Goal: Task Accomplishment & Management: Manage account settings

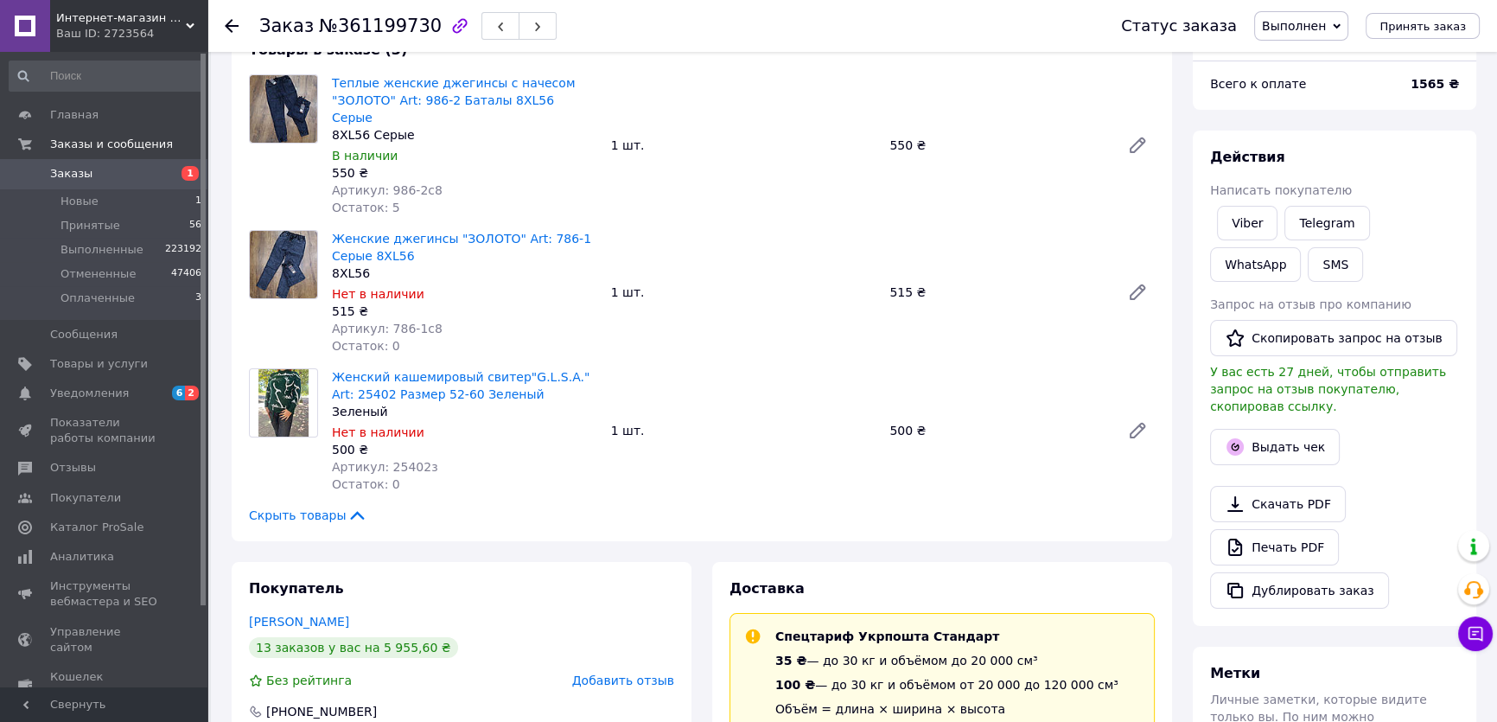
scroll to position [78, 0]
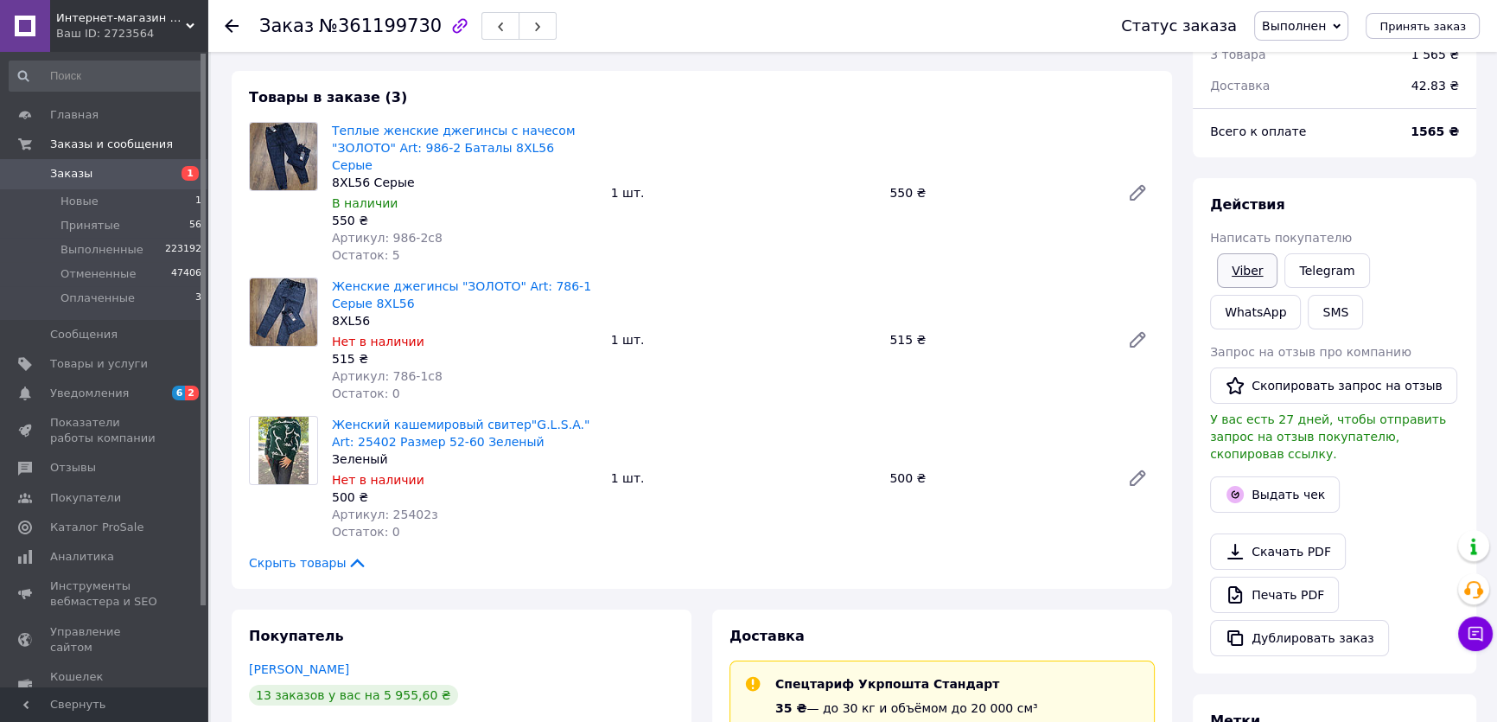
click at [1247, 269] on link "Viber" at bounding box center [1247, 270] width 61 height 35
click at [1248, 270] on link "Viber" at bounding box center [1247, 270] width 61 height 35
click at [277, 356] on div at bounding box center [283, 339] width 83 height 124
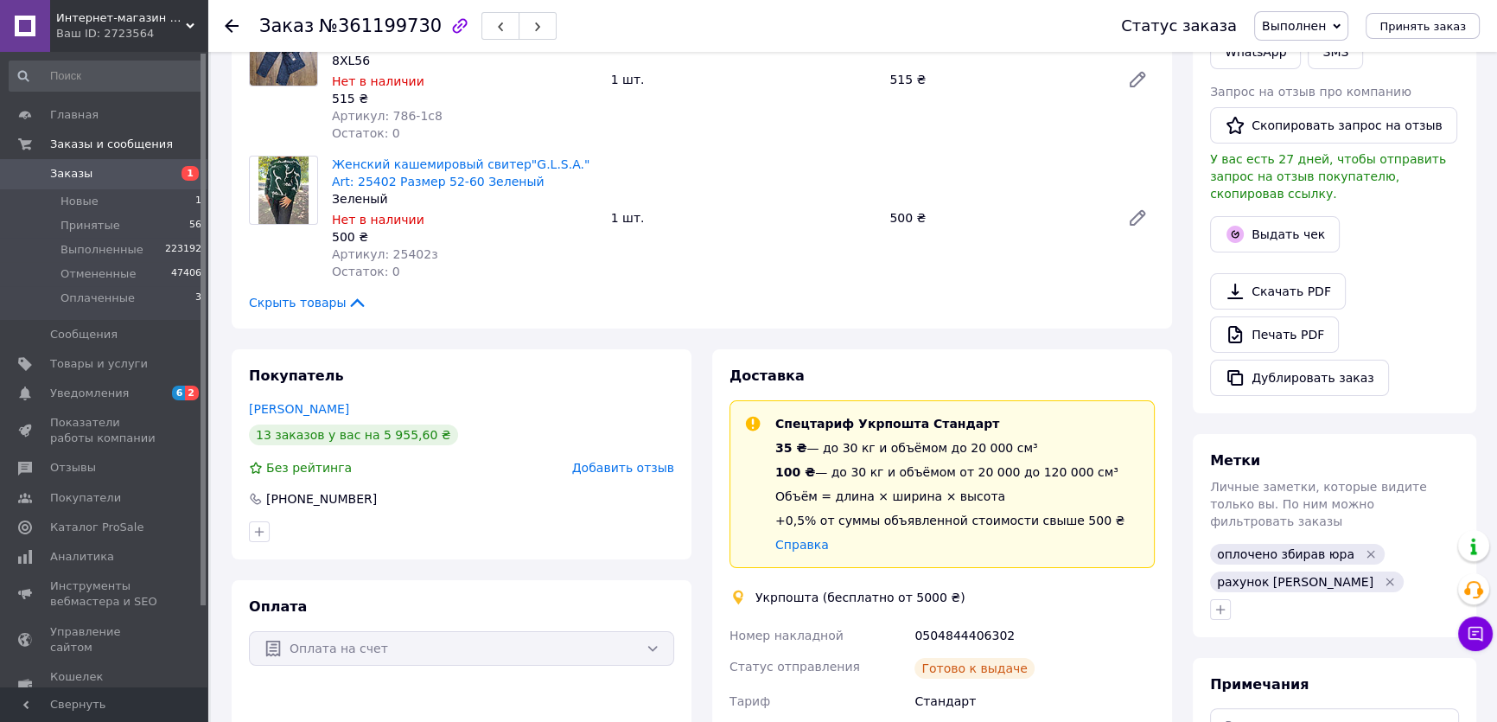
scroll to position [471, 0]
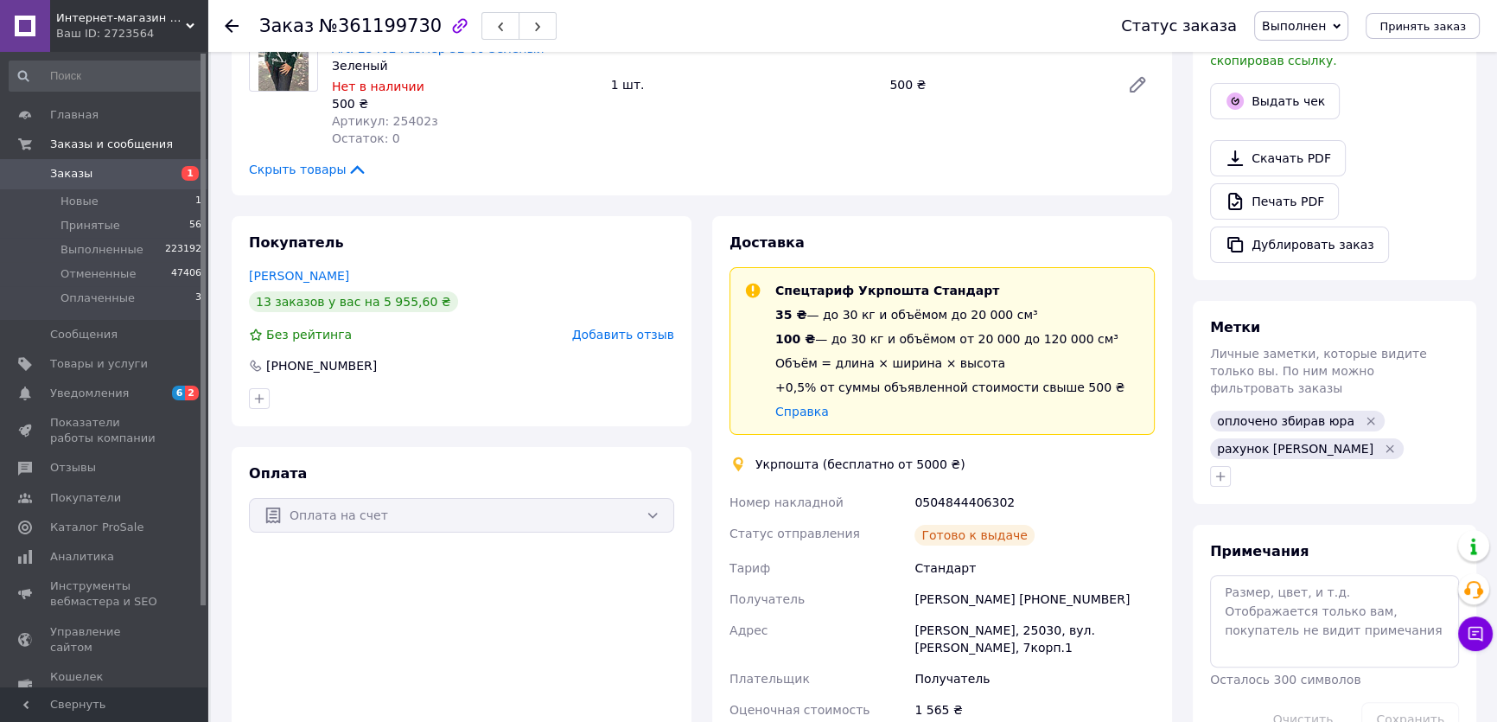
drag, startPoint x: 1323, startPoint y: 409, endPoint x: 1409, endPoint y: 448, distance: 94.8
click at [1409, 462] on div at bounding box center [1335, 476] width 256 height 28
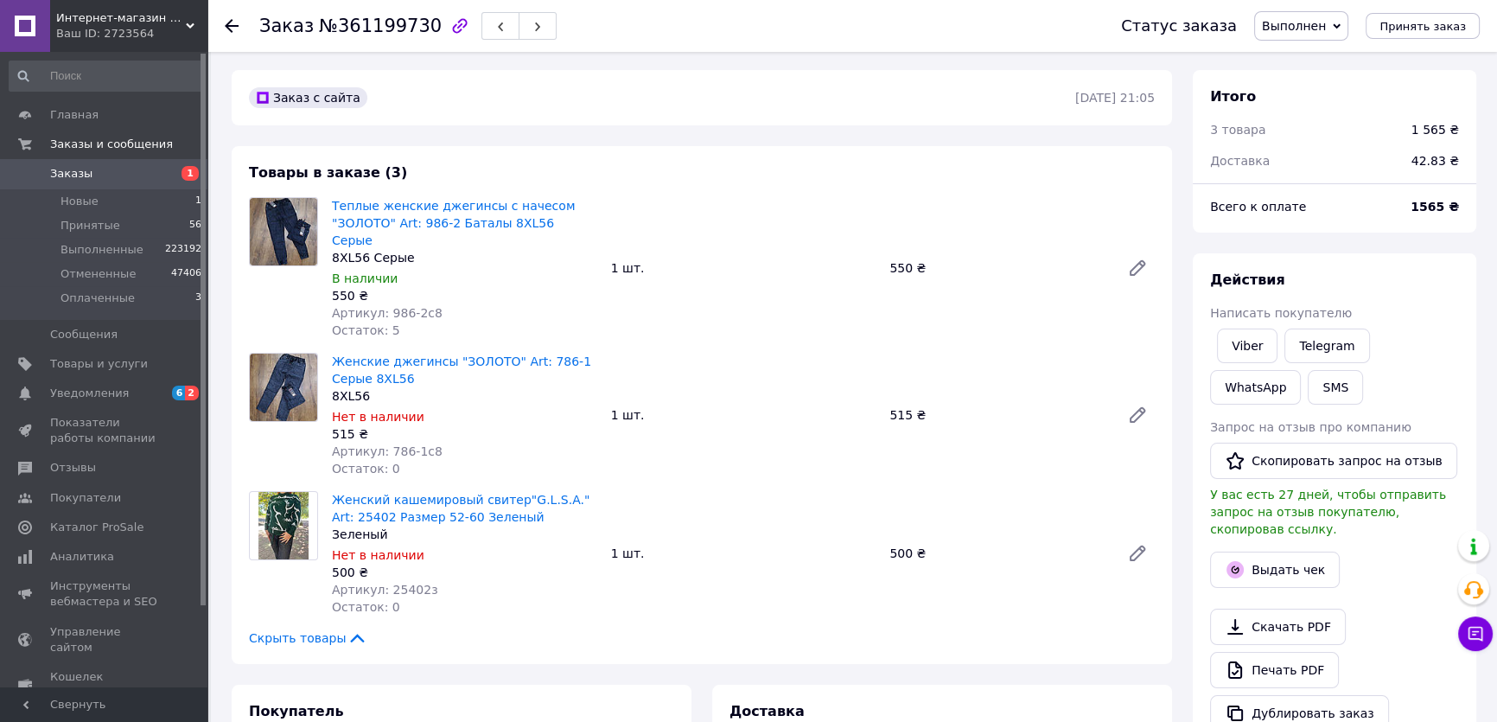
scroll to position [0, 0]
click at [627, 376] on div "Женские джегинсы "ЗОЛОТО" Art: 786-1 Серые 8XL56 8XL56 Нет в наличии 515 ₴ Арти…" at bounding box center [743, 417] width 837 height 131
click at [97, 227] on span "Принятые" at bounding box center [91, 226] width 60 height 16
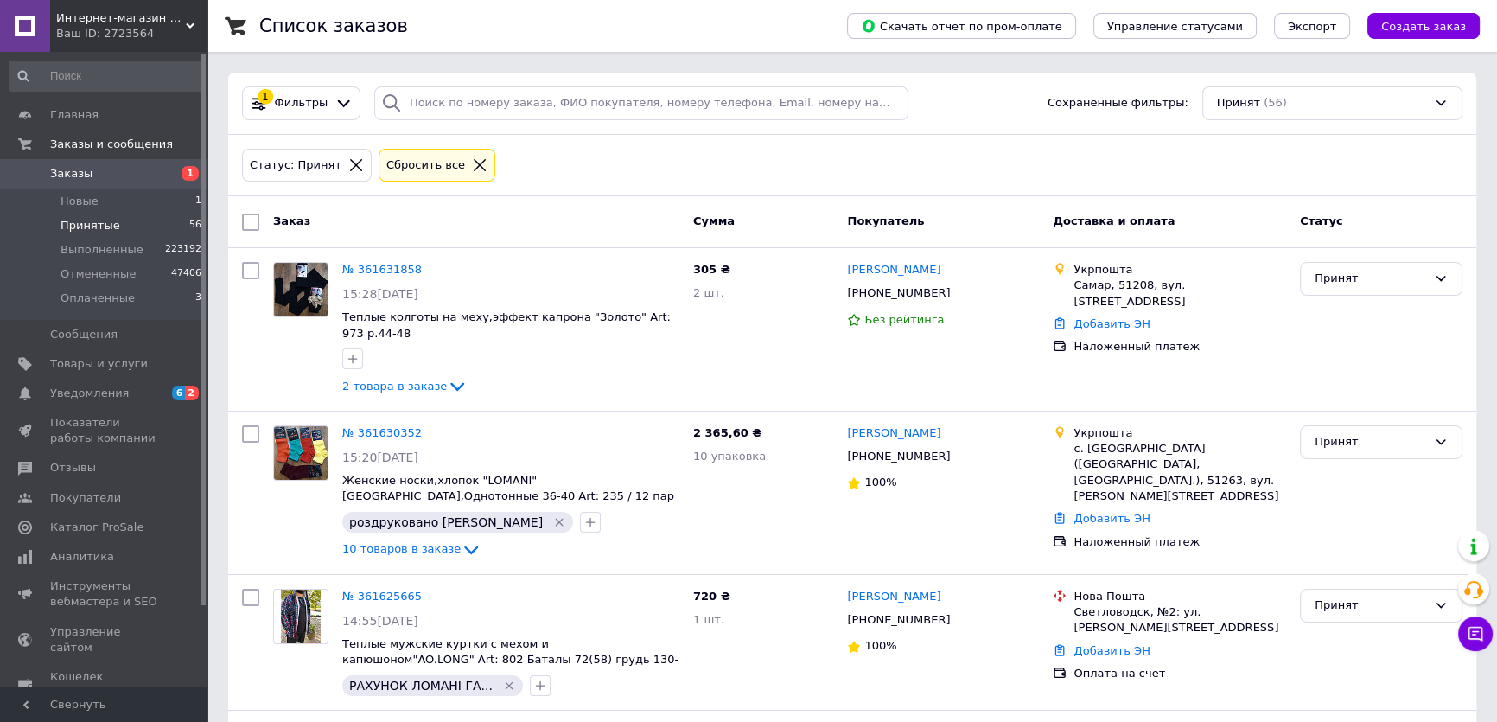
click at [320, 200] on div "Заказ Сумма Покупатель Доставка и оплата Статус" at bounding box center [852, 222] width 1248 height 52
click at [383, 176] on div "Сбросить все" at bounding box center [437, 166] width 117 height 34
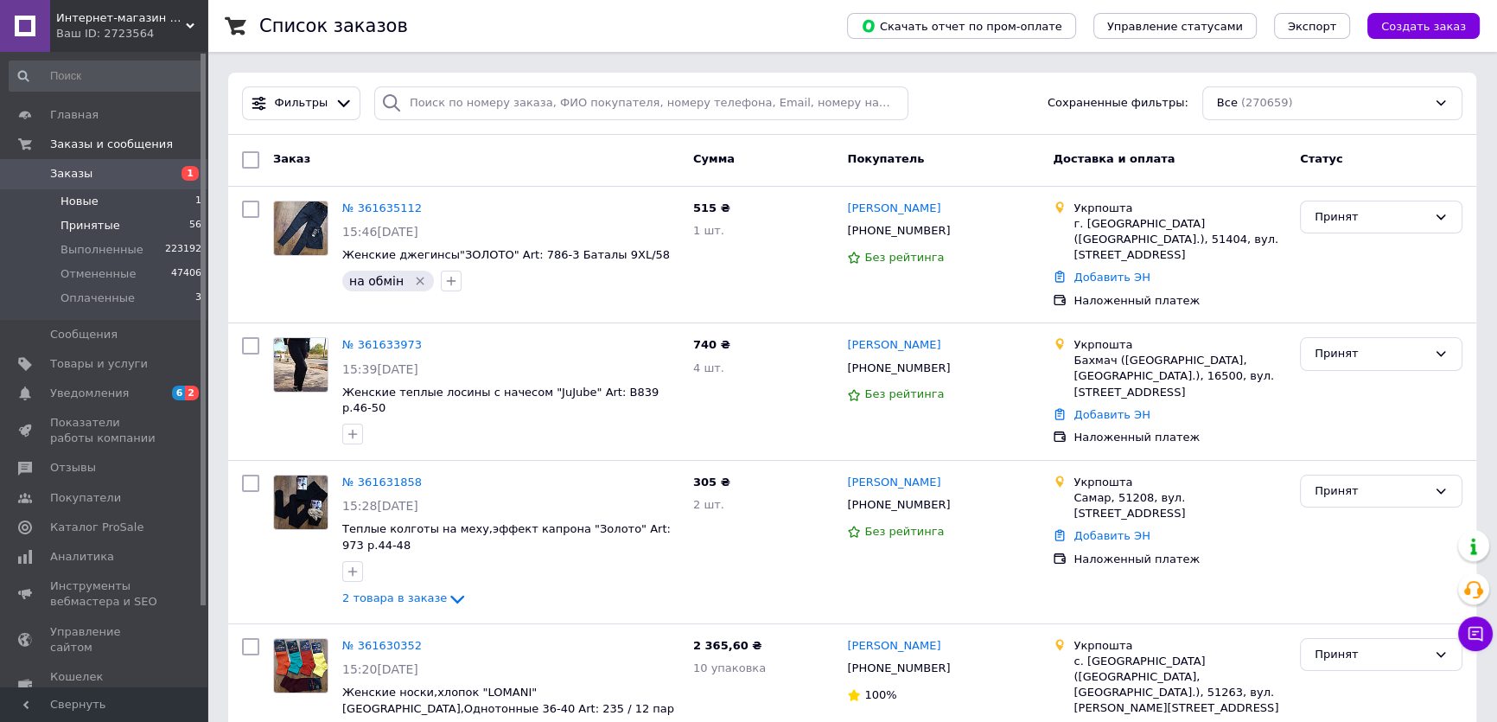
click at [150, 202] on li "Новые 1" at bounding box center [106, 201] width 212 height 24
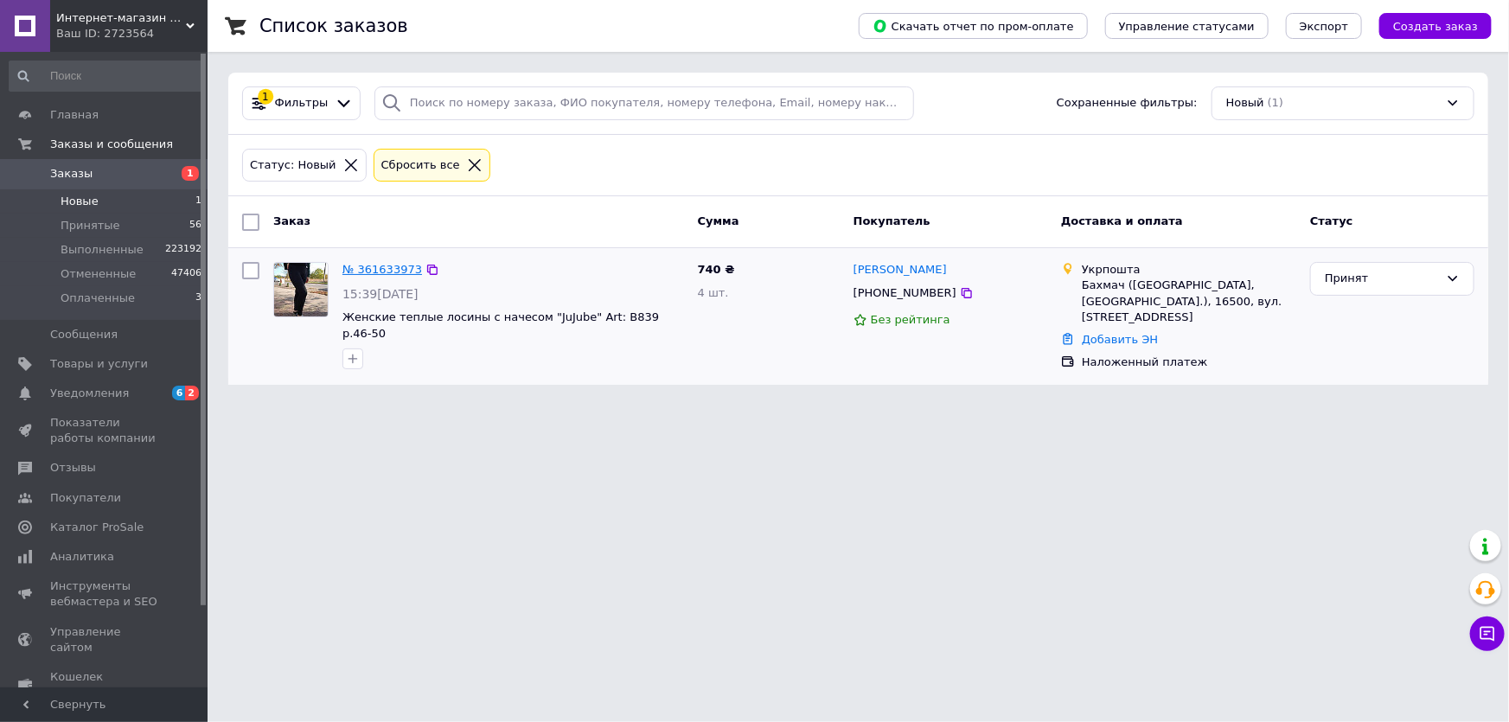
click at [371, 263] on link "№ 361633973" at bounding box center [382, 269] width 80 height 13
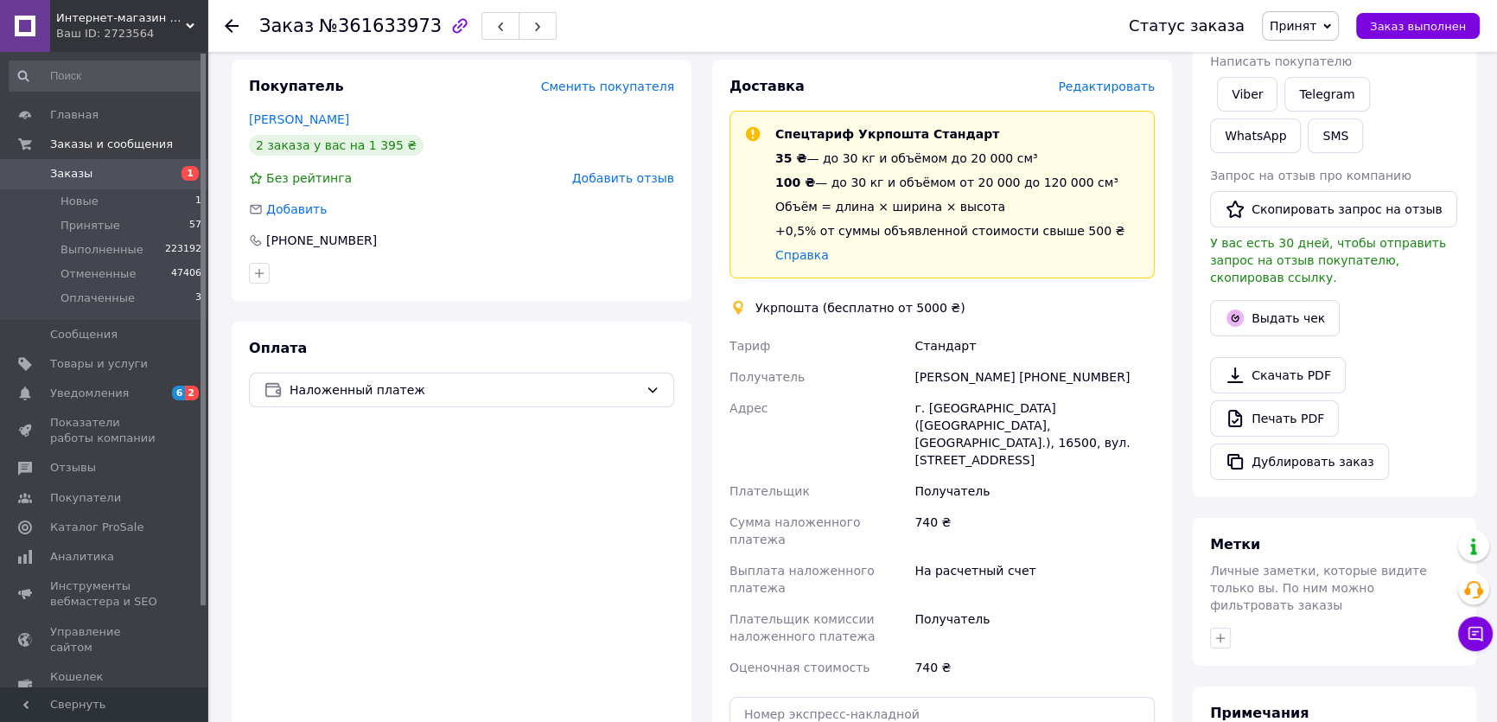
scroll to position [156, 0]
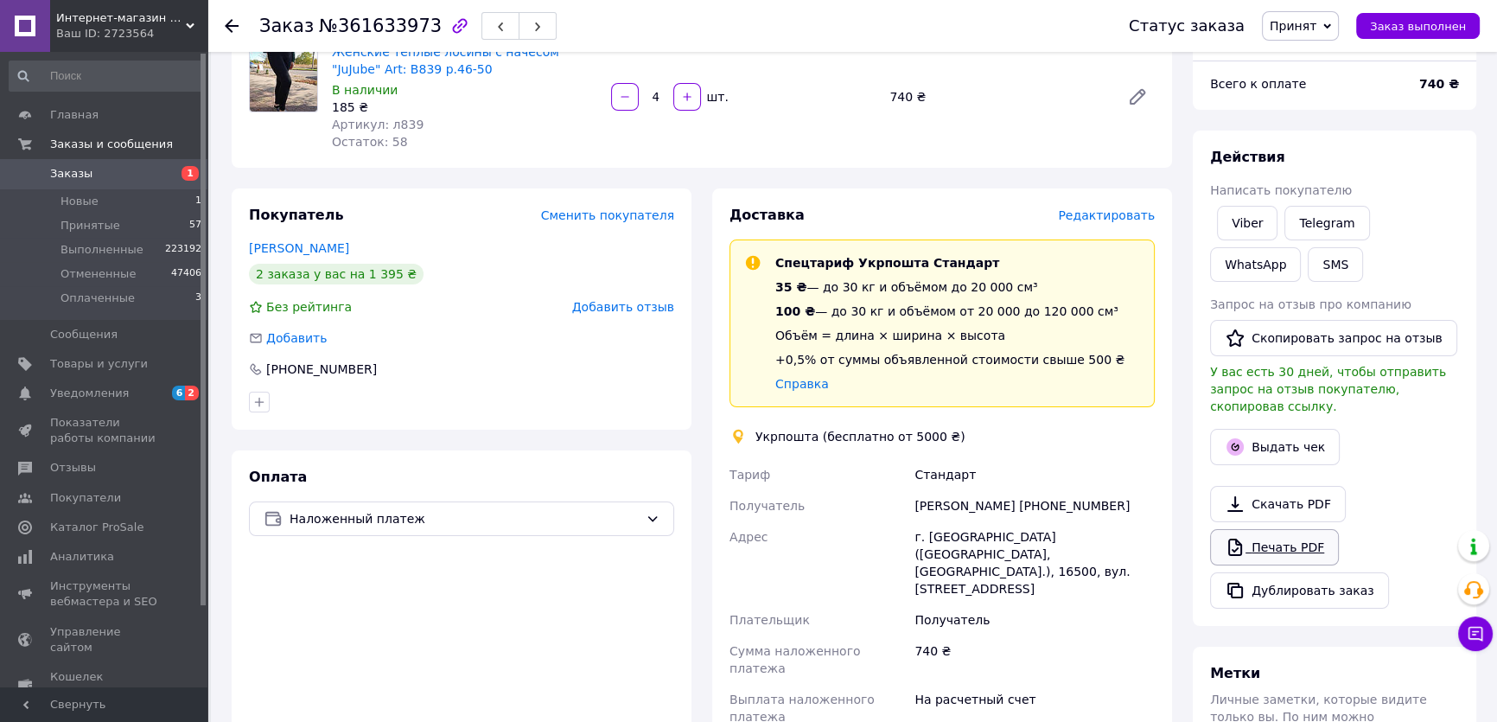
click at [1292, 539] on link "Печать PDF" at bounding box center [1274, 547] width 129 height 36
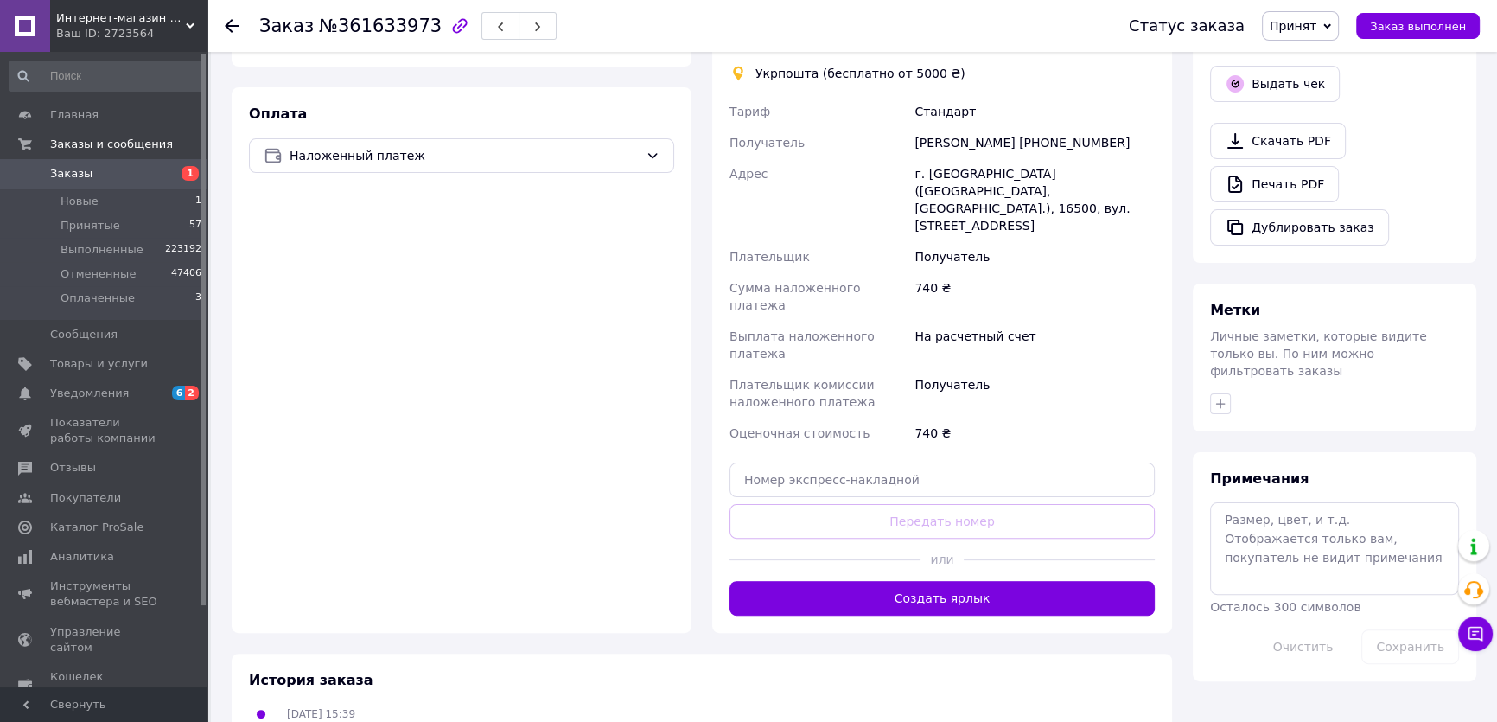
scroll to position [545, 0]
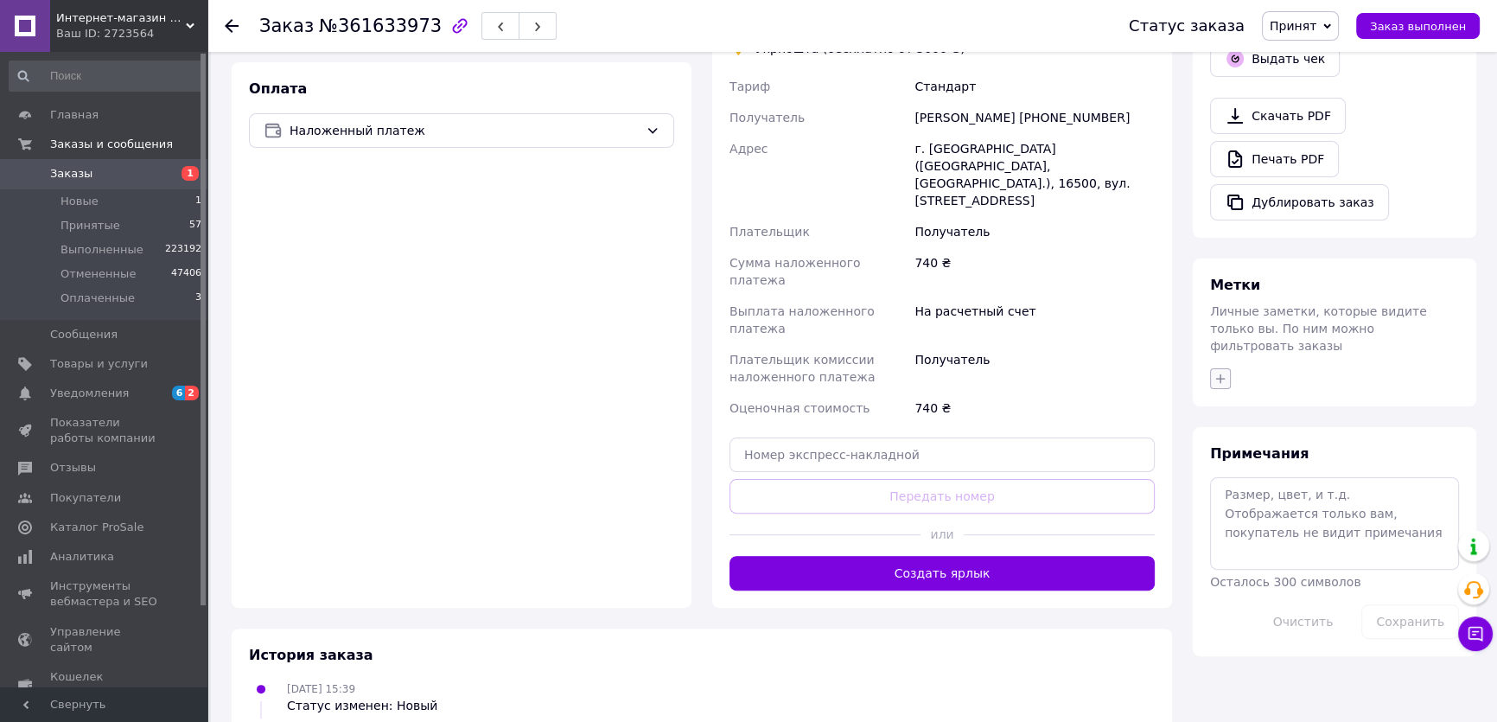
click at [1226, 372] on icon "button" at bounding box center [1221, 379] width 14 height 14
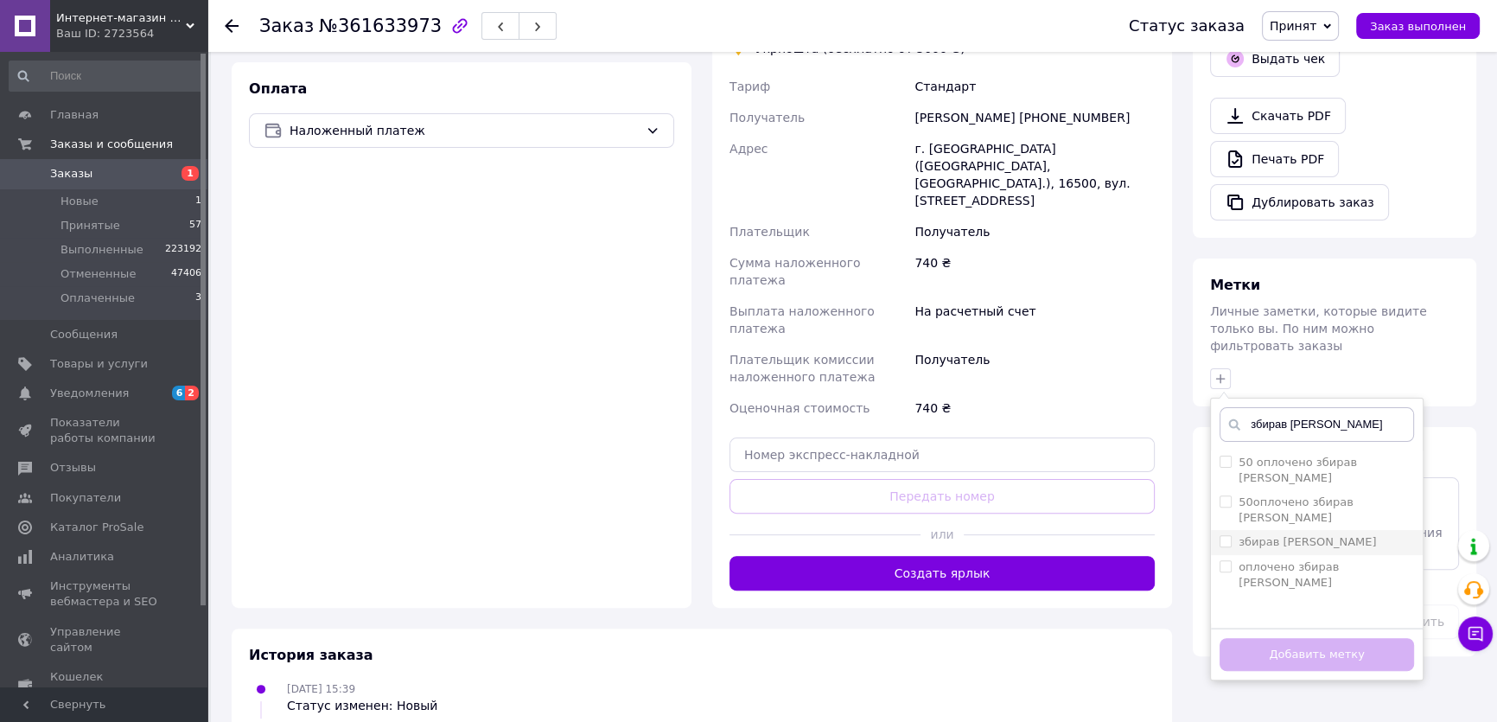
type input "збирав [PERSON_NAME]"
click at [1216, 530] on li "збирав [PERSON_NAME]" at bounding box center [1317, 542] width 212 height 24
checkbox input "true"
click at [1241, 638] on button "Добавить метку" at bounding box center [1317, 655] width 195 height 34
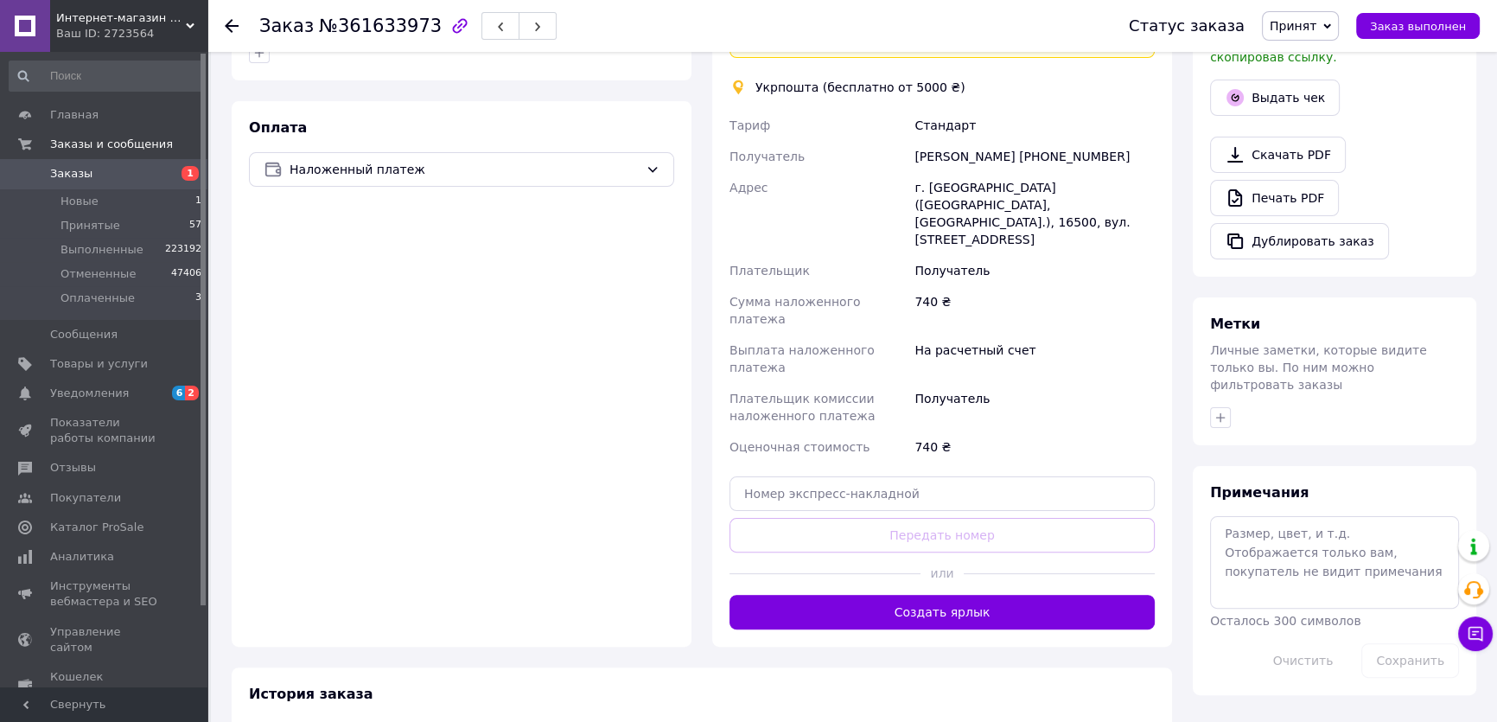
scroll to position [231, 0]
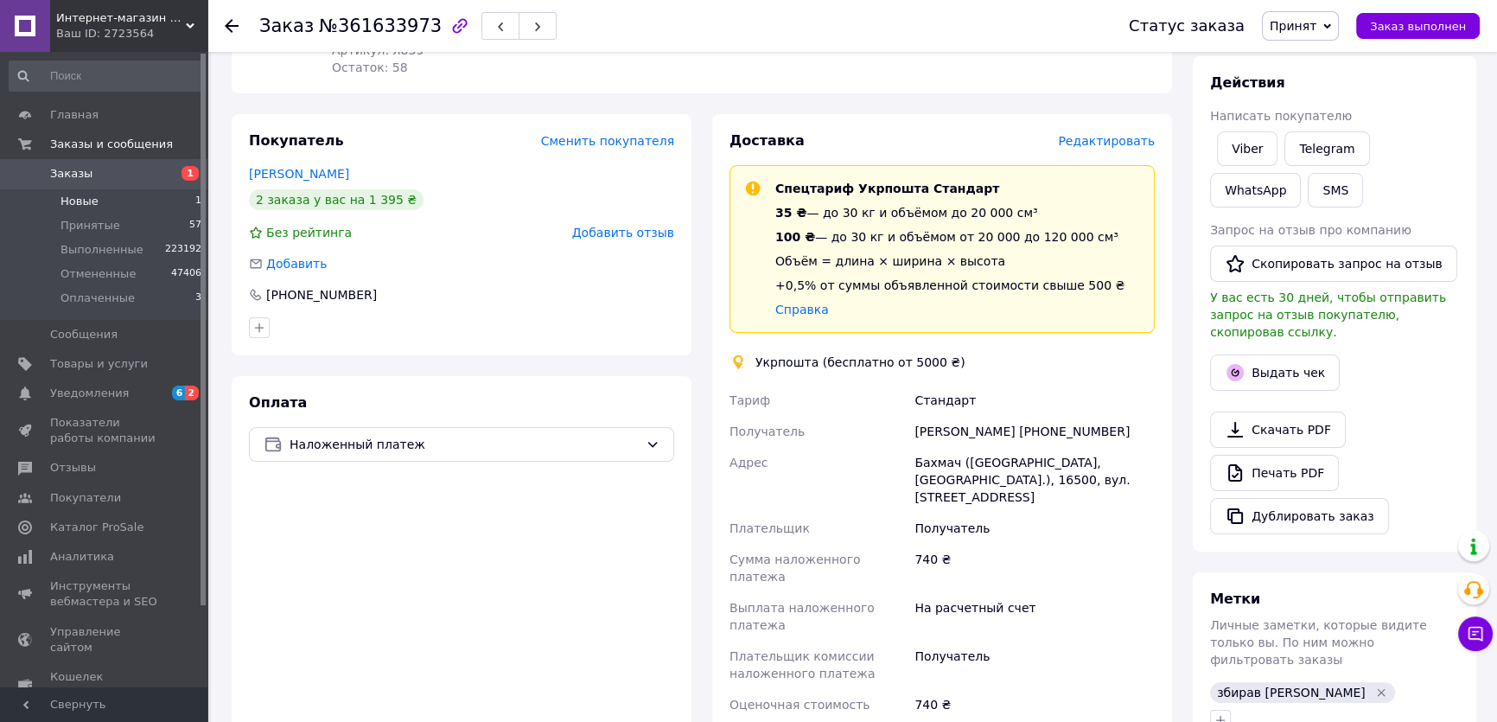
click at [58, 208] on li "Новые 1" at bounding box center [106, 201] width 212 height 24
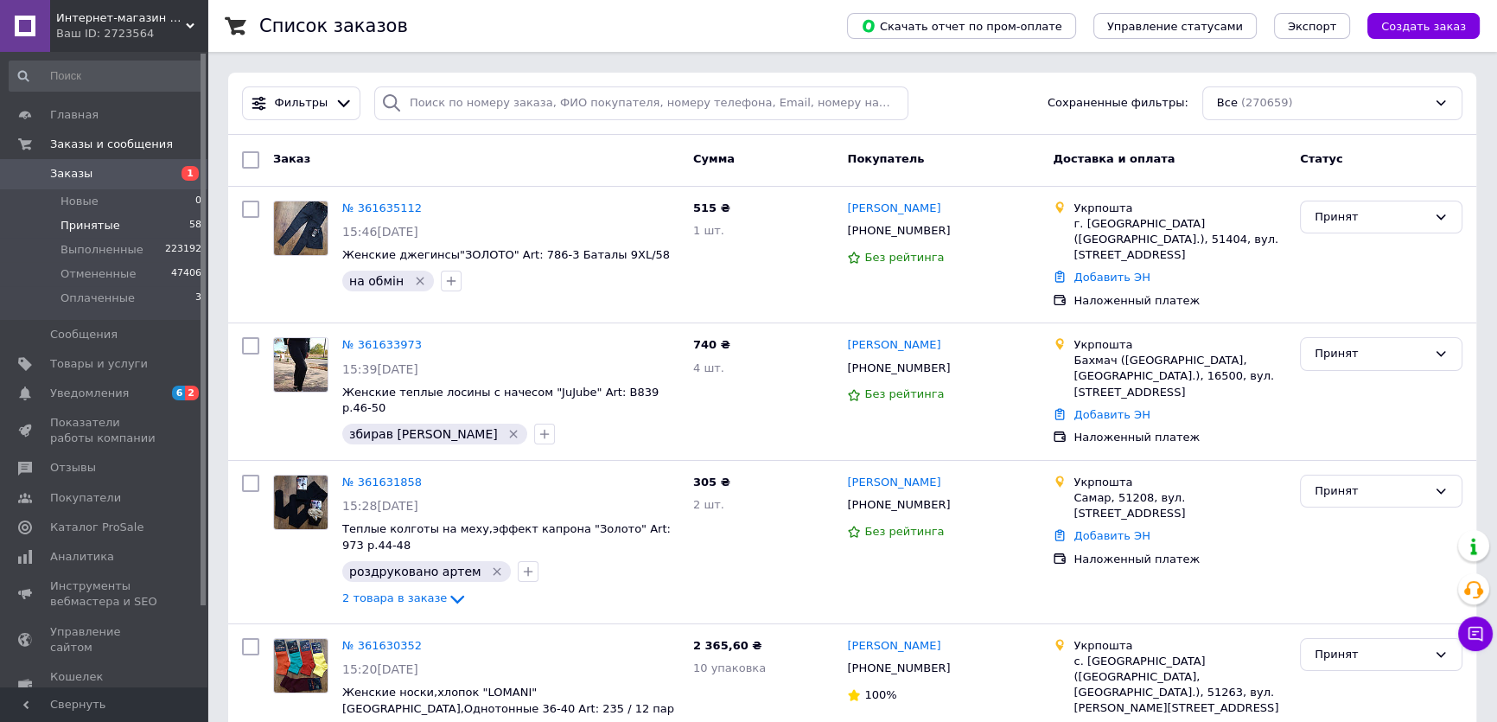
click at [128, 233] on li "Принятые 58" at bounding box center [106, 226] width 212 height 24
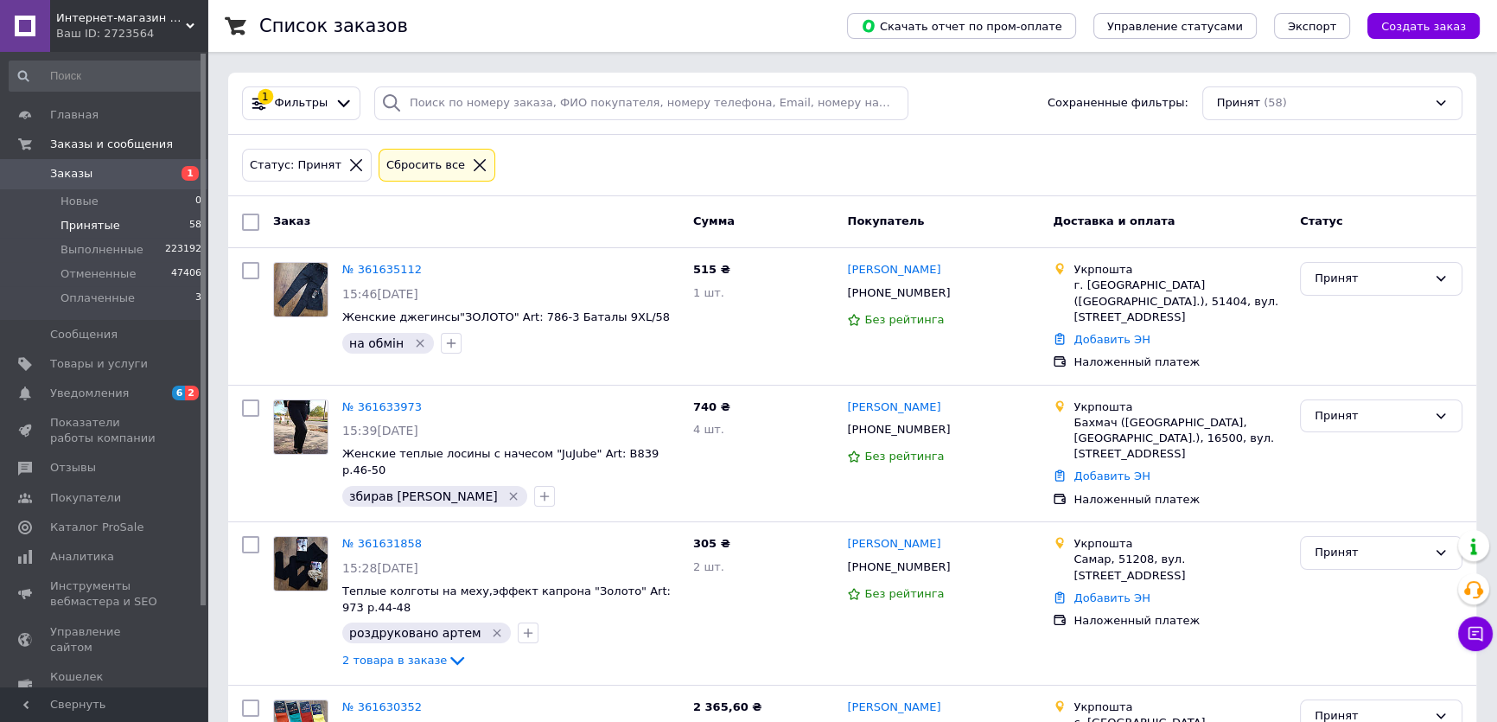
click at [303, 214] on span "Заказ" at bounding box center [291, 220] width 37 height 13
click at [402, 185] on div "Статус: Принят Сбросить все" at bounding box center [852, 166] width 1248 height 62
click at [399, 174] on div "Сбросить все" at bounding box center [437, 166] width 117 height 34
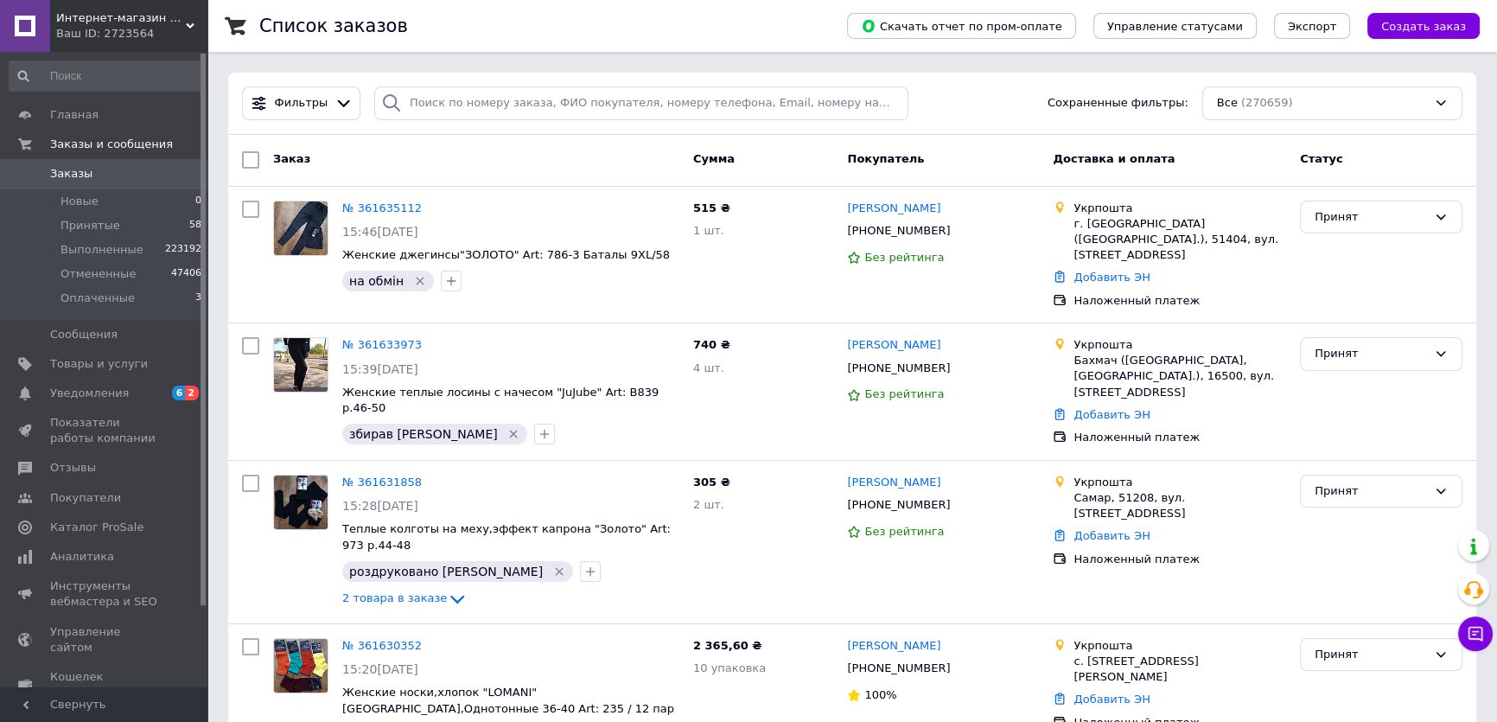
drag, startPoint x: 328, startPoint y: 154, endPoint x: 340, endPoint y: 150, distance: 12.6
click at [328, 153] on div "Заказ" at bounding box center [476, 159] width 420 height 31
click at [150, 221] on li "Принятые 58" at bounding box center [106, 226] width 212 height 24
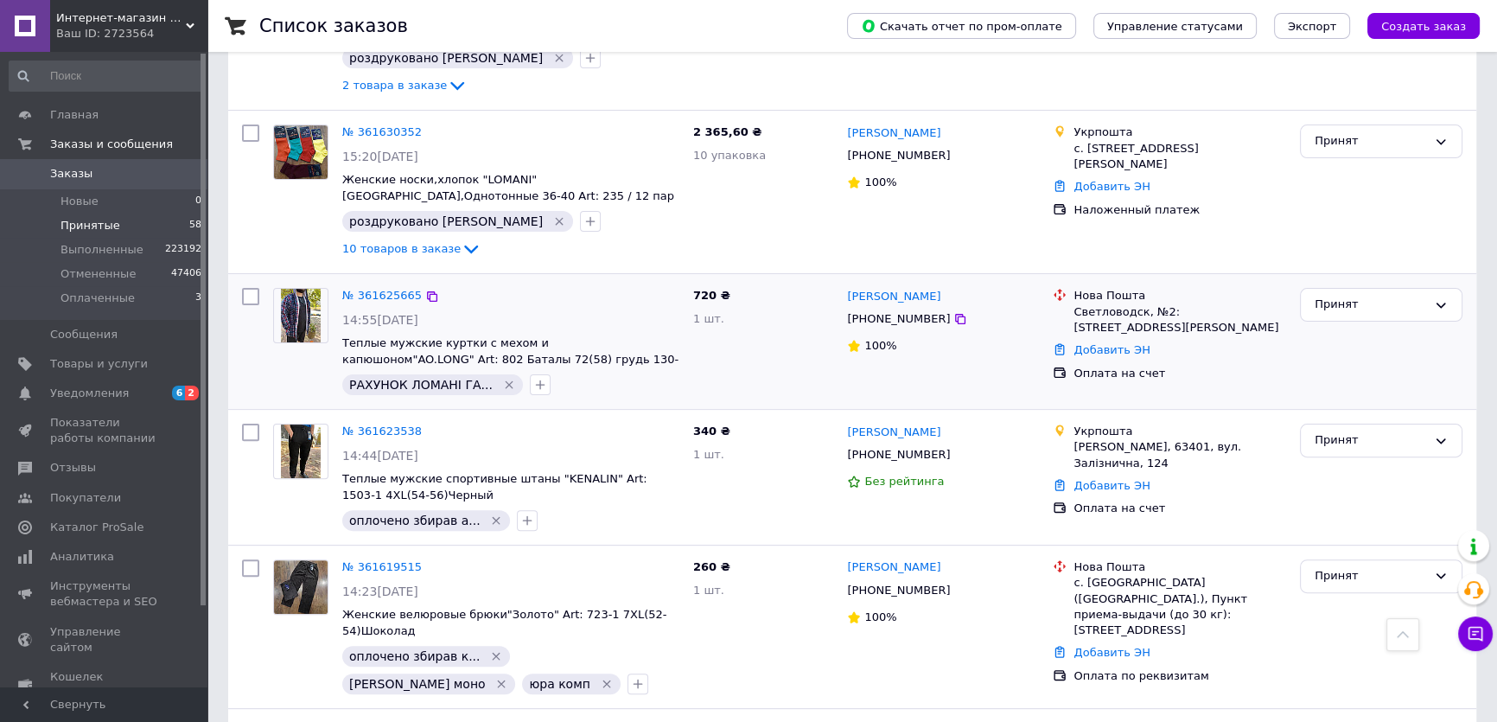
scroll to position [628, 0]
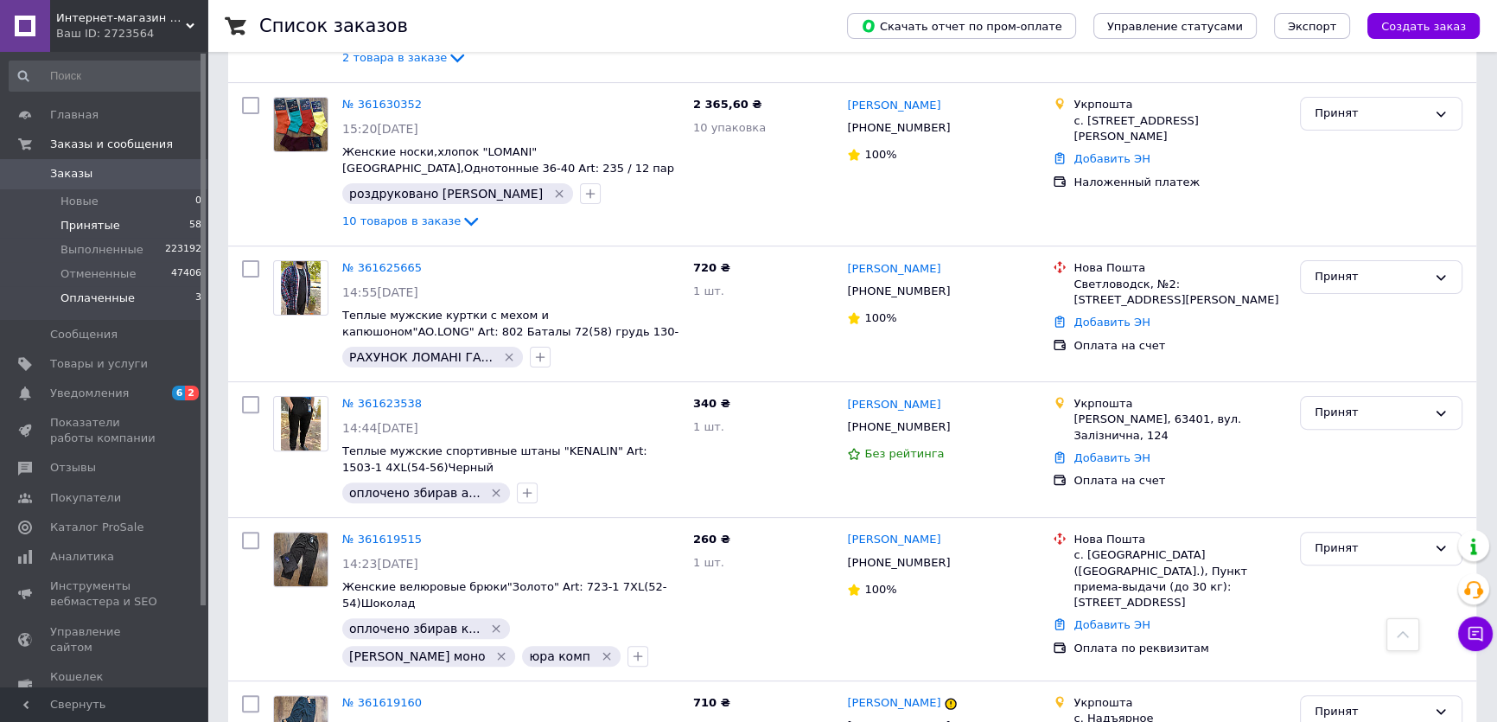
click at [108, 303] on span "Оплаченные" at bounding box center [98, 298] width 74 height 16
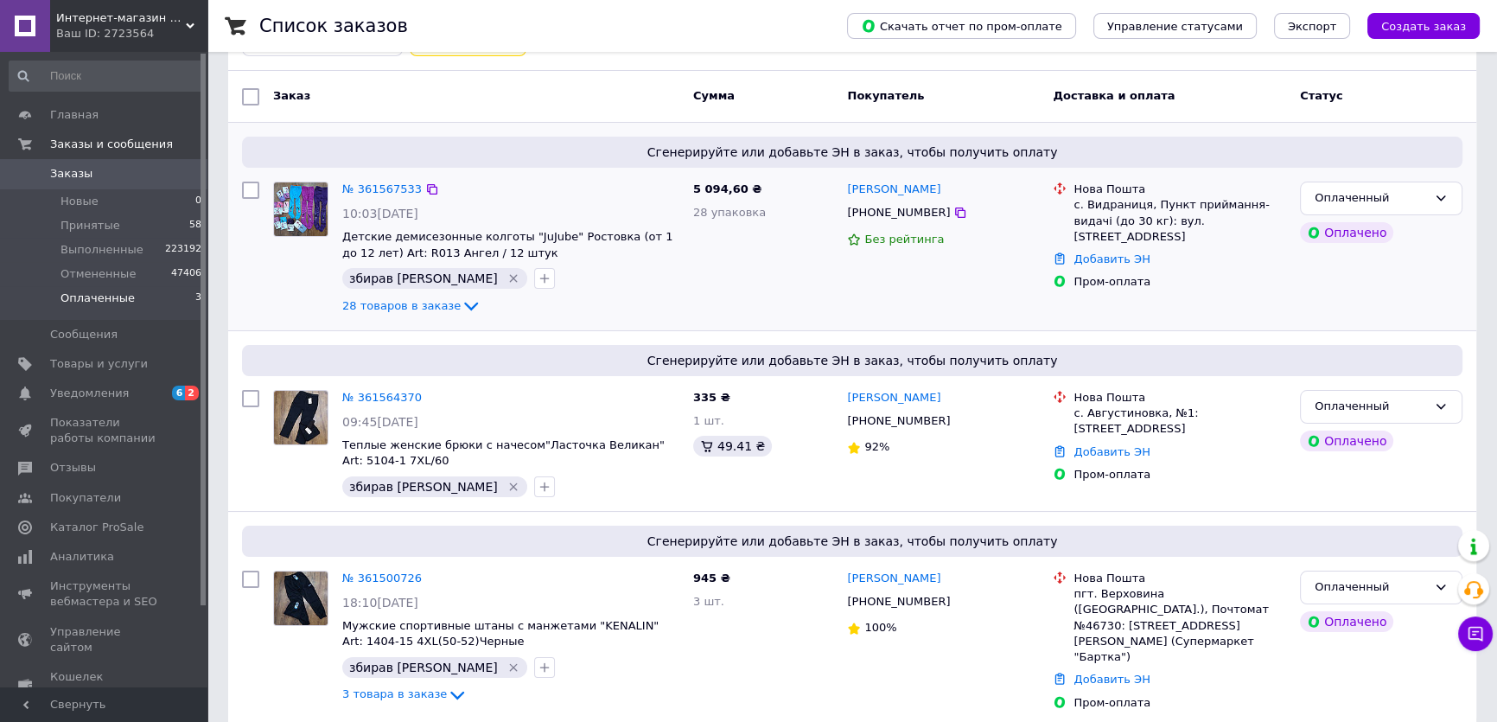
scroll to position [141, 0]
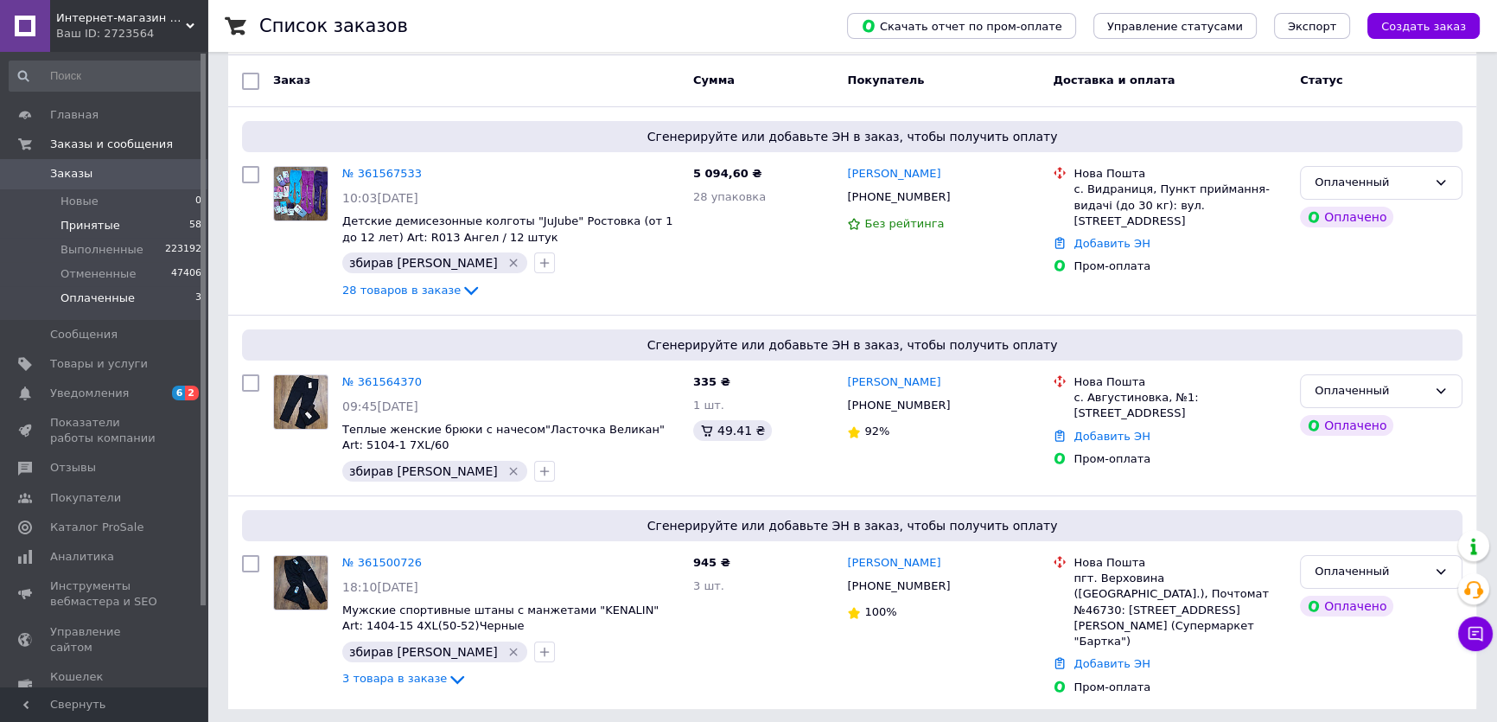
click at [105, 225] on span "Принятые" at bounding box center [91, 226] width 60 height 16
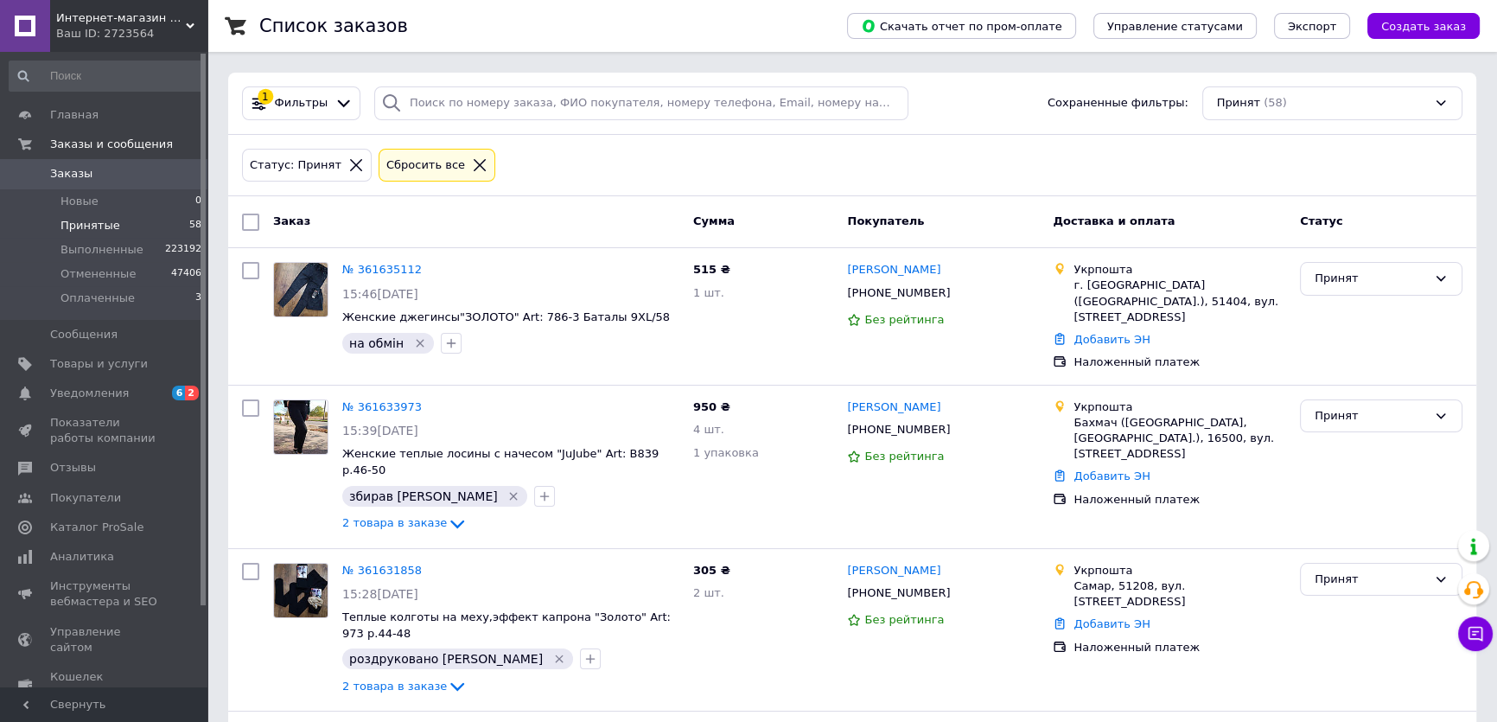
click at [423, 155] on div "Сбросить все" at bounding box center [437, 166] width 117 height 34
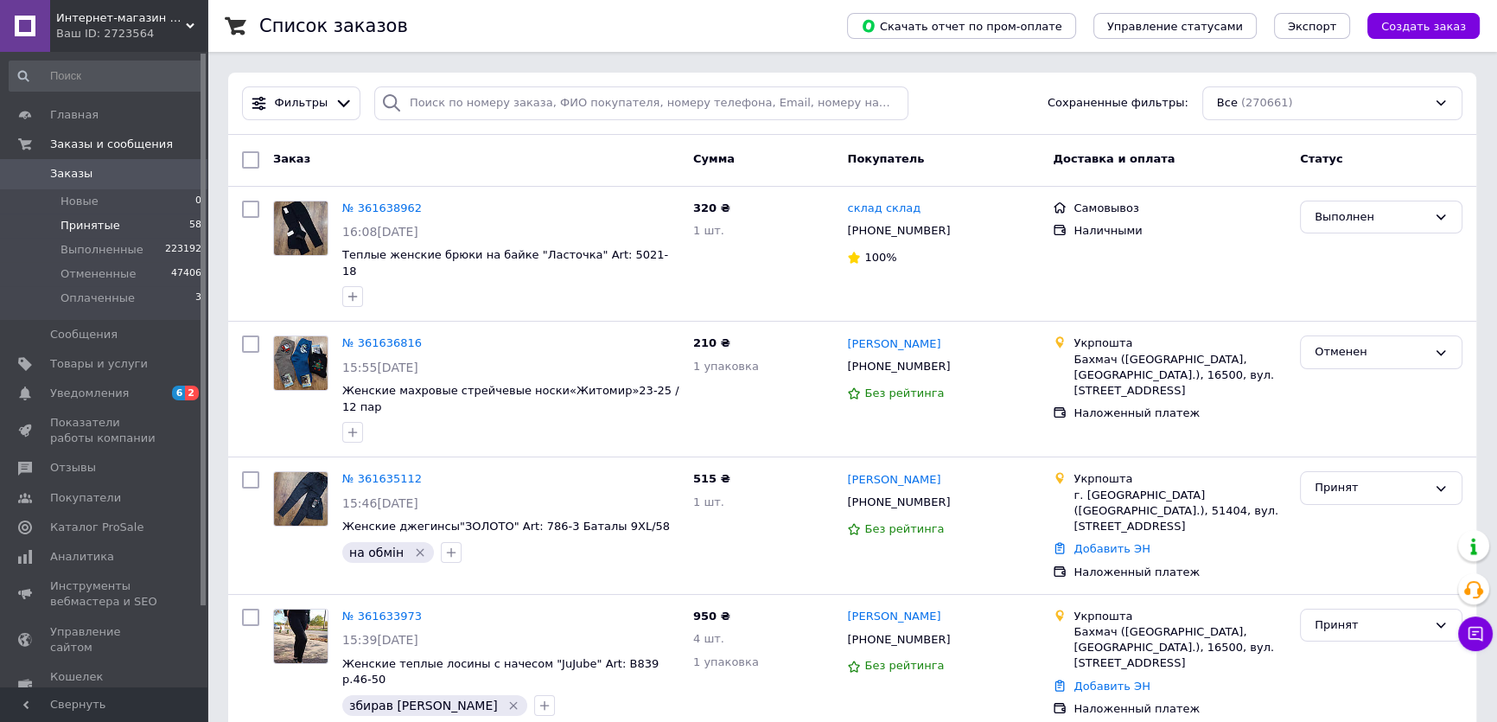
click at [99, 222] on span "Принятые" at bounding box center [91, 226] width 60 height 16
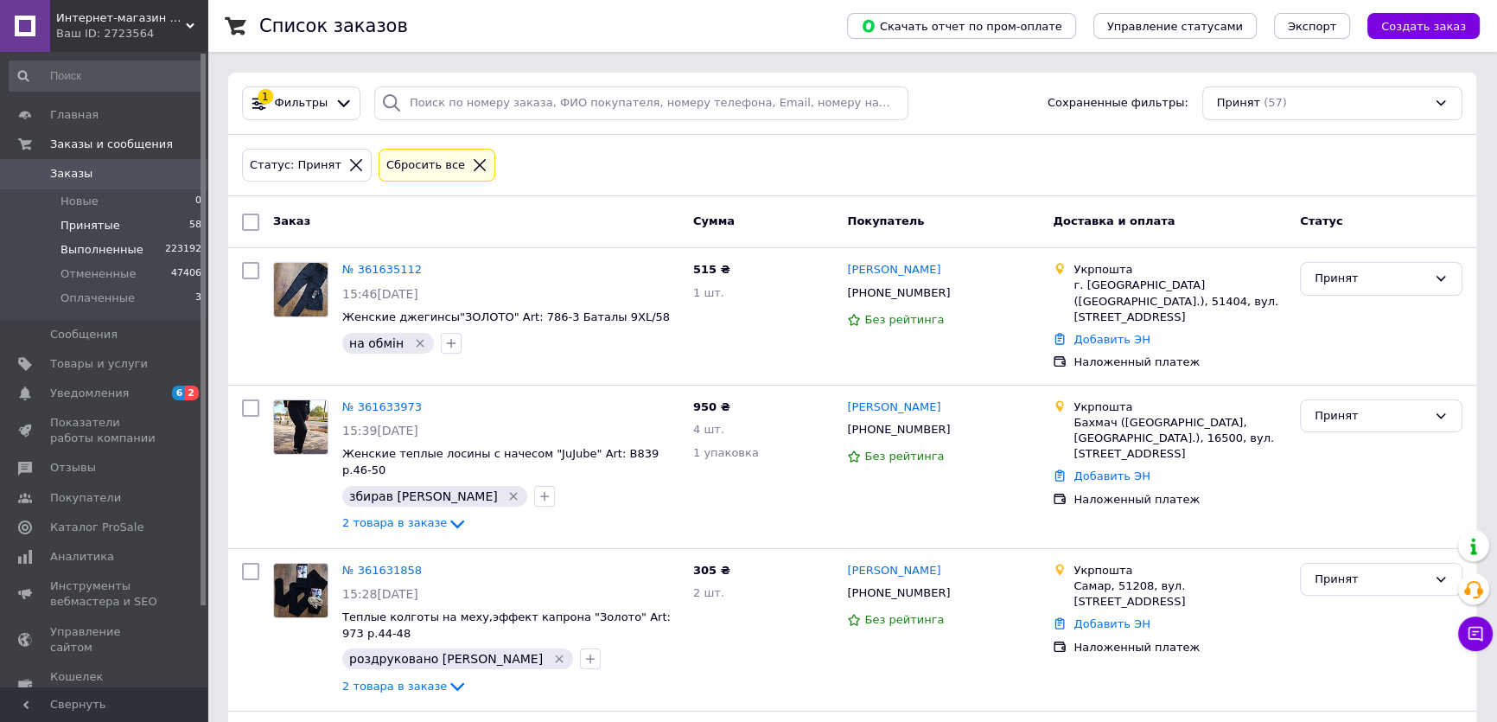
click at [100, 246] on span "Выполненные" at bounding box center [102, 250] width 83 height 16
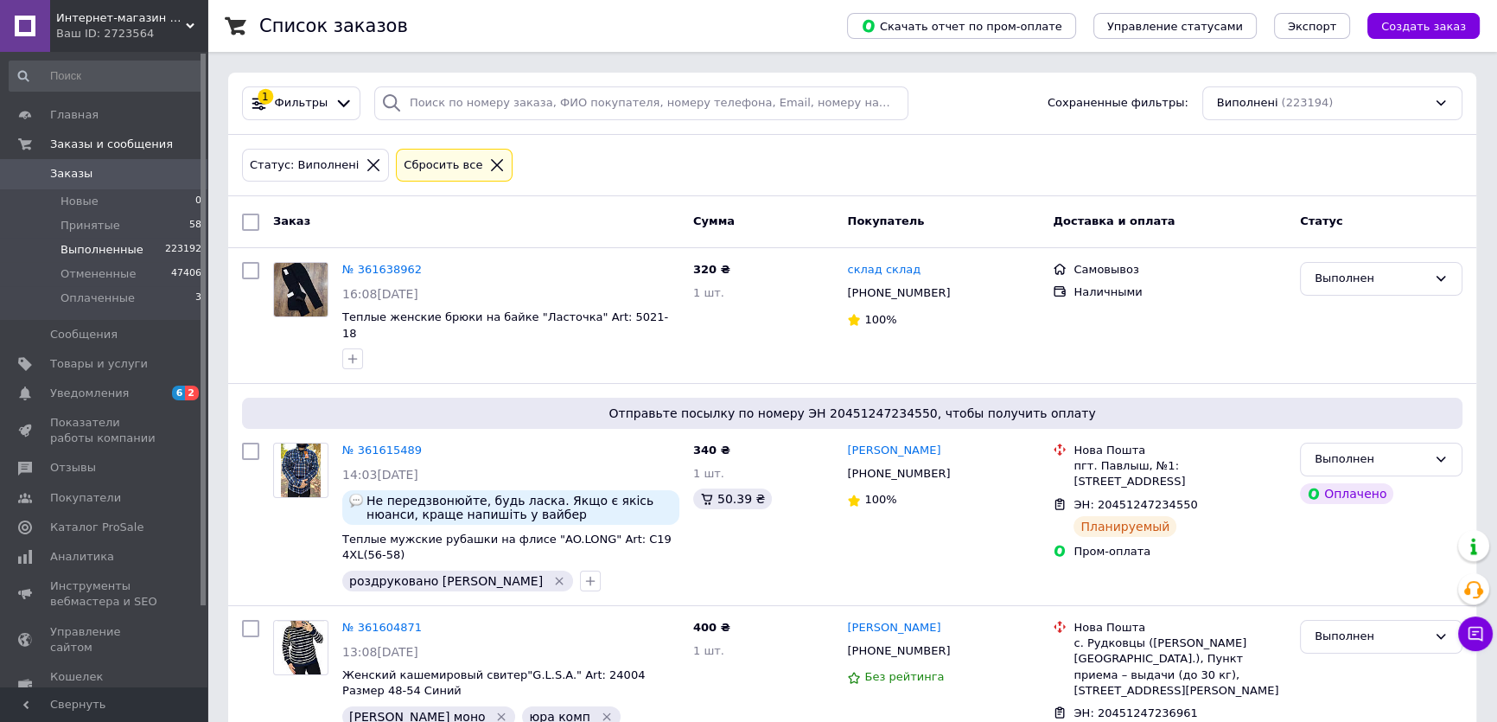
click at [432, 170] on div "Сбросить все" at bounding box center [443, 165] width 86 height 18
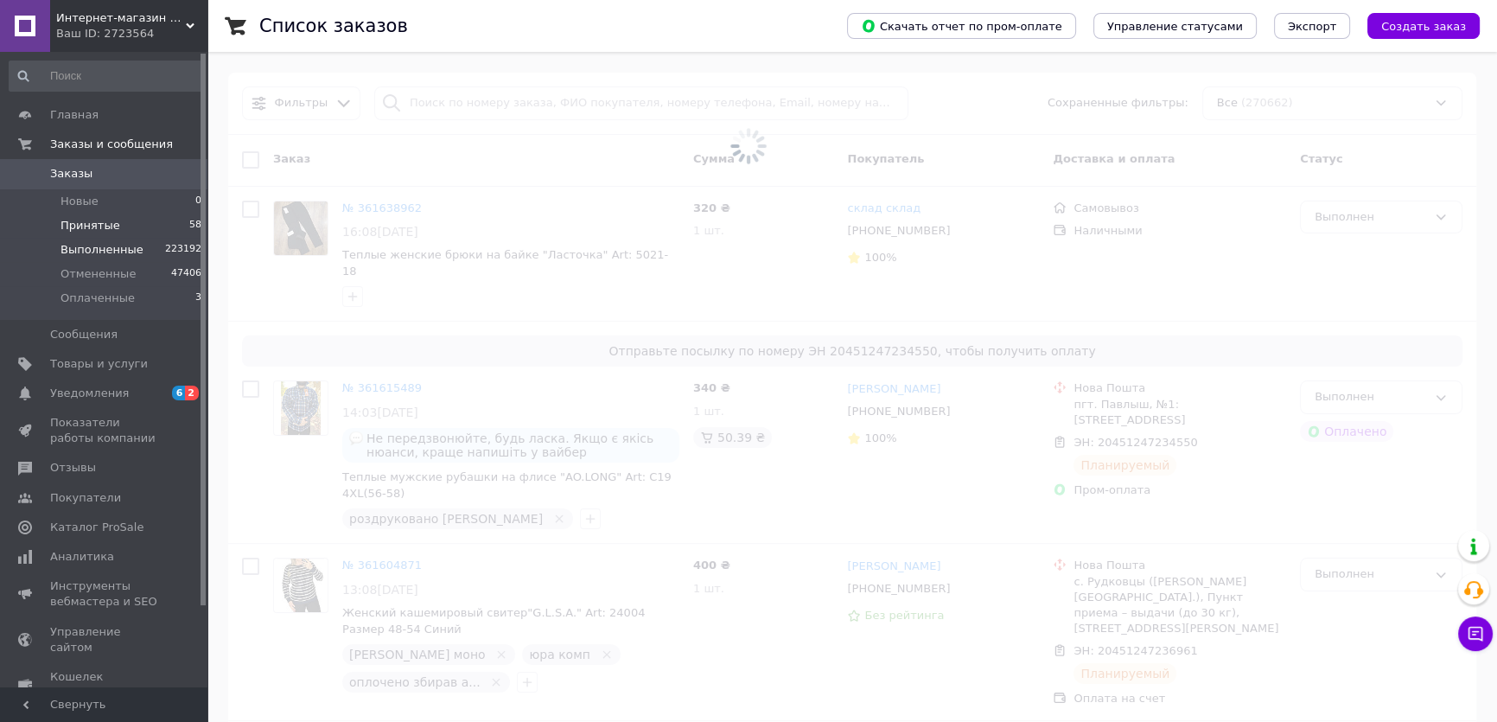
click at [140, 225] on li "Принятые 58" at bounding box center [106, 226] width 212 height 24
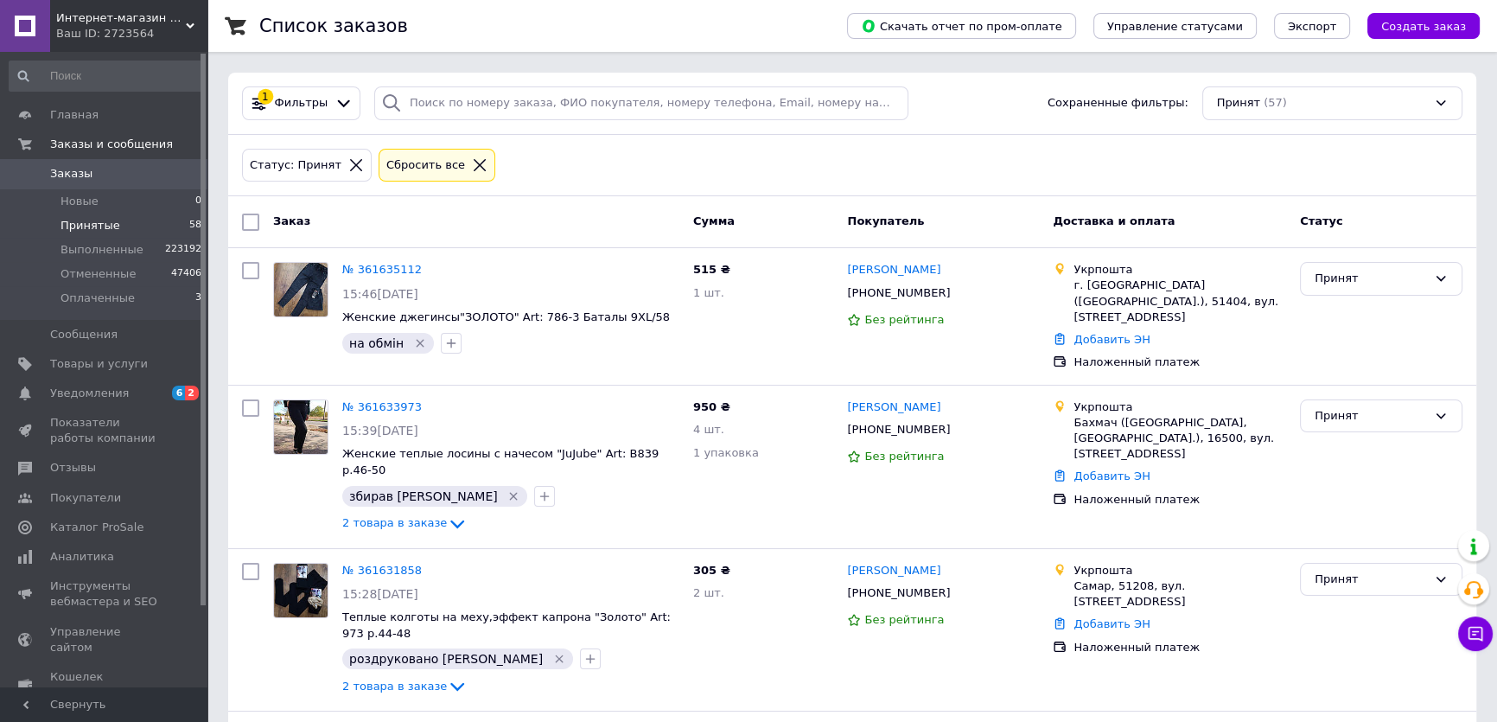
click at [319, 213] on div "Заказ" at bounding box center [476, 222] width 420 height 31
click at [384, 158] on div "Сбросить все" at bounding box center [426, 165] width 86 height 18
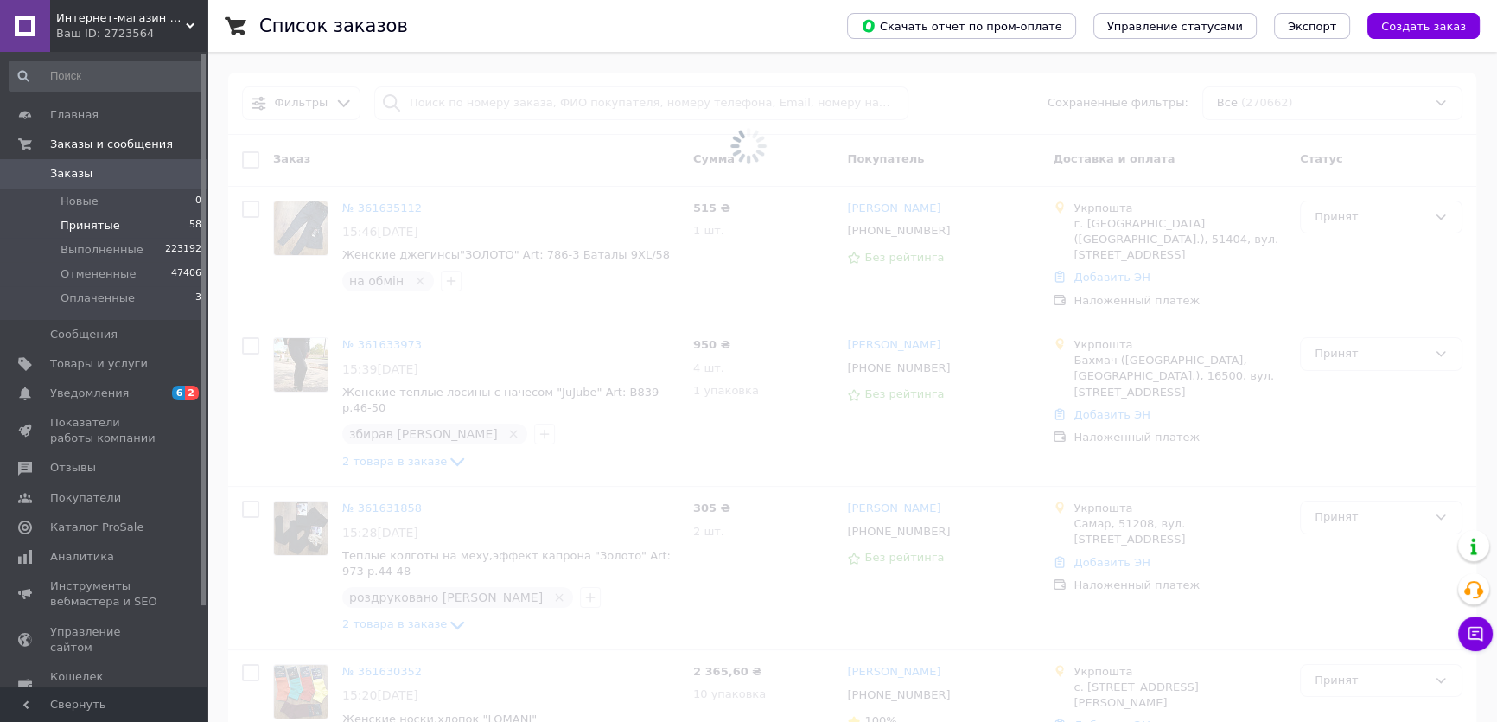
drag, startPoint x: 411, startPoint y: 90, endPoint x: 405, endPoint y: 98, distance: 9.9
click at [410, 92] on span at bounding box center [748, 146] width 1497 height 292
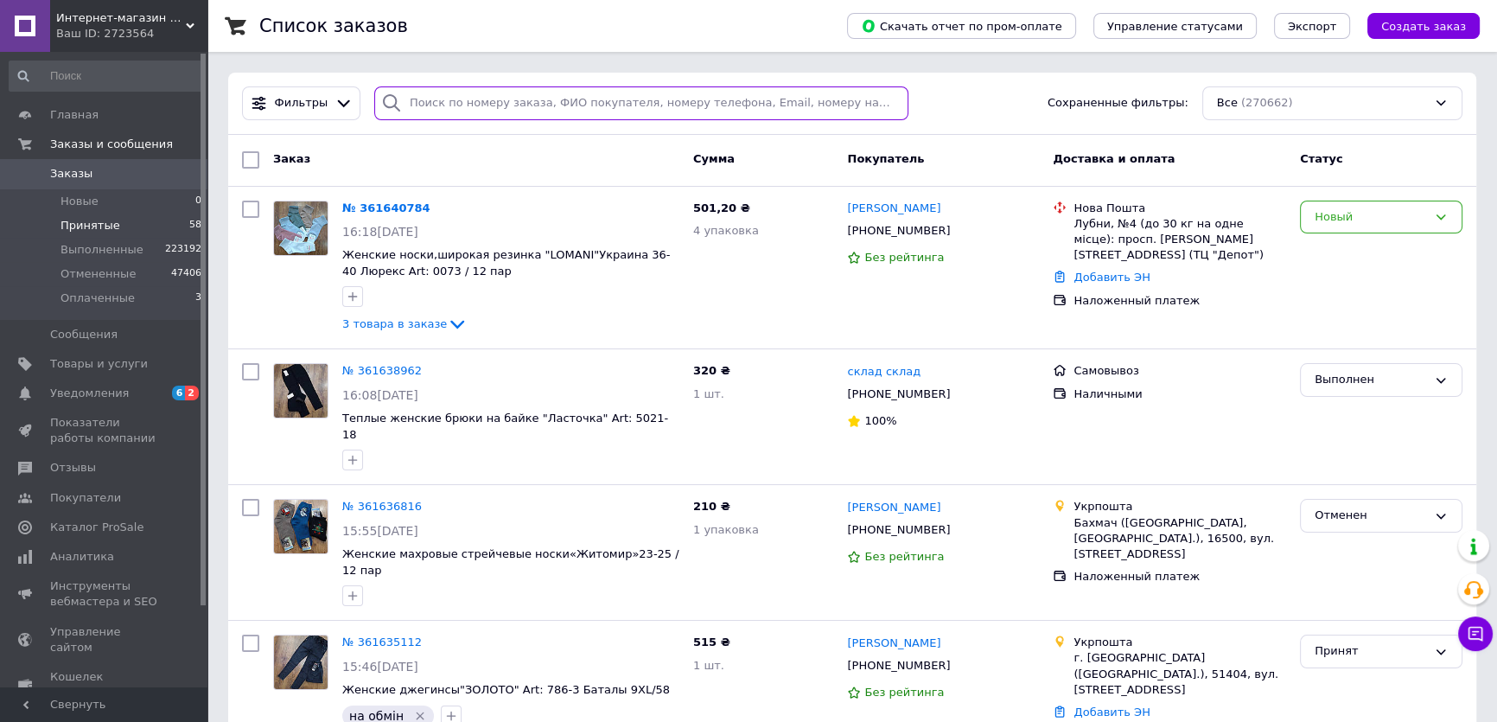
paste input "+380661916651"
type input "+380661916651"
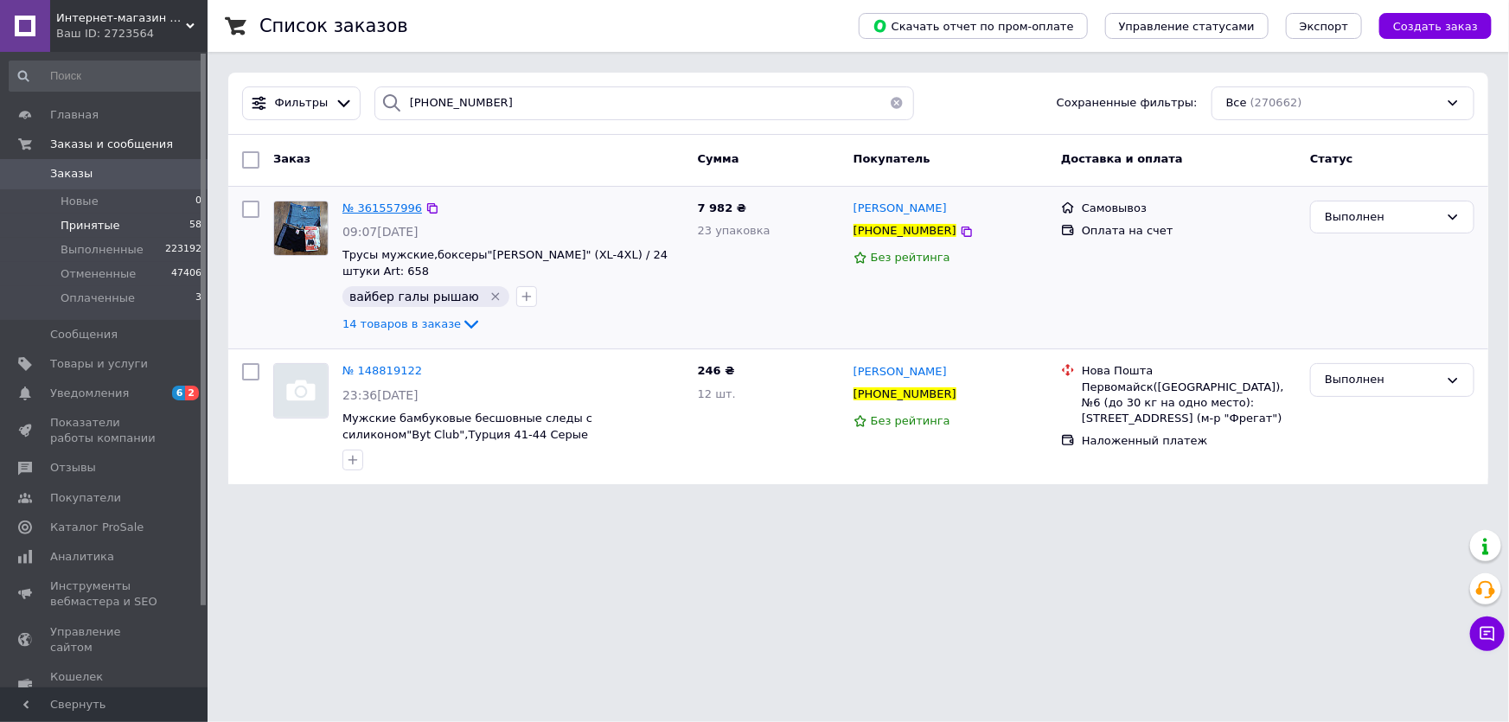
click at [376, 207] on span "№ 361557996" at bounding box center [382, 207] width 80 height 13
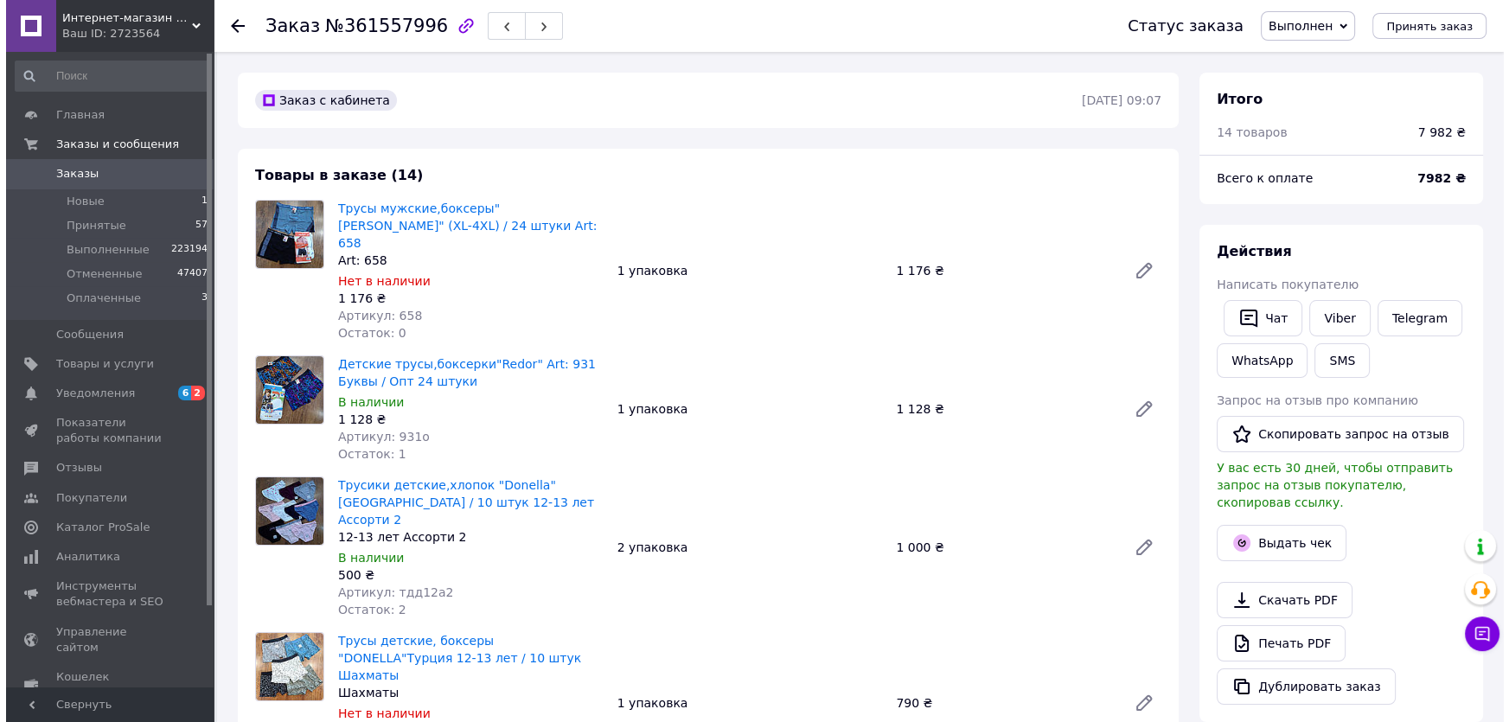
scroll to position [78, 0]
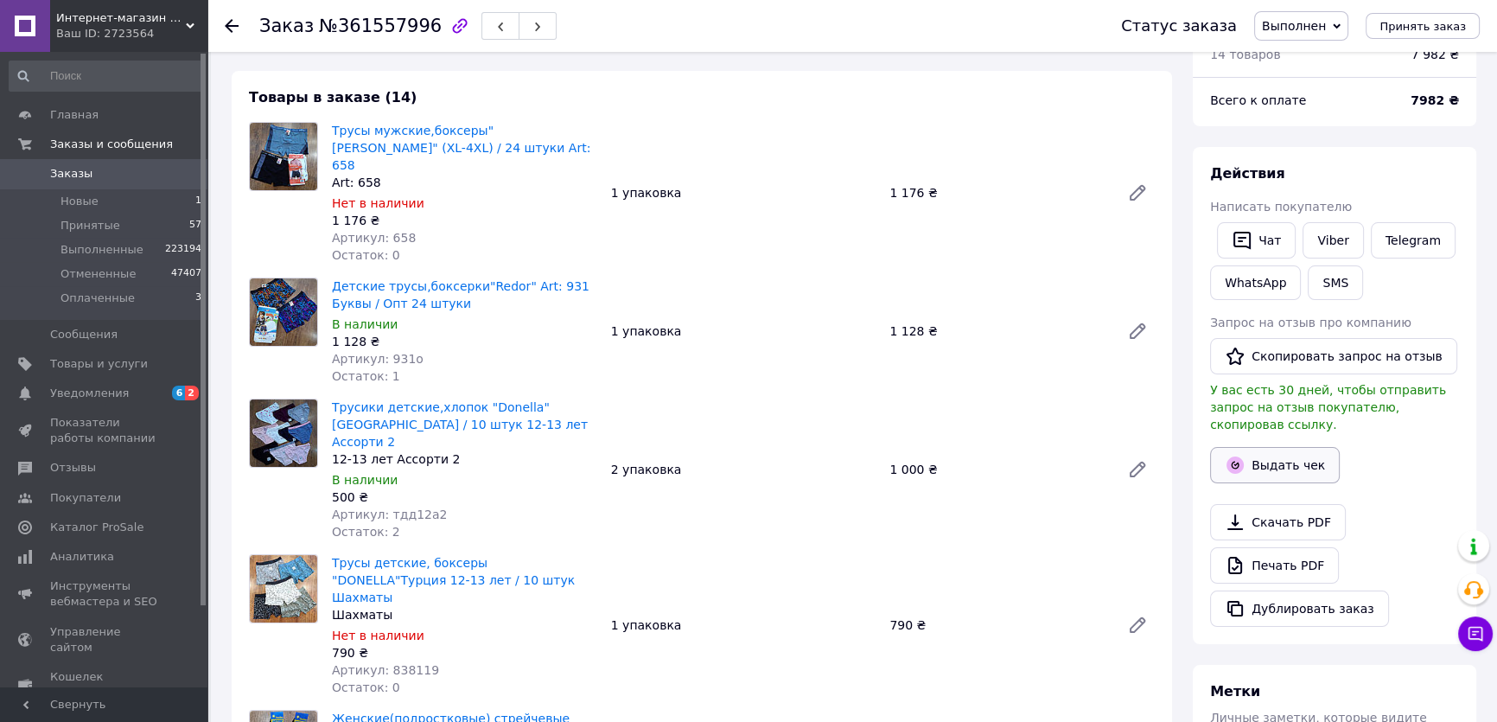
click at [1303, 457] on button "Выдать чек" at bounding box center [1275, 465] width 130 height 36
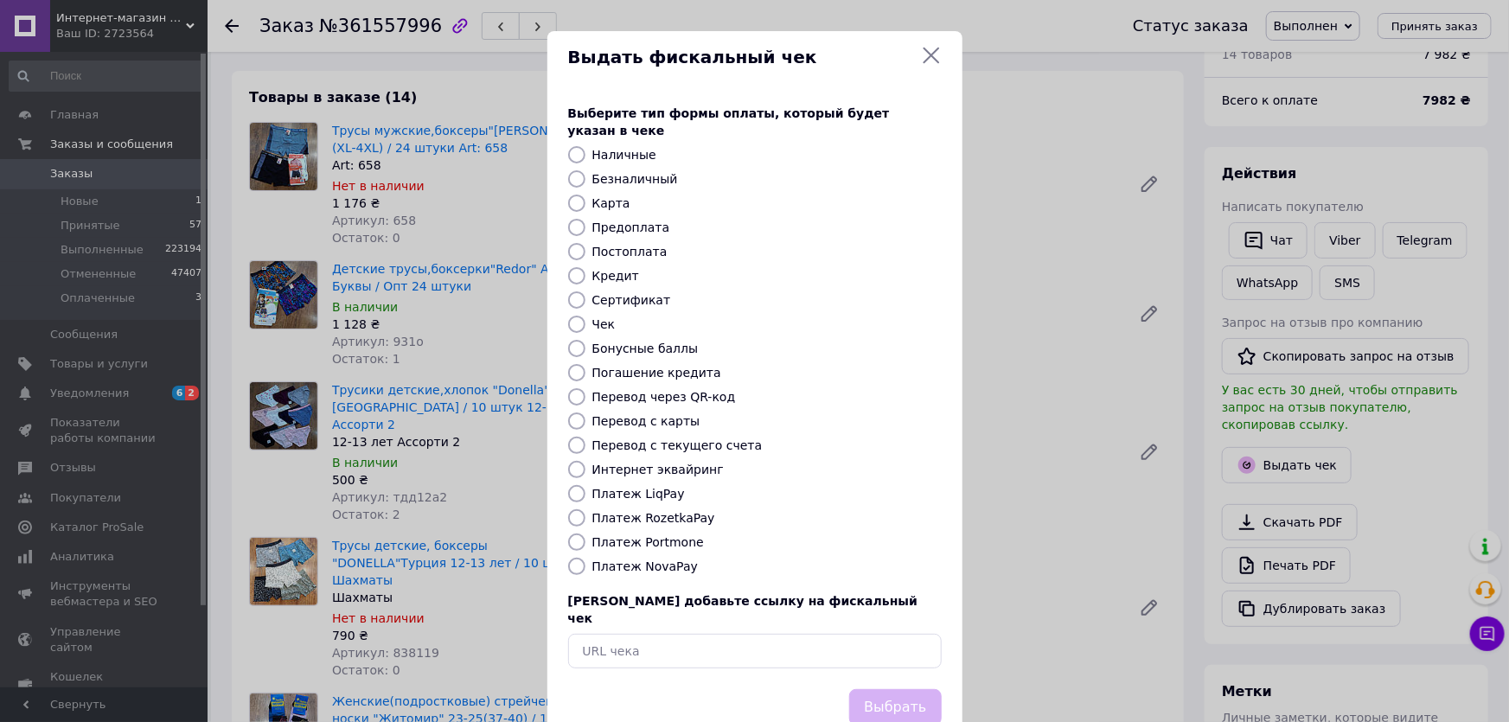
click at [571, 146] on input "Наличные" at bounding box center [576, 154] width 17 height 17
radio input "true"
click at [894, 689] on button "Выбрать" at bounding box center [895, 707] width 92 height 37
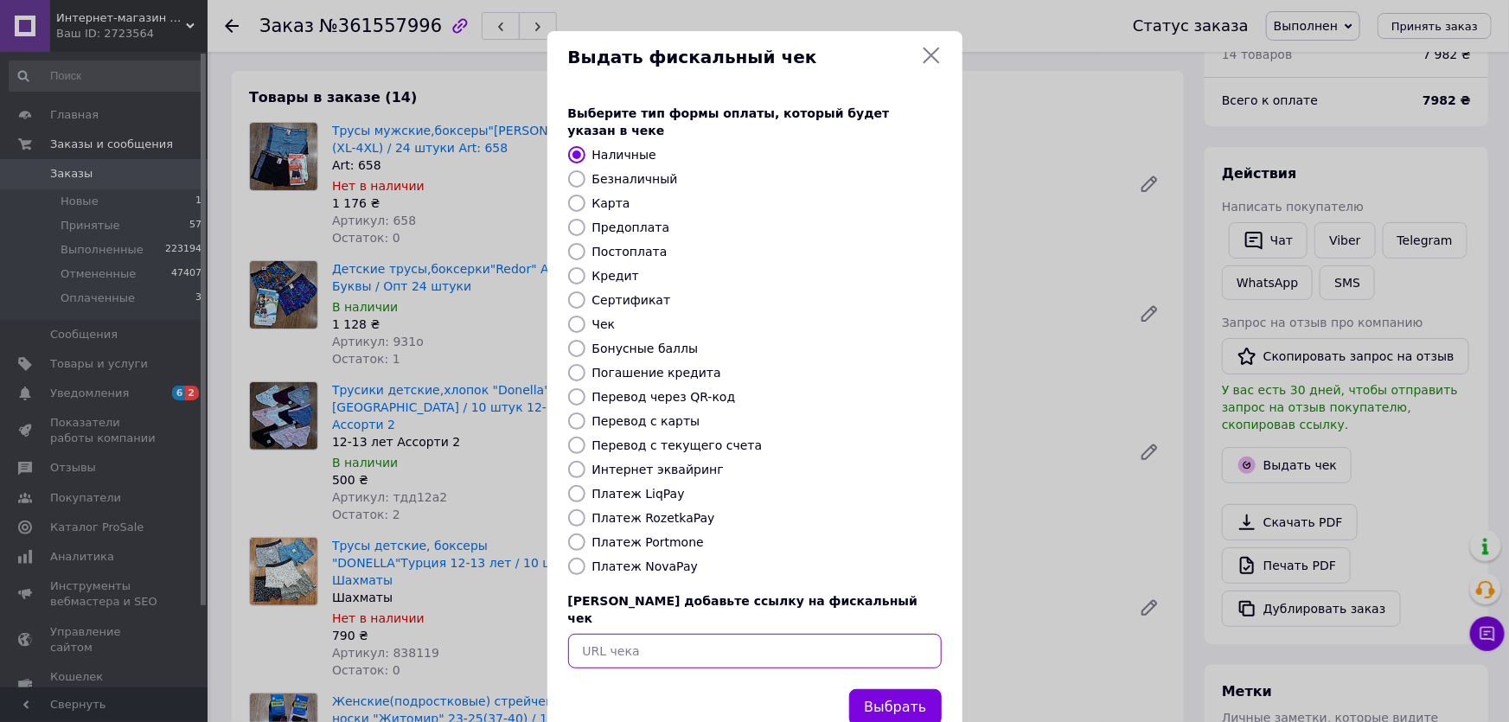
click at [675, 634] on input "text" at bounding box center [754, 651] width 373 height 35
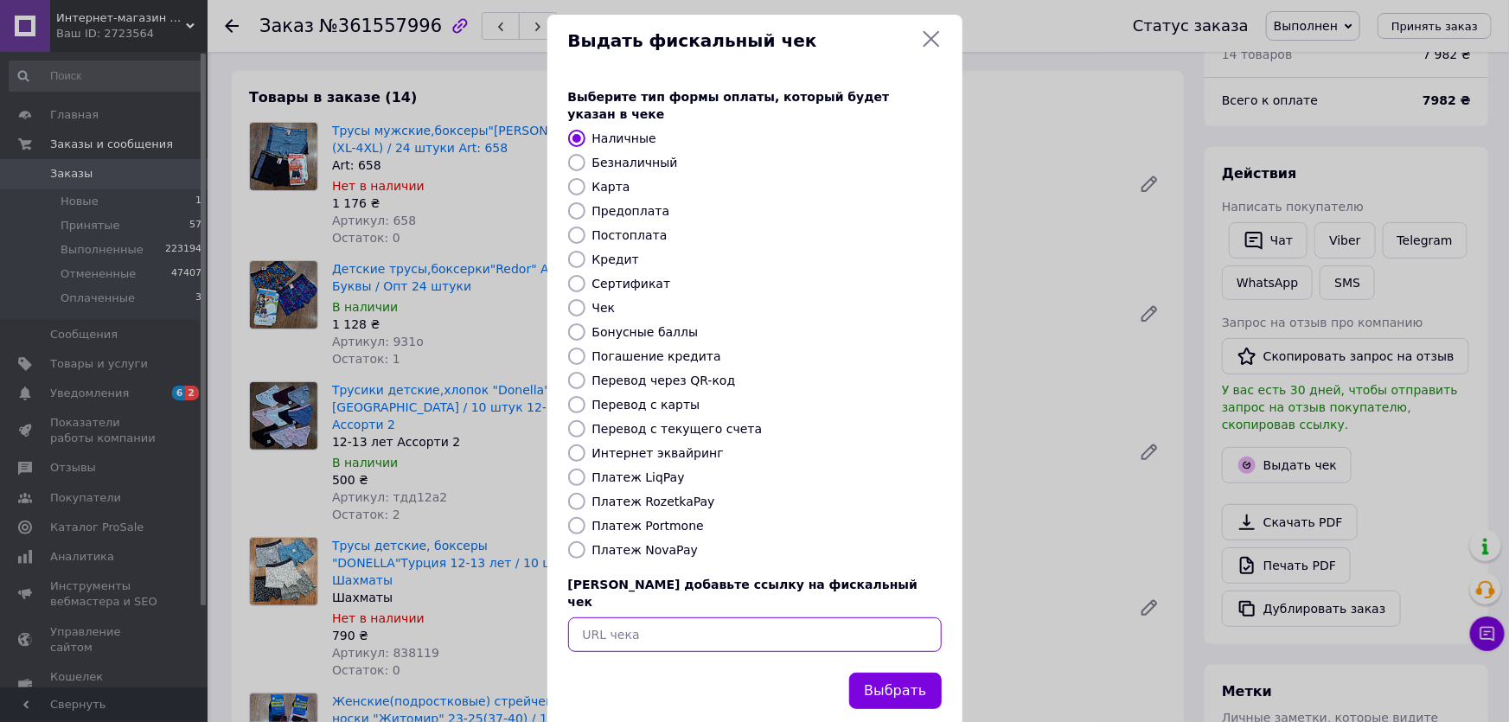
scroll to position [20, 0]
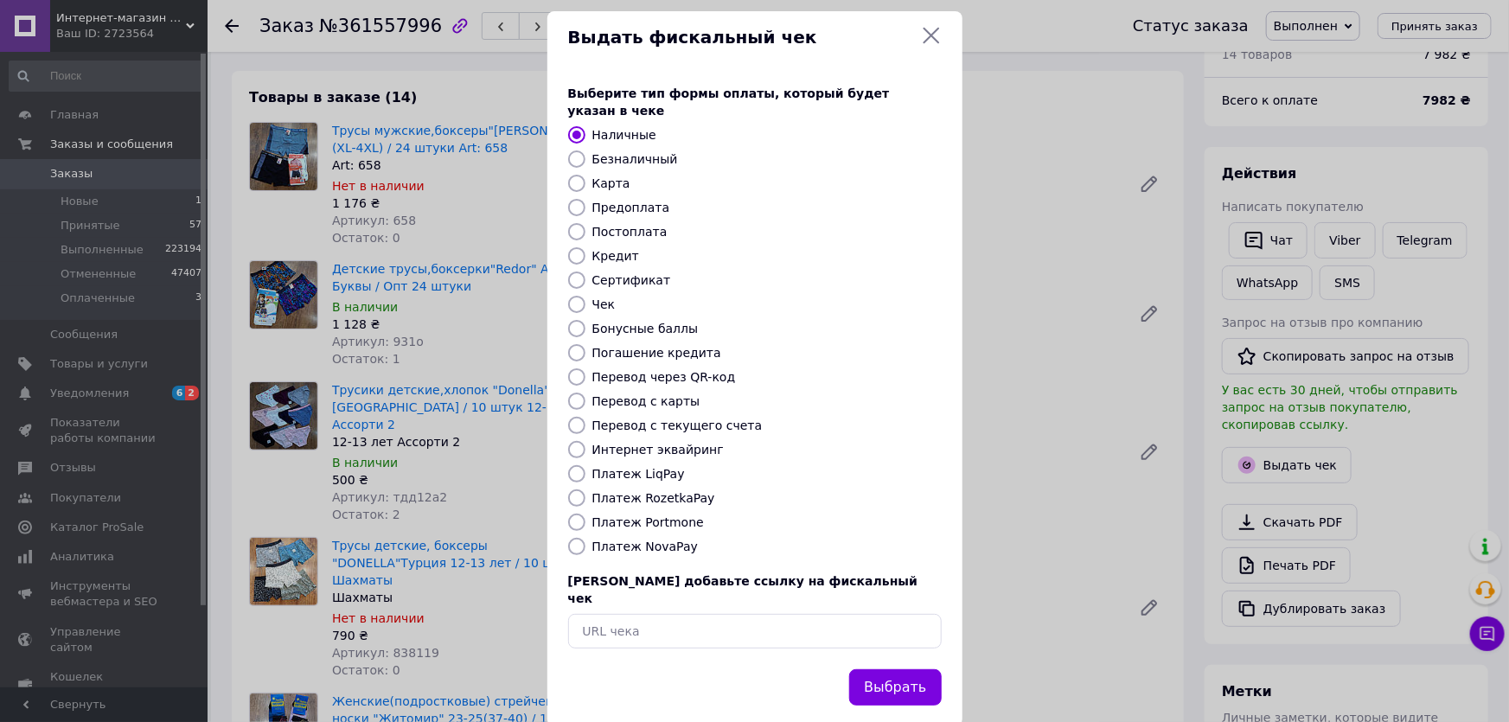
click at [992, 386] on div "Выдать фискальный чек Выберите тип формы оплаты, который будет указан в чеке На…" at bounding box center [754, 368] width 1509 height 777
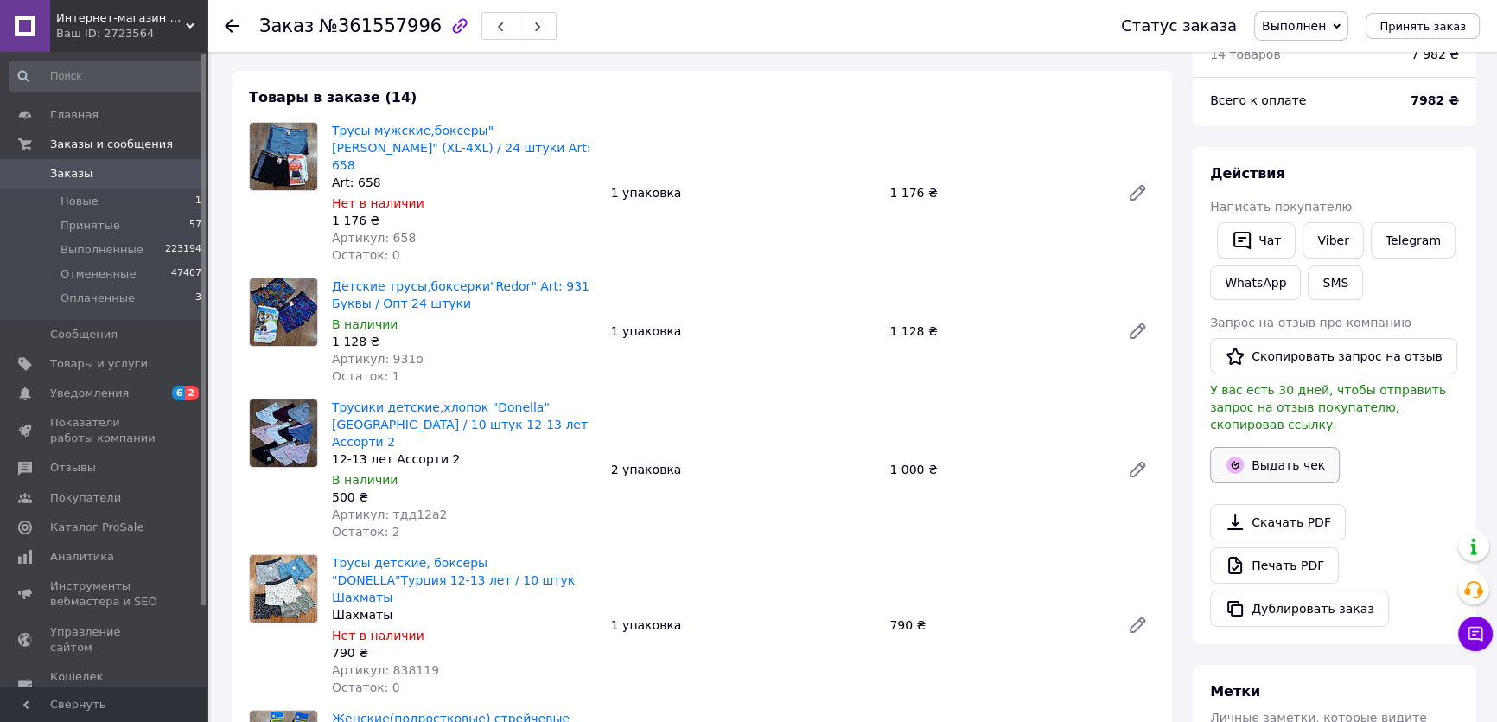
click at [1274, 447] on button "Выдать чек" at bounding box center [1275, 465] width 130 height 36
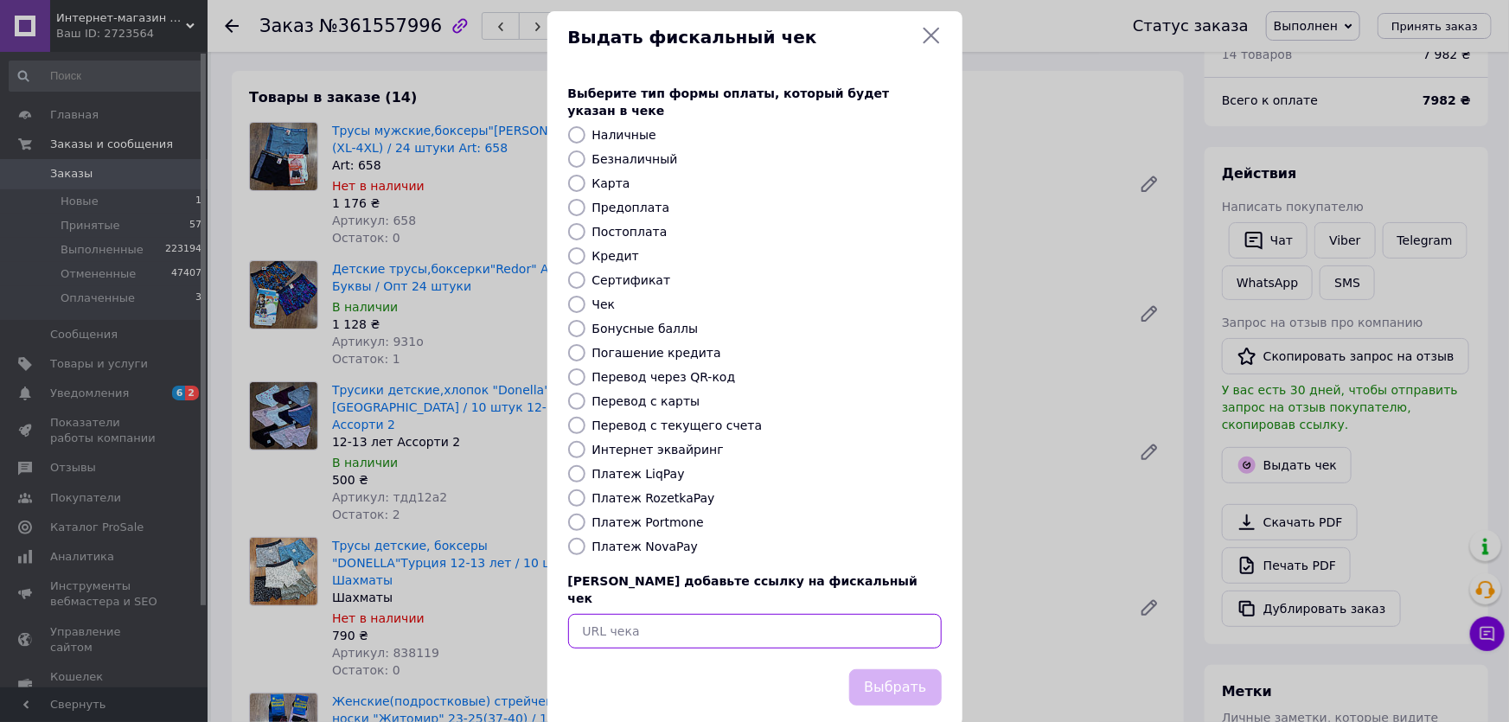
click at [700, 614] on input "text" at bounding box center [754, 631] width 373 height 35
click at [1141, 343] on div "Выдать фискальный чек Выберите тип формы оплаты, который будет указан в чеке На…" at bounding box center [754, 368] width 1509 height 777
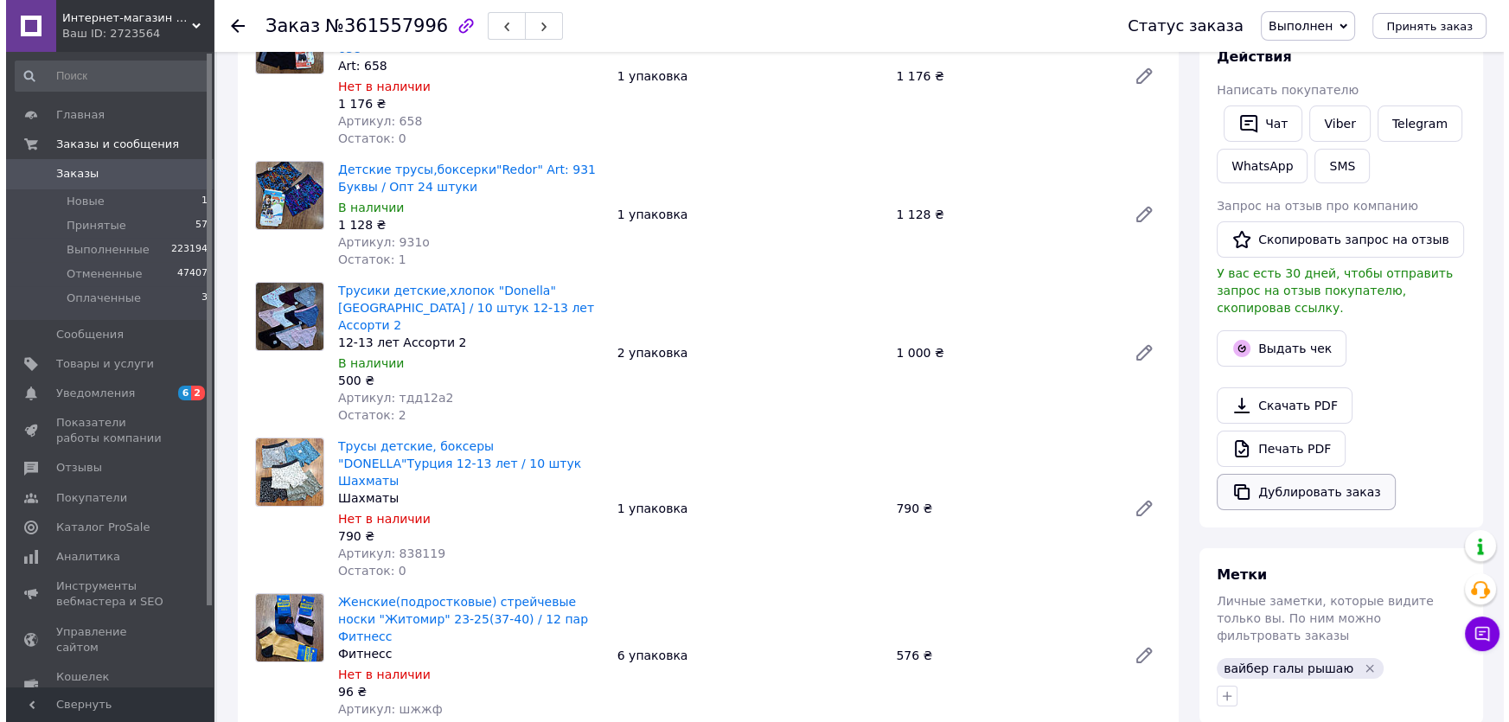
scroll to position [314, 0]
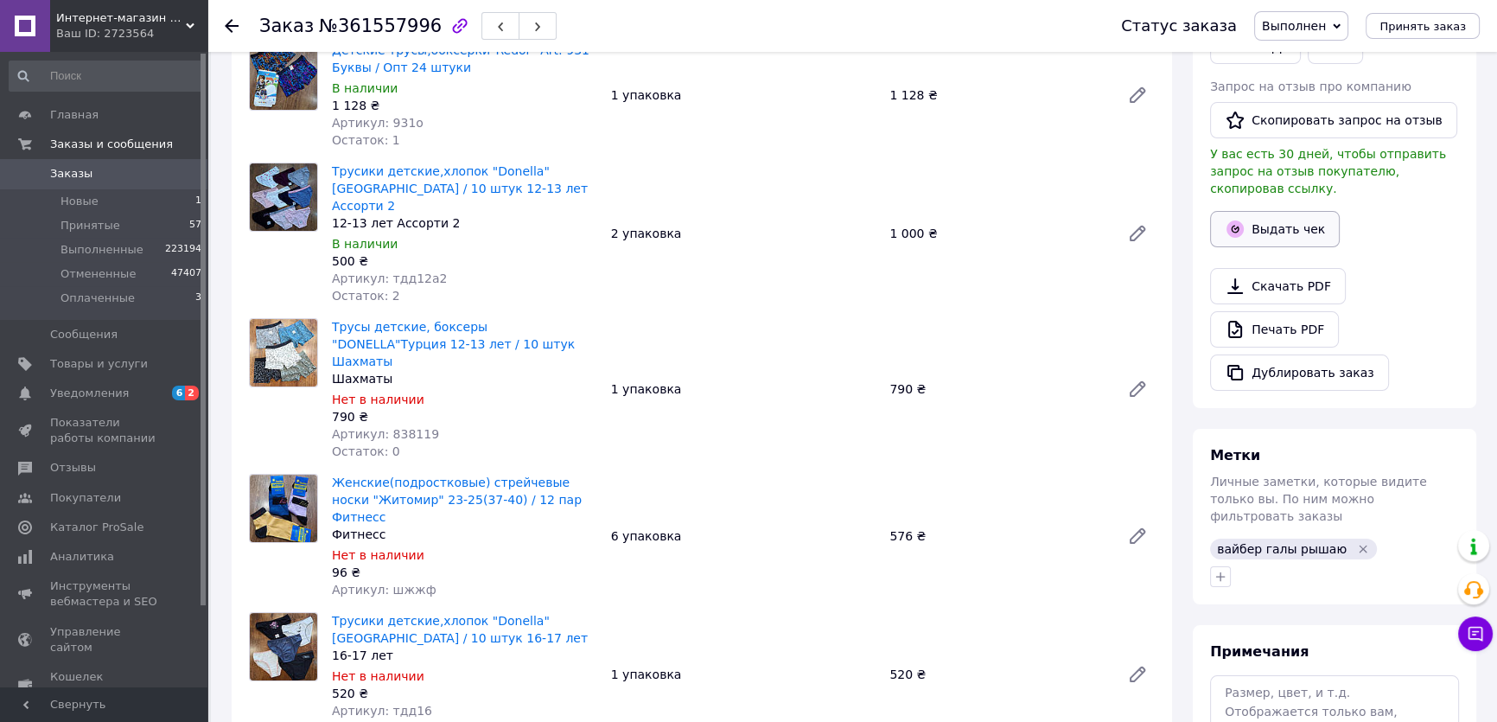
click at [1271, 211] on button "Выдать чек" at bounding box center [1275, 229] width 130 height 36
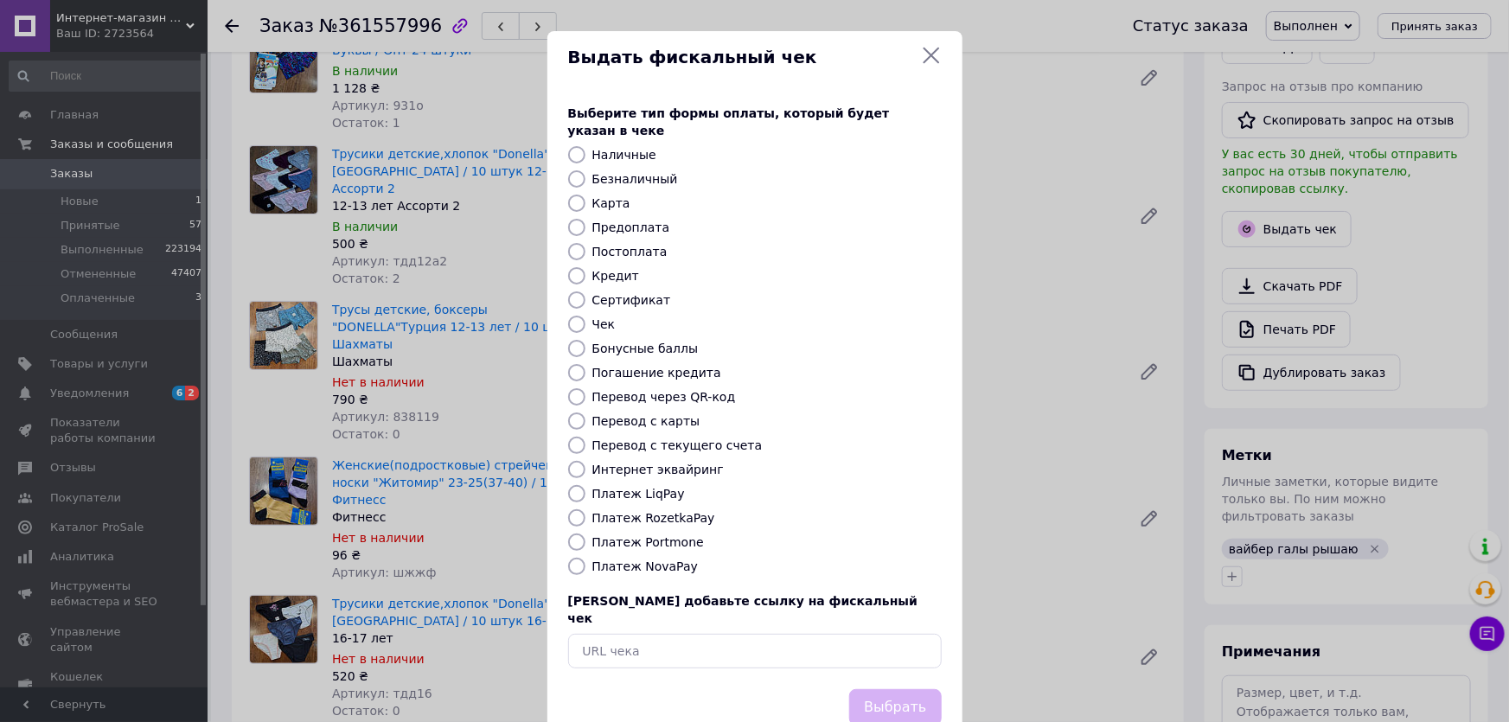
click at [574, 146] on input "Наличные" at bounding box center [576, 154] width 17 height 17
radio input "true"
click at [571, 170] on input "Безналичный" at bounding box center [576, 178] width 17 height 17
radio input "true"
click at [909, 689] on button "Выбрать" at bounding box center [895, 707] width 92 height 37
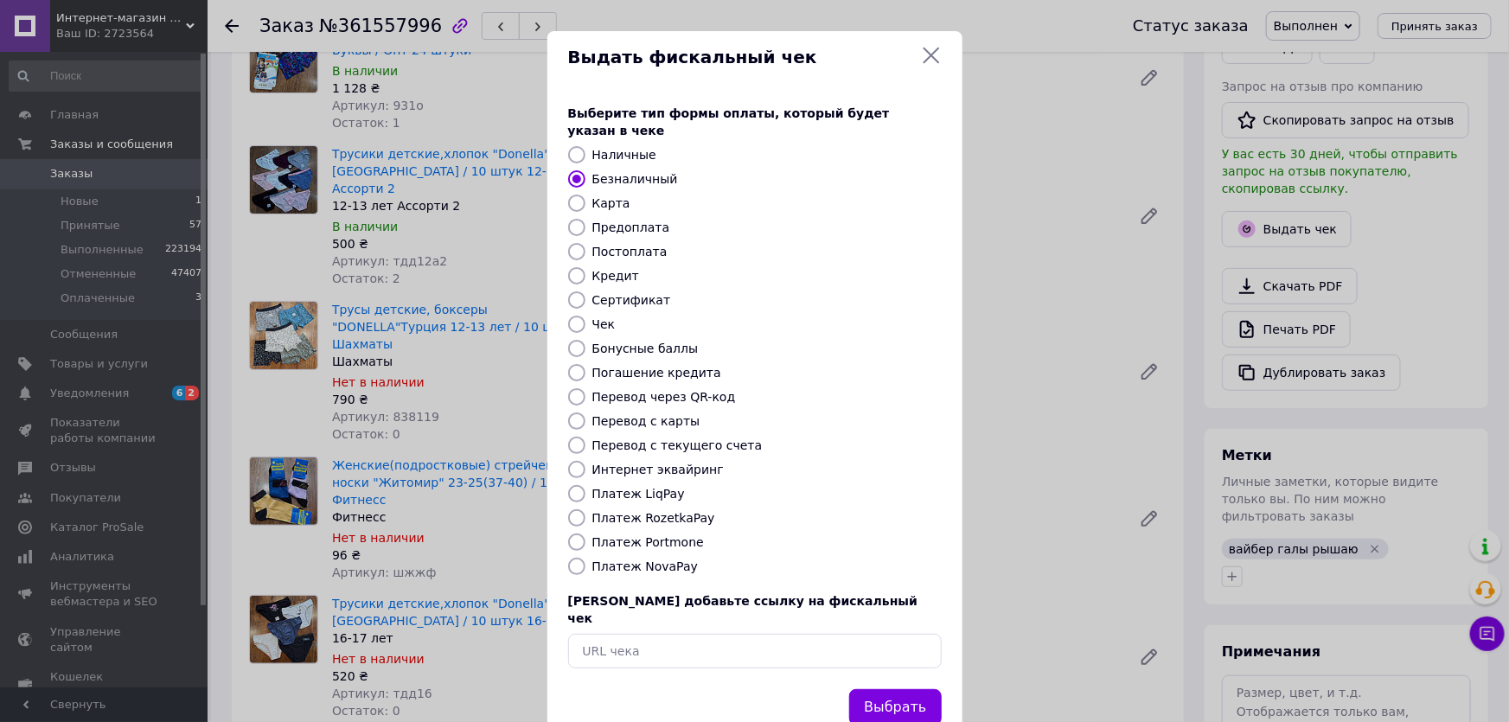
click at [568, 146] on input "Наличные" at bounding box center [576, 154] width 17 height 17
radio input "true"
click at [877, 689] on button "Выбрать" at bounding box center [895, 707] width 92 height 37
click at [575, 316] on input "Чек" at bounding box center [576, 324] width 17 height 17
radio input "true"
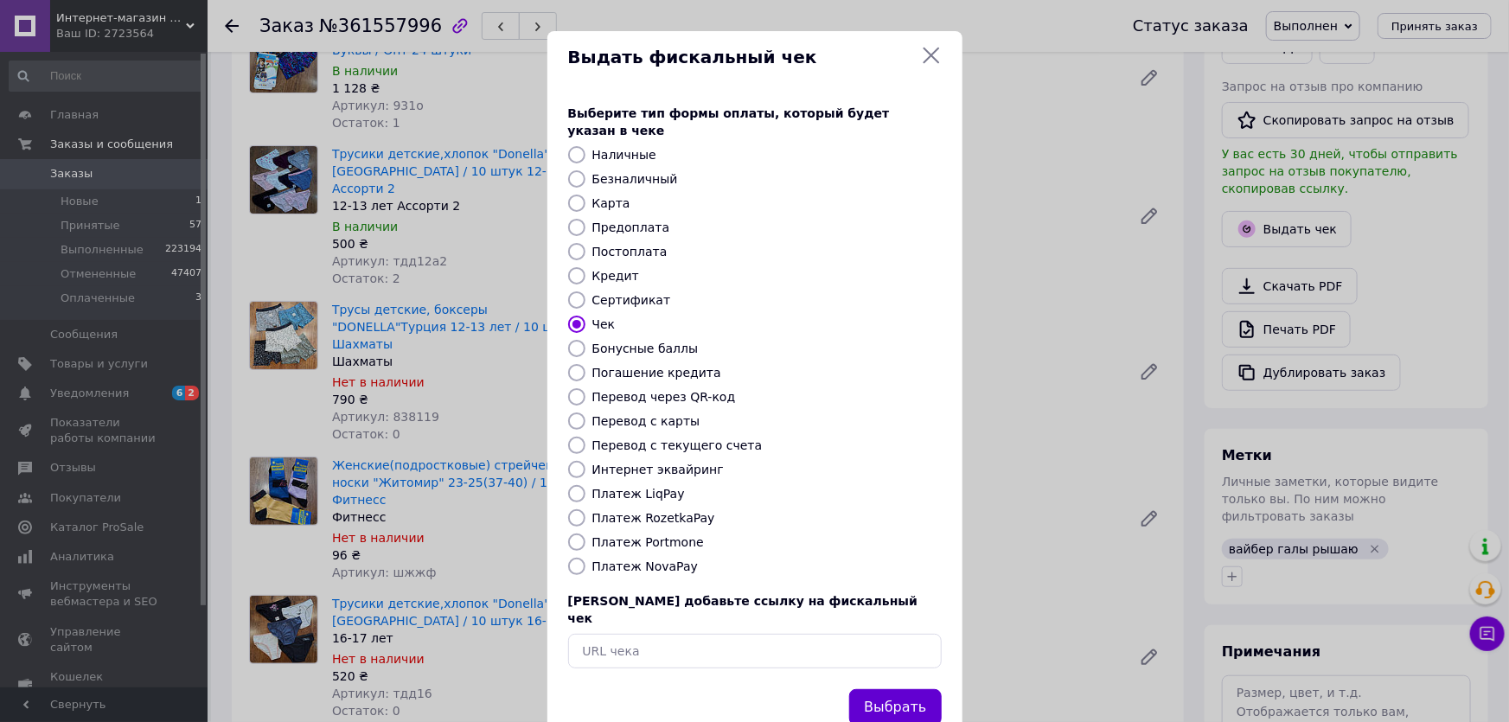
click at [872, 689] on button "Выбрать" at bounding box center [895, 707] width 92 height 37
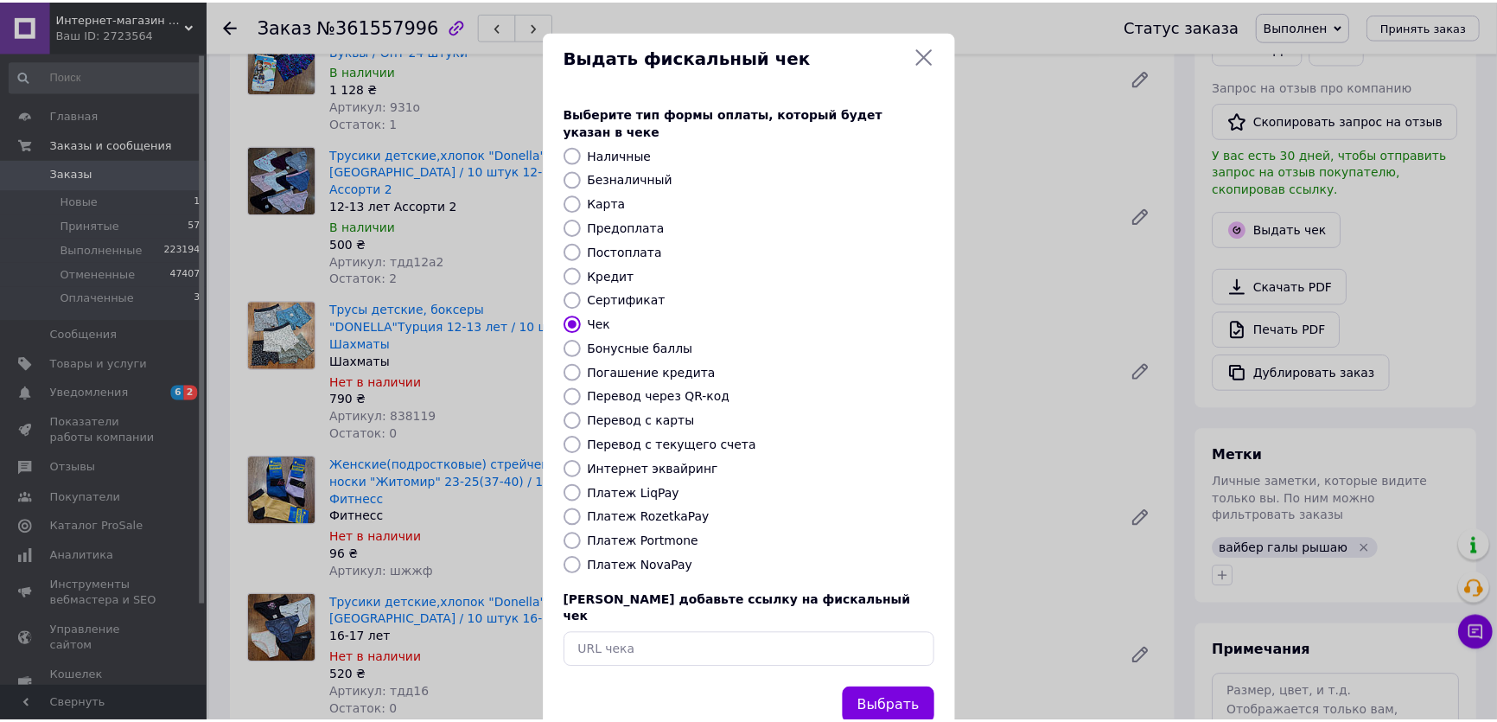
scroll to position [20, 0]
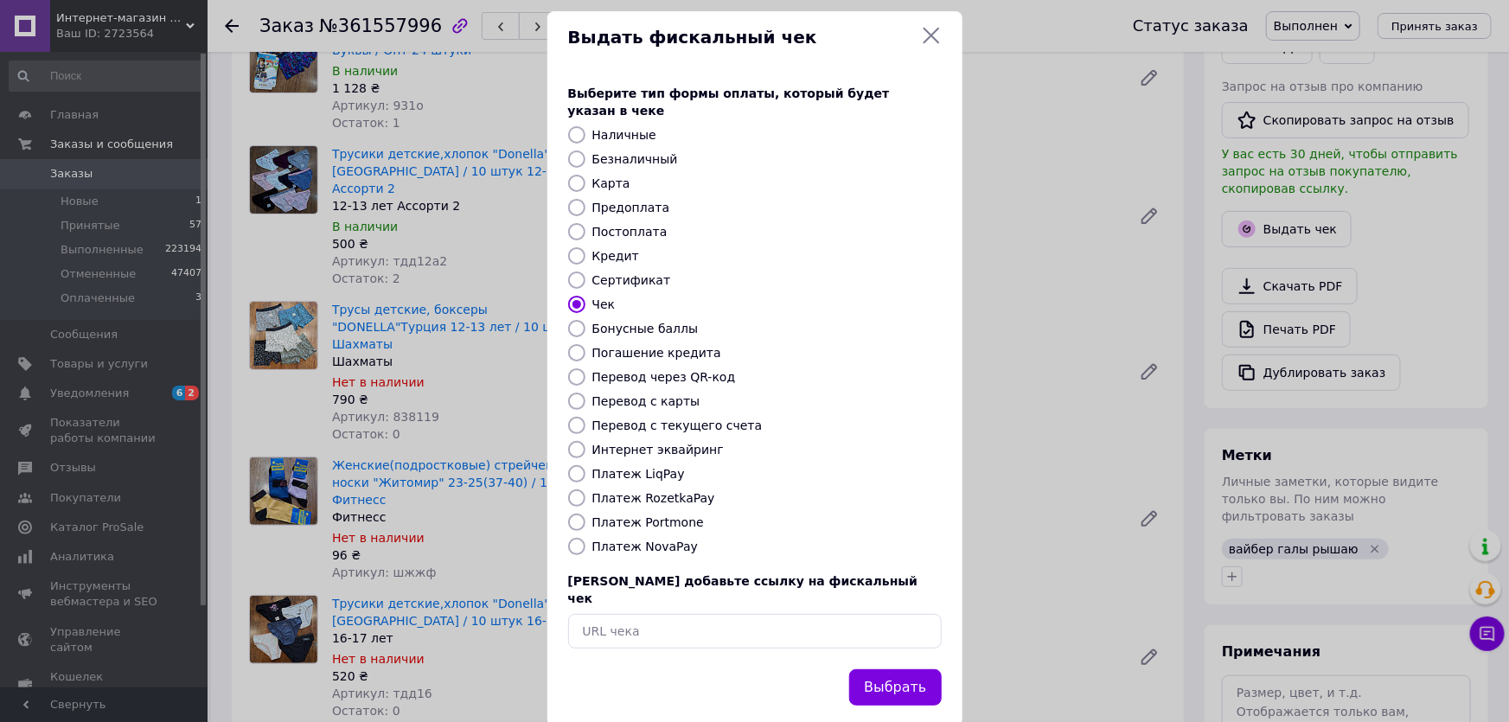
click at [568, 126] on input "Наличные" at bounding box center [576, 134] width 17 height 17
radio input "true"
click at [919, 669] on button "Выбрать" at bounding box center [895, 687] width 92 height 37
click at [1092, 285] on div "Выдать фискальный чек Выберите тип формы оплаты, который будет указан в чеке На…" at bounding box center [754, 368] width 1509 height 777
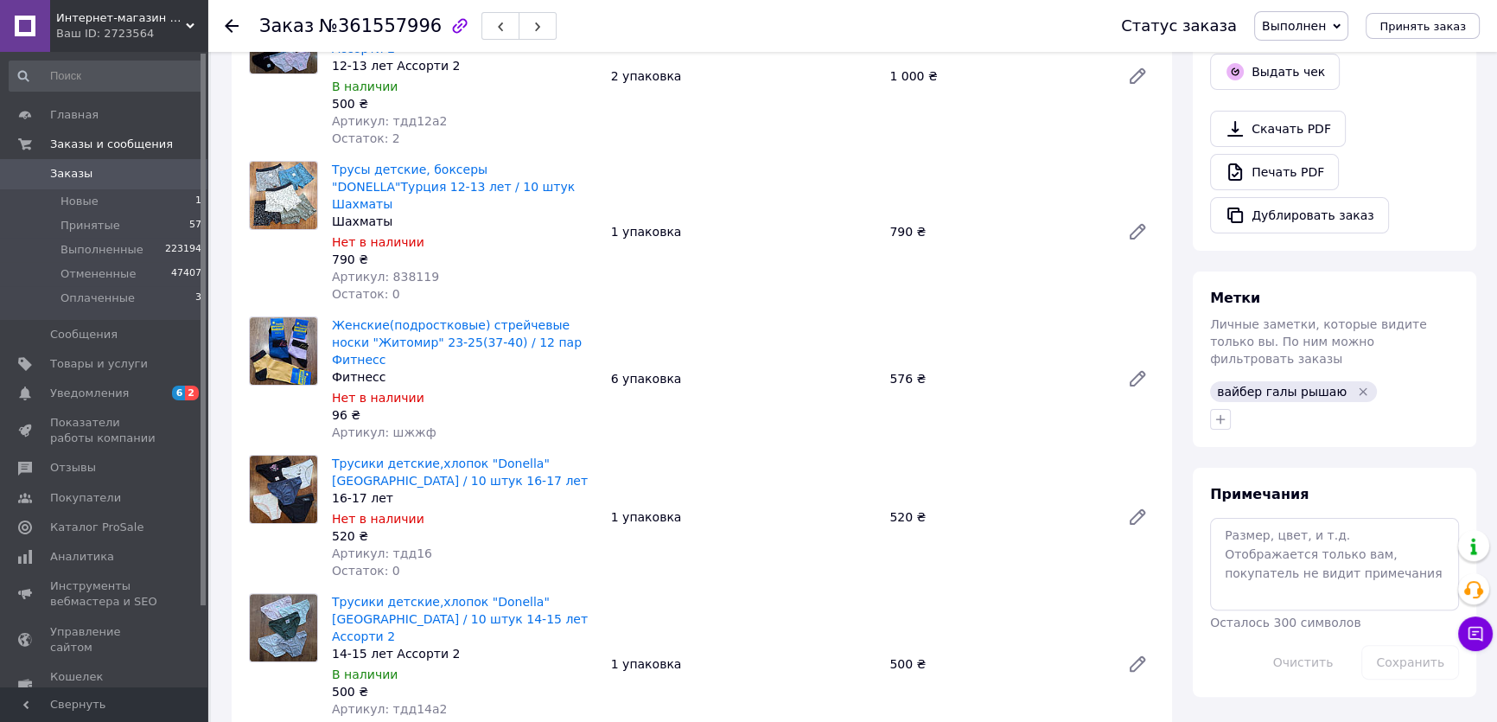
scroll to position [235, 0]
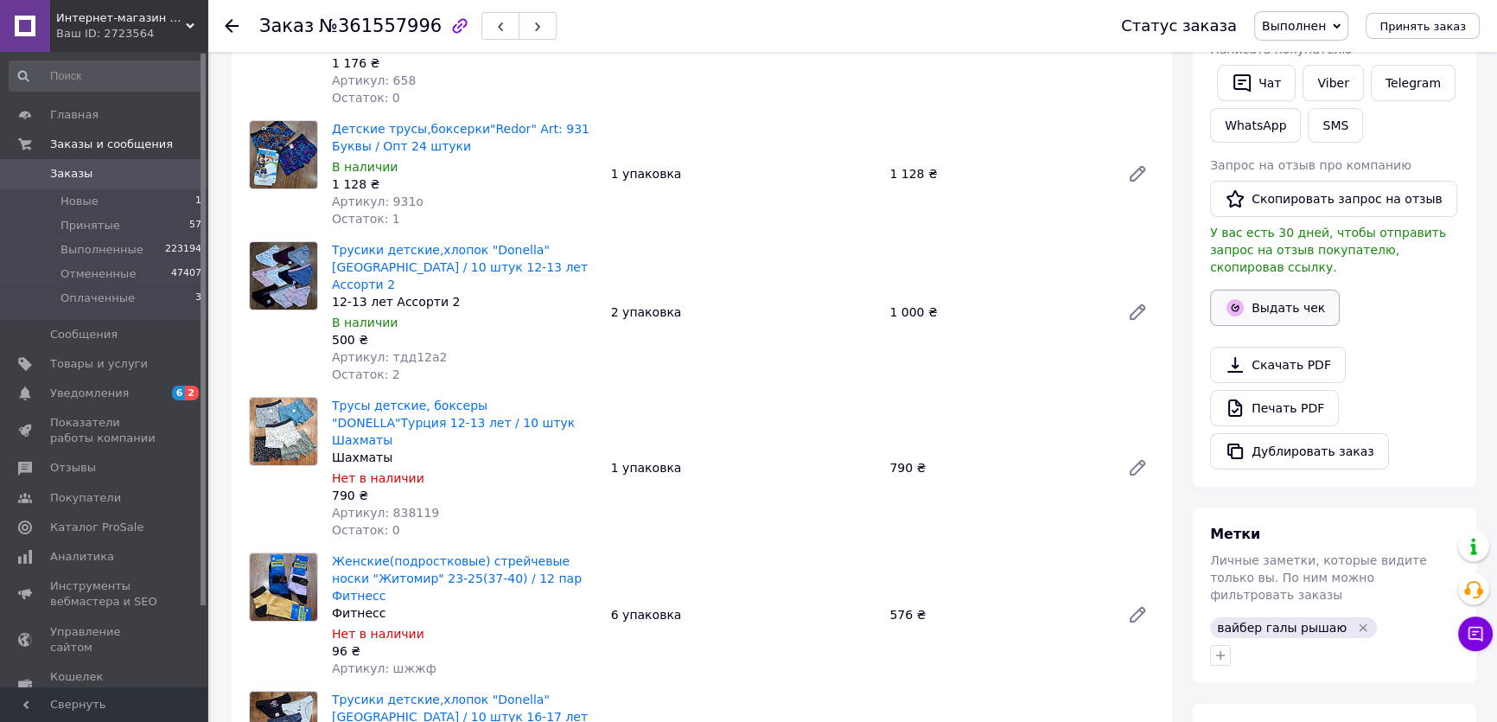
click at [1304, 293] on button "Выдать чек" at bounding box center [1275, 308] width 130 height 36
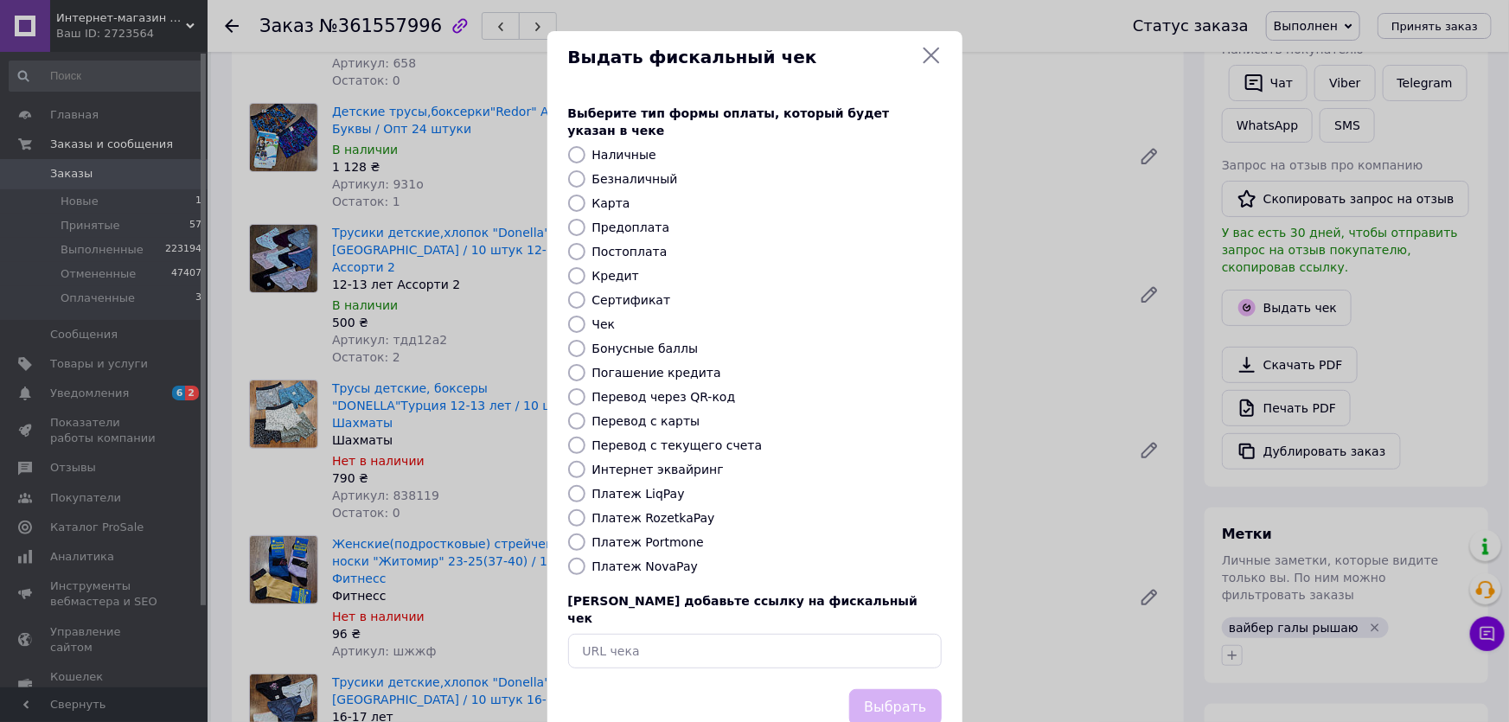
click at [1113, 242] on div "Выдать фискальный чек Выберите тип формы оплаты, который будет указан в чеке На…" at bounding box center [754, 388] width 1509 height 777
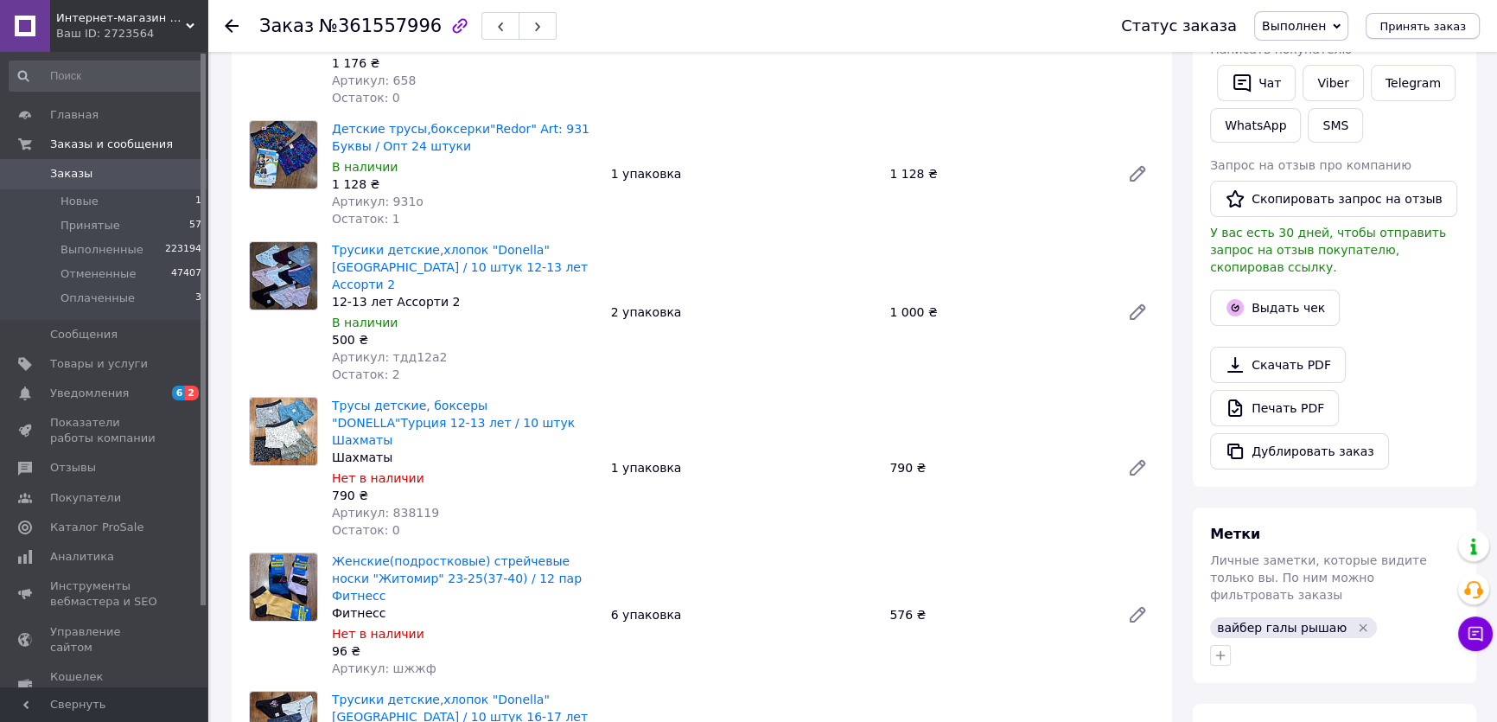
click at [1426, 23] on span "Принять заказ" at bounding box center [1423, 26] width 86 height 13
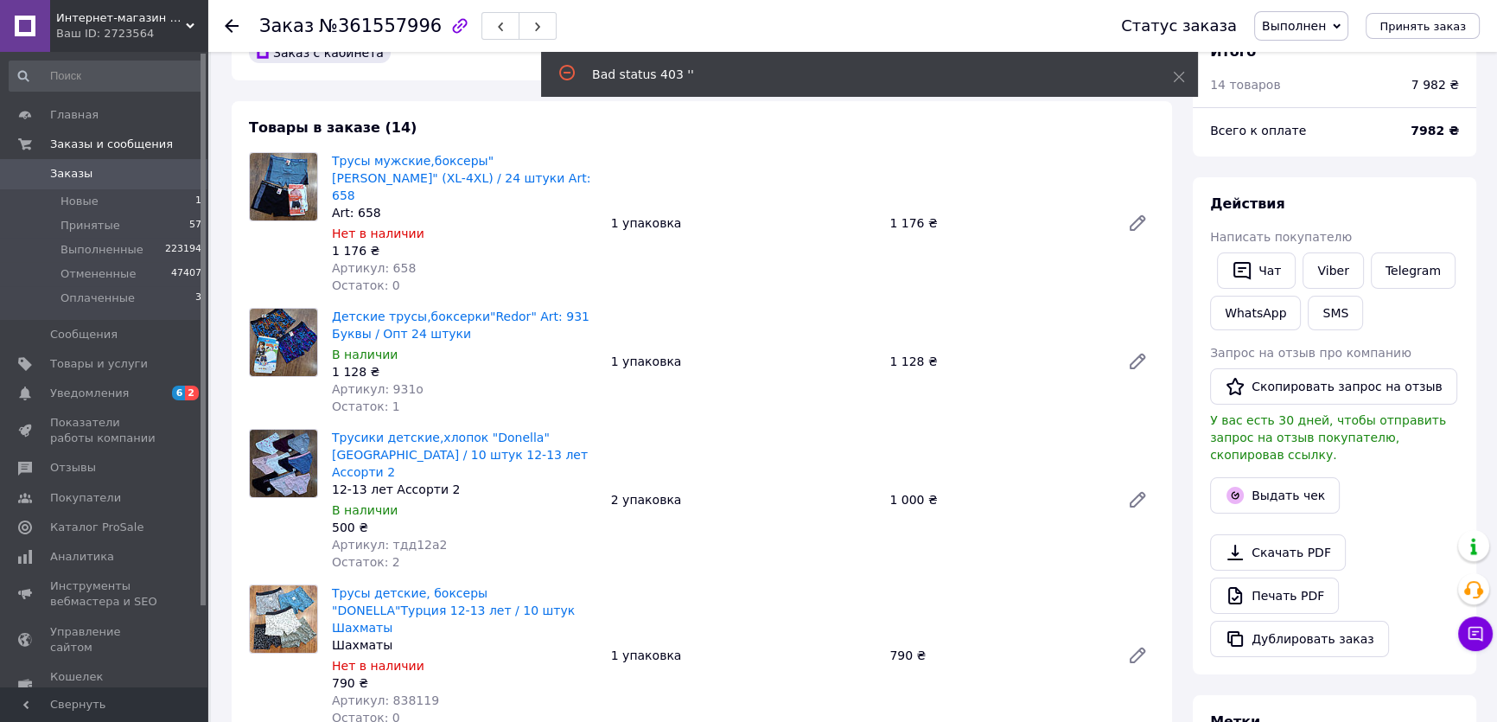
scroll to position [0, 0]
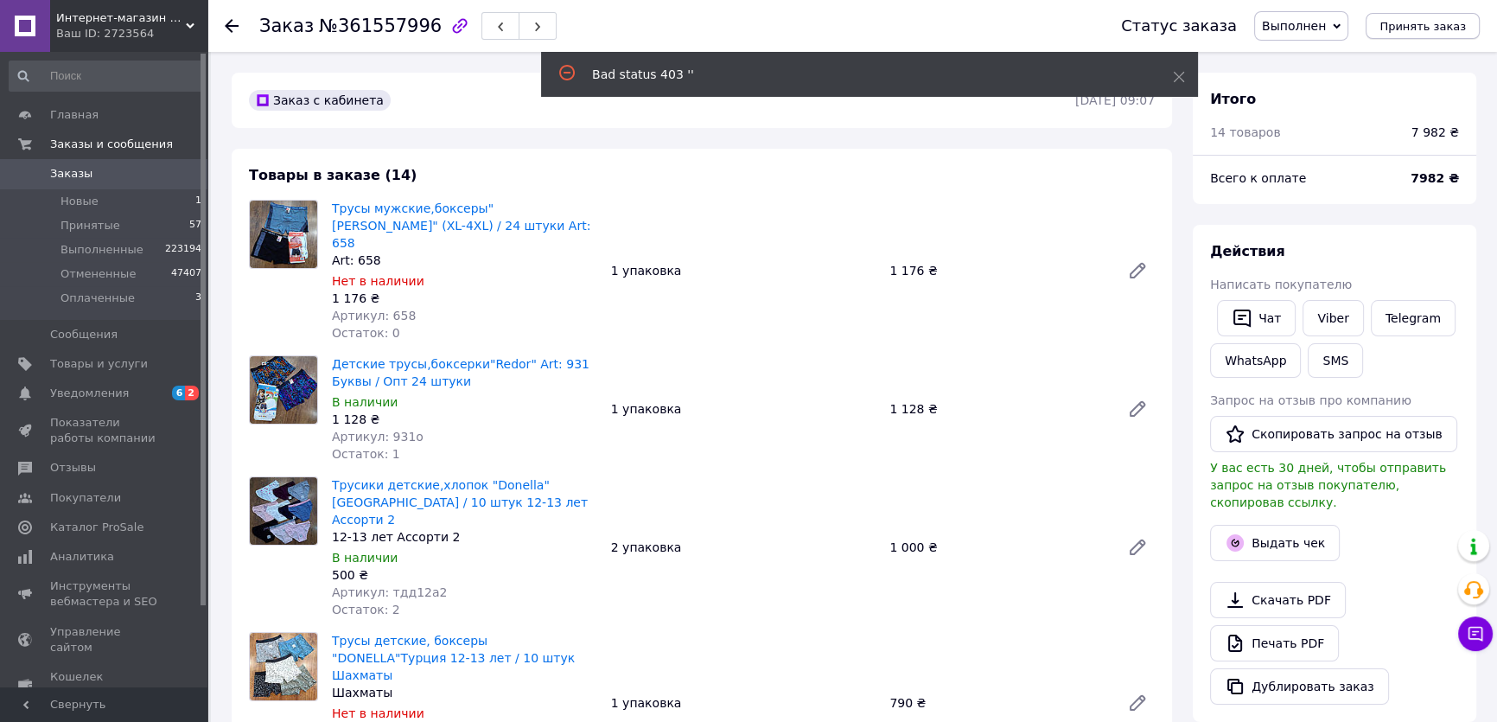
click at [1427, 23] on span "Принять заказ" at bounding box center [1423, 26] width 86 height 13
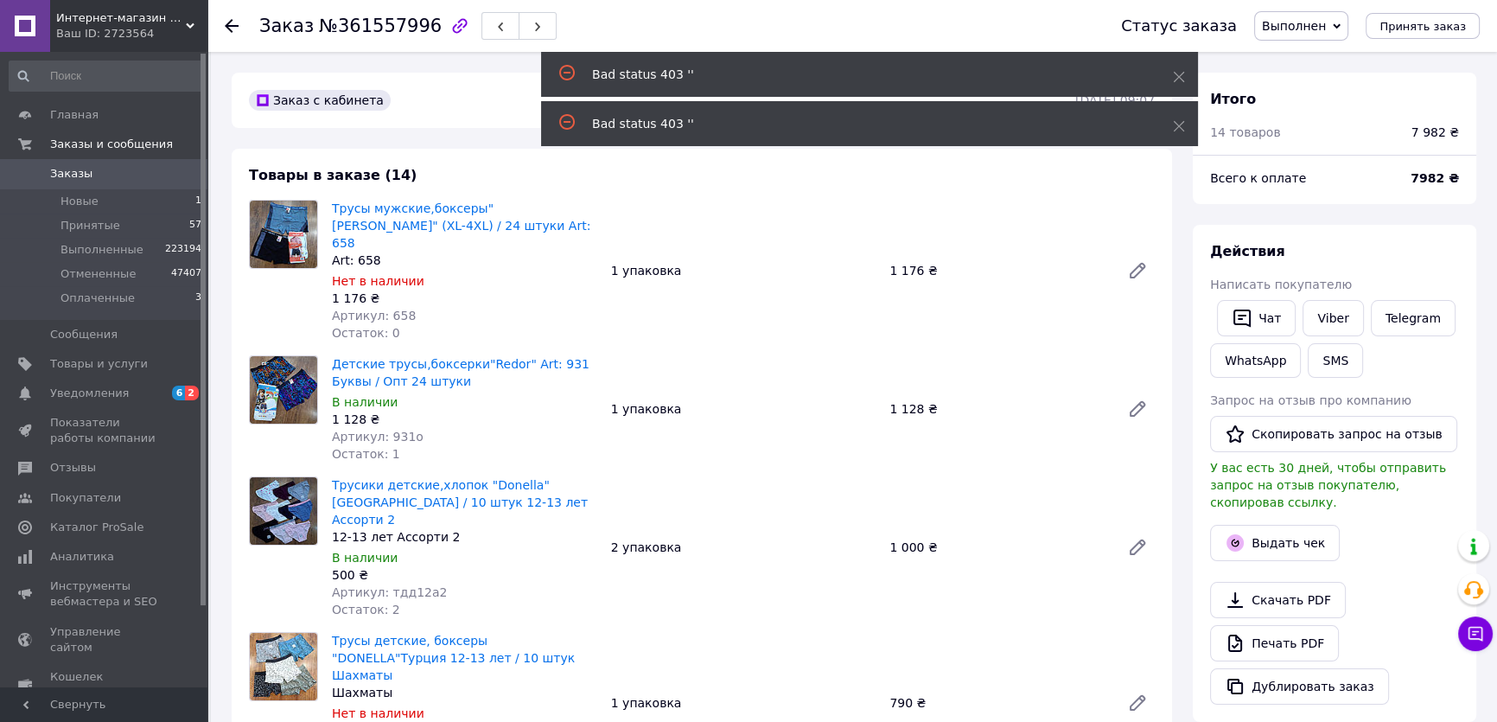
click at [1331, 1] on div "Статус заказа Выполнен Принят Отменен Оплаченный Принять заказ" at bounding box center [1283, 26] width 393 height 52
click at [1323, 22] on span "Выполнен" at bounding box center [1294, 26] width 64 height 14
click at [1313, 65] on li "Принят" at bounding box center [1301, 61] width 92 height 26
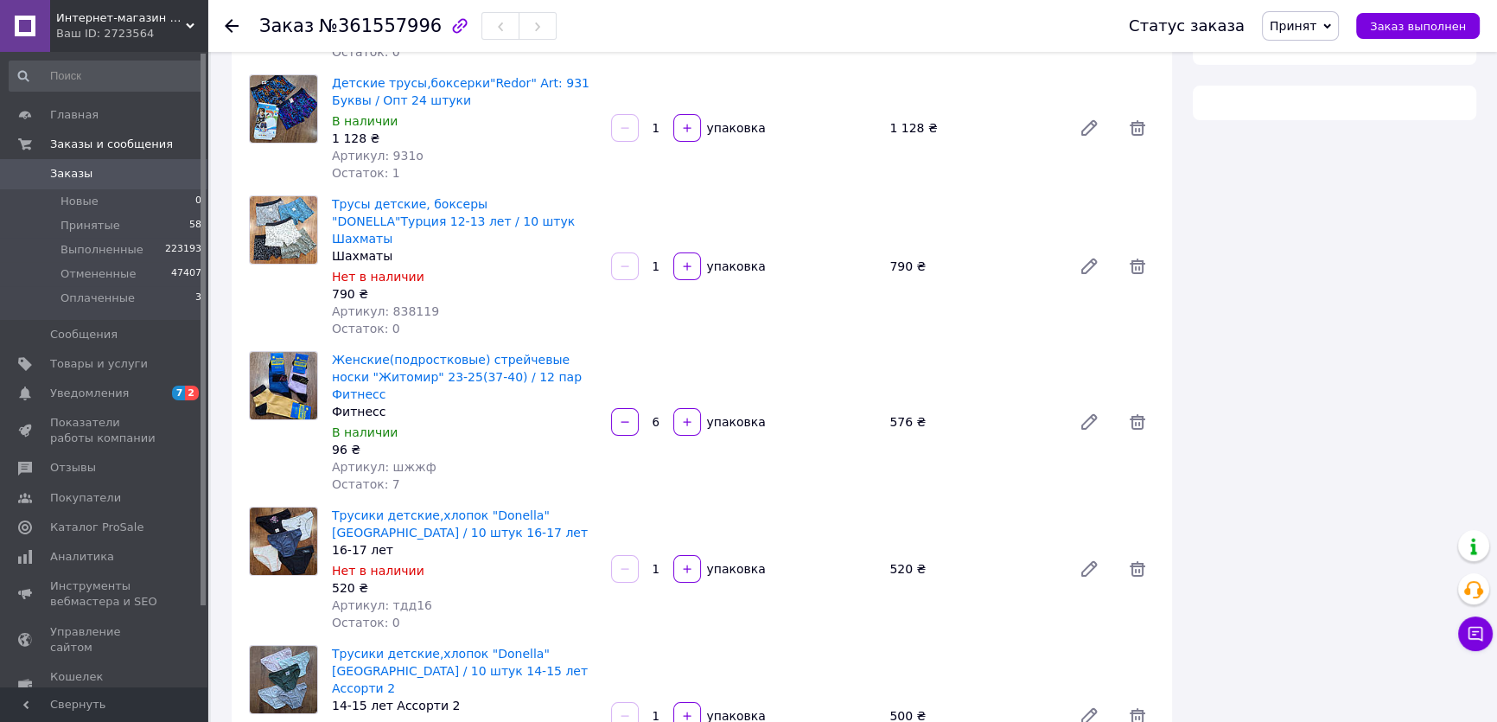
scroll to position [303, 0]
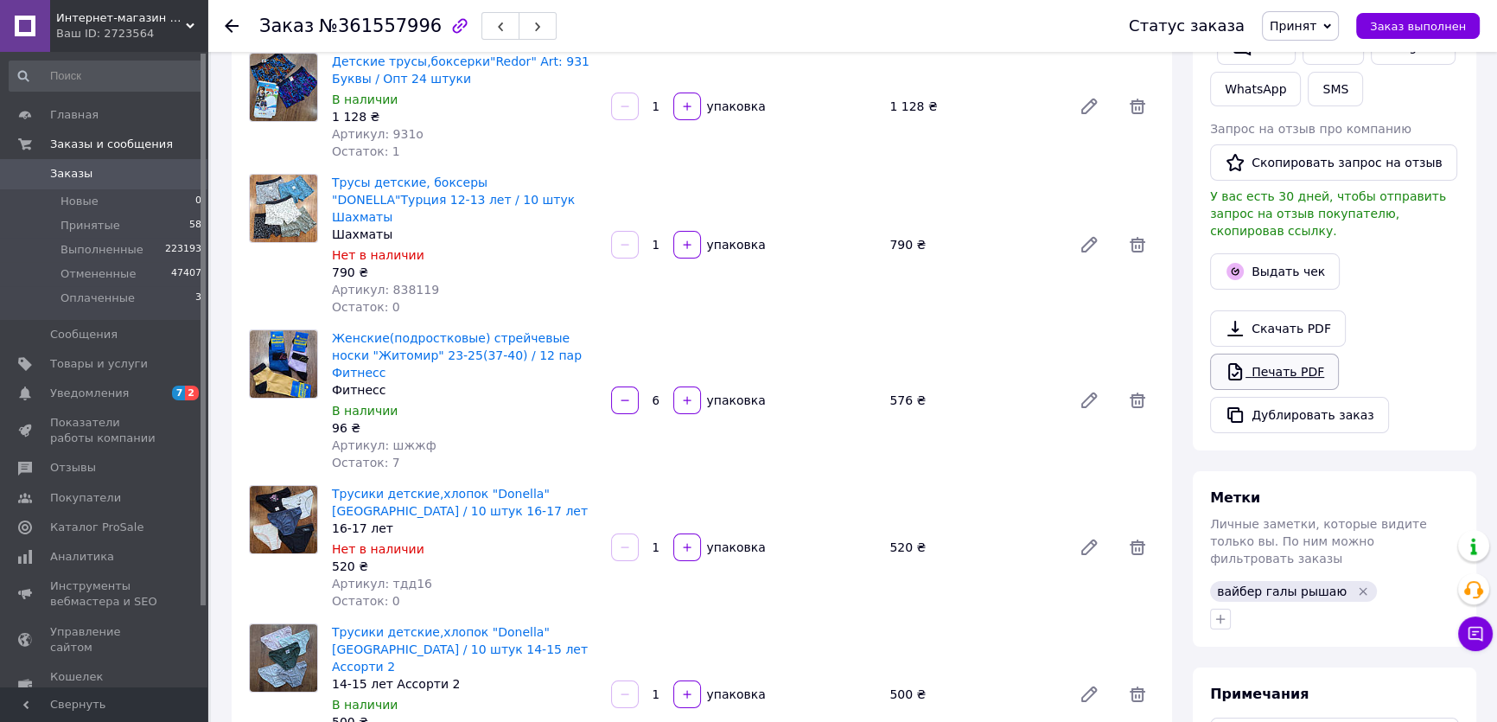
click at [1242, 361] on icon at bounding box center [1235, 371] width 21 height 21
click at [1257, 354] on link "Печать PDF" at bounding box center [1274, 372] width 129 height 36
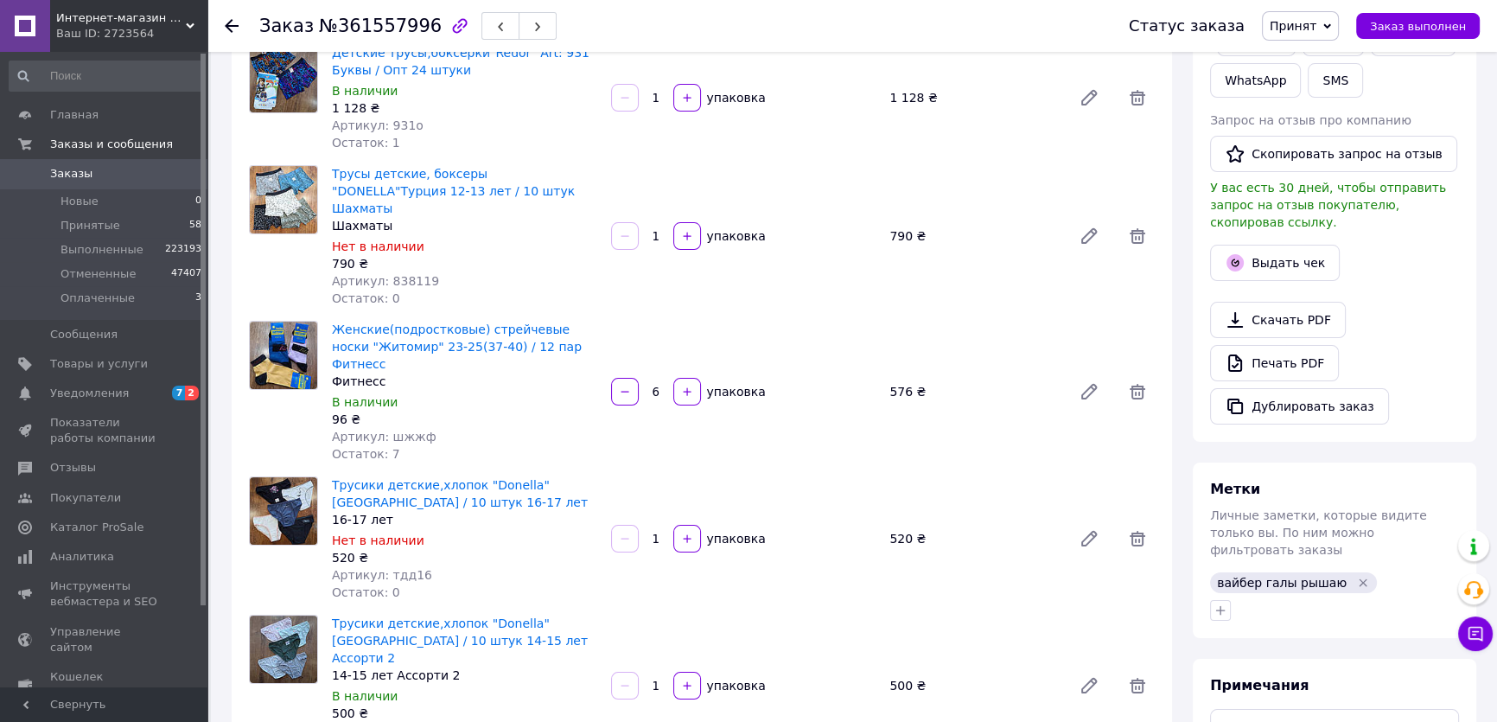
scroll to position [314, 0]
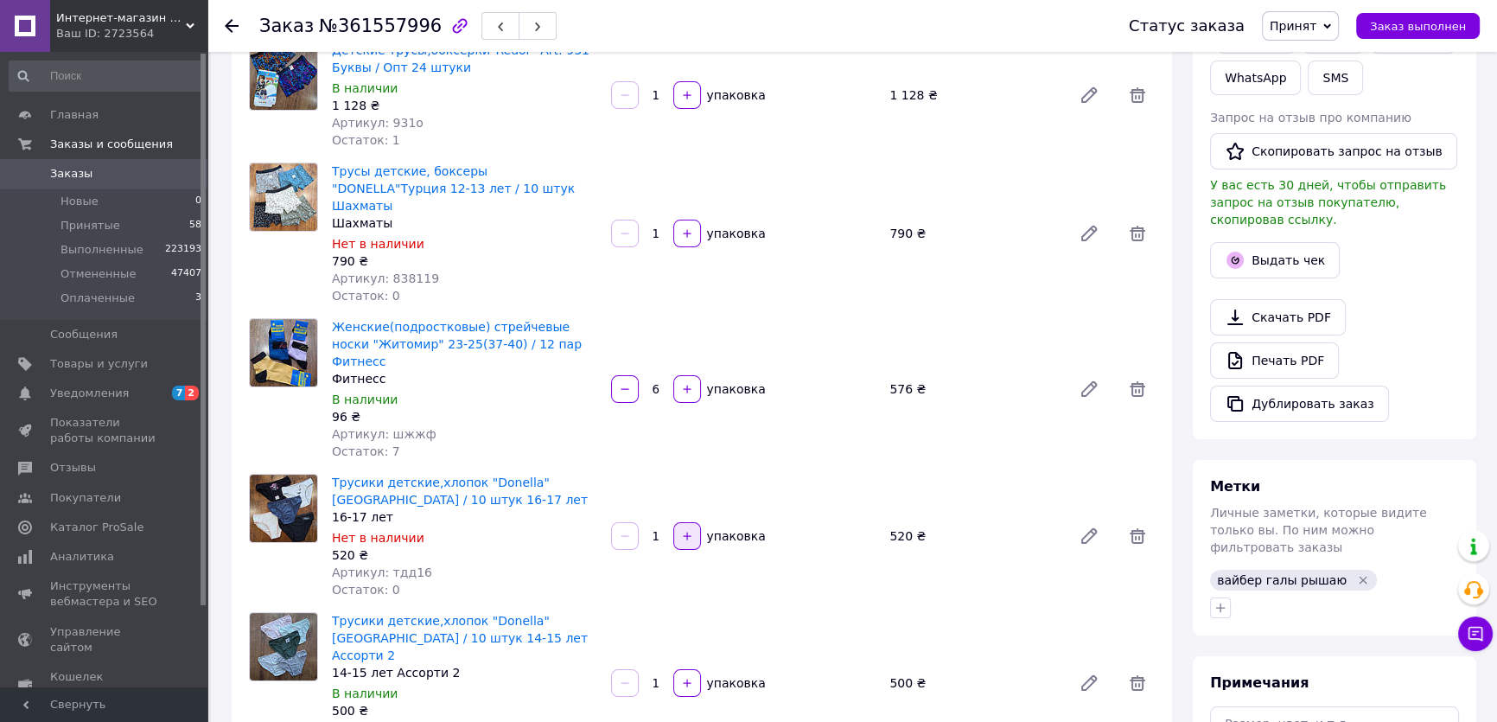
click at [688, 530] on icon "button" at bounding box center [687, 536] width 12 height 12
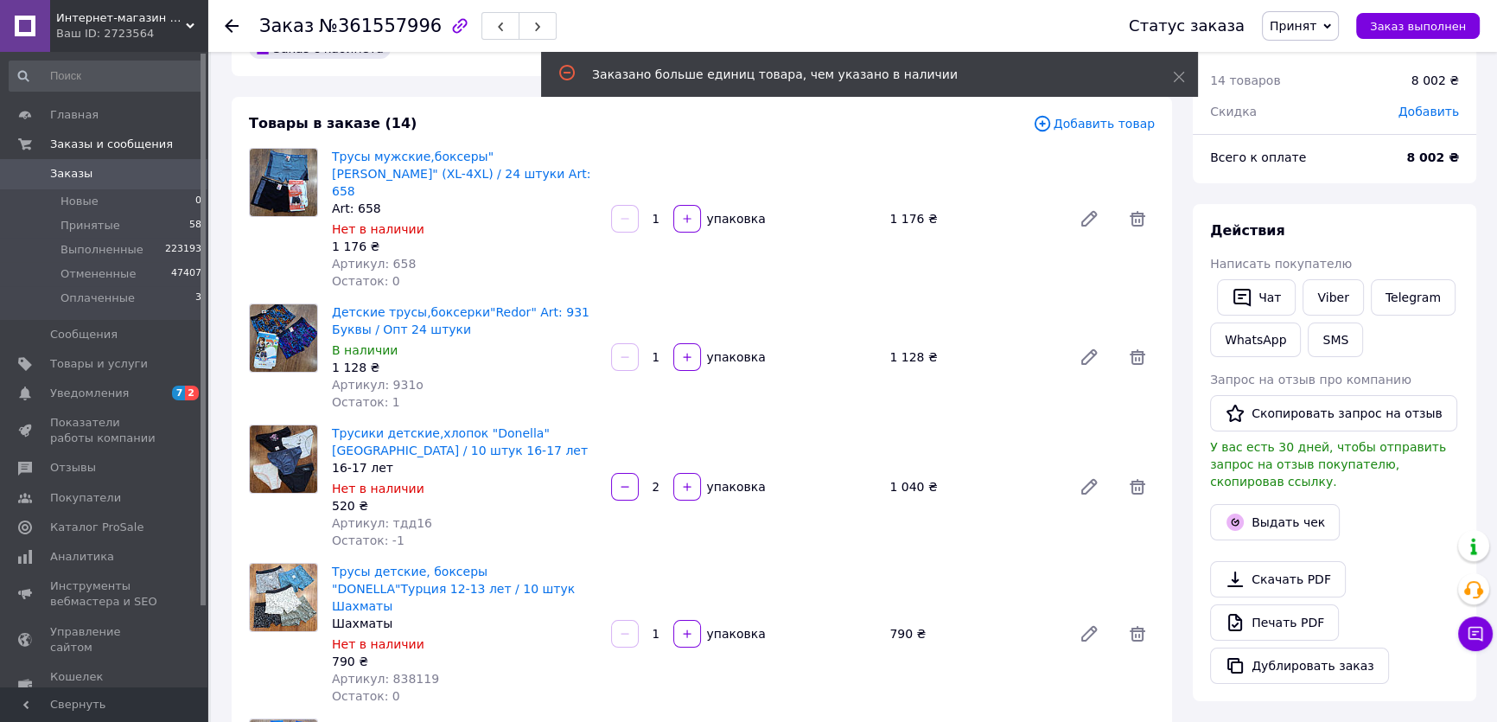
scroll to position [78, 0]
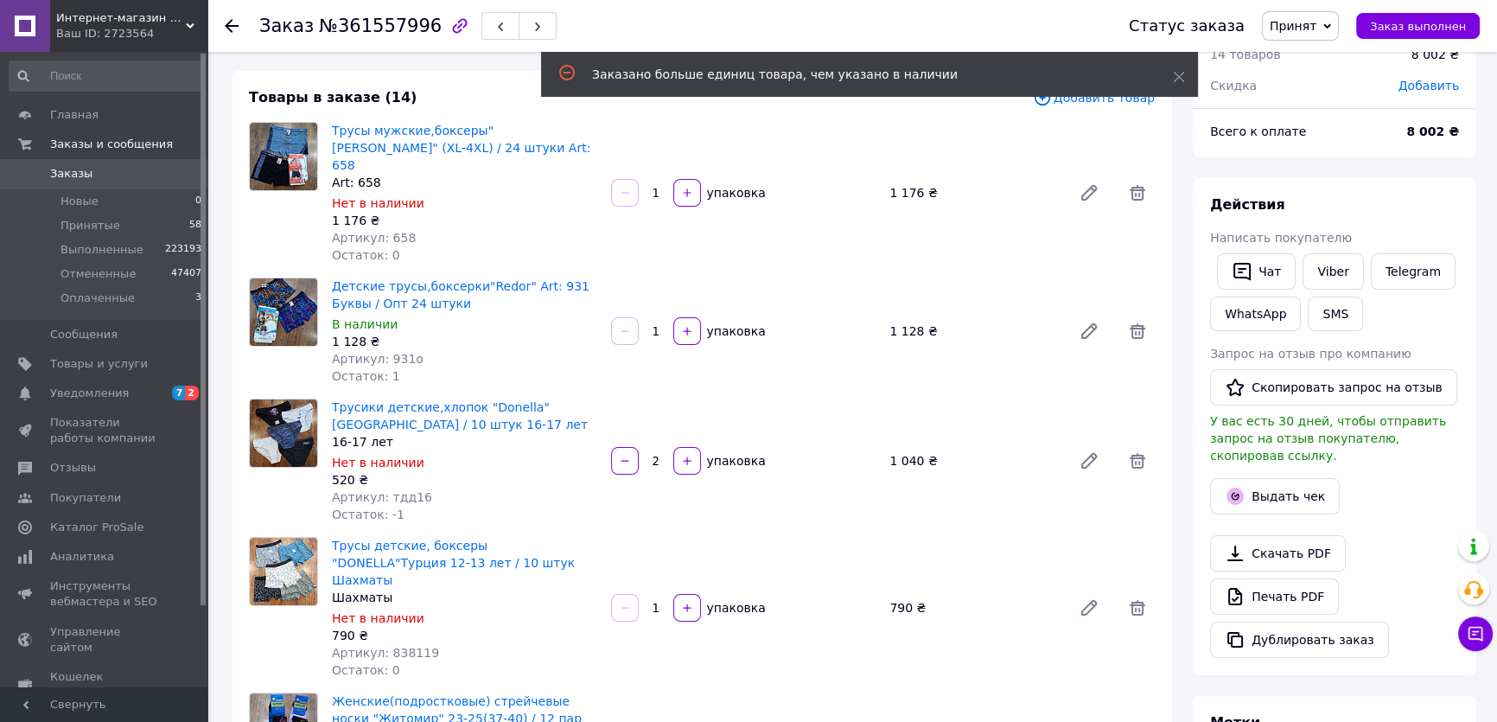
click at [614, 447] on button "button" at bounding box center [625, 461] width 28 height 28
type input "1"
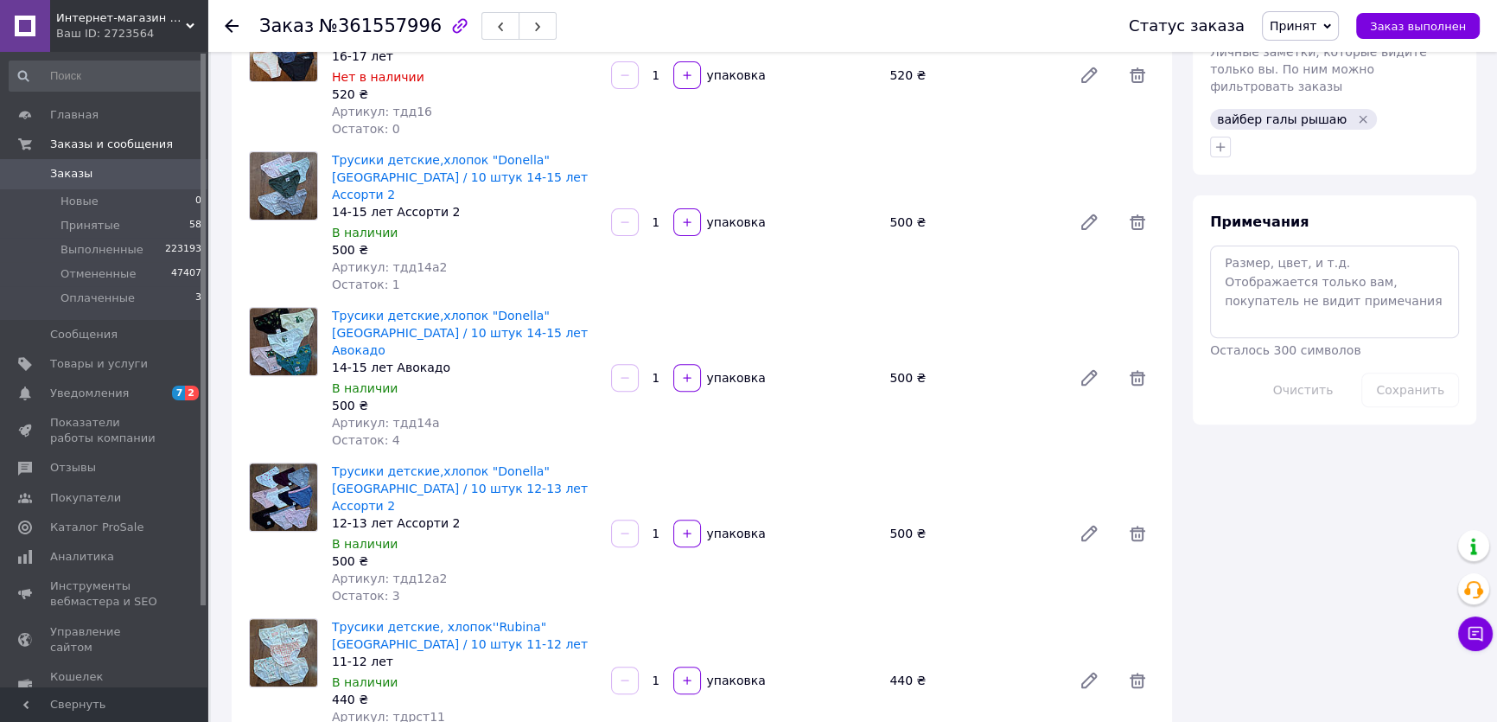
scroll to position [864, 0]
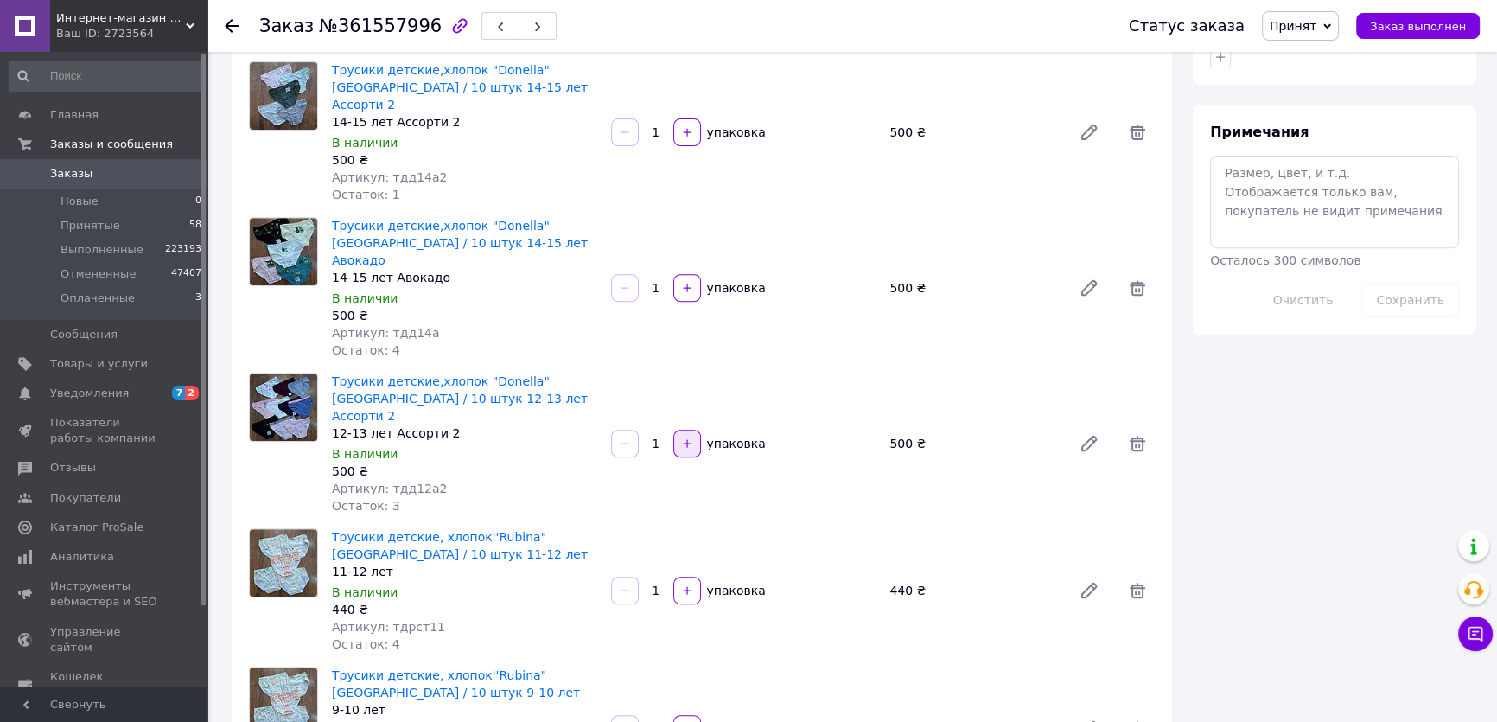
click at [685, 430] on button "button" at bounding box center [687, 444] width 28 height 28
type input "2"
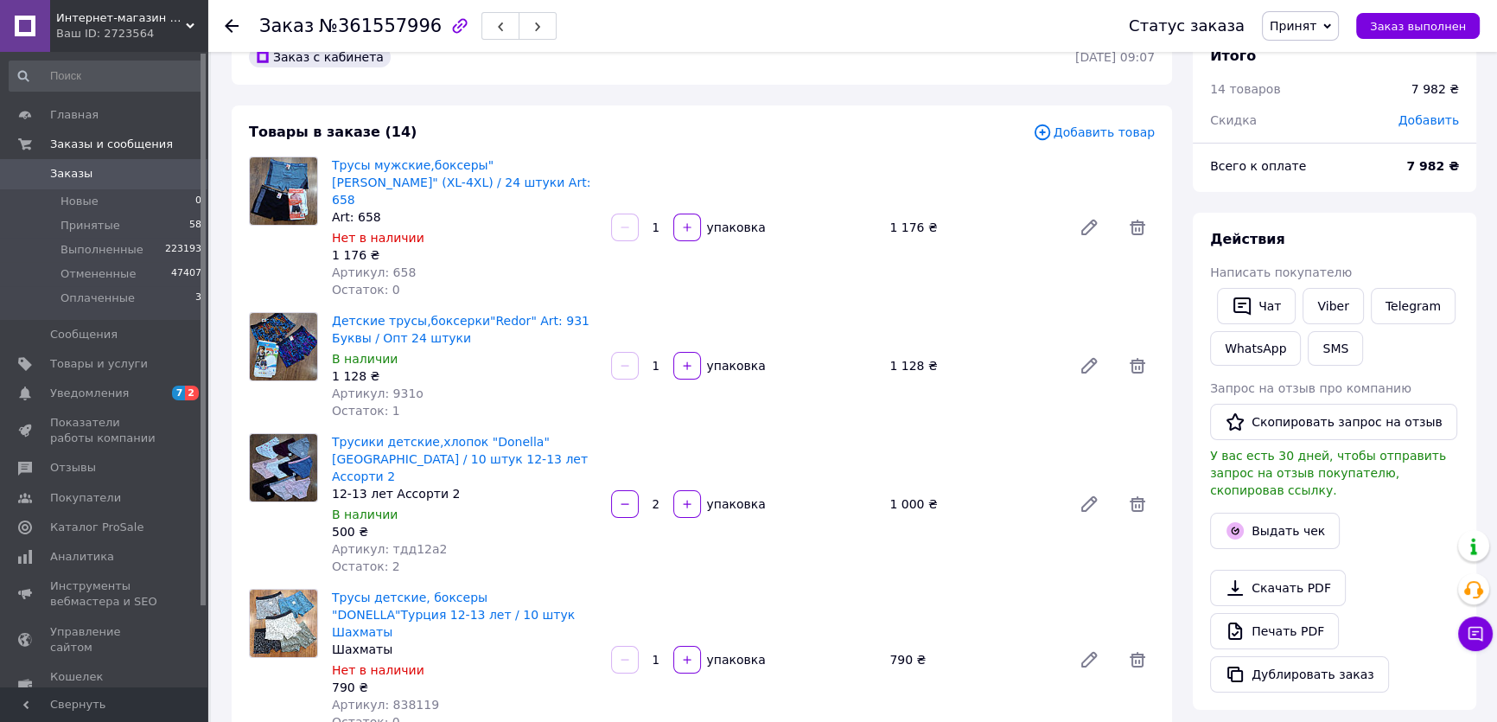
scroll to position [78, 0]
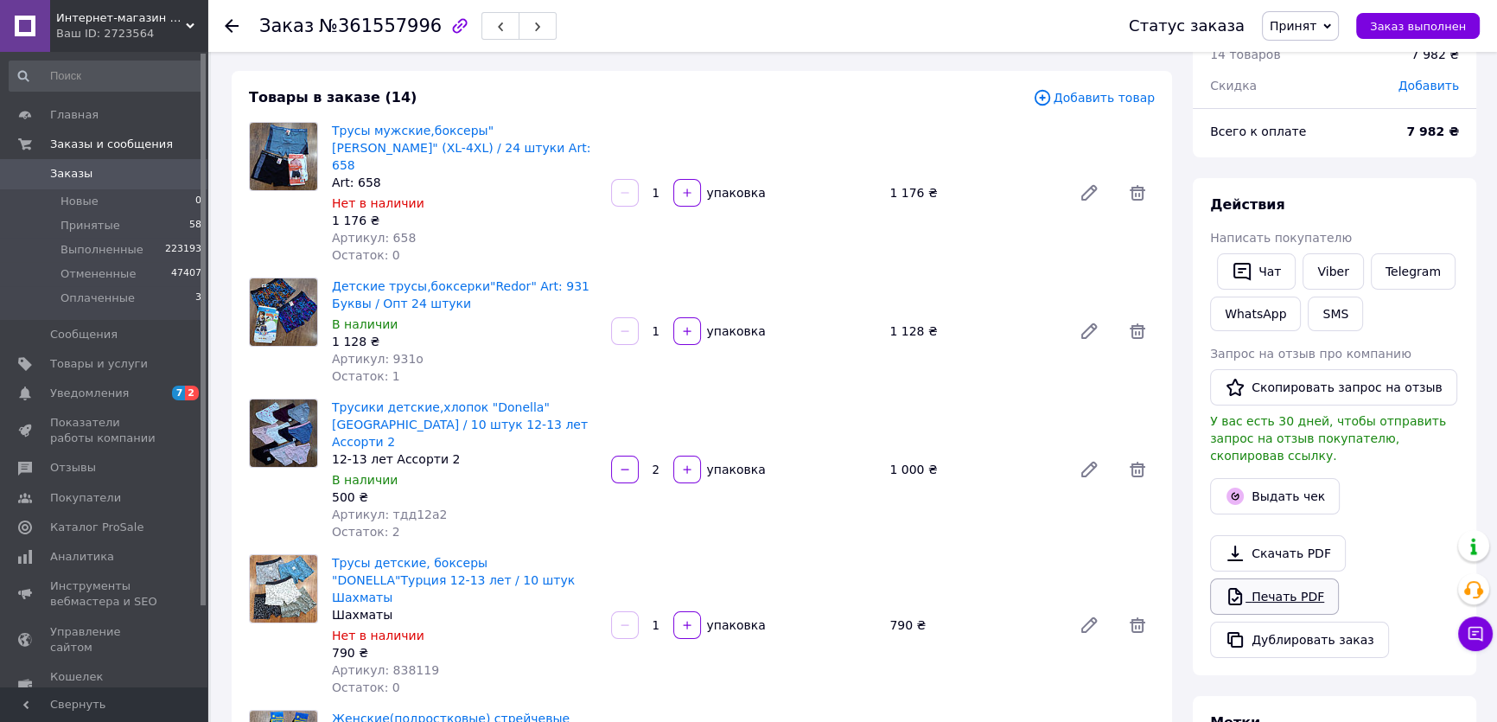
click at [1250, 586] on link "Печать PDF" at bounding box center [1274, 596] width 129 height 36
click at [1399, 29] on span "Заказ выполнен" at bounding box center [1418, 26] width 96 height 13
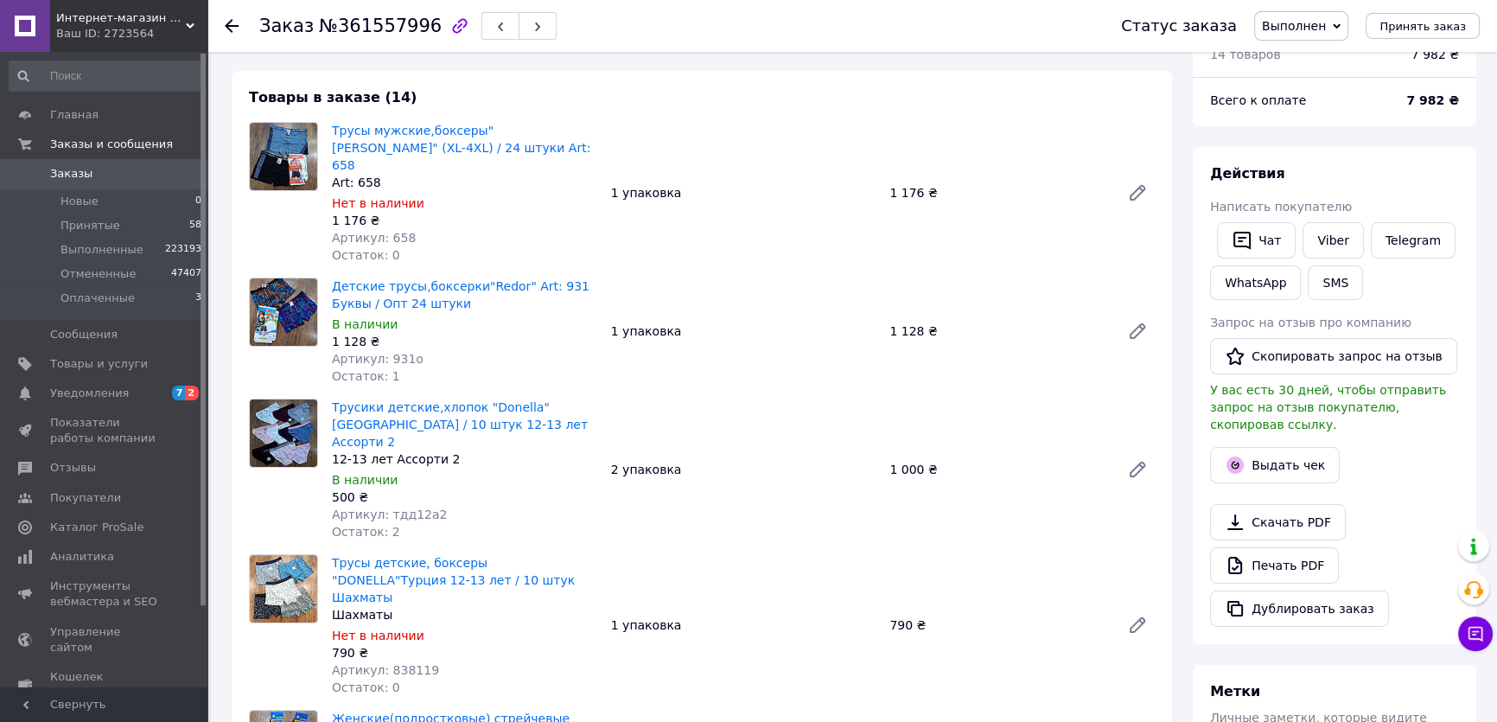
drag, startPoint x: 583, startPoint y: -20, endPoint x: 533, endPoint y: -95, distance: 89.9
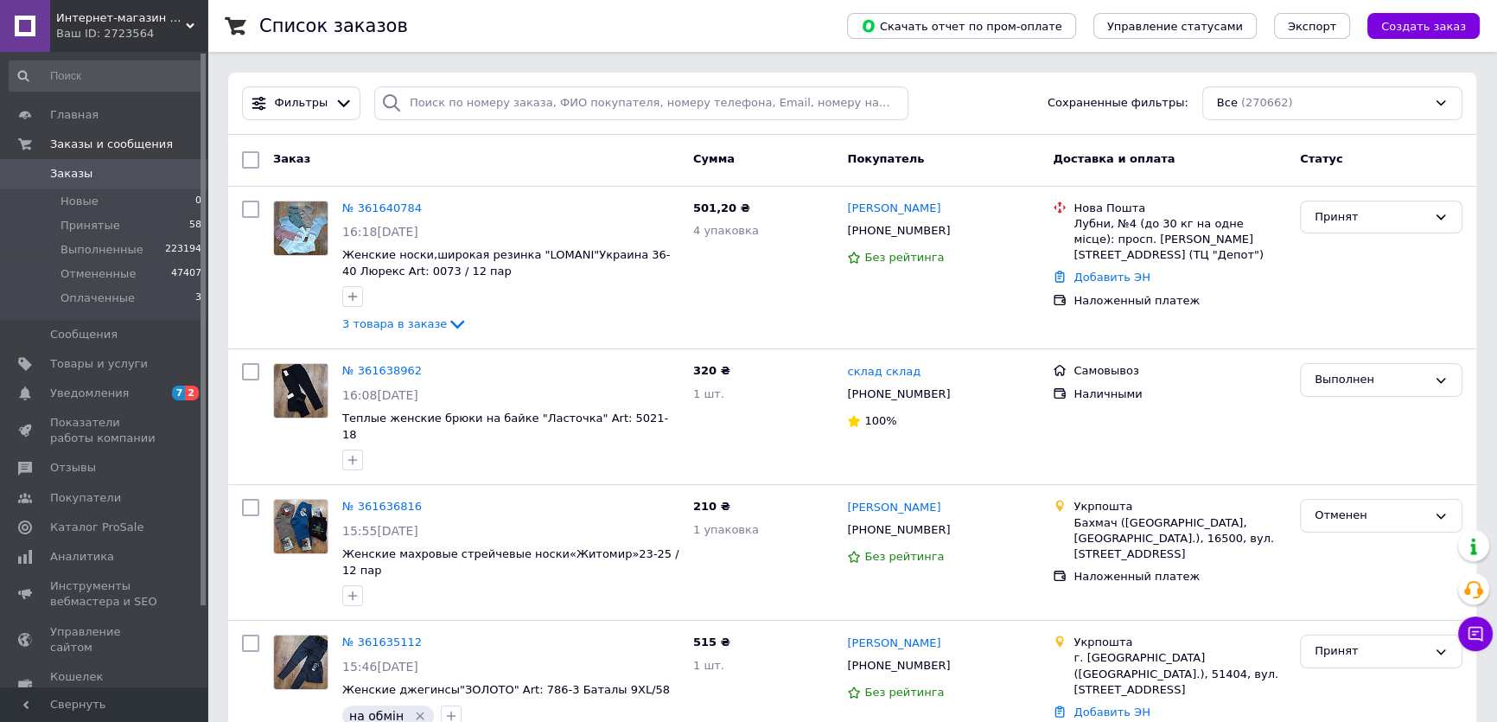
click at [391, 115] on div at bounding box center [391, 103] width 35 height 34
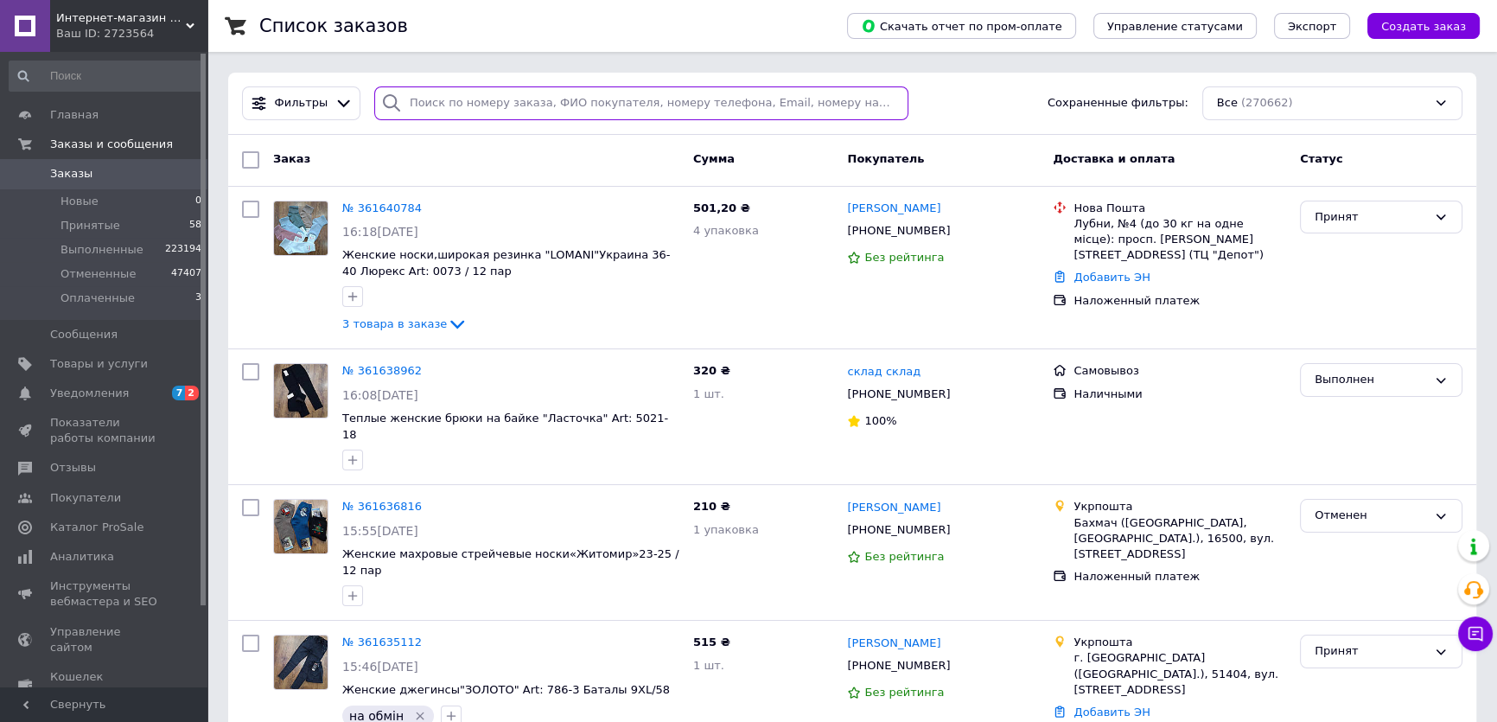
click at [424, 105] on input "search" at bounding box center [641, 103] width 535 height 34
paste input "[PHONE_NUMBER]"
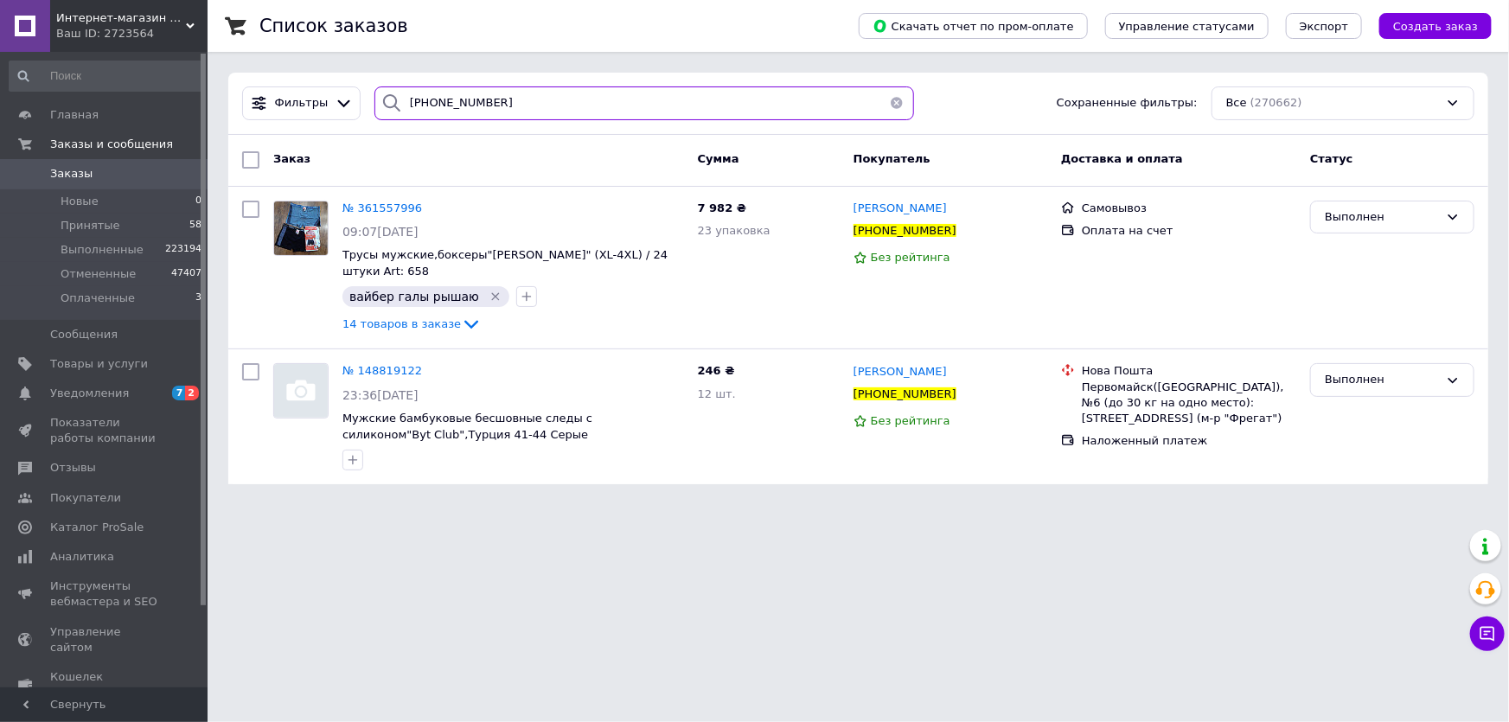
type input "[PHONE_NUMBER]"
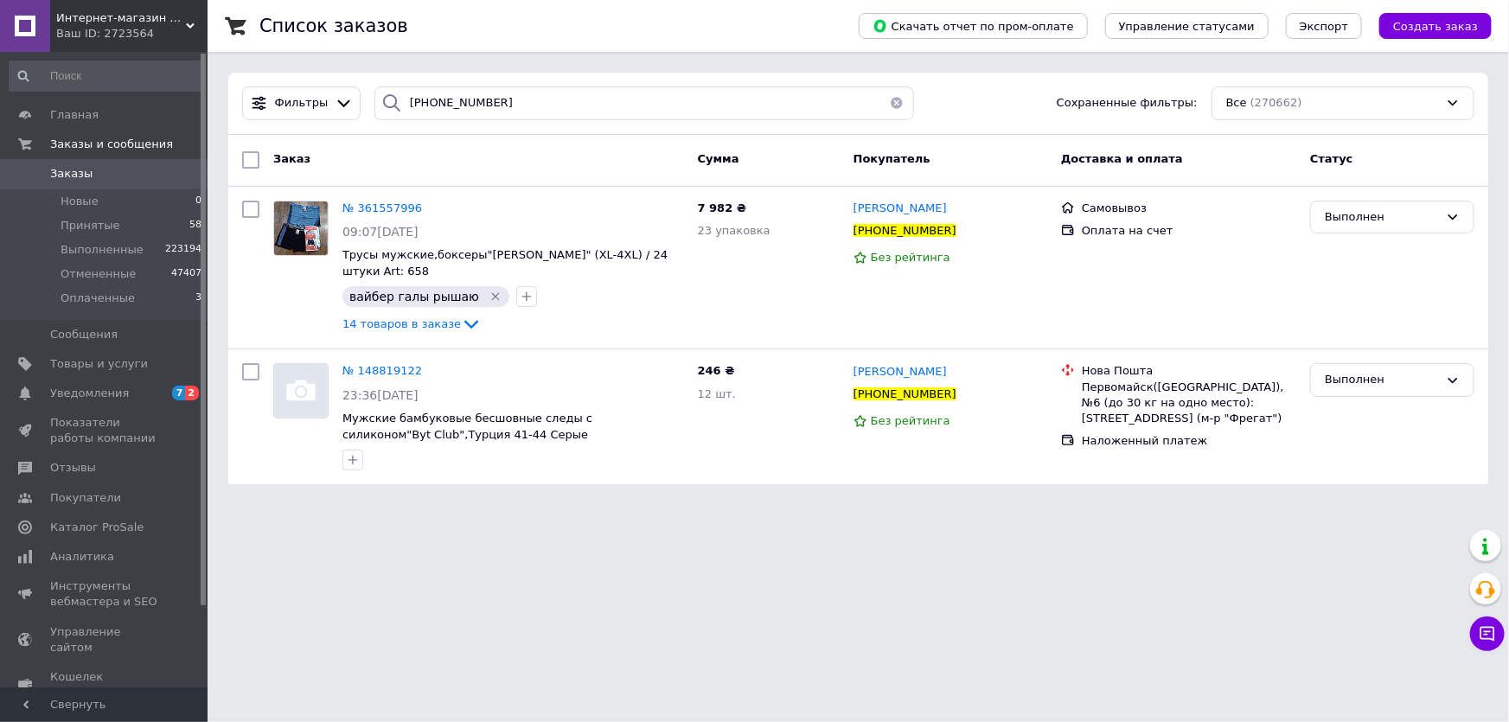
click at [371, 204] on span "№ 361557996" at bounding box center [382, 207] width 80 height 13
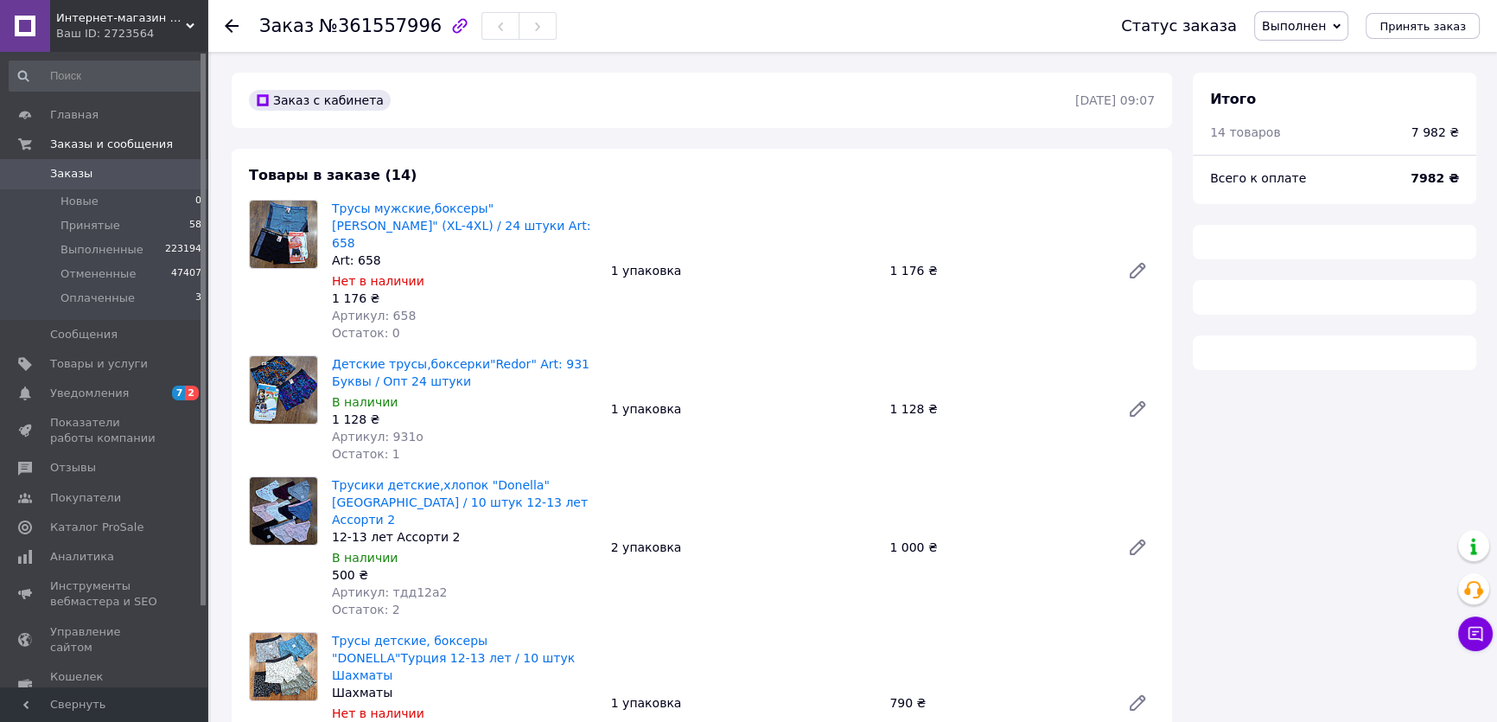
click at [1326, 30] on span "Выполнен" at bounding box center [1294, 26] width 64 height 14
click at [1331, 57] on li "Принят" at bounding box center [1301, 61] width 92 height 26
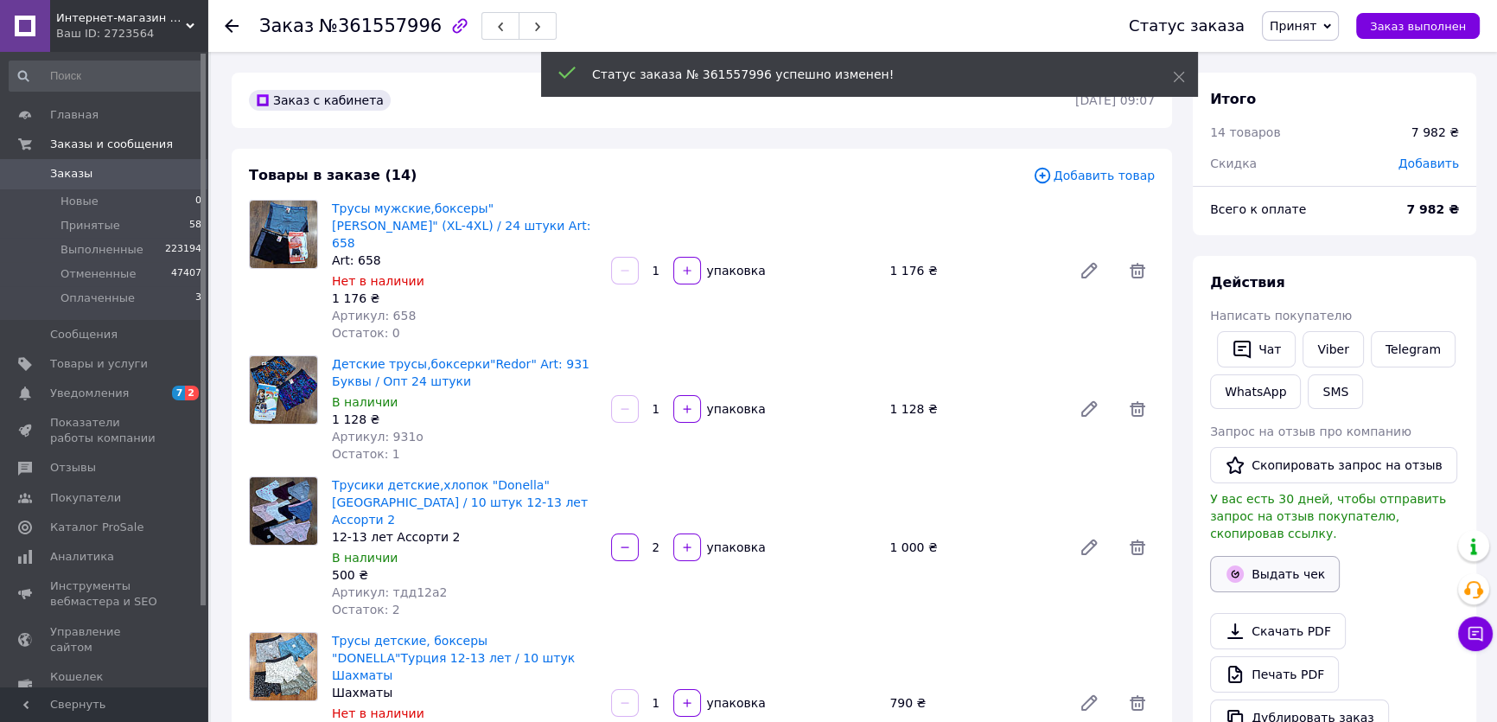
click at [1256, 556] on button "Выдать чек" at bounding box center [1275, 574] width 130 height 36
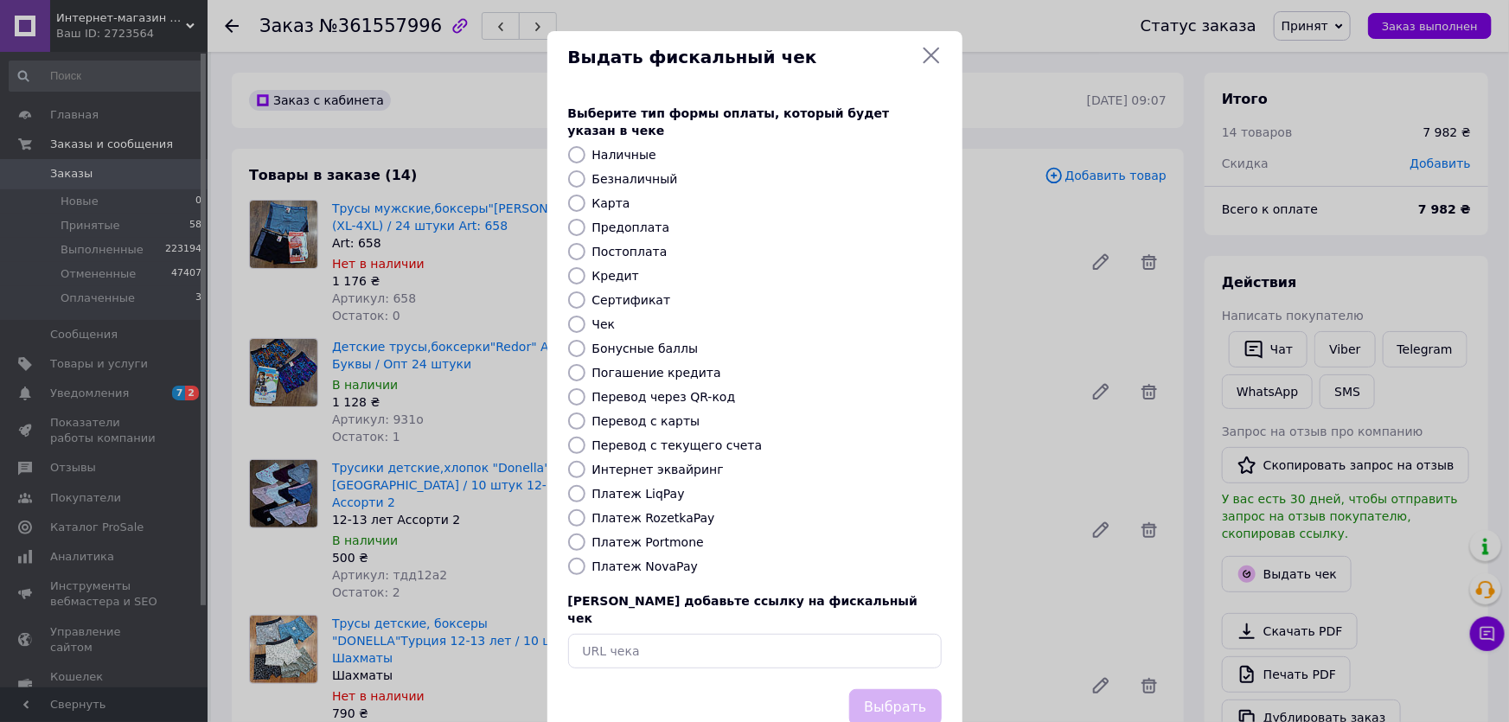
click at [577, 146] on input "Наличные" at bounding box center [576, 154] width 17 height 17
radio input "true"
drag, startPoint x: 576, startPoint y: 140, endPoint x: 896, endPoint y: 559, distance: 527.9
click at [896, 559] on div "Выберите тип формы оплаты, который будет указан в чеке Наличные Безналичный Кар…" at bounding box center [754, 386] width 415 height 605
click at [1028, 369] on div "Выдать фискальный чек Выберите тип формы оплаты, который будет указан в чеке На…" at bounding box center [754, 388] width 1509 height 777
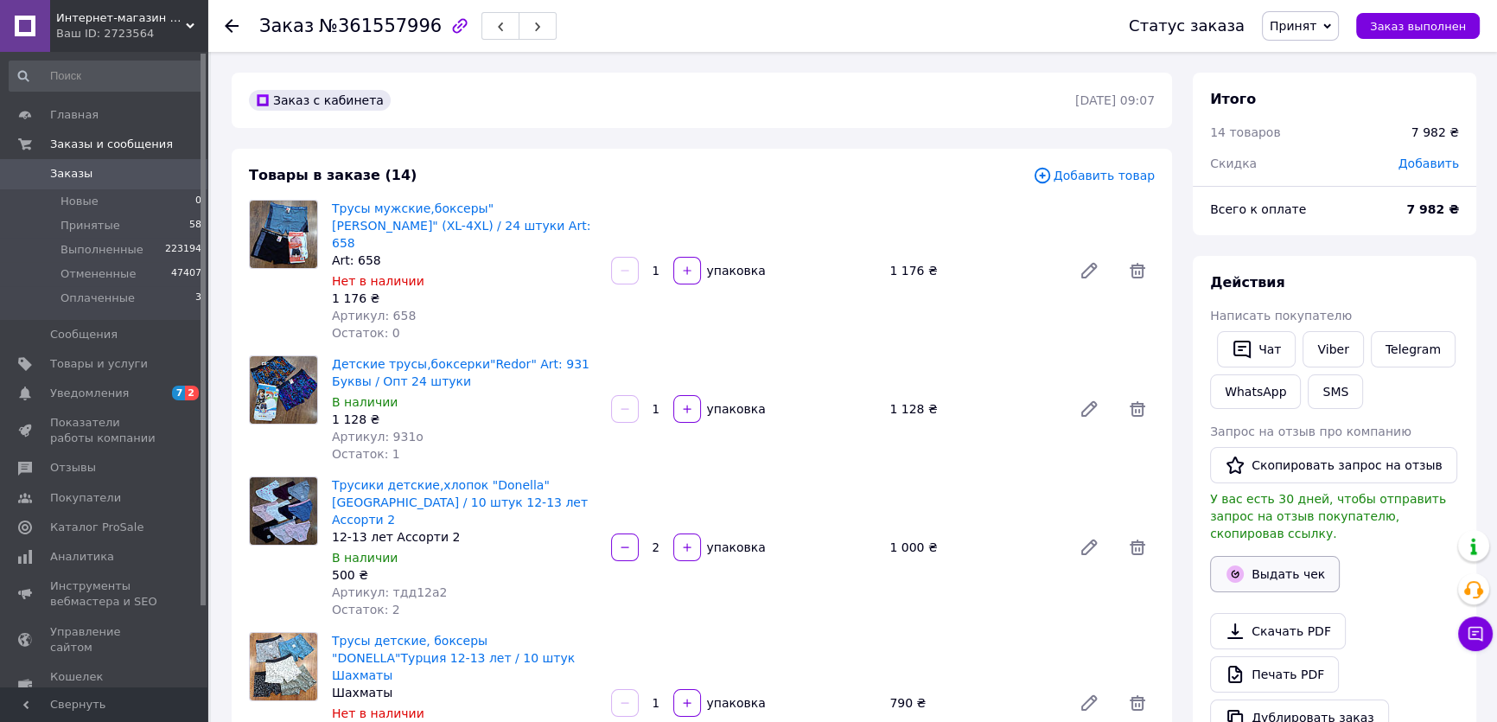
click at [1279, 556] on button "Выдать чек" at bounding box center [1275, 574] width 130 height 36
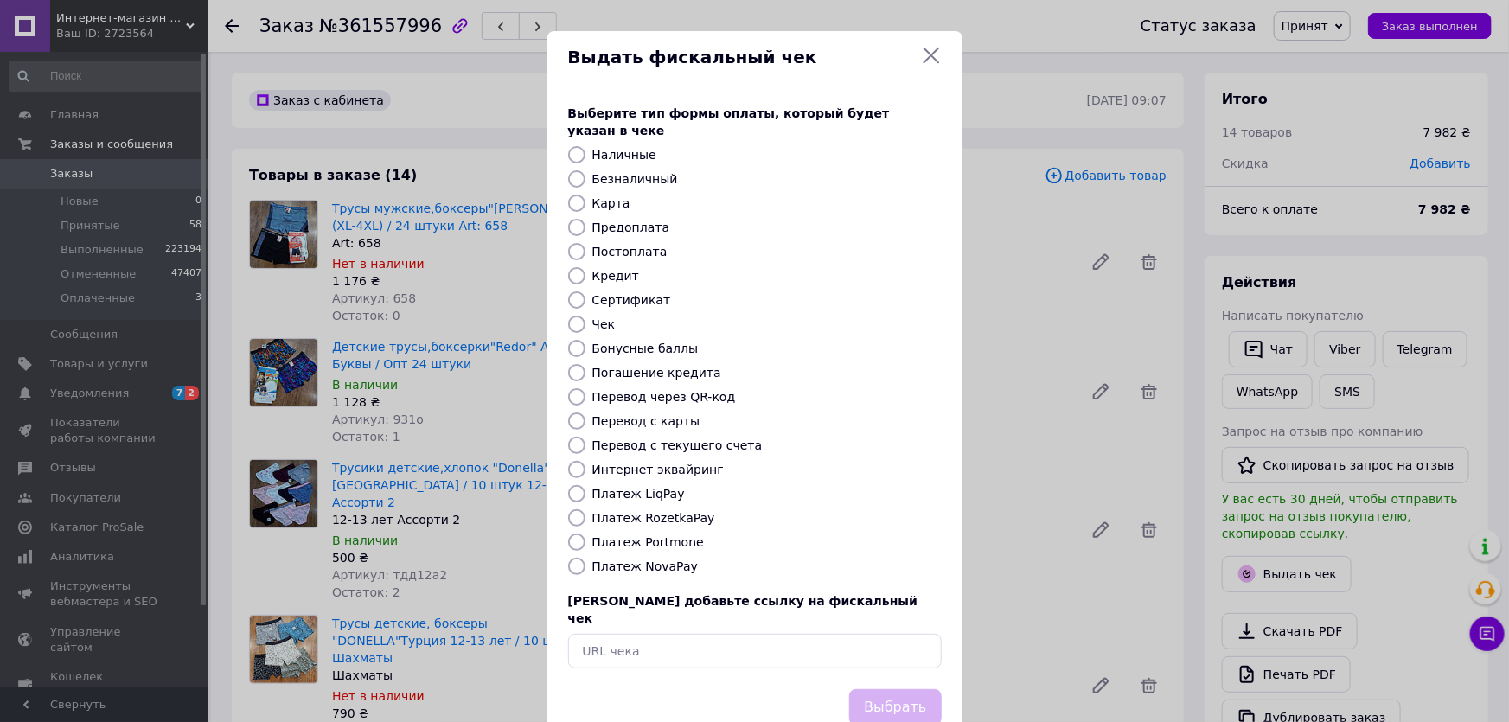
click at [576, 146] on input "Наличные" at bounding box center [576, 154] width 17 height 17
radio input "true"
click at [901, 689] on button "Выбрать" at bounding box center [895, 707] width 92 height 37
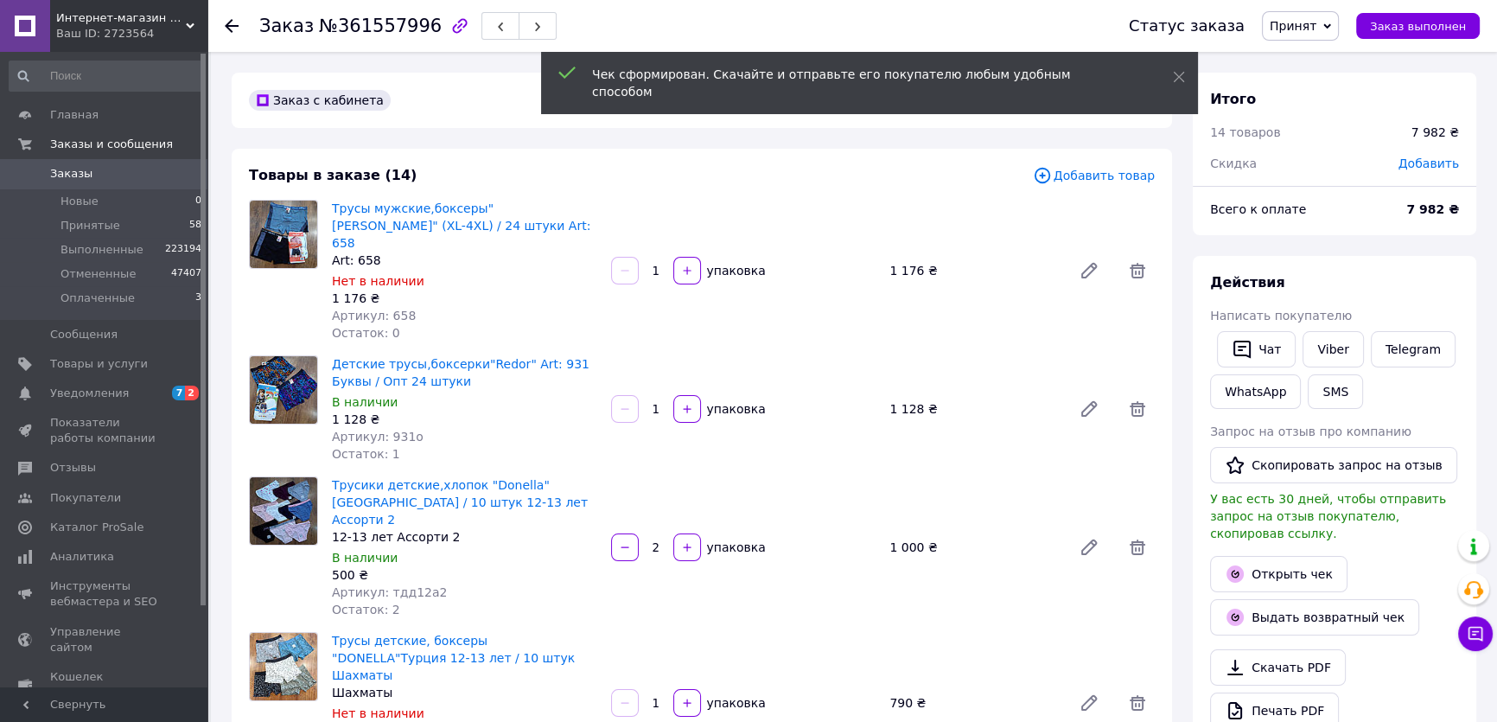
click at [991, 71] on div "Чек сформирован. Скачайте и отправьте его покупателю любым удобным способом" at bounding box center [861, 83] width 538 height 35
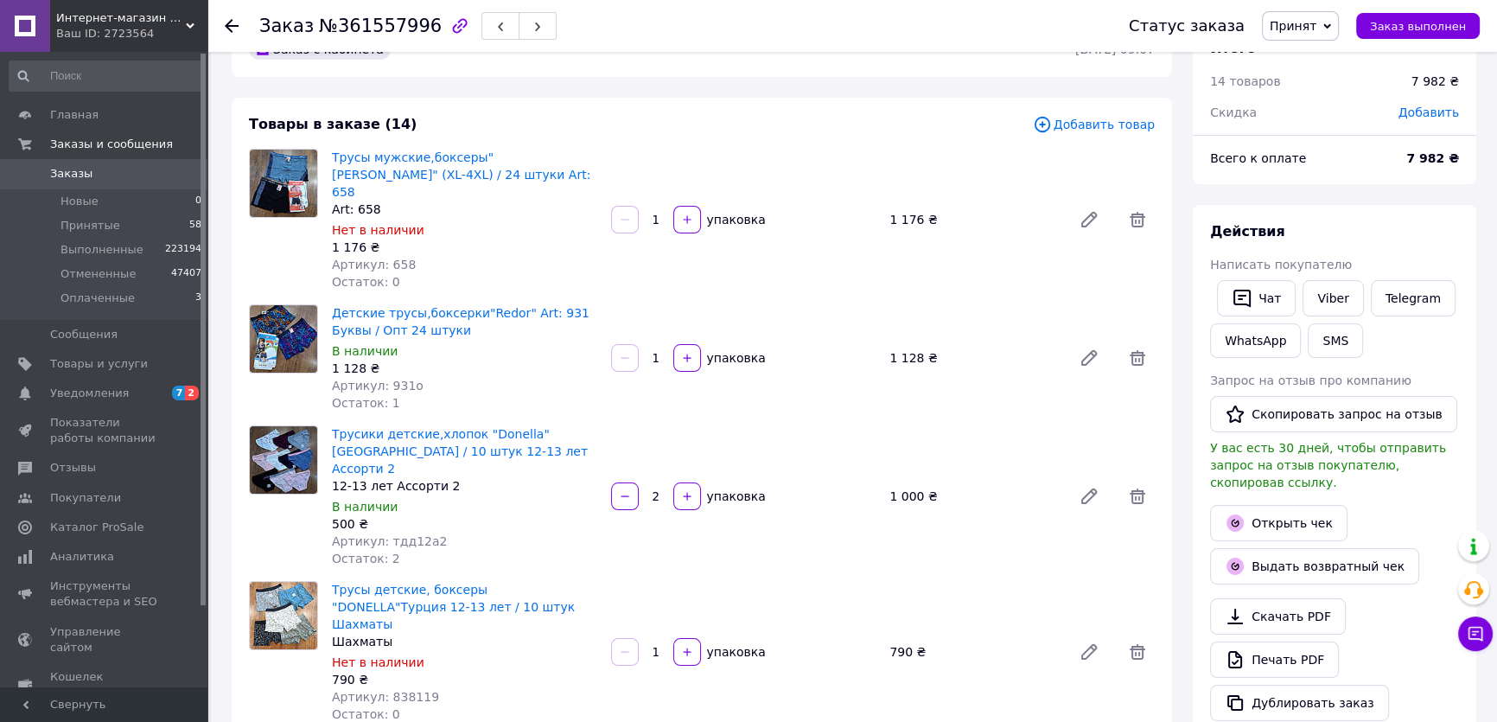
scroll to position [78, 0]
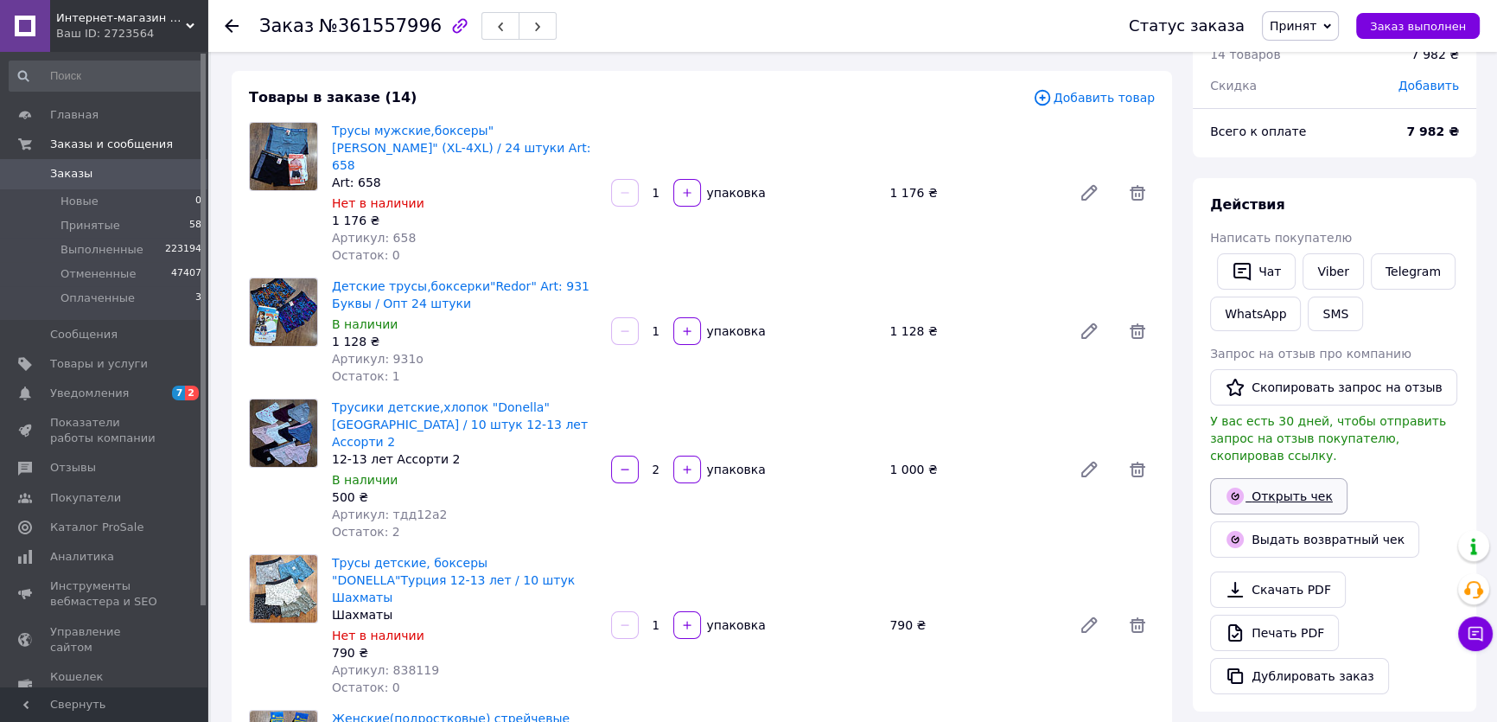
click at [1302, 482] on link "Открыть чек" at bounding box center [1278, 496] width 137 height 36
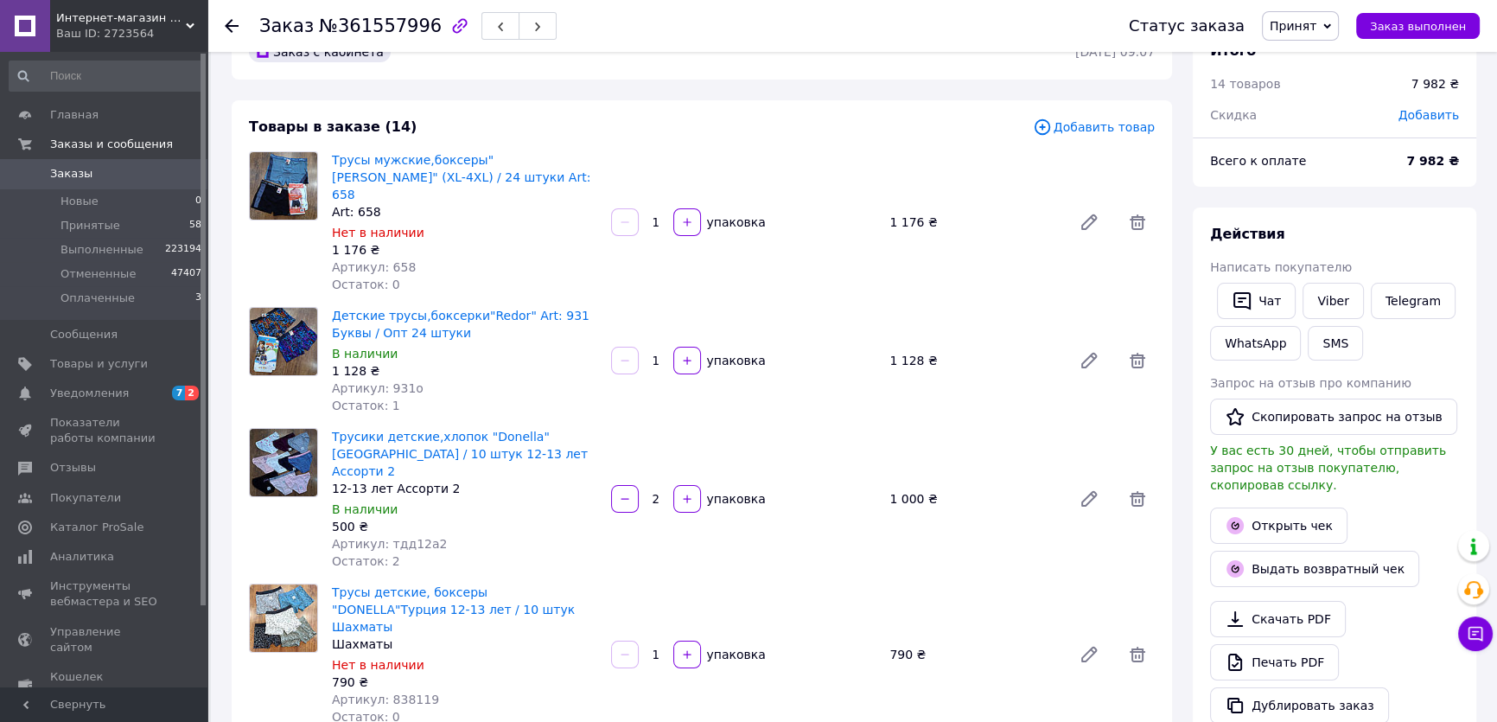
scroll to position [0, 0]
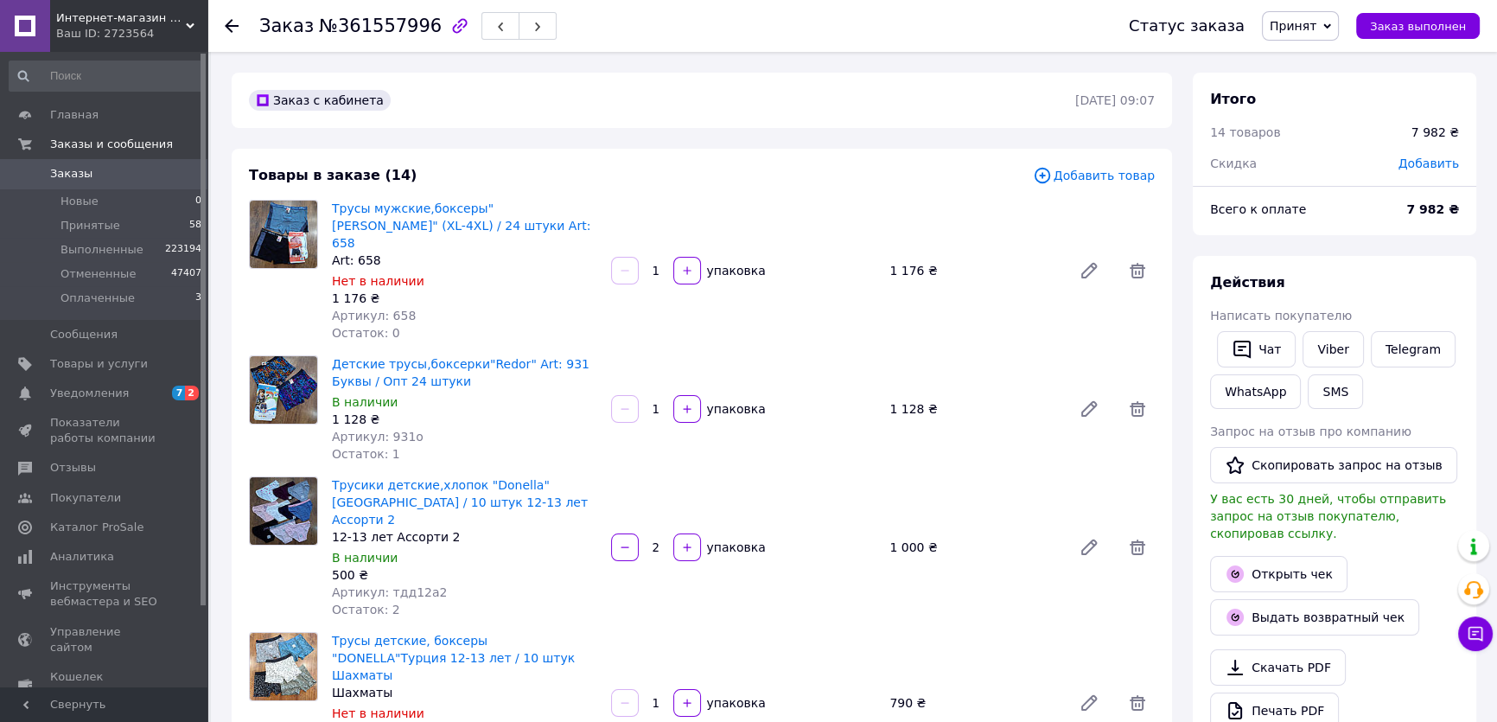
click at [830, 628] on div "Трусы детские, боксеры "DONELLA"Турция 12-13 лет / 10 штук Шахматы Шахматы Нет …" at bounding box center [743, 702] width 837 height 149
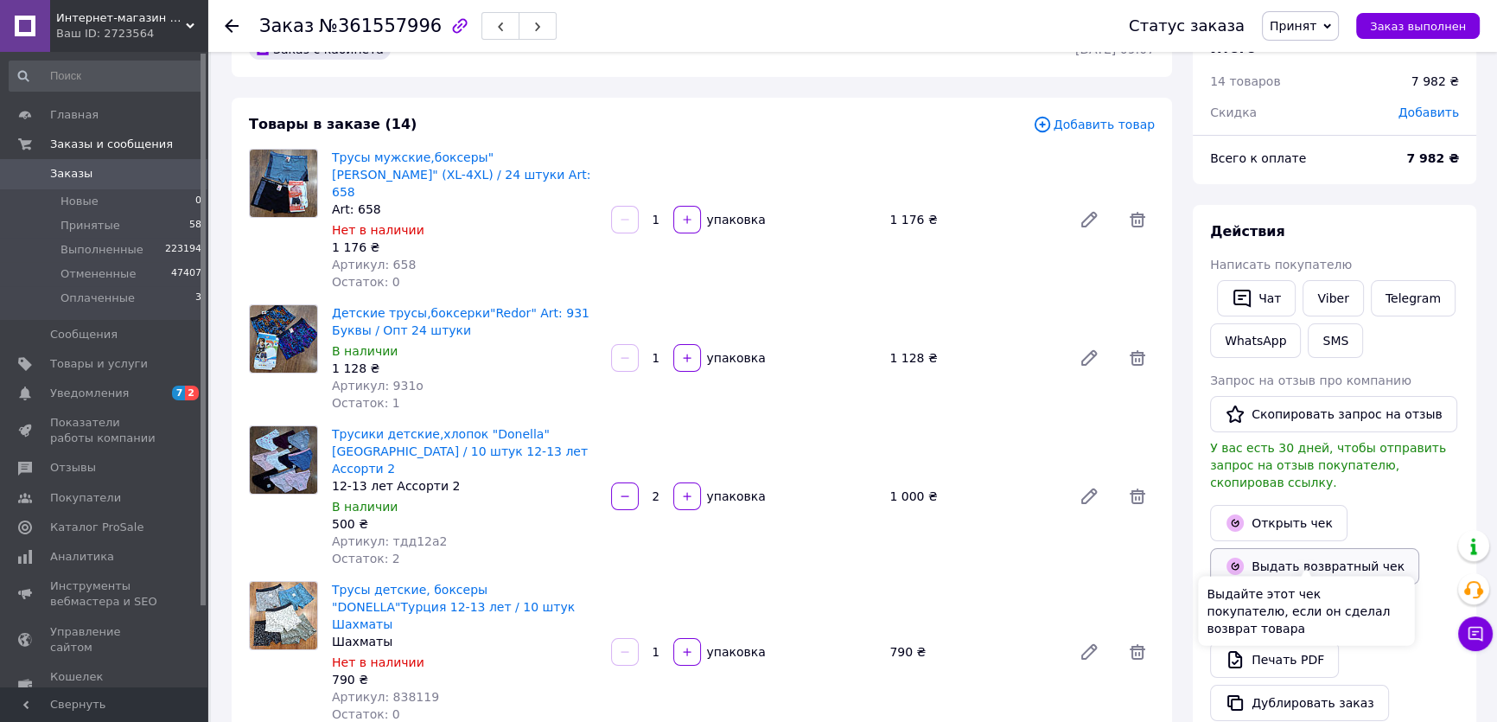
scroll to position [78, 0]
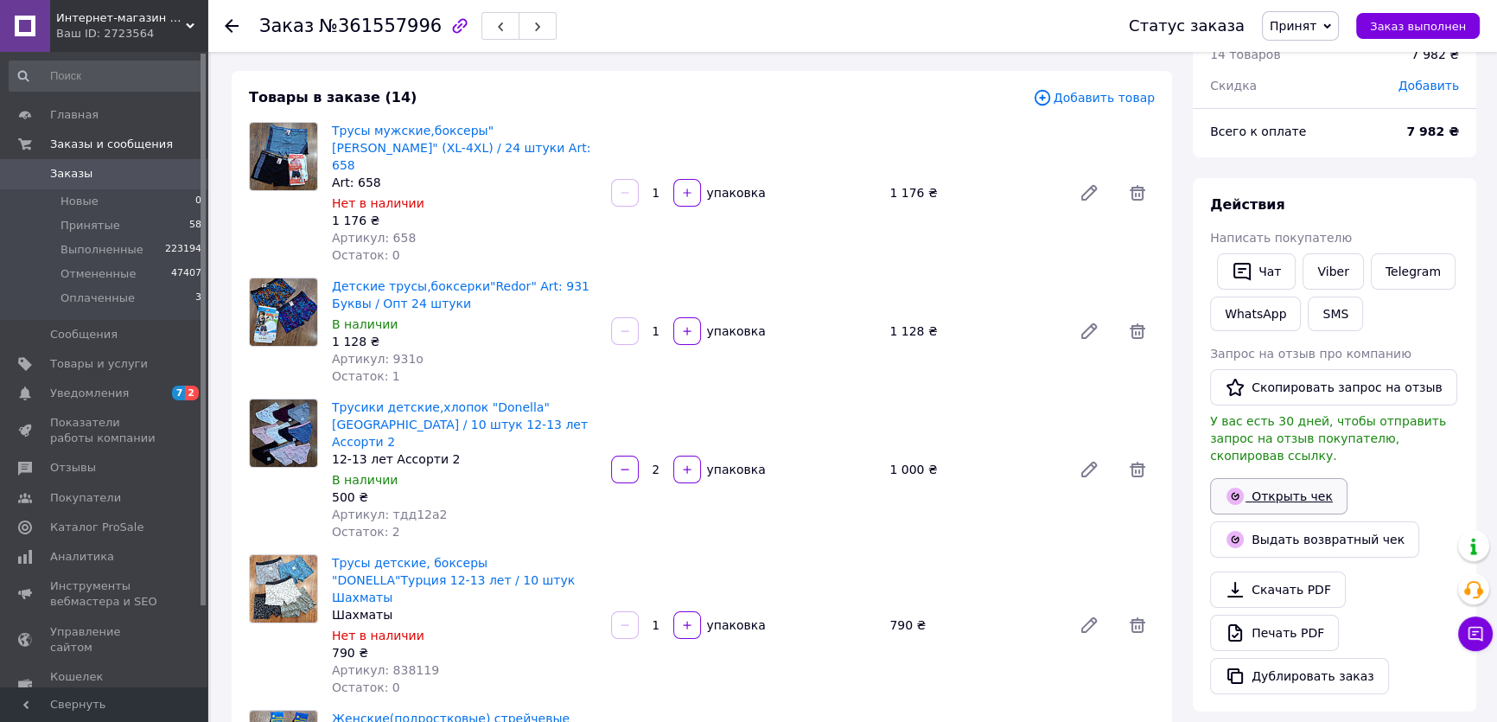
click at [1281, 478] on link "Открыть чек" at bounding box center [1278, 496] width 137 height 36
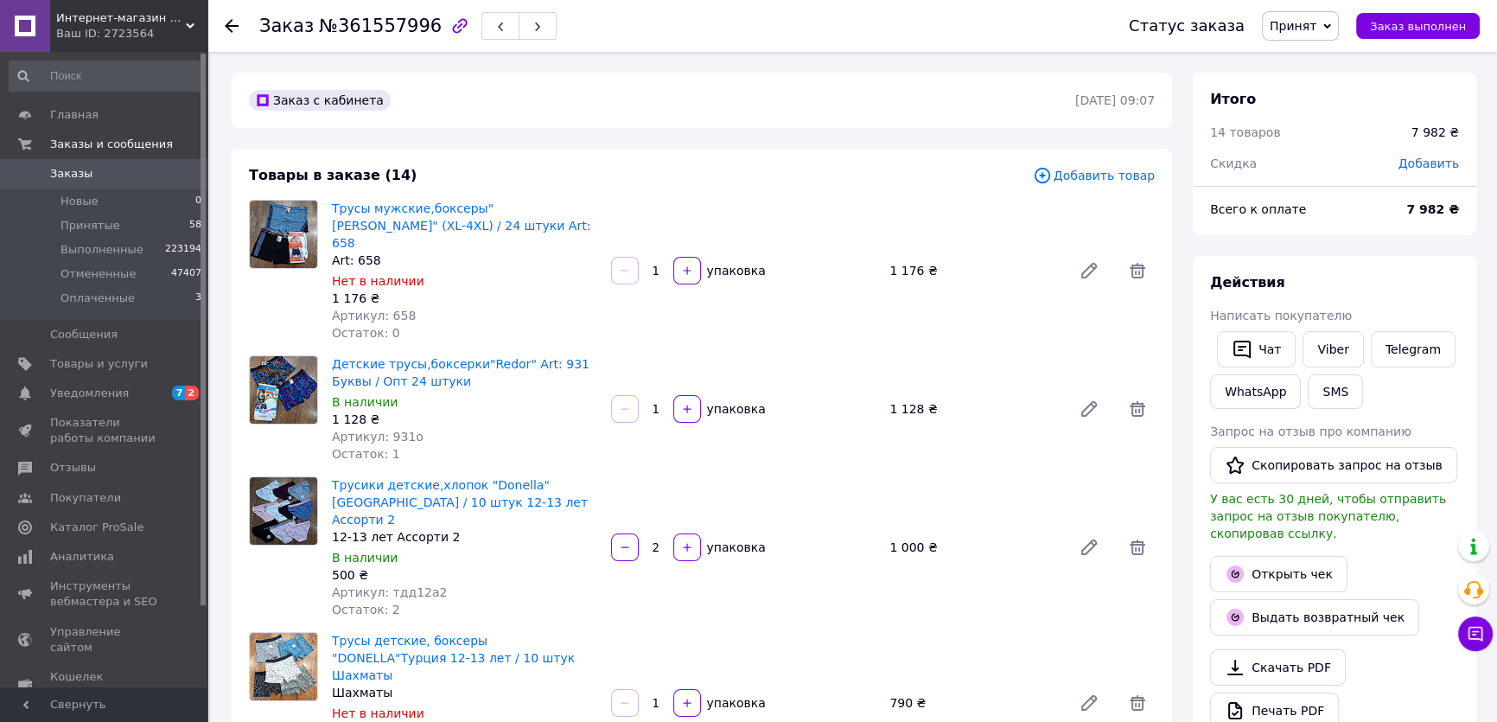
scroll to position [0, 0]
click at [1394, 29] on span "Заказ выполнен" at bounding box center [1418, 26] width 96 height 13
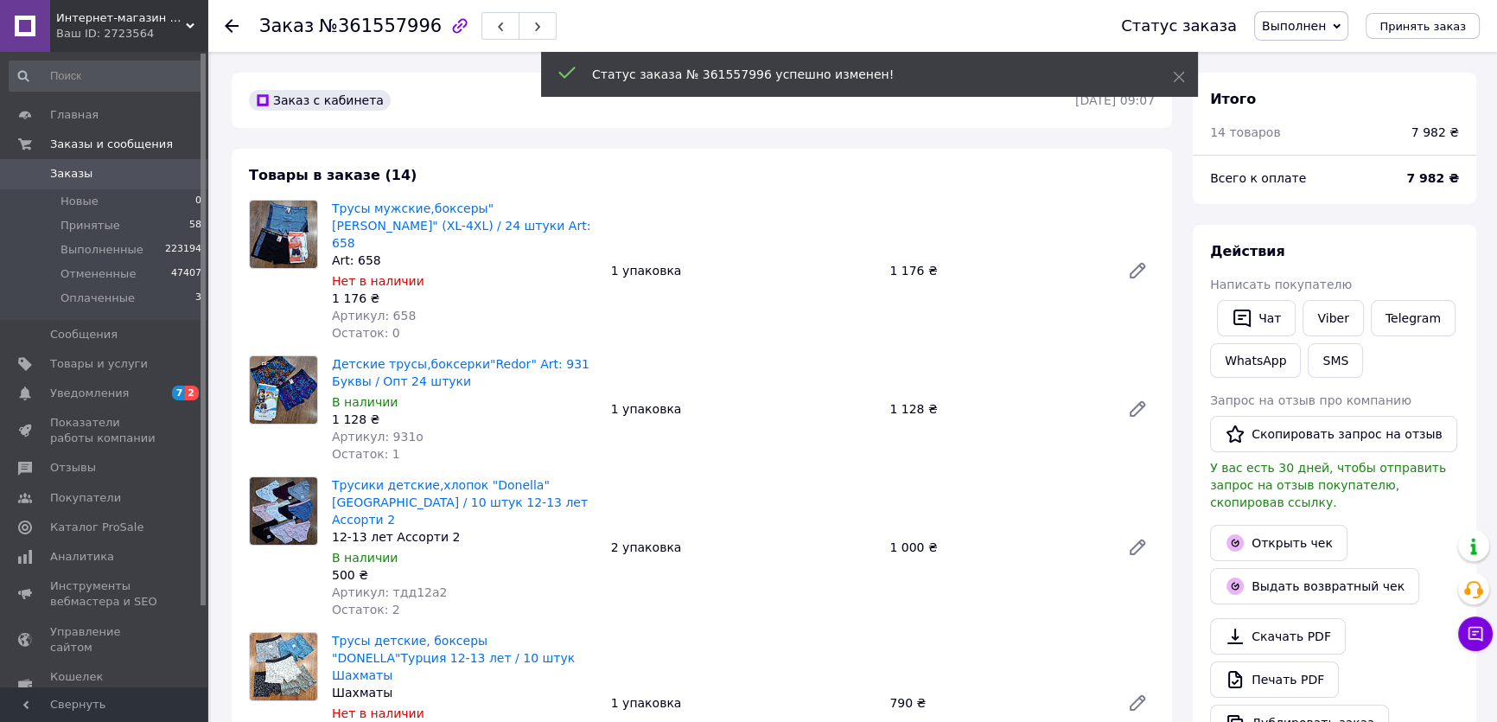
click at [105, 226] on span "Принятые" at bounding box center [91, 226] width 60 height 16
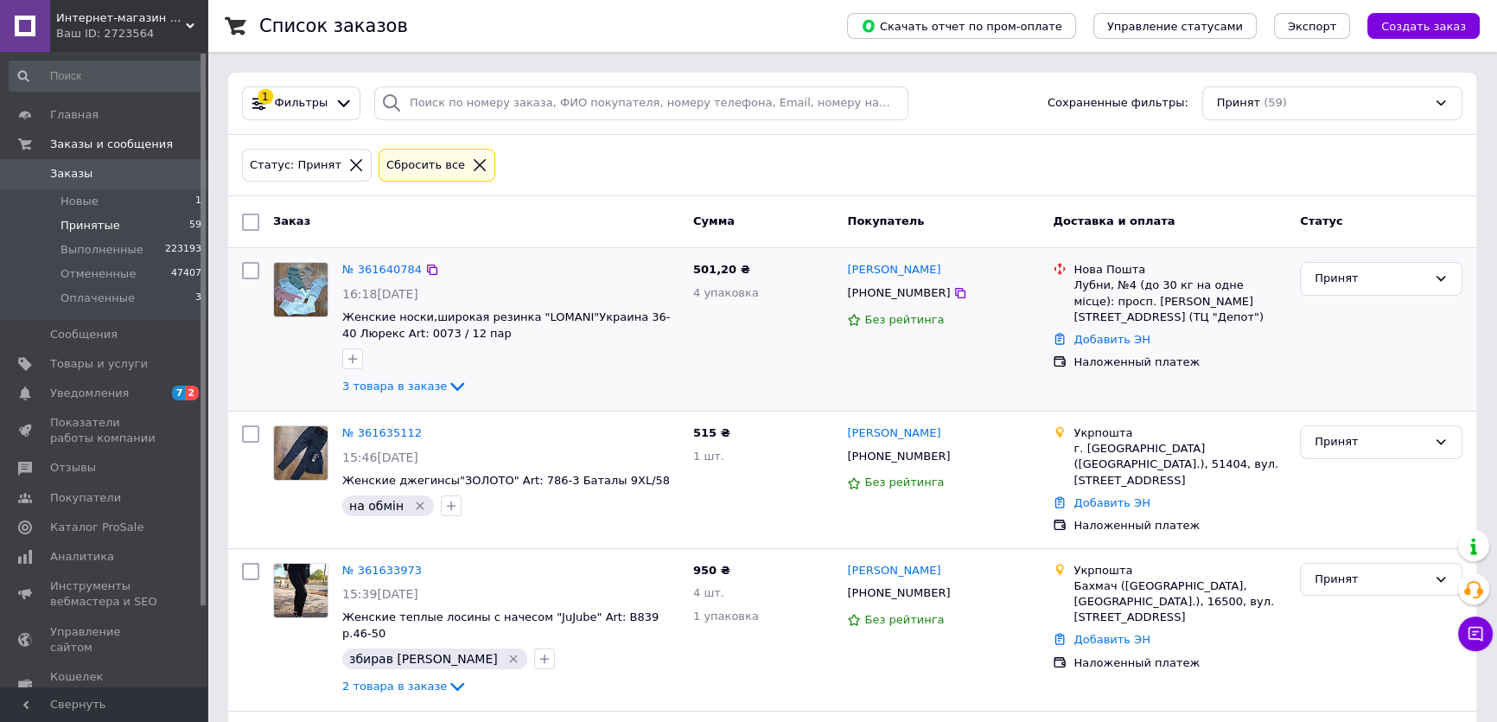
click at [371, 260] on div "№ 361640784" at bounding box center [382, 270] width 83 height 20
click at [363, 273] on link "№ 361640784" at bounding box center [382, 269] width 80 height 13
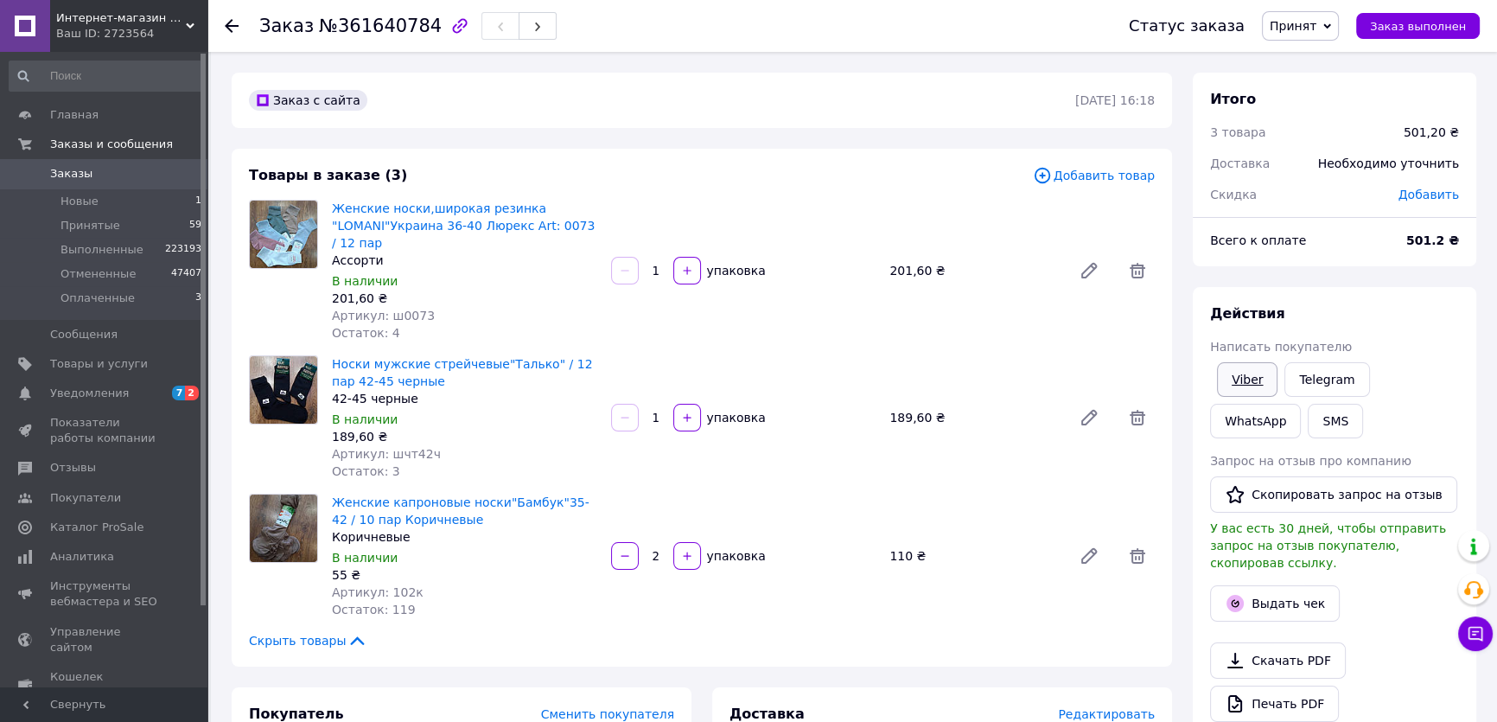
click at [1229, 373] on link "Viber" at bounding box center [1247, 379] width 61 height 35
click at [654, 707] on span "Сменить покупателя" at bounding box center [607, 714] width 133 height 14
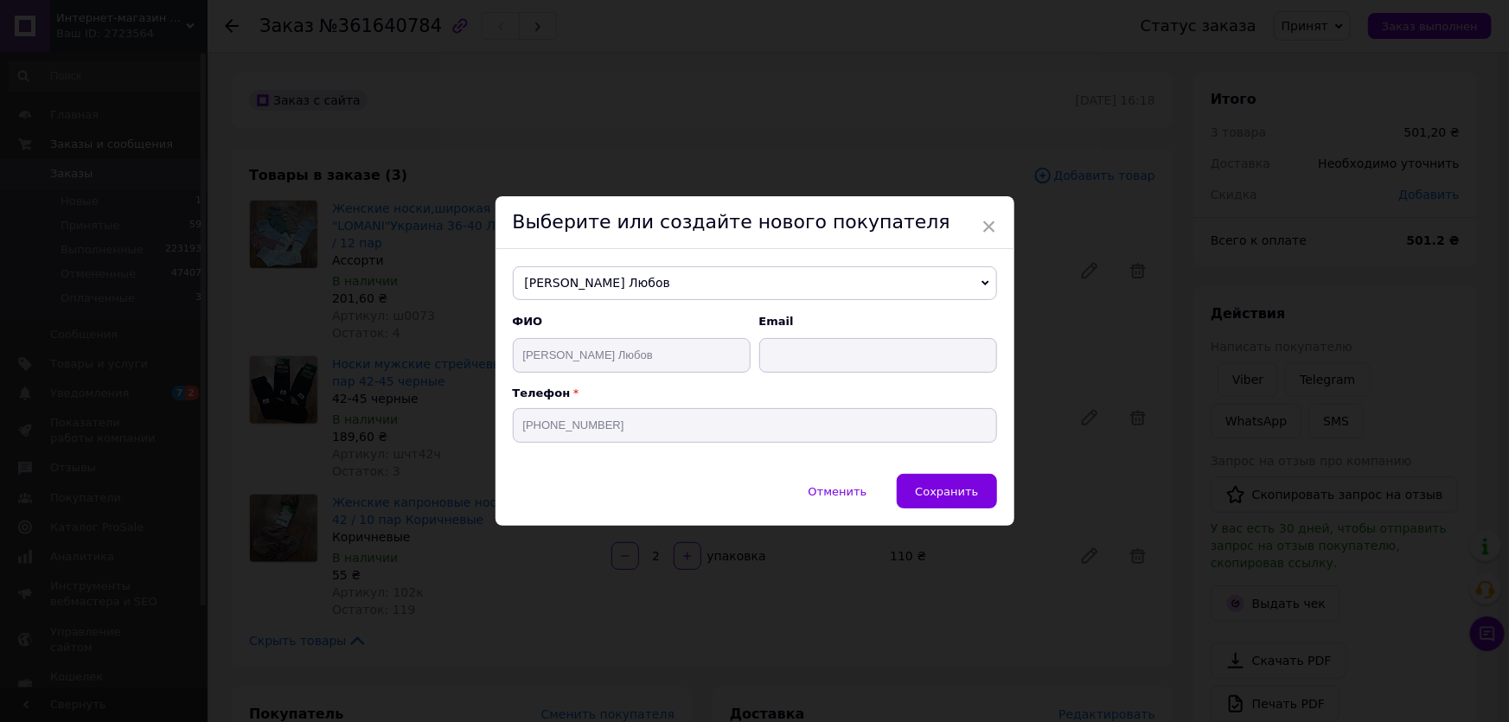
click at [889, 609] on div "× Выберите или создайте нового покупателя Москаленко Любов Новый покупатель ФИО…" at bounding box center [754, 361] width 1509 height 722
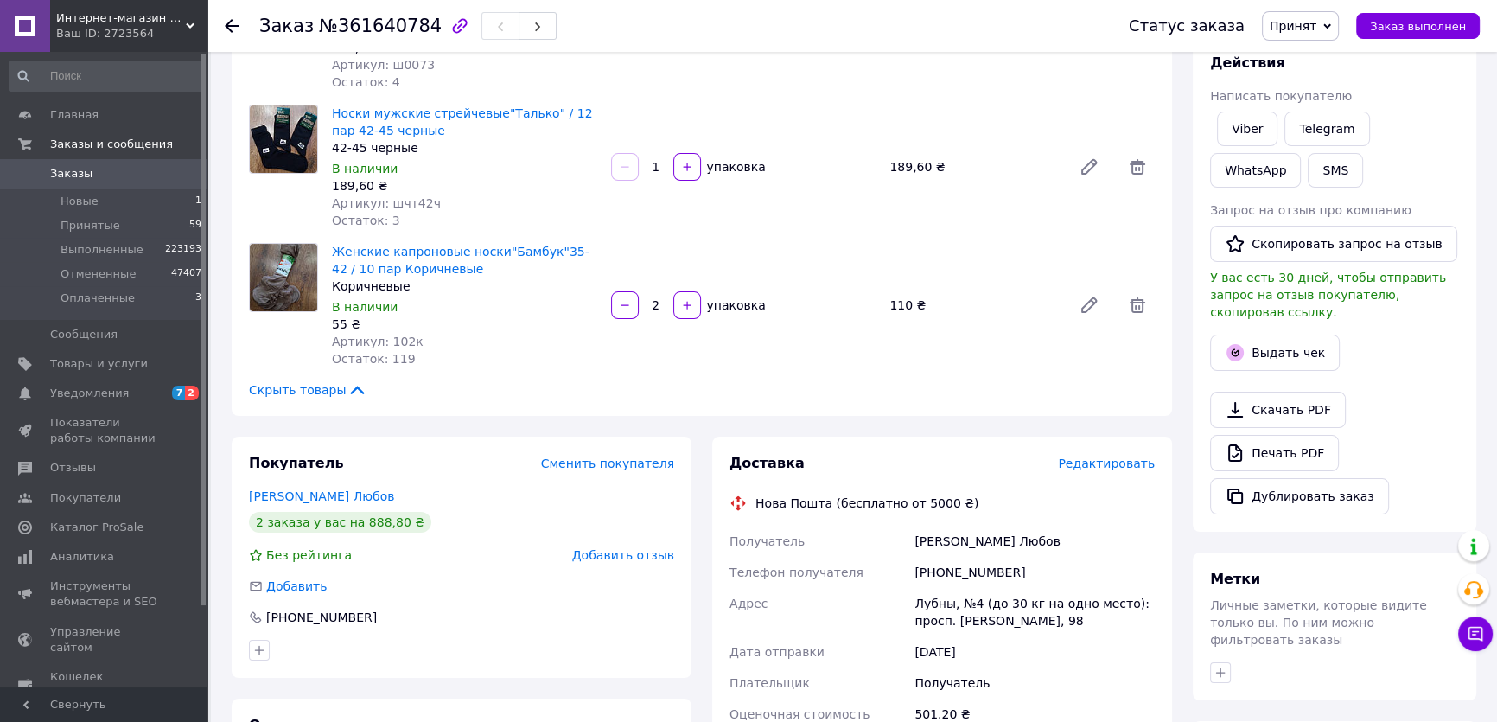
scroll to position [314, 0]
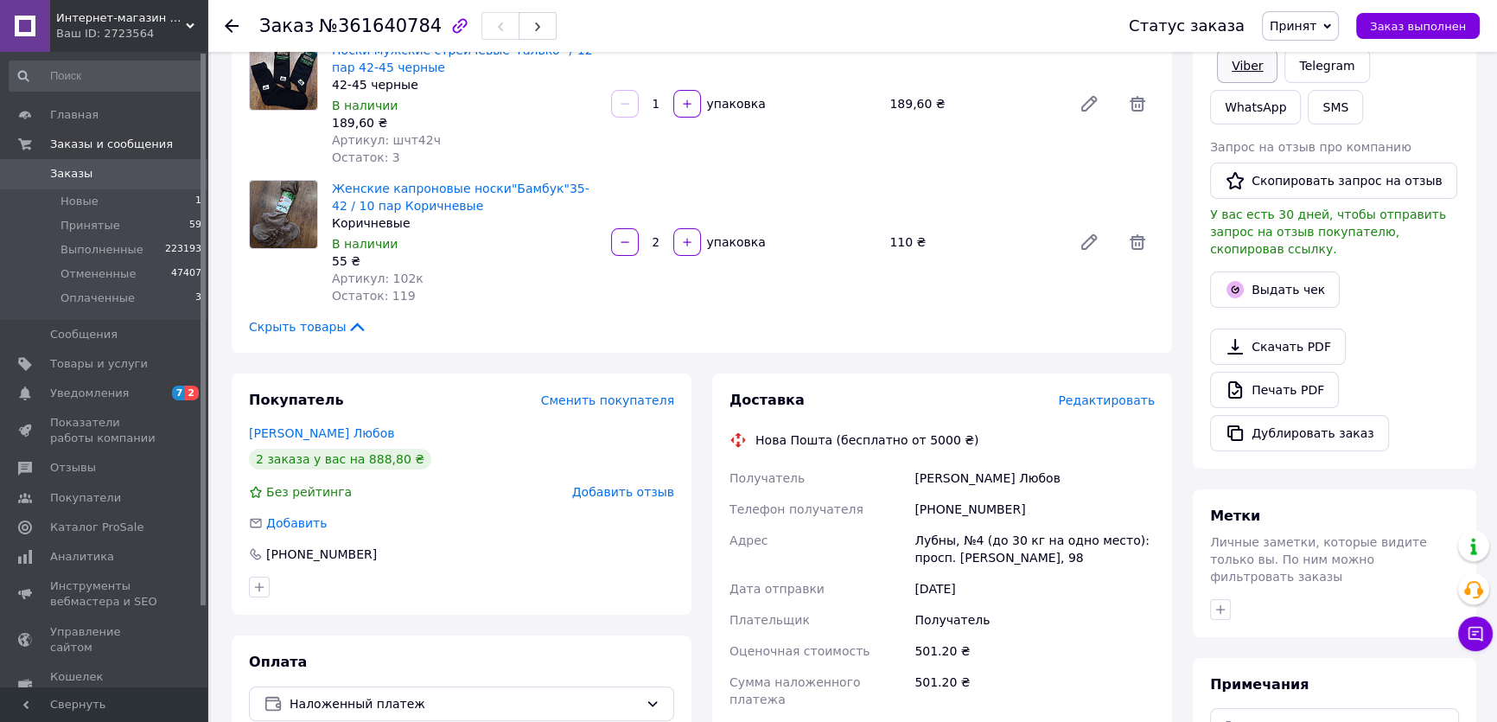
click at [1245, 67] on link "Viber" at bounding box center [1247, 65] width 61 height 35
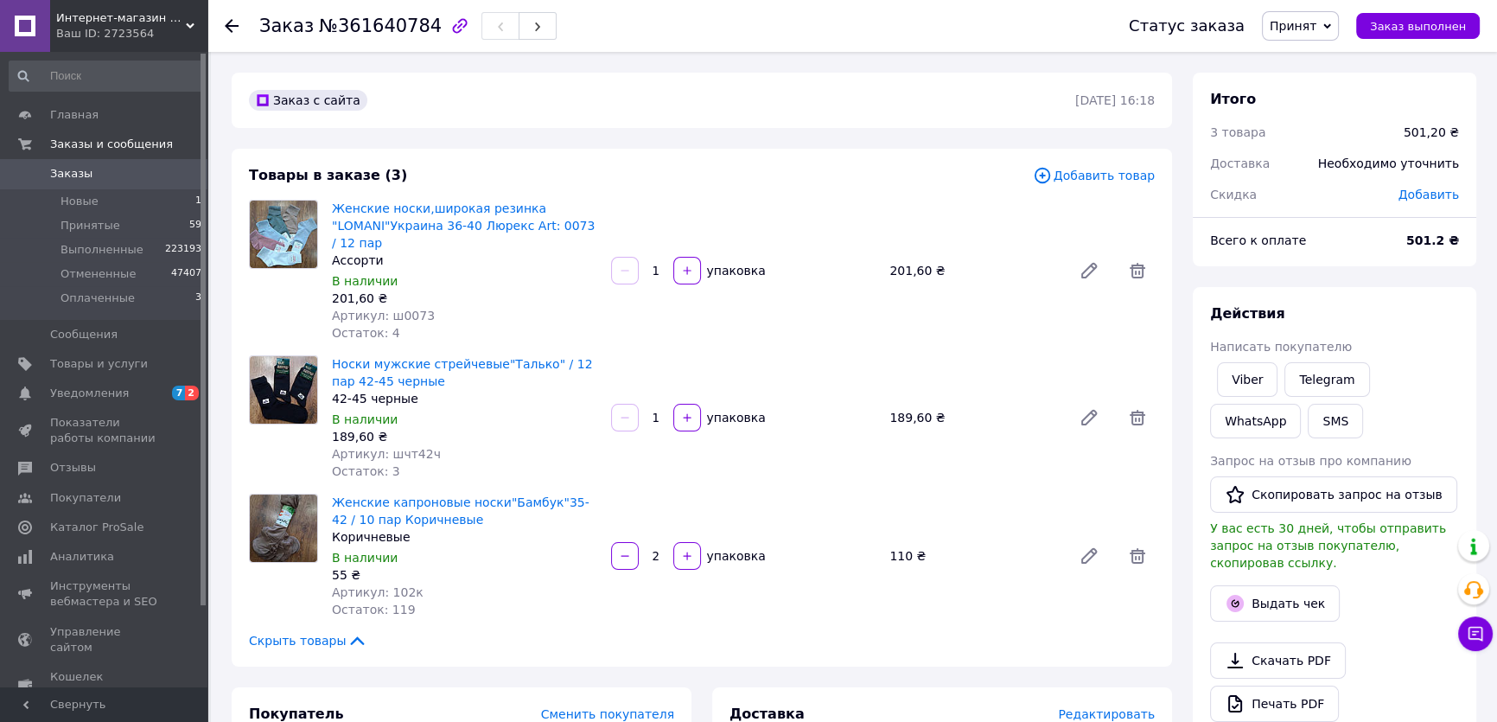
scroll to position [392, 0]
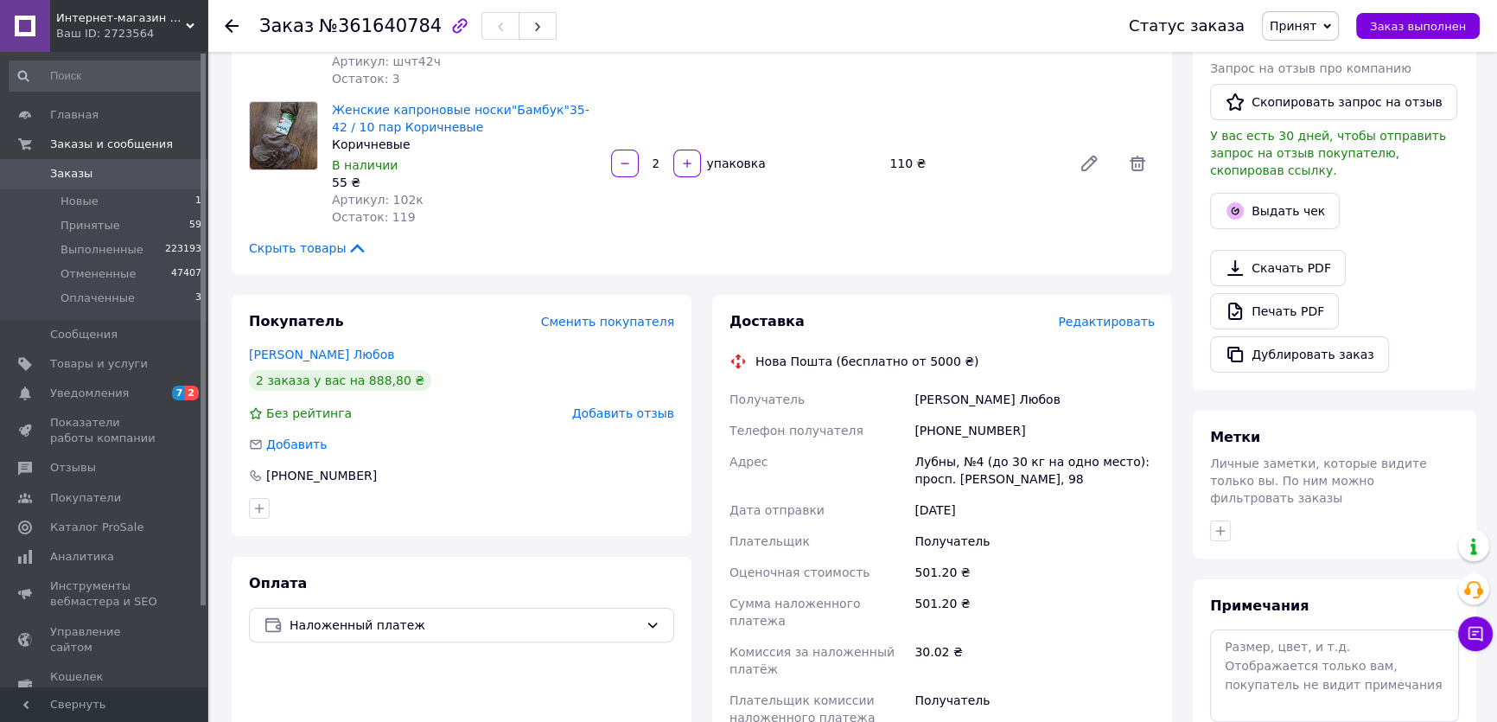
click at [1332, 519] on div "Метки Личные заметки, которые видите только вы. По ним можно фильтровать заказы" at bounding box center [1335, 485] width 284 height 148
click at [1217, 524] on icon "button" at bounding box center [1221, 531] width 14 height 14
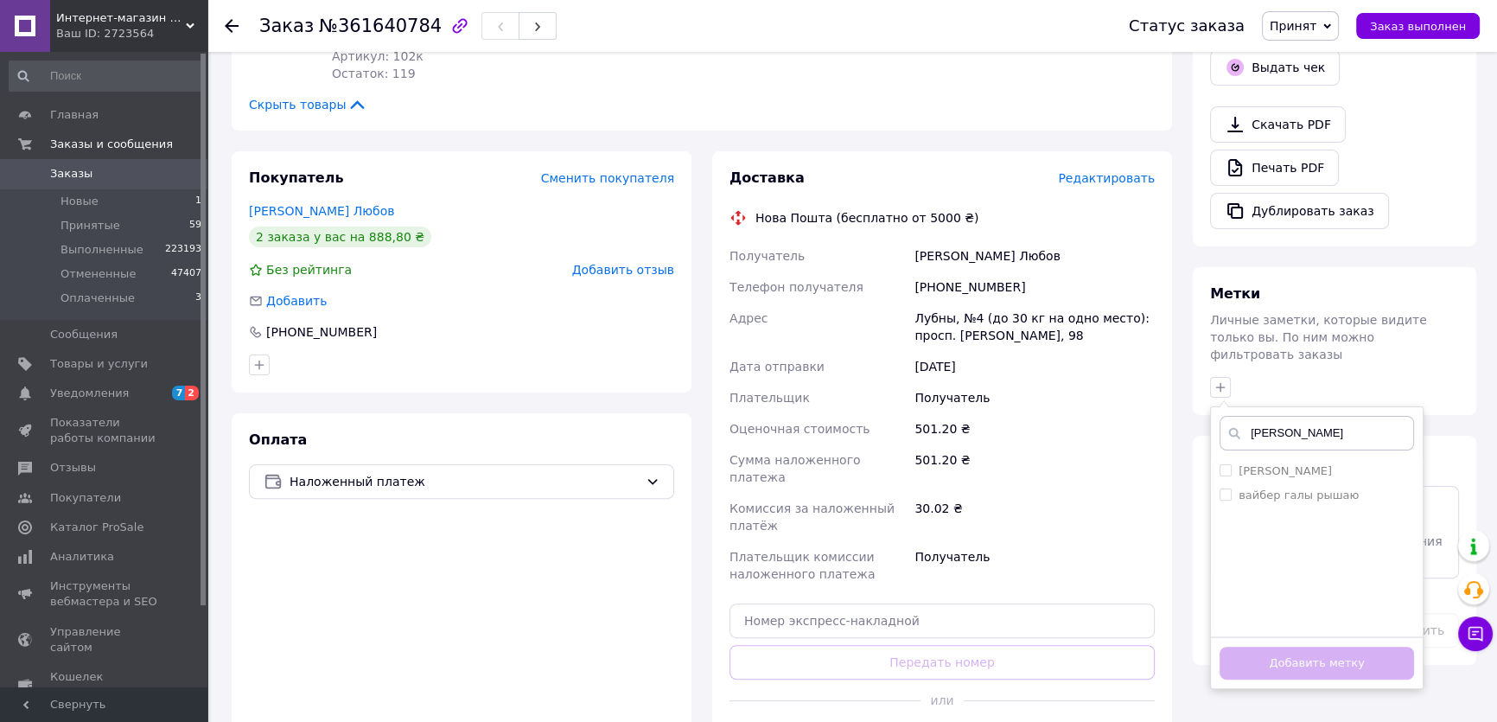
scroll to position [707, 0]
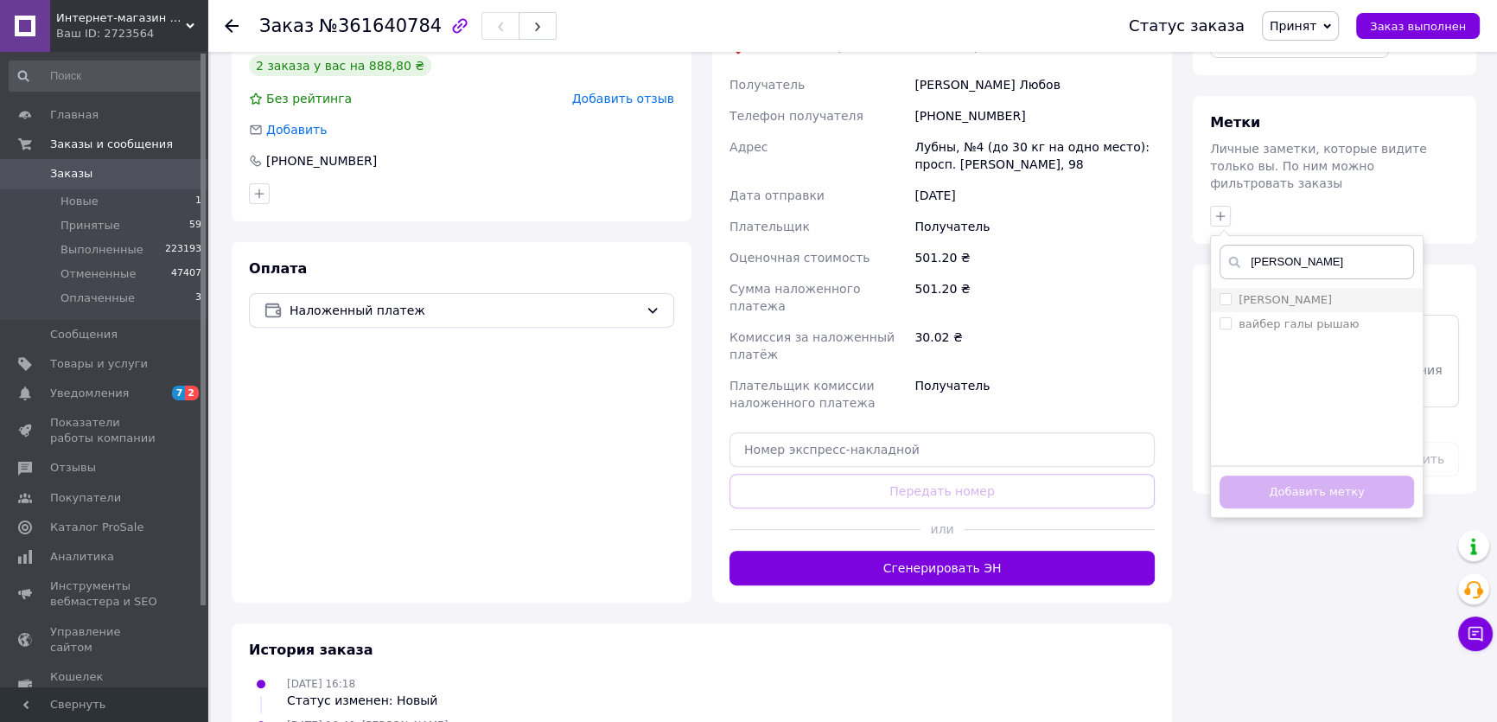
type input "[PERSON_NAME]"
click at [1220, 292] on label "[PERSON_NAME]" at bounding box center [1276, 300] width 112 height 16
click at [1220, 293] on input "[PERSON_NAME]" at bounding box center [1225, 298] width 11 height 11
click at [1226, 293] on input "[PERSON_NAME]" at bounding box center [1225, 298] width 11 height 11
checkbox input "true"
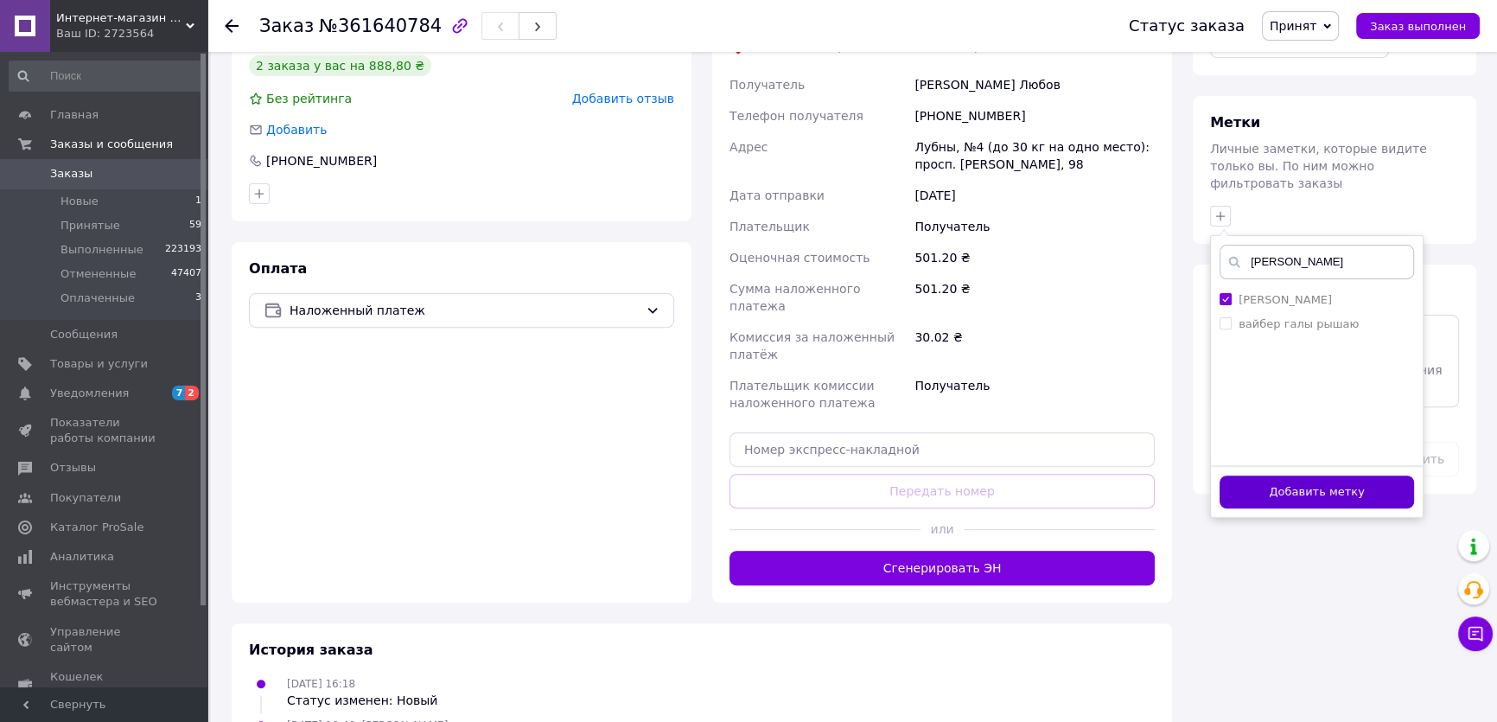
drag, startPoint x: 1271, startPoint y: 453, endPoint x: 951, endPoint y: 448, distance: 319.9
click at [1271, 475] on button "Добавить метку" at bounding box center [1317, 492] width 195 height 34
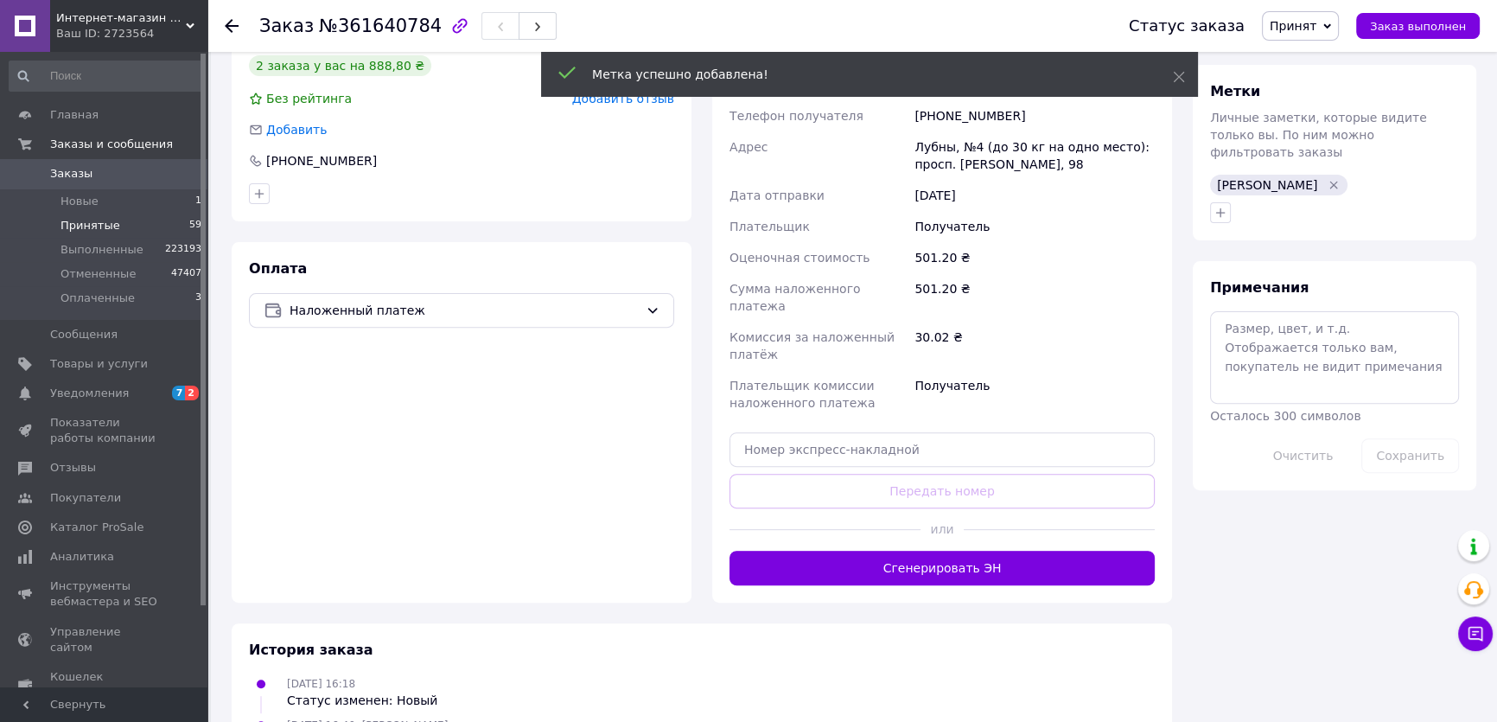
click at [92, 227] on span "Принятые" at bounding box center [91, 226] width 60 height 16
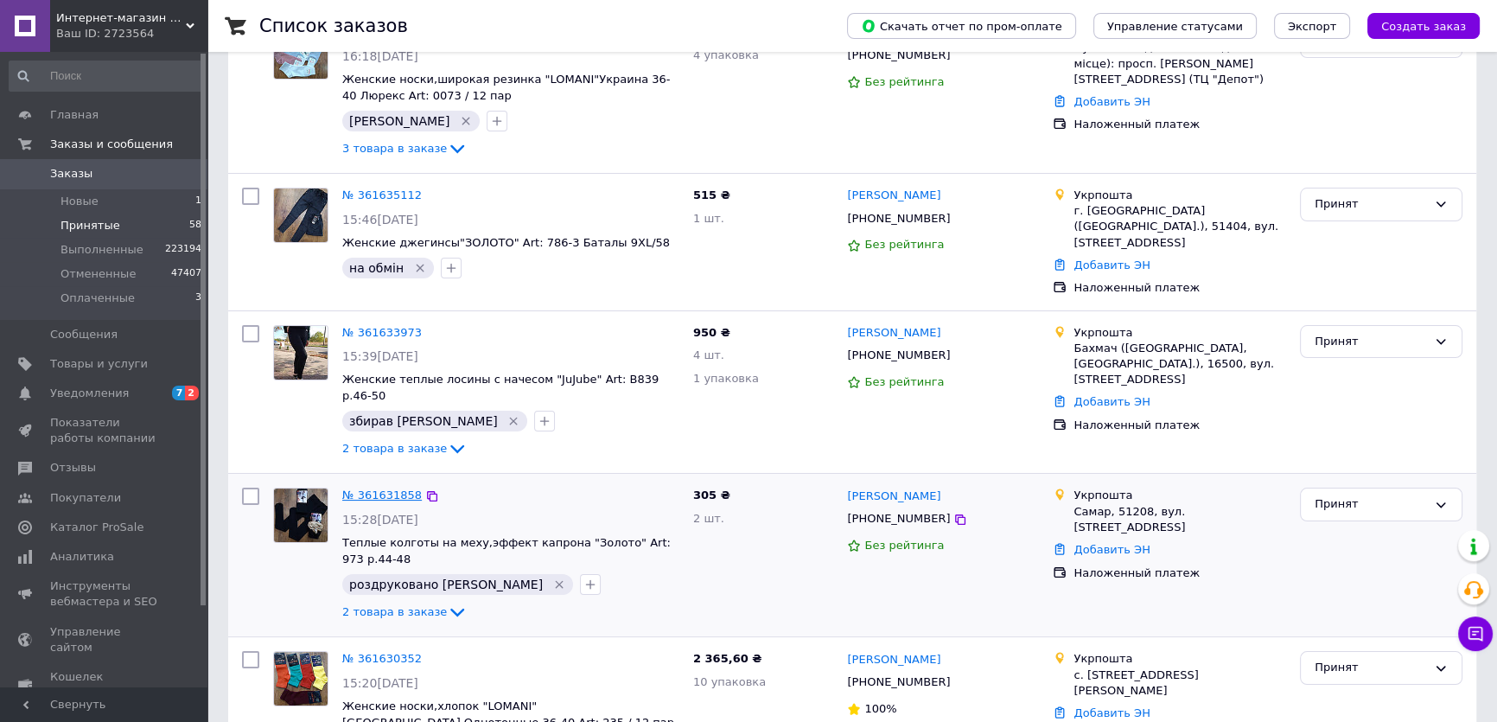
scroll to position [314, 0]
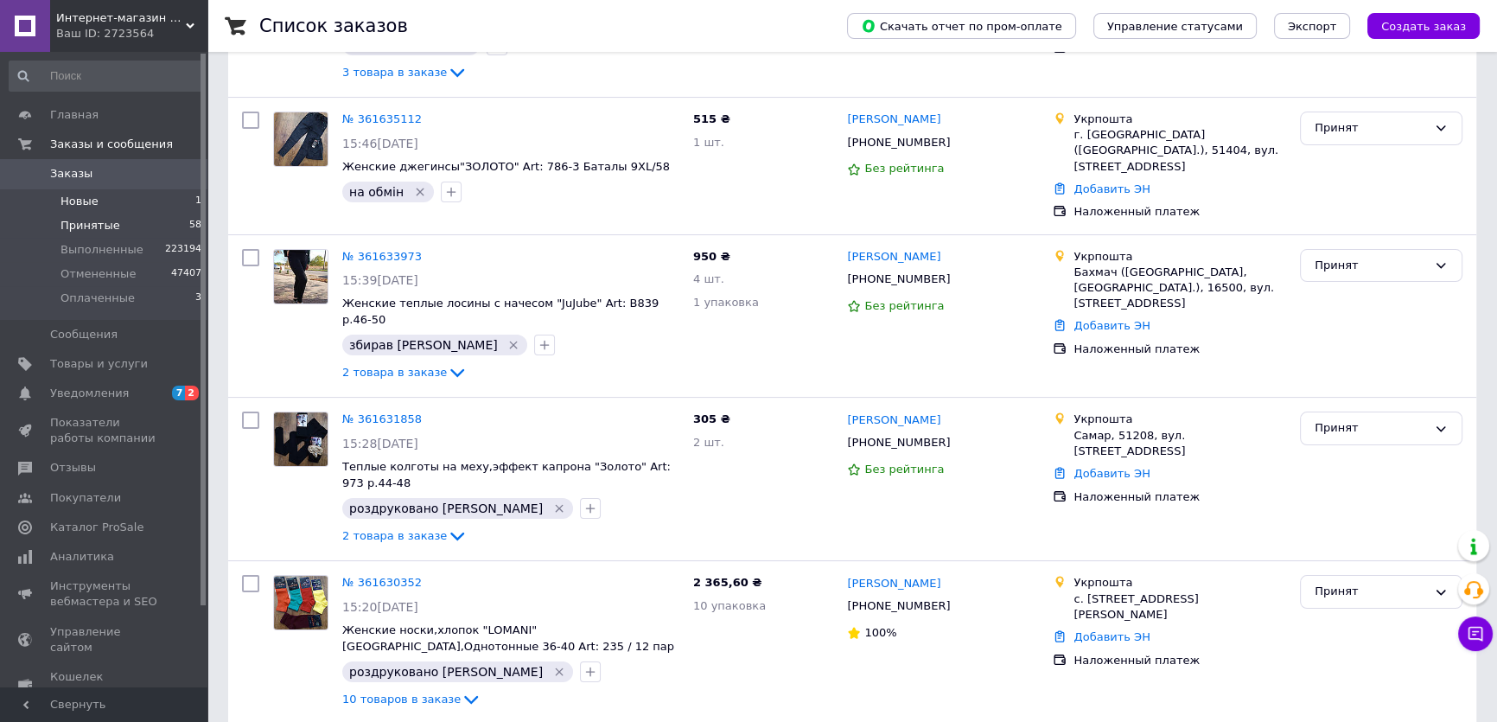
click at [130, 206] on li "Новые 1" at bounding box center [106, 201] width 212 height 24
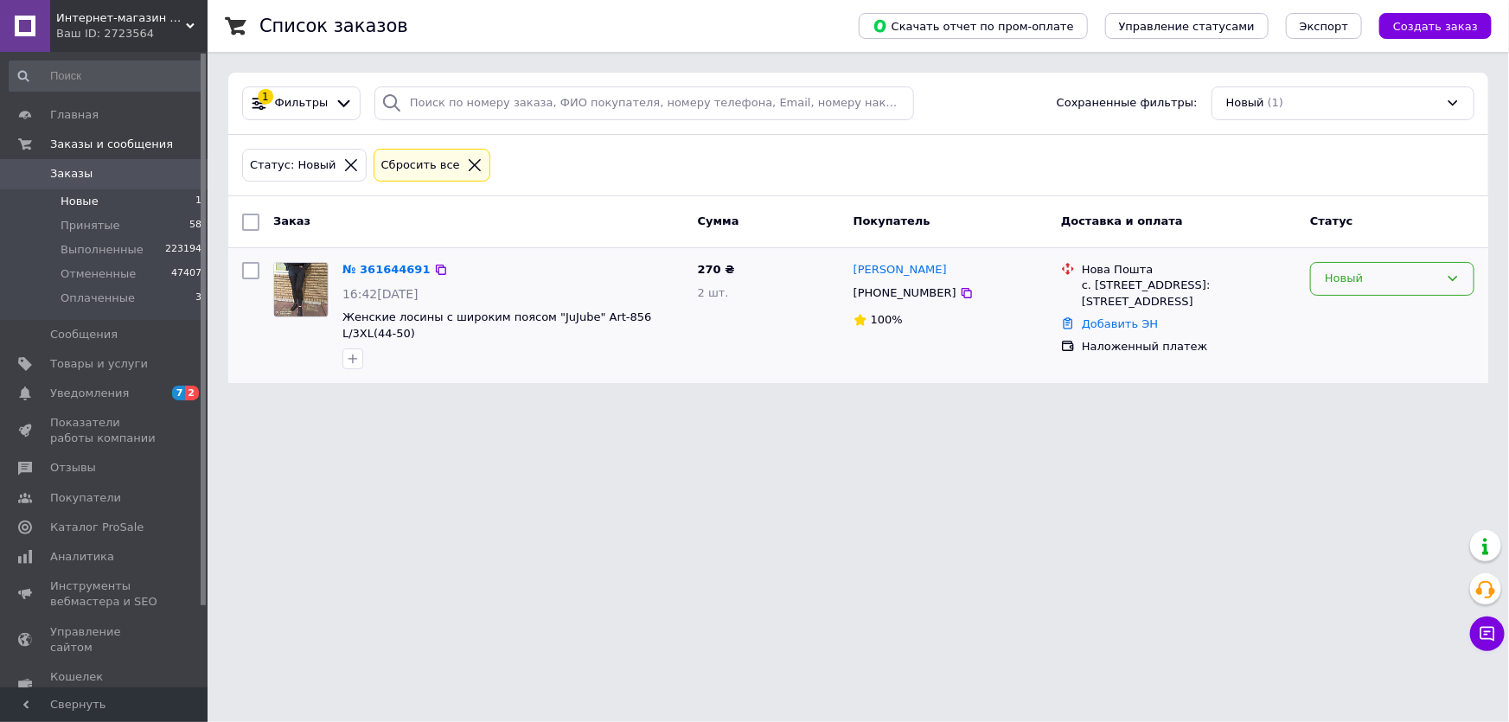
drag, startPoint x: 1366, startPoint y: 274, endPoint x: 1356, endPoint y: 292, distance: 20.9
click at [1364, 274] on div "Новый" at bounding box center [1381, 279] width 114 height 18
click at [1349, 313] on li "Принят" at bounding box center [1392, 315] width 163 height 32
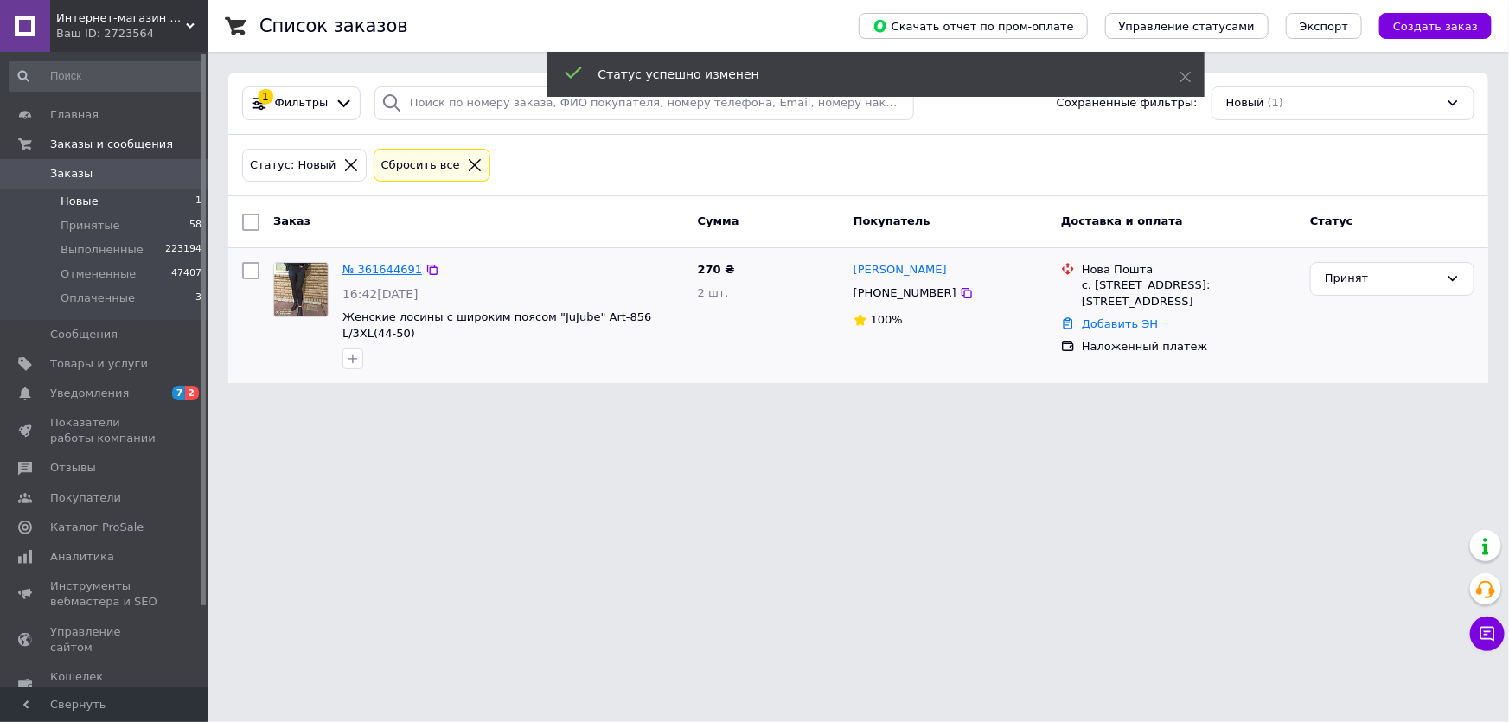
click at [355, 264] on link "№ 361644691" at bounding box center [382, 269] width 80 height 13
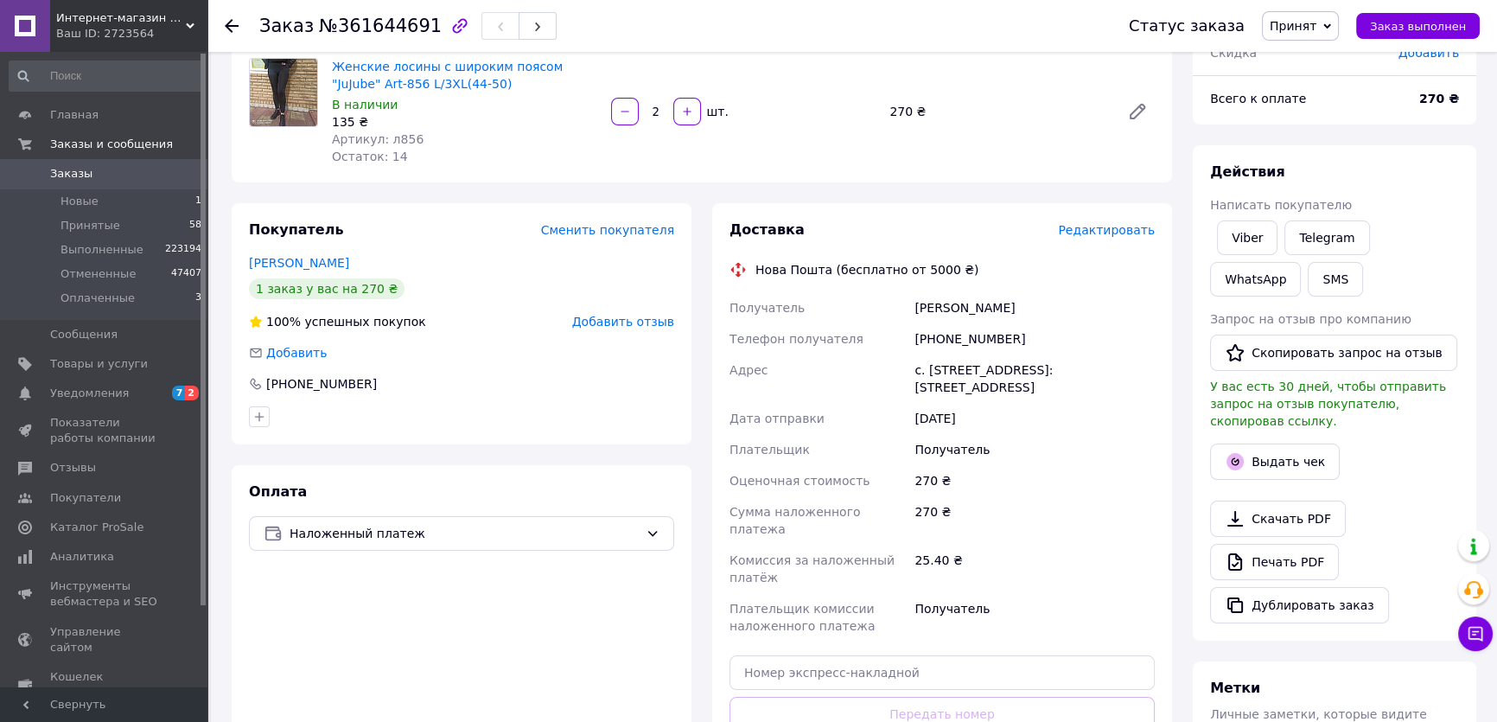
scroll to position [314, 0]
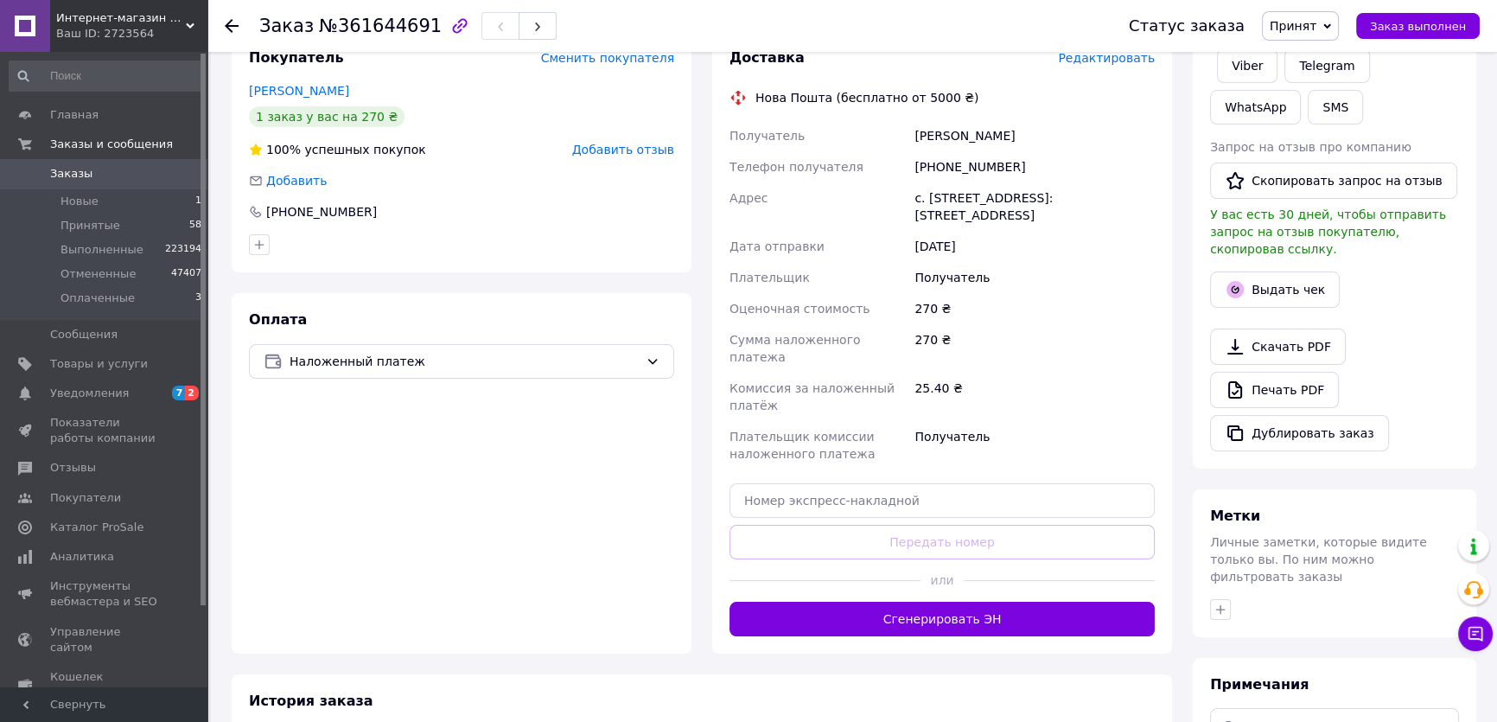
click at [1232, 596] on div at bounding box center [1335, 610] width 256 height 28
click at [1224, 599] on button "button" at bounding box center [1220, 609] width 21 height 21
type input "н"
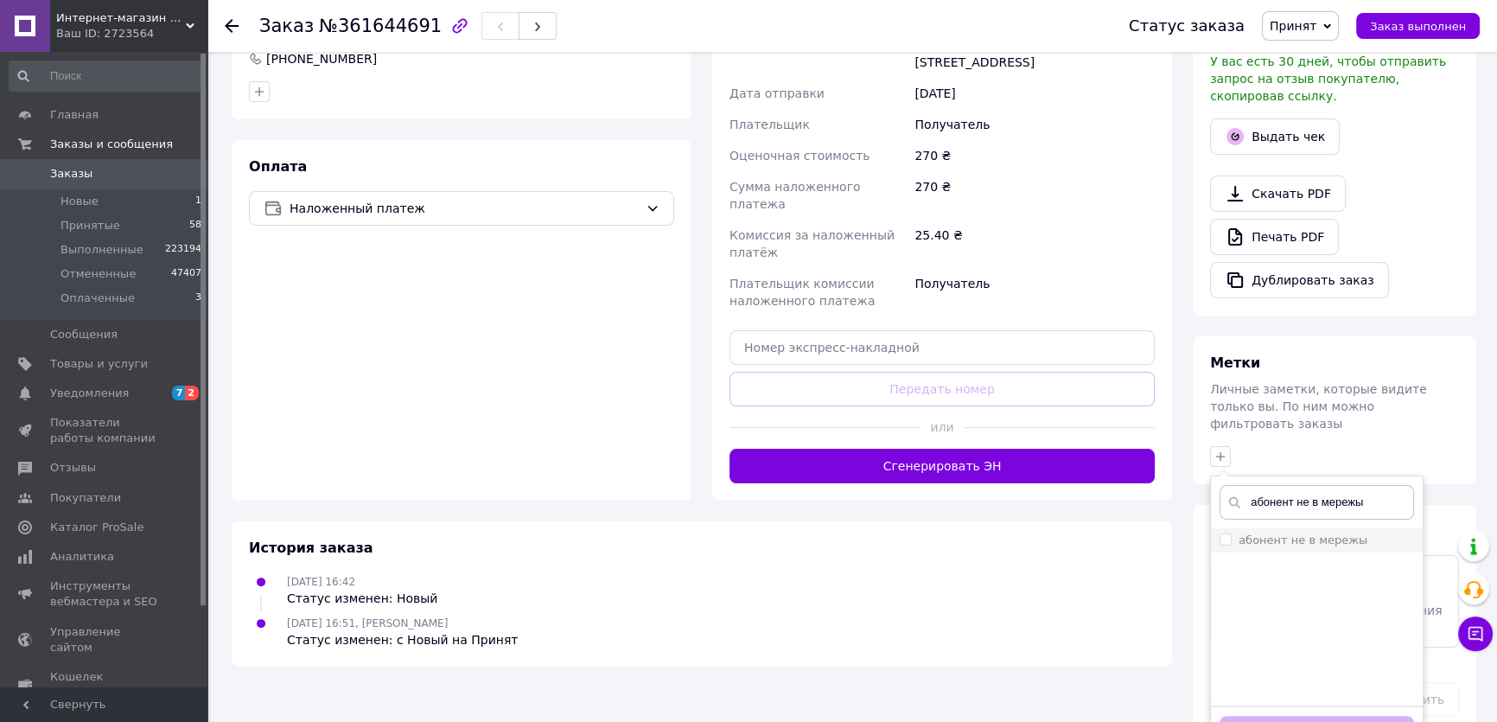
type input "абонент не в мережы"
click at [1220, 533] on input "абонент не в мережы" at bounding box center [1225, 538] width 11 height 11
checkbox input "true"
click at [1266, 716] on button "Добавить метку" at bounding box center [1317, 733] width 195 height 34
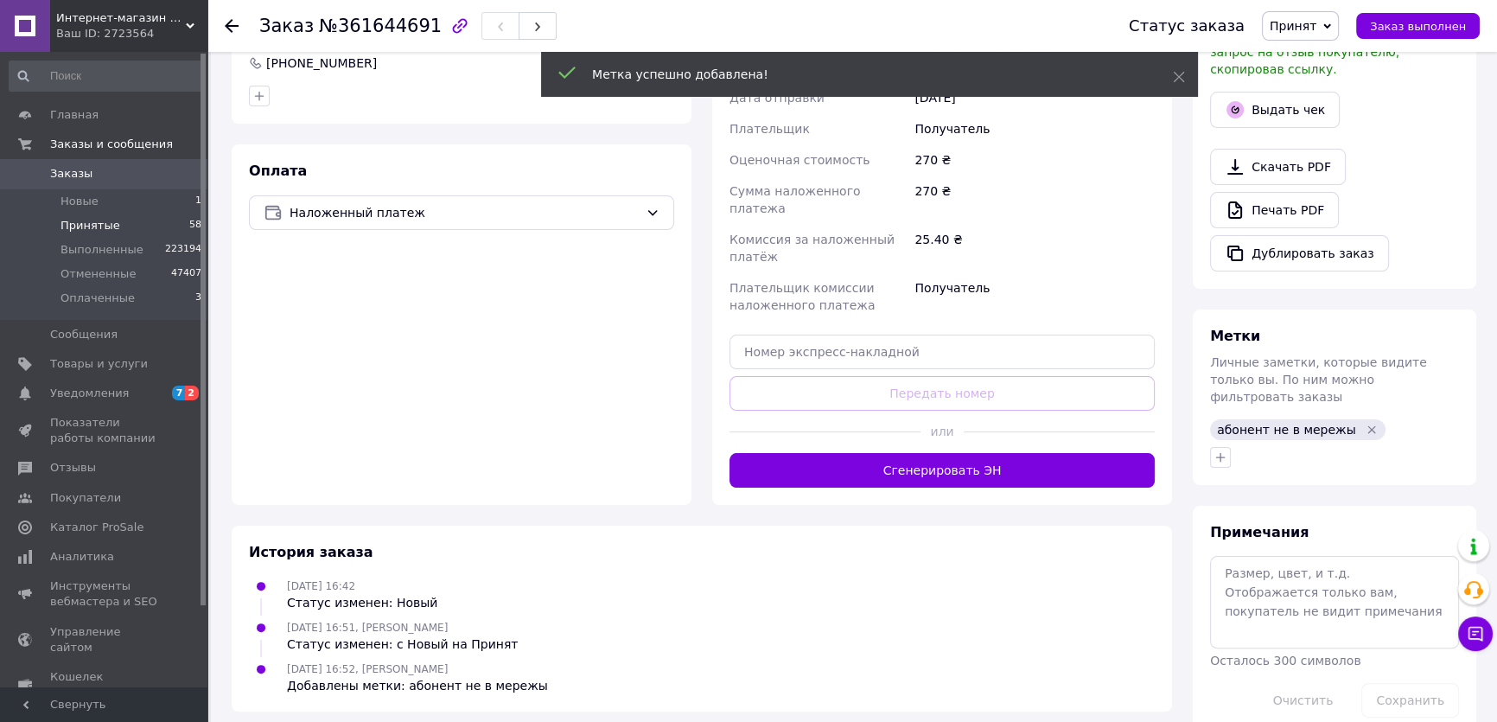
scroll to position [459, 0]
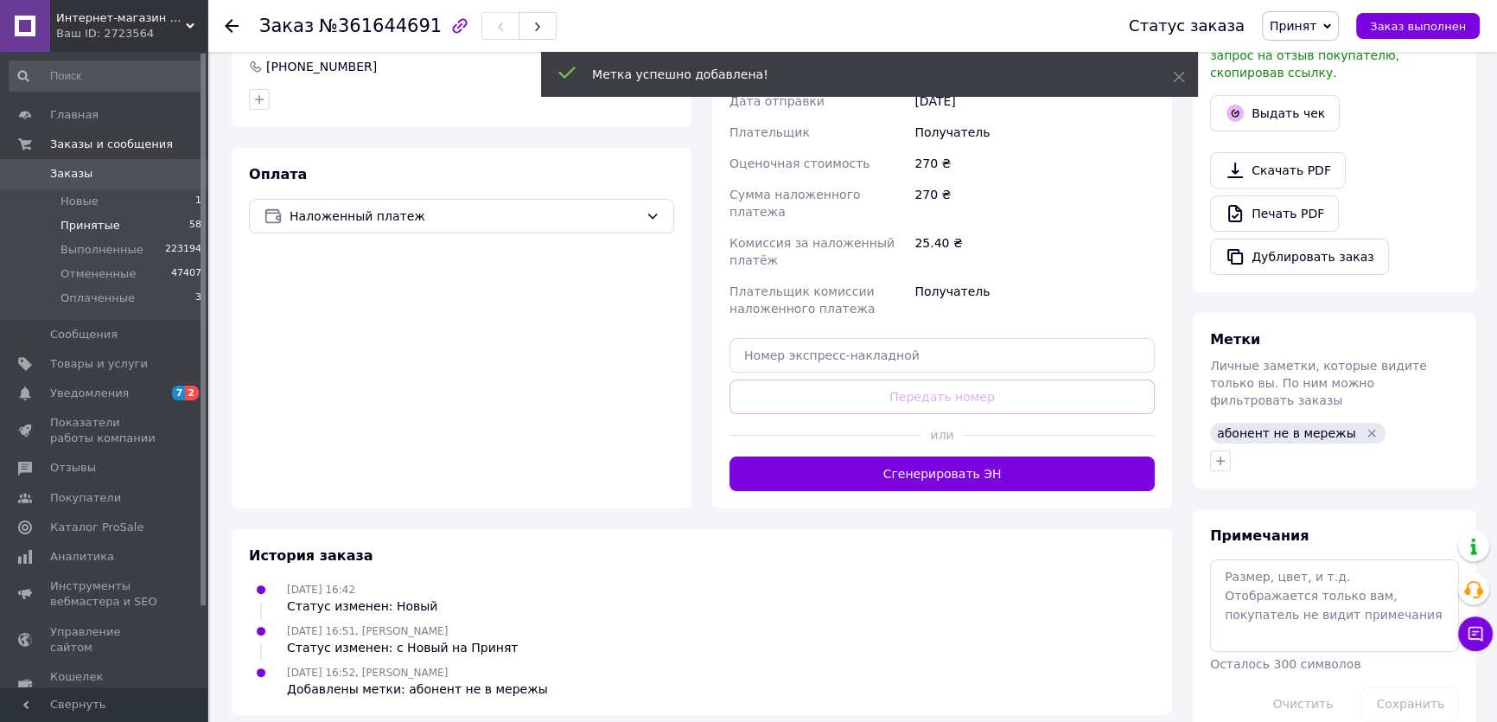
click at [77, 225] on span "Принятые" at bounding box center [91, 226] width 60 height 16
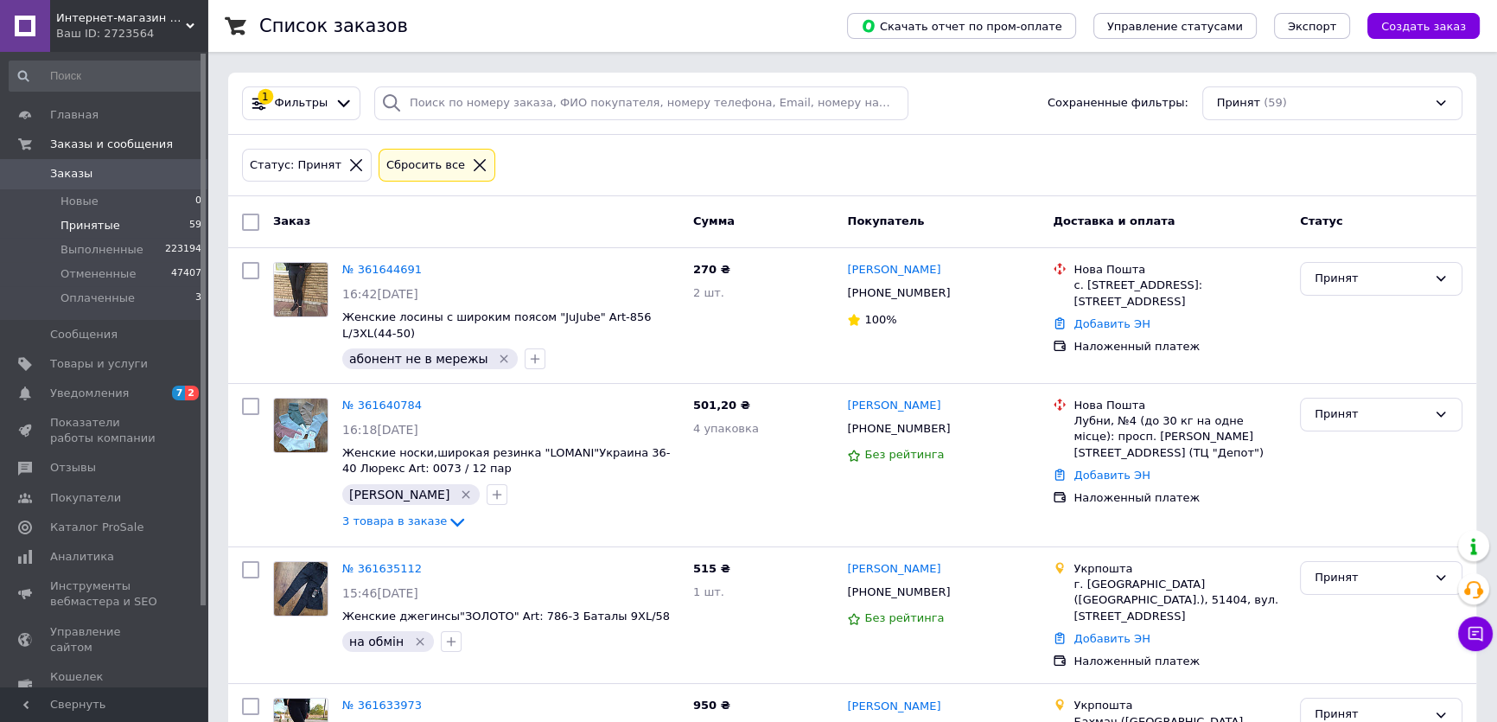
drag, startPoint x: 325, startPoint y: 215, endPoint x: 419, endPoint y: 147, distance: 116.4
click at [325, 215] on div "Заказ" at bounding box center [476, 222] width 420 height 31
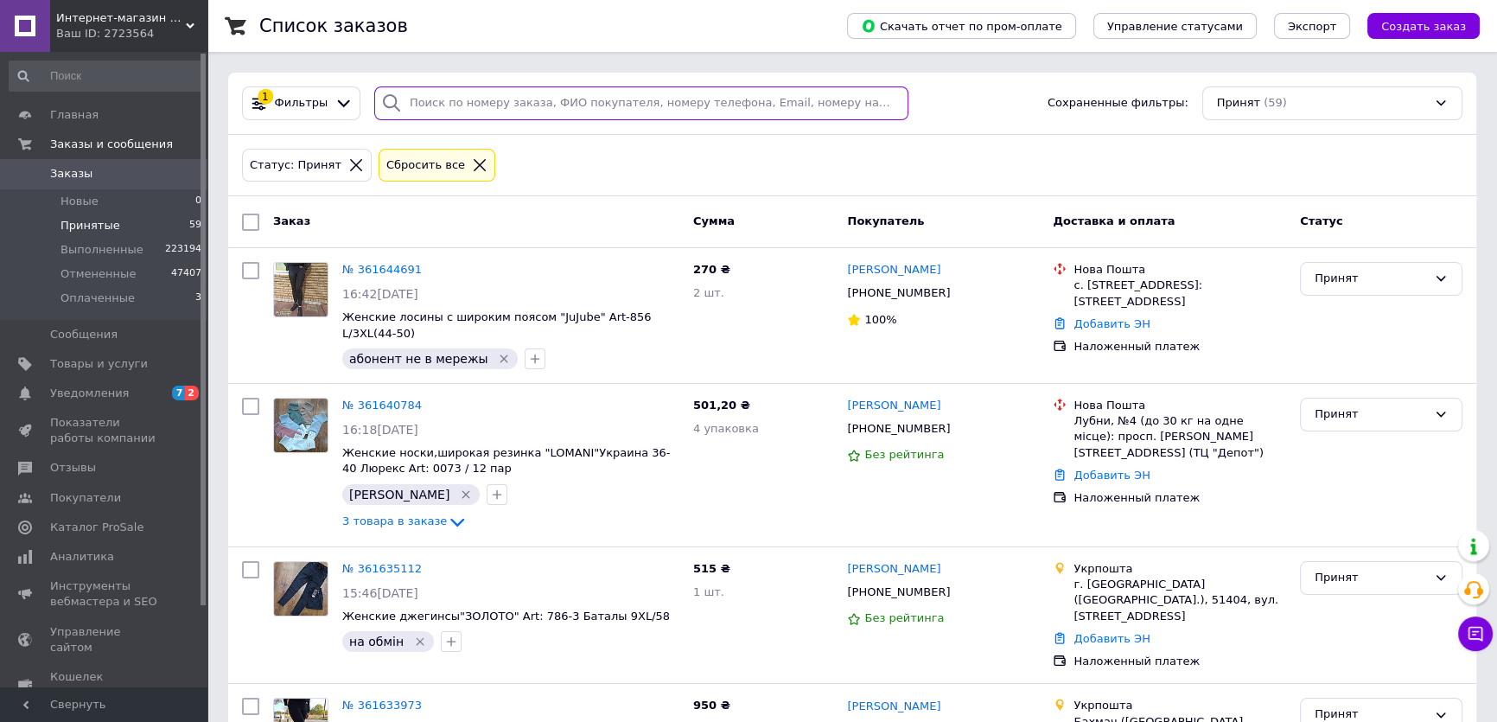
click at [444, 103] on input "search" at bounding box center [641, 103] width 535 height 34
paste input "[PHONE_NUMBER]"
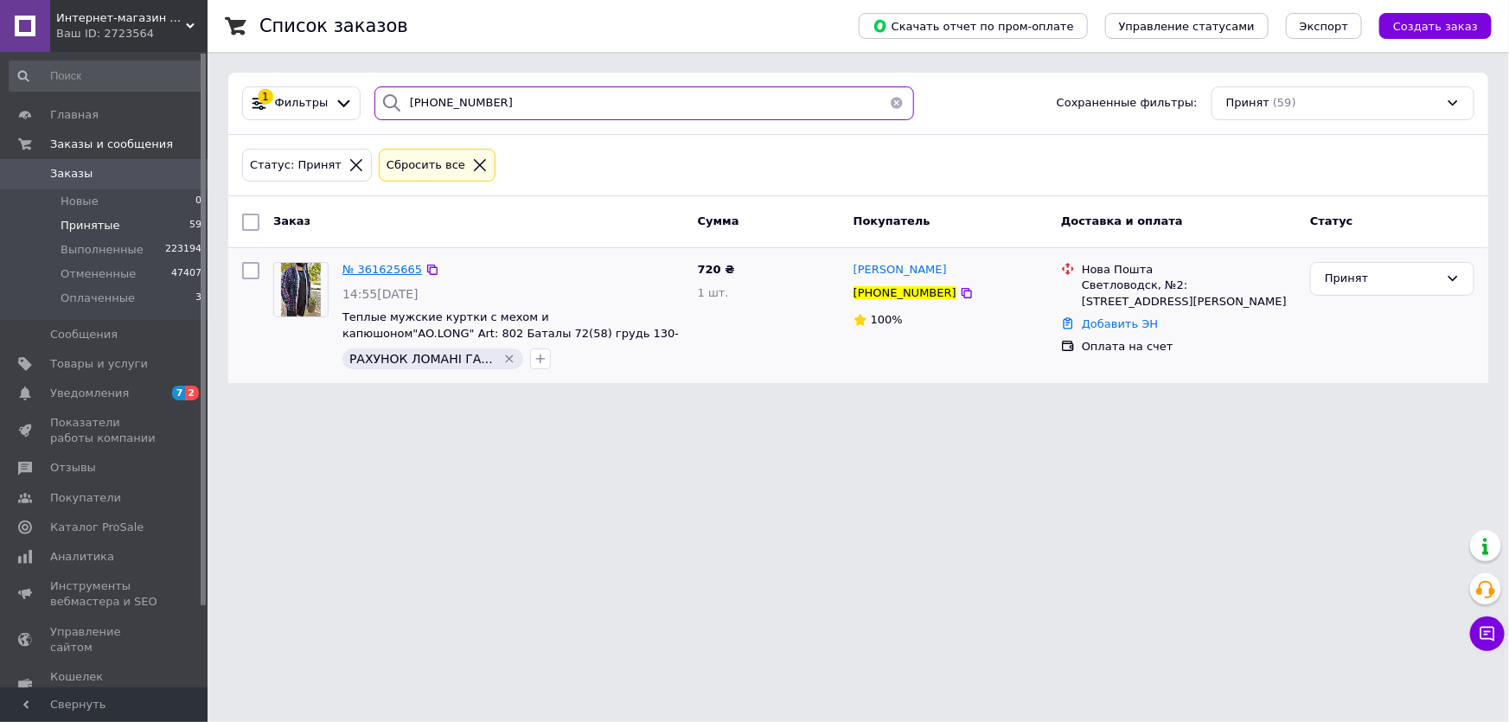
type input "[PHONE_NUMBER]"
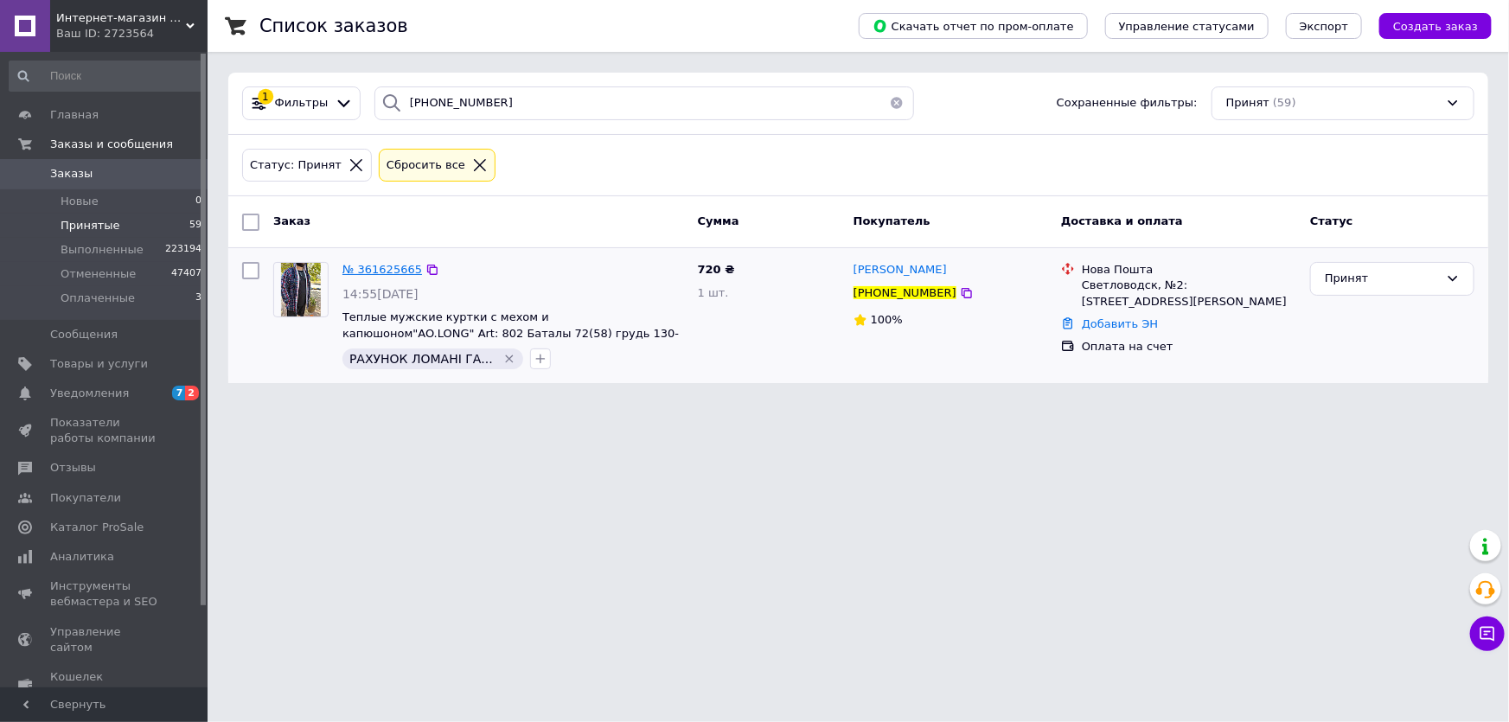
click at [364, 266] on span "№ 361625665" at bounding box center [382, 269] width 80 height 13
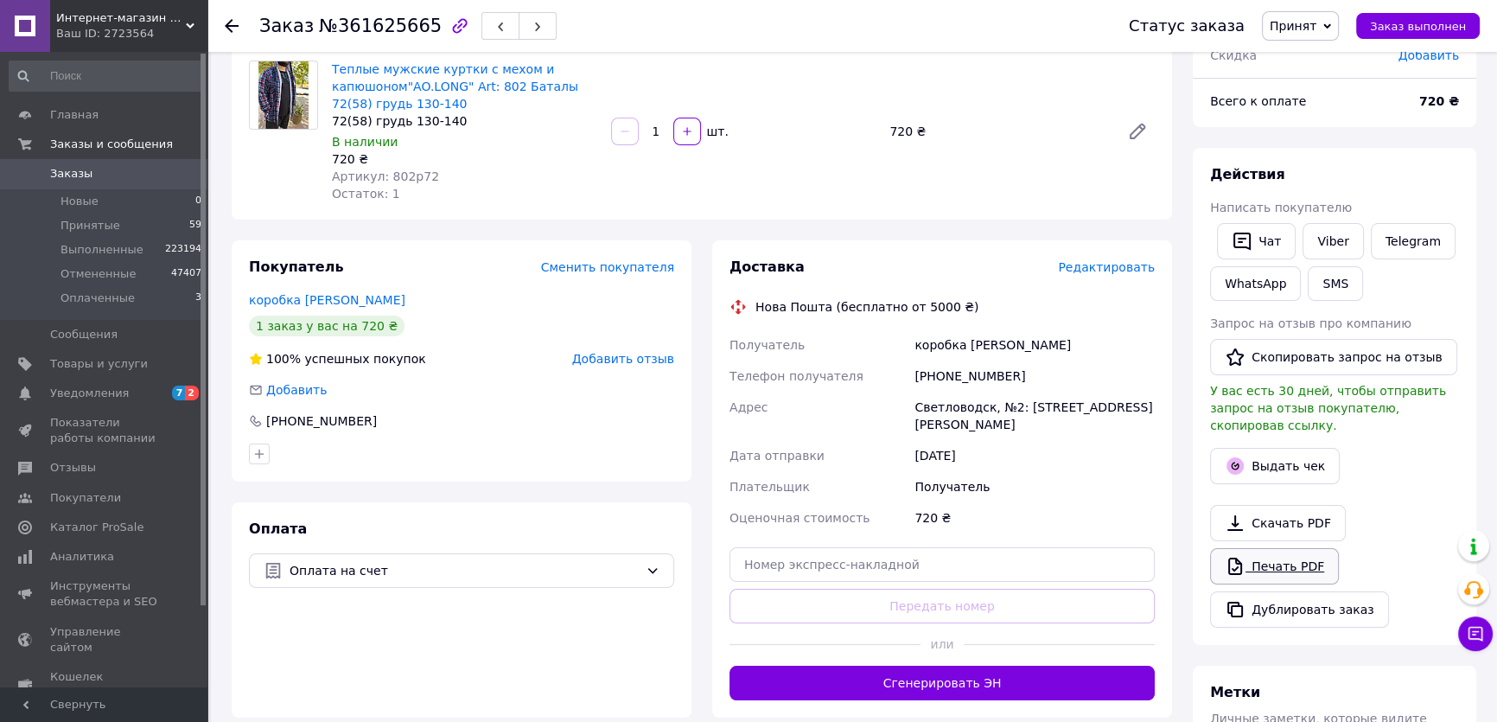
scroll to position [156, 0]
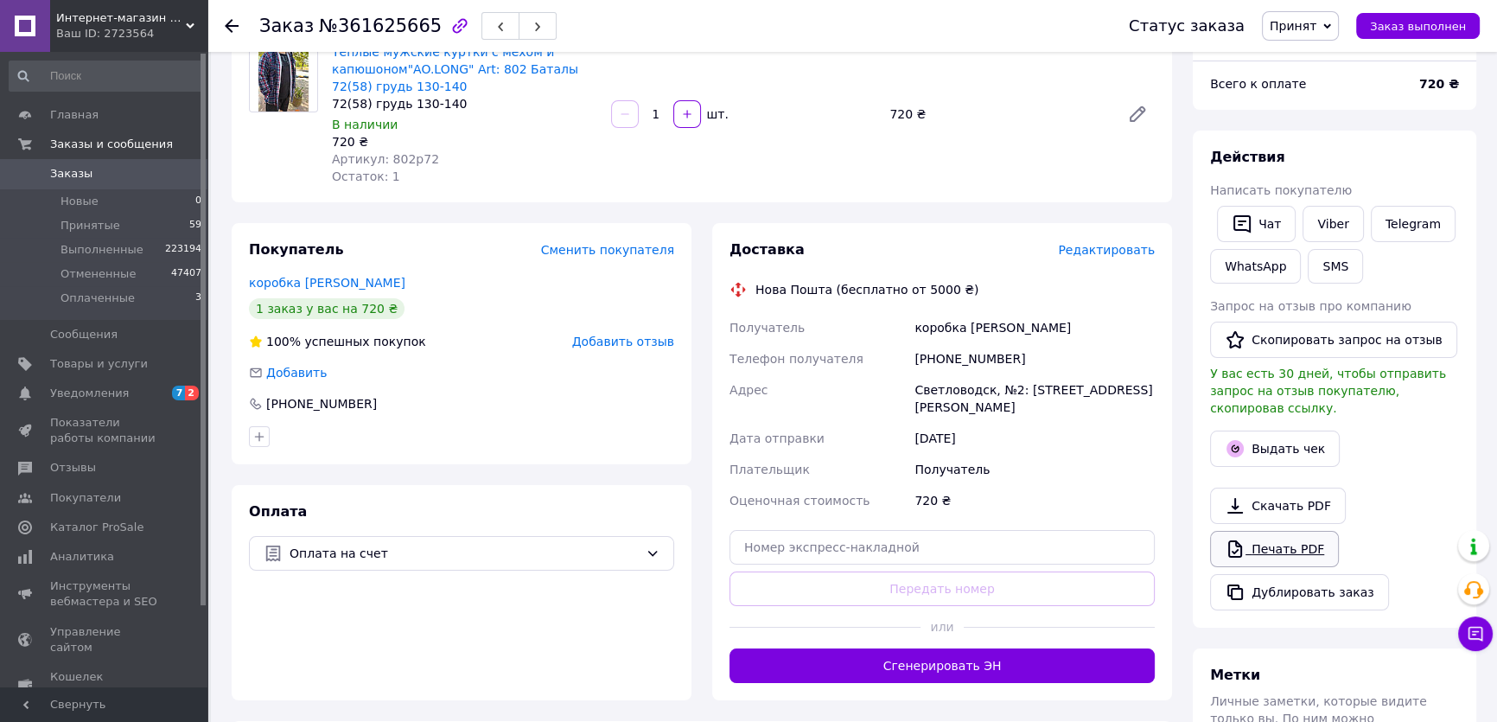
click at [1254, 531] on link "Печать PDF" at bounding box center [1274, 549] width 129 height 36
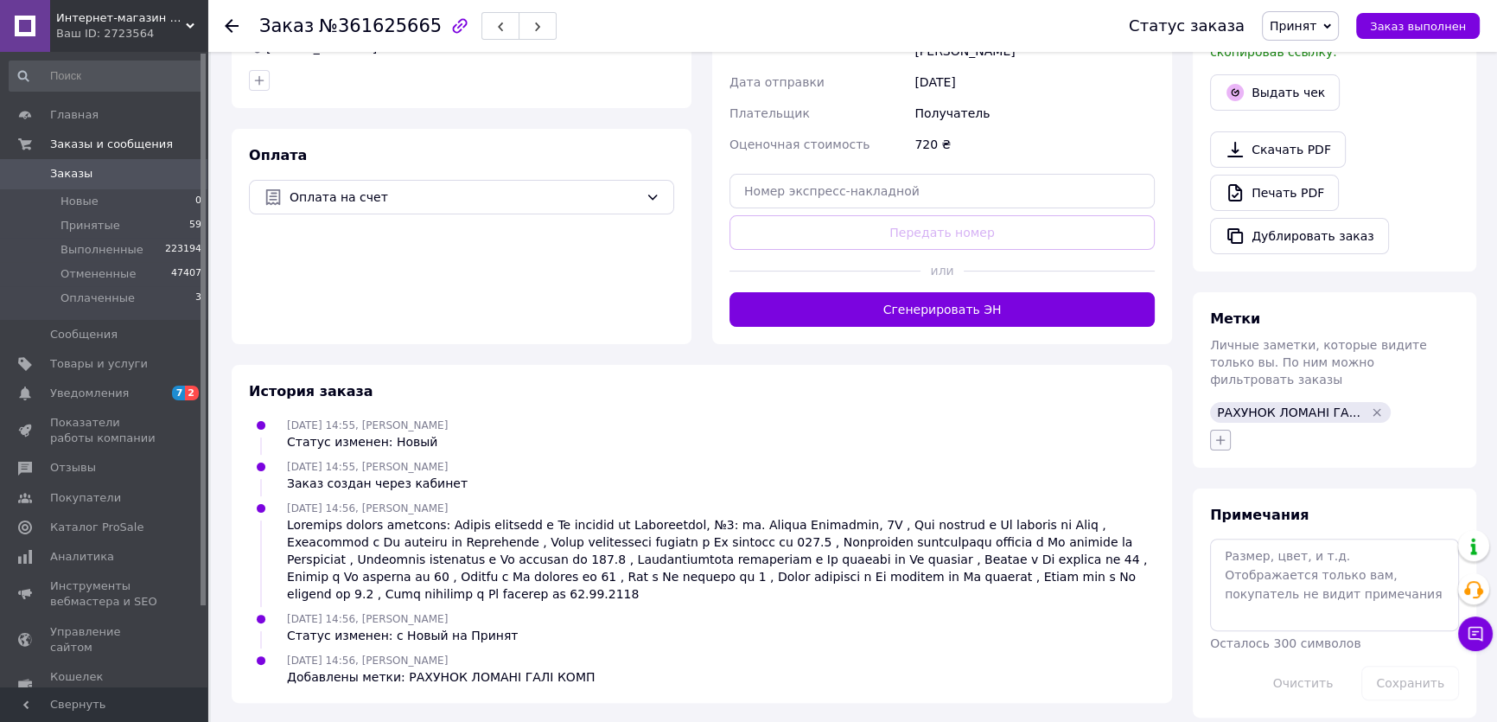
click at [1221, 433] on icon "button" at bounding box center [1221, 440] width 14 height 14
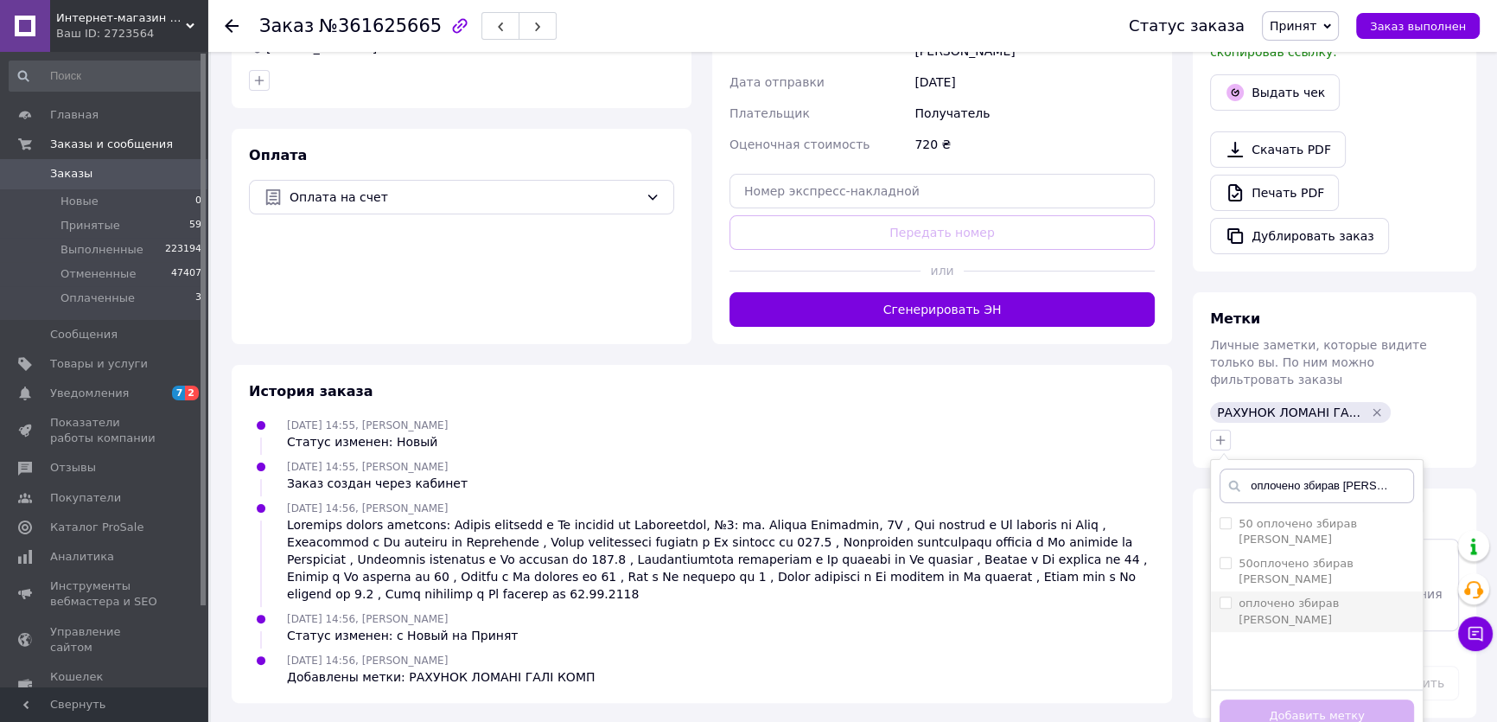
type input "оплочено збирав [PERSON_NAME]"
click at [1228, 596] on input "оплочено збирав [PERSON_NAME]" at bounding box center [1225, 601] width 11 height 11
checkbox input "true"
click at [1248, 699] on button "Добавить метку" at bounding box center [1317, 716] width 195 height 34
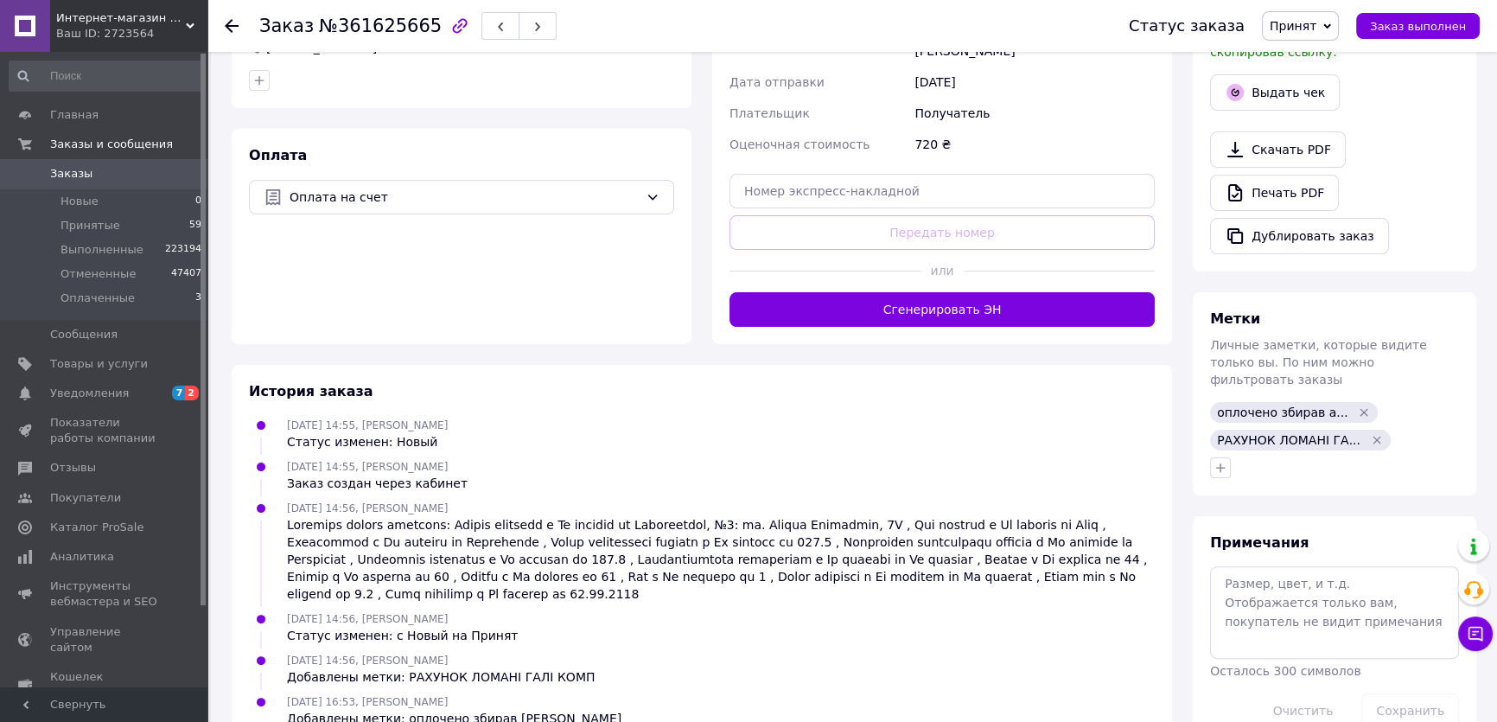
click at [1449, 131] on div "Скачать PDF   Печать PDF   Дублировать заказ" at bounding box center [1334, 192] width 249 height 123
click at [80, 223] on span "Принятые" at bounding box center [91, 226] width 60 height 16
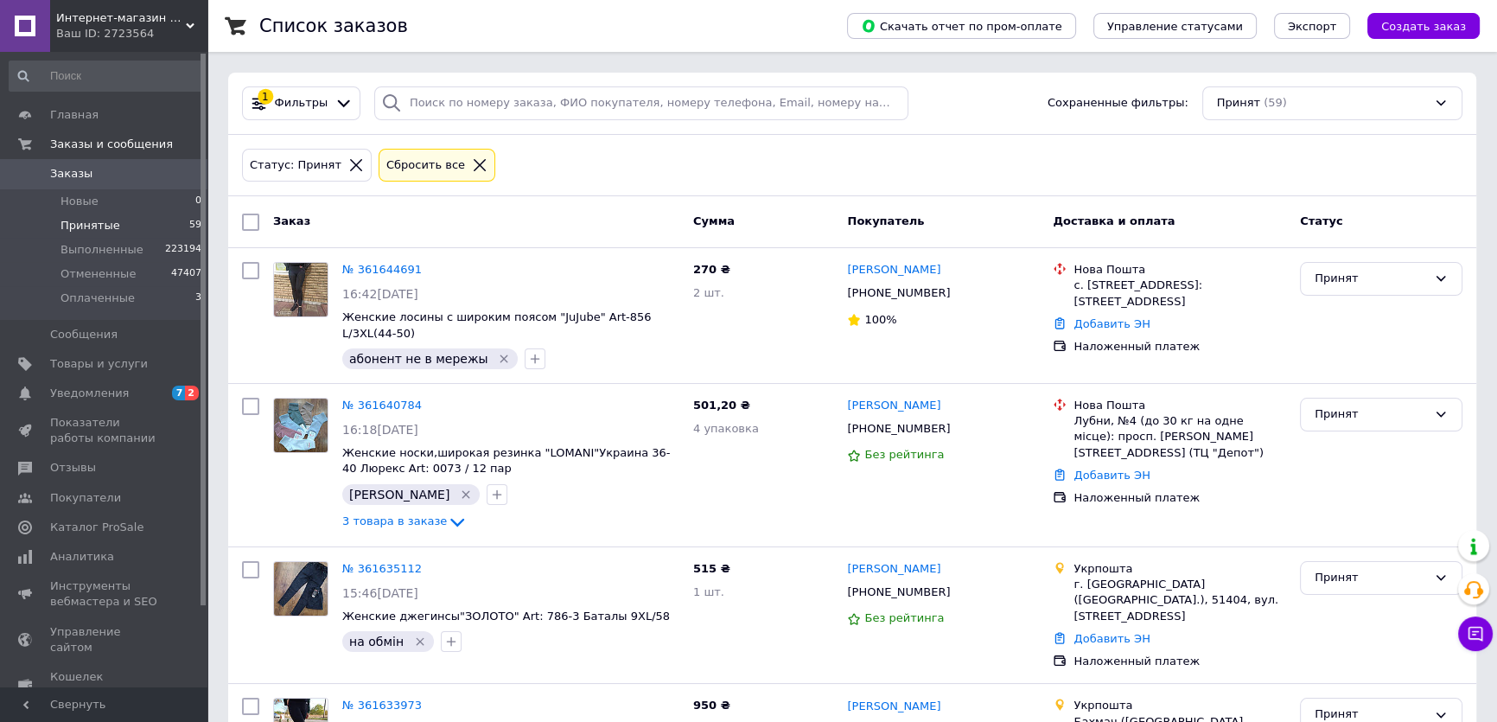
click at [469, 169] on div at bounding box center [480, 165] width 22 height 16
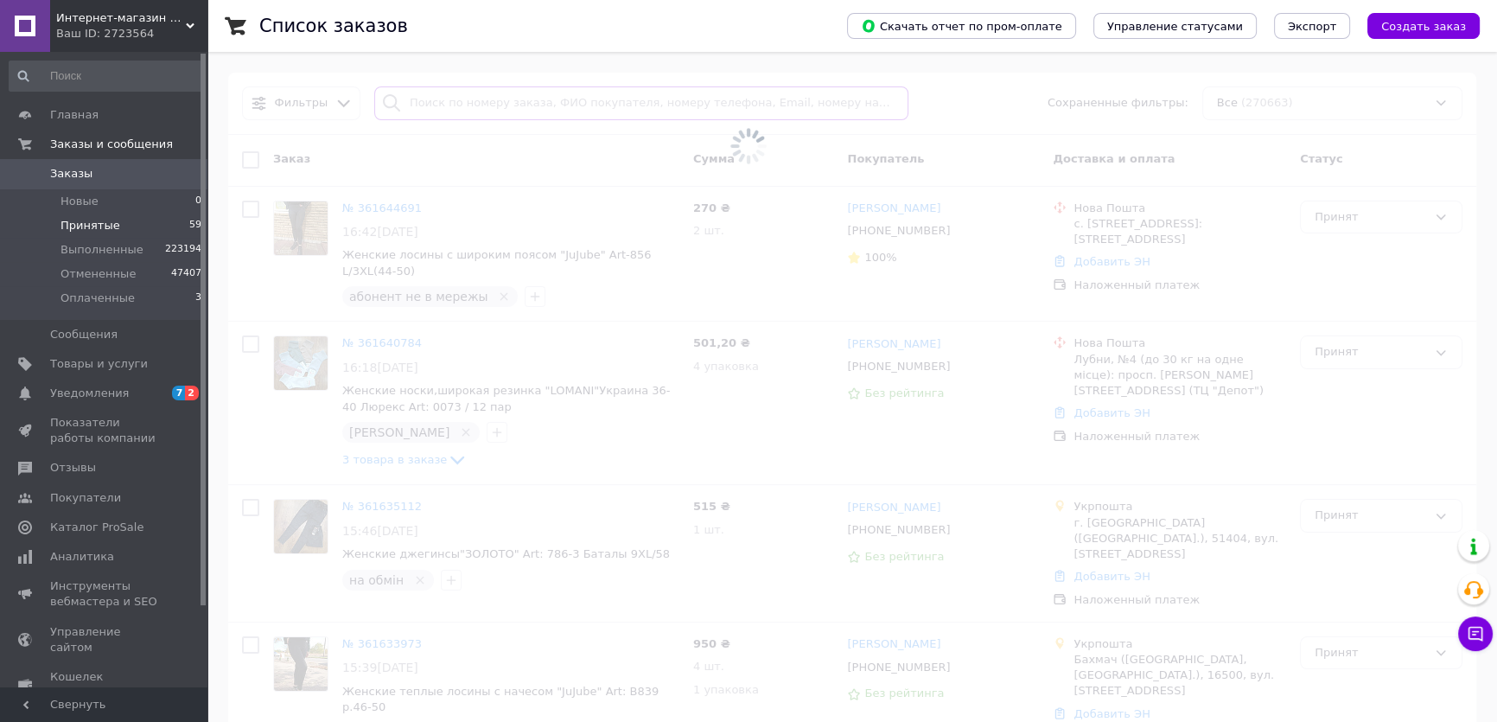
click at [413, 99] on input "search" at bounding box center [641, 103] width 535 height 34
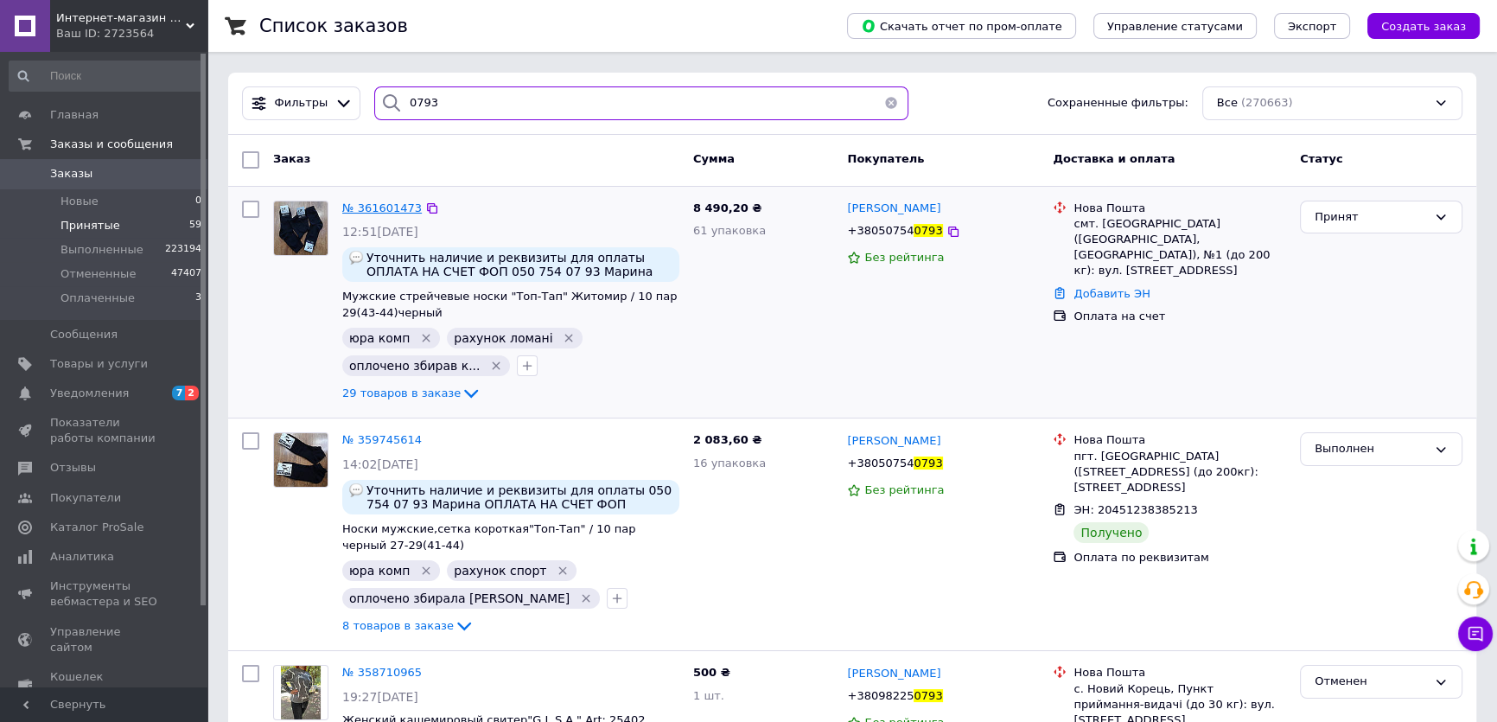
type input "0793"
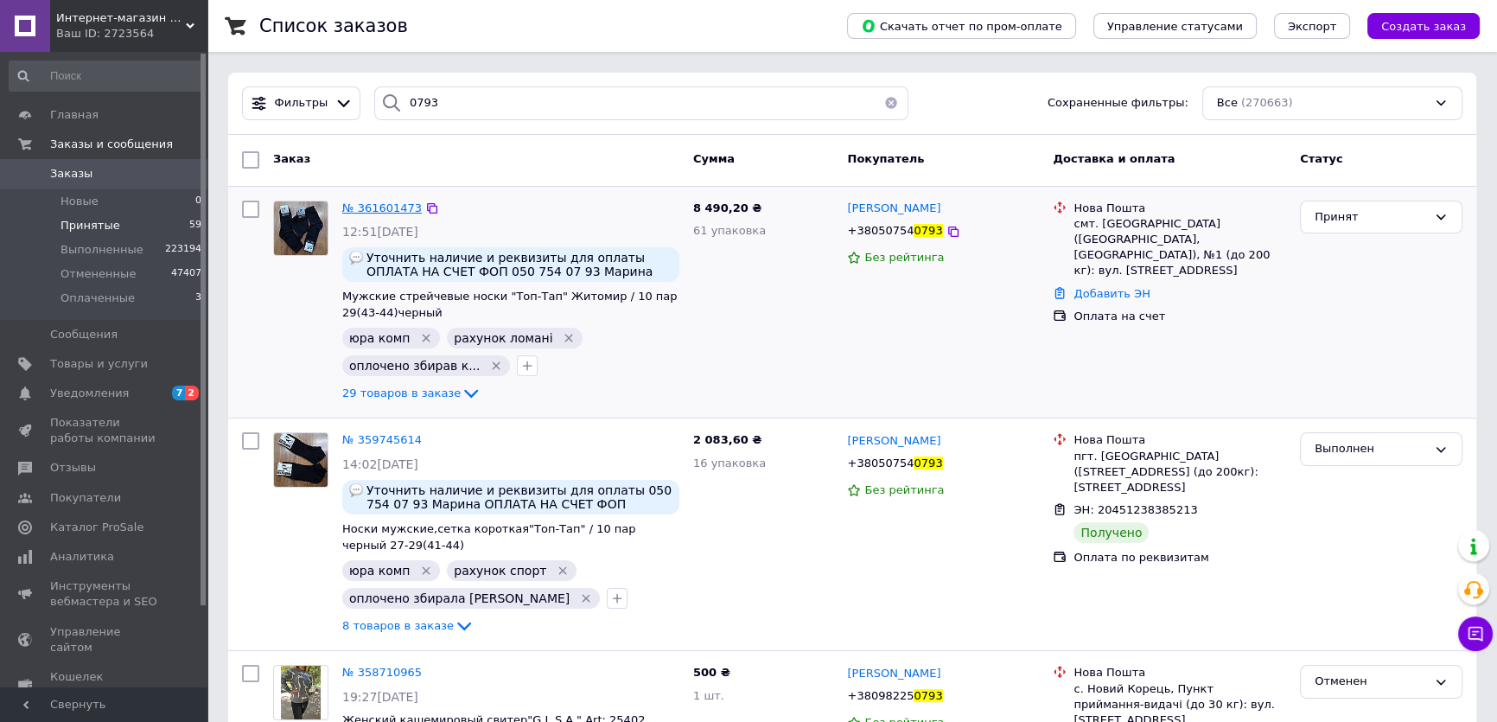
click at [395, 211] on span "№ 361601473" at bounding box center [382, 207] width 80 height 13
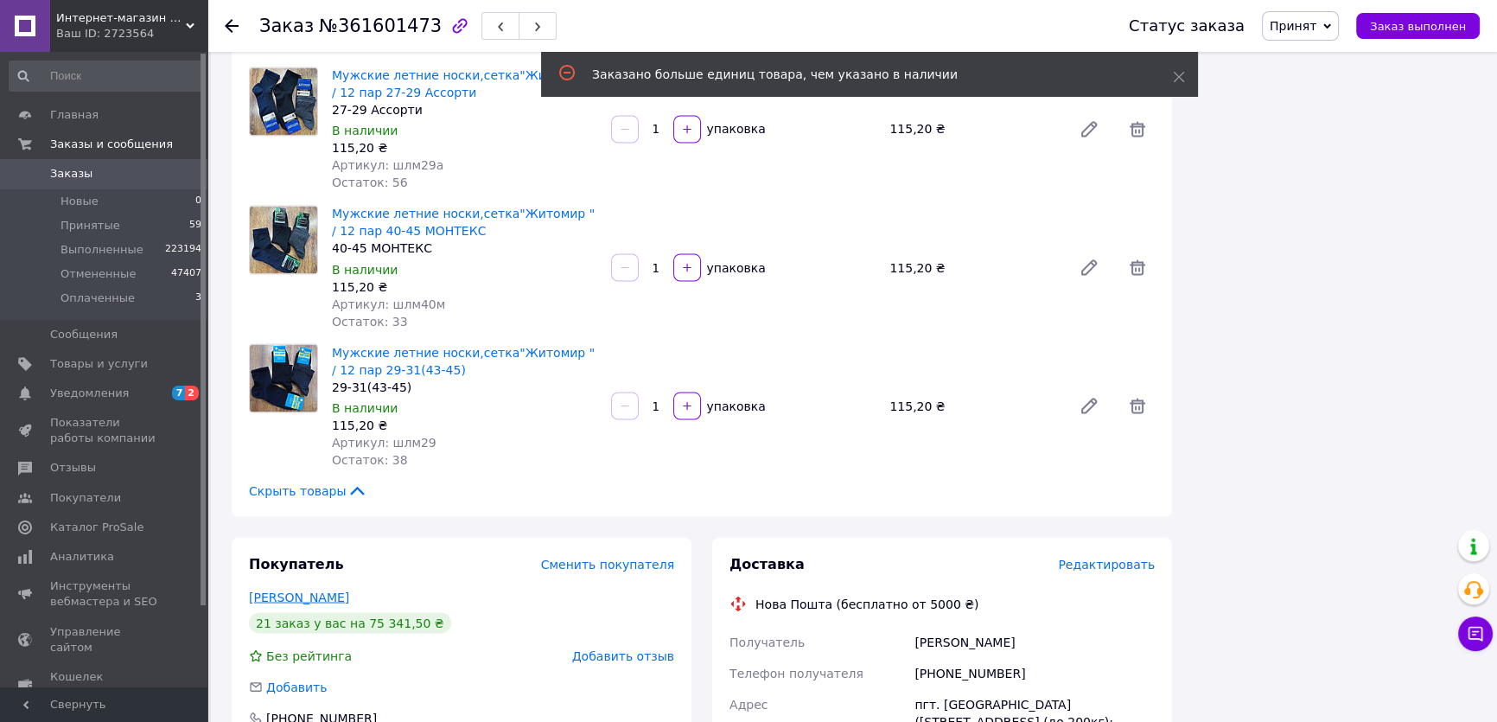
scroll to position [4008, 0]
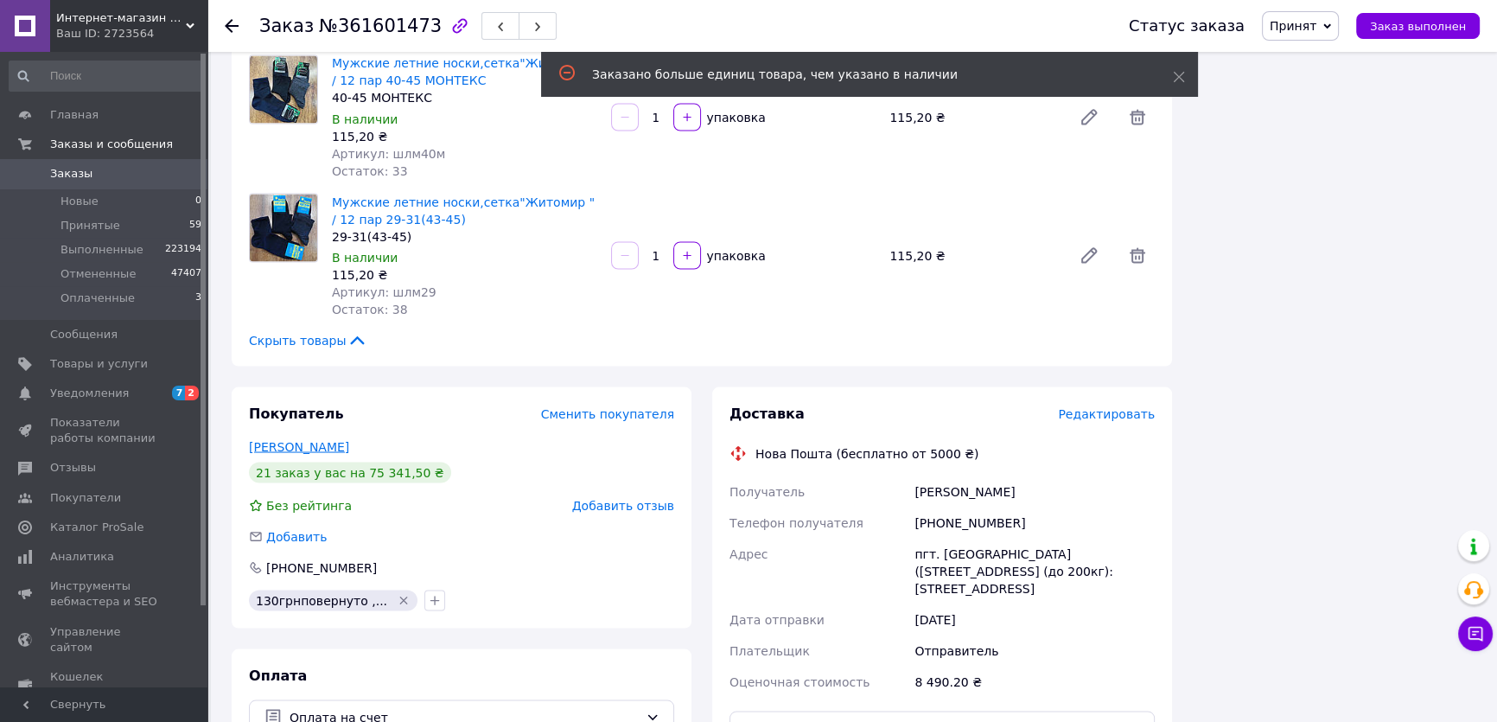
click at [277, 439] on link "Белоус Марина" at bounding box center [299, 446] width 100 height 14
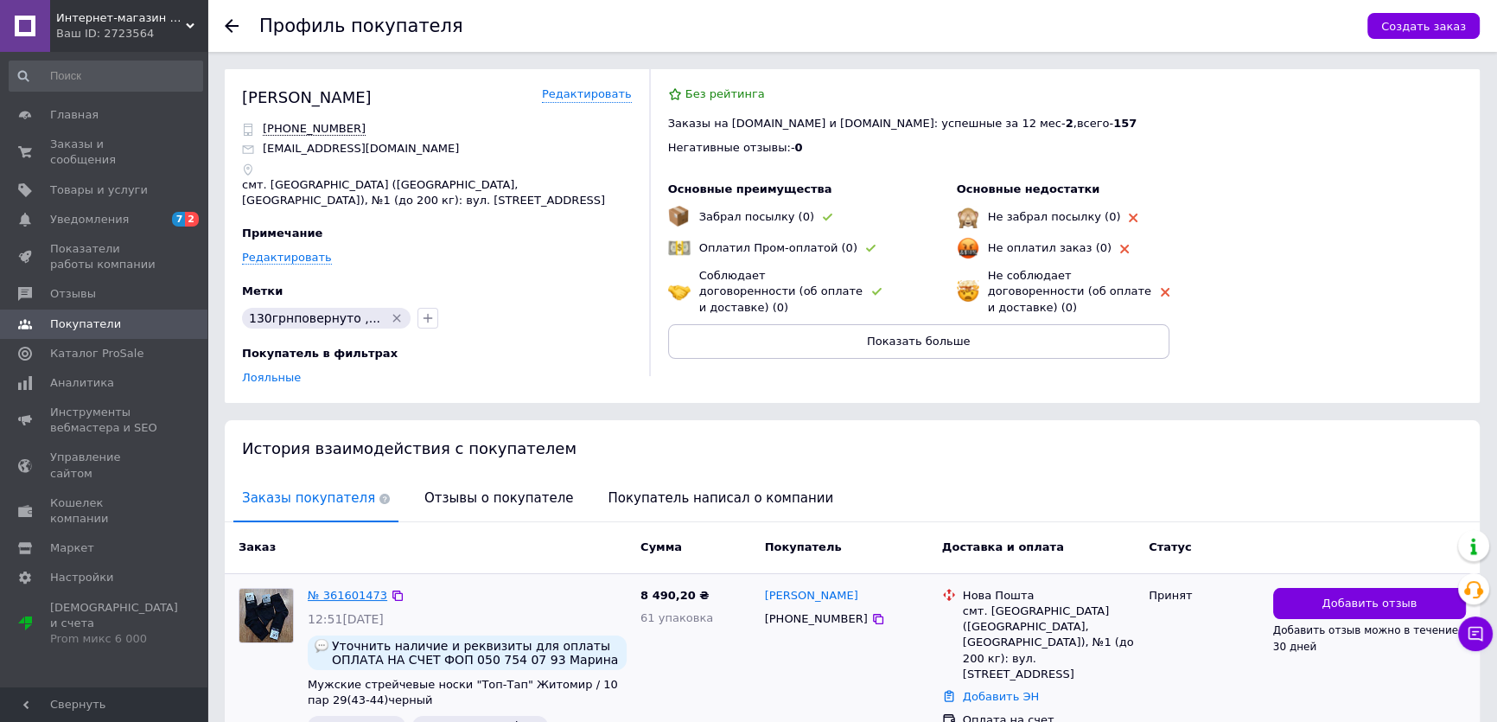
click at [336, 593] on link "№ 361601473" at bounding box center [348, 595] width 80 height 13
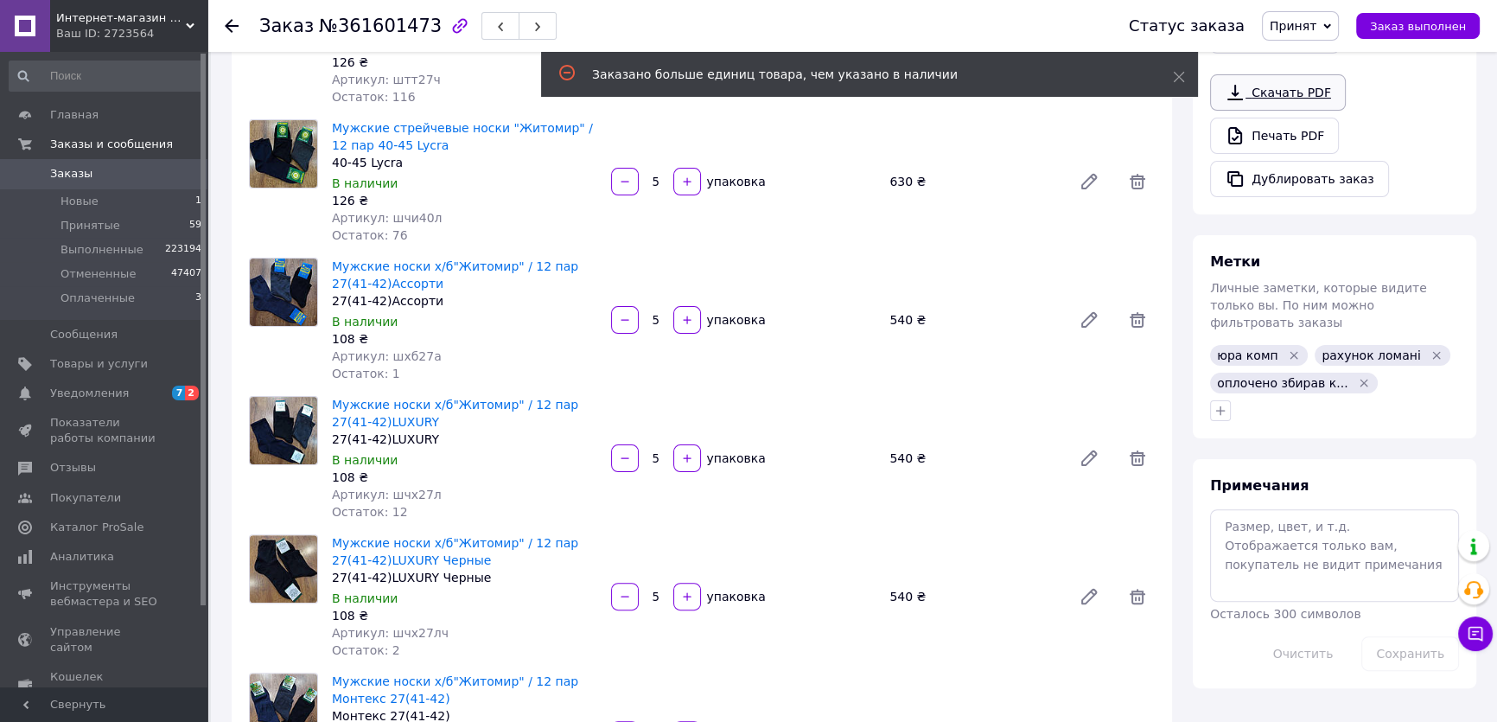
scroll to position [392, 0]
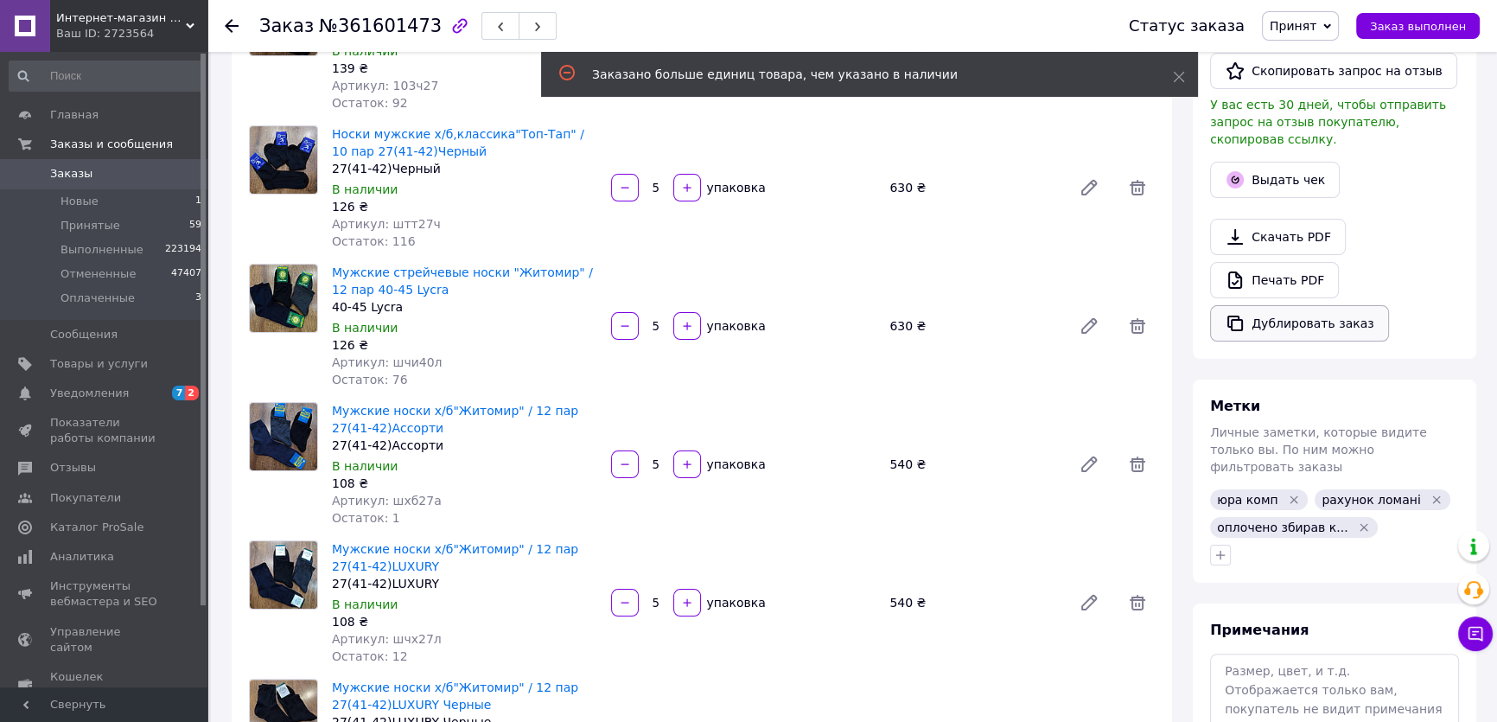
click at [1278, 310] on button "Дублировать заказ" at bounding box center [1299, 323] width 179 height 36
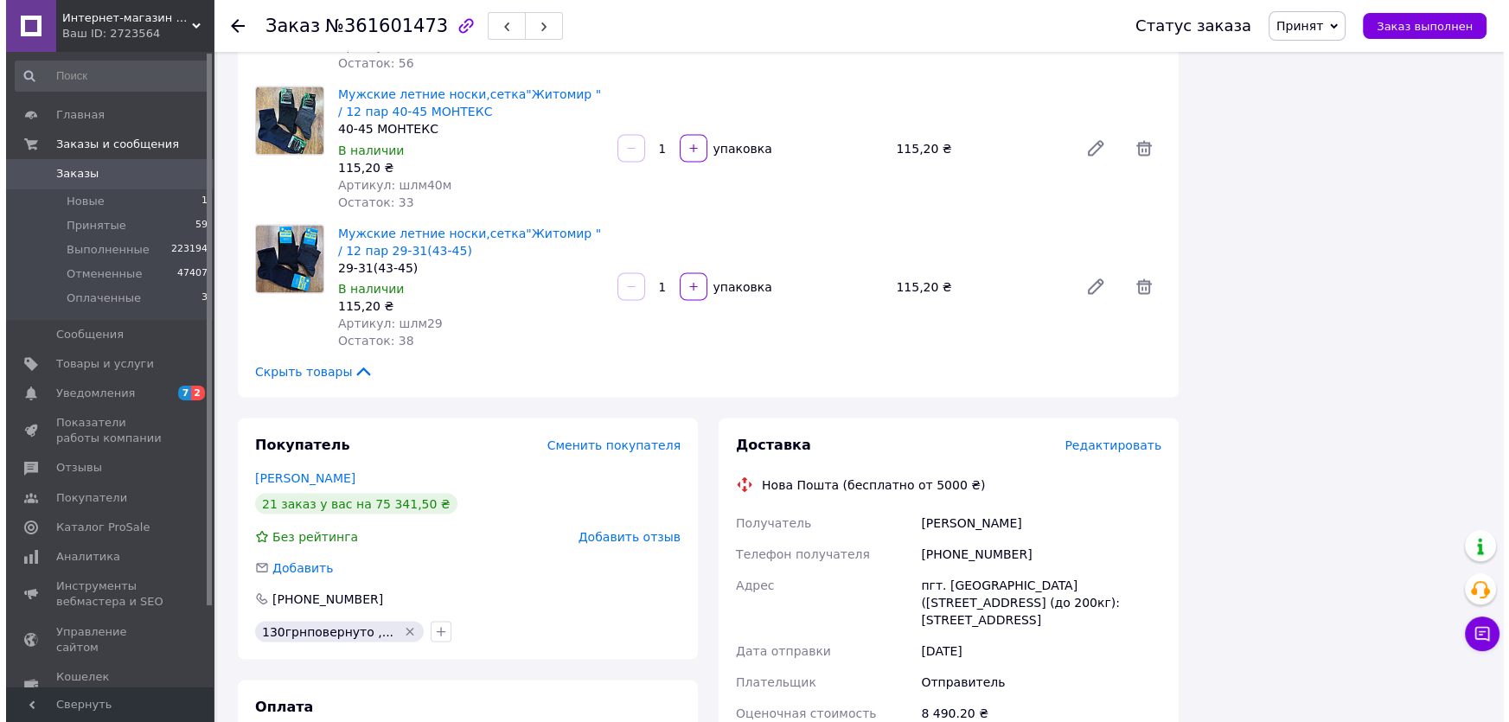
scroll to position [3893, 0]
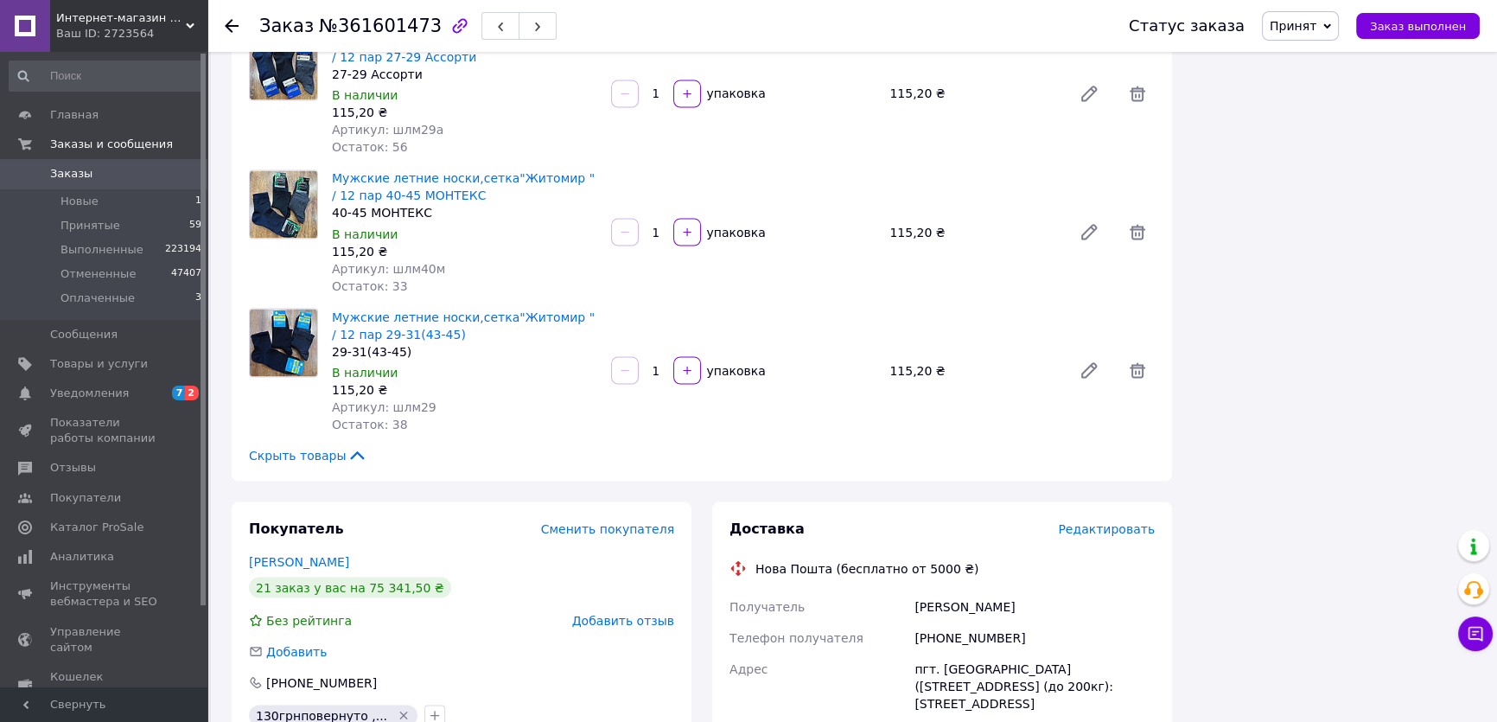
click at [1124, 521] on span "Редактировать" at bounding box center [1106, 528] width 97 height 14
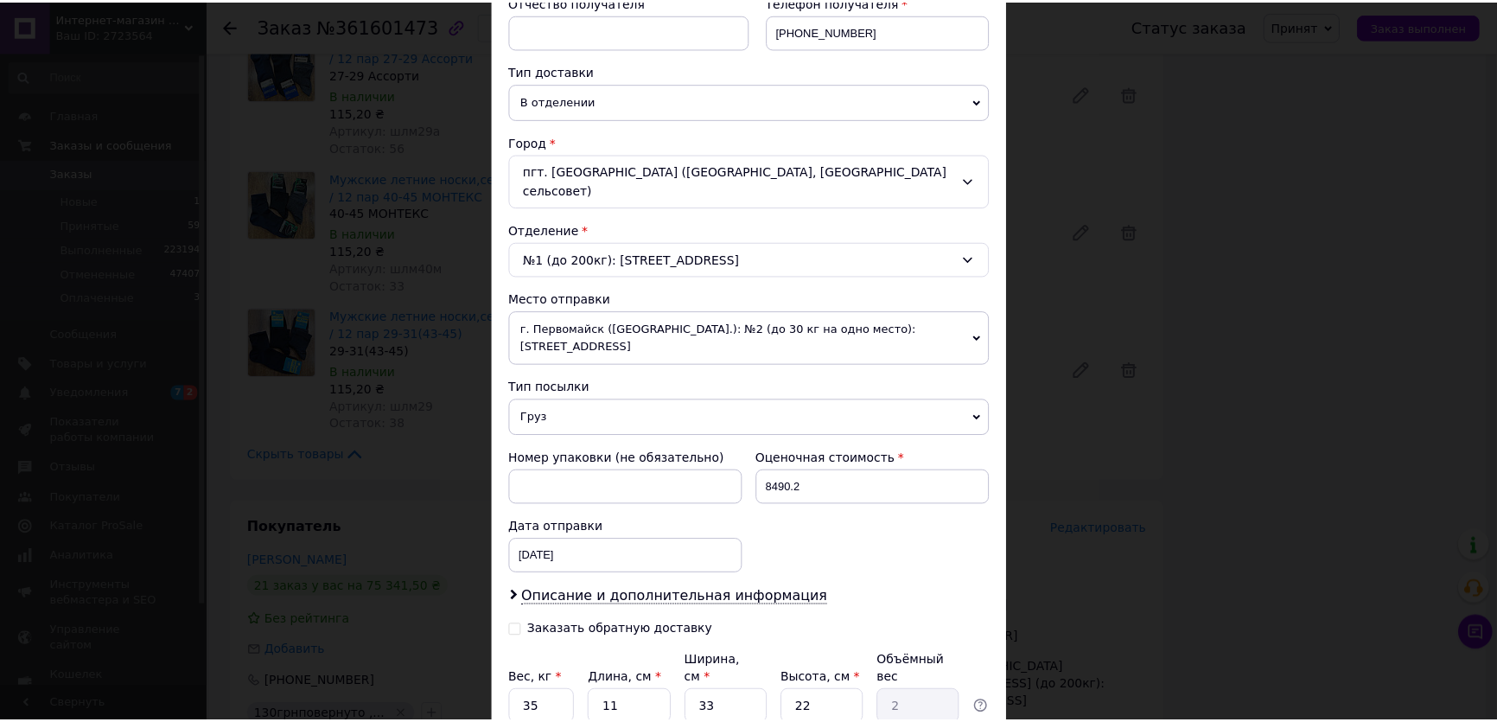
scroll to position [490, 0]
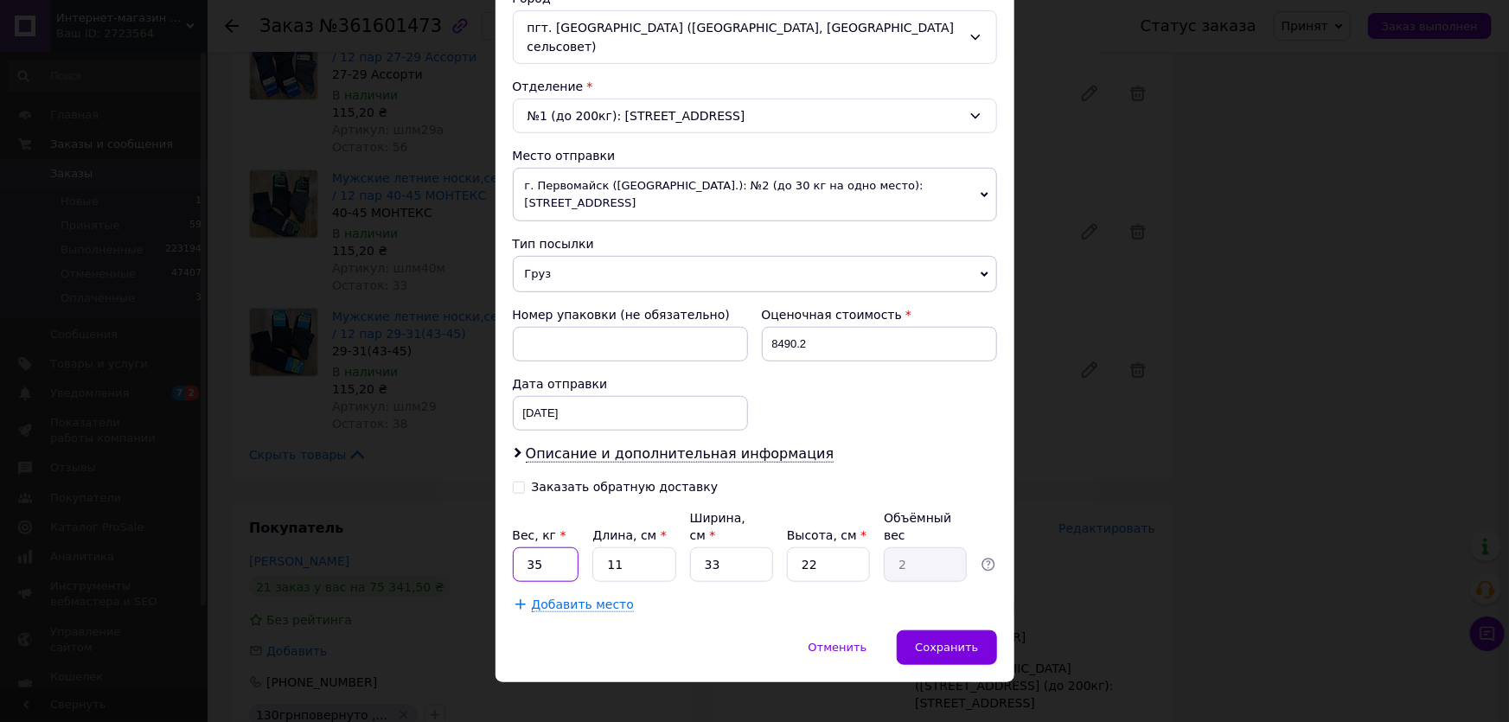
click at [553, 547] on input "35" at bounding box center [546, 564] width 67 height 35
type input "30"
click at [851, 328] on input "8490.2" at bounding box center [879, 344] width 235 height 35
type input "8"
type input "200"
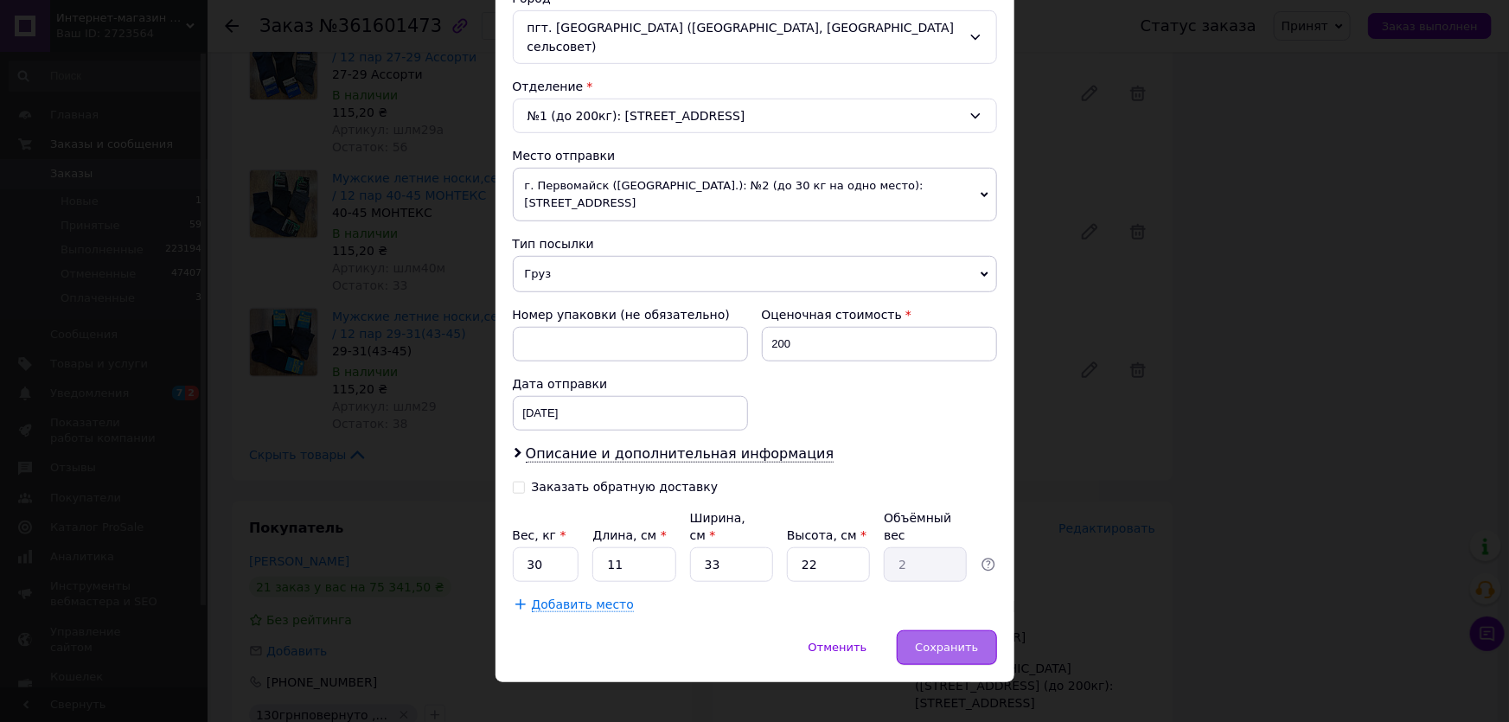
click at [939, 641] on span "Сохранить" at bounding box center [946, 647] width 63 height 13
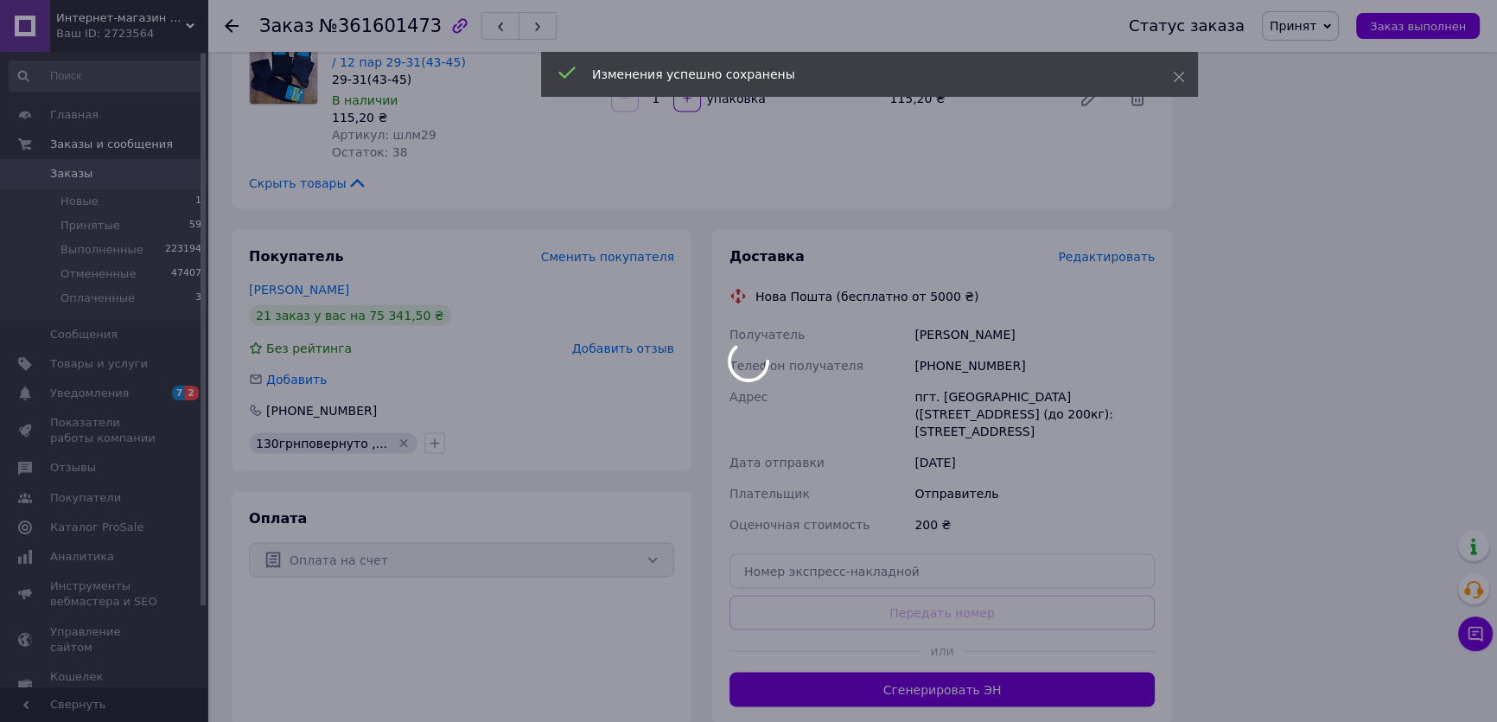
scroll to position [4365, 0]
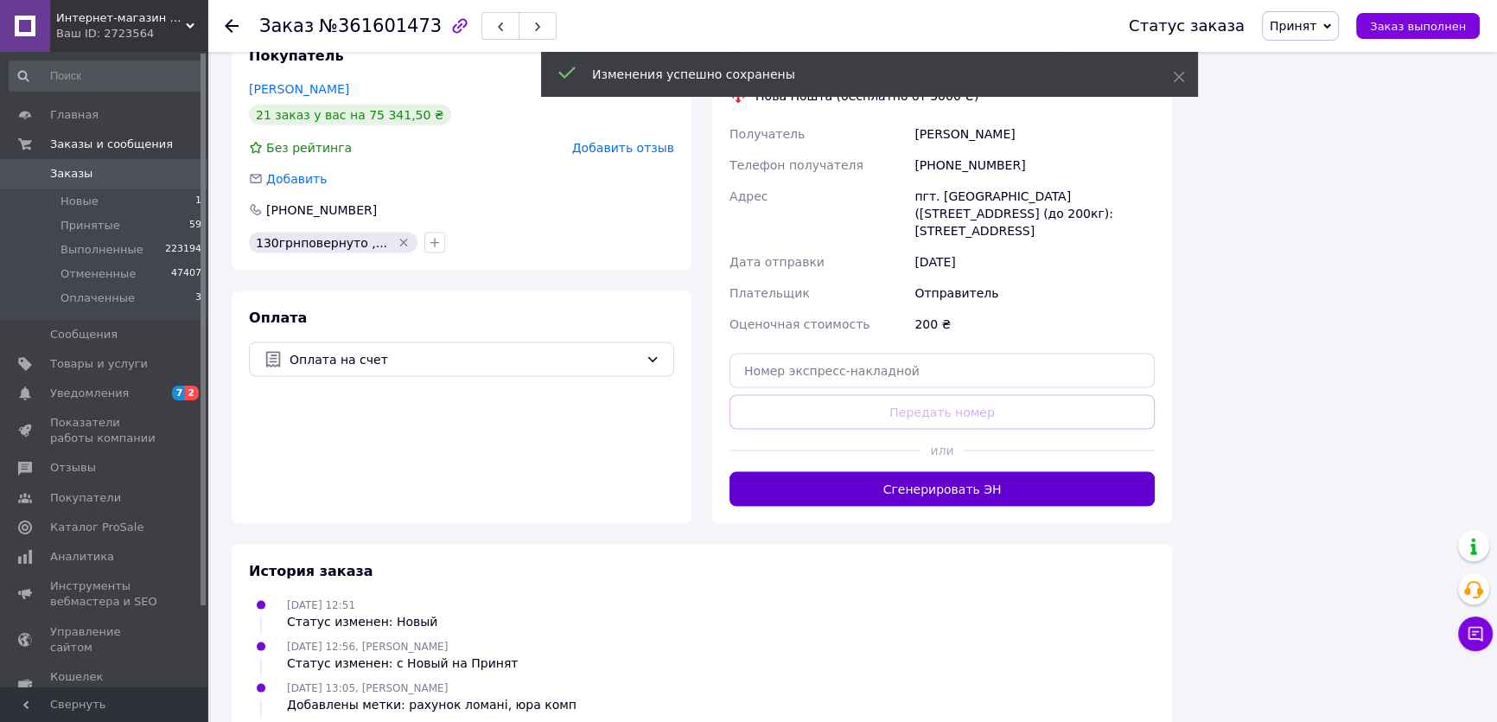
click at [812, 472] on button "Сгенерировать ЭН" at bounding box center [942, 489] width 425 height 35
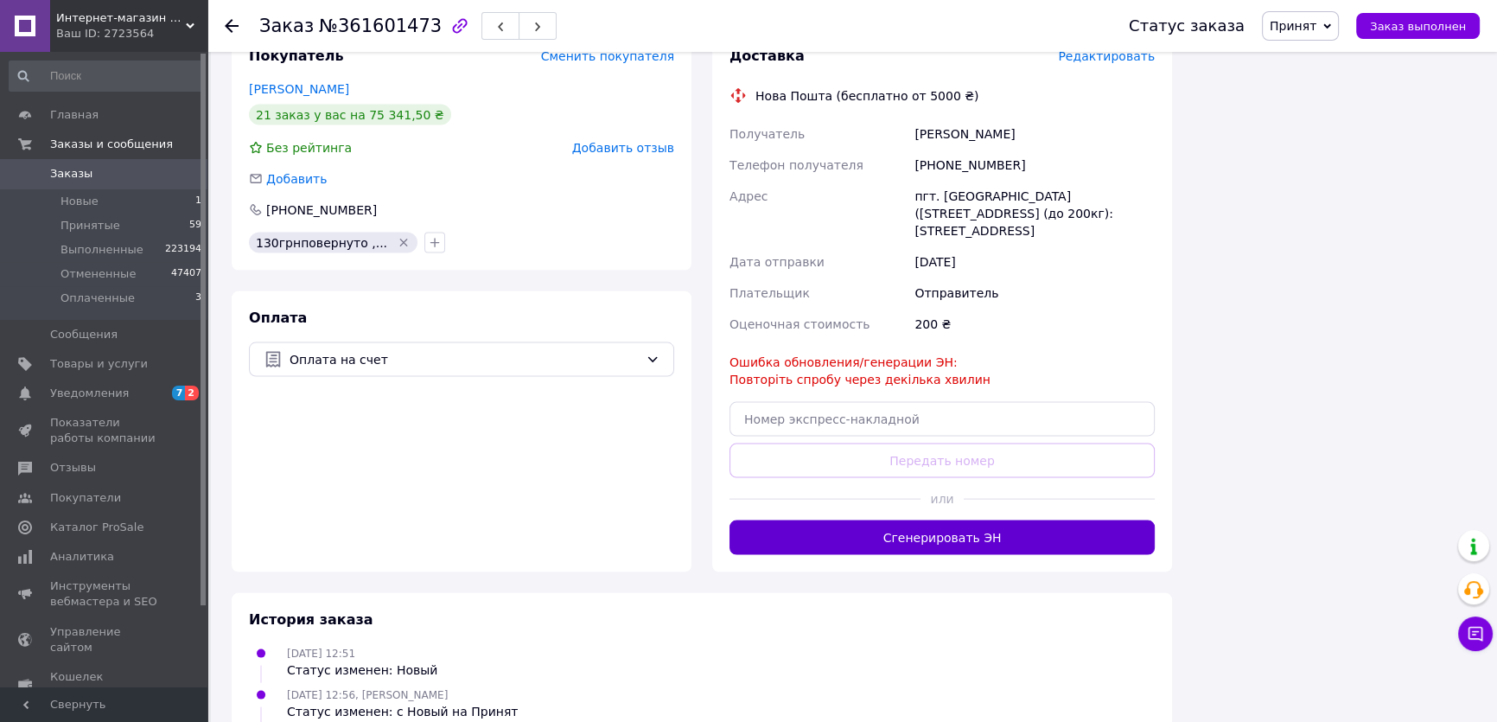
click at [818, 520] on button "Сгенерировать ЭН" at bounding box center [942, 537] width 425 height 35
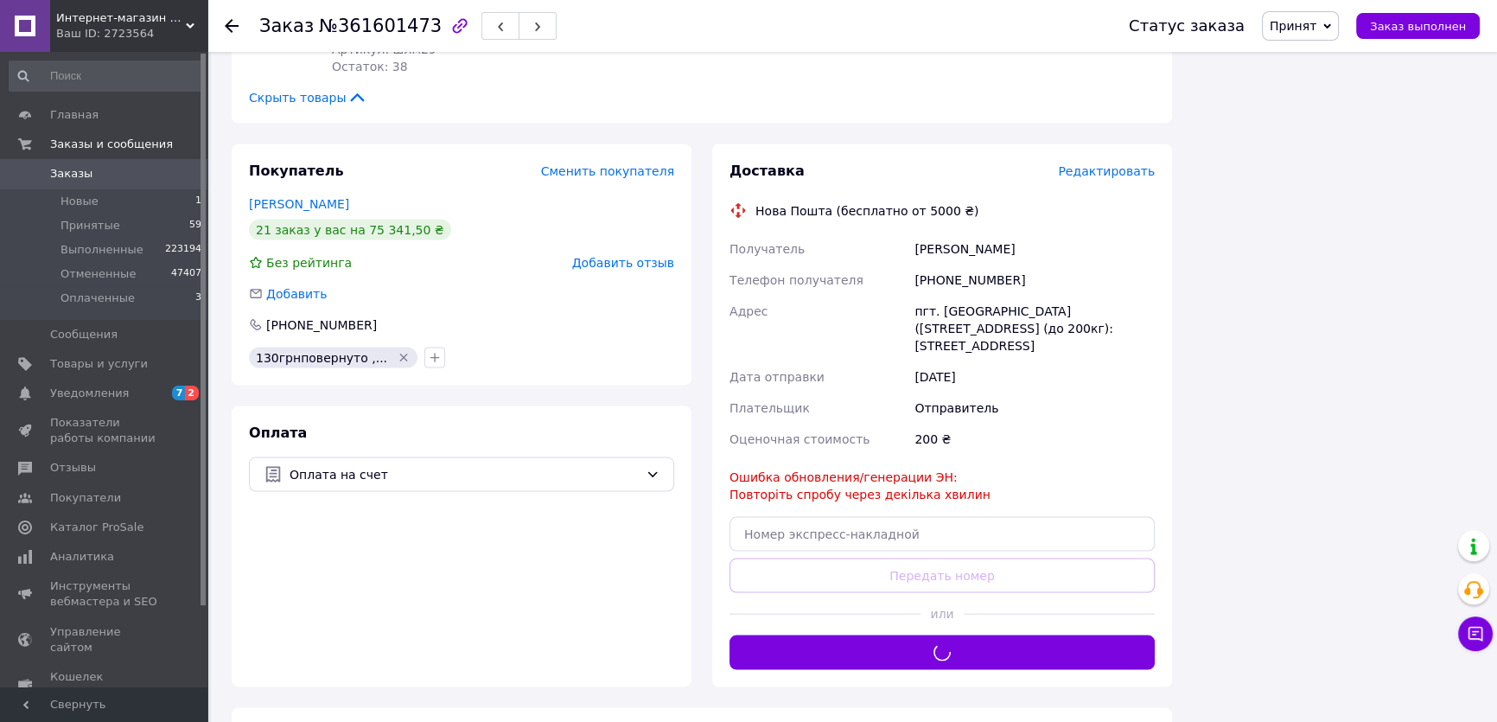
scroll to position [4129, 0]
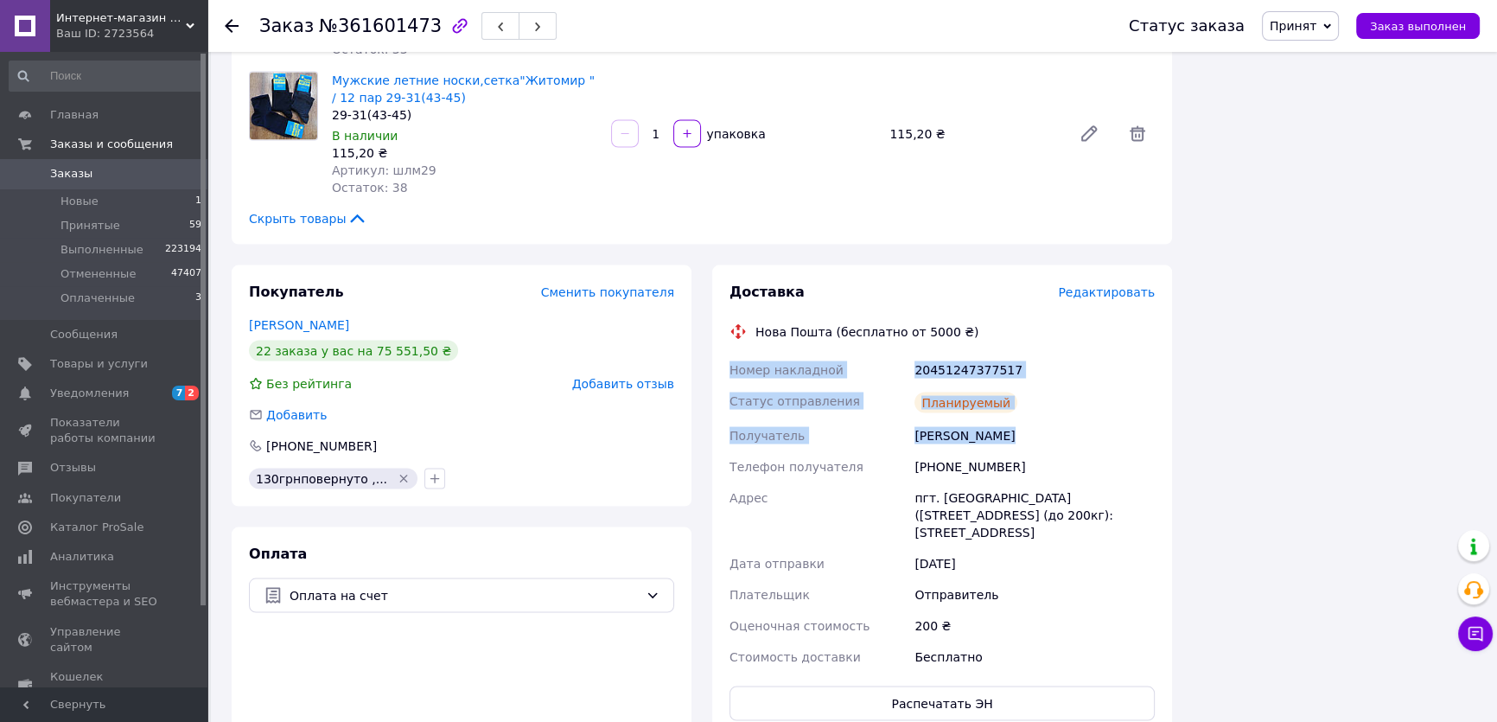
drag, startPoint x: 715, startPoint y: 277, endPoint x: 1121, endPoint y: 340, distance: 411.0
click at [1121, 340] on div "Доставка Редактировать Нова Пошта (бесплатно от 5000 ₴) Номер накладной 2045124…" at bounding box center [942, 501] width 460 height 473
copy div "Номер накладной 20451247377517 Статус отправления Планируемый Получатель Белоус…"
drag, startPoint x: 1421, startPoint y: 19, endPoint x: 1418, endPoint y: 35, distance: 15.9
click at [1421, 20] on span "Заказ выполнен" at bounding box center [1418, 26] width 96 height 13
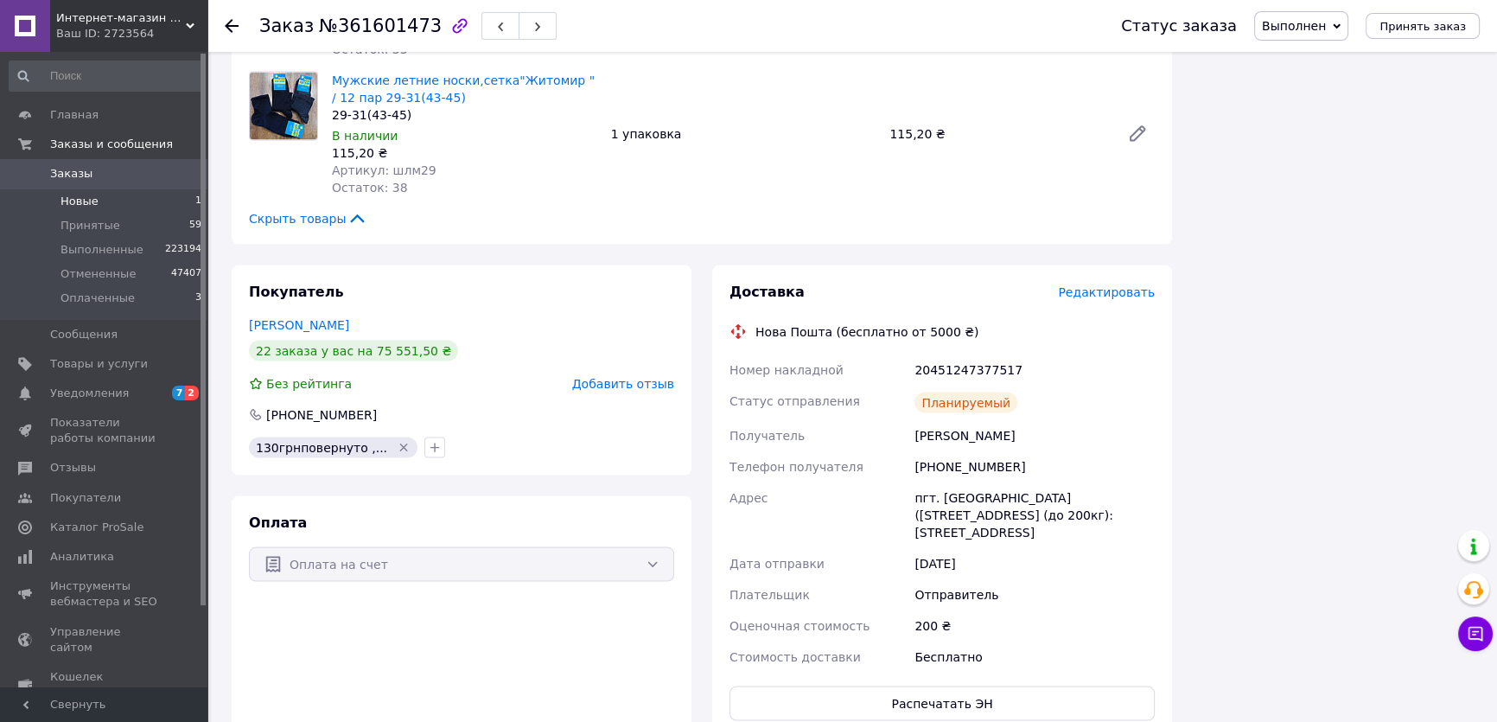
click at [126, 202] on li "Новые 1" at bounding box center [106, 201] width 212 height 24
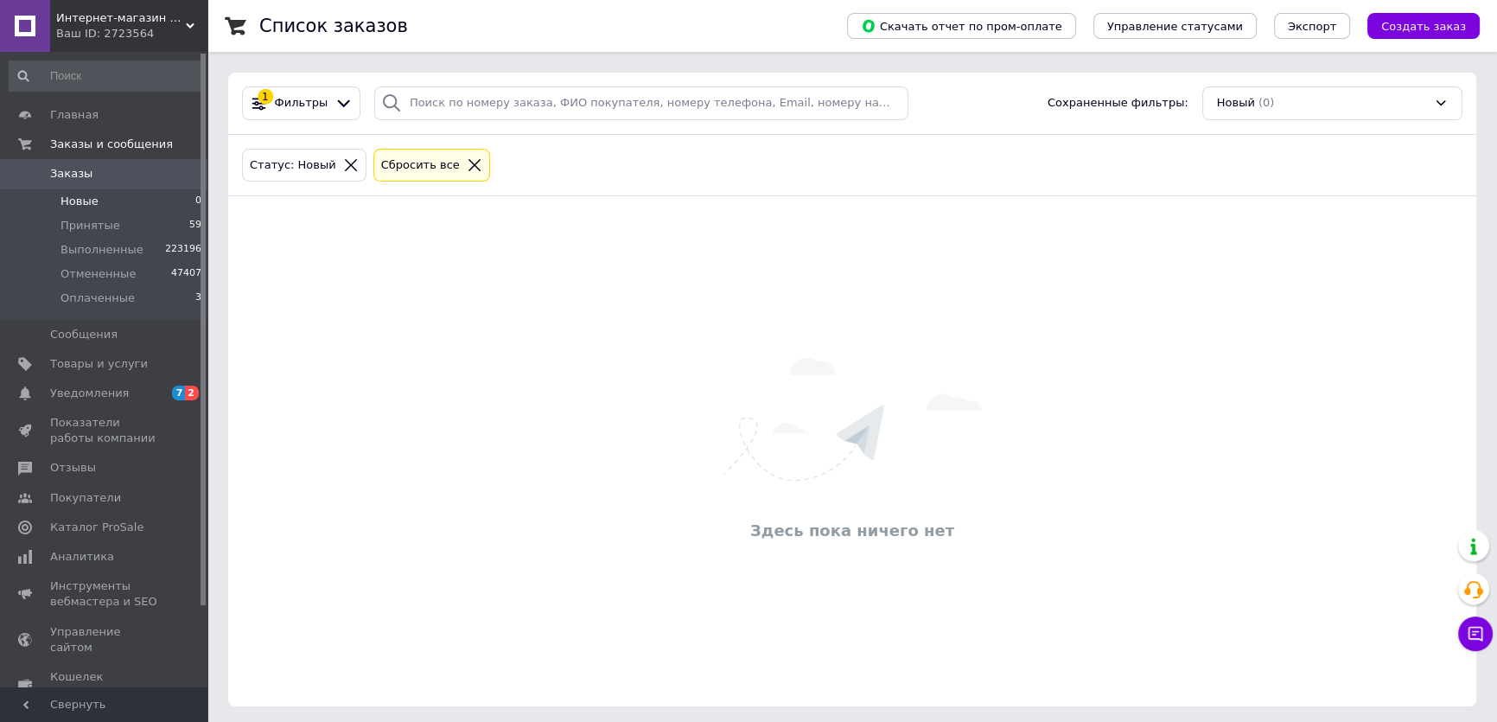
click at [464, 178] on div "Сбросить все" at bounding box center [432, 165] width 124 height 41
click at [348, 181] on div "Статус: Новый" at bounding box center [304, 166] width 124 height 34
click at [411, 165] on div "Сбросить все" at bounding box center [421, 165] width 86 height 18
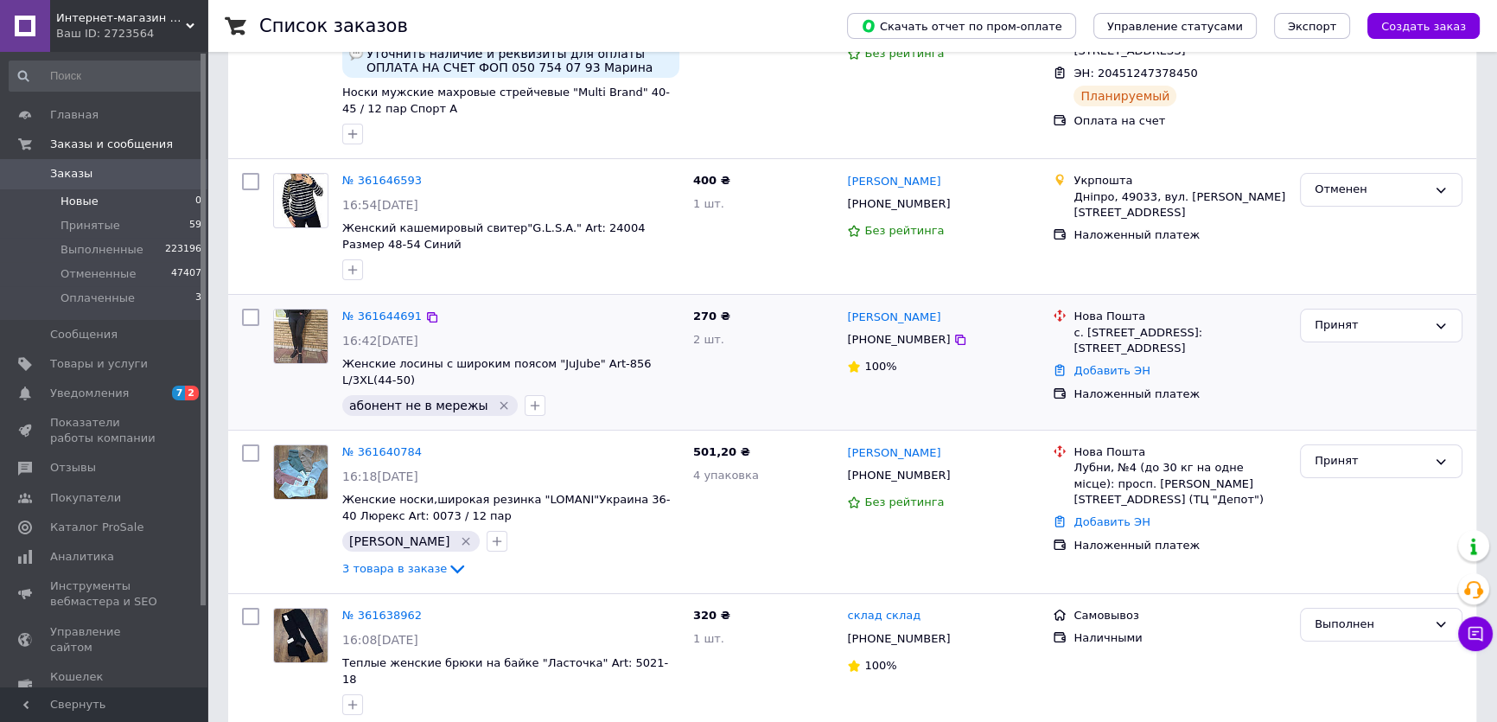
scroll to position [392, 0]
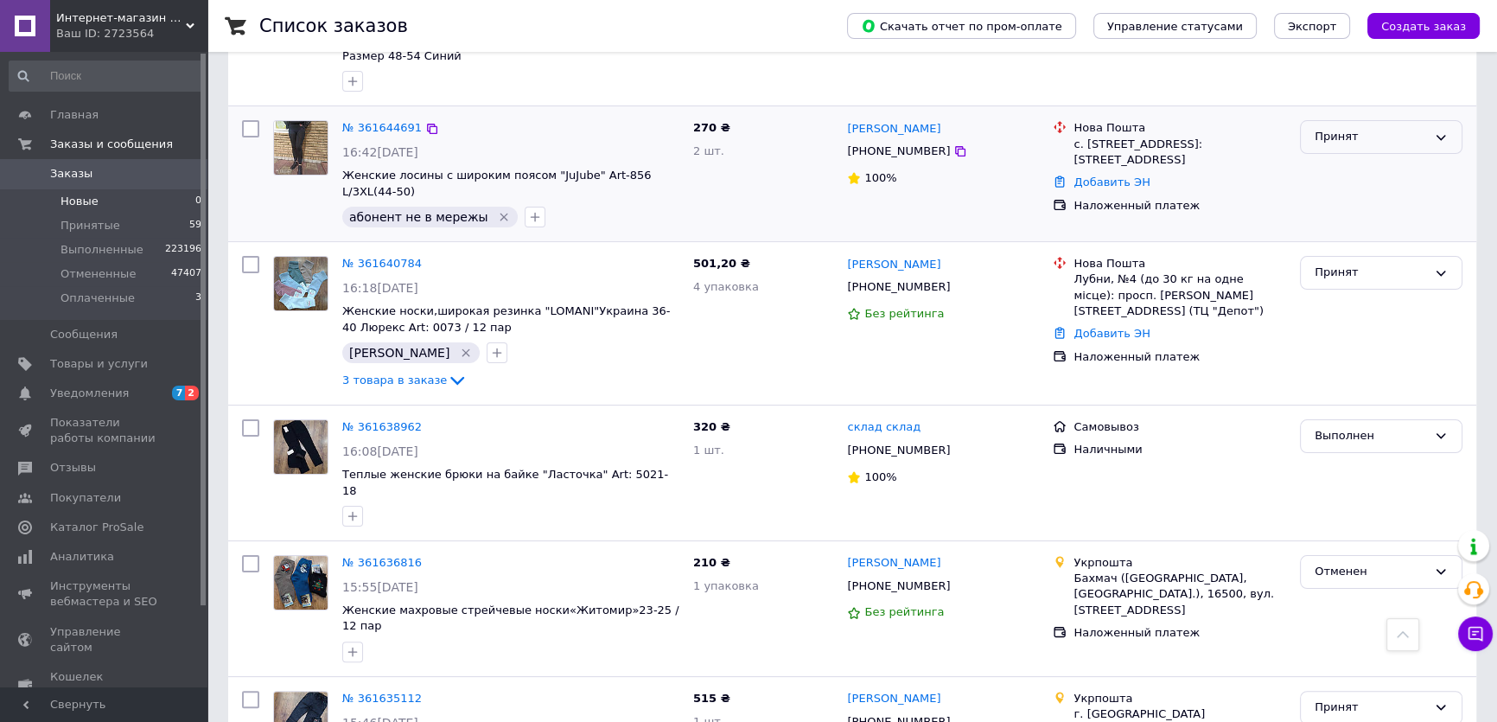
click at [1357, 146] on div "Принят" at bounding box center [1381, 137] width 163 height 34
click at [1340, 199] on li "Отменен" at bounding box center [1381, 205] width 161 height 32
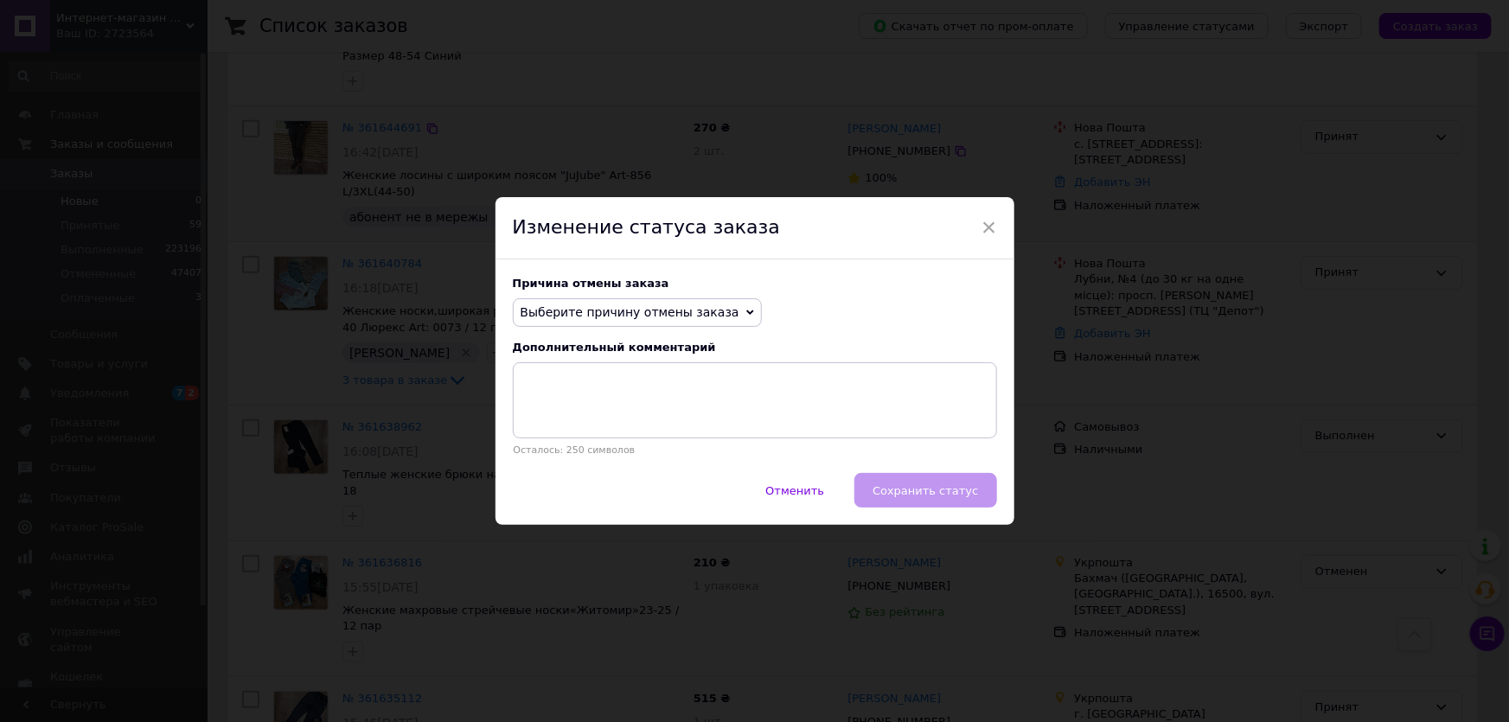
click at [565, 316] on span "Выберите причину отмены заказа" at bounding box center [629, 312] width 219 height 14
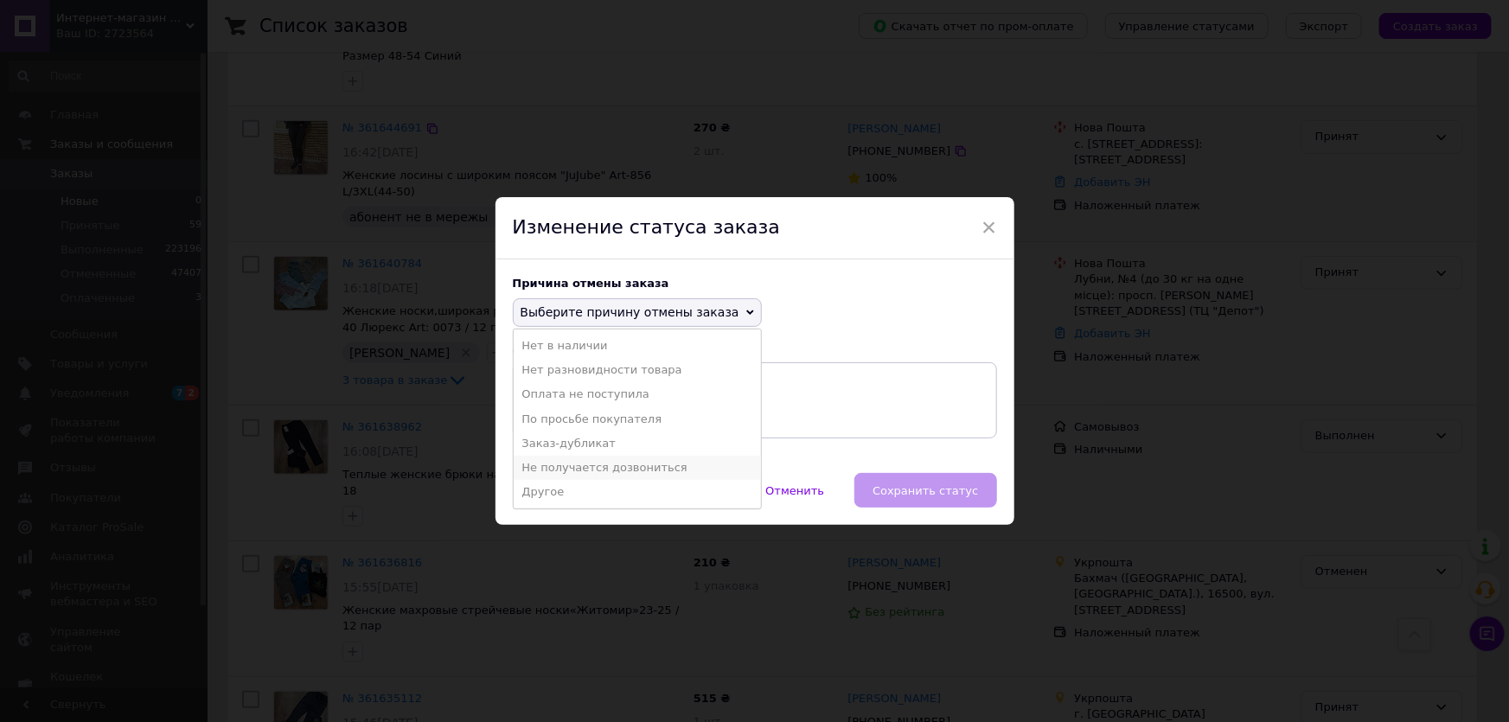
click at [575, 469] on li "Не получается дозвониться" at bounding box center [637, 468] width 247 height 24
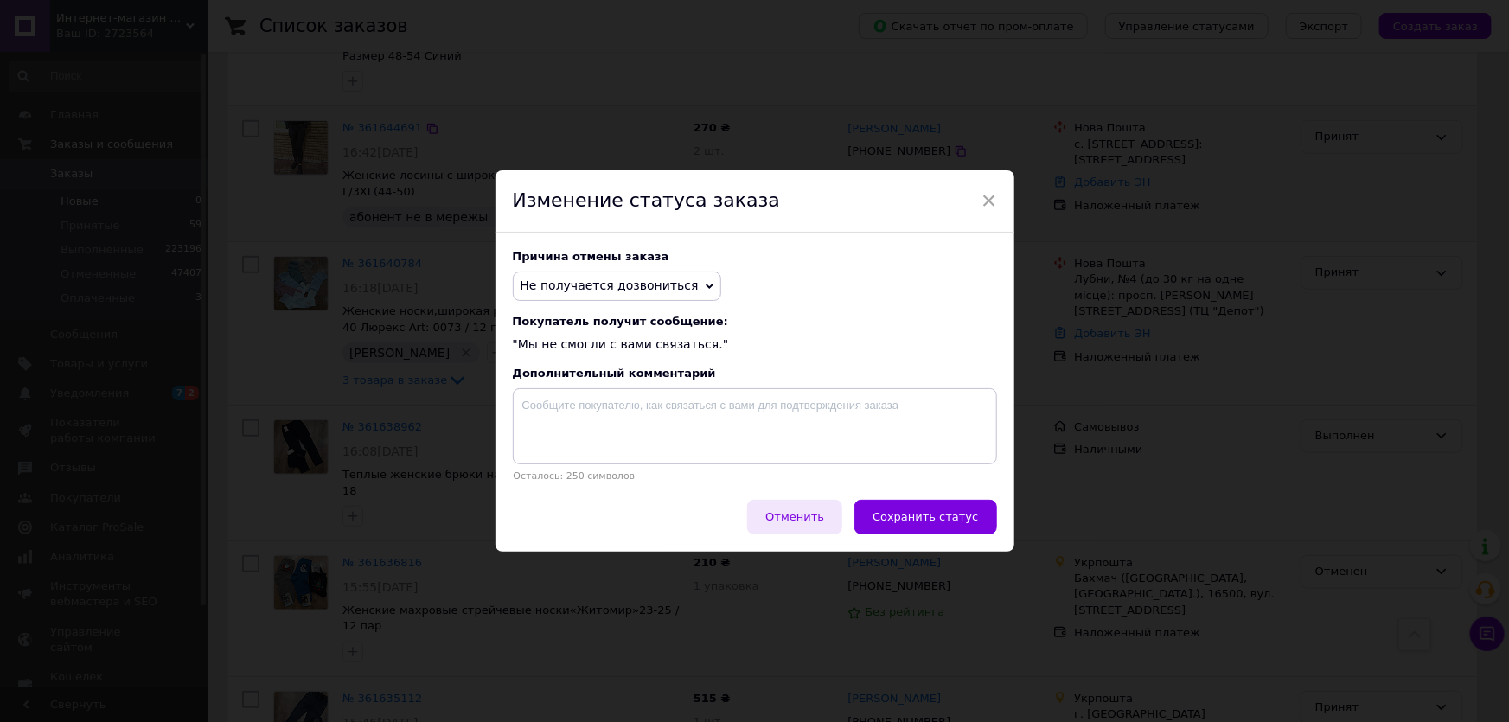
click at [895, 514] on span "Сохранить статус" at bounding box center [924, 516] width 105 height 13
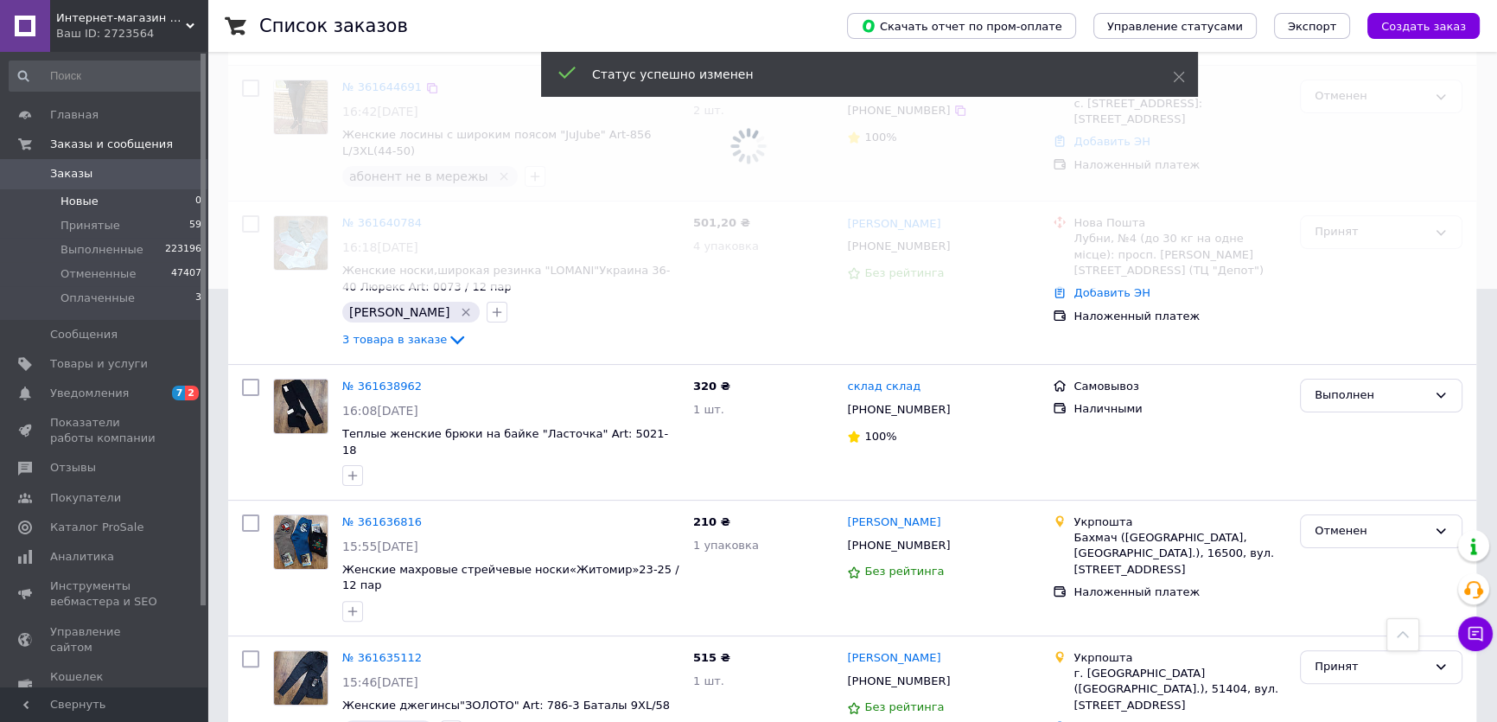
scroll to position [471, 0]
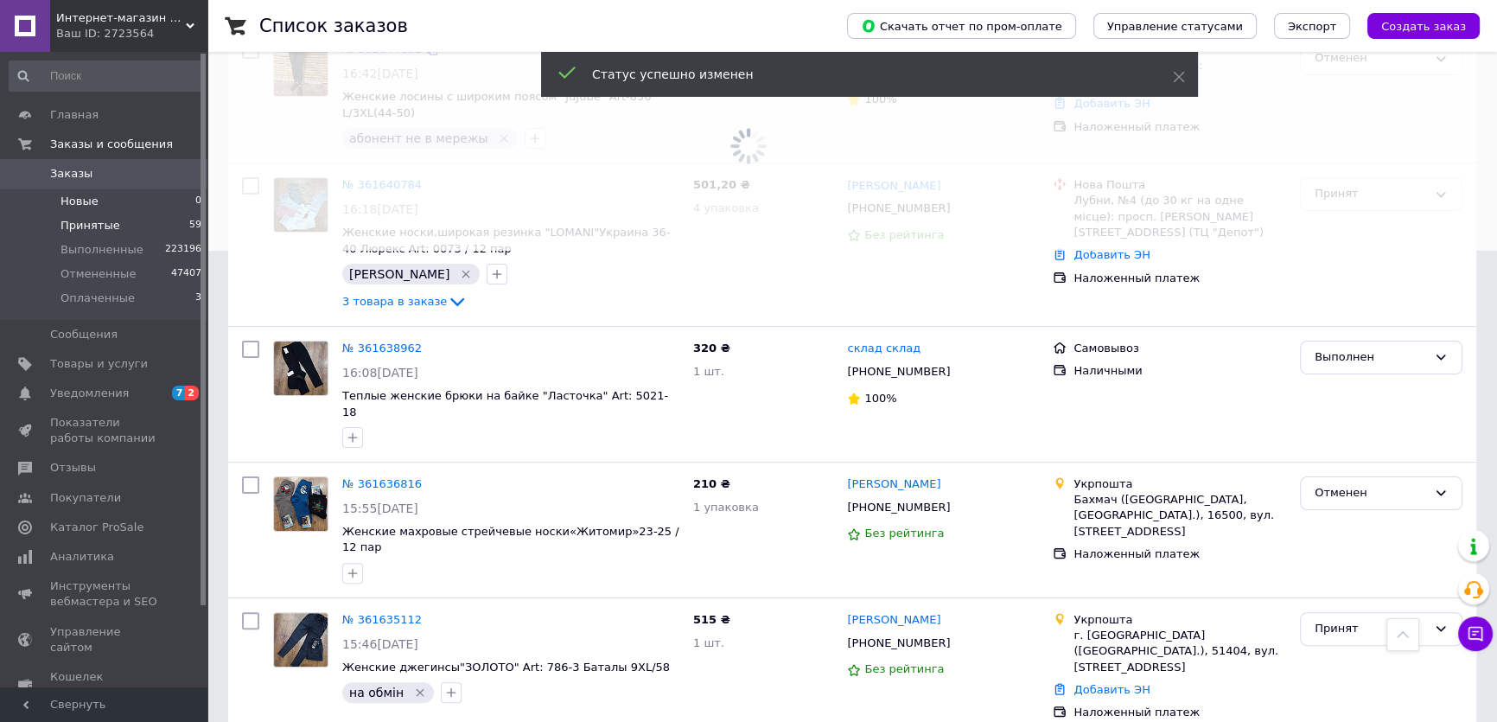
click at [108, 233] on li "Принятые 59" at bounding box center [106, 226] width 212 height 24
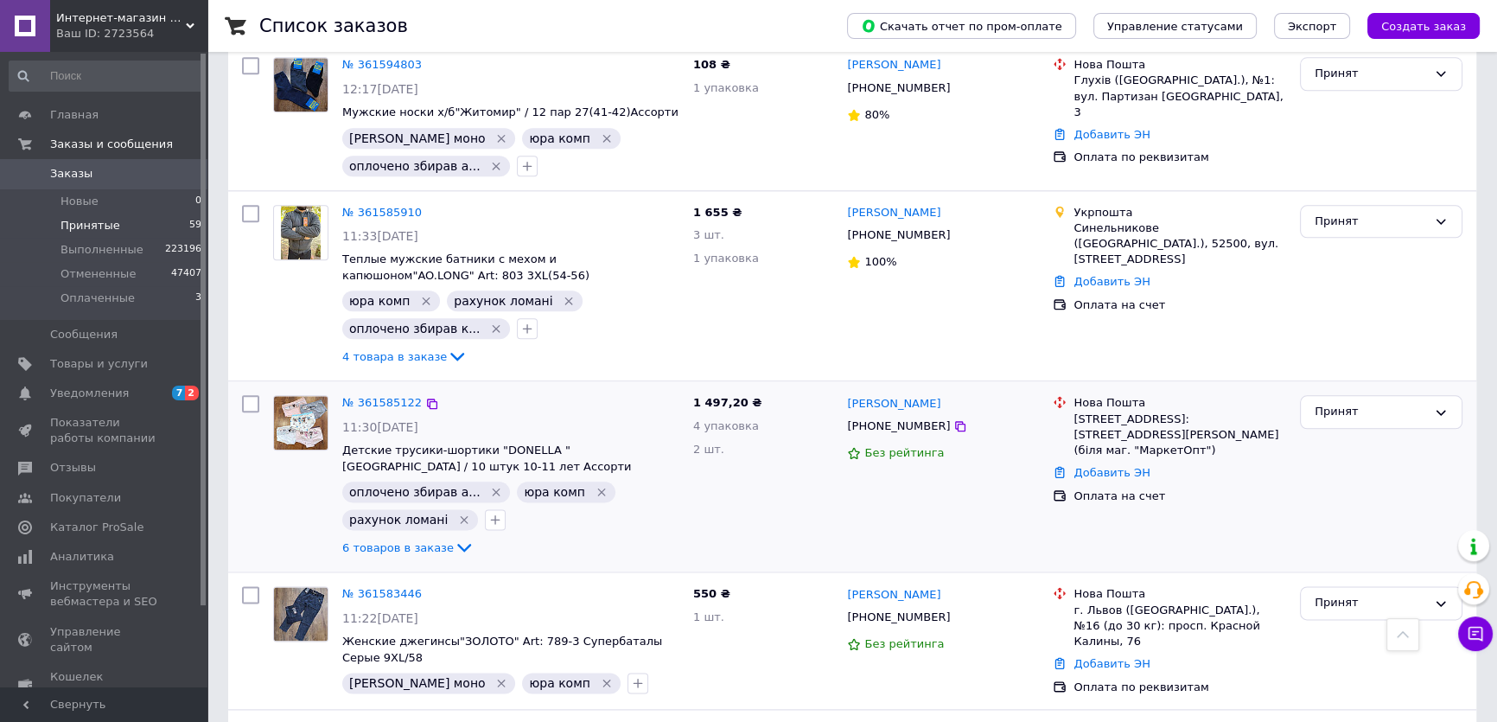
scroll to position [2710, 0]
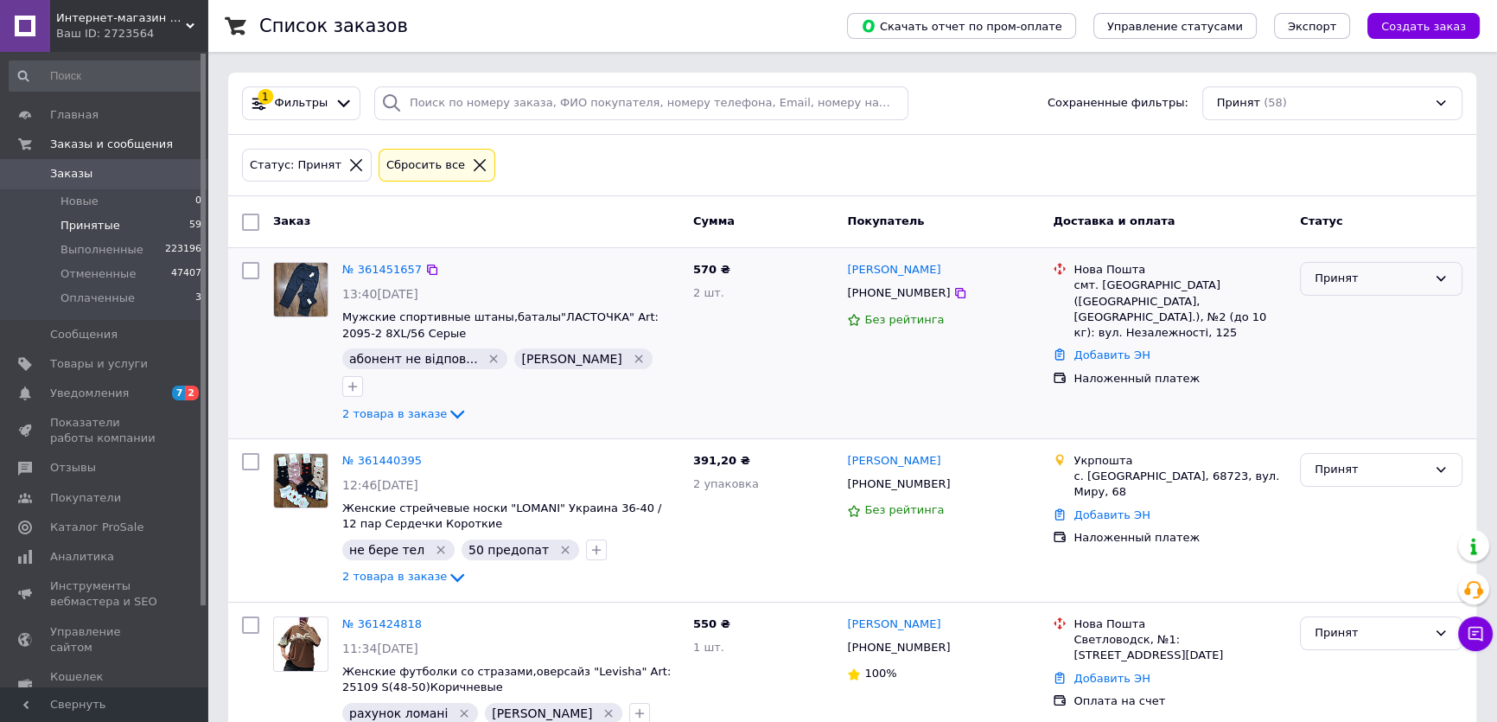
click at [1377, 289] on div "Принят" at bounding box center [1381, 279] width 163 height 34
click at [1347, 345] on li "Отменен" at bounding box center [1381, 346] width 161 height 32
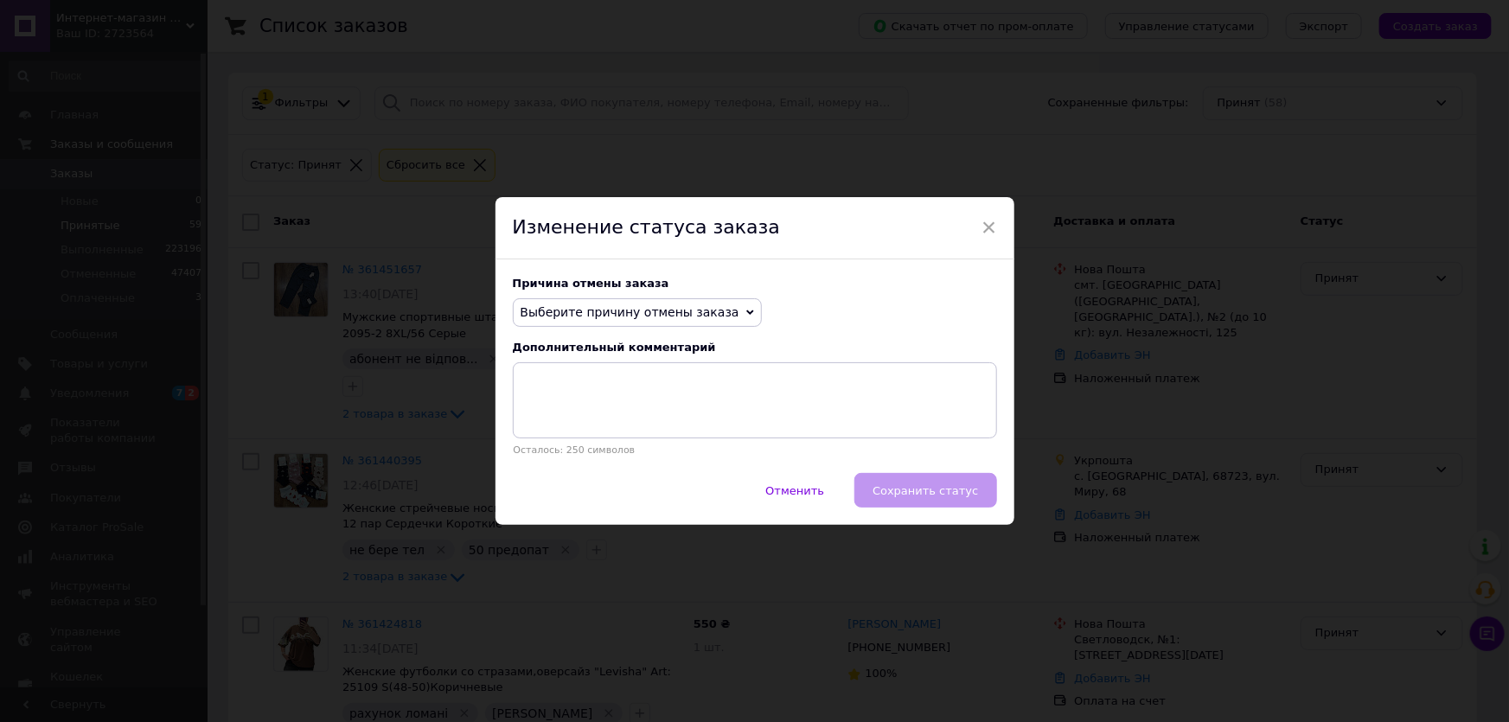
click at [567, 305] on span "Выберите причину отмены заказа" at bounding box center [629, 312] width 219 height 14
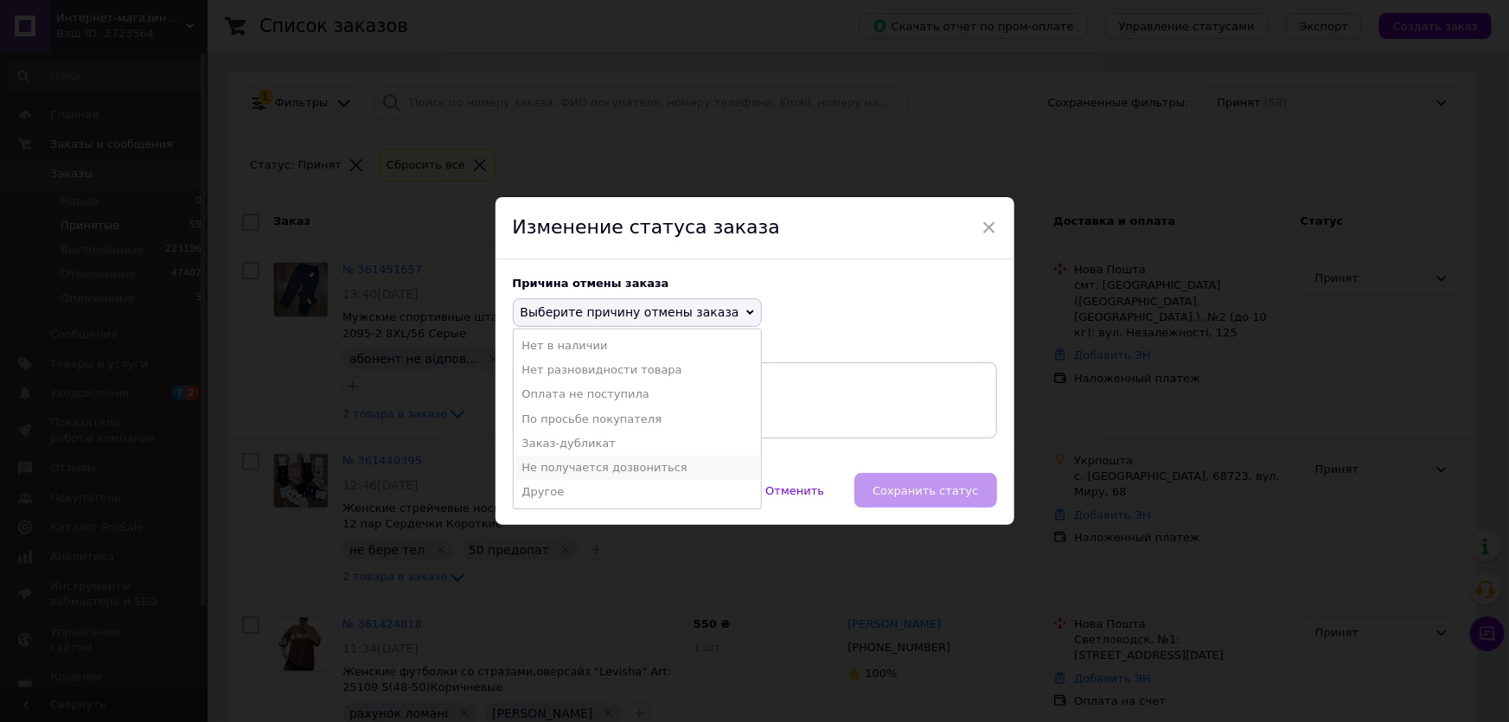
click at [581, 474] on li "Не получается дозвониться" at bounding box center [637, 468] width 247 height 24
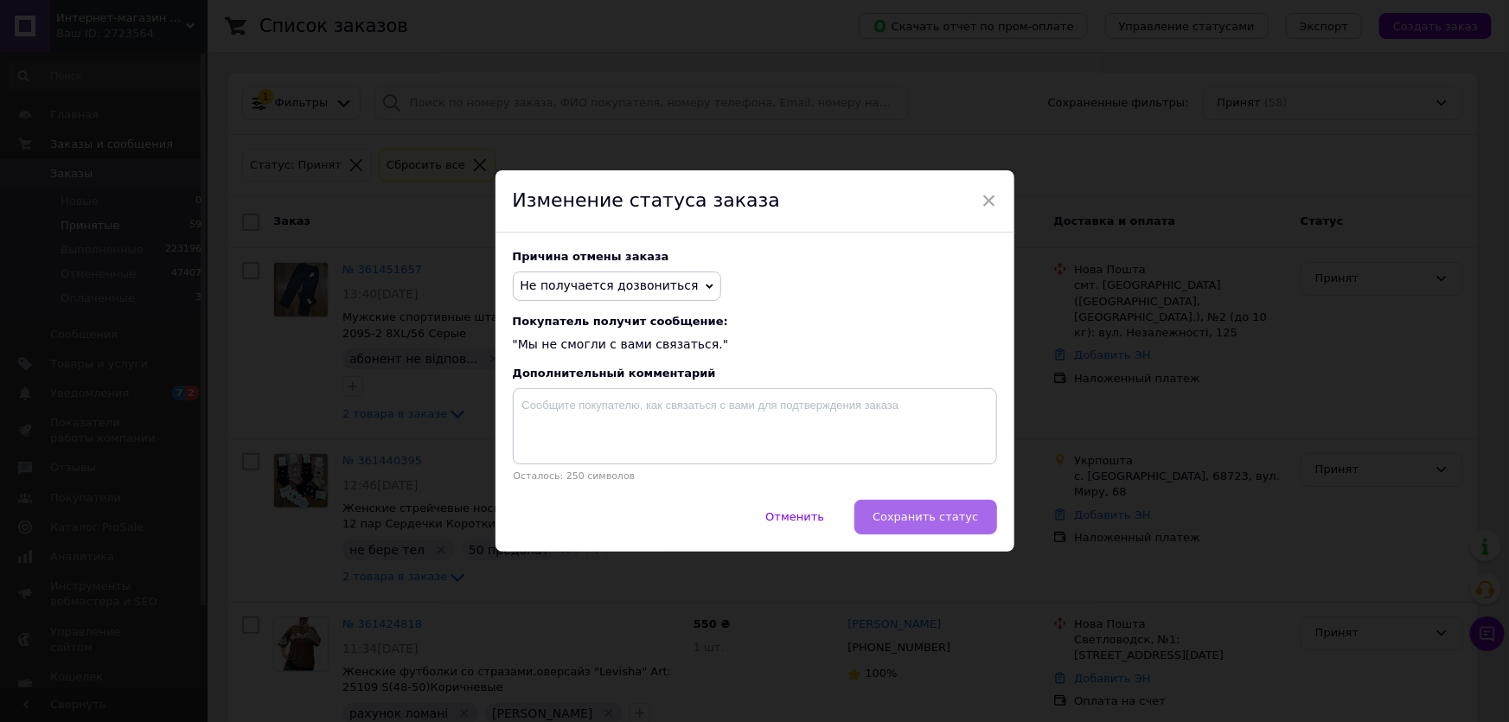
click at [922, 523] on span "Сохранить статус" at bounding box center [924, 516] width 105 height 13
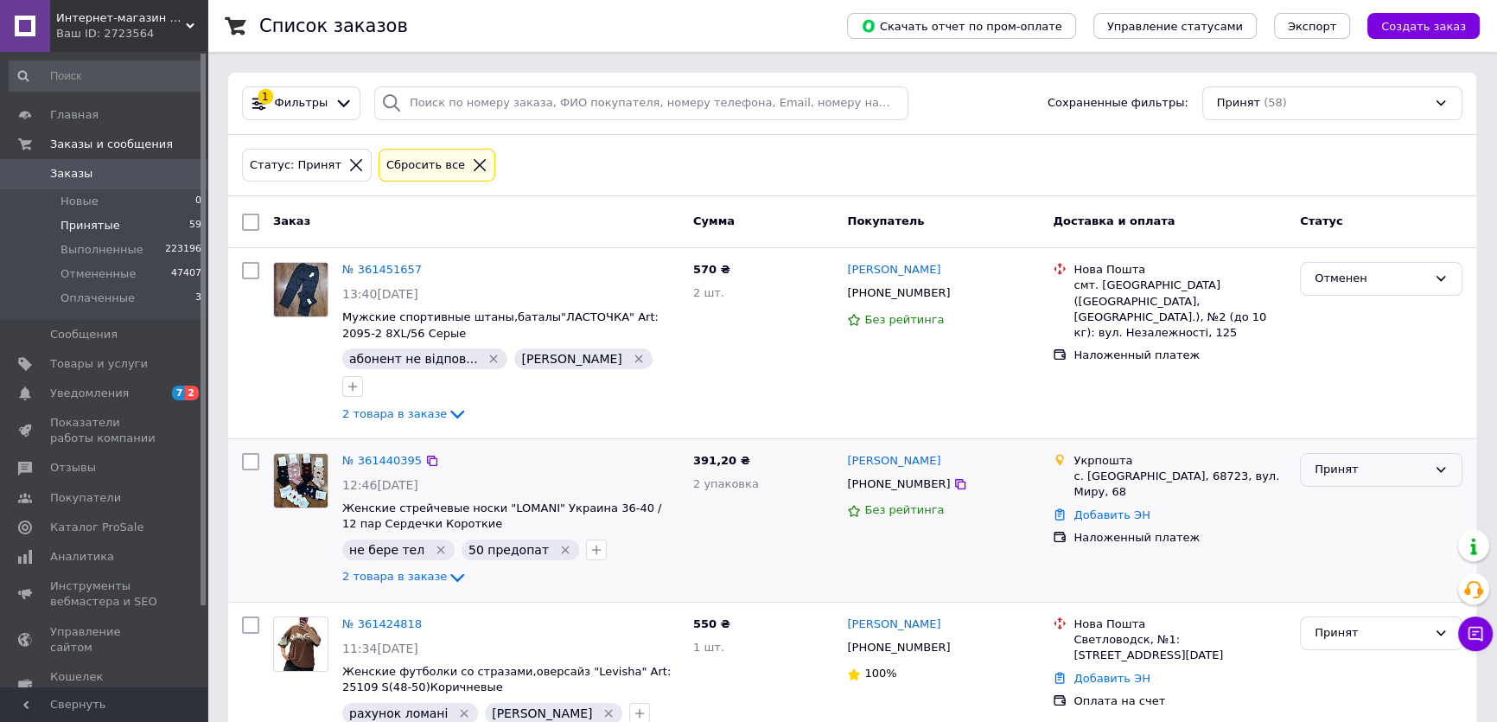
click at [1332, 461] on div "Принят" at bounding box center [1371, 470] width 112 height 18
click at [1331, 521] on li "Отменен" at bounding box center [1381, 537] width 161 height 32
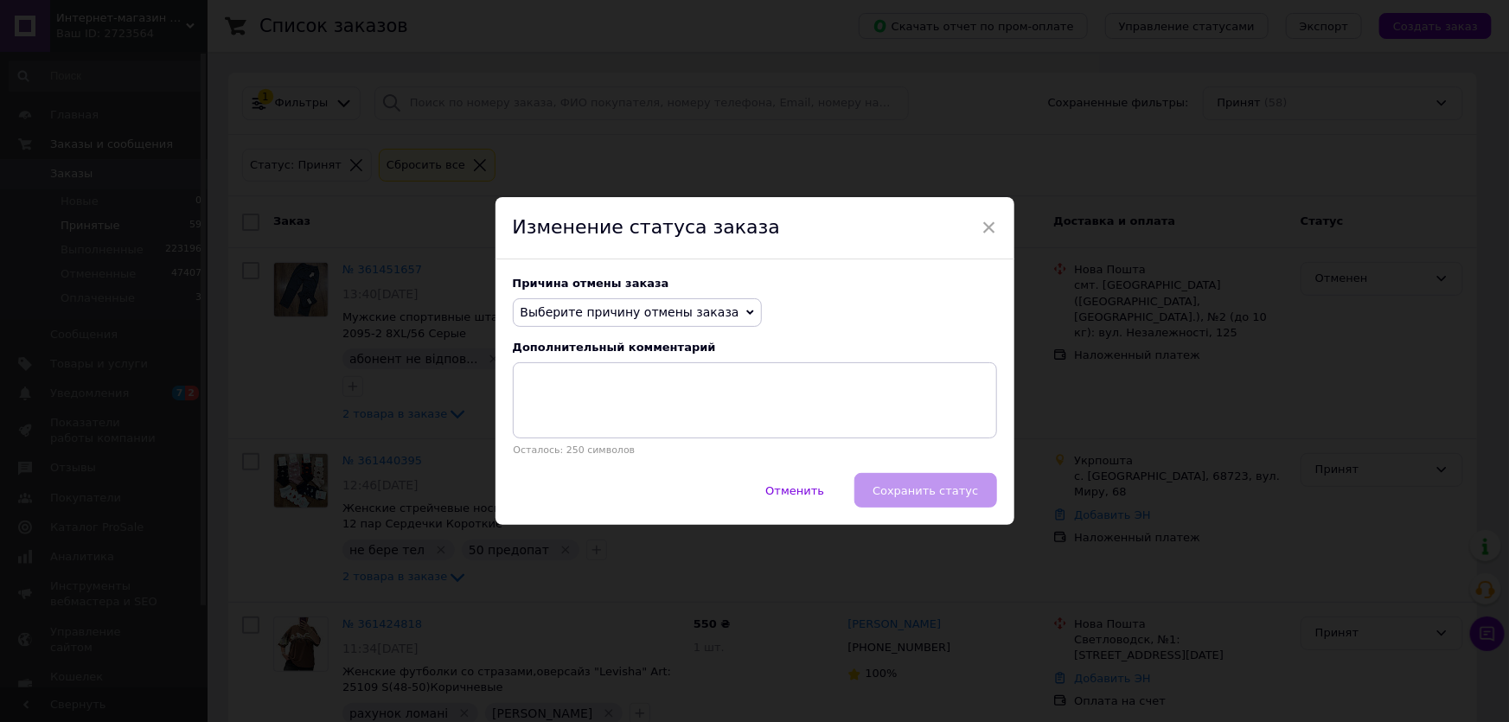
click at [558, 319] on span "Выберите причину отмены заказа" at bounding box center [629, 312] width 219 height 14
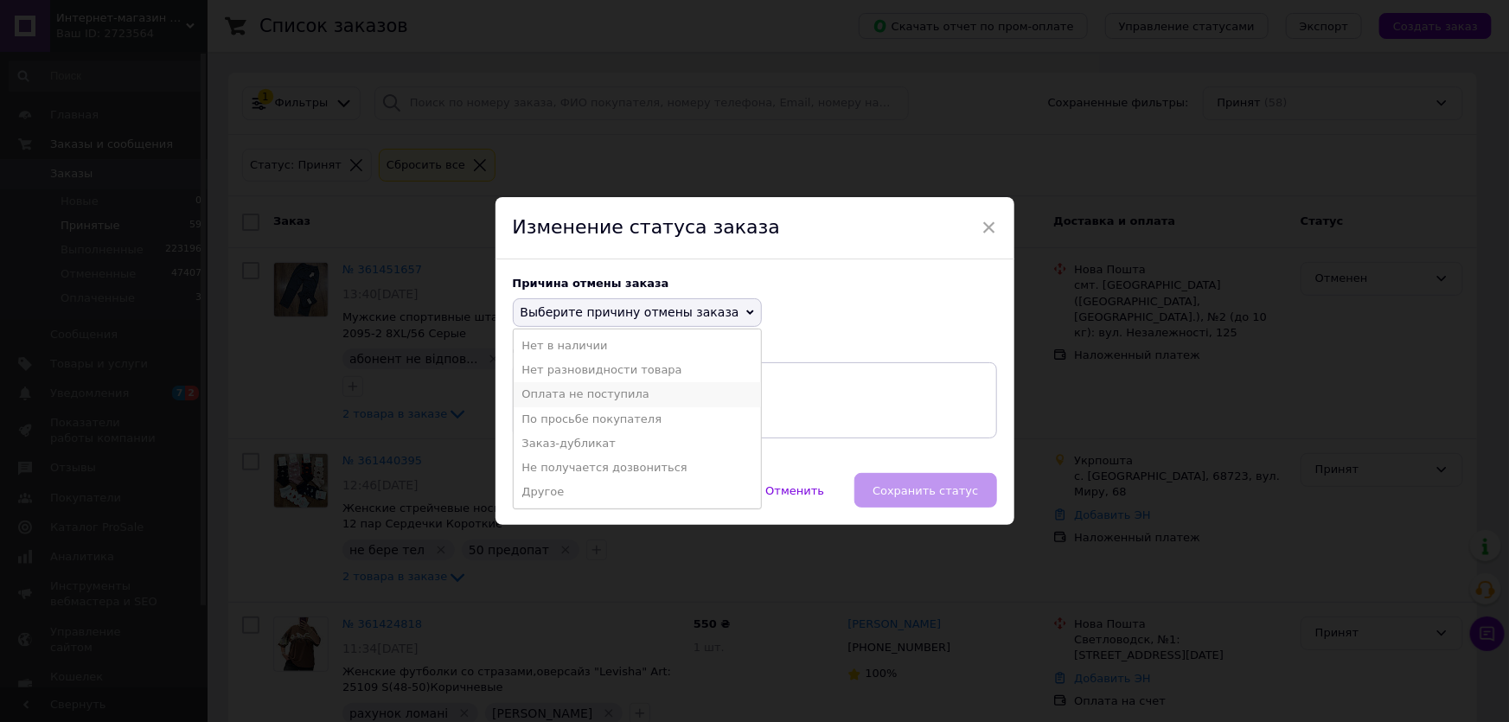
click at [559, 394] on li "Оплата не поступила" at bounding box center [637, 394] width 247 height 24
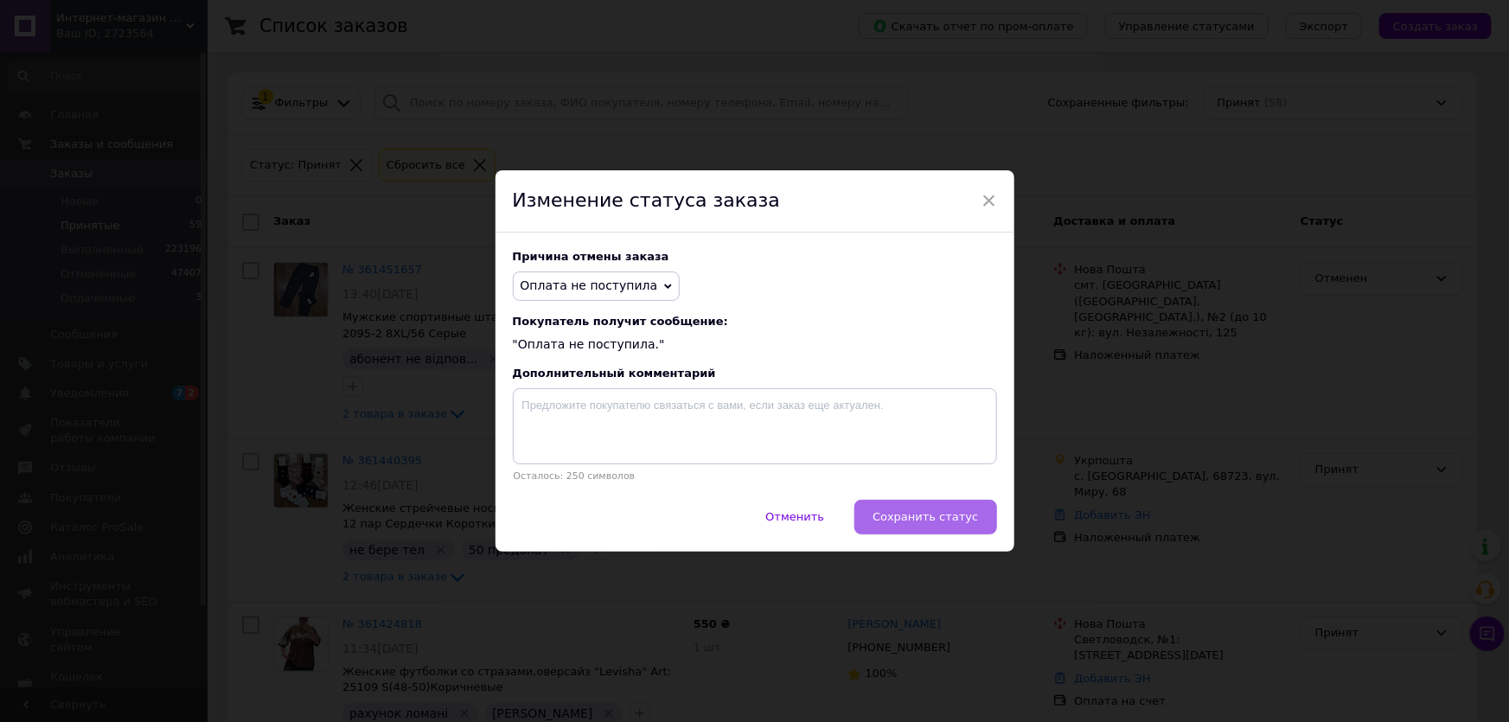
click at [942, 516] on span "Сохранить статус" at bounding box center [924, 516] width 105 height 13
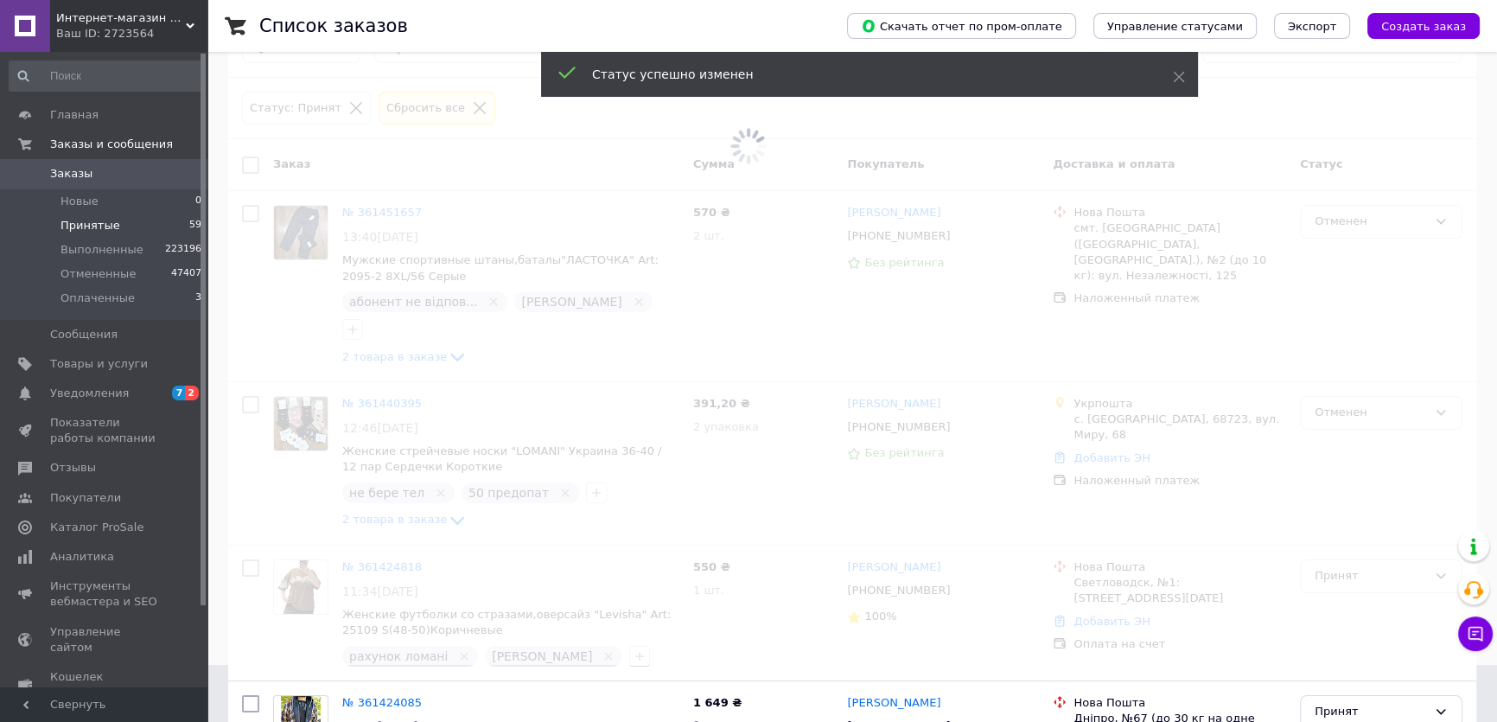
scroll to position [235, 0]
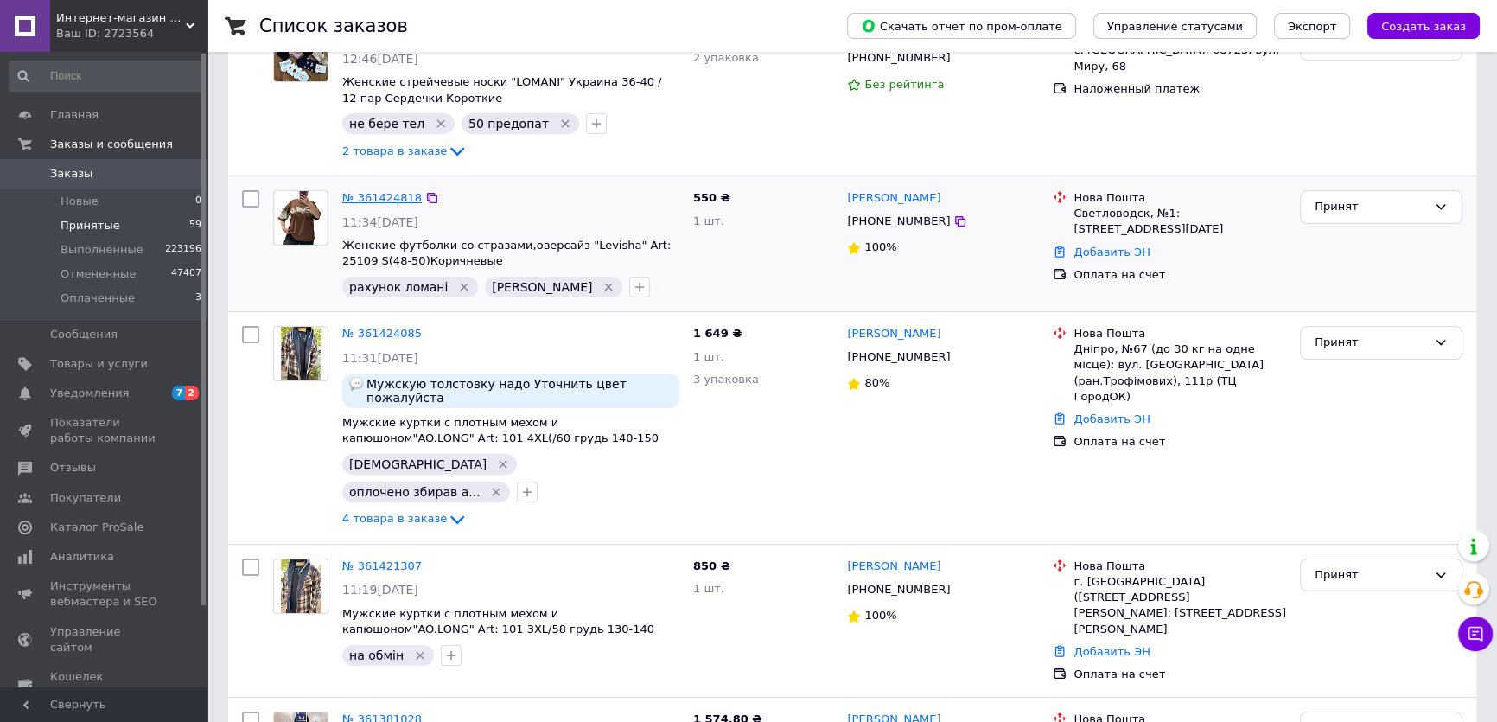
click at [367, 201] on link "№ 361424818" at bounding box center [382, 197] width 80 height 13
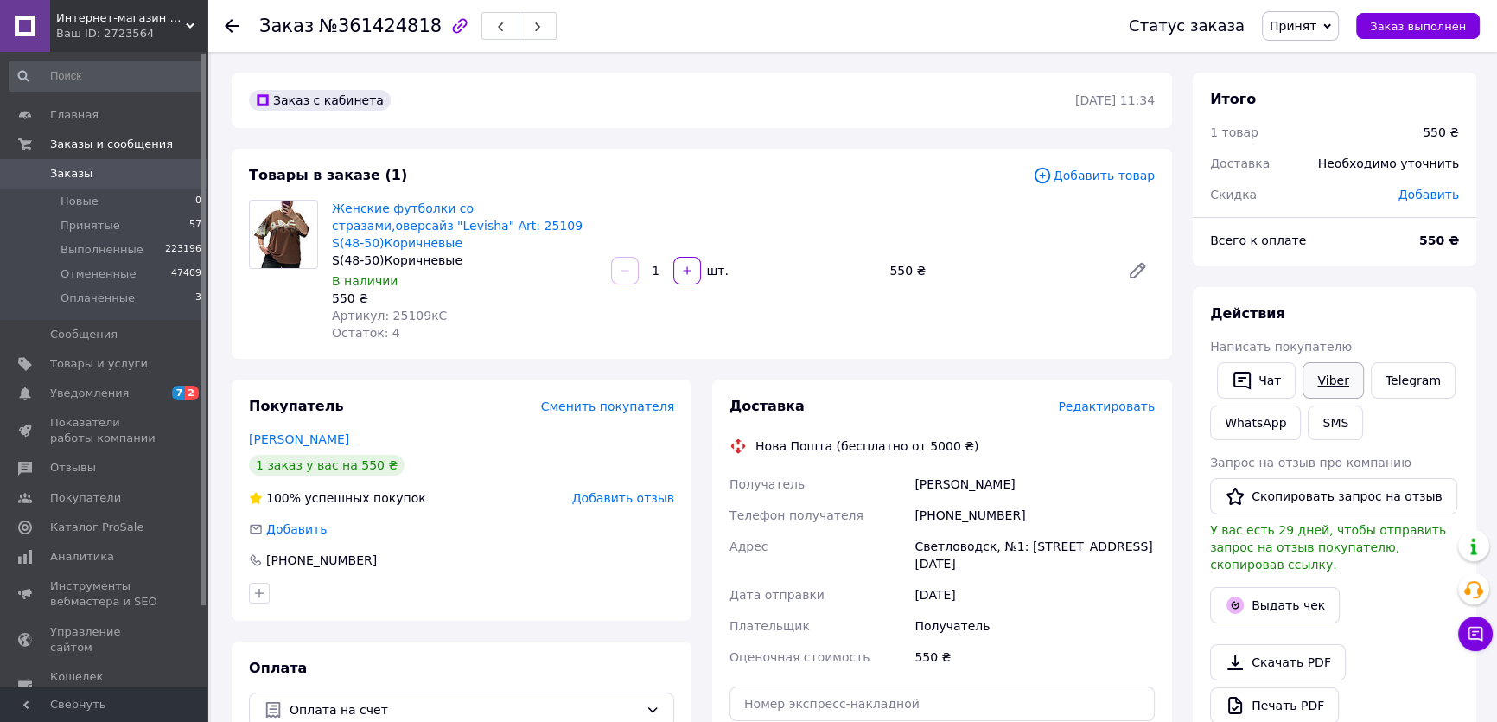
click at [1313, 378] on link "Viber" at bounding box center [1333, 380] width 61 height 36
click at [1059, 610] on div "Получатель" at bounding box center [1034, 625] width 247 height 31
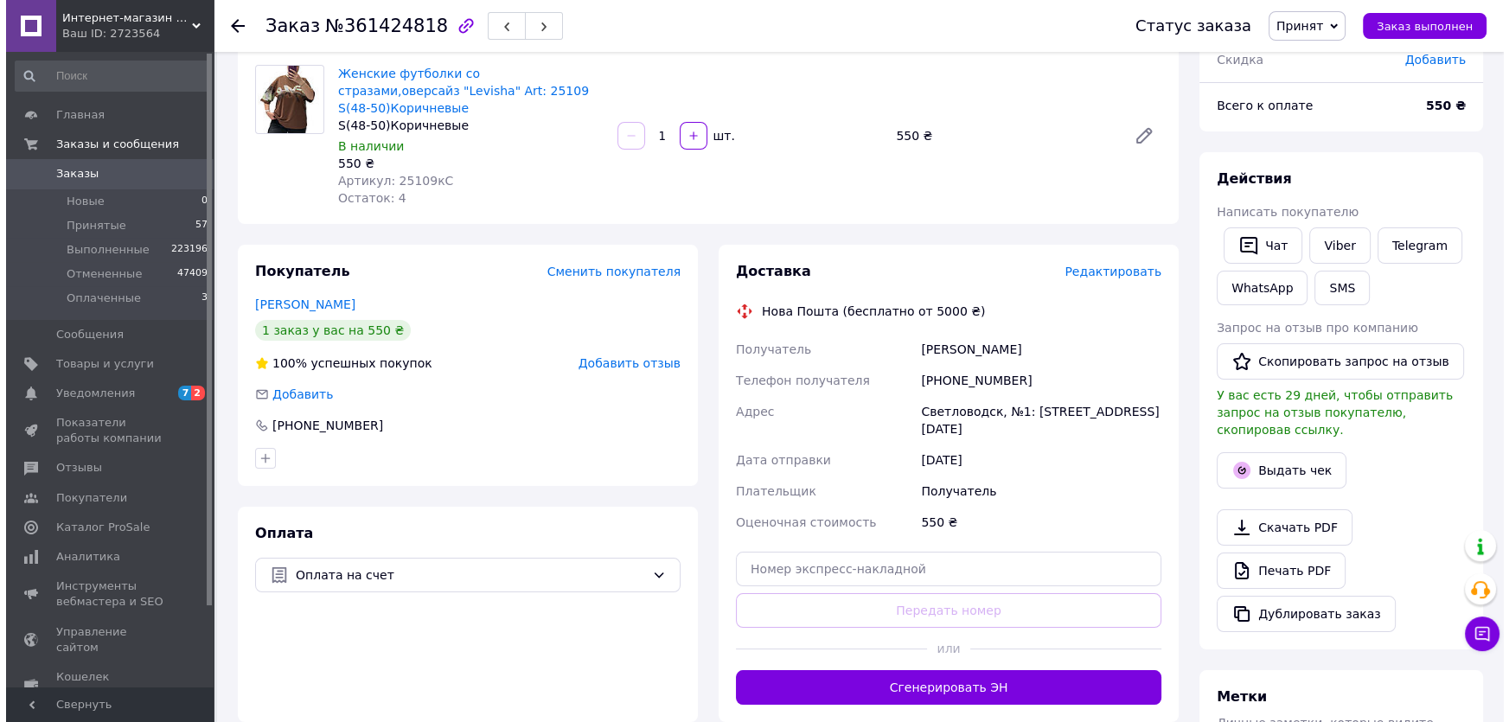
scroll to position [235, 0]
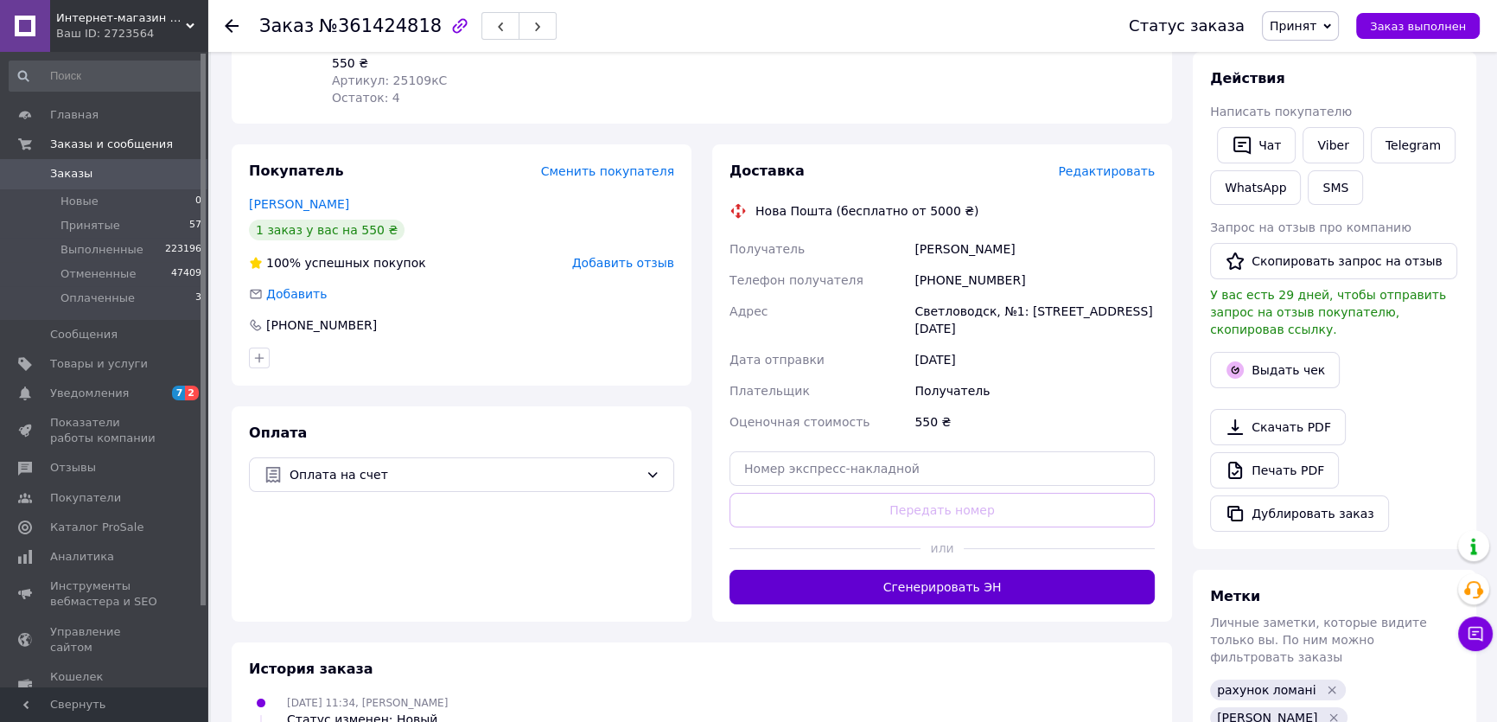
click at [915, 571] on button "Сгенерировать ЭН" at bounding box center [942, 587] width 425 height 35
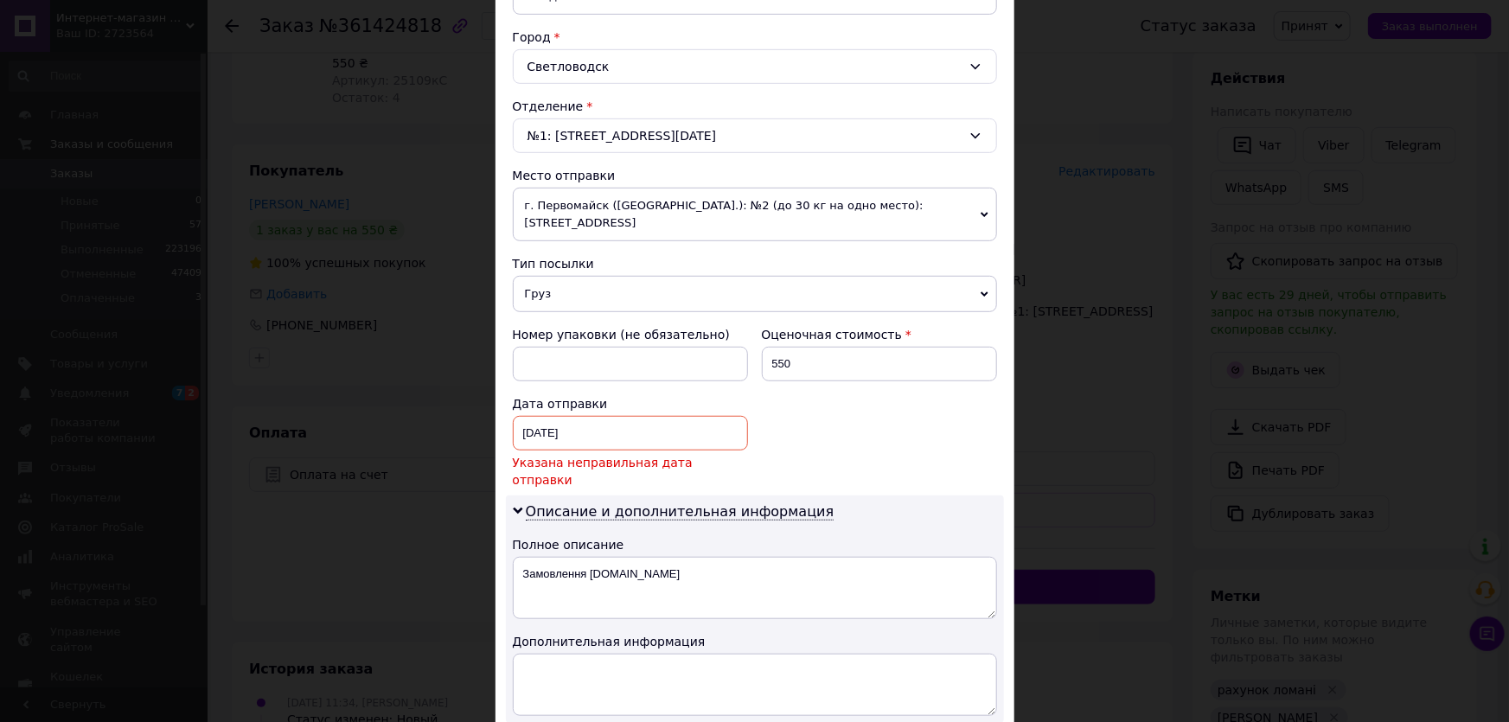
scroll to position [550, 0]
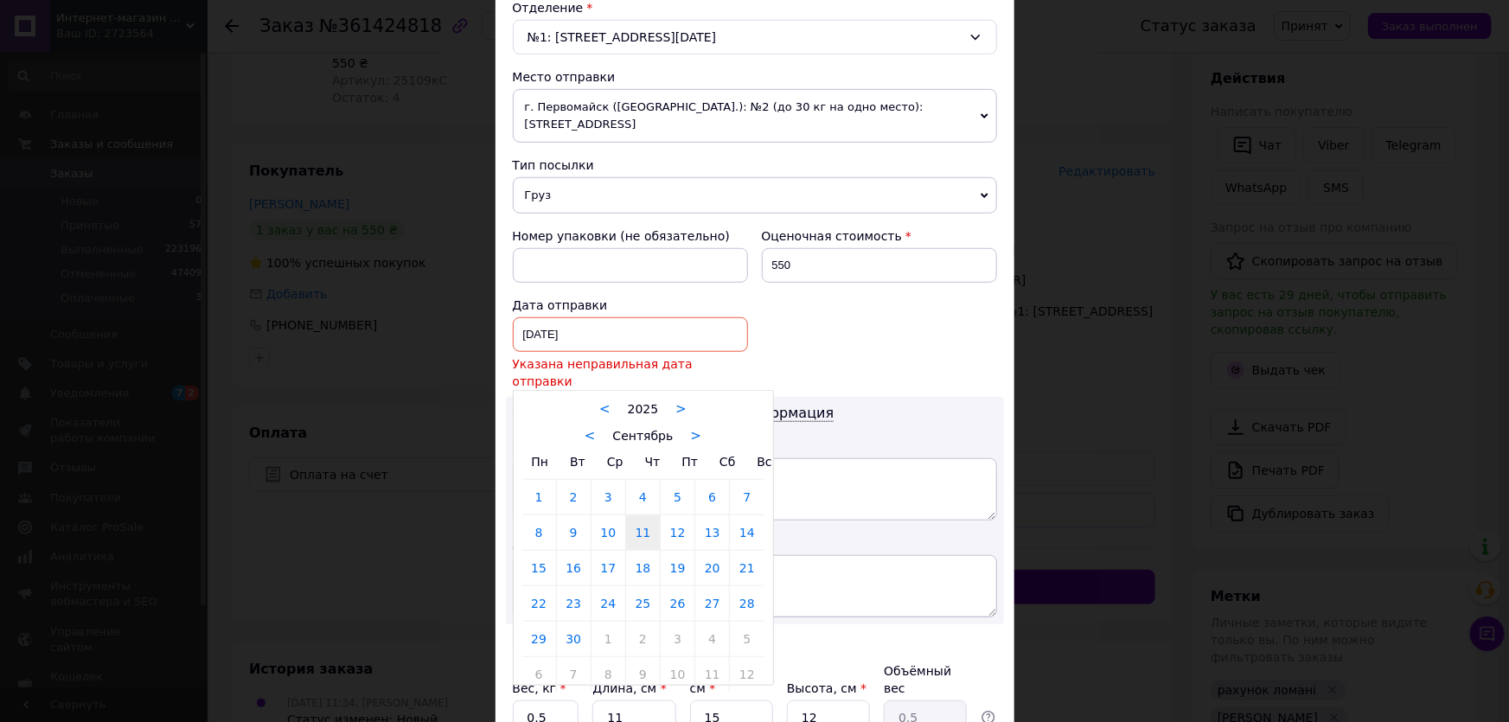
click at [595, 338] on div "11.09.2025 < 2025 > < Сентябрь > Пн Вт Ср Чт Пт Сб Вс 1 2 3 4 5 6 7 8 9 10 11 1…" at bounding box center [630, 334] width 235 height 35
click at [678, 515] on link "12" at bounding box center [677, 532] width 34 height 35
type input "[DATE]"
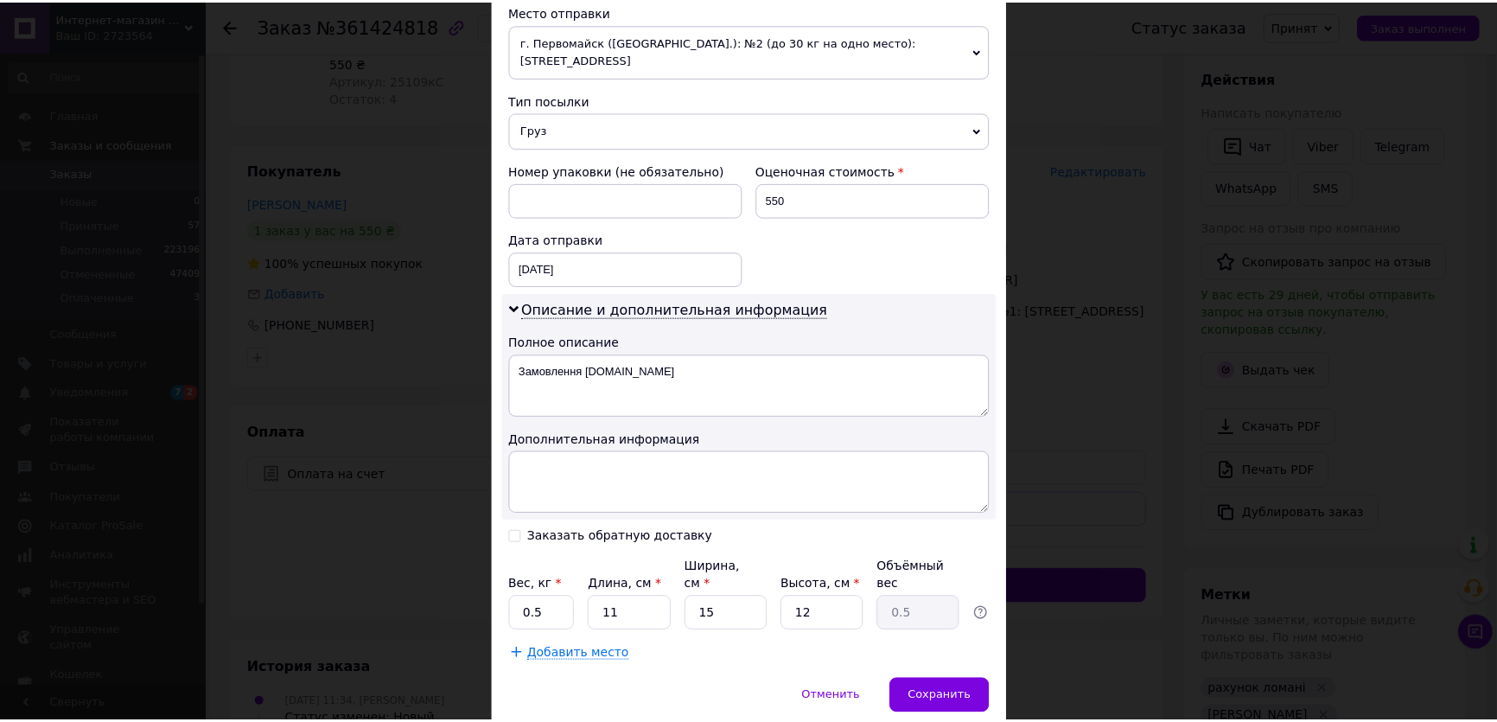
scroll to position [665, 0]
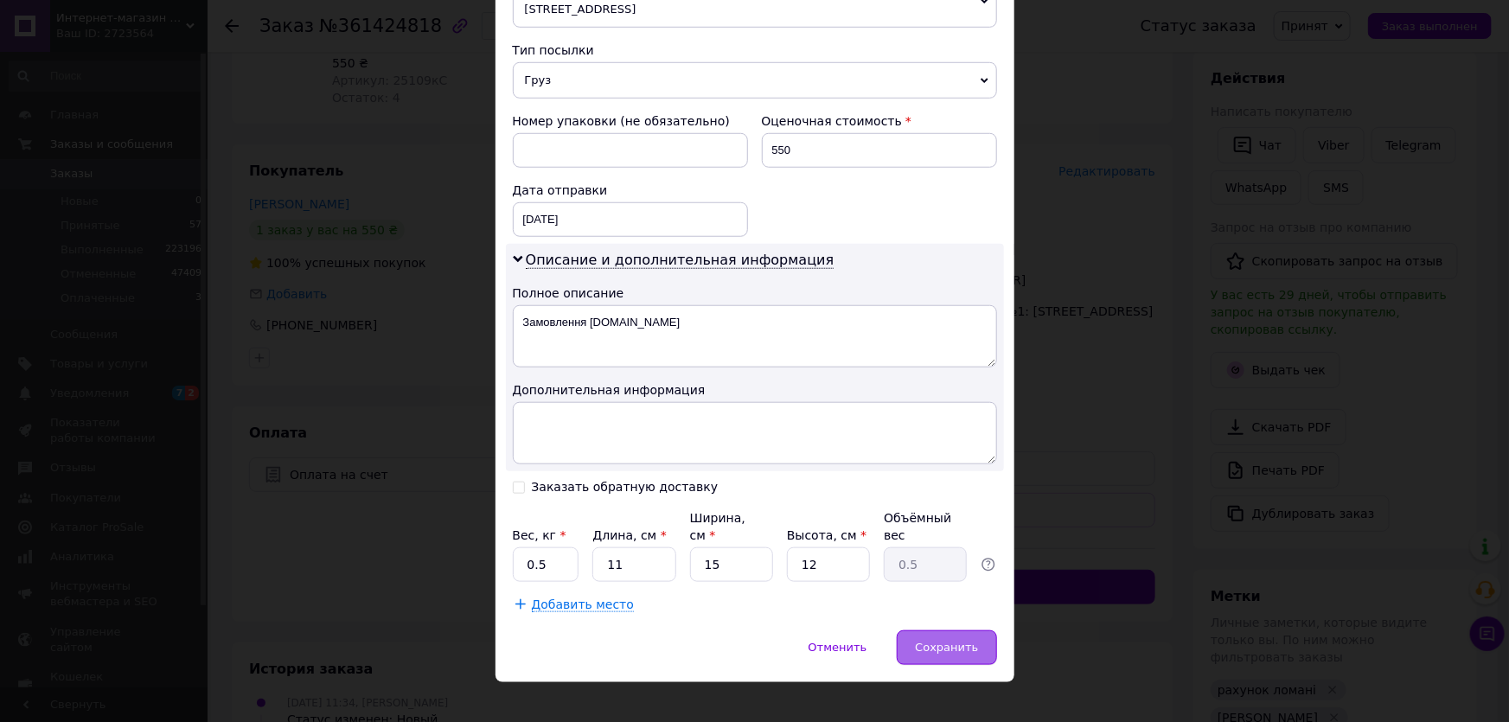
click at [942, 641] on span "Сохранить" at bounding box center [946, 647] width 63 height 13
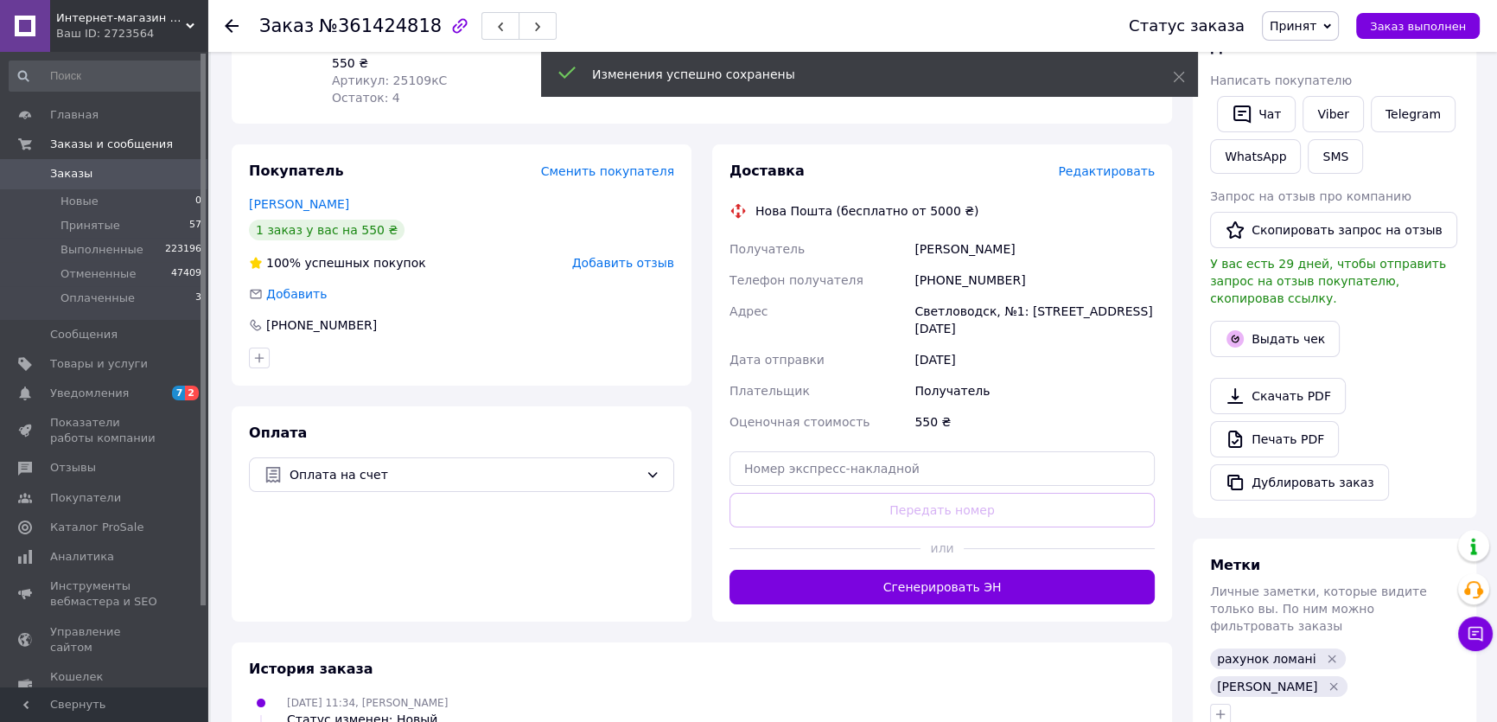
click at [926, 570] on button "Сгенерировать ЭН" at bounding box center [942, 587] width 425 height 35
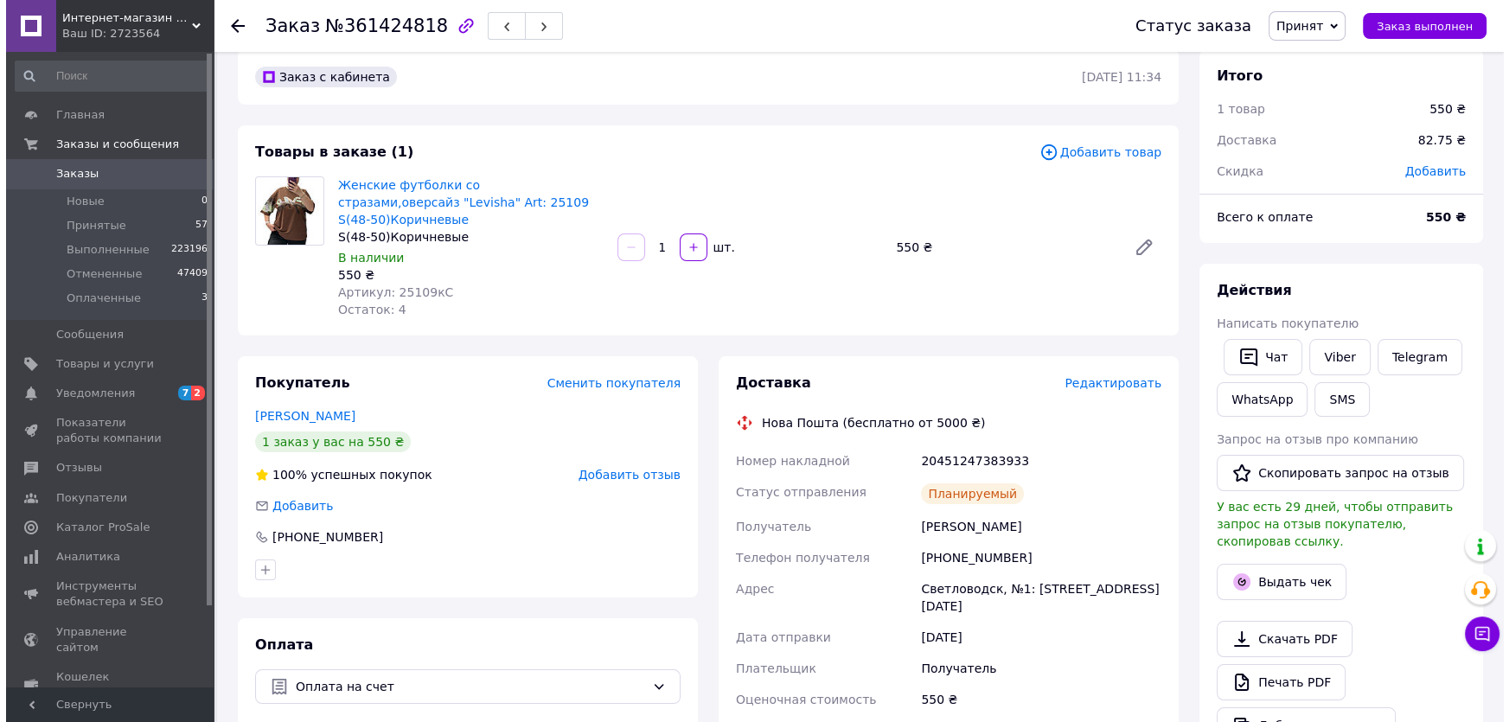
scroll to position [0, 0]
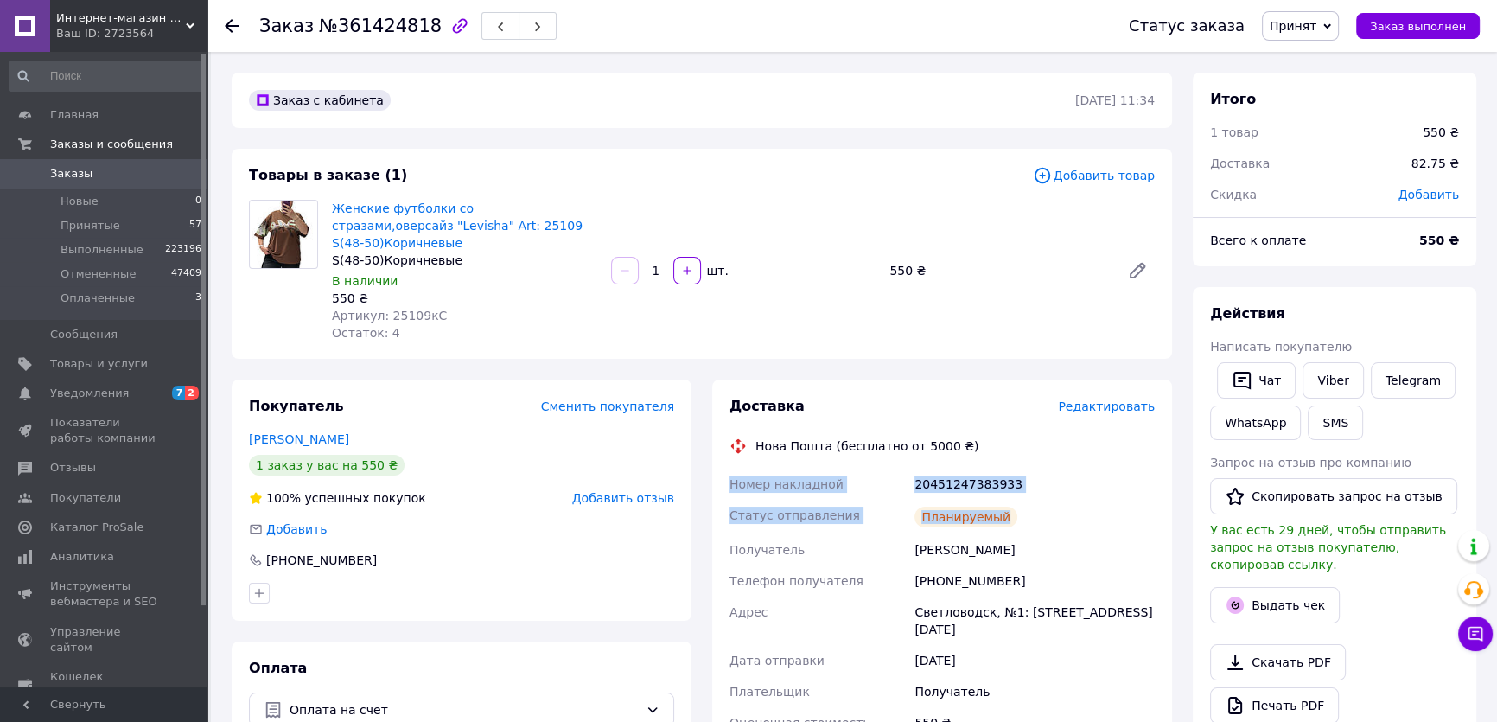
drag, startPoint x: 729, startPoint y: 457, endPoint x: 1043, endPoint y: 496, distance: 317.1
click at [1043, 496] on div "Номер накладной 20451247383933 Статус отправления Планируемый Получатель Хоменк…" at bounding box center [942, 619] width 432 height 301
copy div "Номер накладной 20451247383933 Статус отправления Планируемый"
click at [1331, 377] on link "Viber" at bounding box center [1333, 380] width 61 height 36
drag, startPoint x: 1331, startPoint y: 377, endPoint x: 855, endPoint y: 555, distance: 508.5
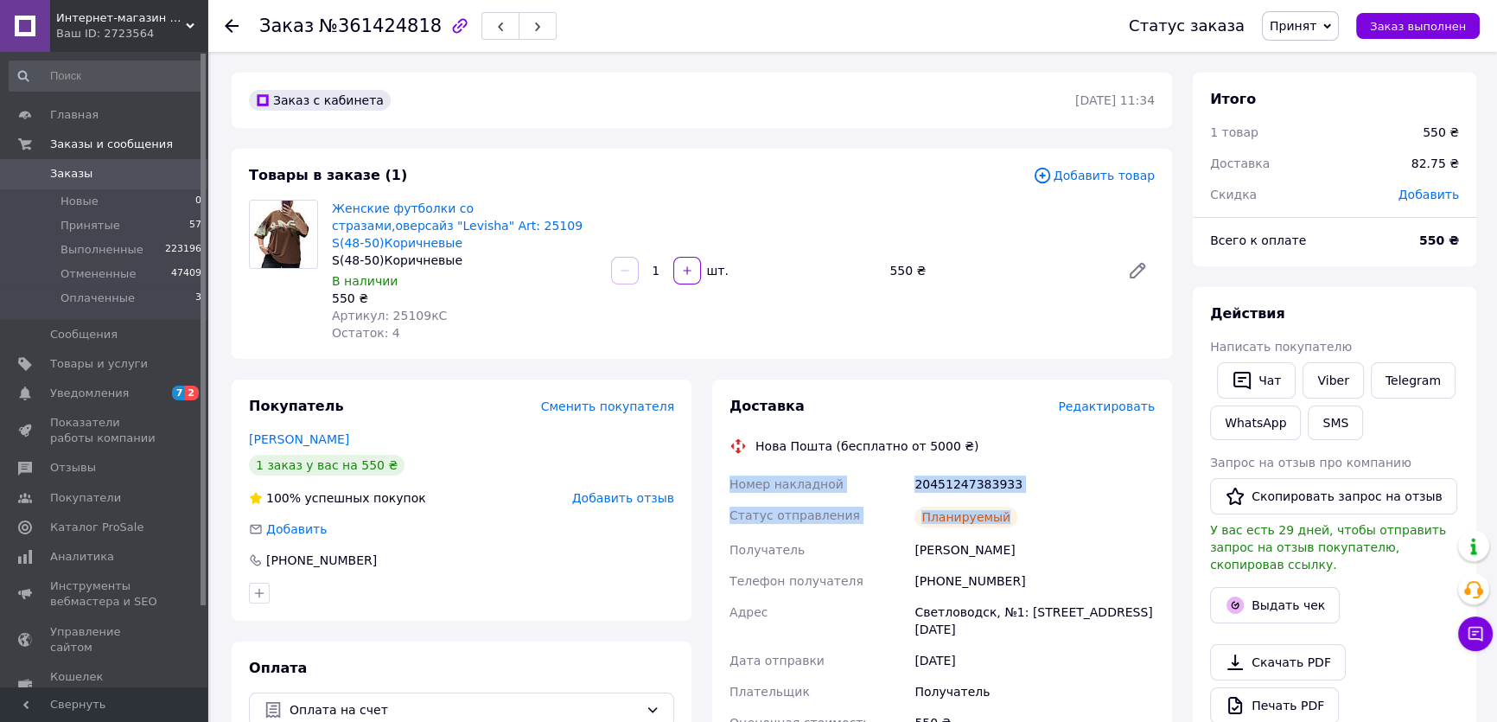
click at [1319, 381] on link "Viber" at bounding box center [1333, 380] width 61 height 36
click at [1410, 31] on span "Заказ выполнен" at bounding box center [1418, 26] width 96 height 13
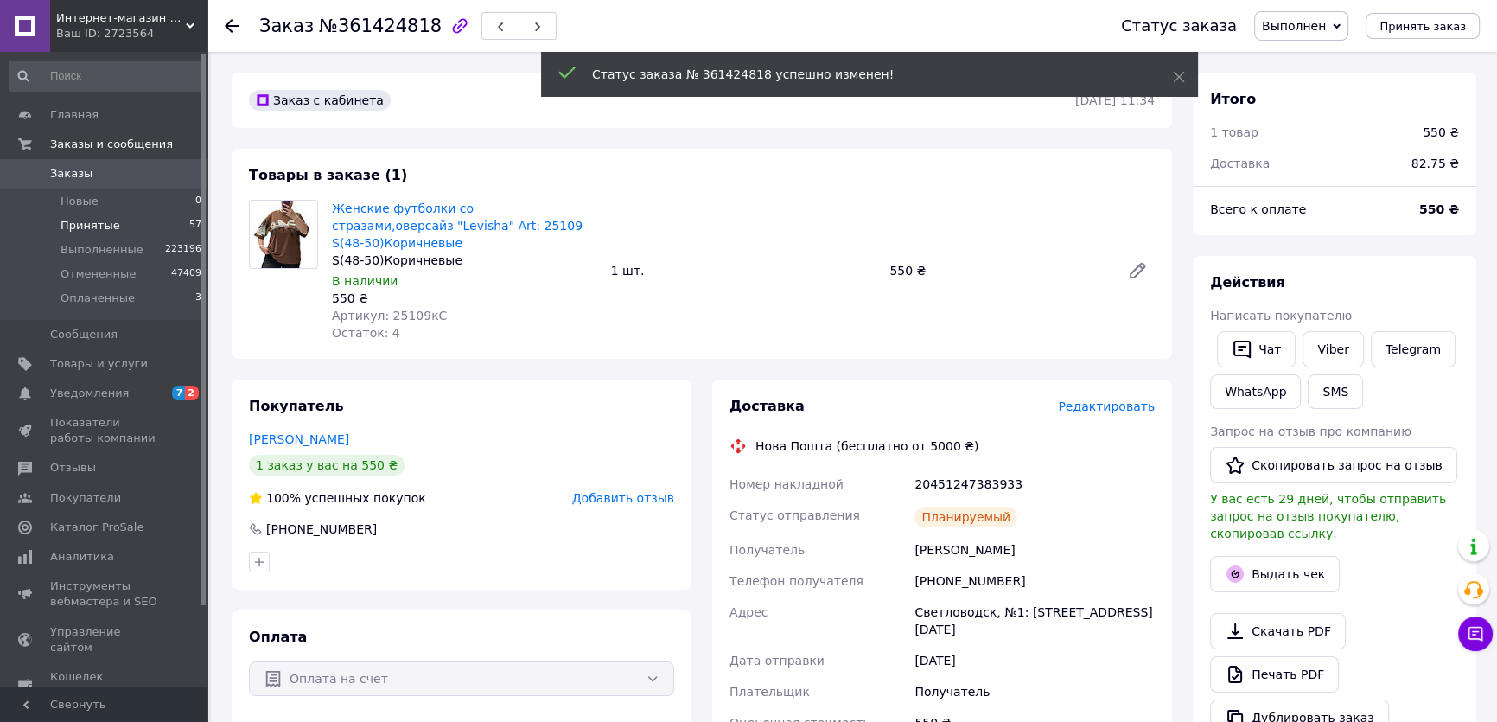
click at [94, 222] on span "Принятые" at bounding box center [91, 226] width 60 height 16
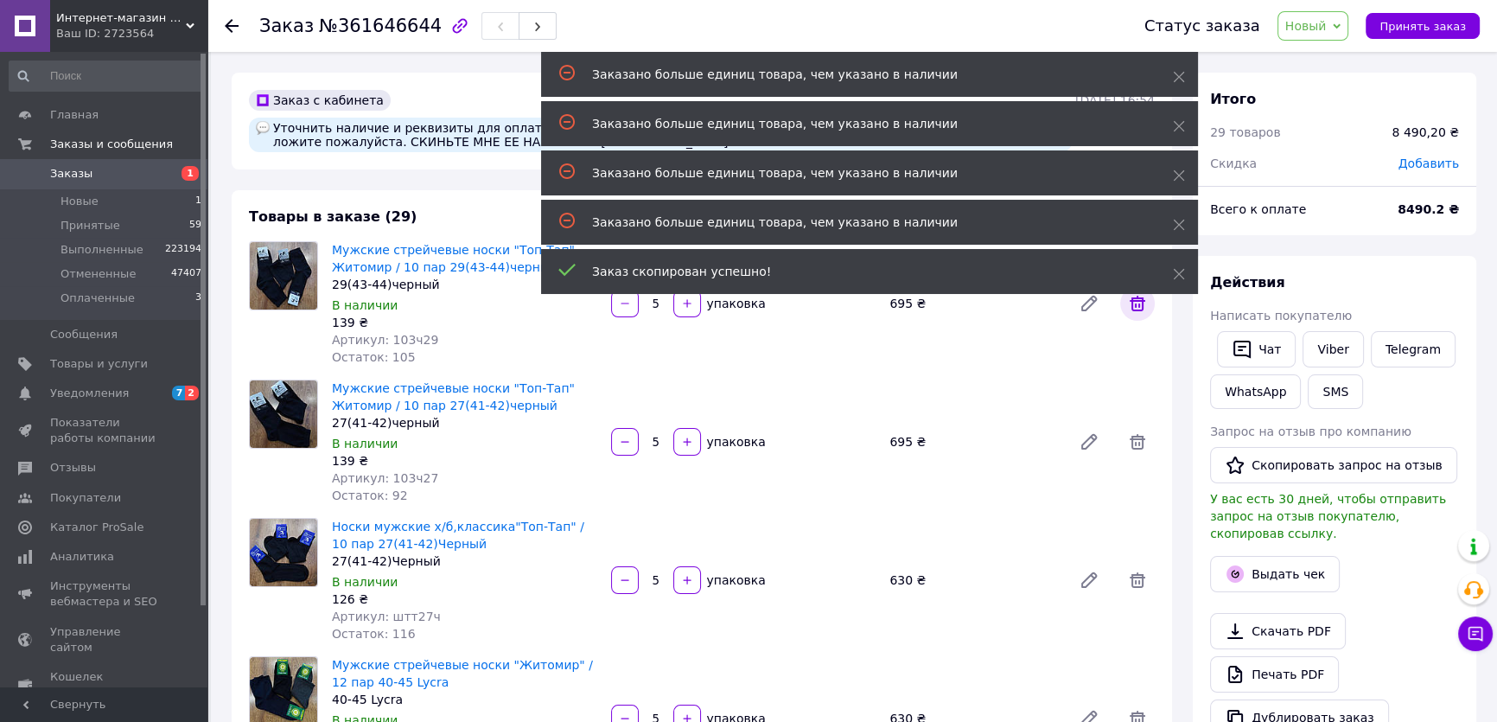
click at [1145, 298] on icon at bounding box center [1137, 303] width 21 height 21
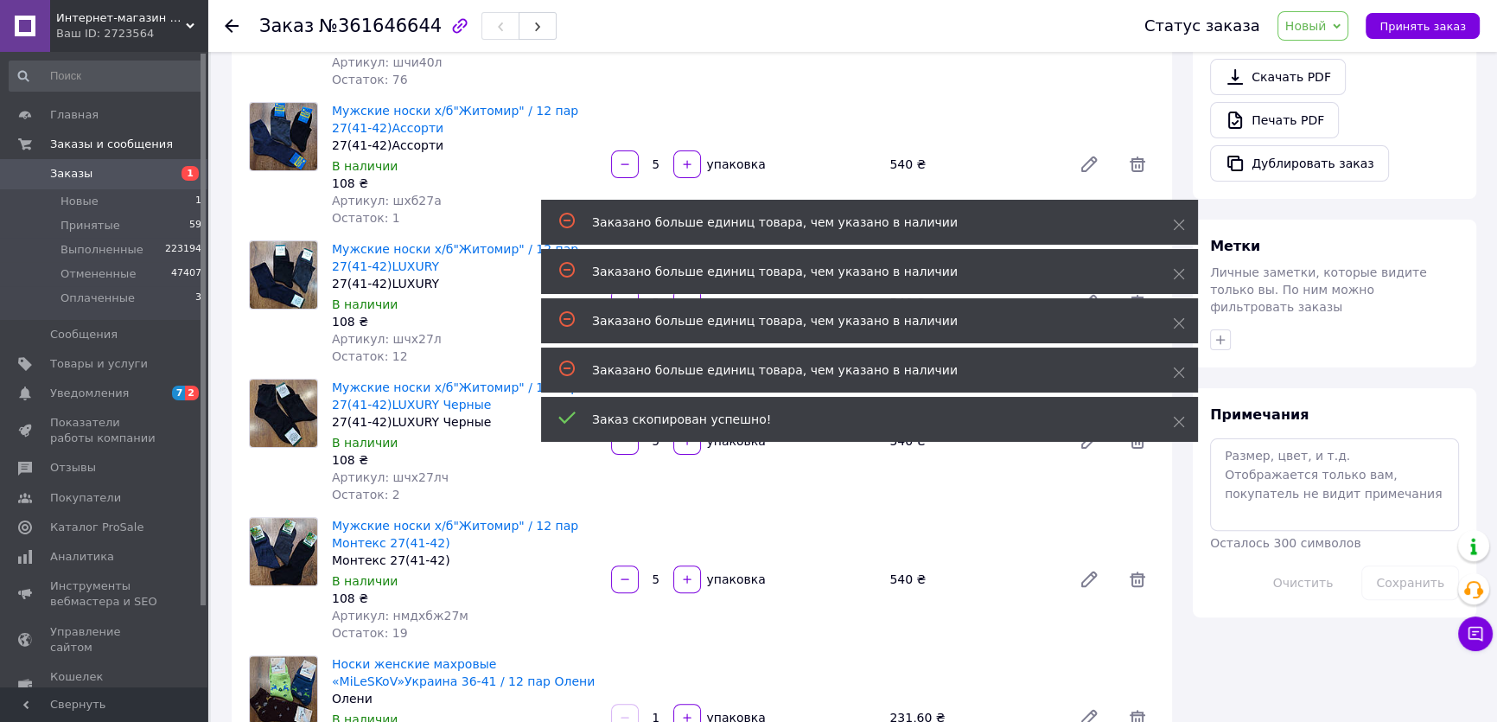
scroll to position [707, 0]
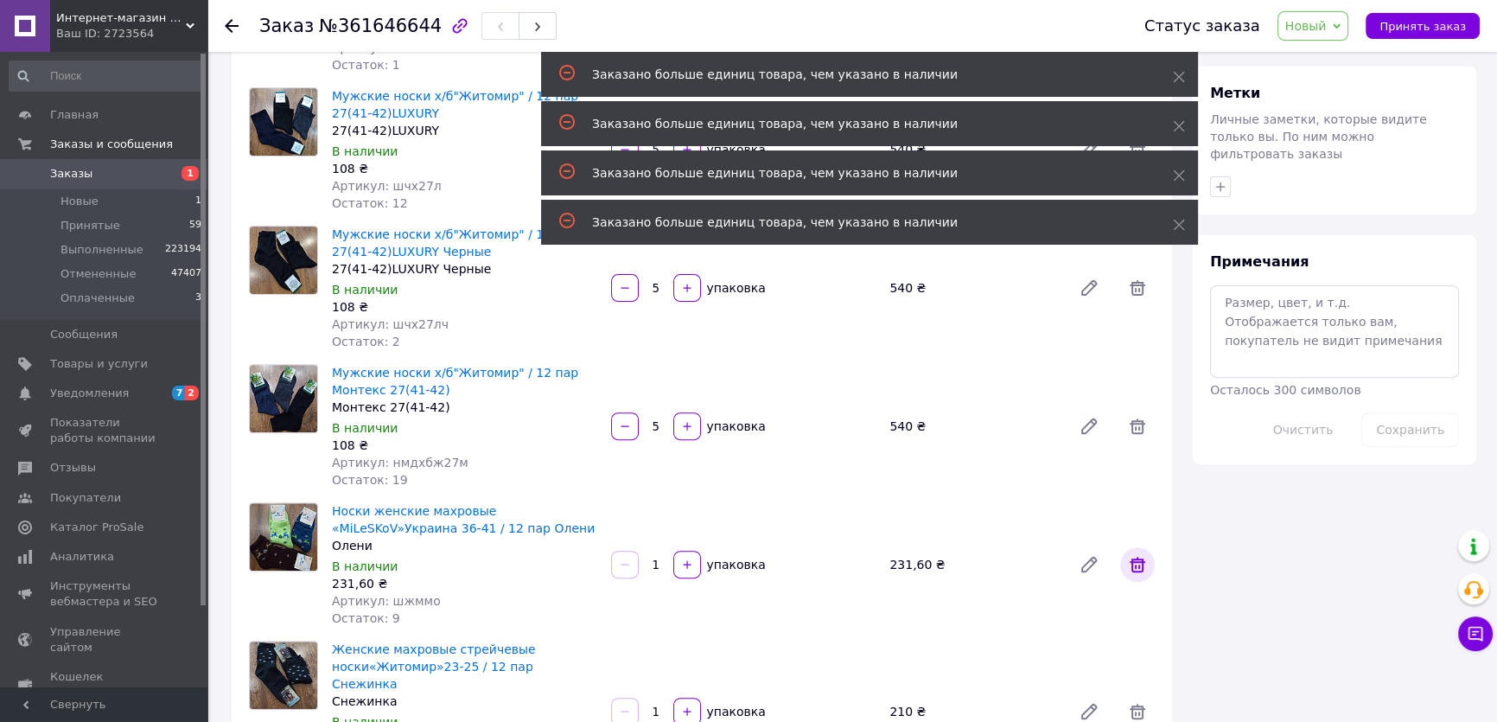
click at [1145, 562] on icon at bounding box center [1138, 565] width 16 height 16
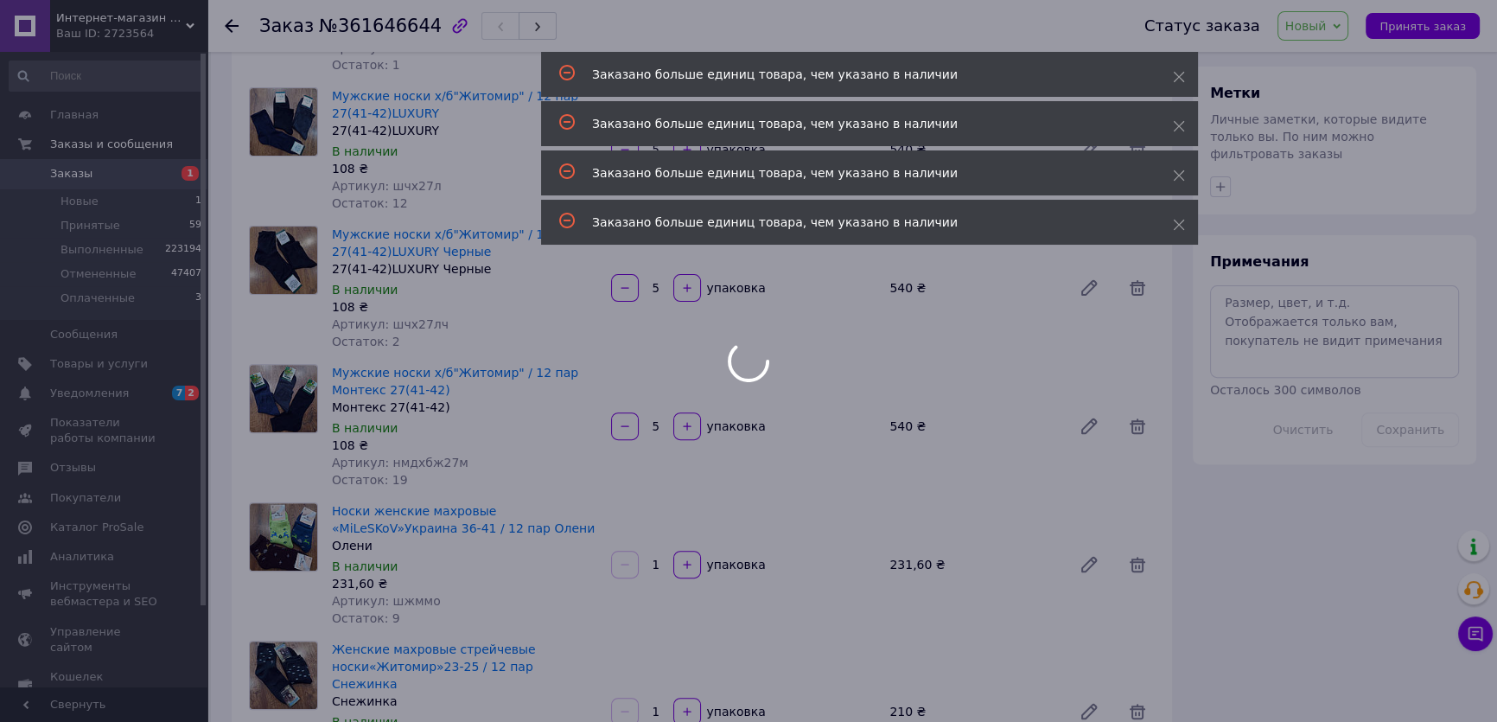
click at [1141, 456] on div at bounding box center [748, 361] width 1497 height 722
click at [1141, 414] on div at bounding box center [748, 361] width 1497 height 722
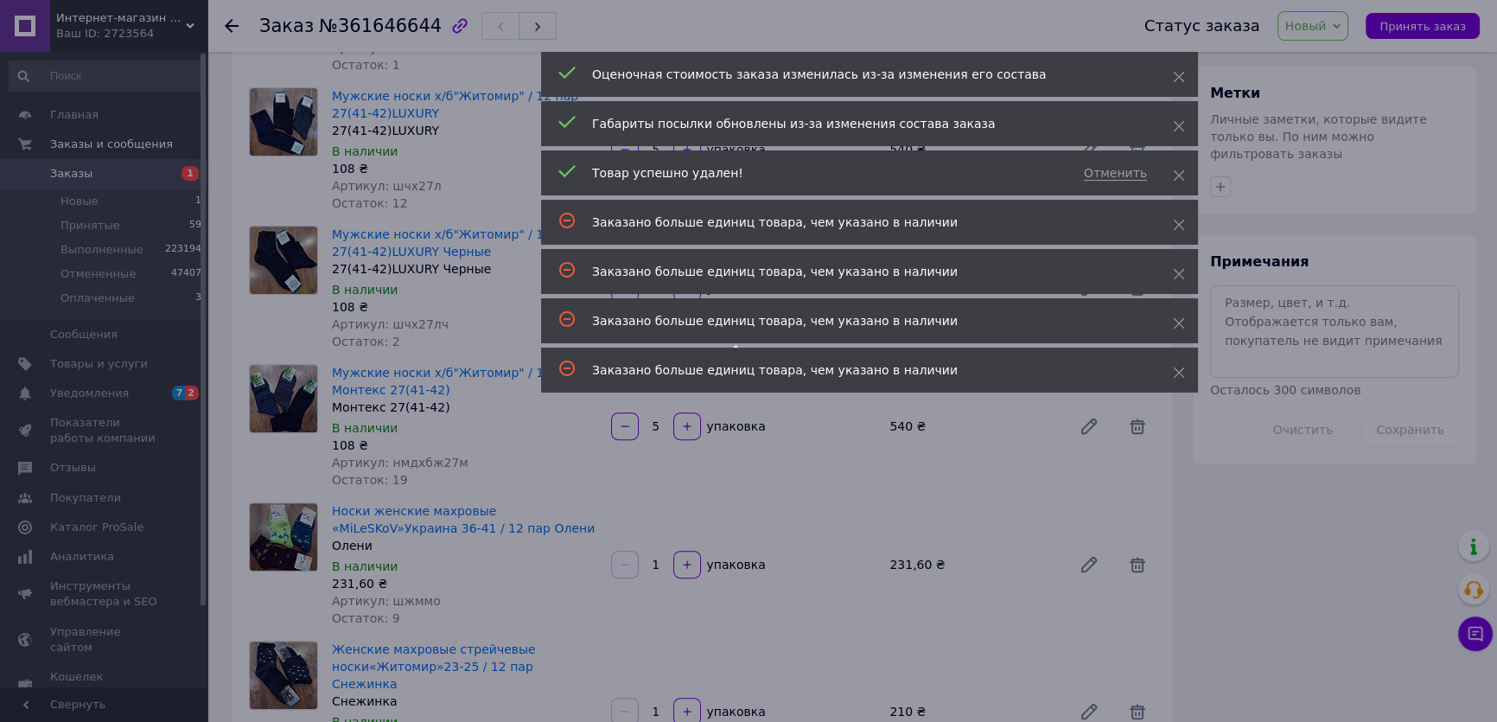
click at [1135, 423] on div at bounding box center [748, 361] width 1497 height 722
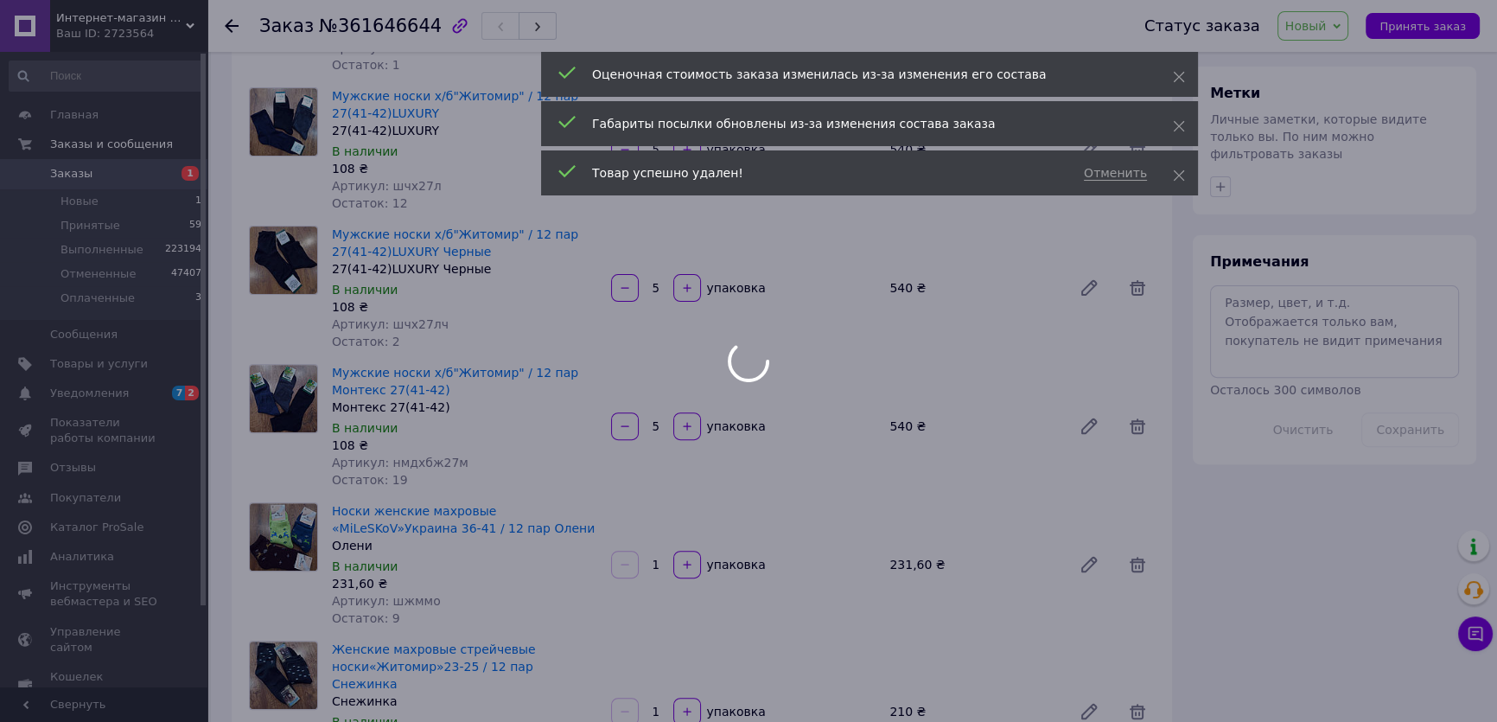
click at [1141, 424] on div at bounding box center [748, 361] width 1497 height 722
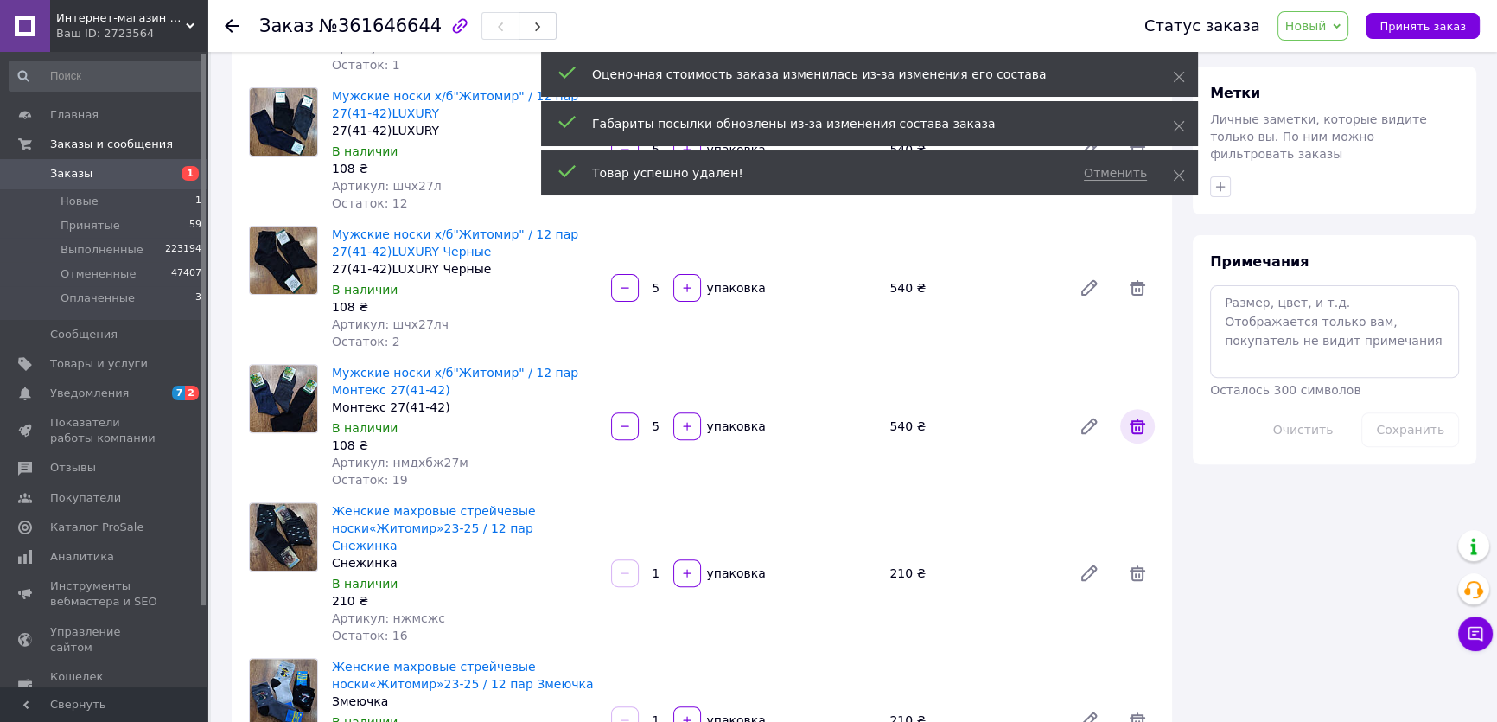
click at [1136, 424] on icon at bounding box center [1137, 426] width 21 height 21
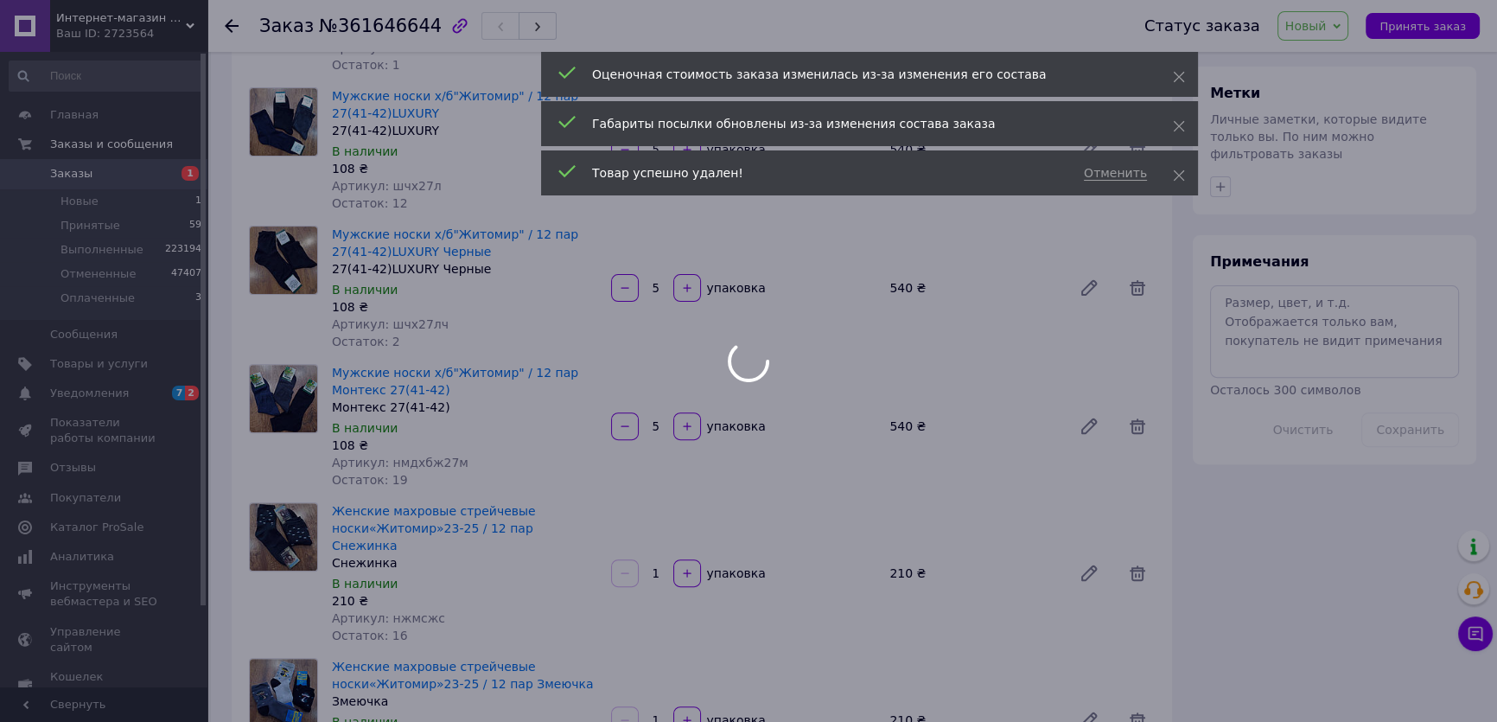
click at [1136, 285] on div at bounding box center [748, 361] width 1497 height 722
click at [1135, 285] on div at bounding box center [748, 361] width 1497 height 722
click at [1134, 284] on div at bounding box center [748, 361] width 1497 height 722
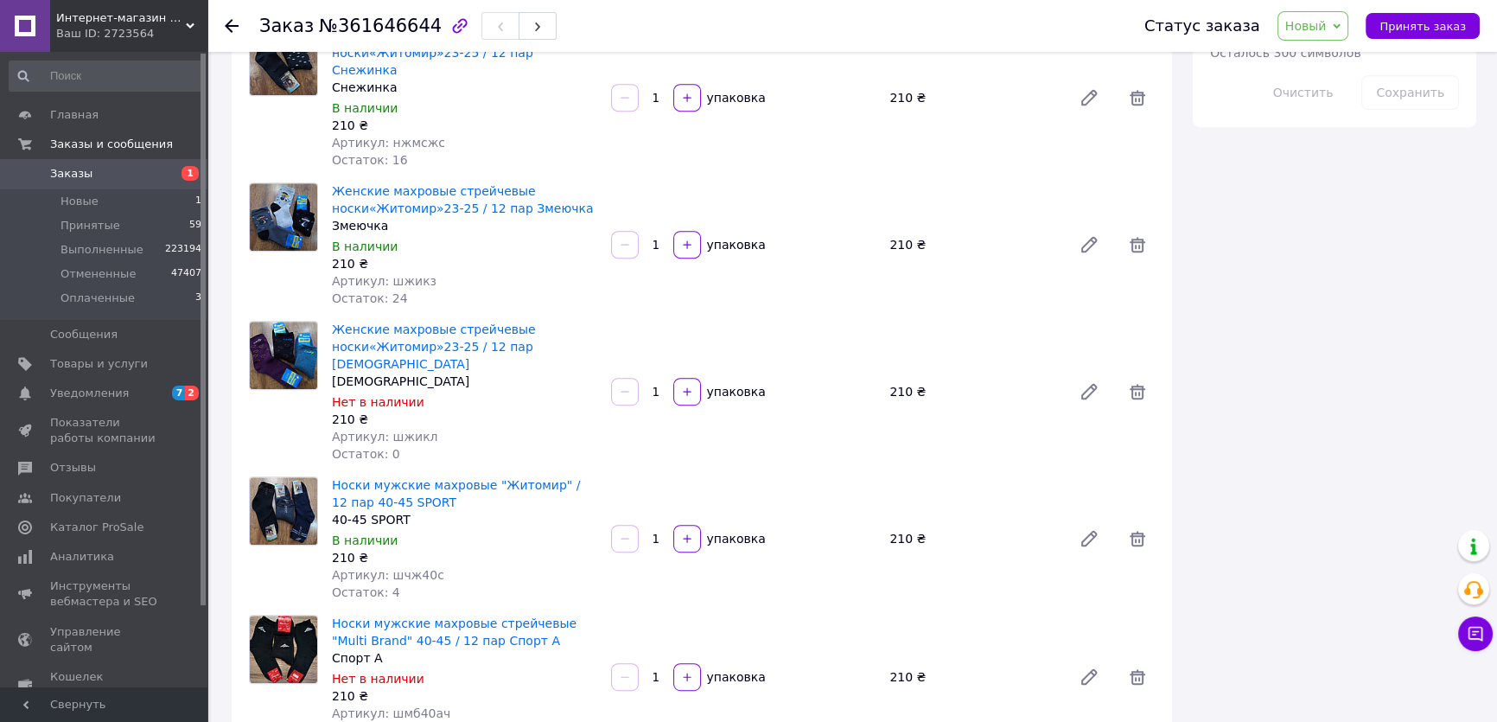
scroll to position [1178, 0]
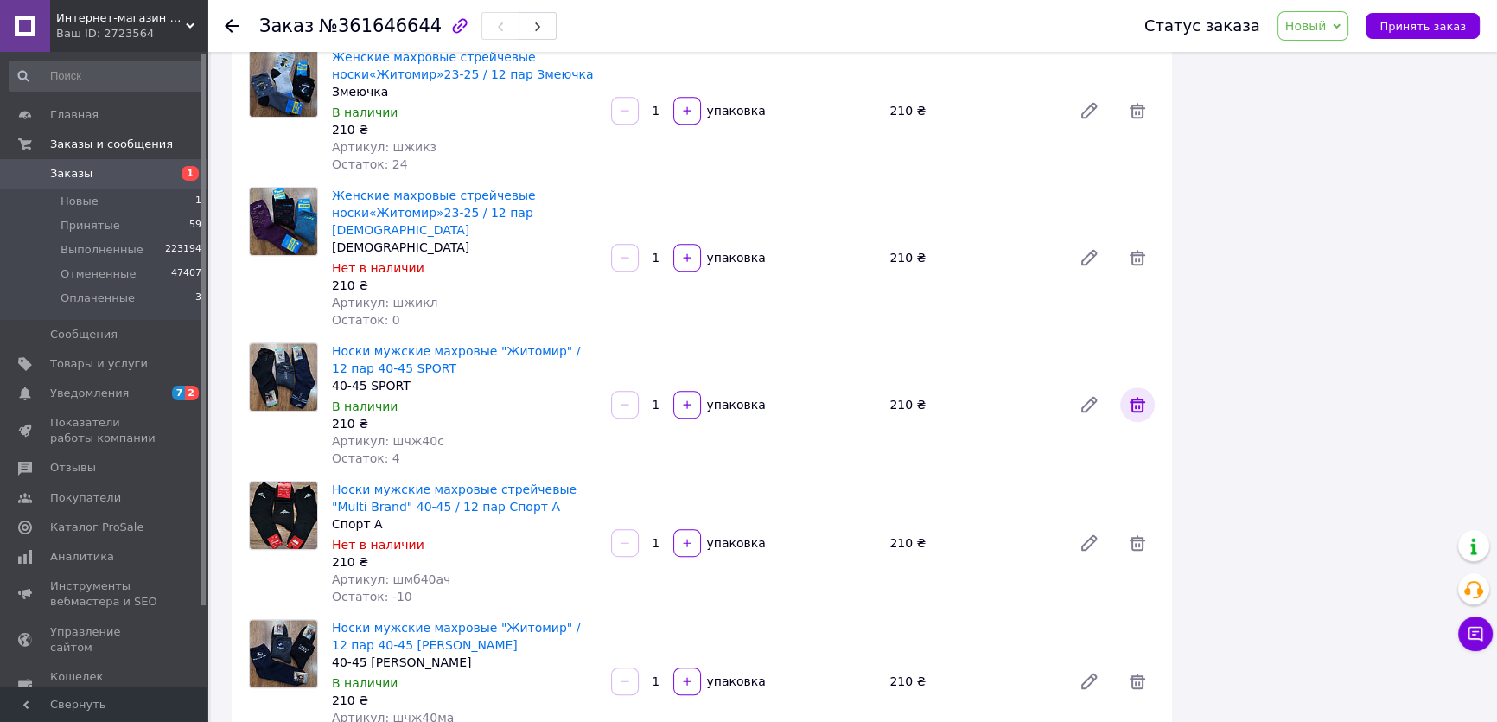
click at [1127, 394] on icon at bounding box center [1137, 404] width 21 height 21
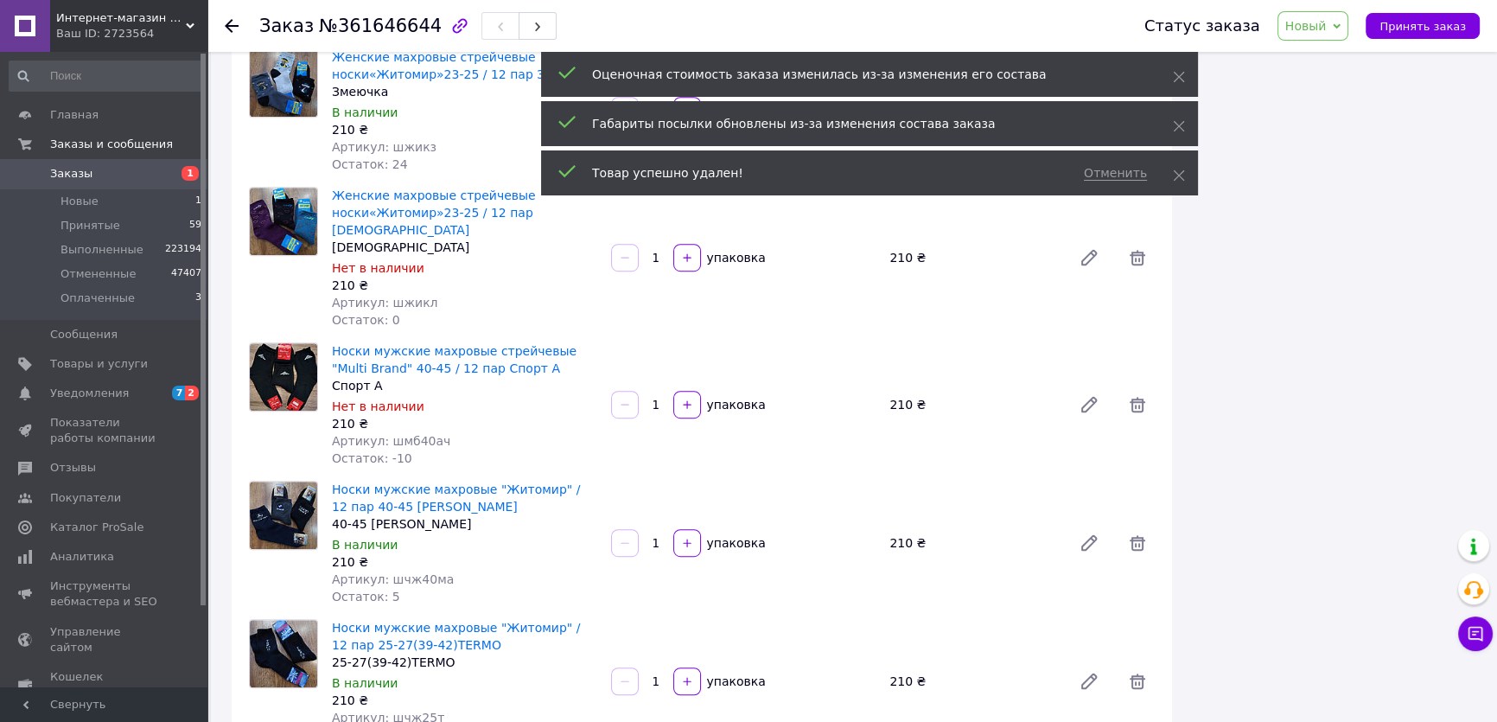
drag, startPoint x: 1132, startPoint y: 233, endPoint x: 1130, endPoint y: 259, distance: 26.1
click at [1132, 247] on icon at bounding box center [1137, 257] width 21 height 21
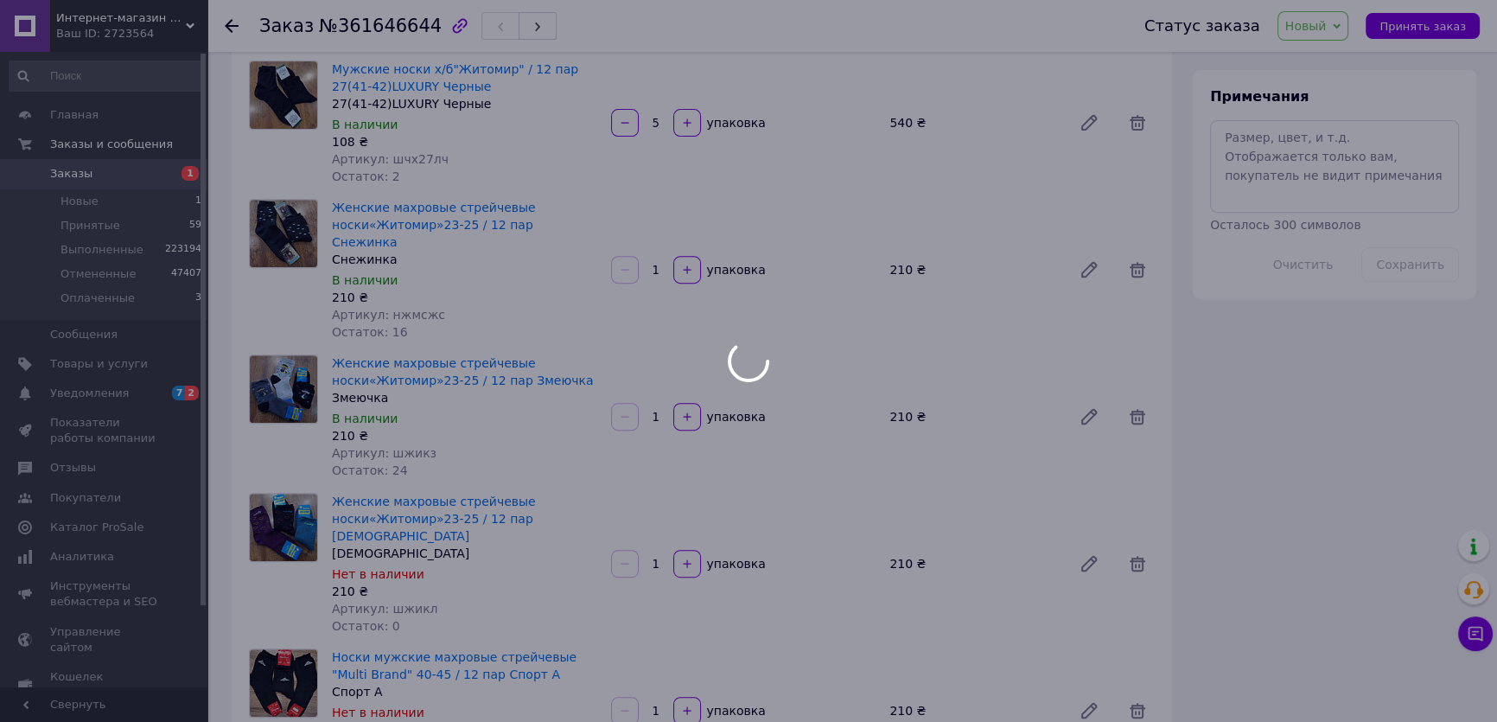
scroll to position [786, 0]
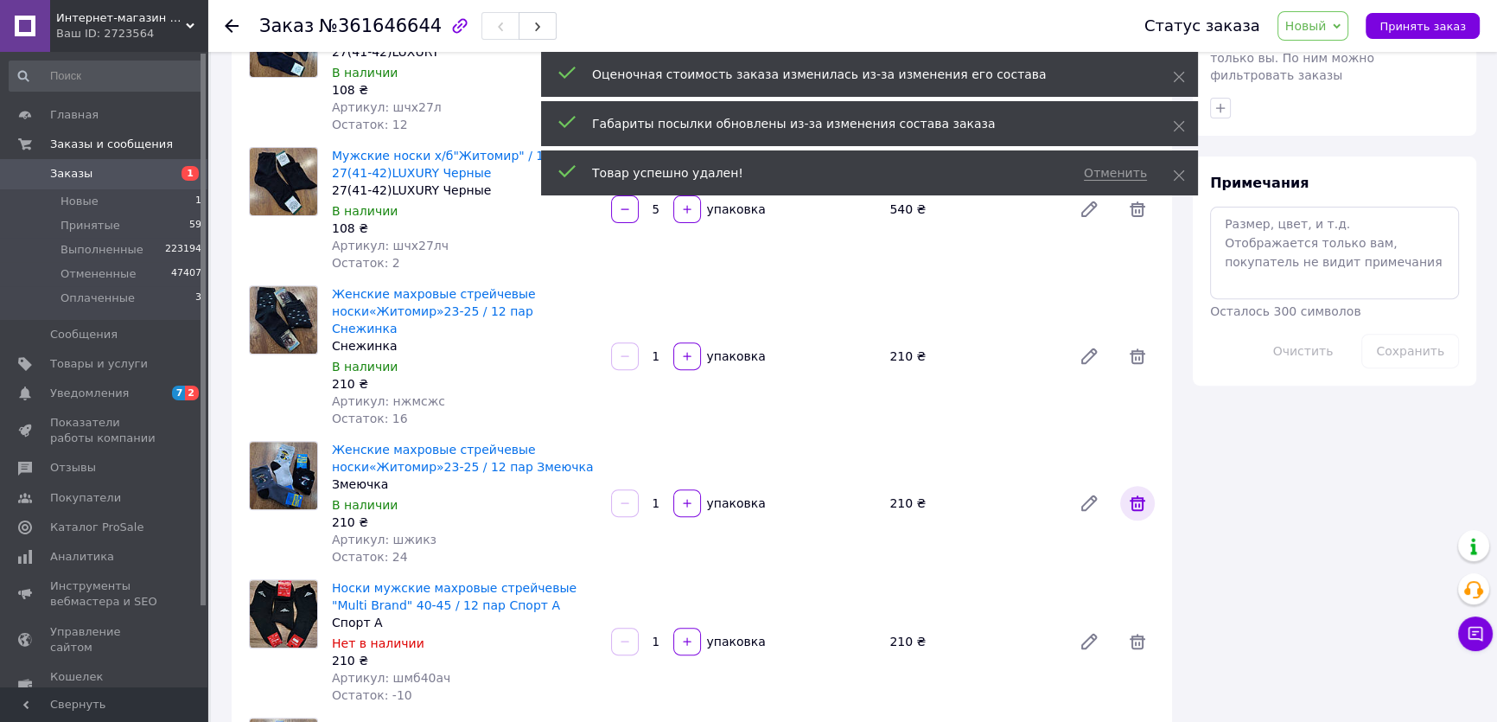
click at [1131, 493] on icon at bounding box center [1137, 503] width 21 height 21
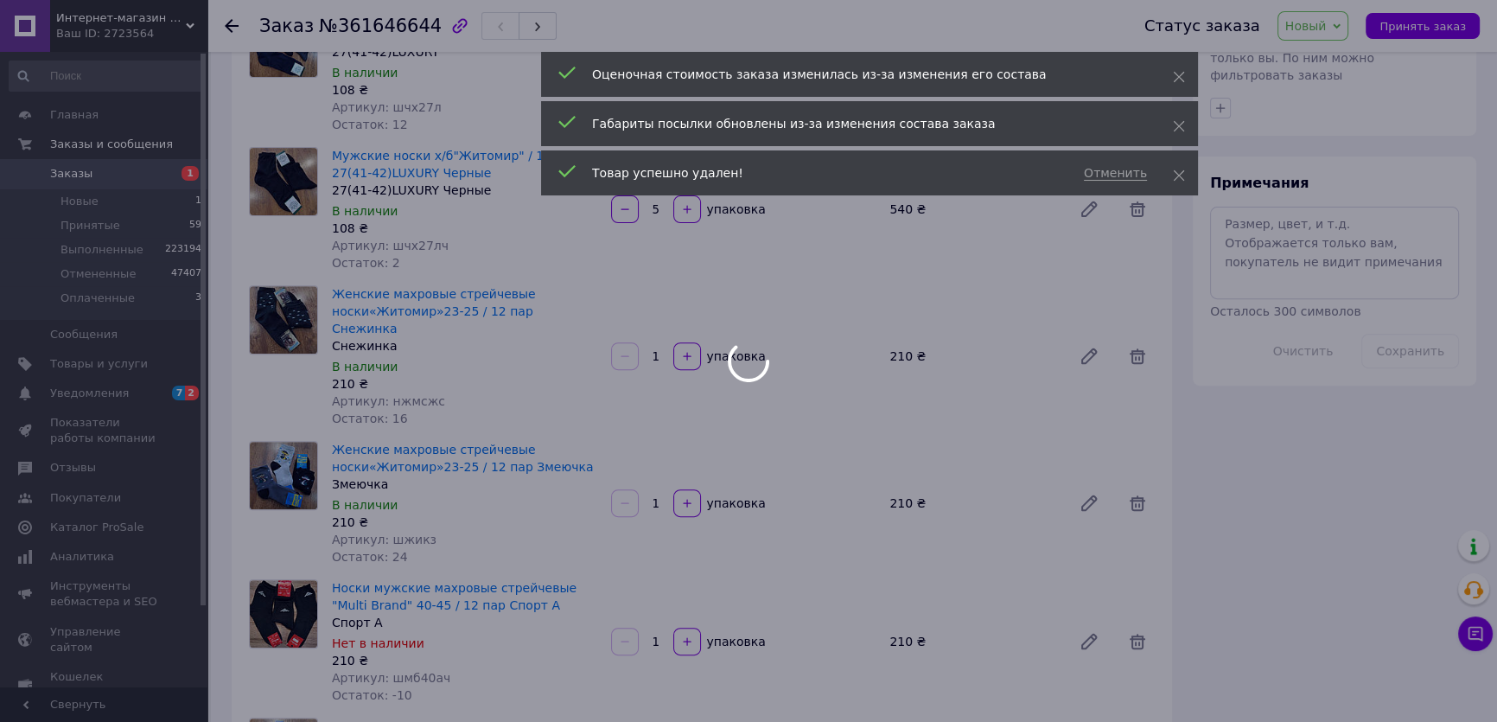
click at [1138, 346] on div at bounding box center [748, 361] width 1497 height 722
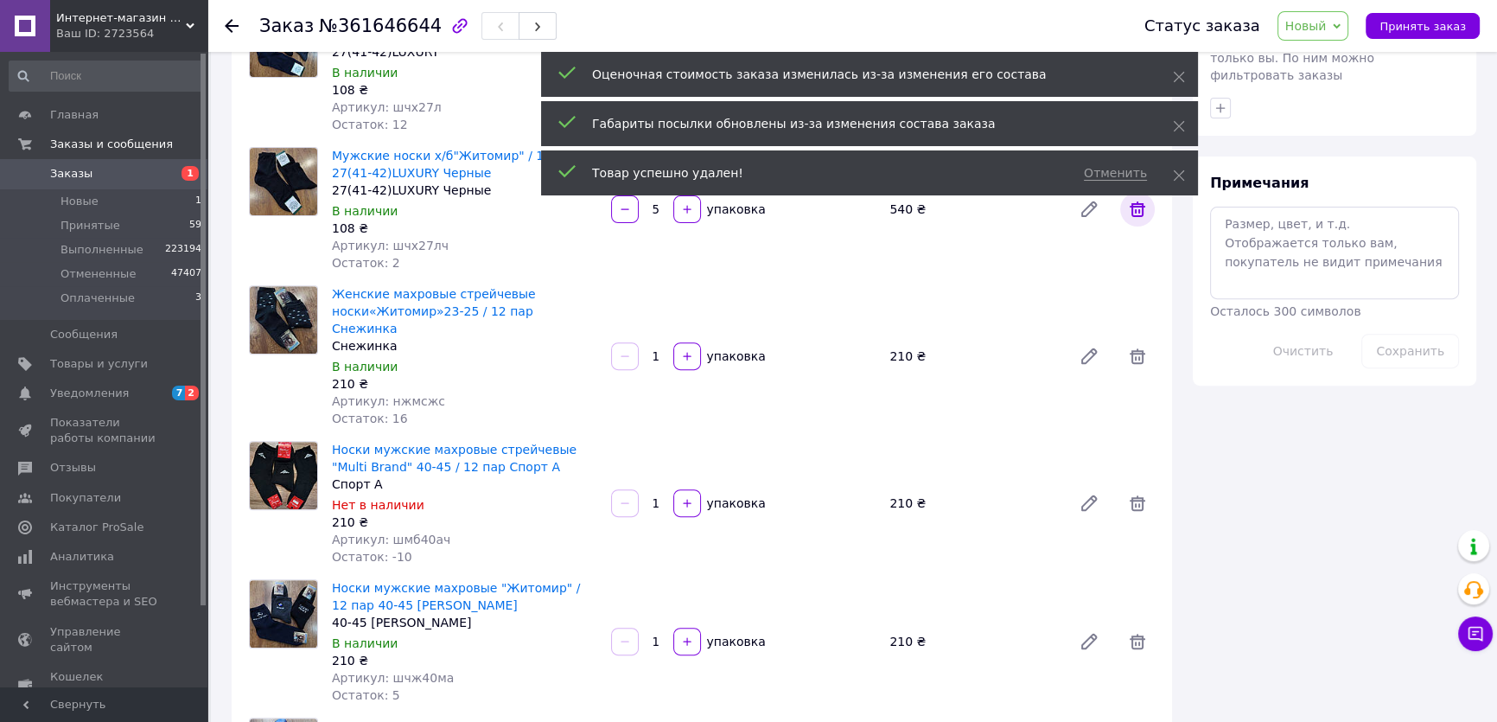
click at [1137, 213] on icon at bounding box center [1137, 209] width 21 height 21
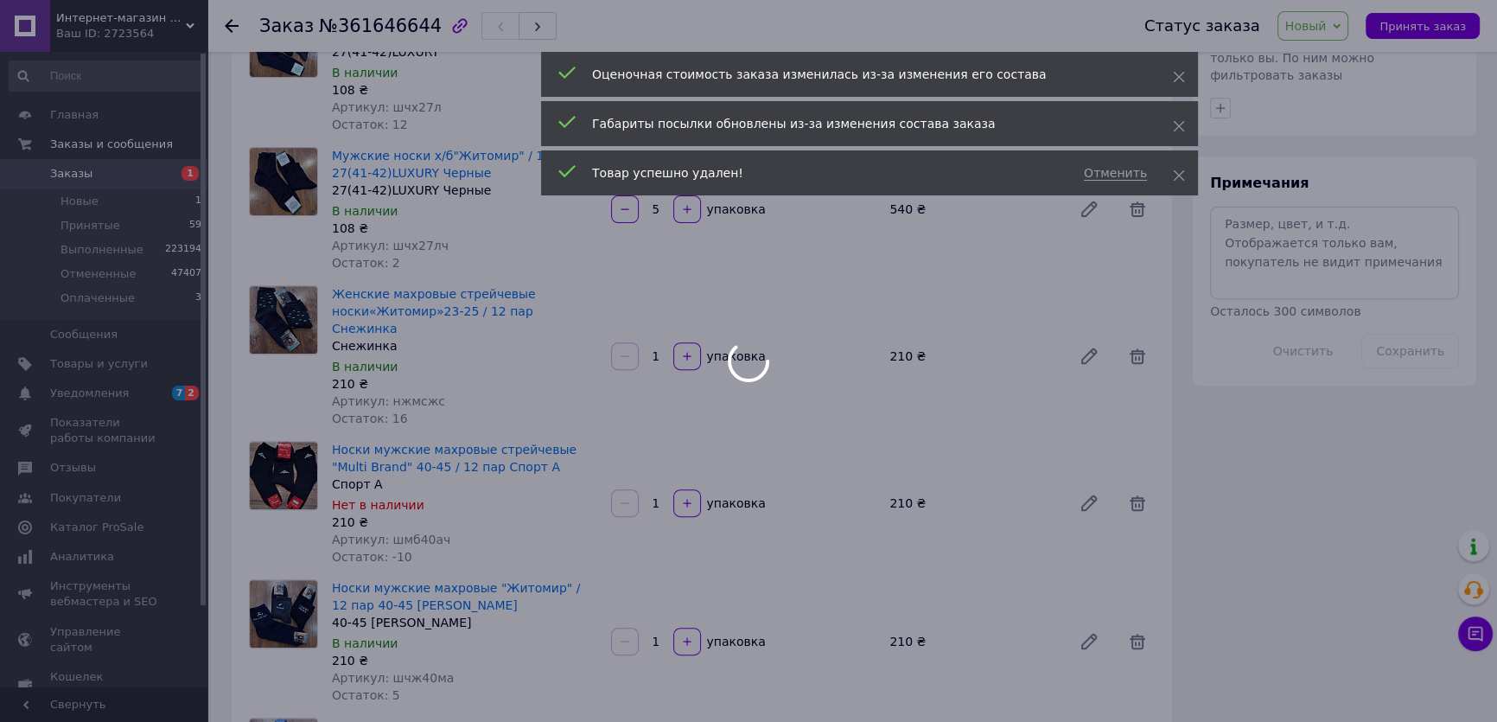
scroll to position [392, 0]
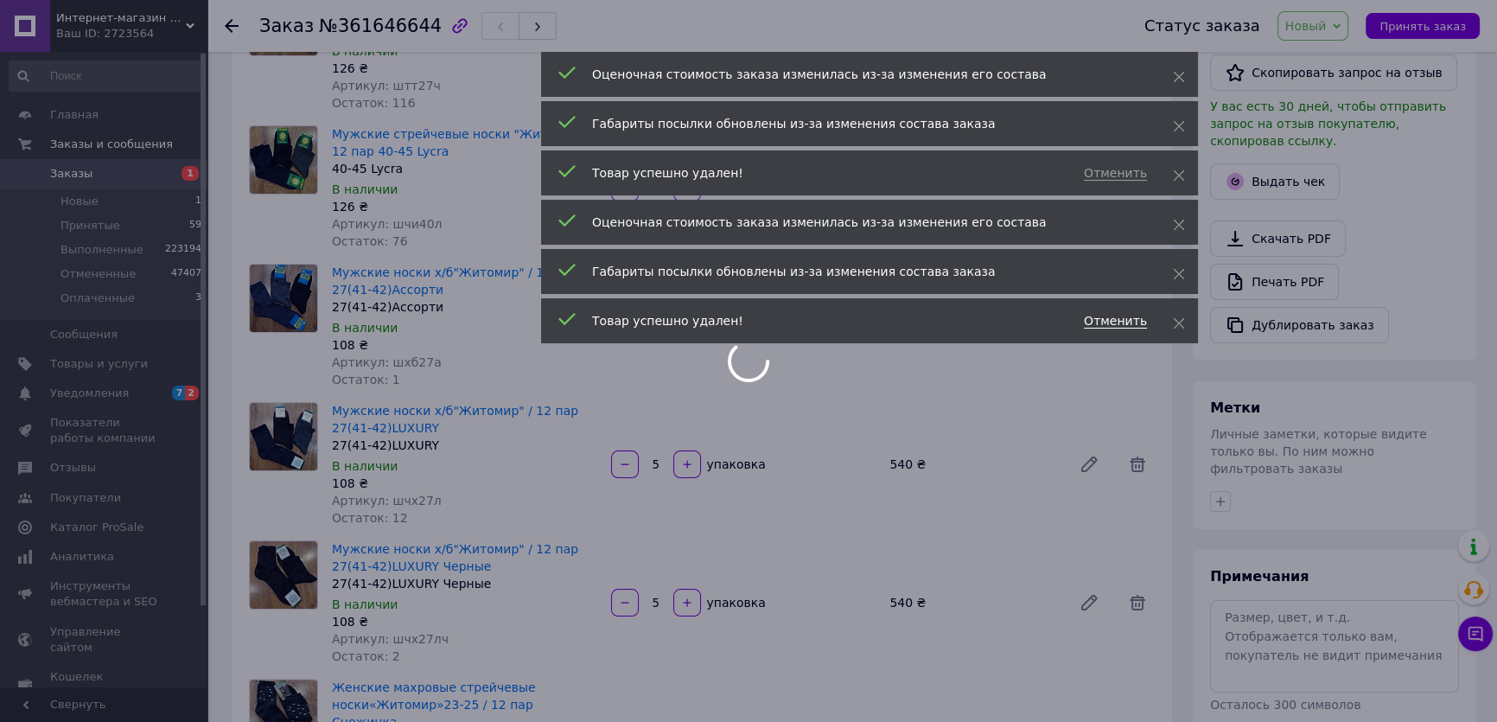
click at [1143, 325] on span "Отменить" at bounding box center [1115, 321] width 63 height 15
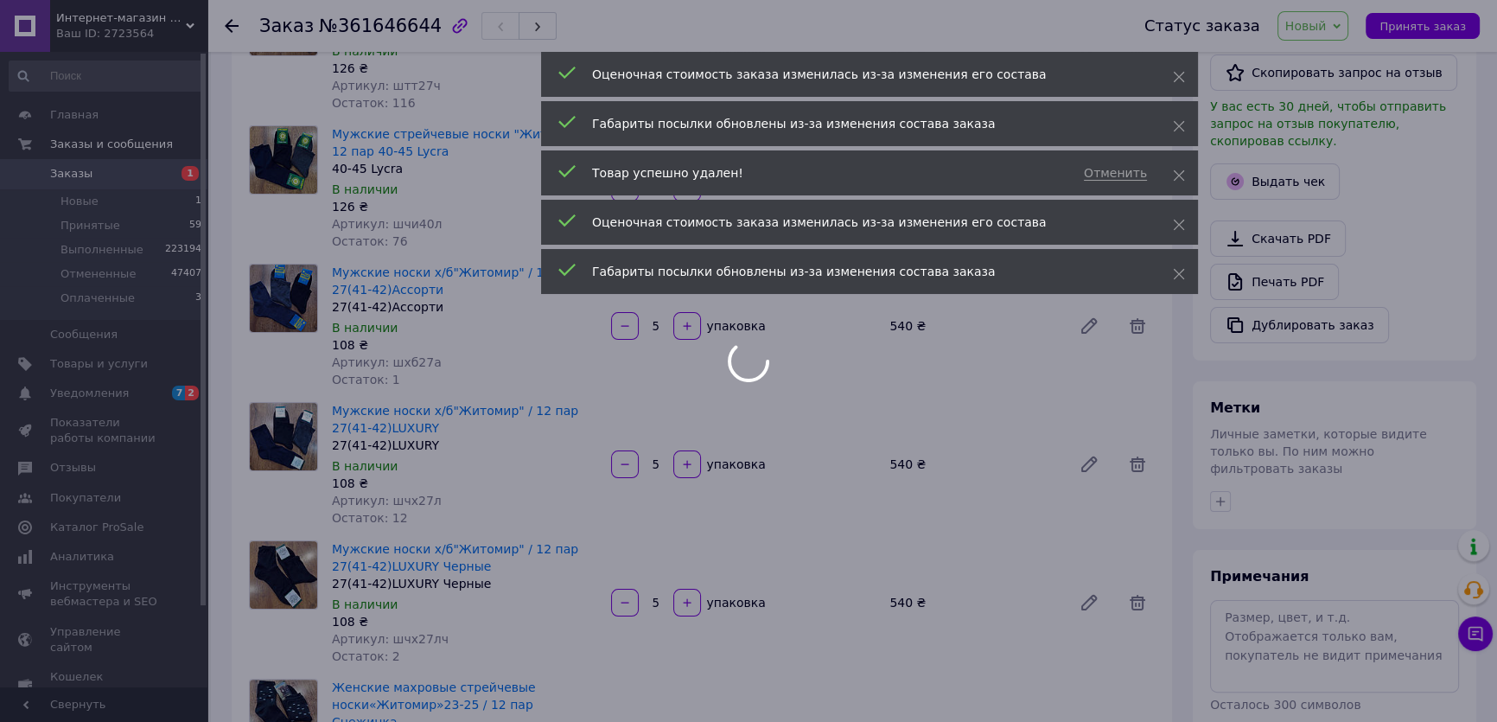
click at [1141, 328] on div at bounding box center [748, 361] width 1497 height 722
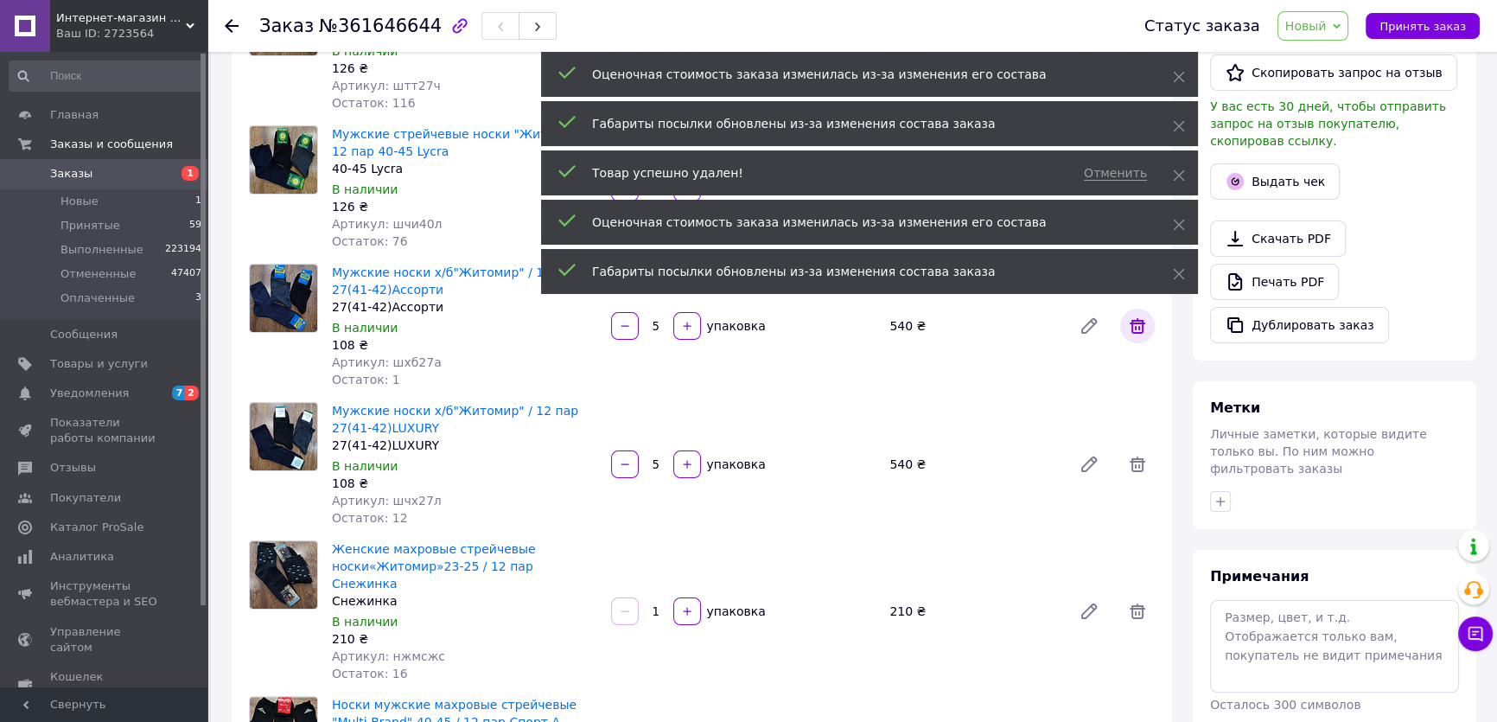
click at [1127, 321] on icon at bounding box center [1137, 326] width 21 height 21
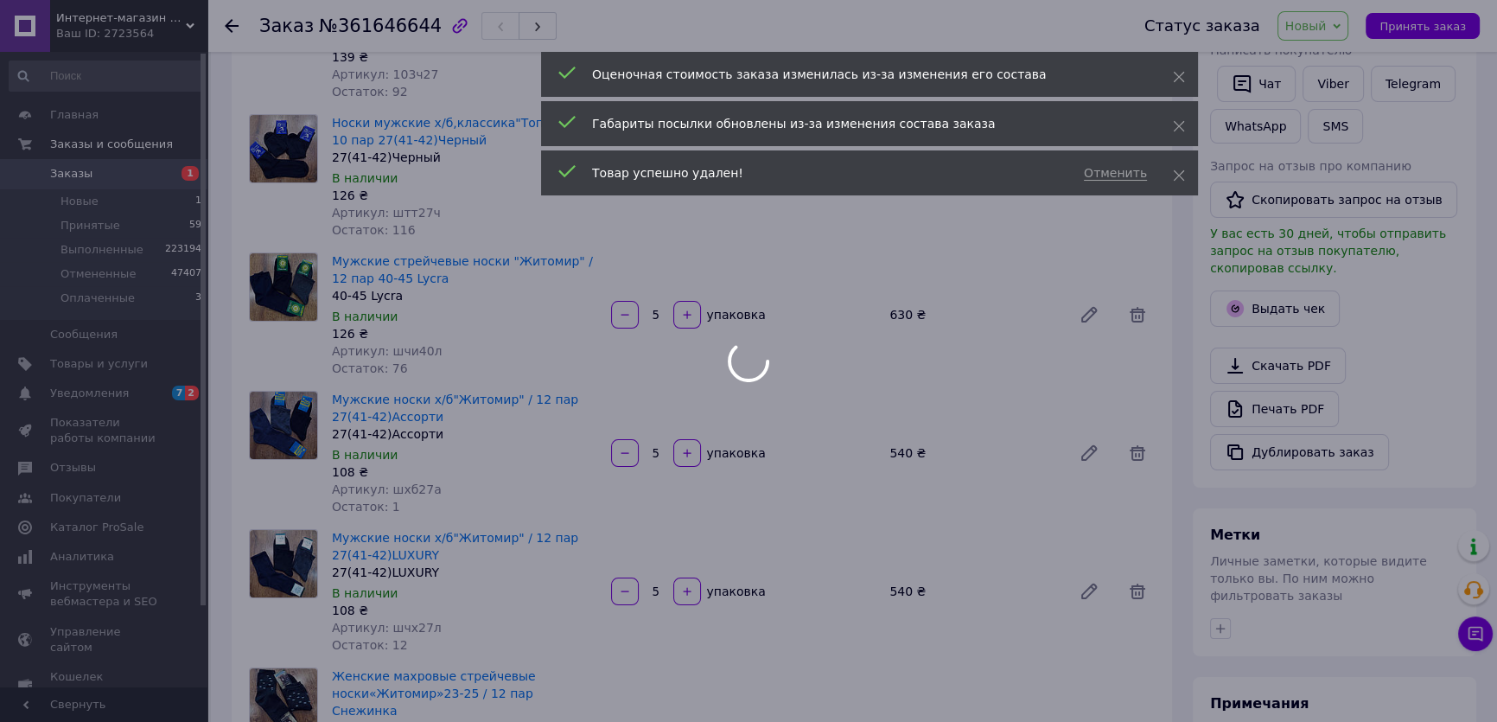
scroll to position [156, 0]
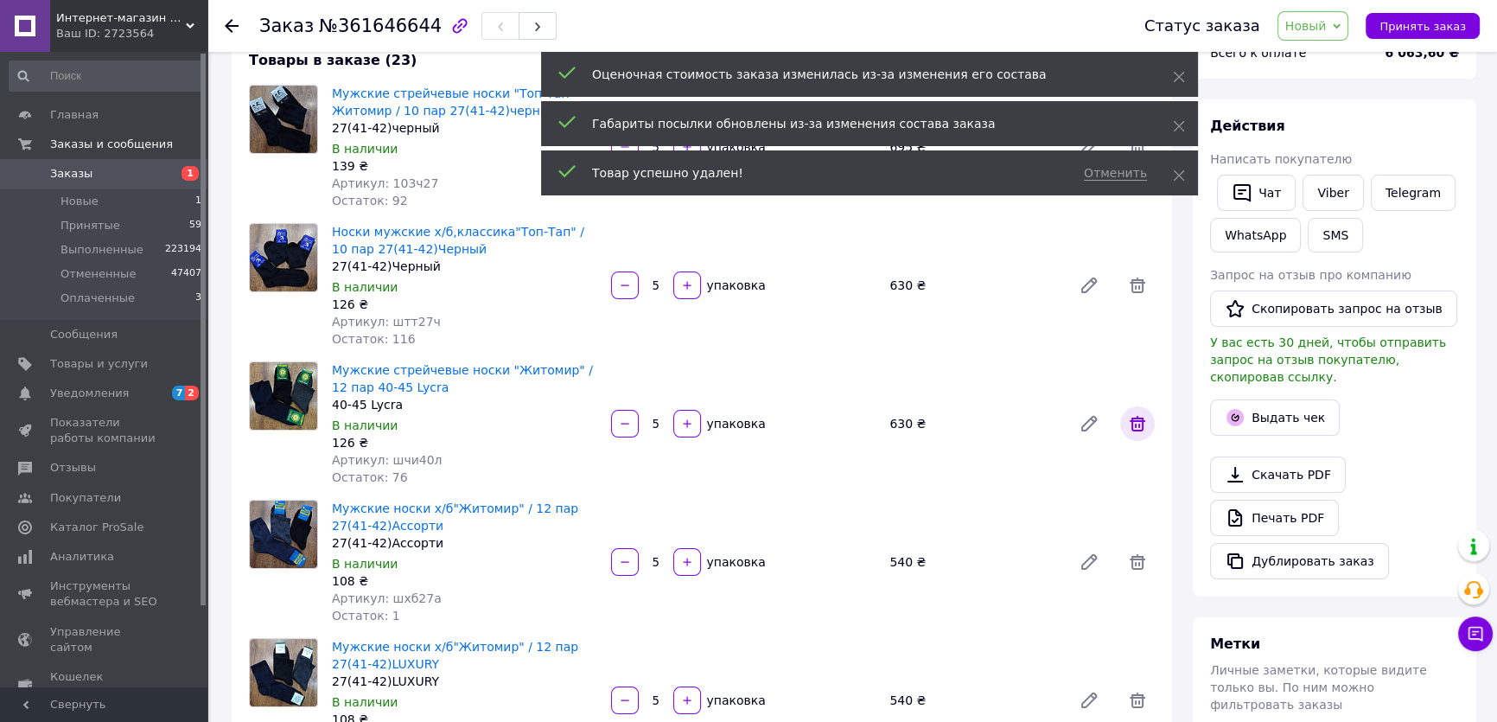
click at [1135, 423] on icon at bounding box center [1138, 424] width 16 height 16
click at [1132, 431] on icon at bounding box center [1137, 423] width 21 height 21
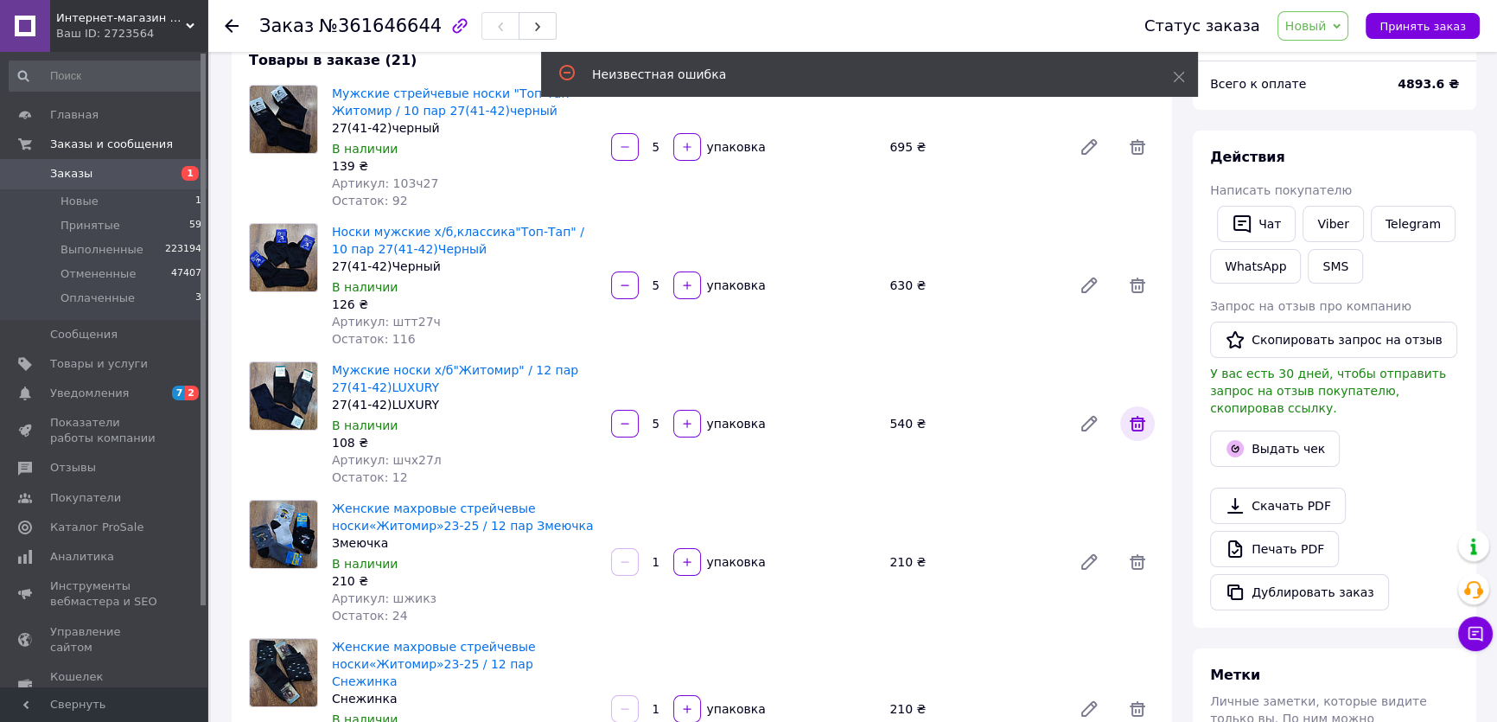
click at [1134, 431] on icon at bounding box center [1137, 423] width 21 height 21
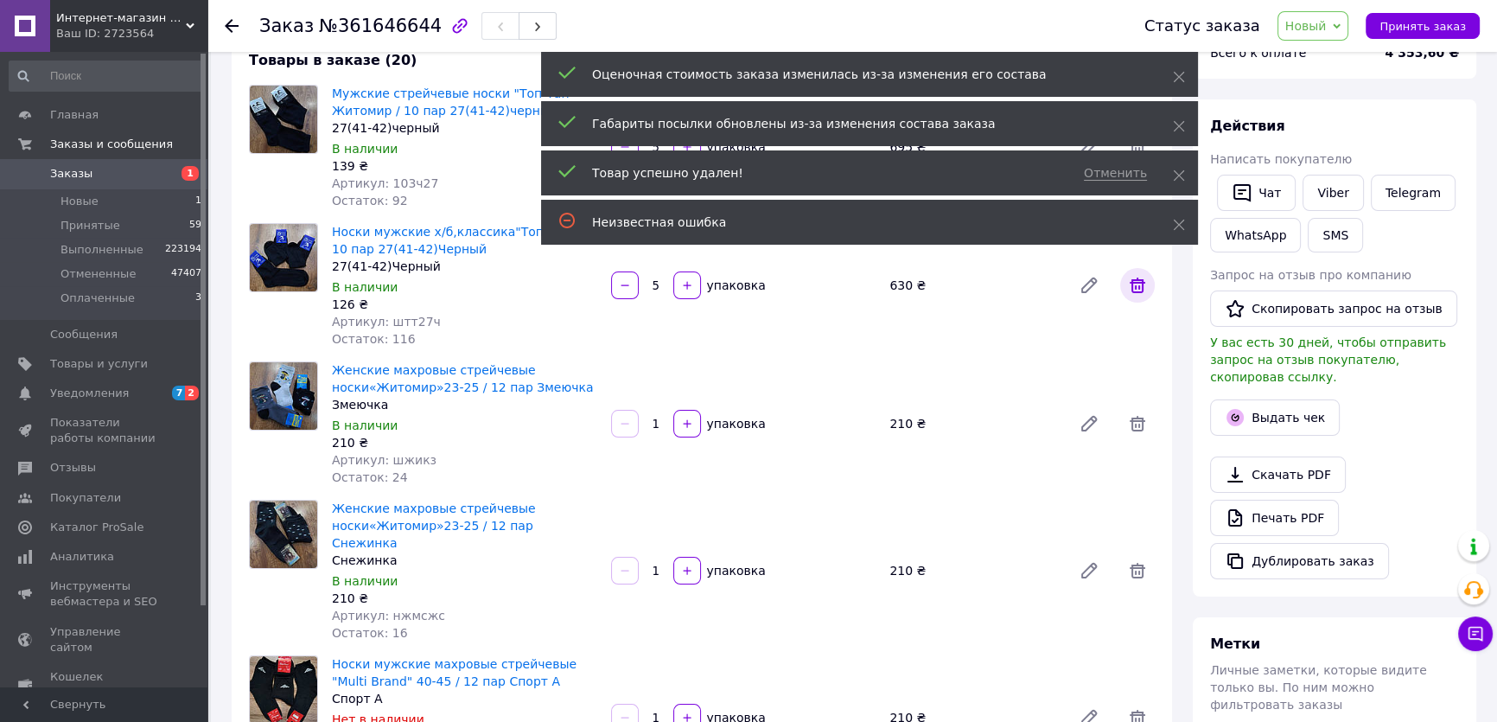
click at [1136, 284] on icon at bounding box center [1137, 285] width 21 height 21
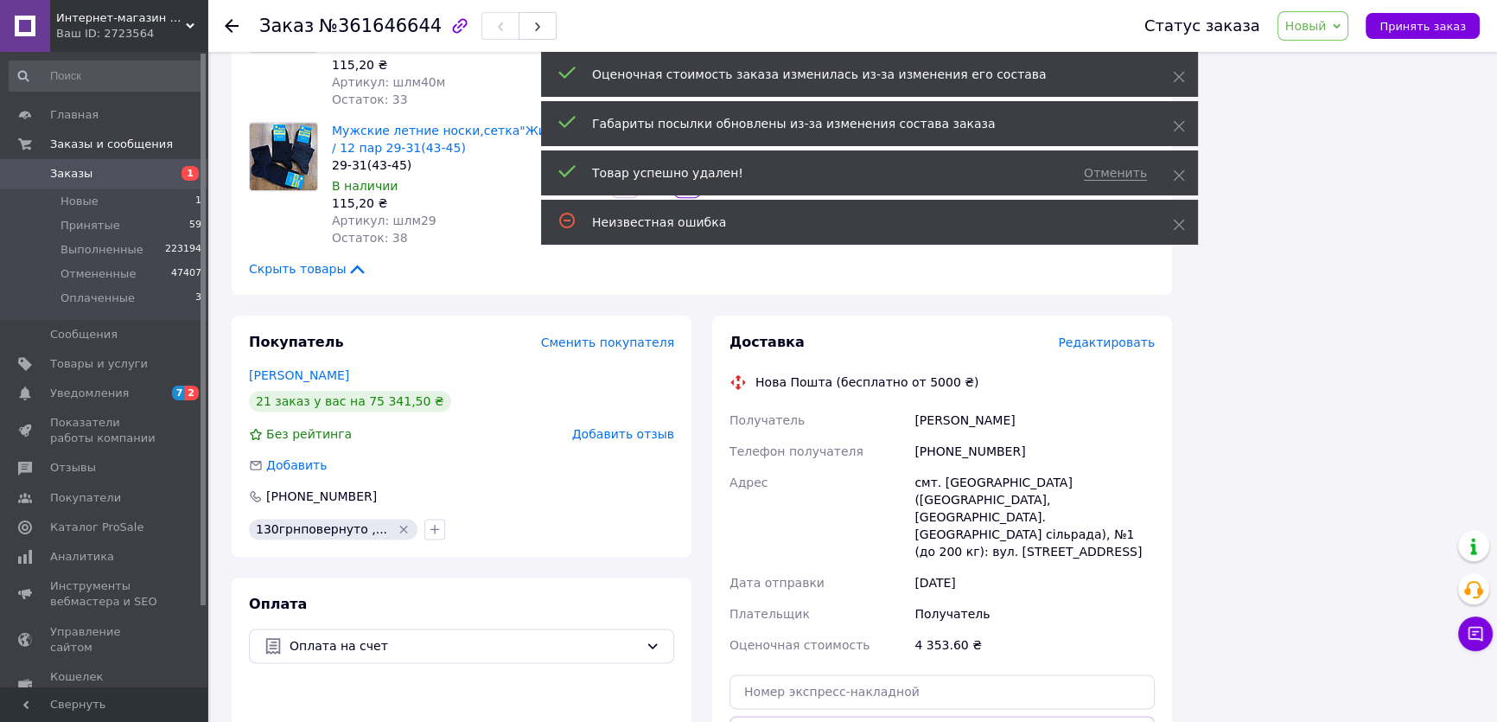
scroll to position [2455, 0]
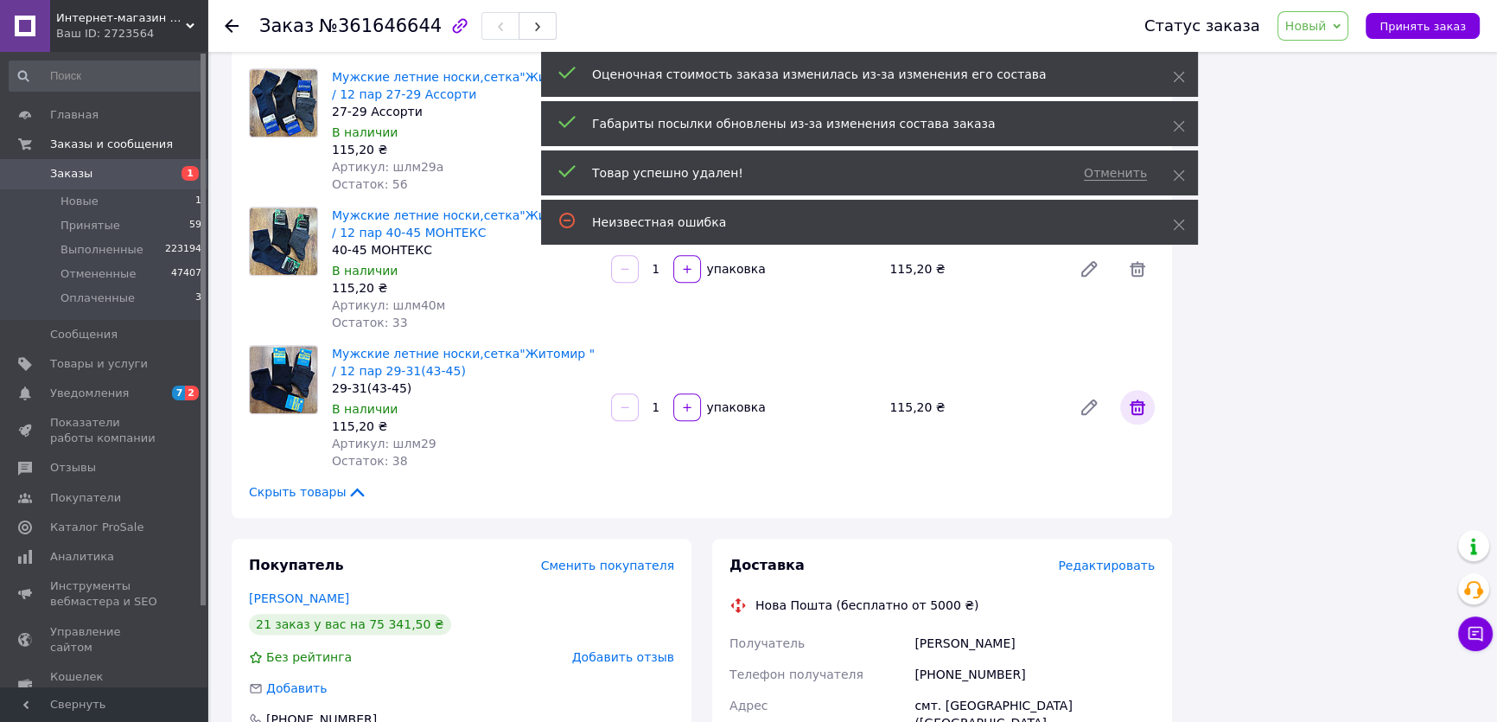
click at [1135, 397] on icon at bounding box center [1137, 407] width 21 height 21
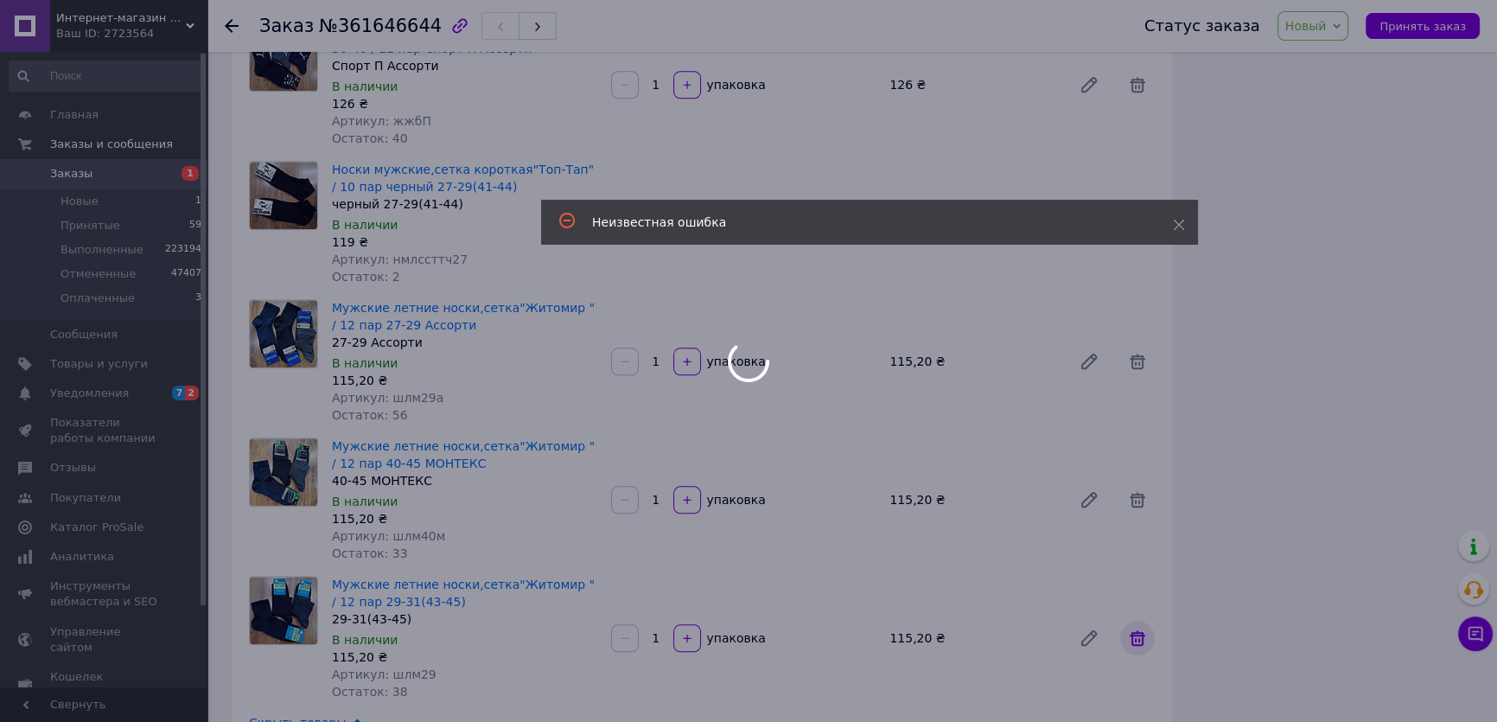
scroll to position [2219, 0]
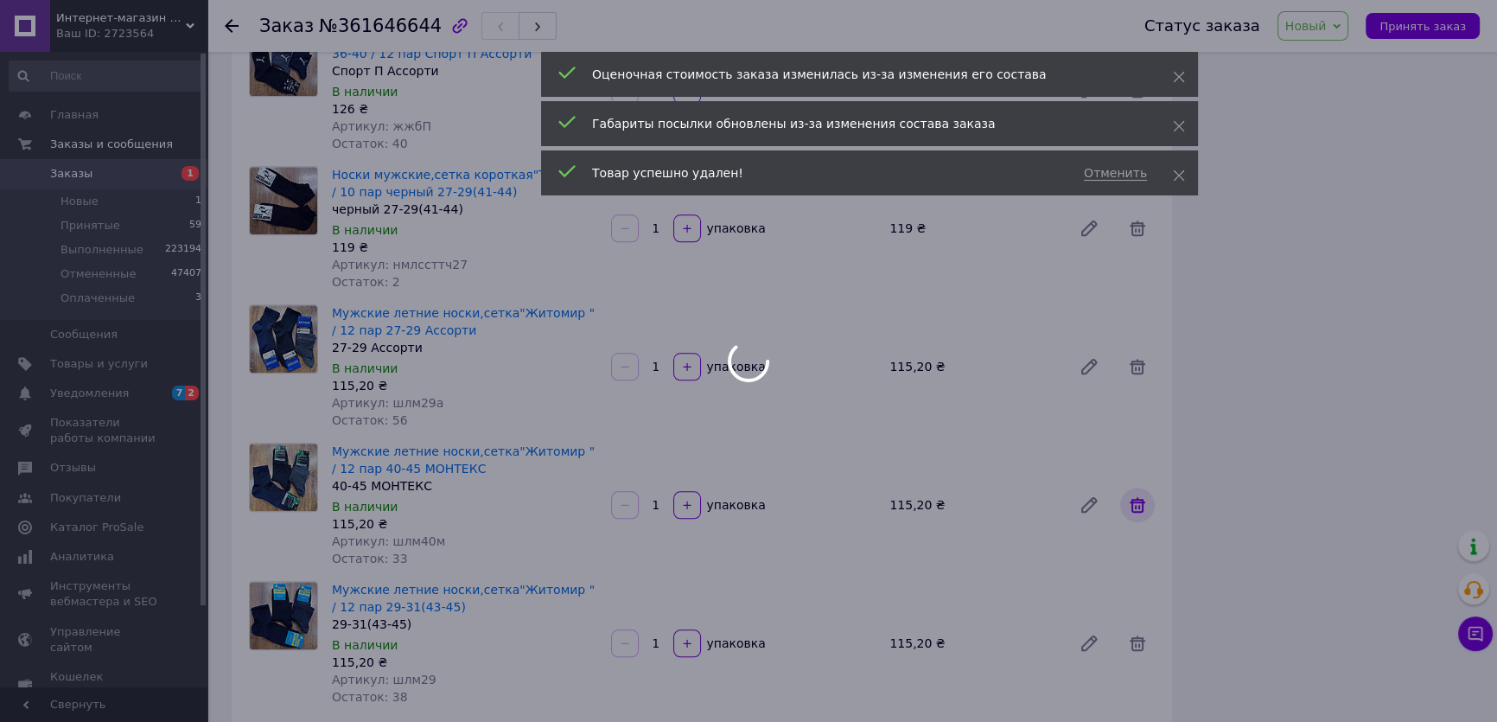
click at [1134, 436] on div at bounding box center [748, 361] width 1497 height 722
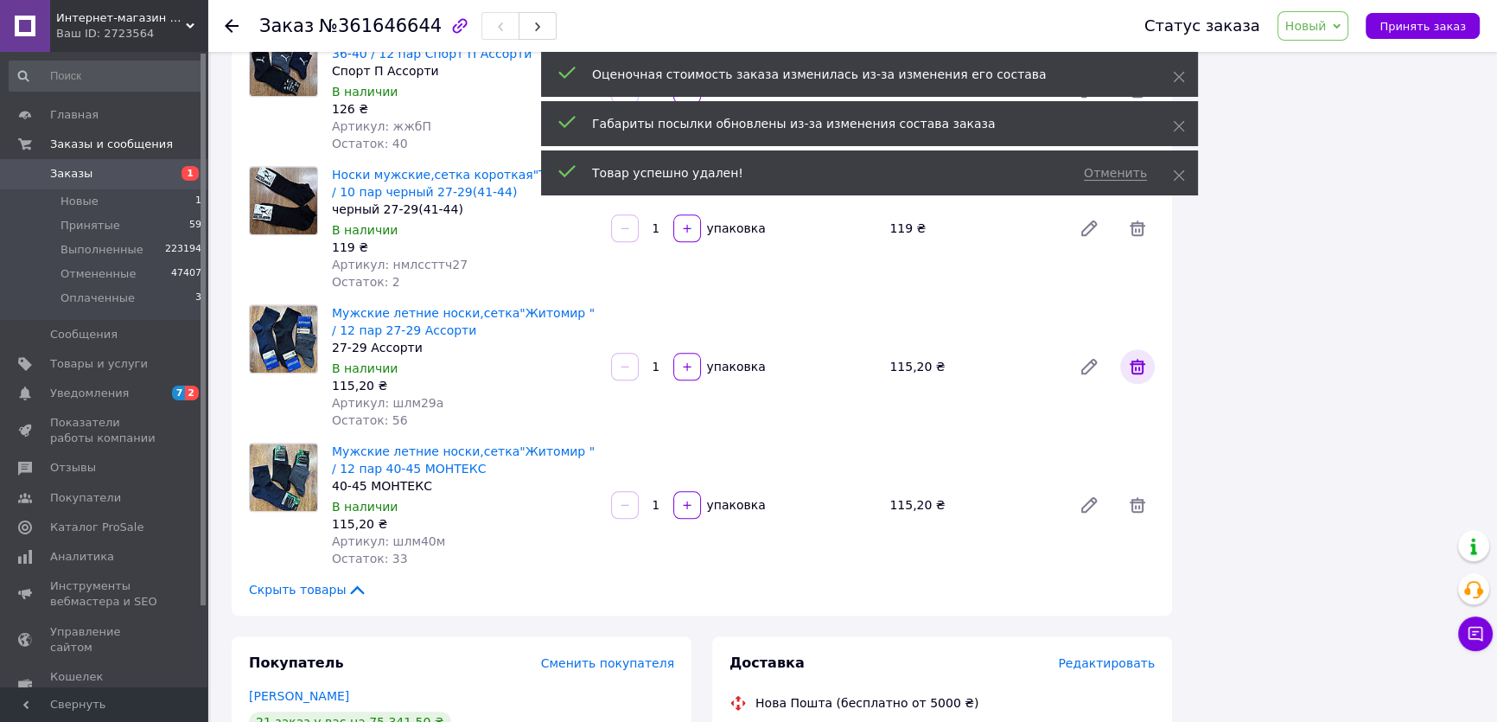
scroll to position [54, 0]
click at [1145, 356] on icon at bounding box center [1137, 366] width 21 height 21
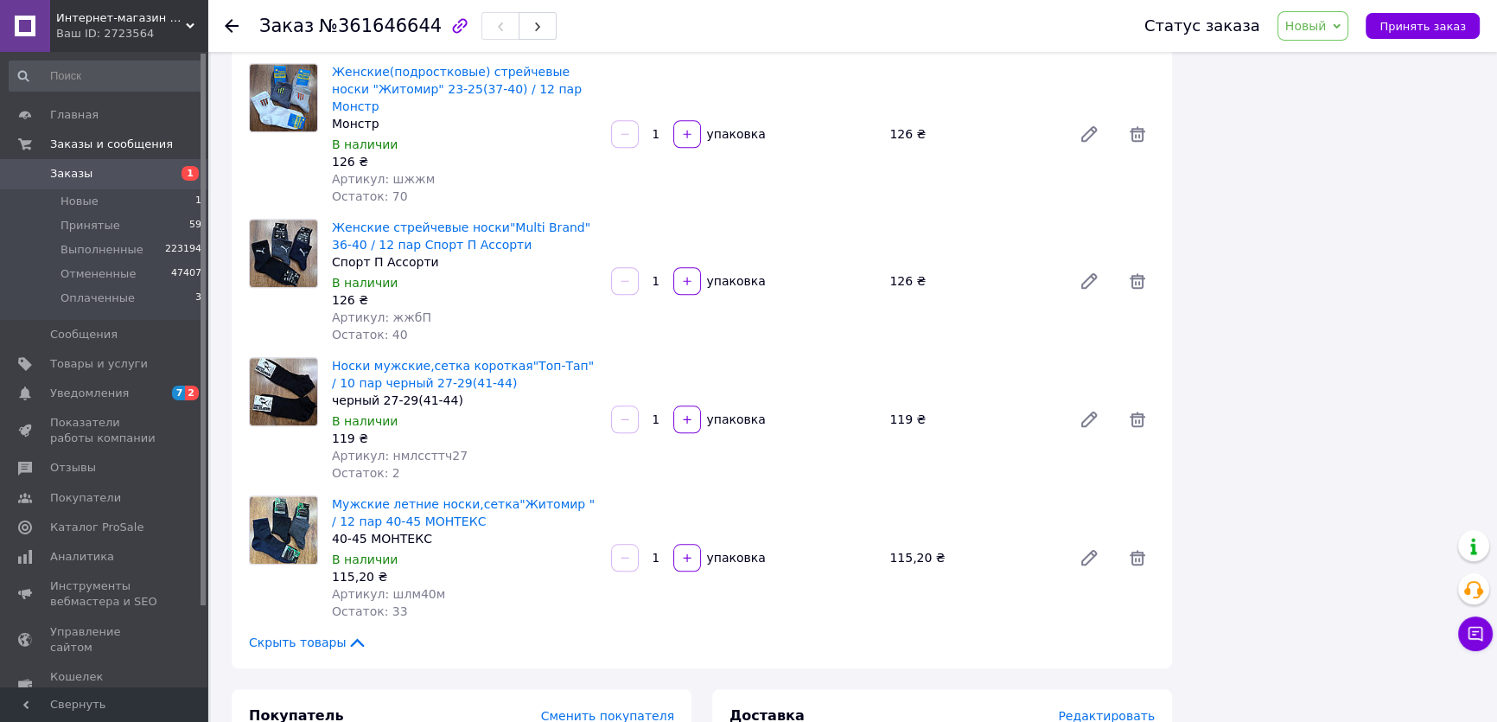
scroll to position [1983, 0]
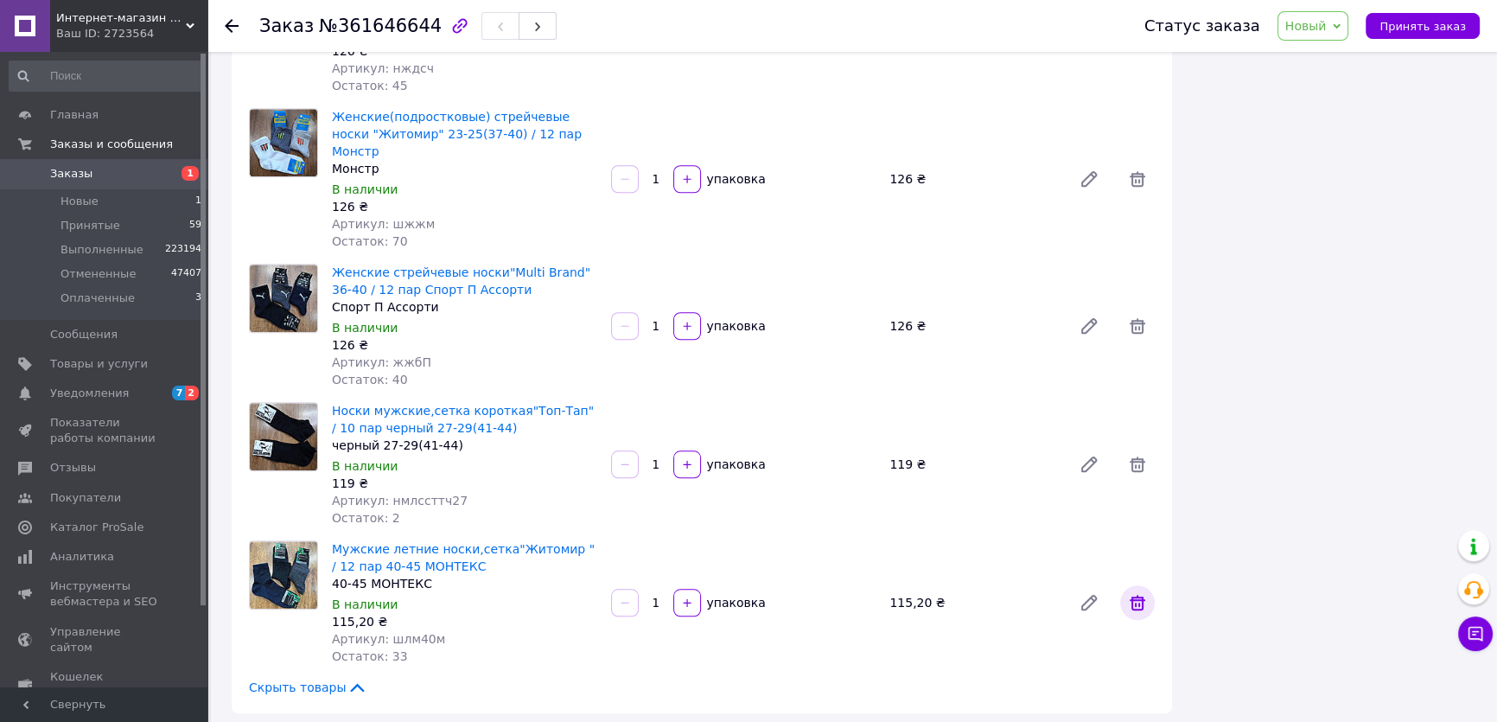
click at [1134, 592] on icon at bounding box center [1137, 602] width 21 height 21
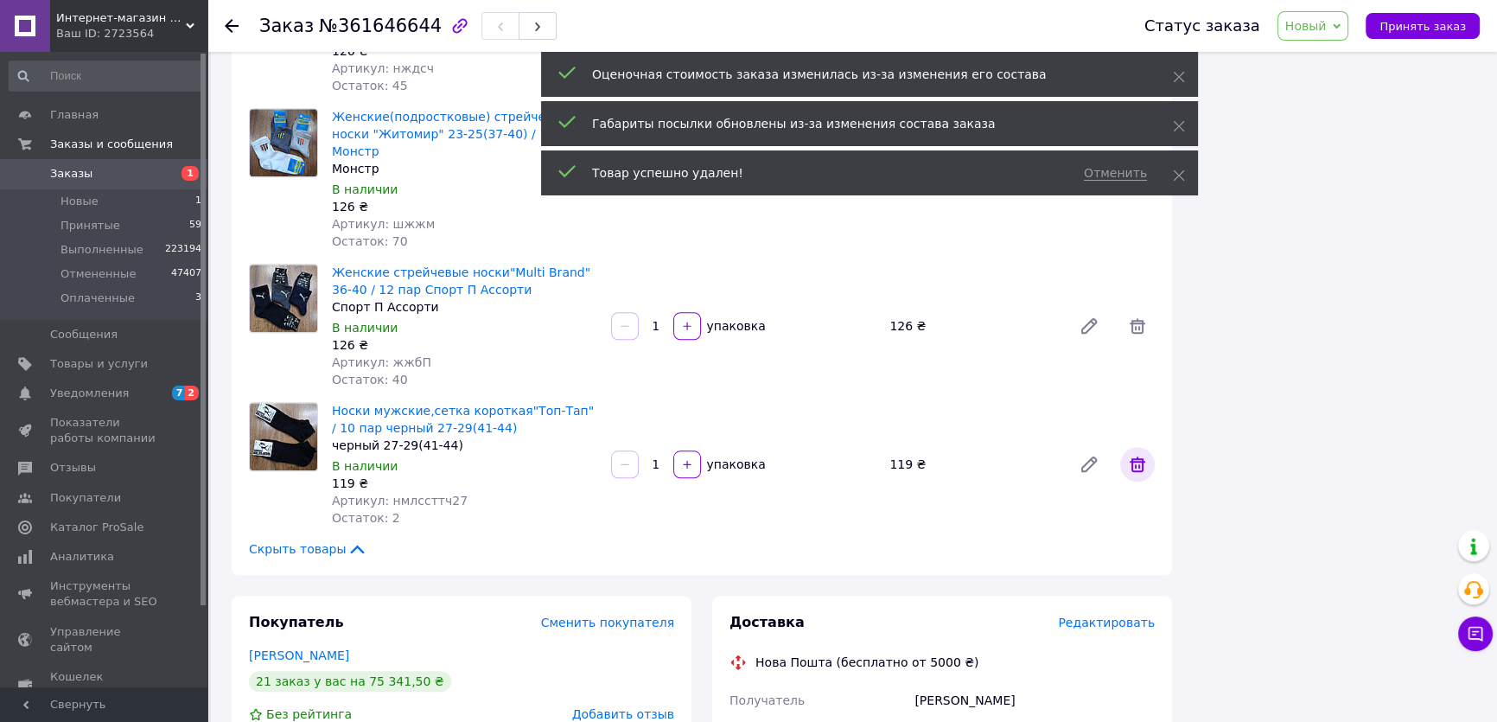
scroll to position [138, 0]
click at [1132, 456] on icon at bounding box center [1138, 464] width 16 height 16
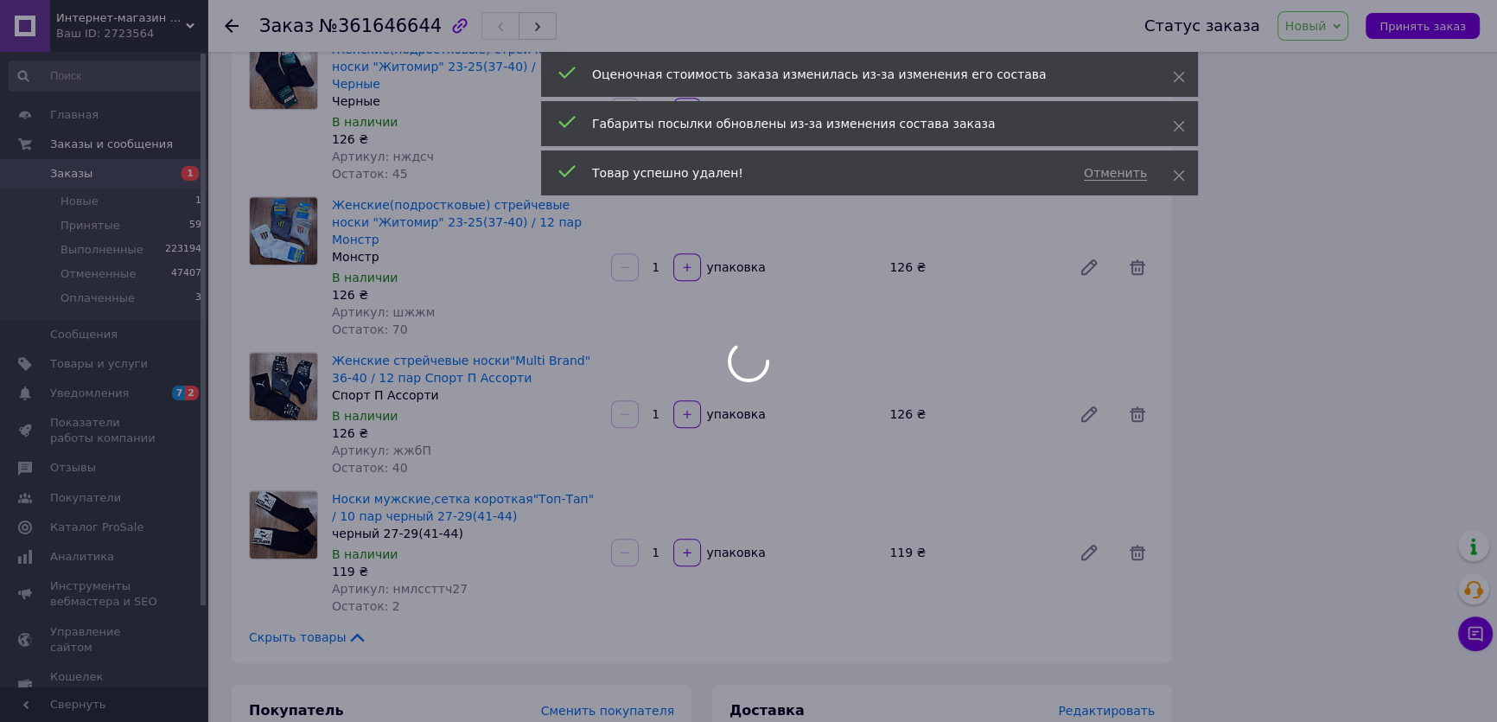
scroll to position [1826, 0]
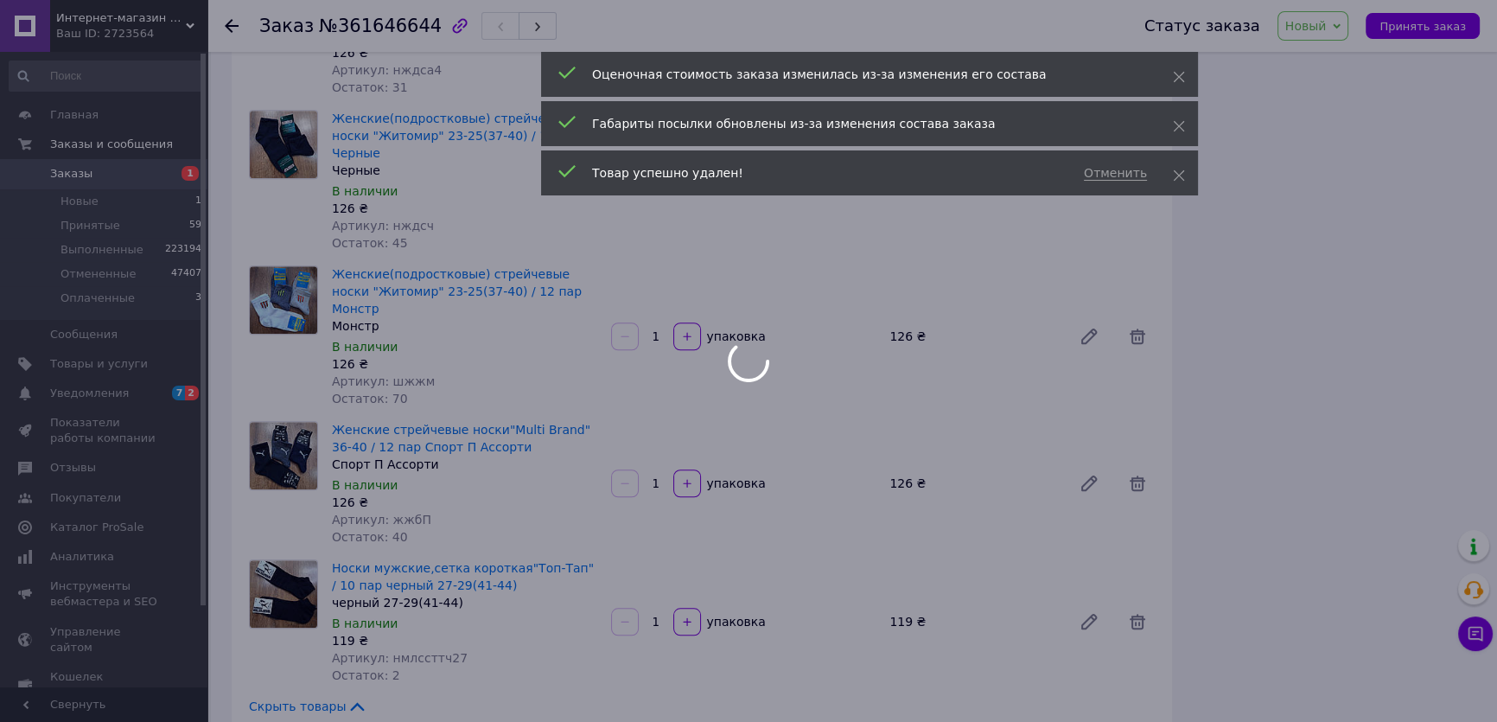
click at [1133, 414] on div at bounding box center [748, 361] width 1497 height 722
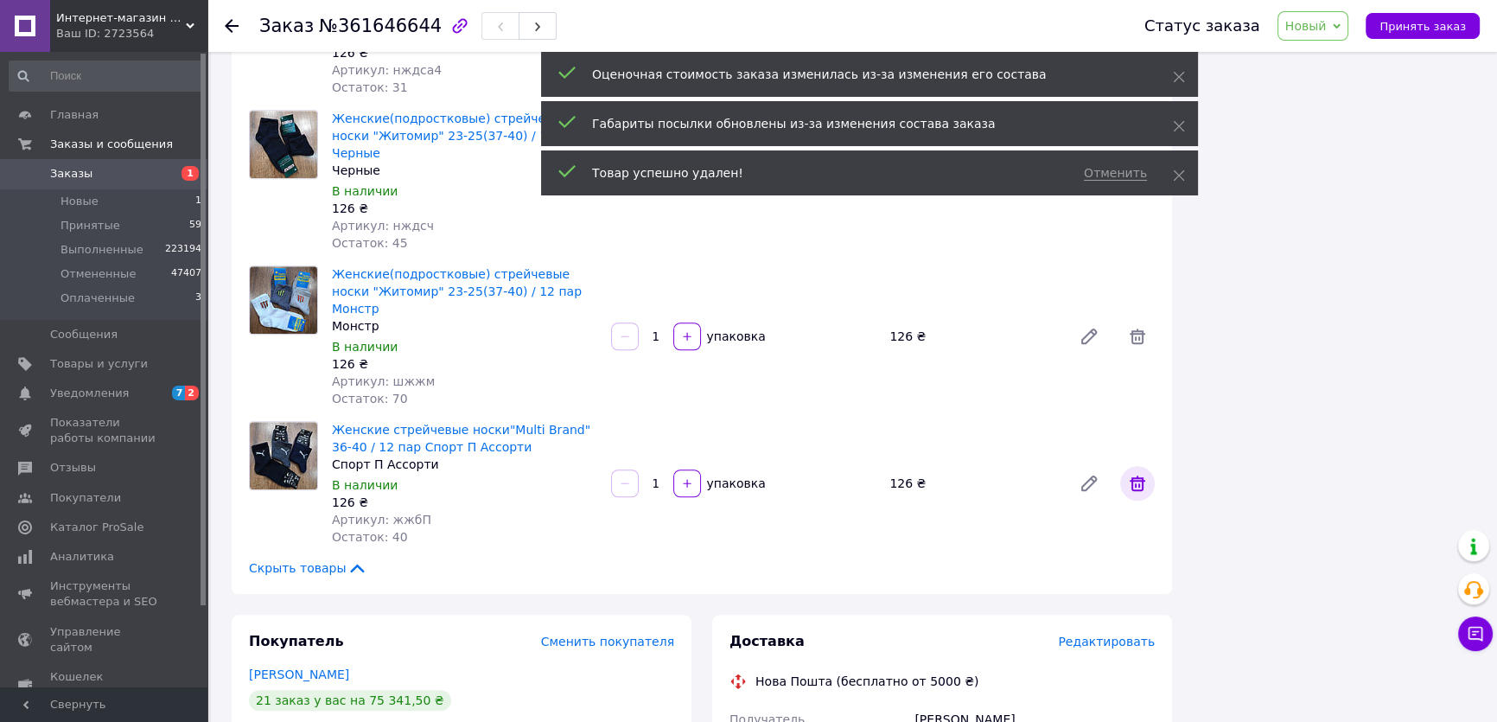
scroll to position [180, 0]
click at [1141, 473] on icon at bounding box center [1137, 483] width 21 height 21
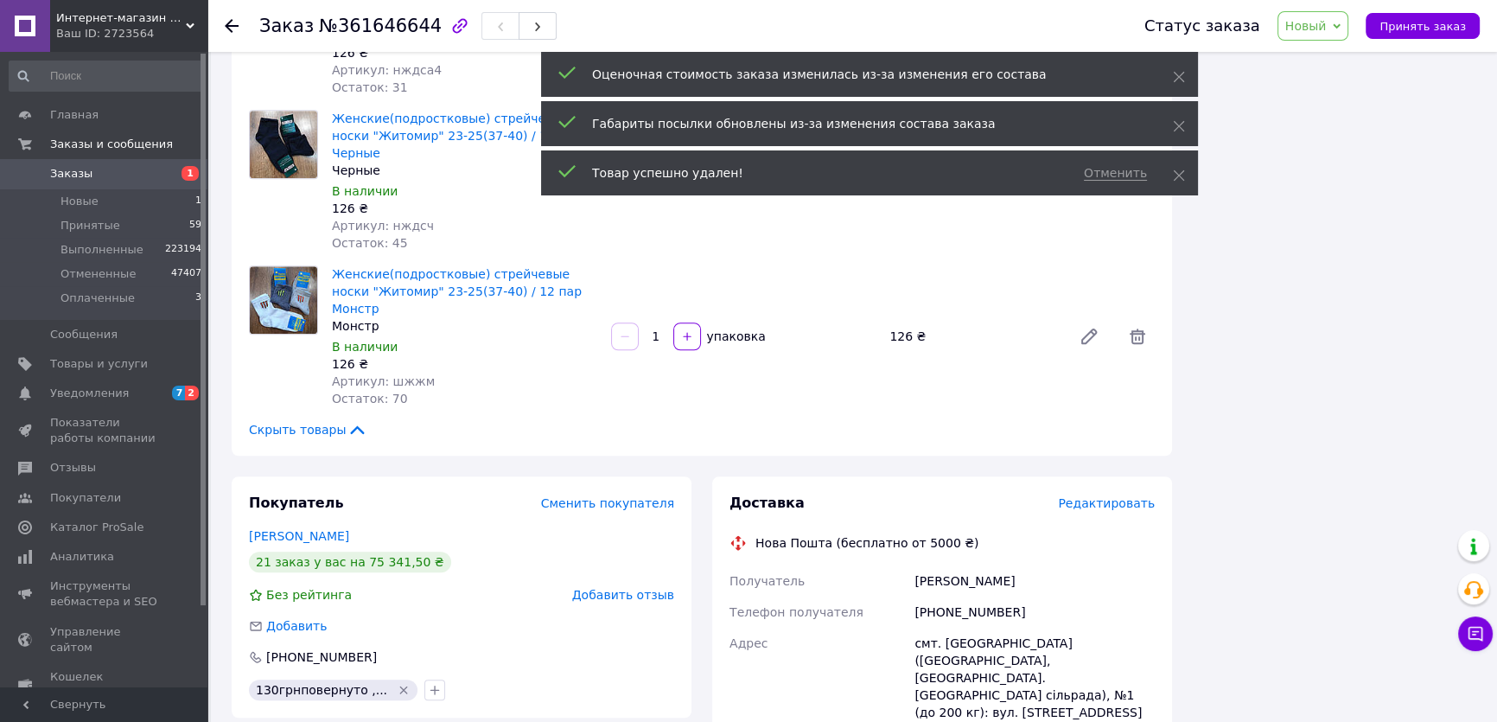
scroll to position [221, 0]
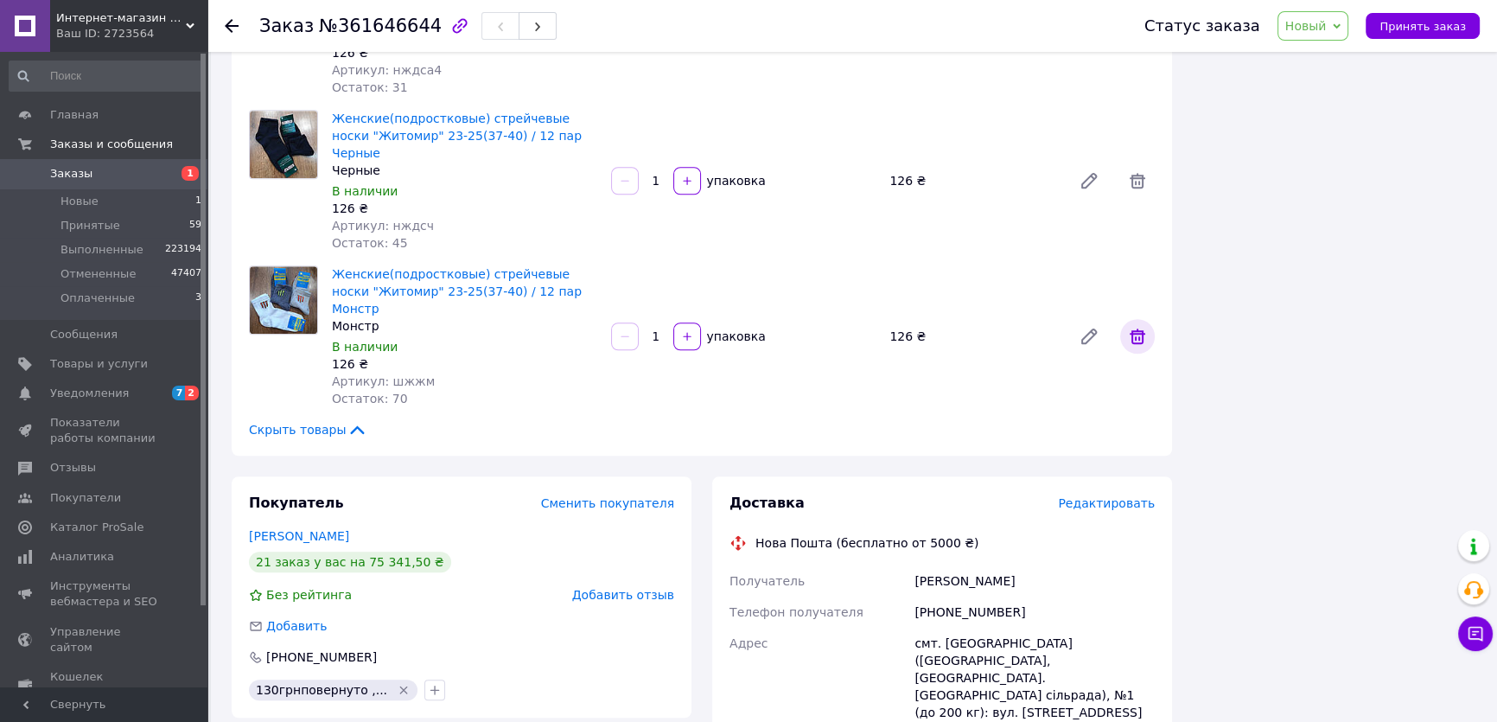
click at [1127, 326] on icon at bounding box center [1137, 336] width 21 height 21
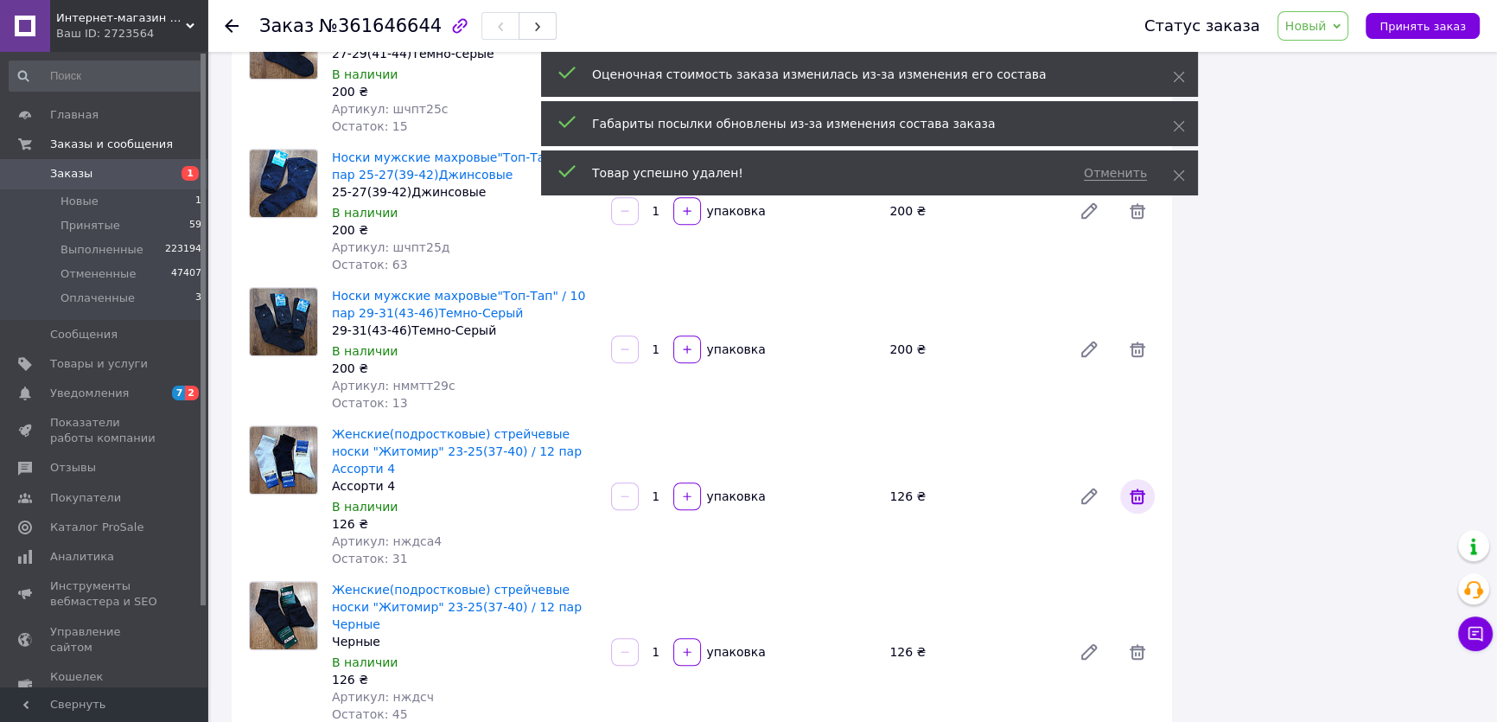
scroll to position [262, 0]
click at [1140, 486] on icon at bounding box center [1137, 496] width 21 height 21
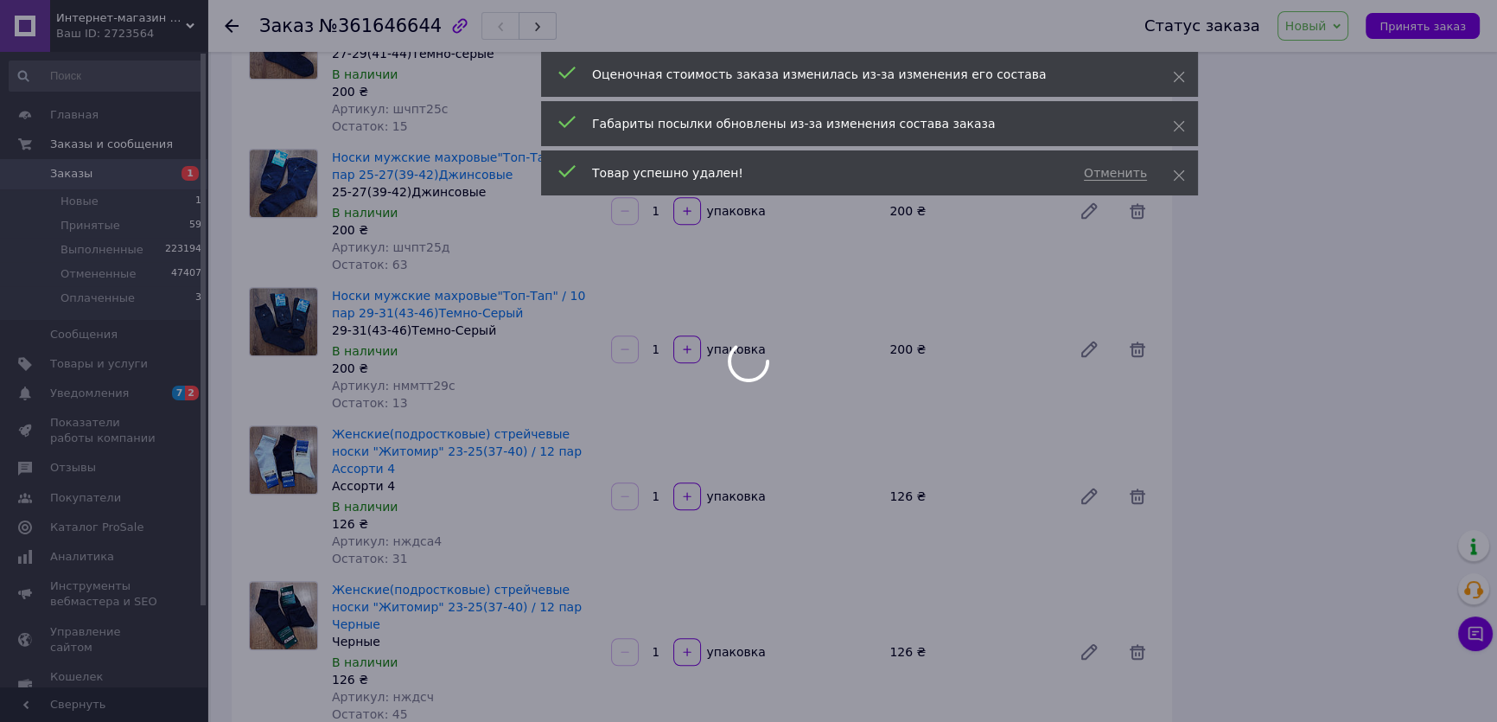
click at [1138, 334] on div at bounding box center [748, 361] width 1497 height 722
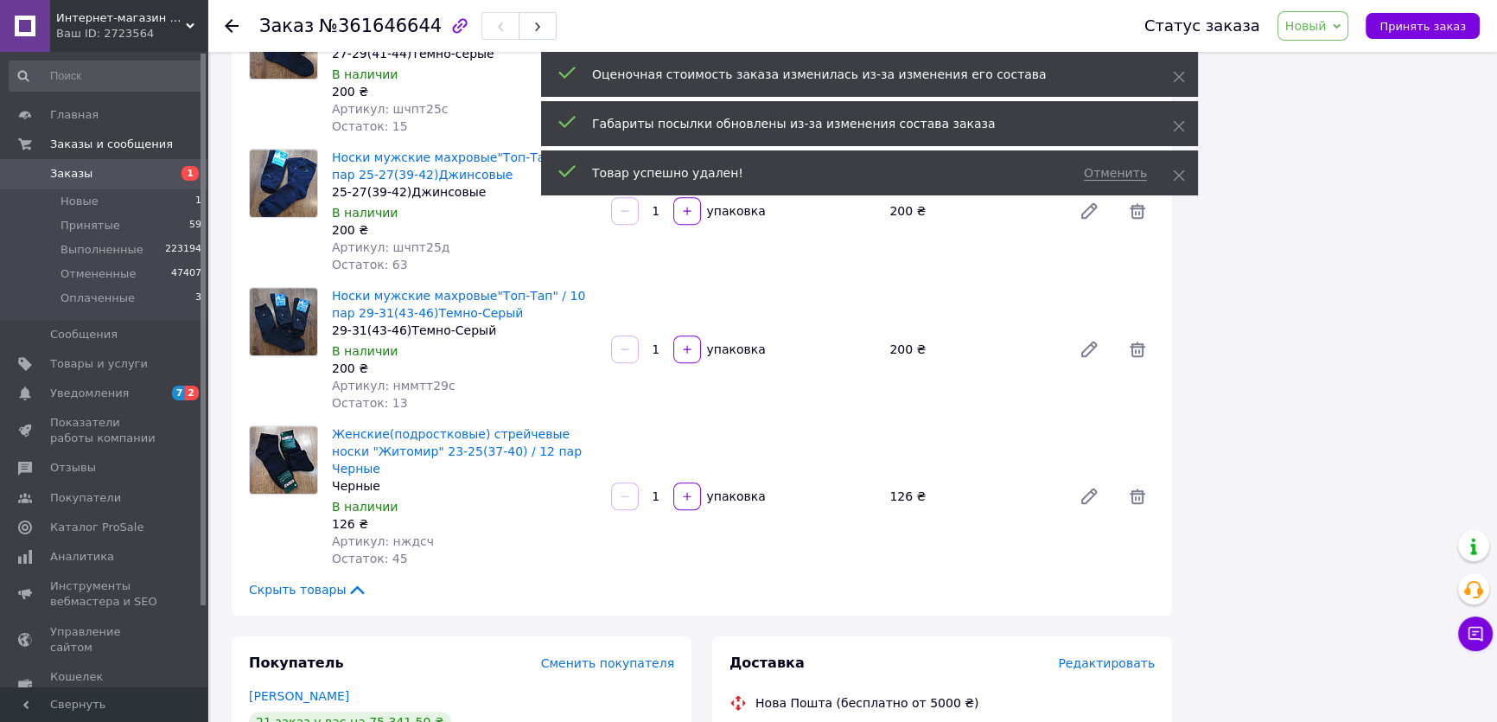
scroll to position [303, 0]
click at [1137, 339] on icon at bounding box center [1137, 349] width 21 height 21
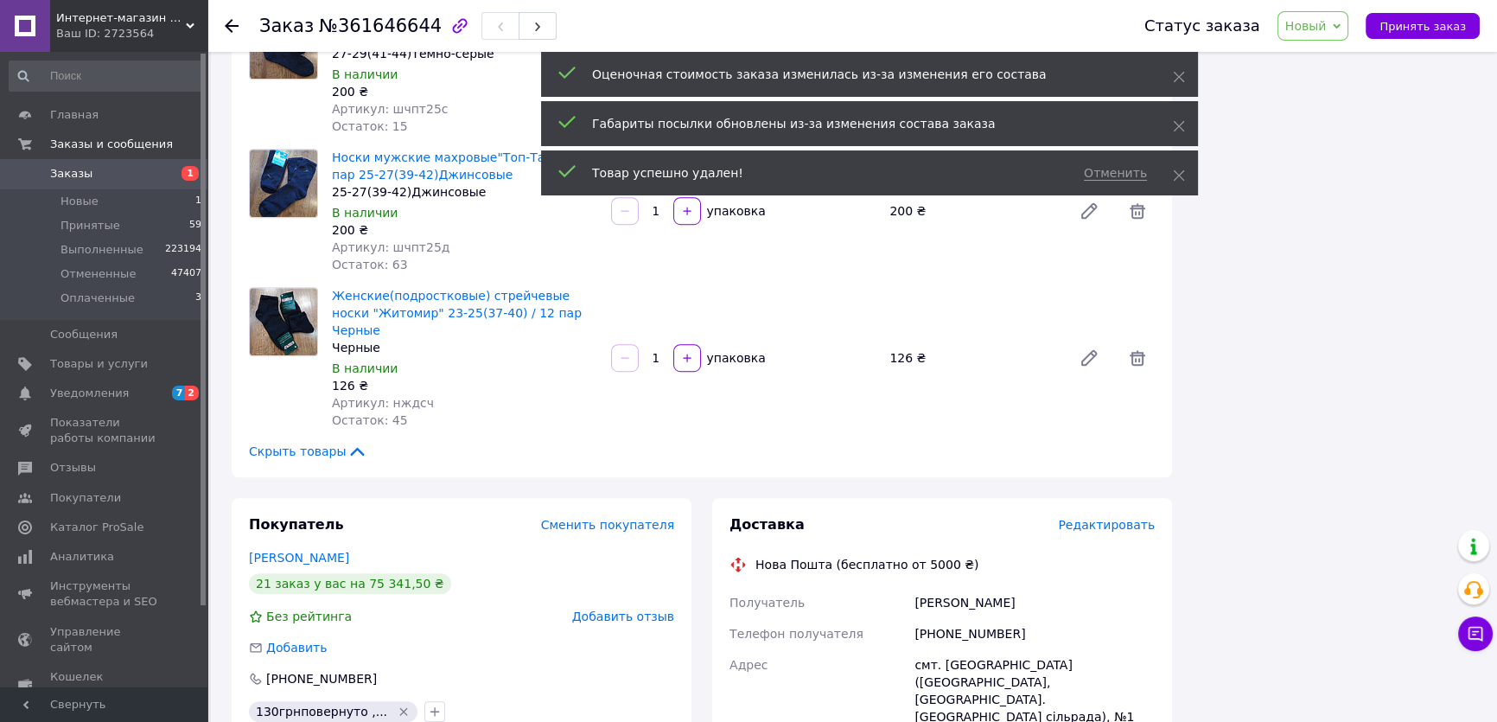
scroll to position [346, 0]
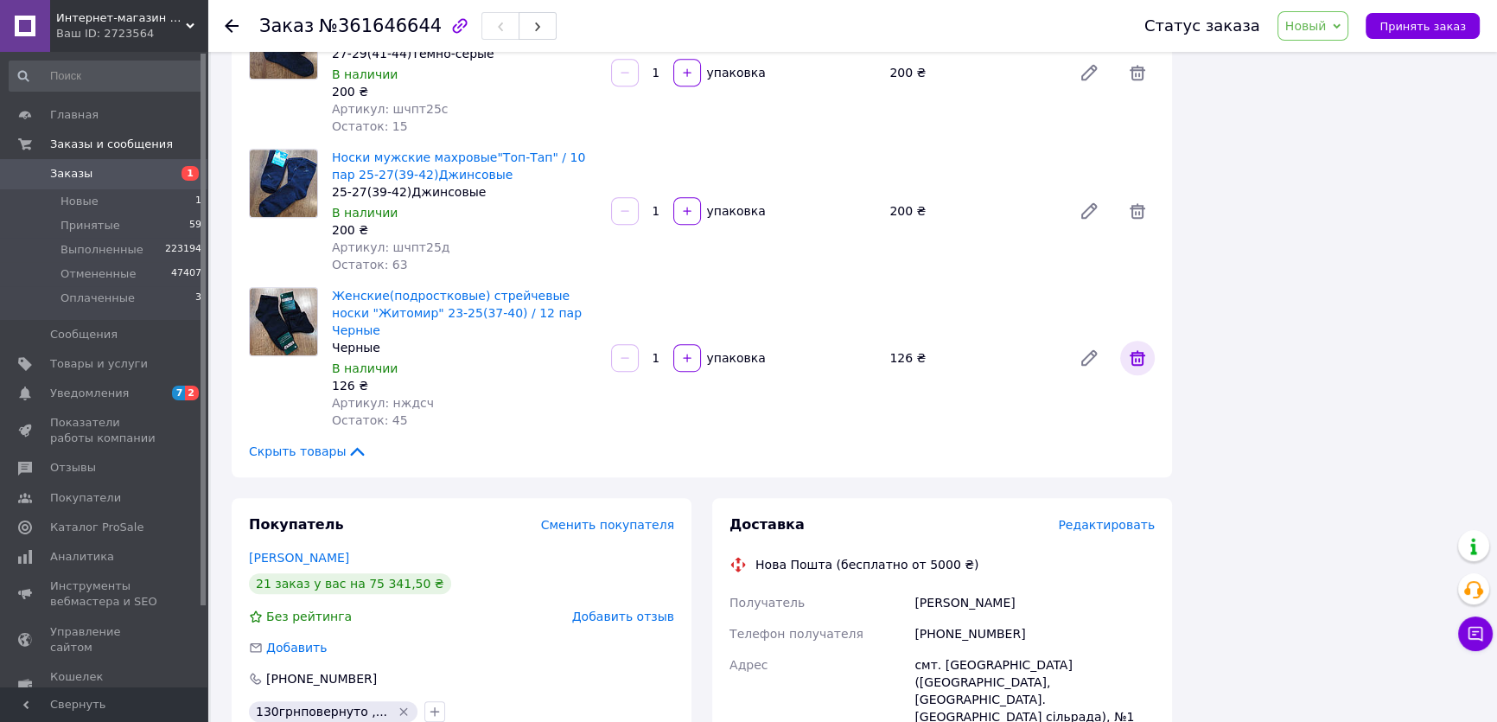
click at [1139, 350] on icon at bounding box center [1138, 358] width 16 height 16
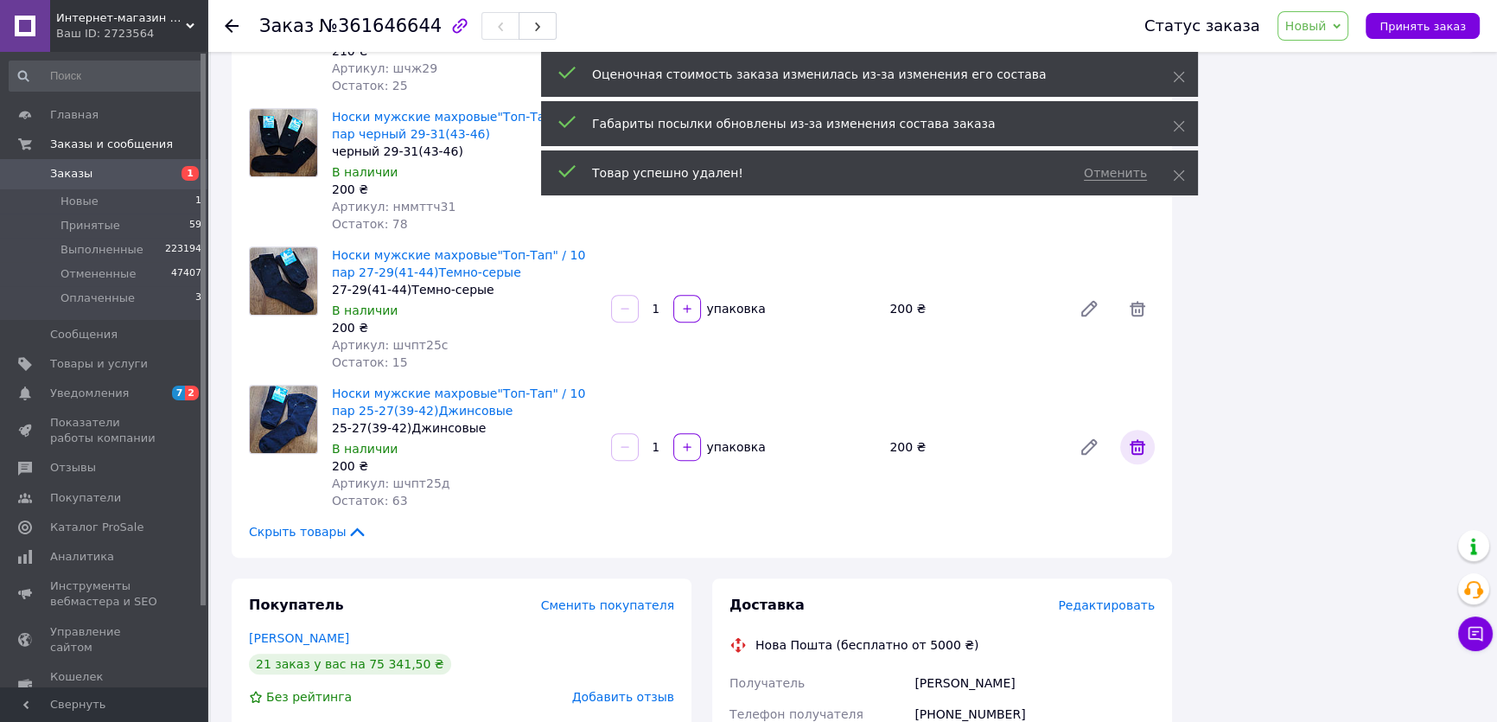
scroll to position [387, 0]
click at [1135, 439] on icon at bounding box center [1138, 447] width 16 height 16
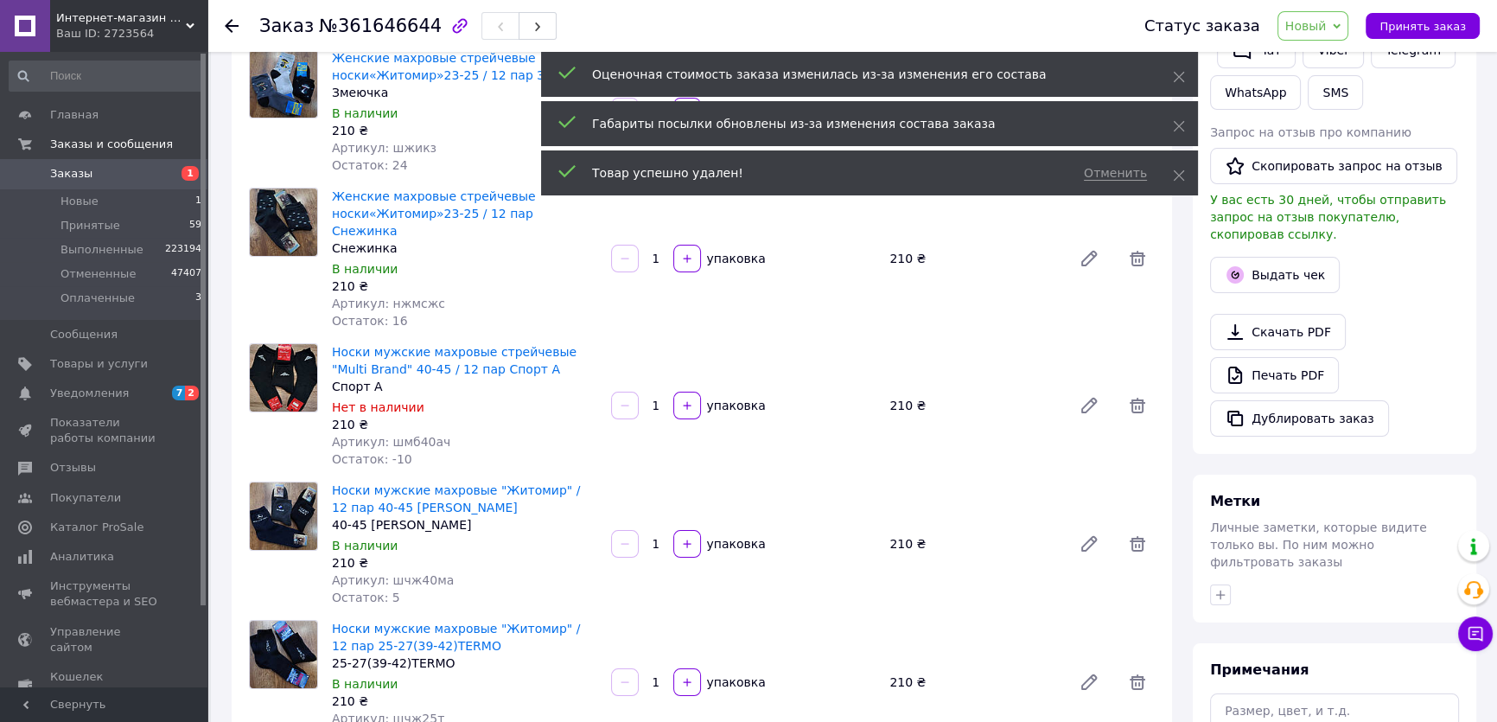
scroll to position [175, 0]
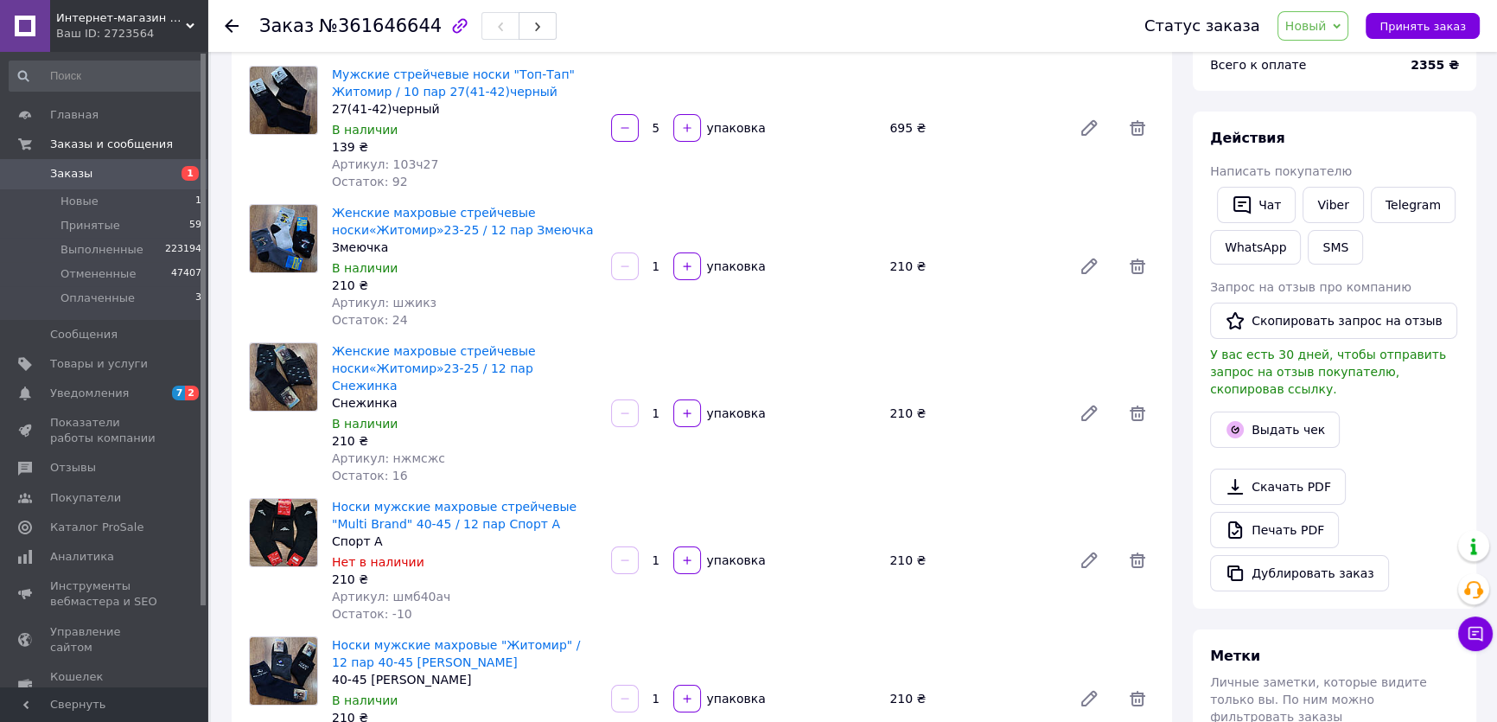
click at [1150, 418] on div at bounding box center [1137, 412] width 48 height 41
click at [1141, 407] on icon at bounding box center [1137, 413] width 21 height 21
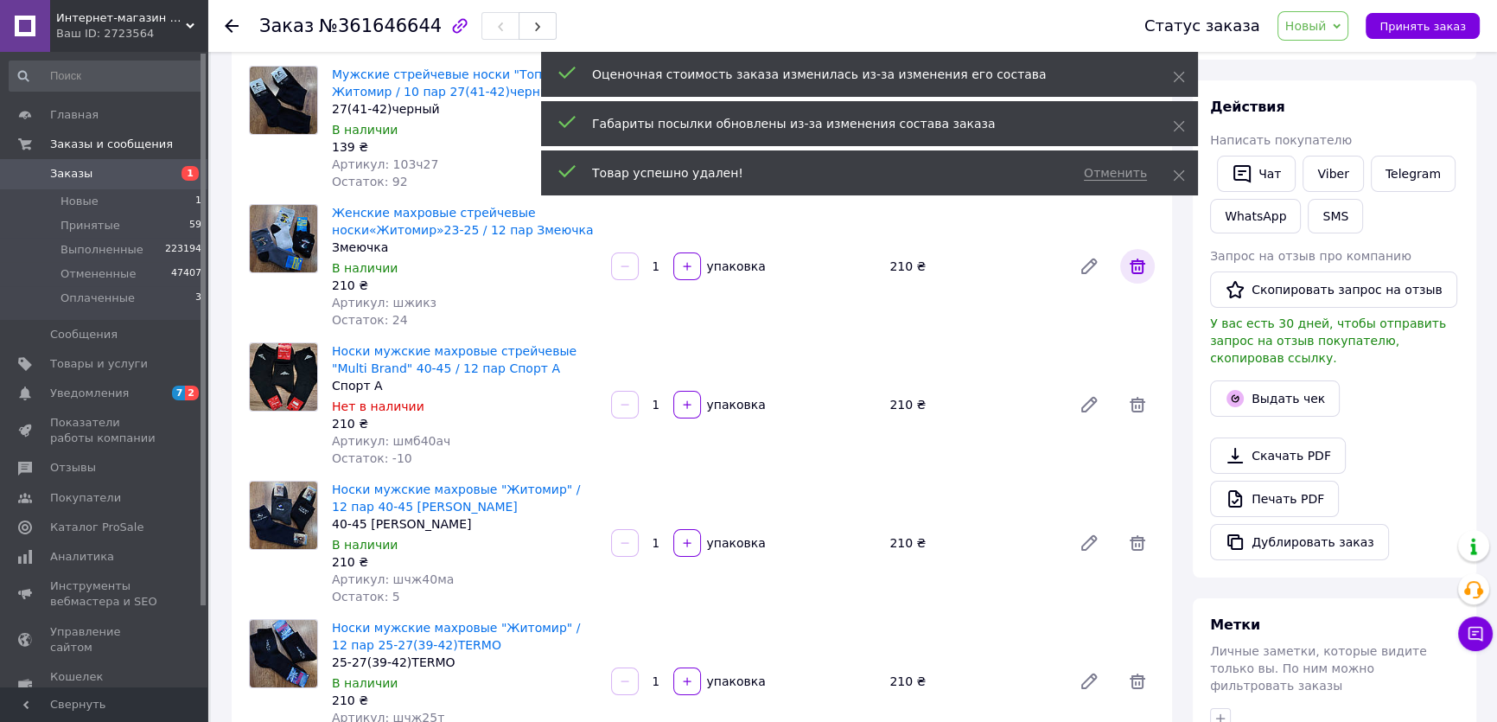
scroll to position [469, 0]
click at [1140, 271] on icon at bounding box center [1137, 266] width 21 height 21
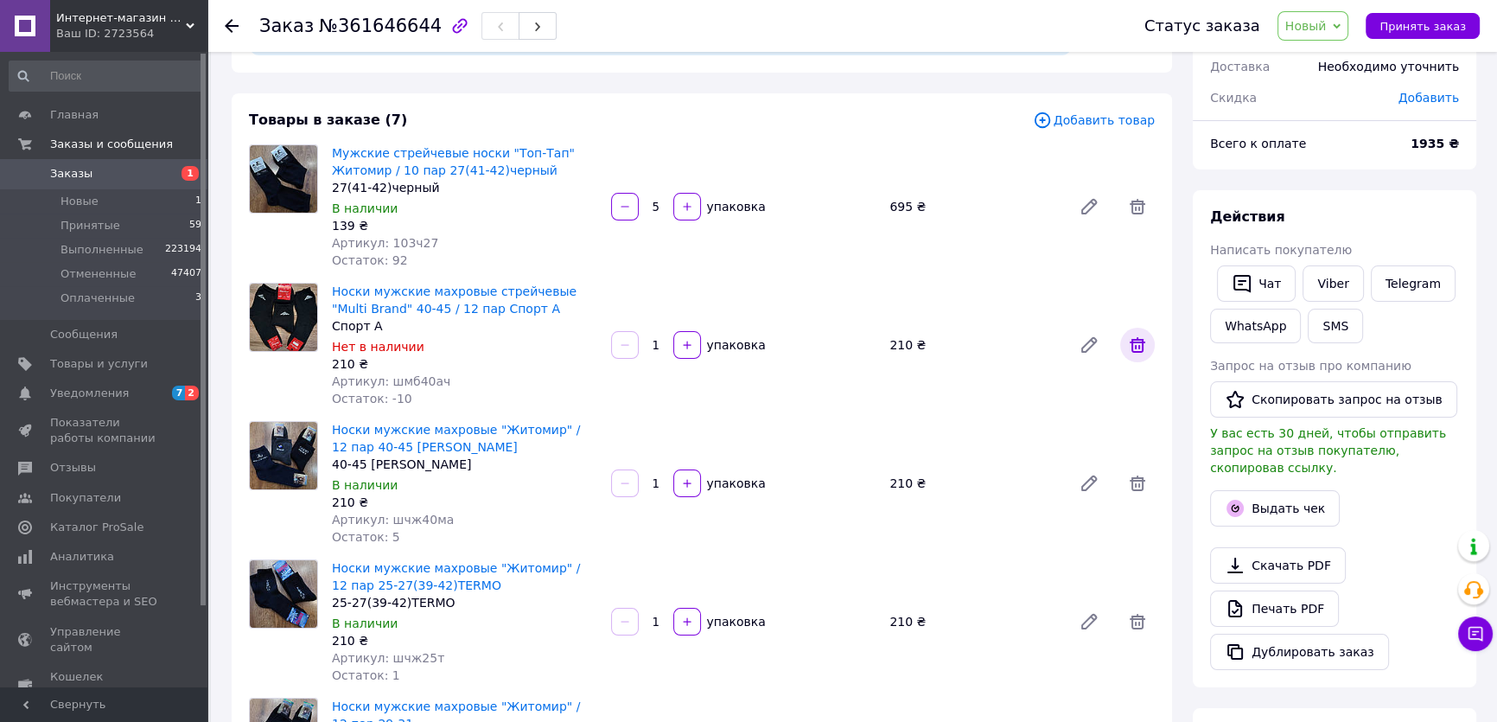
scroll to position [18, 0]
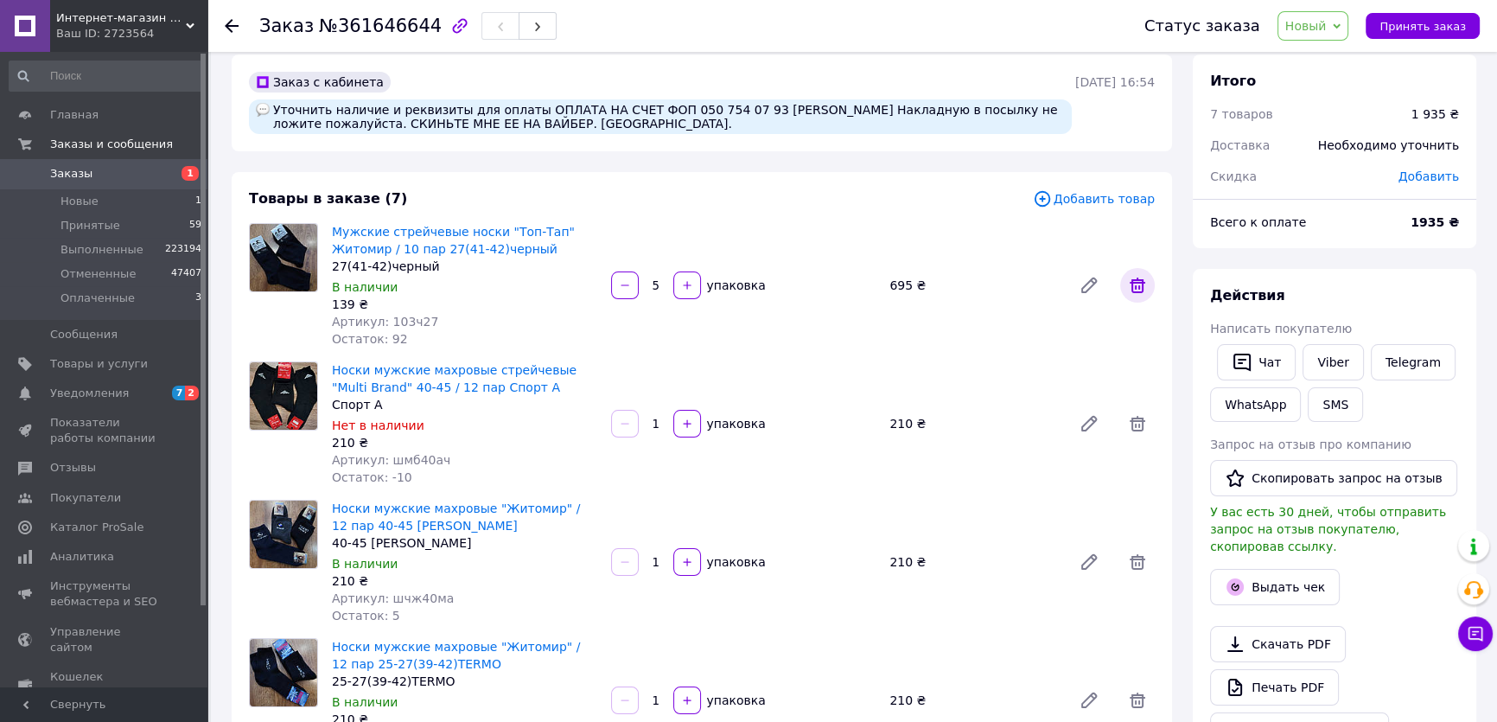
click at [1132, 284] on icon at bounding box center [1137, 285] width 21 height 21
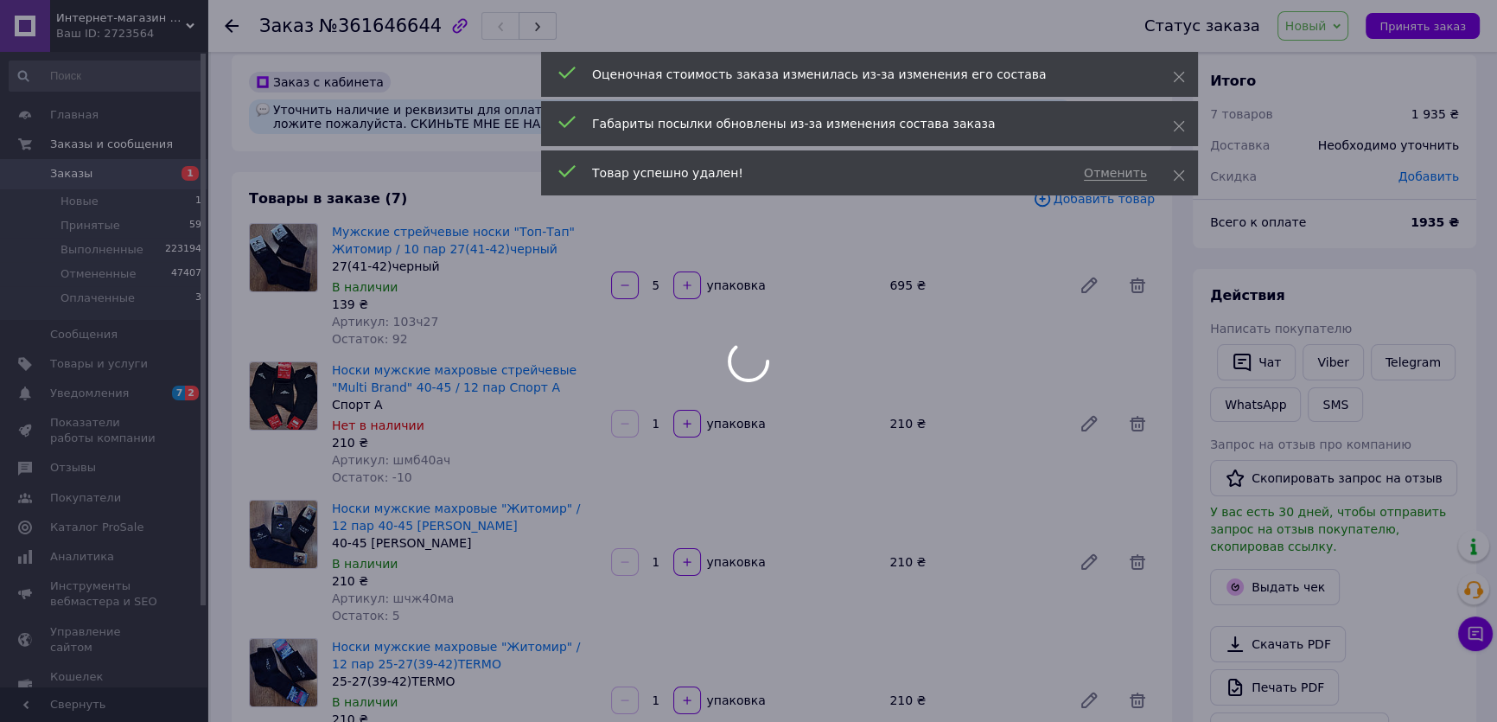
type input "1"
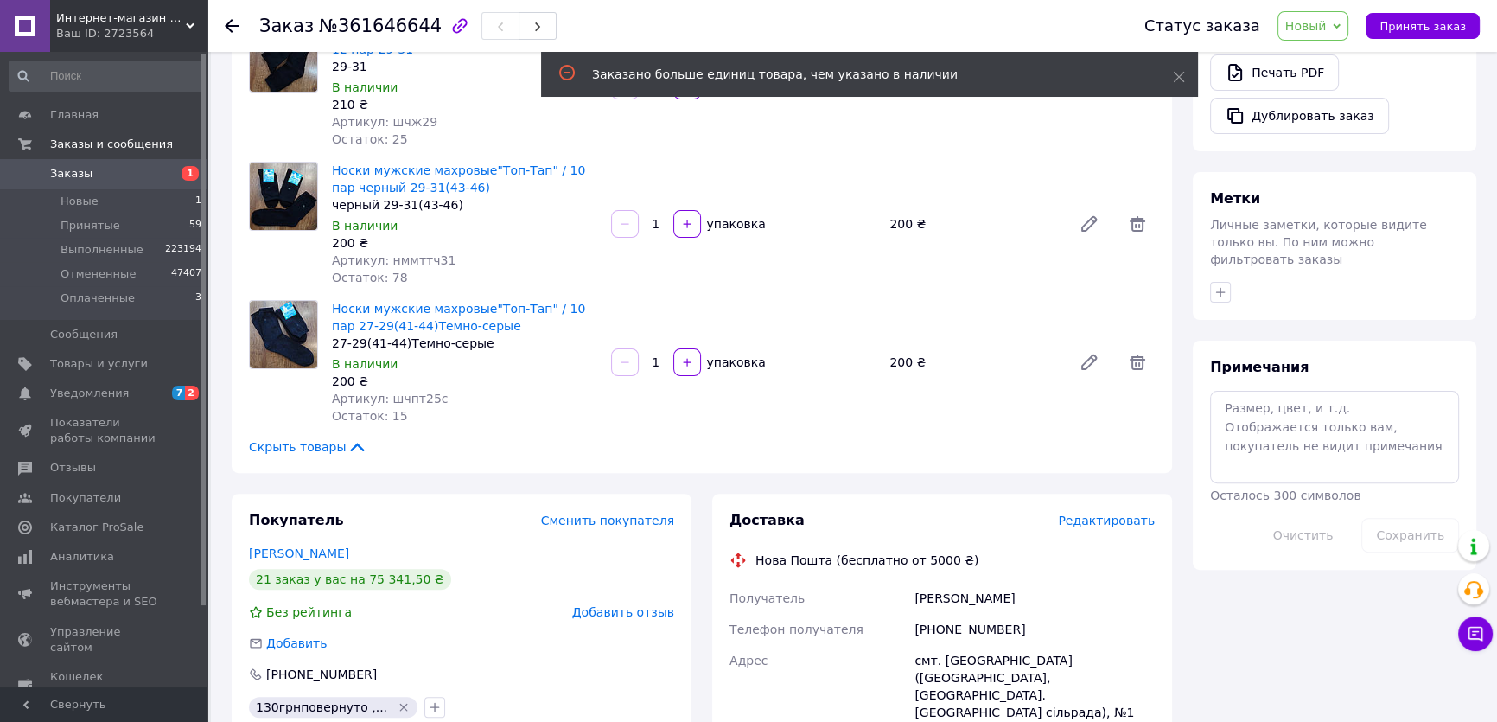
scroll to position [569, 0]
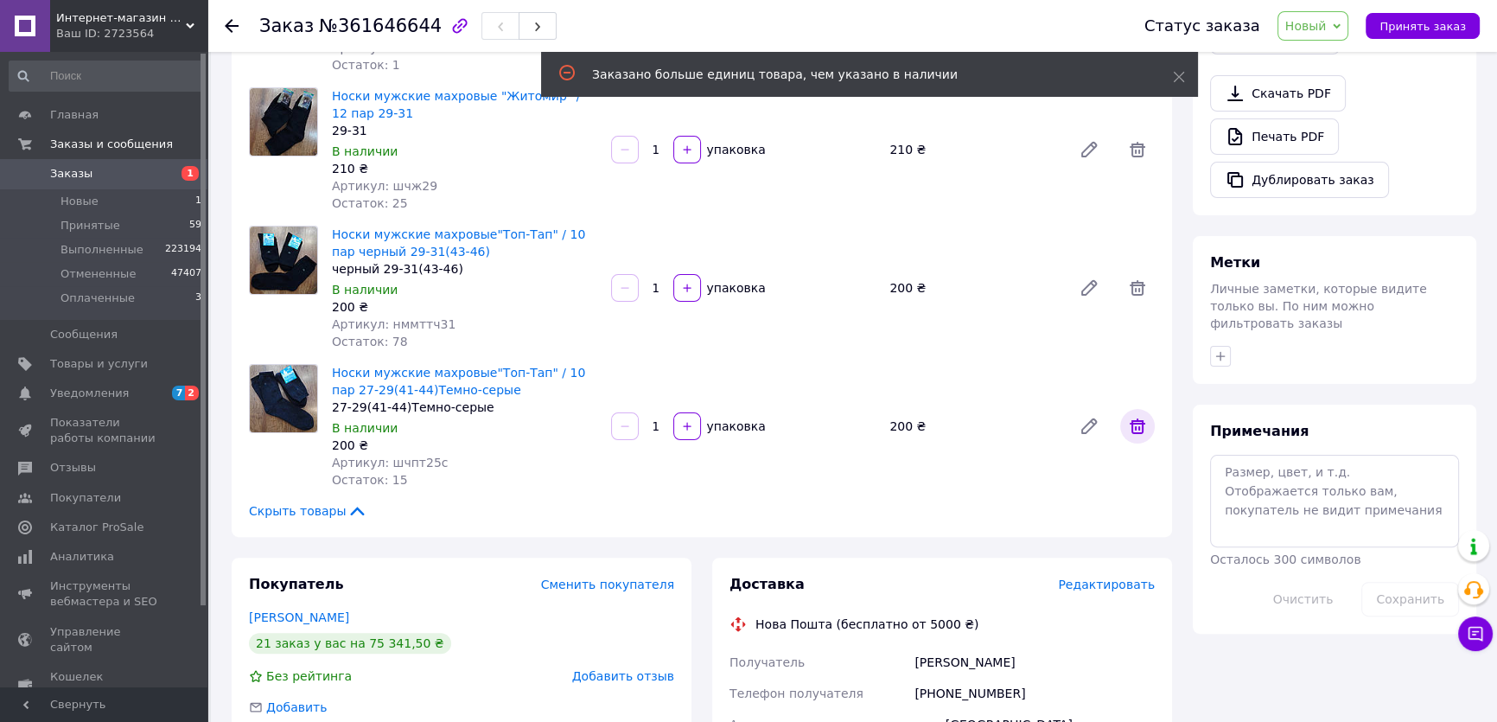
click at [1136, 433] on icon at bounding box center [1137, 426] width 21 height 21
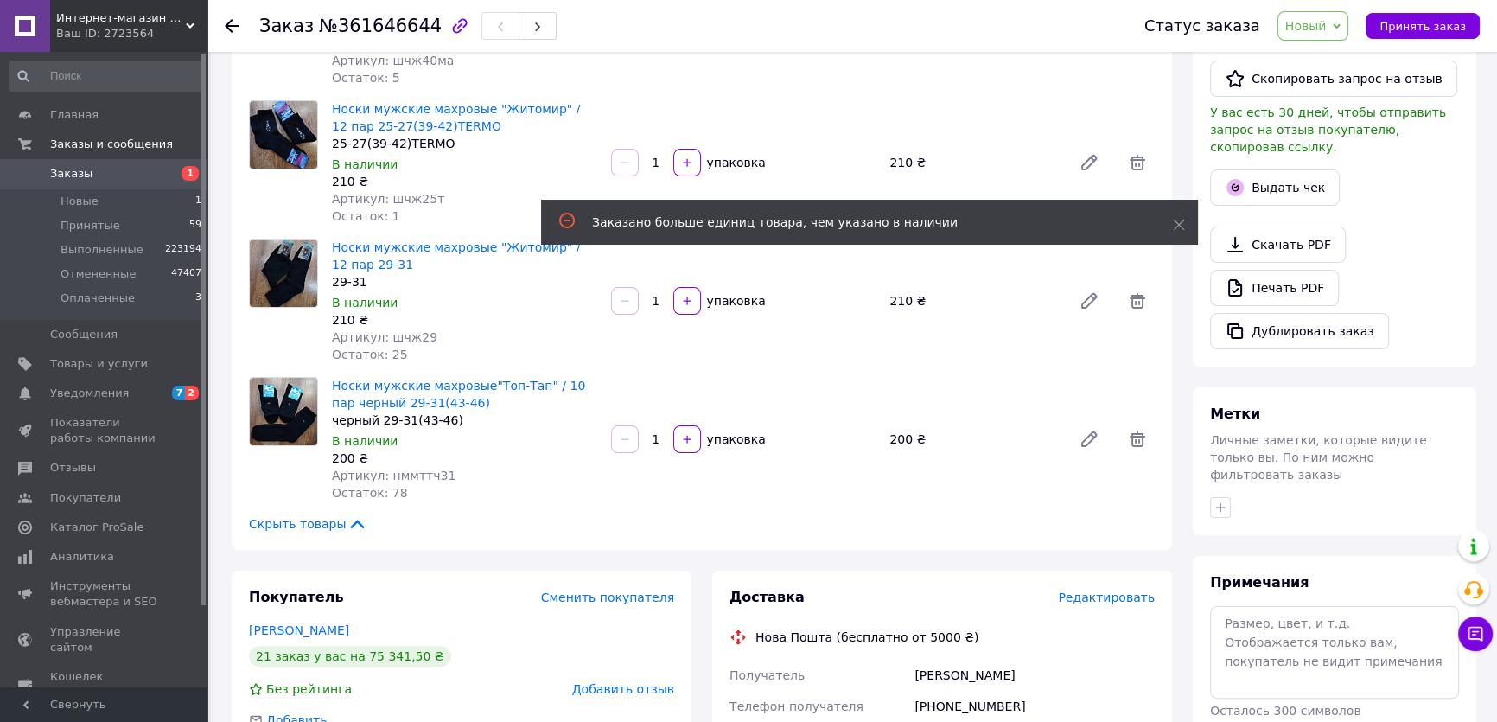
scroll to position [411, 0]
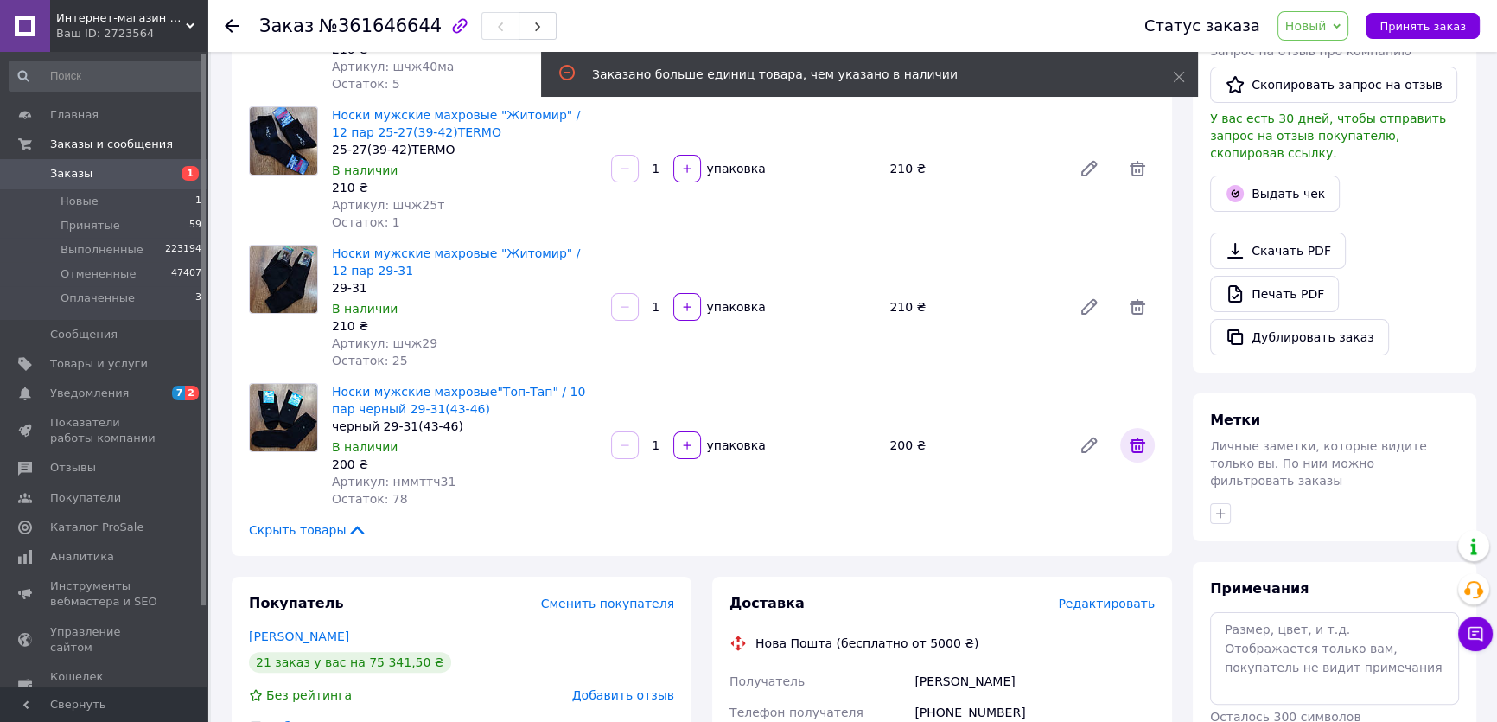
click at [1147, 456] on span at bounding box center [1137, 445] width 35 height 35
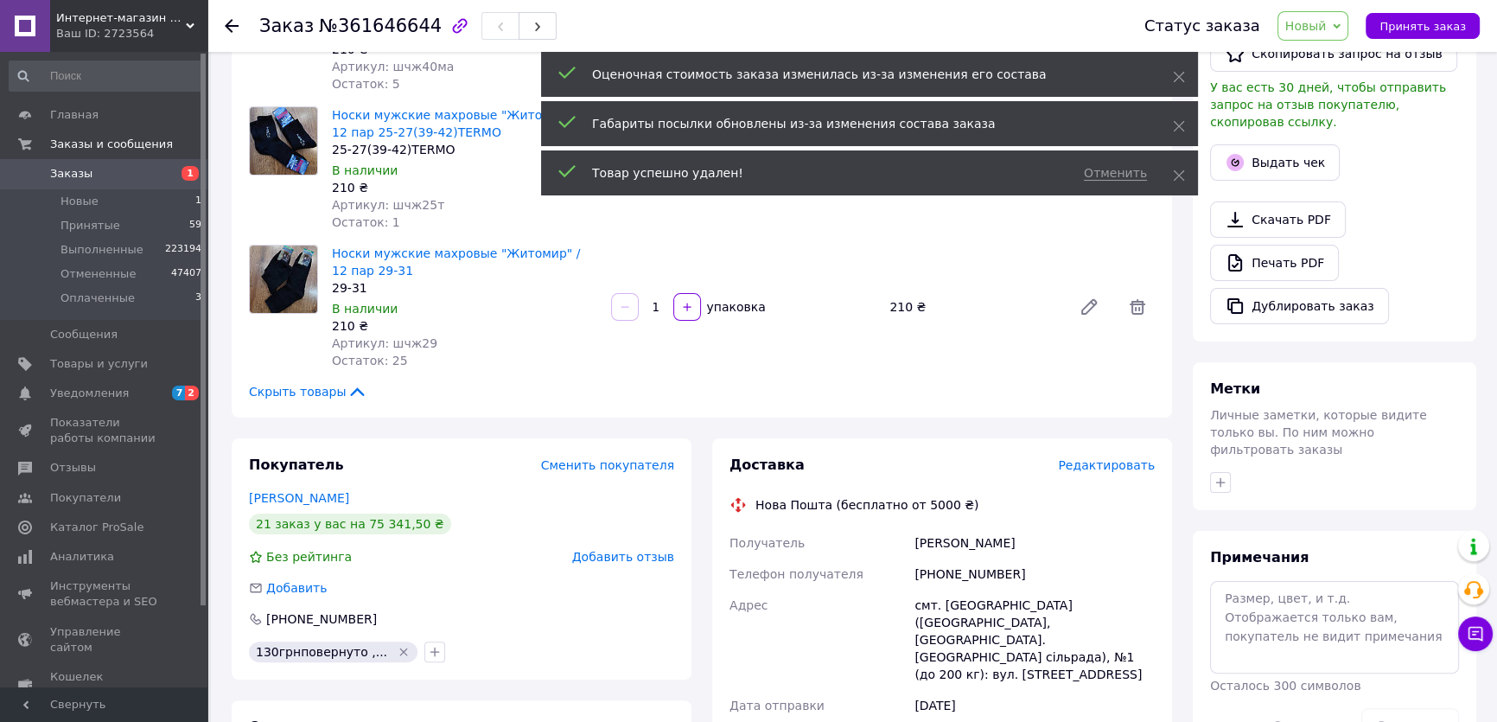
scroll to position [636, 0]
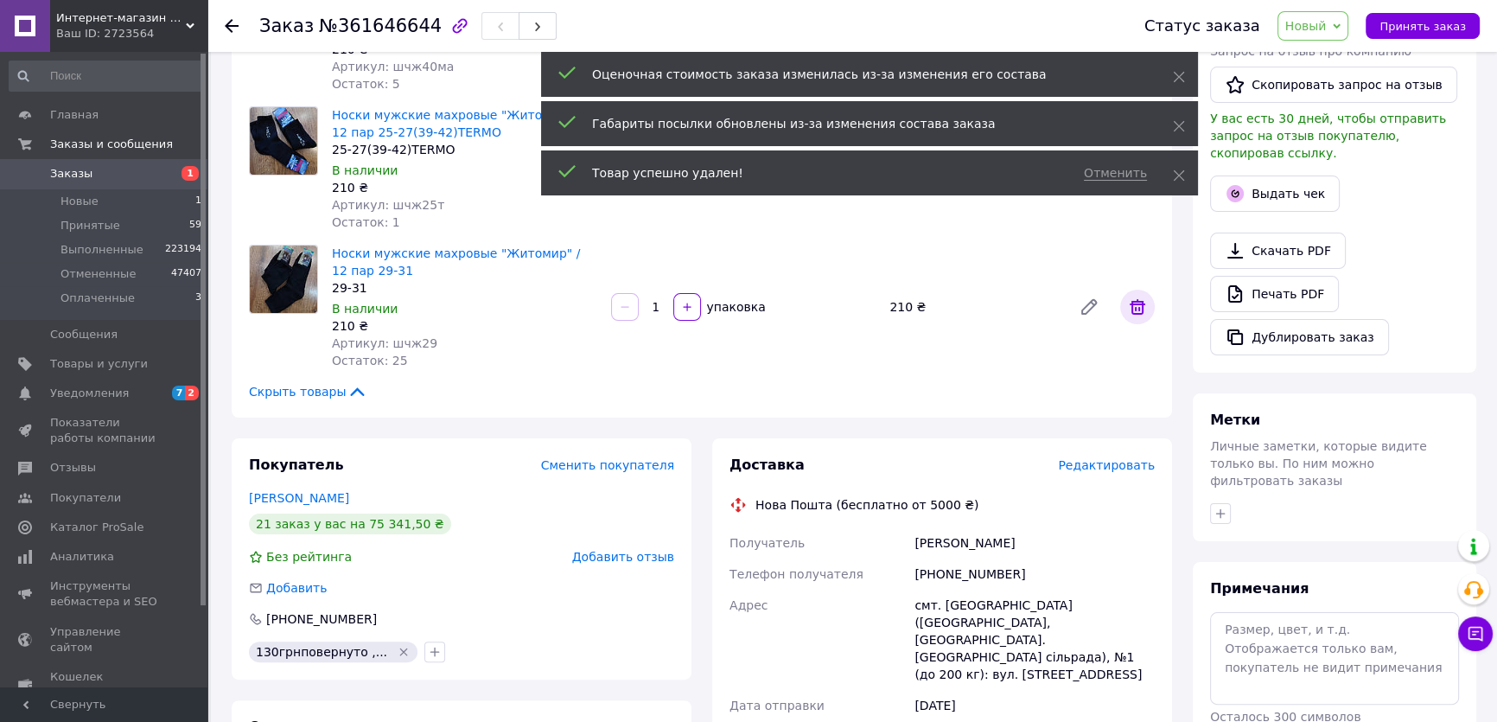
click at [1136, 311] on icon at bounding box center [1137, 307] width 21 height 21
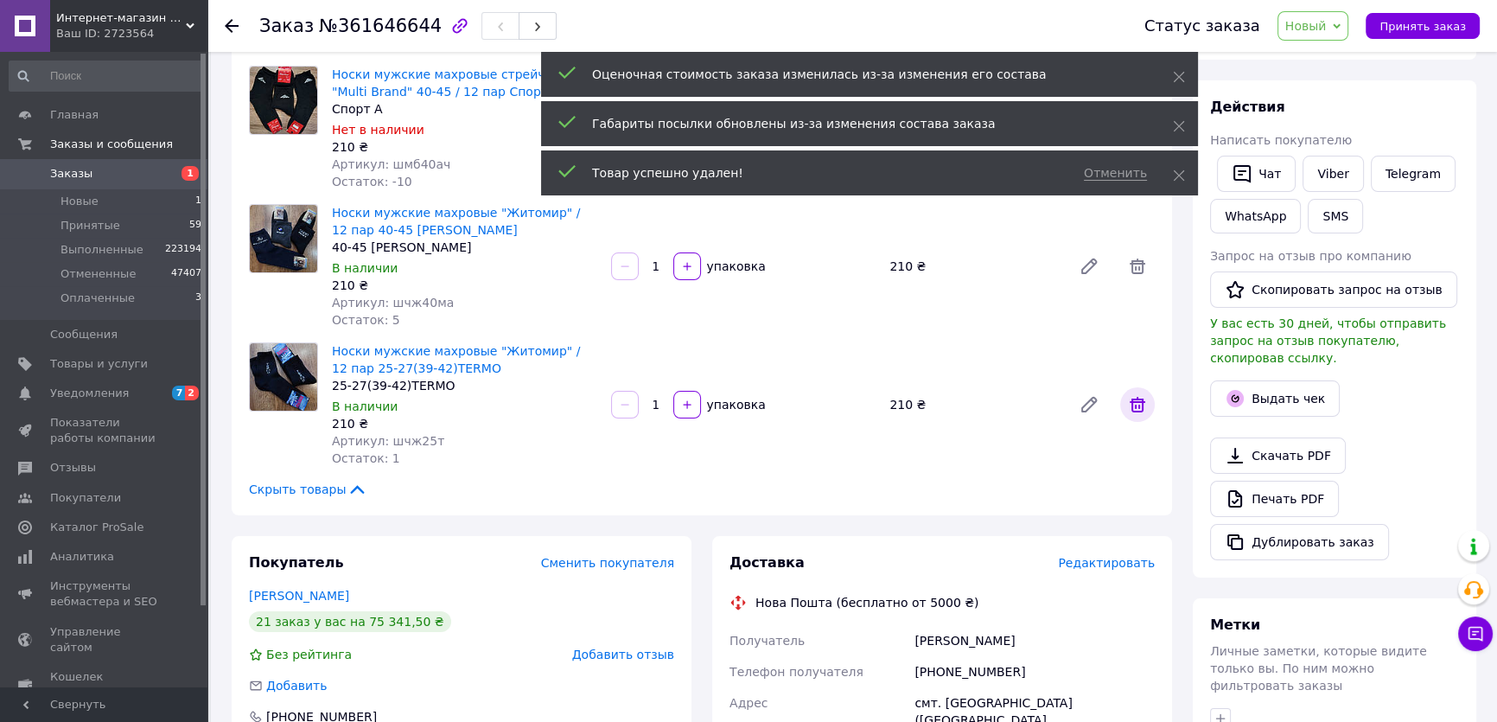
scroll to position [677, 0]
click at [1127, 407] on icon at bounding box center [1137, 404] width 21 height 21
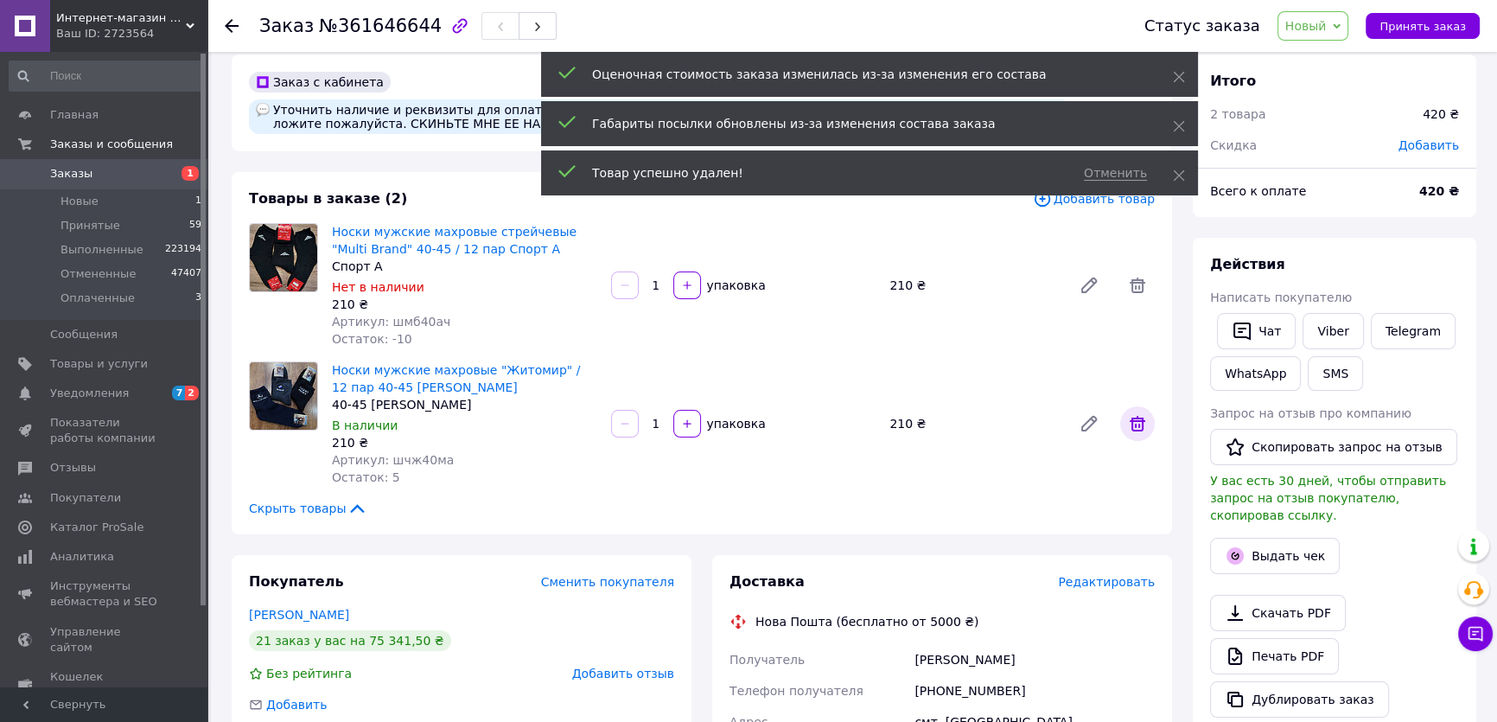
scroll to position [718, 0]
click at [1129, 431] on icon at bounding box center [1137, 423] width 21 height 21
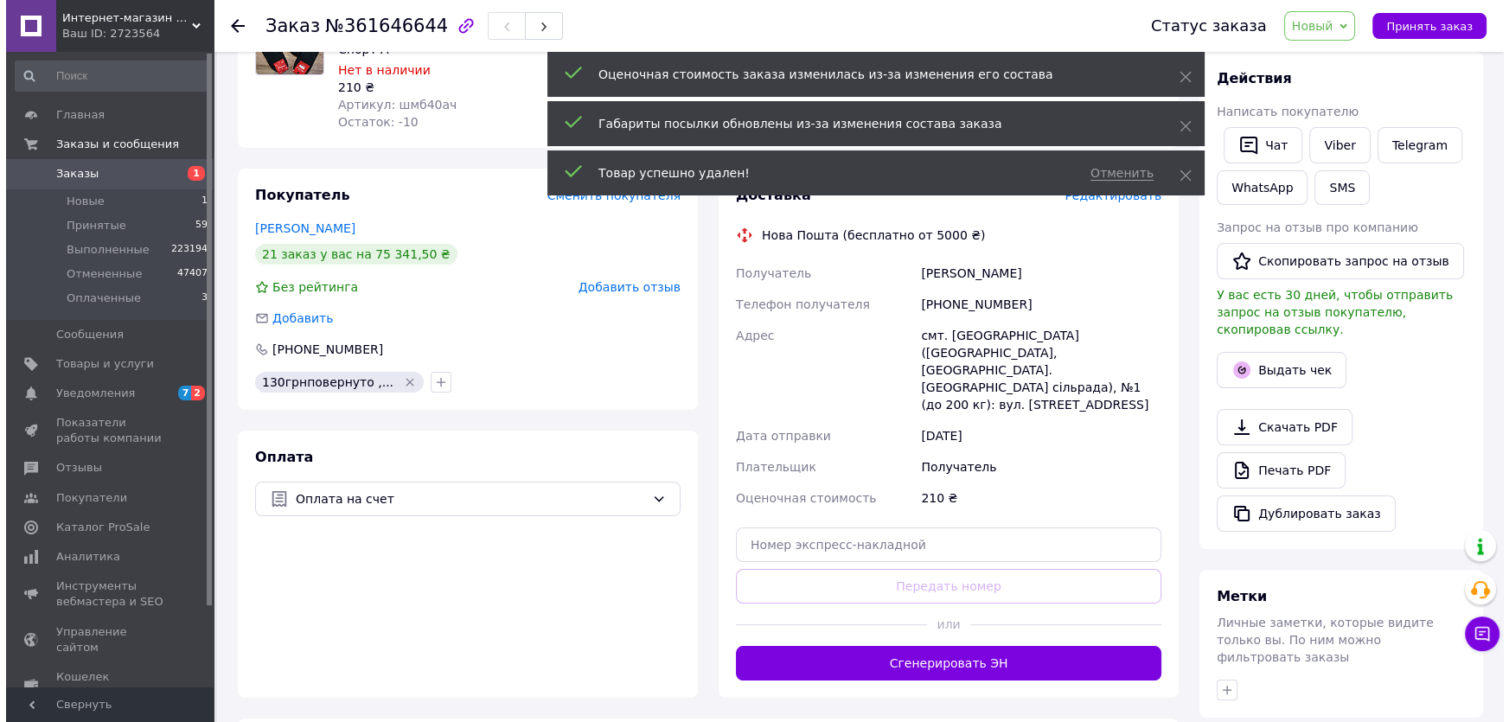
scroll to position [175, 0]
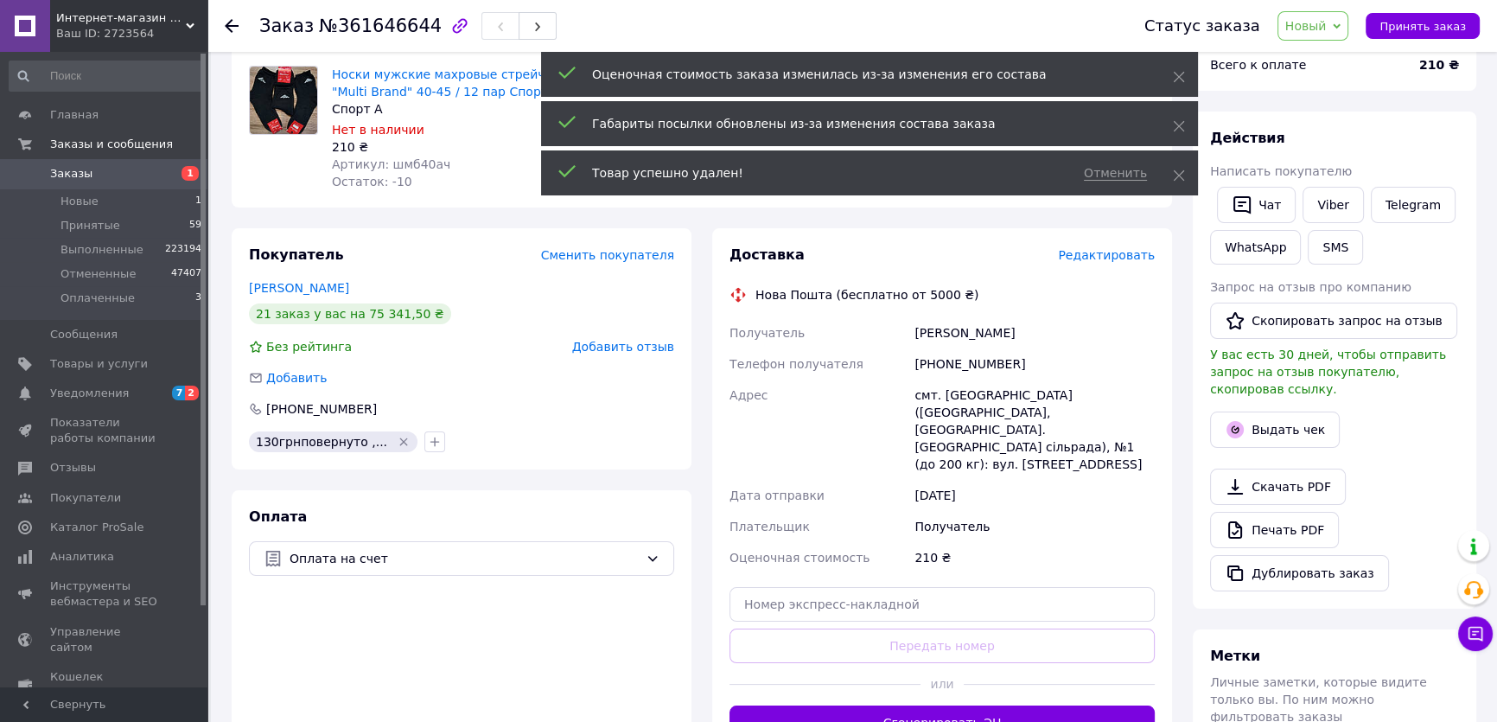
click at [1113, 267] on div "Доставка Редактировать Нова Пошта (бесплатно от 5000 ₴) Получатель Белоус Марин…" at bounding box center [942, 493] width 425 height 494
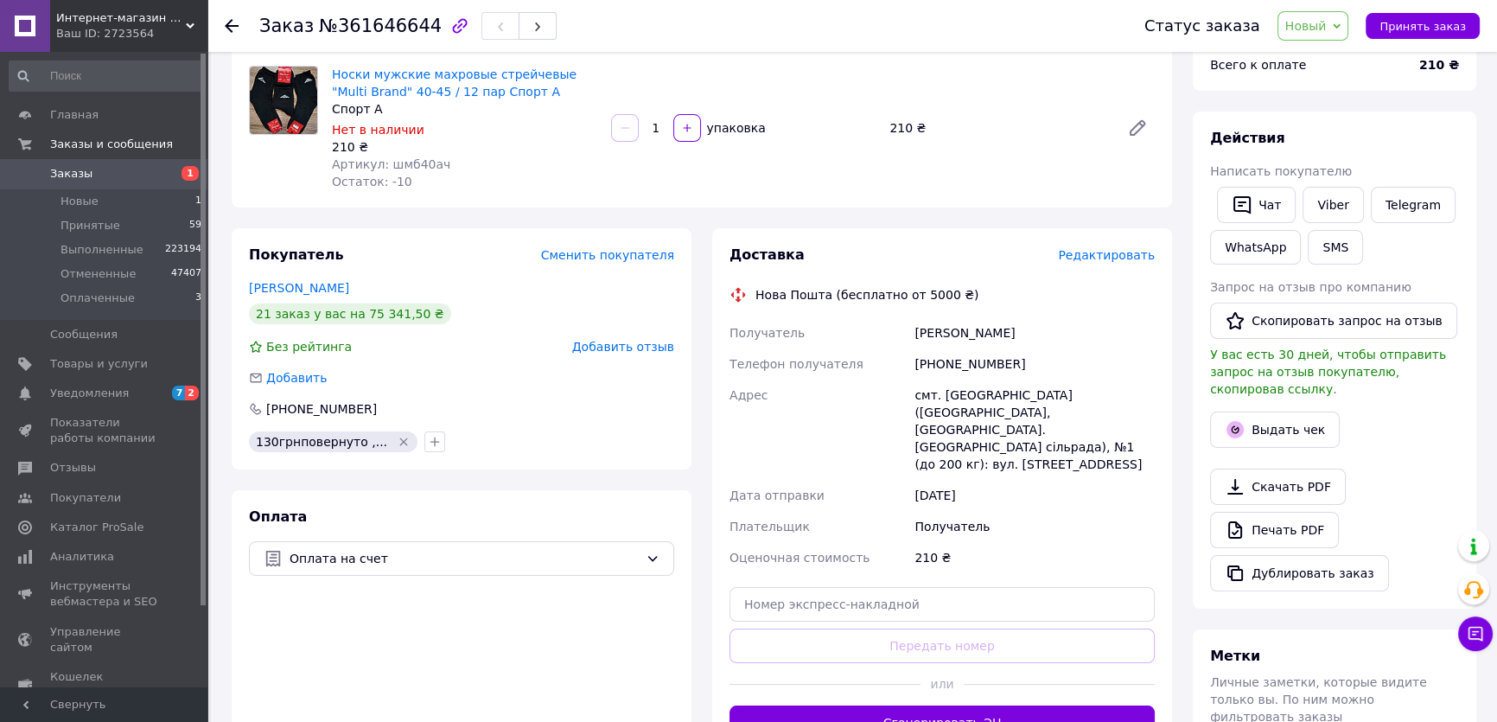
click at [1113, 260] on span "Редактировать" at bounding box center [1106, 255] width 97 height 14
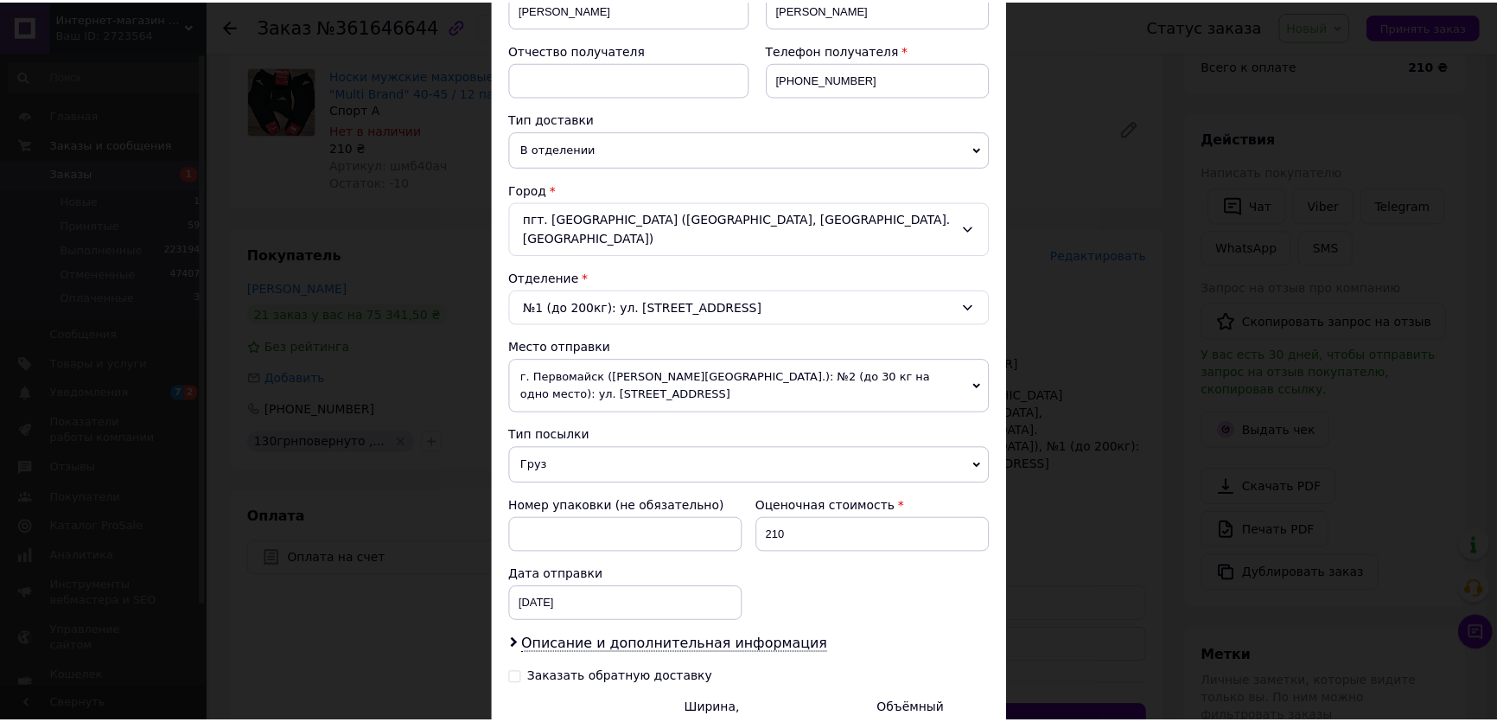
scroll to position [471, 0]
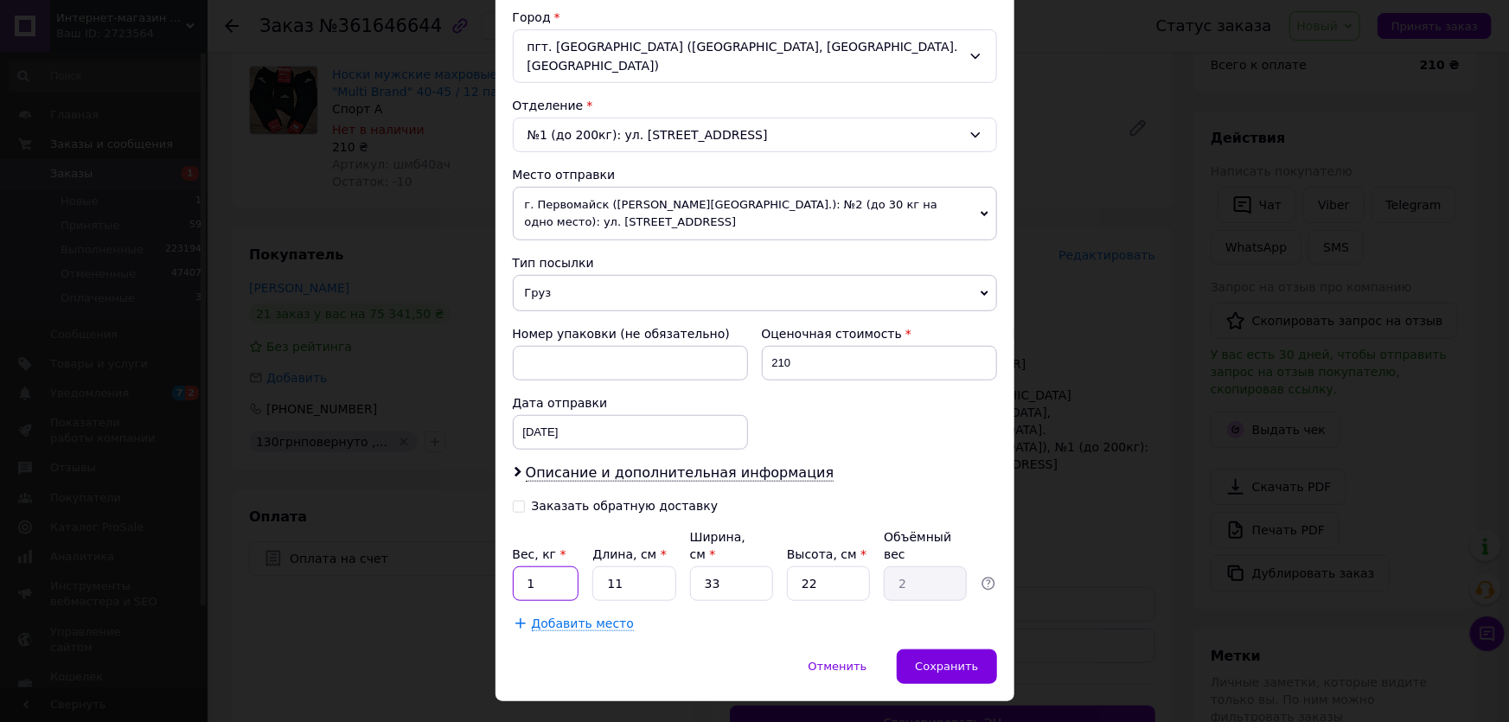
click at [558, 566] on input "1" at bounding box center [546, 583] width 67 height 35
type input "20"
click at [839, 355] on input "210" at bounding box center [879, 363] width 235 height 35
type input "200"
click at [951, 660] on span "Сохранить" at bounding box center [946, 666] width 63 height 13
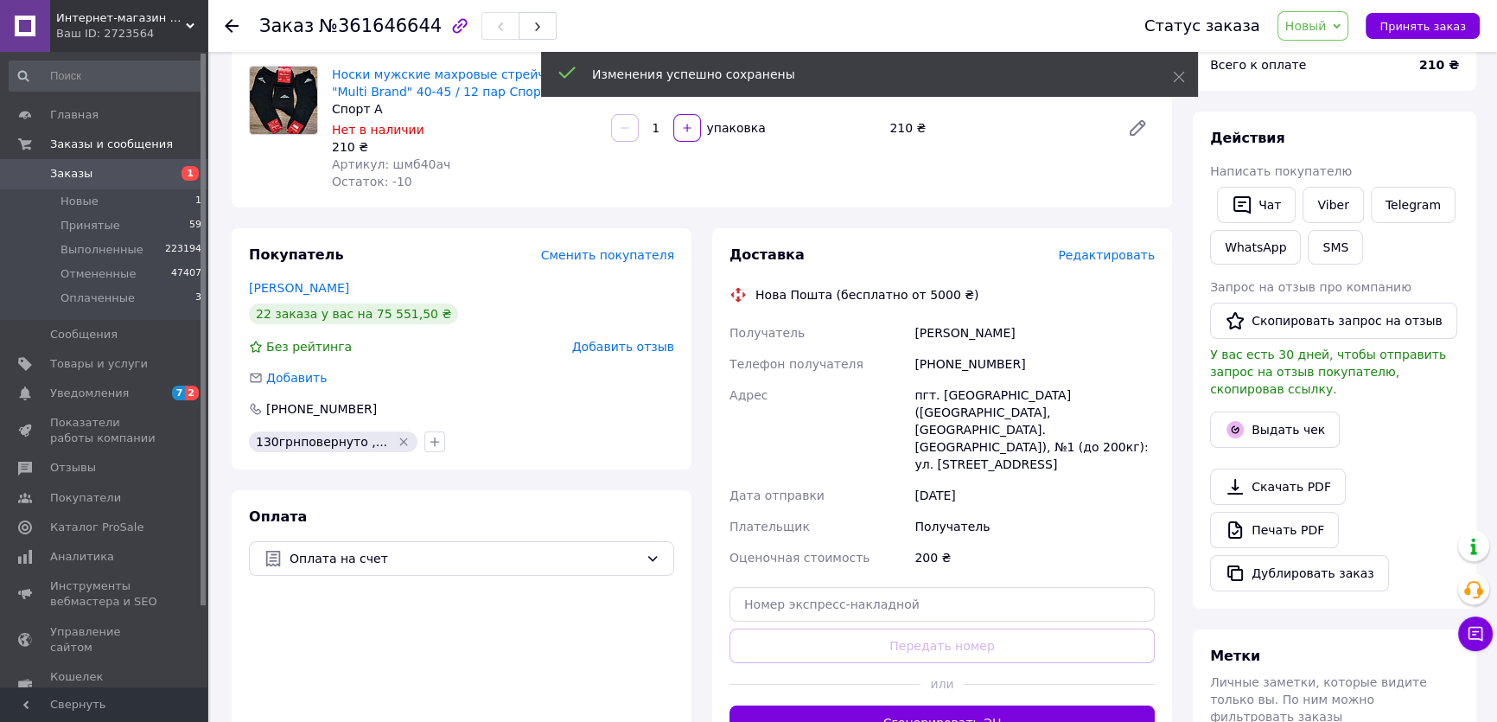
scroll to position [333, 0]
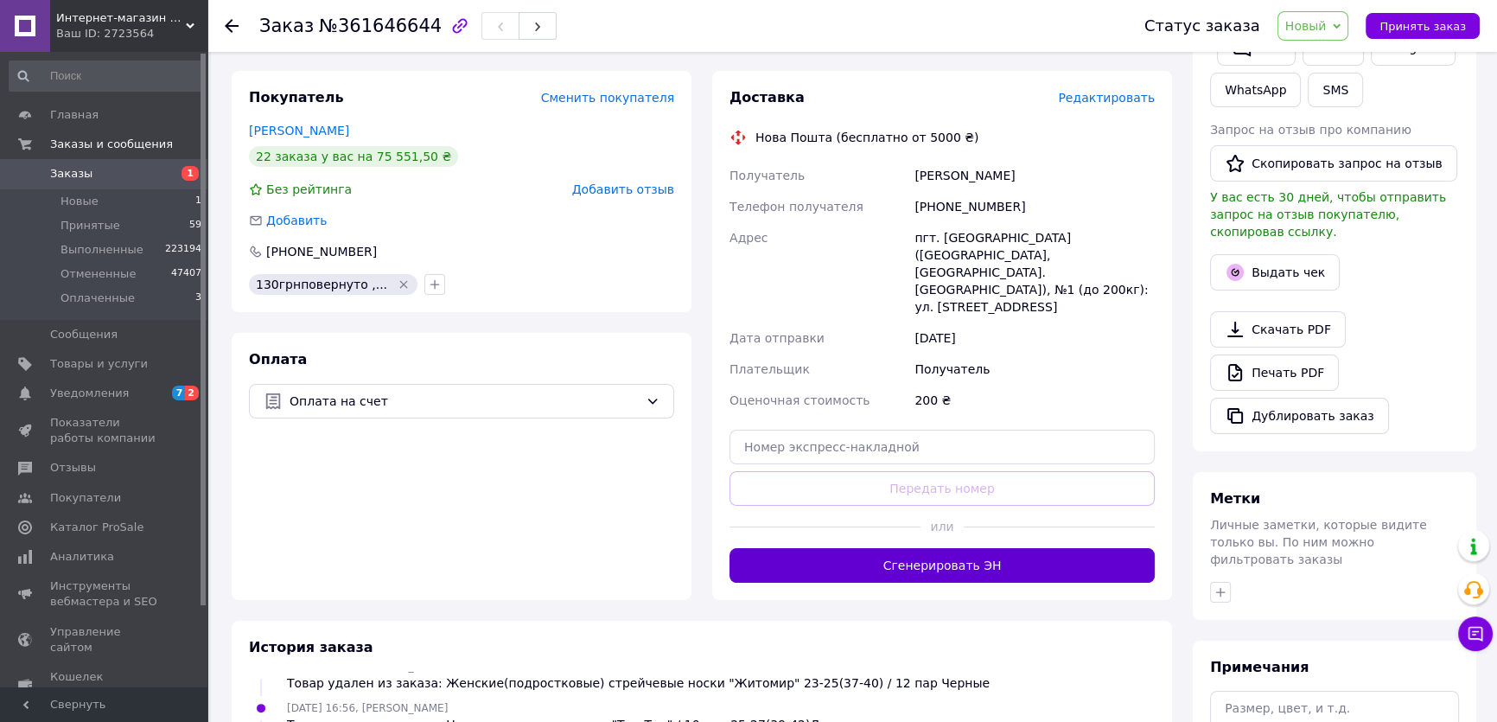
click at [788, 548] on button "Сгенерировать ЭН" at bounding box center [942, 565] width 425 height 35
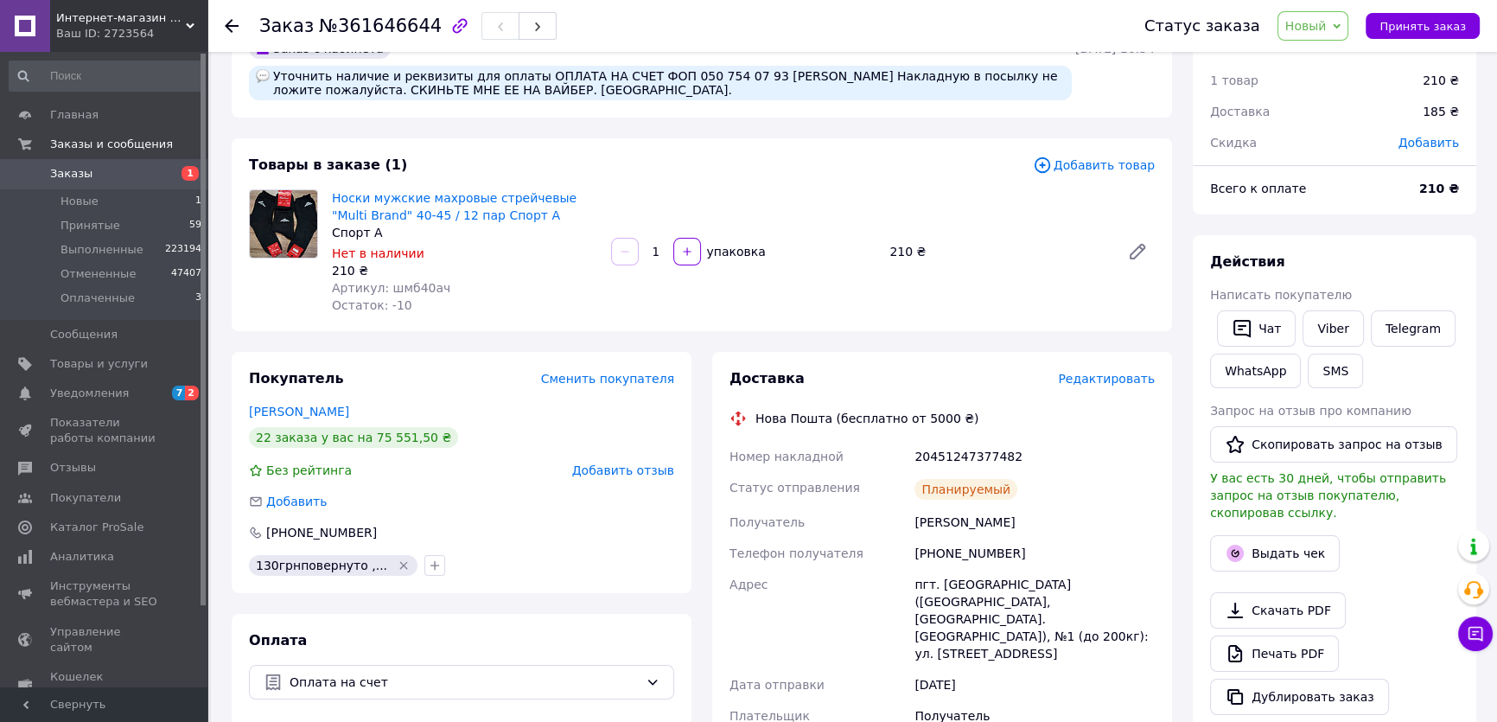
scroll to position [78, 0]
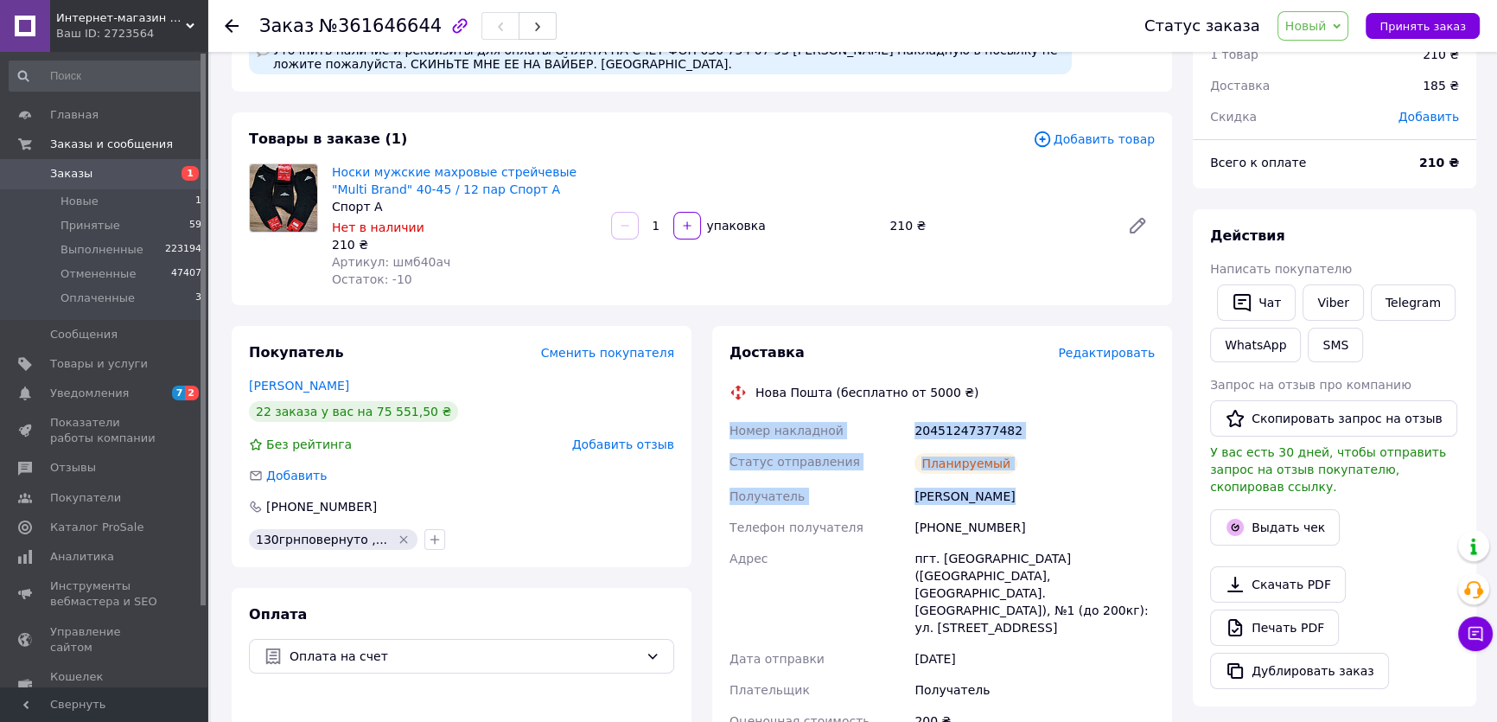
drag, startPoint x: 725, startPoint y: 421, endPoint x: 1035, endPoint y: 489, distance: 316.9
click at [1035, 489] on div "Доставка Редактировать Нова Пошта (бесплатно от 5000 ₴) Номер накладной 2045124…" at bounding box center [942, 579] width 460 height 507
copy div "Номер накладной 20451247377482 Статус отправления Планируемый Получатель Белоус…"
click at [1318, 297] on link "Viber" at bounding box center [1333, 302] width 61 height 36
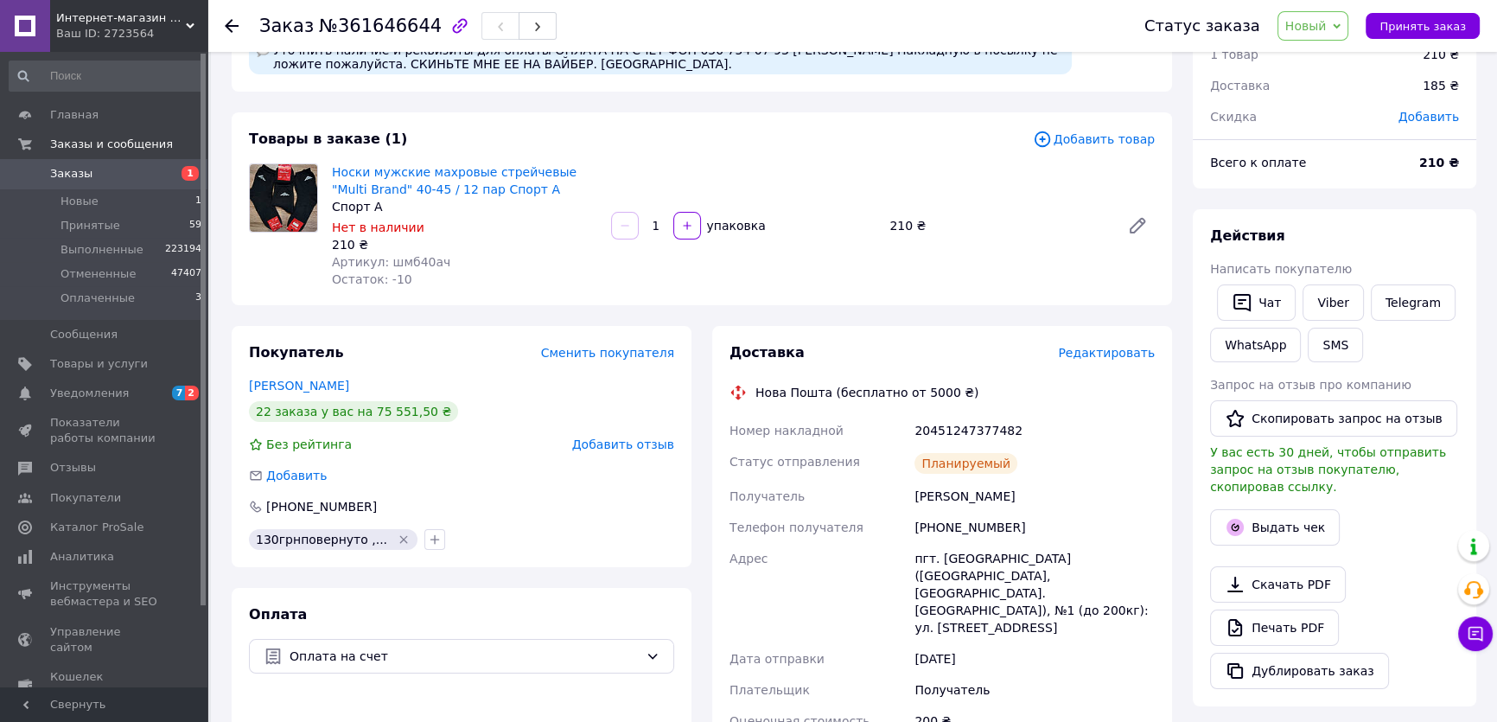
click at [1070, 675] on div "Получатель" at bounding box center [1034, 689] width 247 height 31
click at [1115, 347] on span "Редактировать" at bounding box center [1106, 353] width 97 height 14
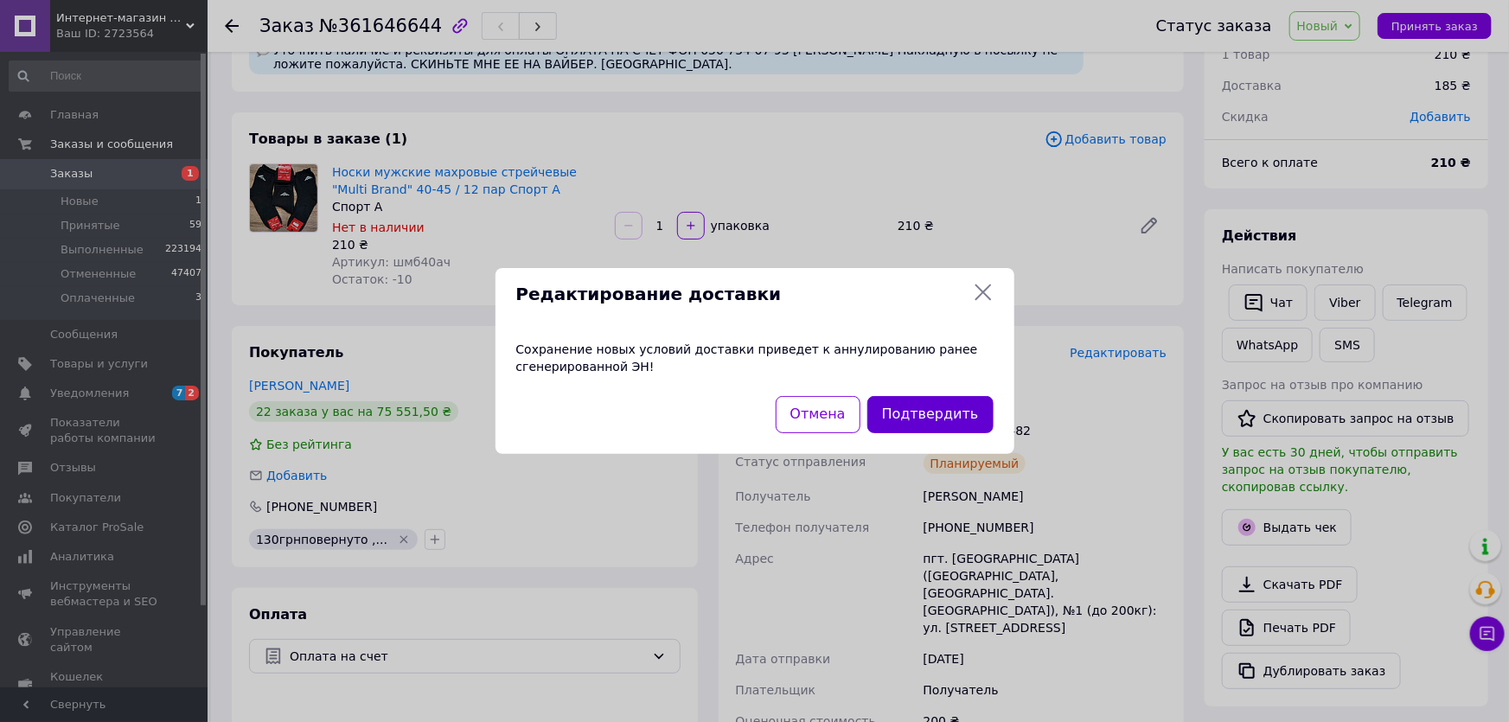
click at [930, 414] on button "Подтвердить" at bounding box center [930, 414] width 126 height 37
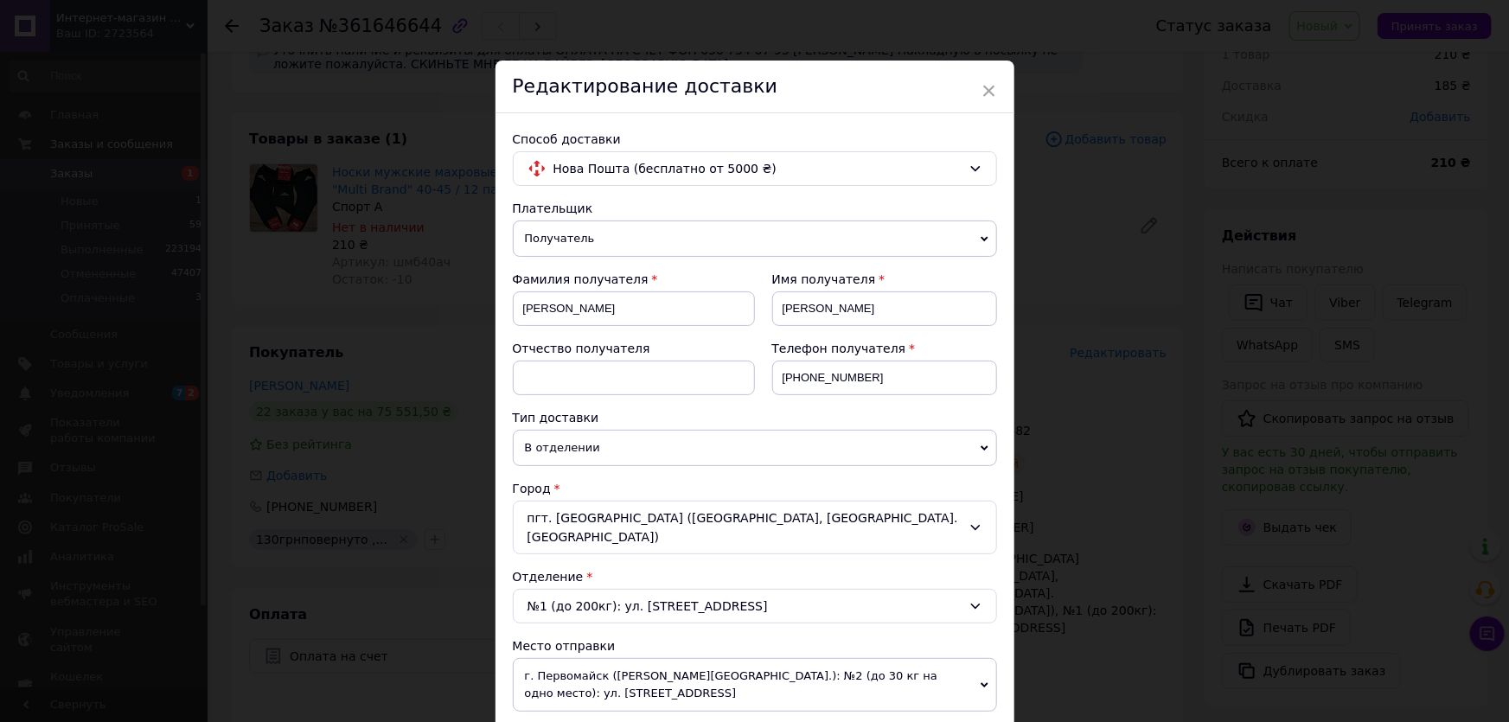
click at [545, 244] on span "Получатель" at bounding box center [755, 238] width 484 height 36
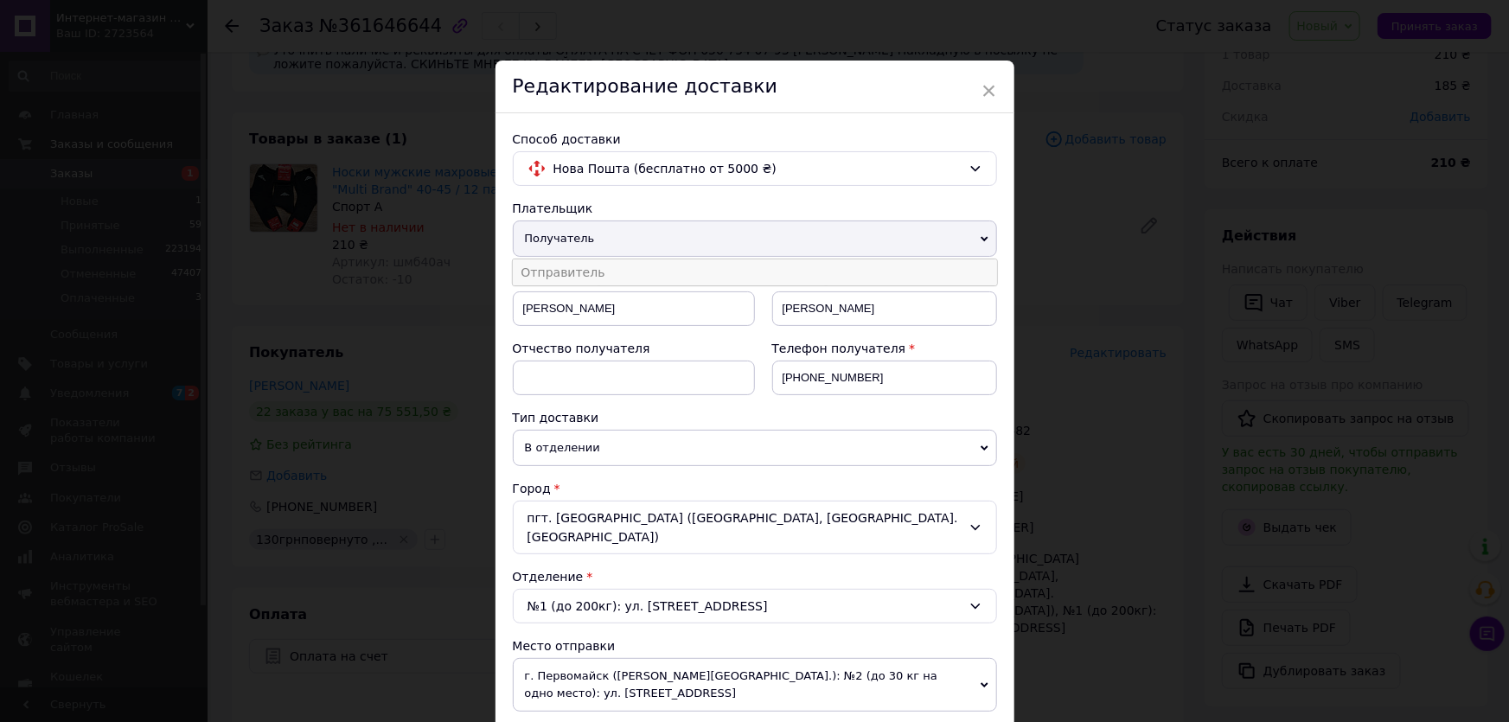
click at [556, 280] on li "Отправитель" at bounding box center [755, 272] width 484 height 26
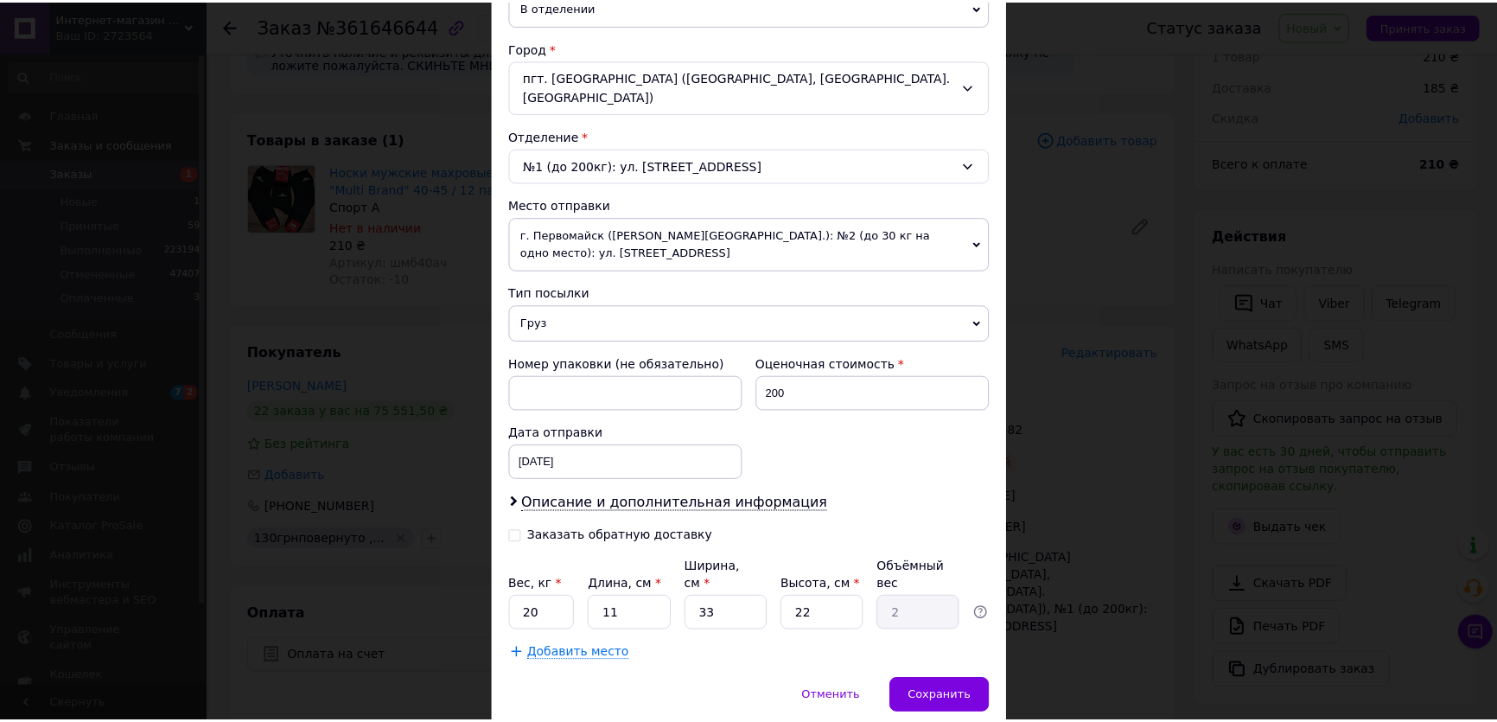
scroll to position [490, 0]
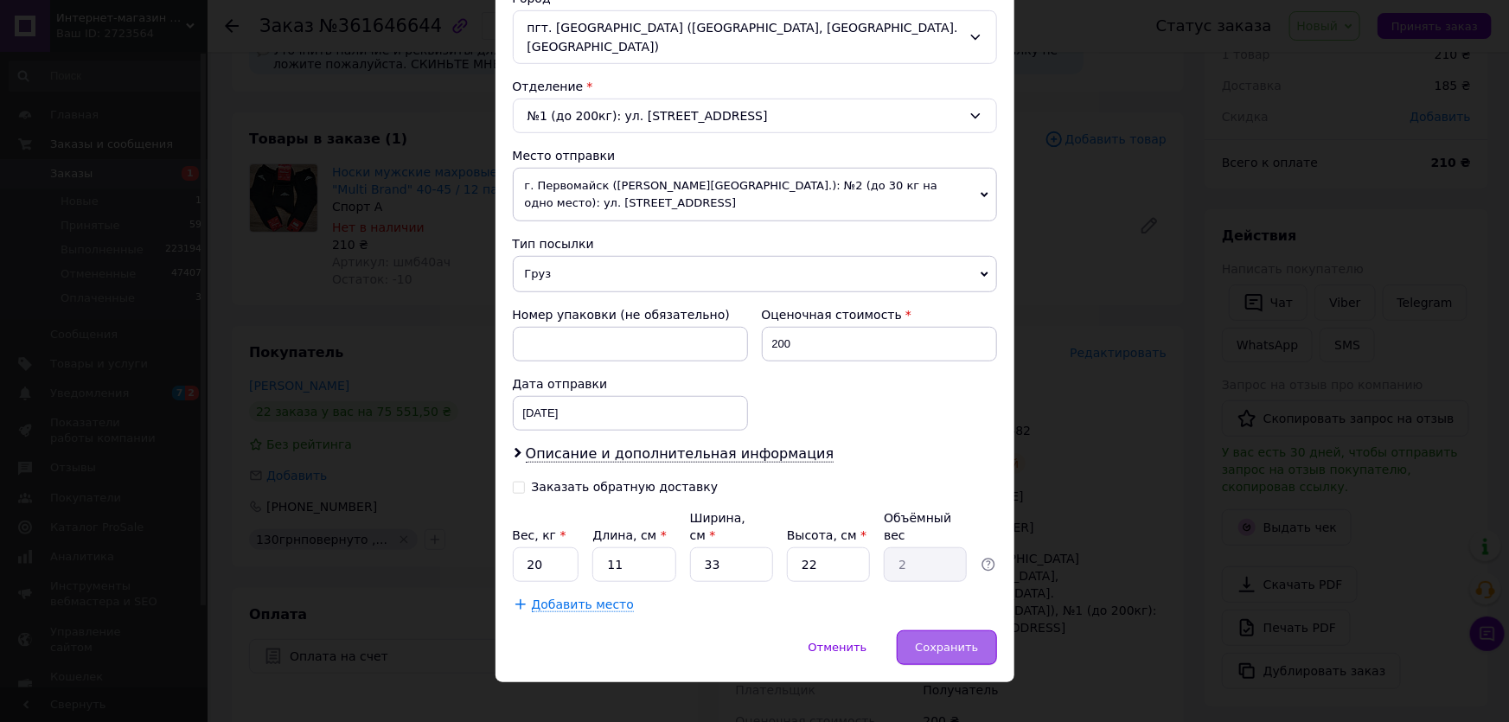
click at [959, 630] on div "Сохранить" at bounding box center [945, 647] width 99 height 35
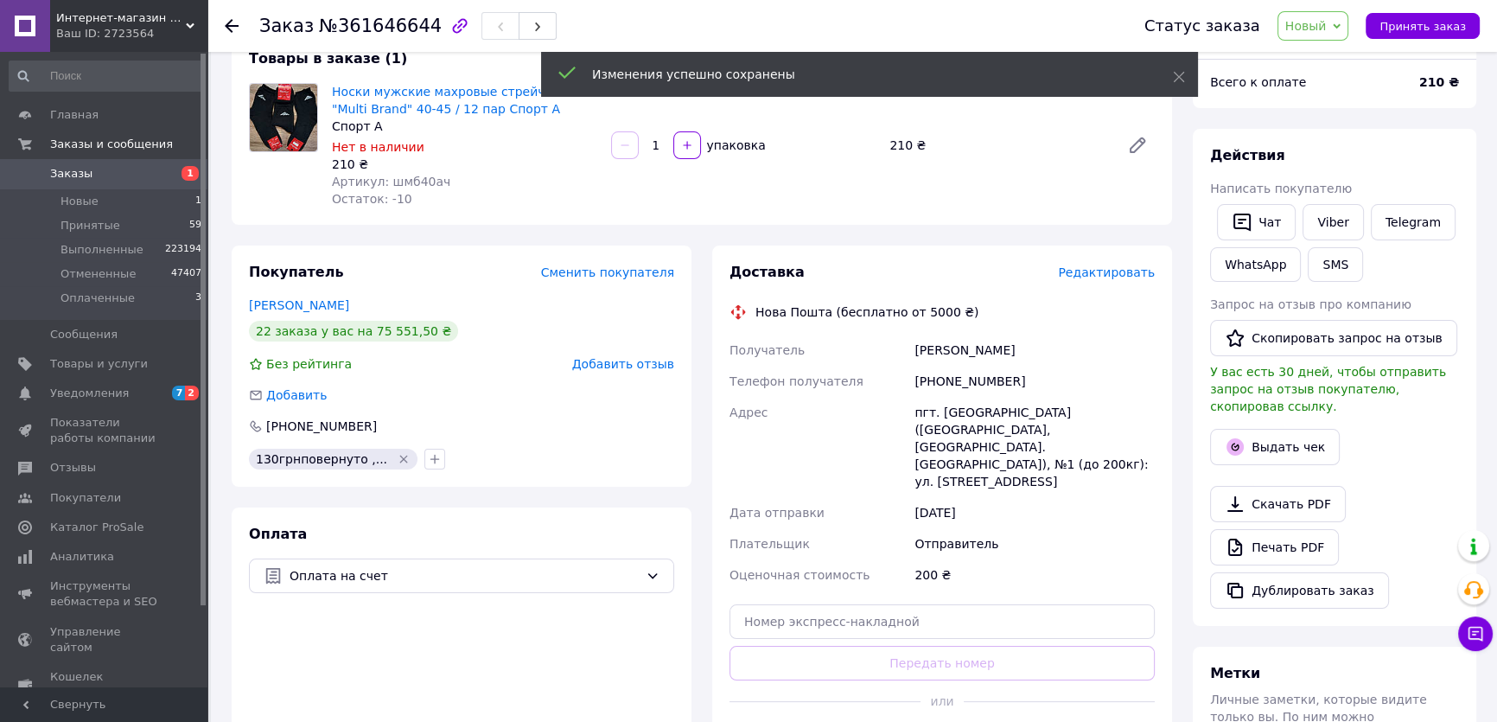
scroll to position [314, 0]
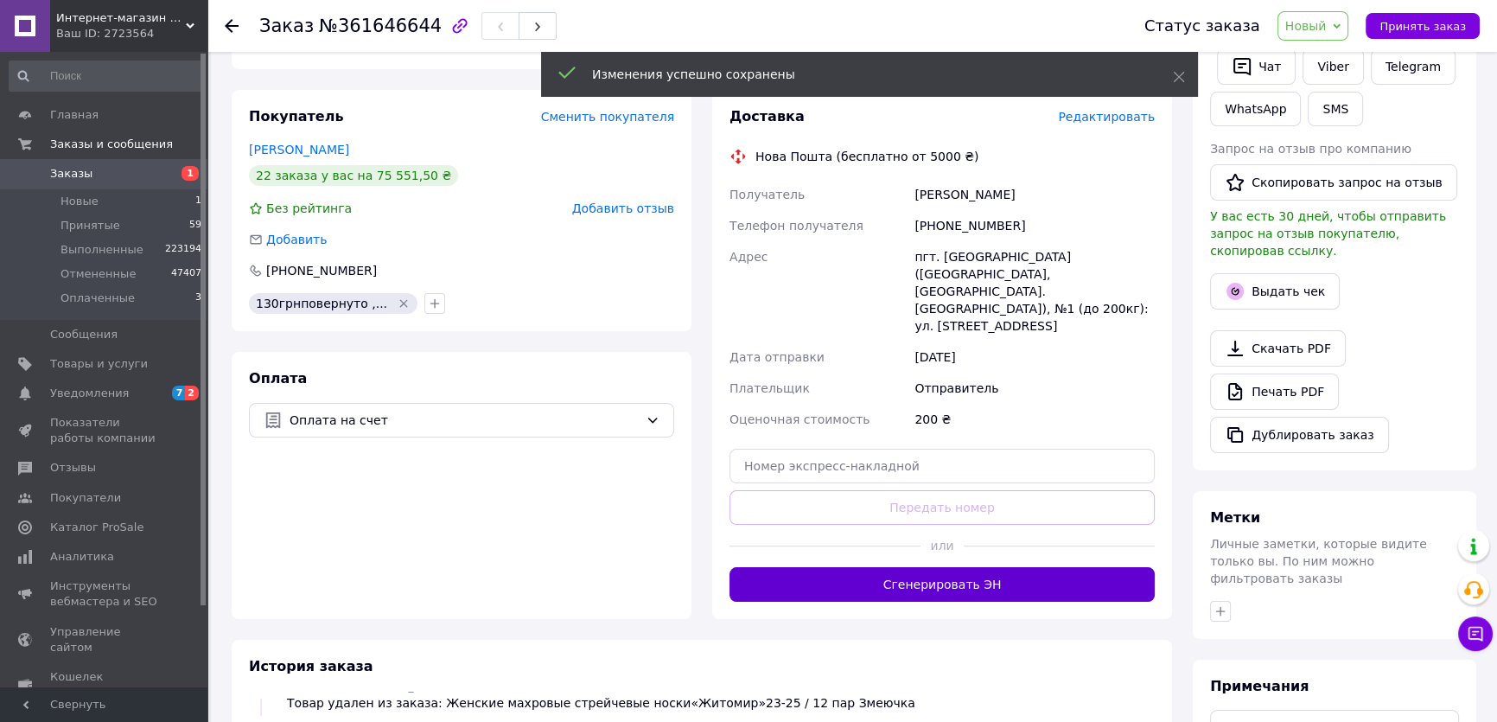
click at [902, 573] on button "Сгенерировать ЭН" at bounding box center [942, 584] width 425 height 35
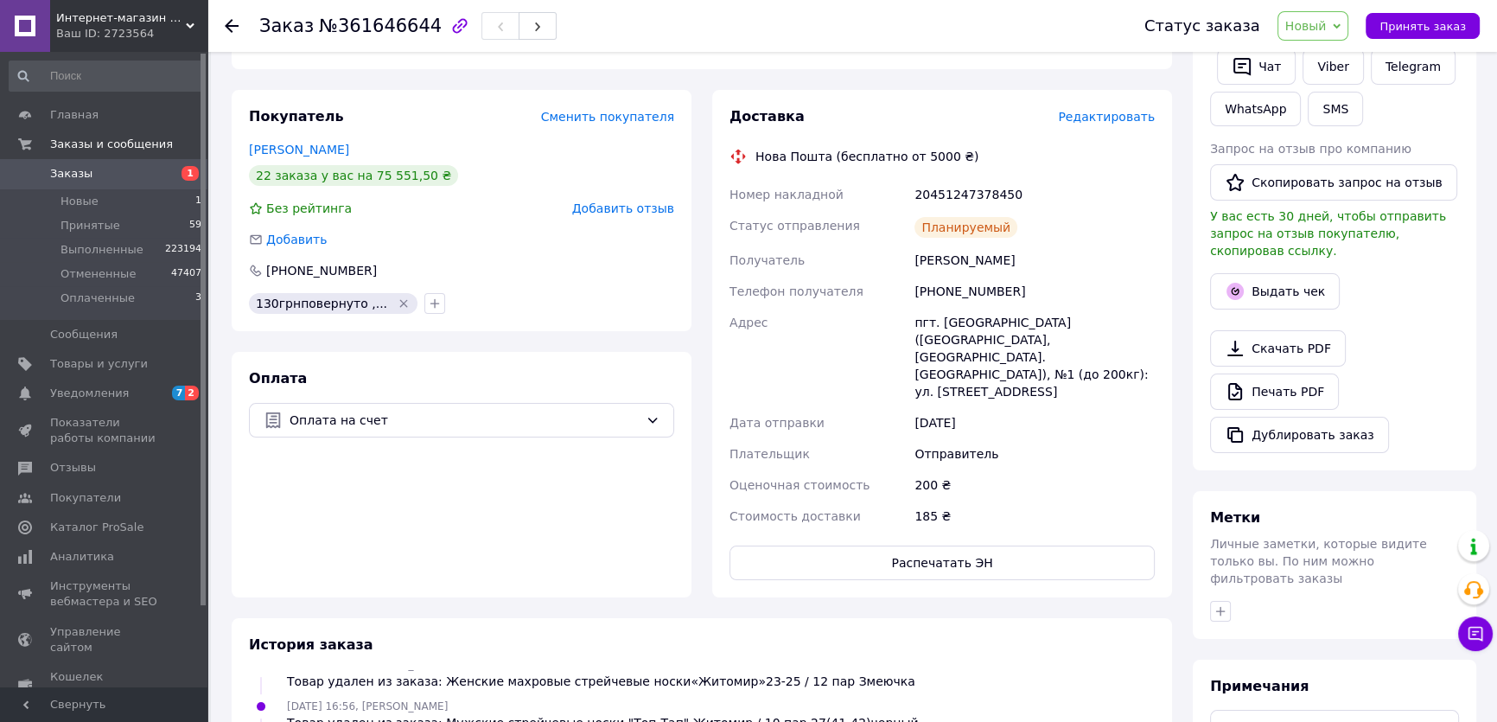
scroll to position [1055, 0]
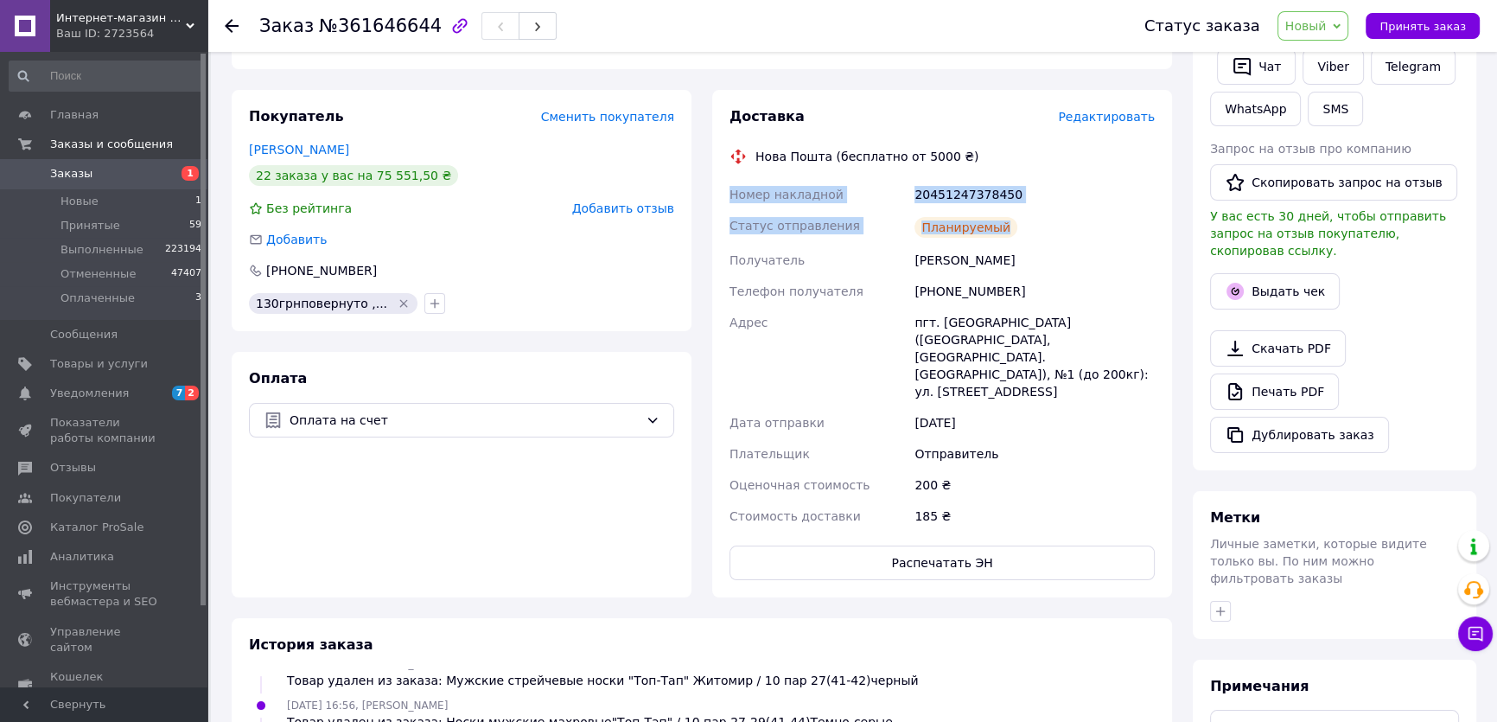
drag, startPoint x: 723, startPoint y: 195, endPoint x: 1072, endPoint y: 225, distance: 350.6
click at [1089, 233] on div "Доставка Редактировать Нова Пошта (бесплатно от 5000 ₴) Номер накладной 2045124…" at bounding box center [942, 343] width 460 height 507
copy div "Номер накладной 20451247378450 Статус отправления Планируемый"
click at [1423, 23] on span "Принять заказ" at bounding box center [1423, 26] width 86 height 13
click at [1443, 20] on span "Заказ выполнен" at bounding box center [1418, 26] width 96 height 13
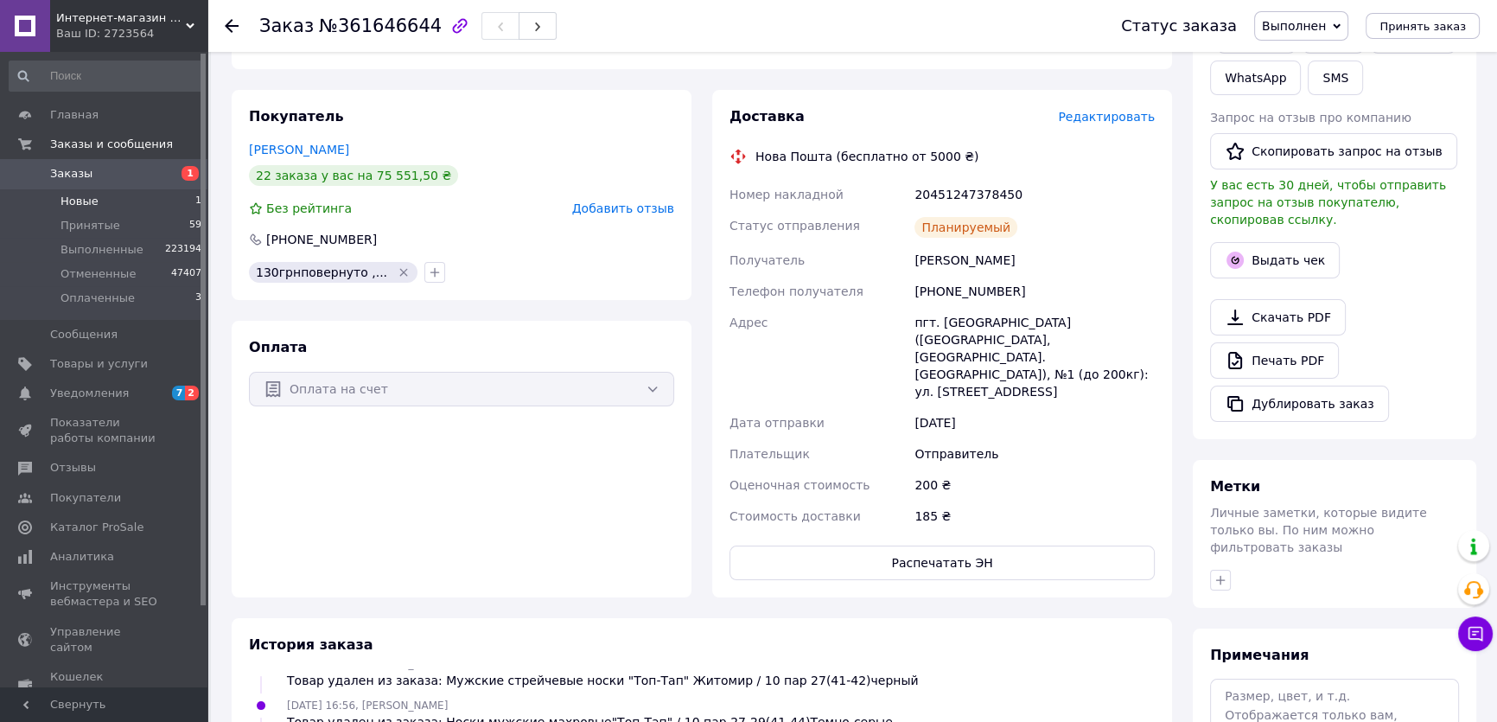
click at [103, 198] on li "Новые 1" at bounding box center [106, 201] width 212 height 24
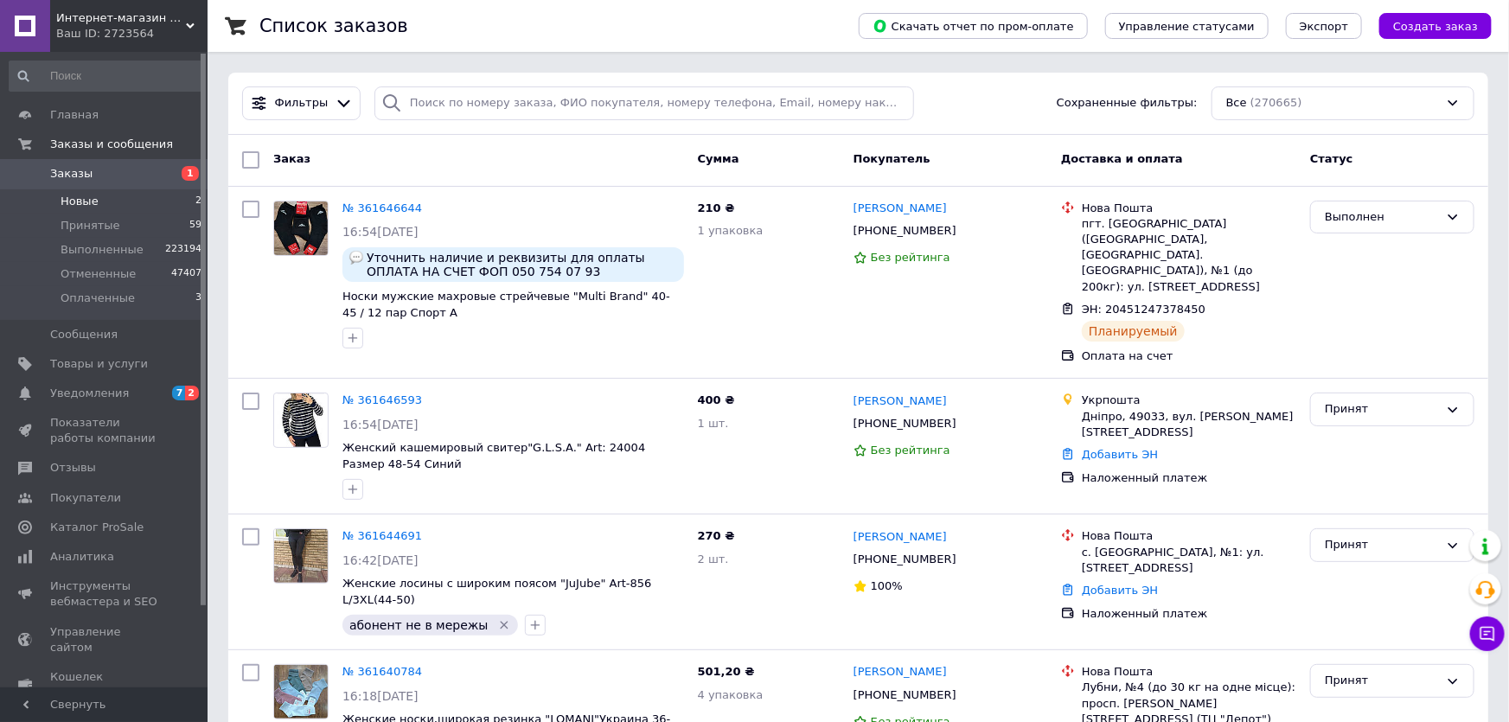
click at [117, 206] on li "Новые 2" at bounding box center [106, 201] width 212 height 24
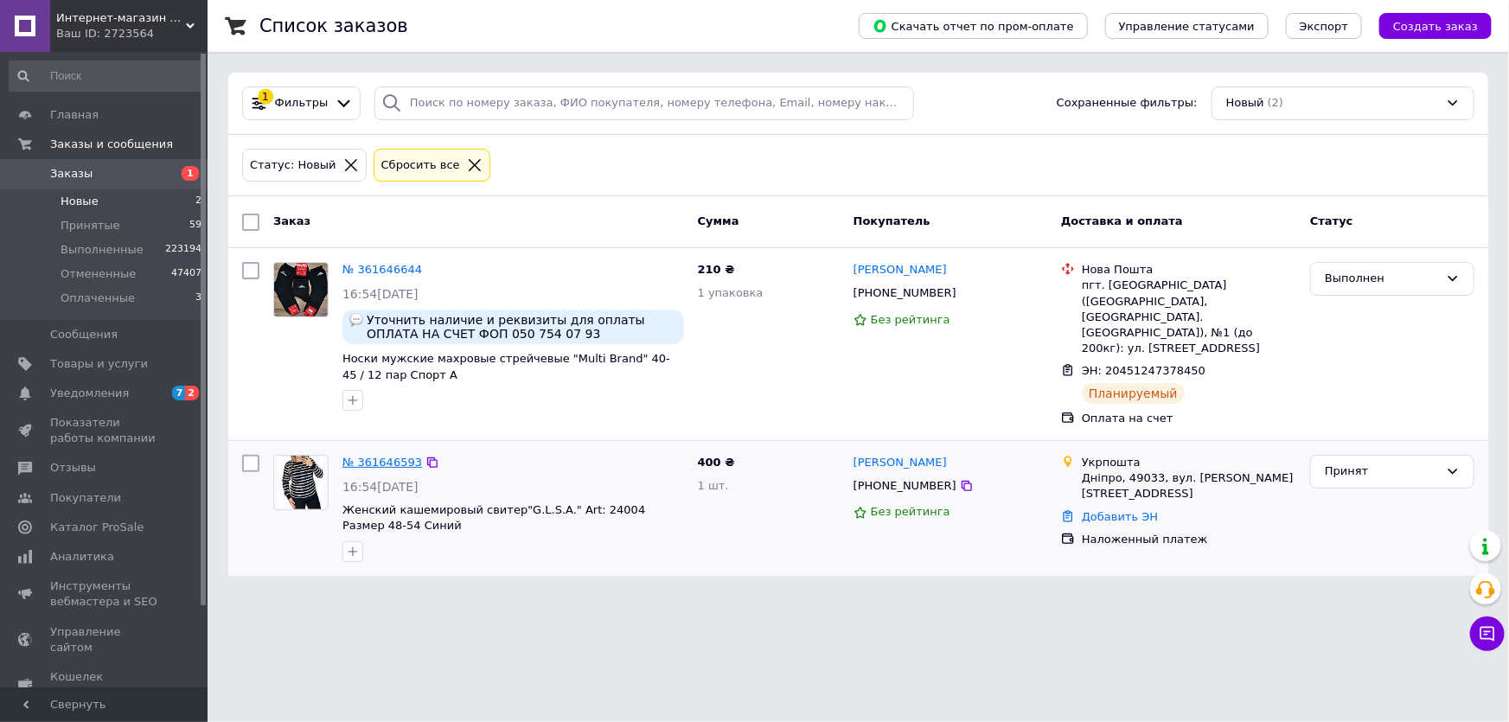
click at [361, 456] on link "№ 361646593" at bounding box center [382, 462] width 80 height 13
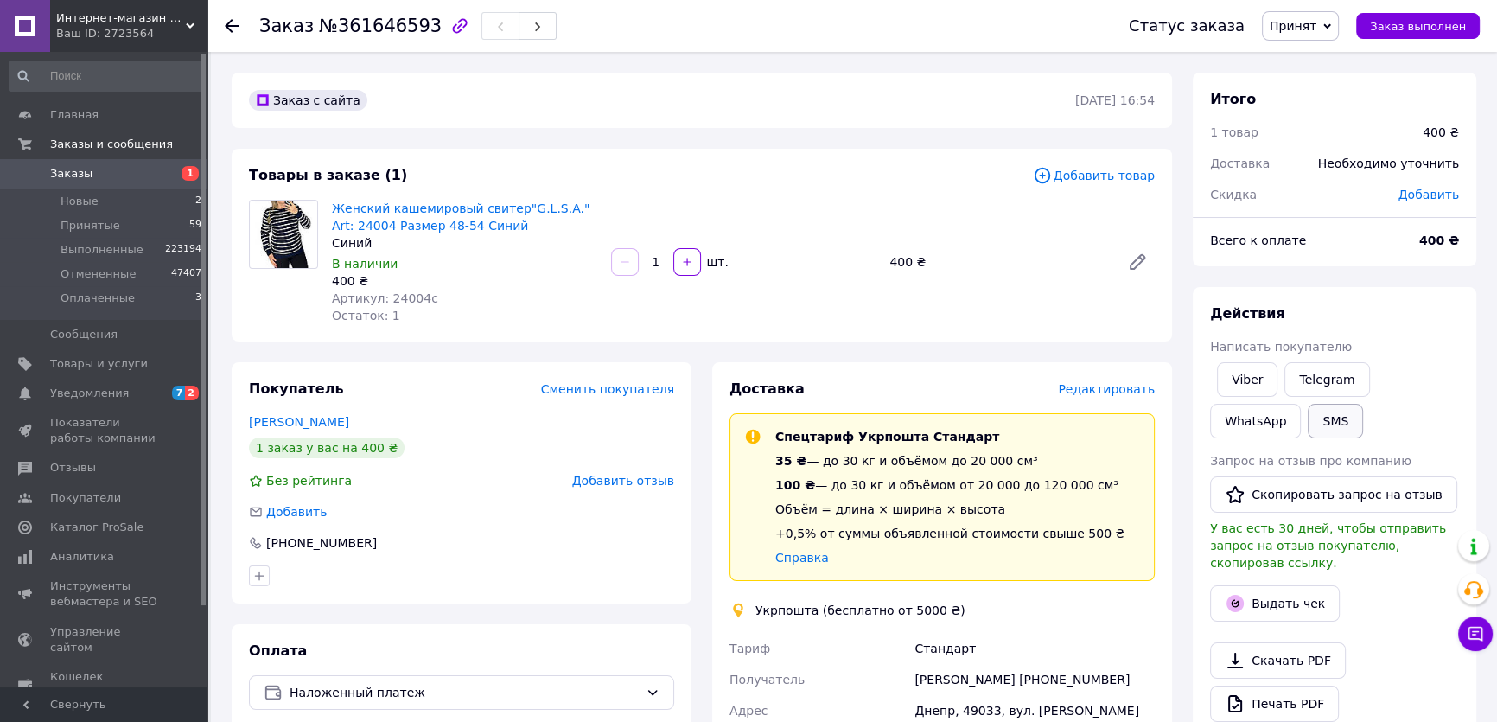
click at [1308, 416] on button "SMS" at bounding box center [1335, 421] width 55 height 35
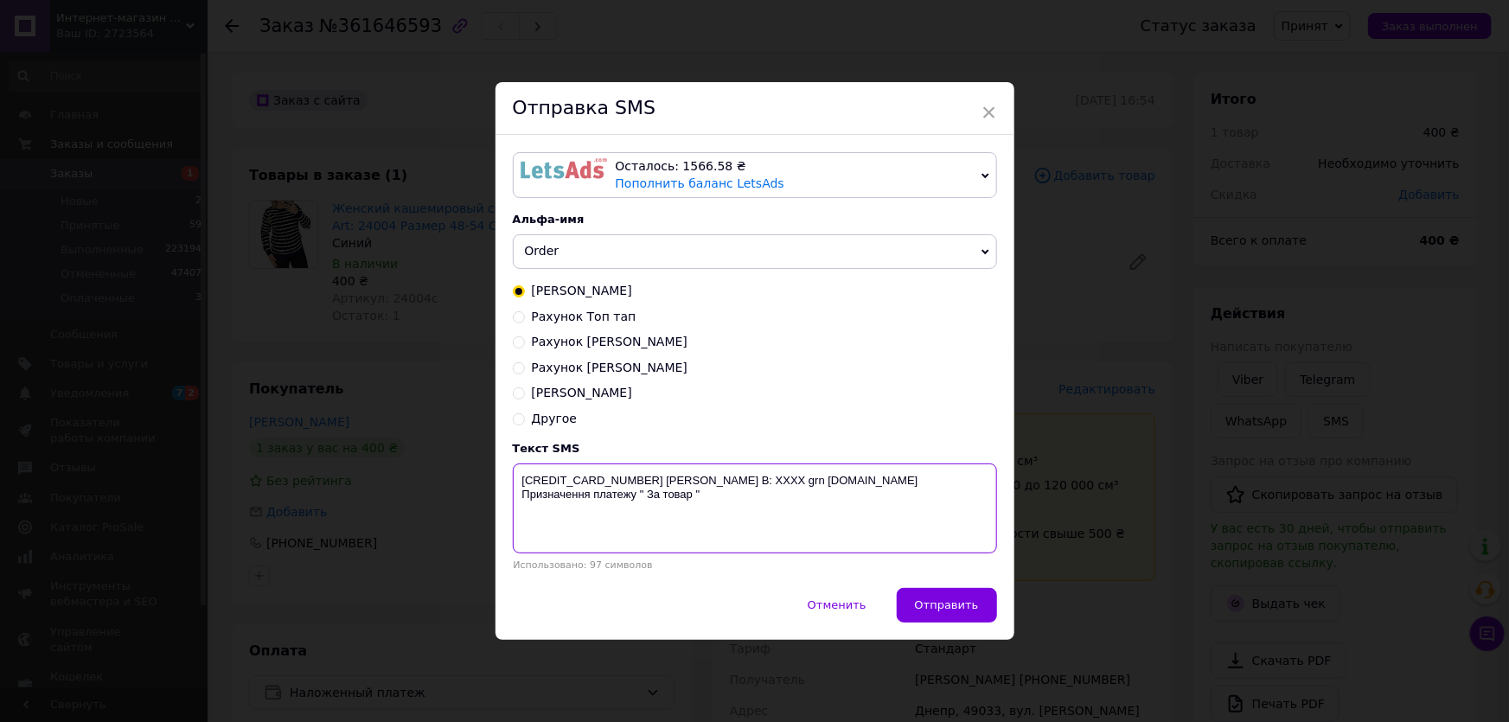
drag, startPoint x: 514, startPoint y: 482, endPoint x: 647, endPoint y: 496, distance: 133.8
click at [647, 496] on textarea "[CREDIT_CARD_NUMBER] [PERSON_NAME] В: ХХХХ grn [DOMAIN_NAME] Призначення платеж…" at bounding box center [755, 508] width 484 height 90
click at [1328, 421] on div "× Отправка SMS Осталось: 1566.58 ₴ Пополнить баланс LetsAds Подключить SMSClub …" at bounding box center [754, 361] width 1509 height 722
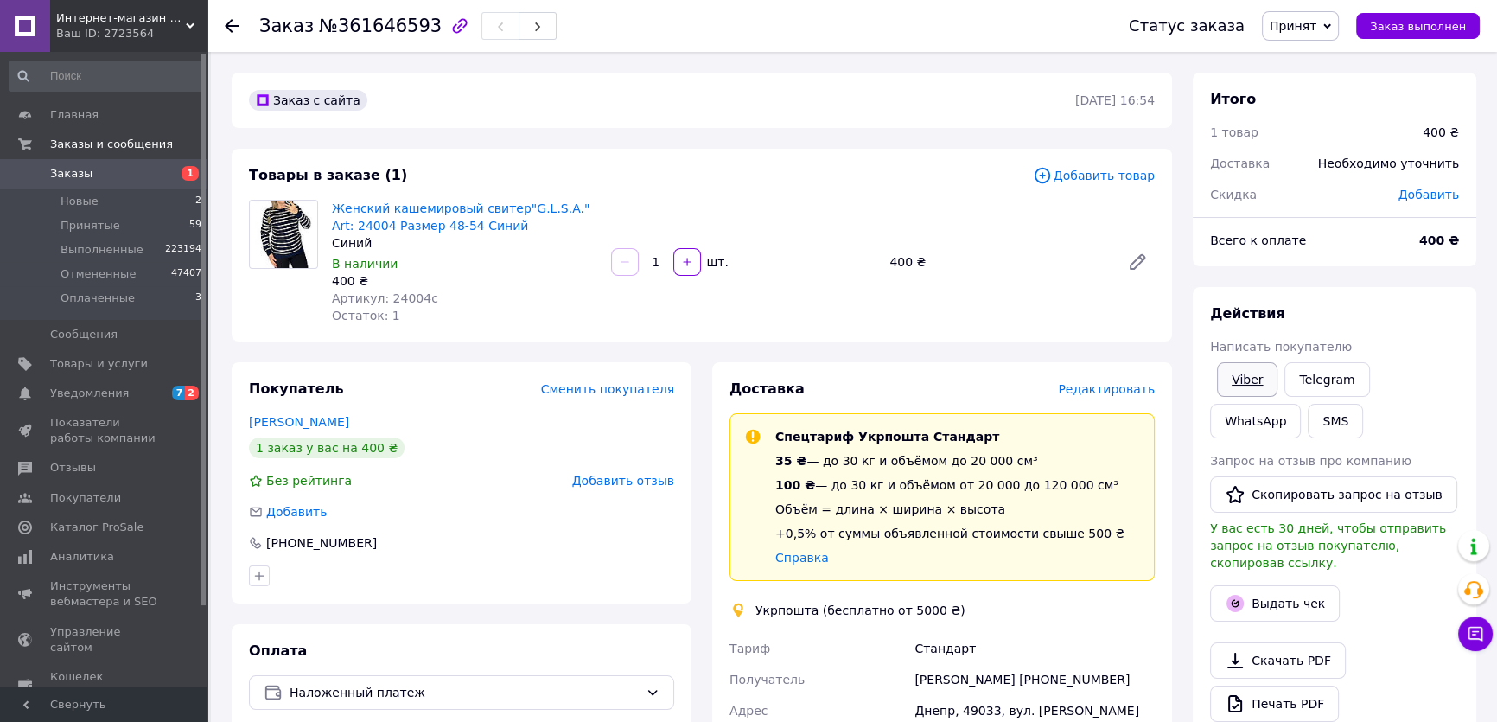
click at [1231, 374] on link "Viber" at bounding box center [1247, 379] width 61 height 35
click at [1228, 374] on link "Viber" at bounding box center [1247, 379] width 61 height 35
click at [1381, 616] on div "Действия Написать покупателю Viber Telegram WhatsApp SMS Запрос на отзыв про ко…" at bounding box center [1334, 534] width 249 height 461
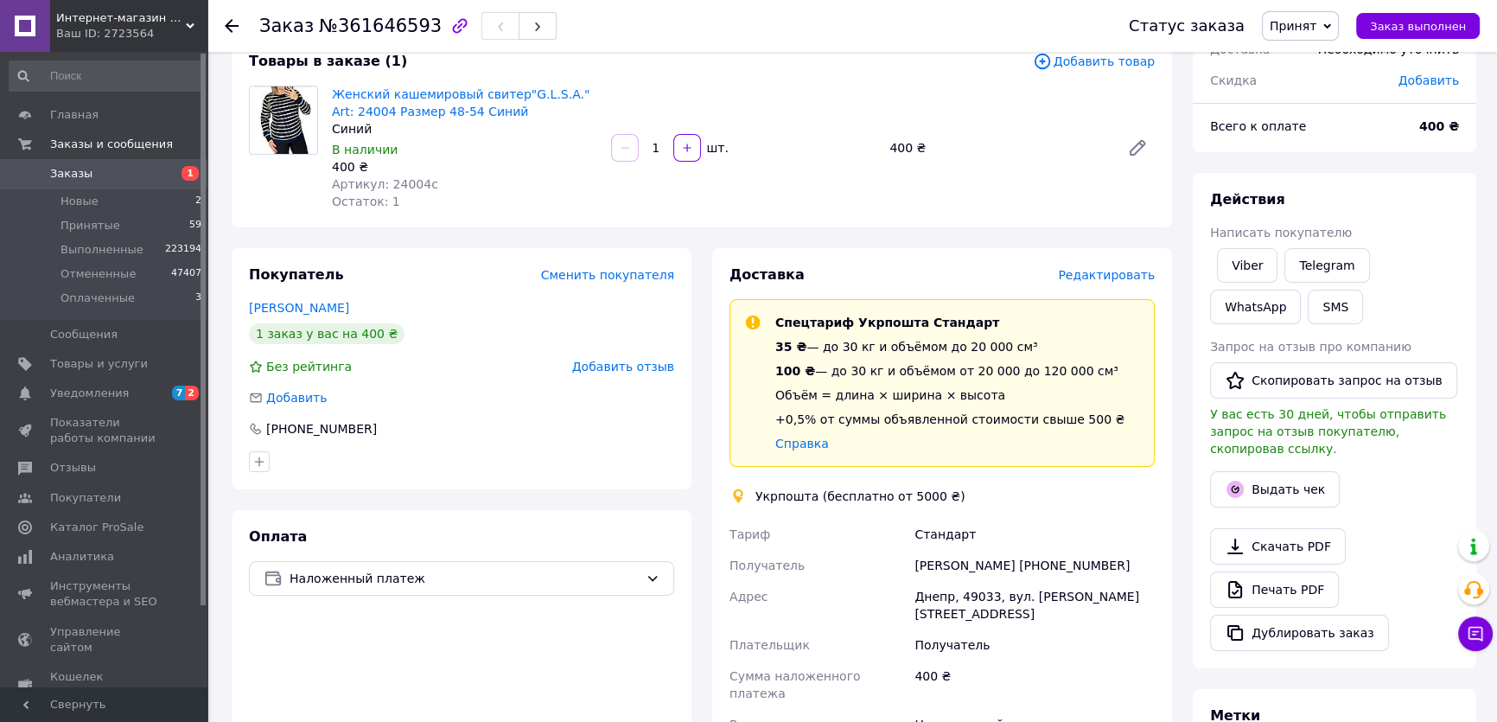
scroll to position [235, 0]
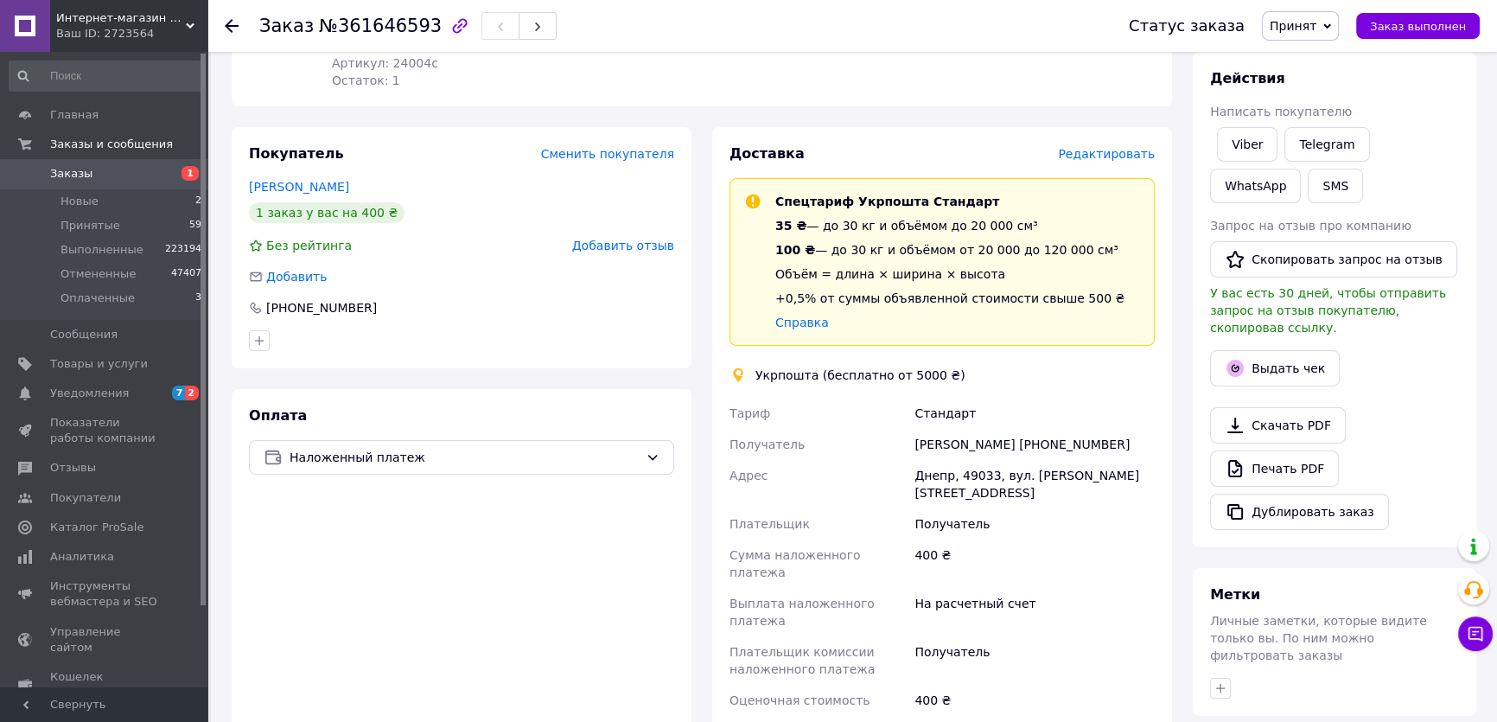
click at [1339, 26] on span "Принят" at bounding box center [1300, 25] width 77 height 29
click at [1313, 79] on li "Отменен" at bounding box center [1309, 86] width 92 height 26
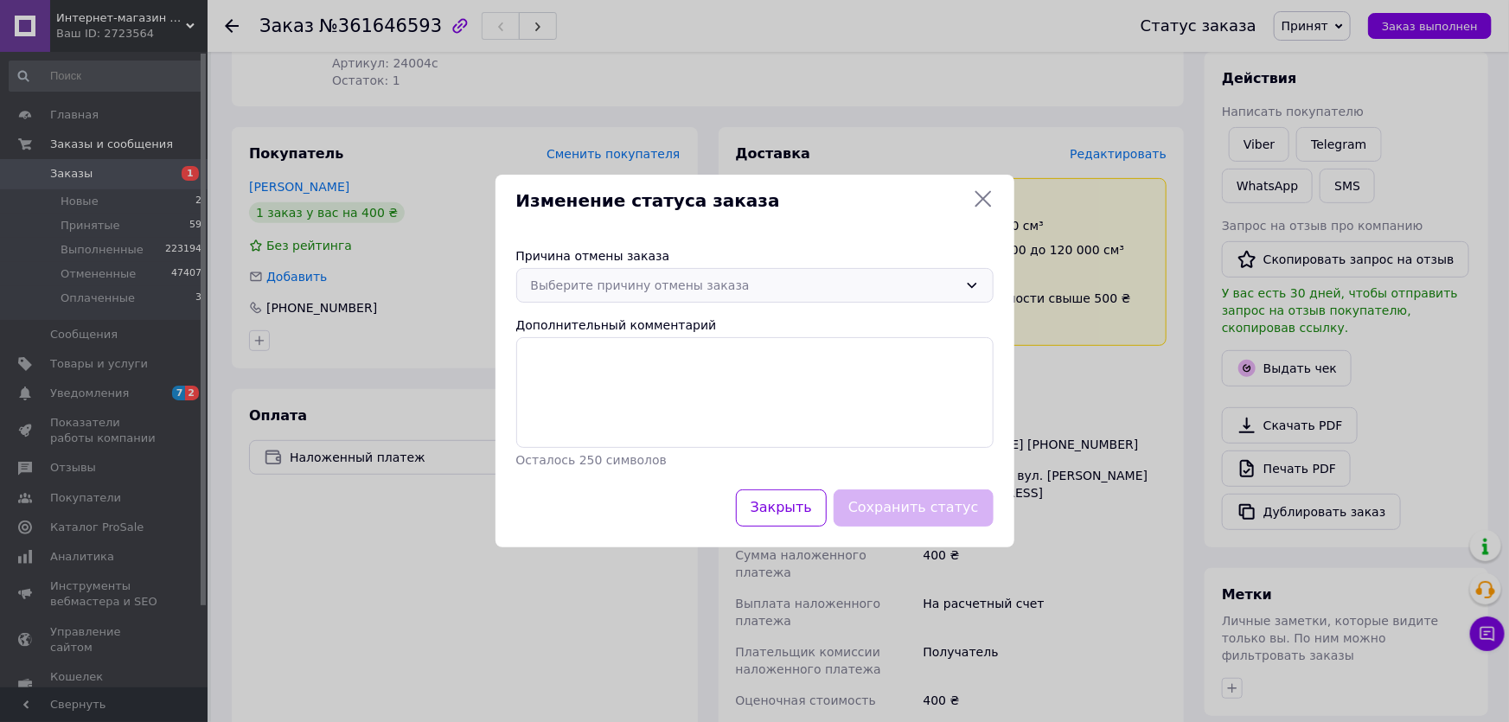
click at [604, 281] on div "Выберите причину отмены заказа" at bounding box center [744, 285] width 427 height 19
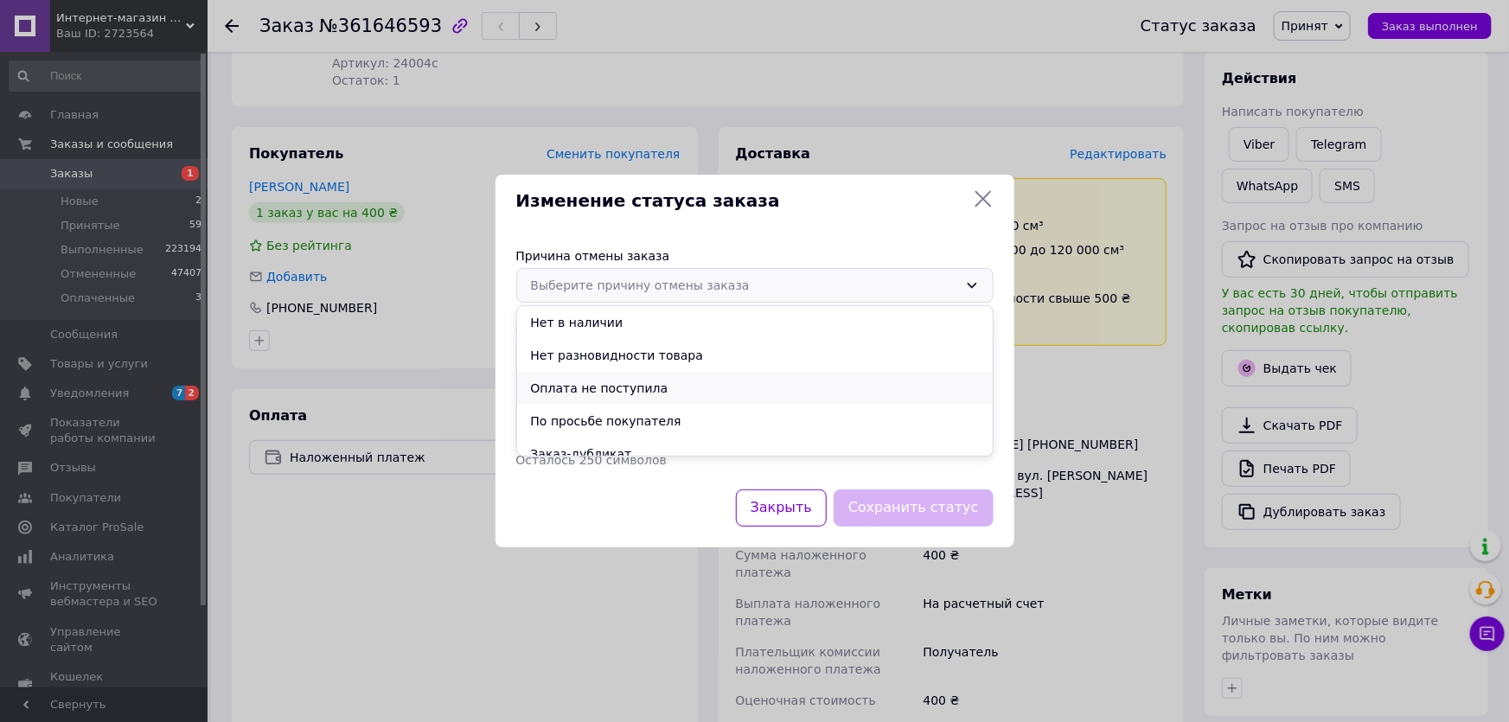
click at [589, 381] on li "Оплата не поступила" at bounding box center [754, 388] width 475 height 33
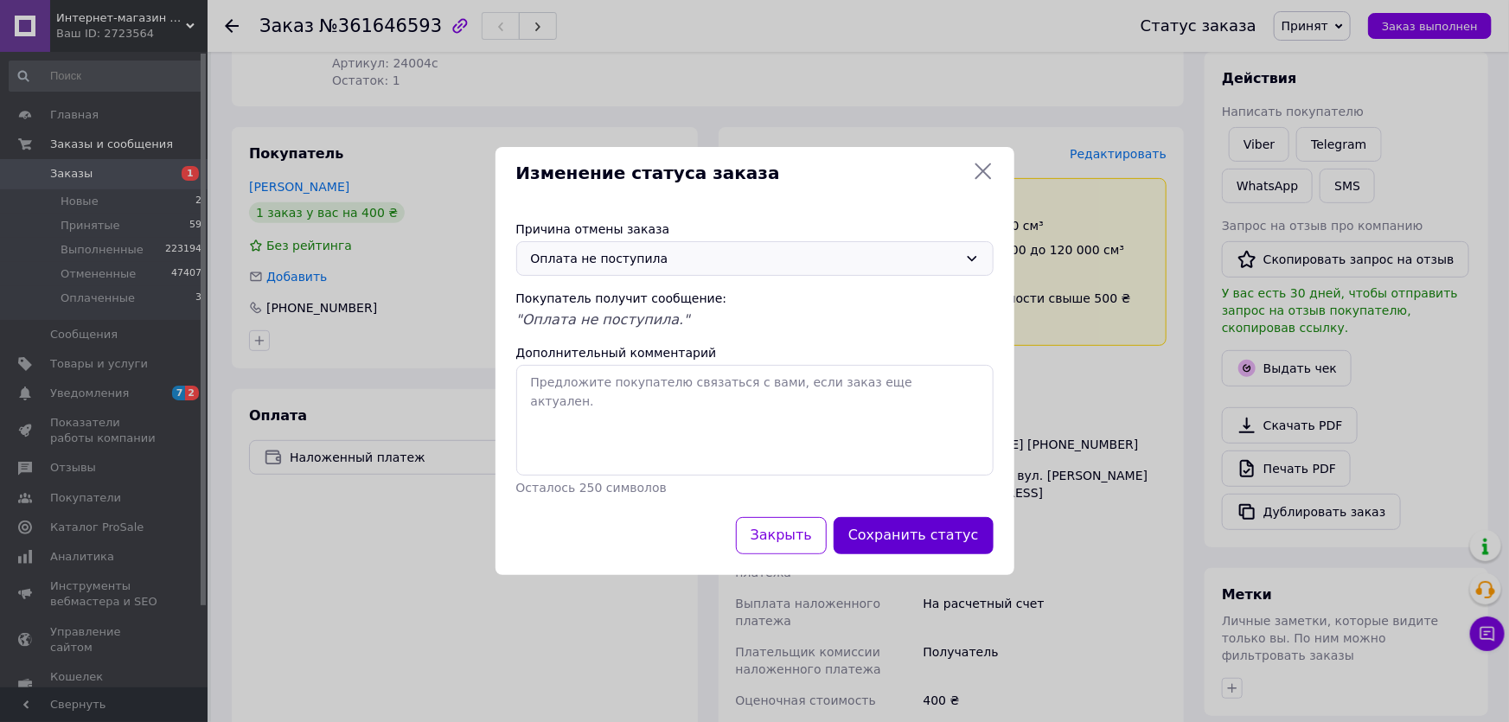
click at [903, 543] on button "Сохранить статус" at bounding box center [913, 535] width 160 height 37
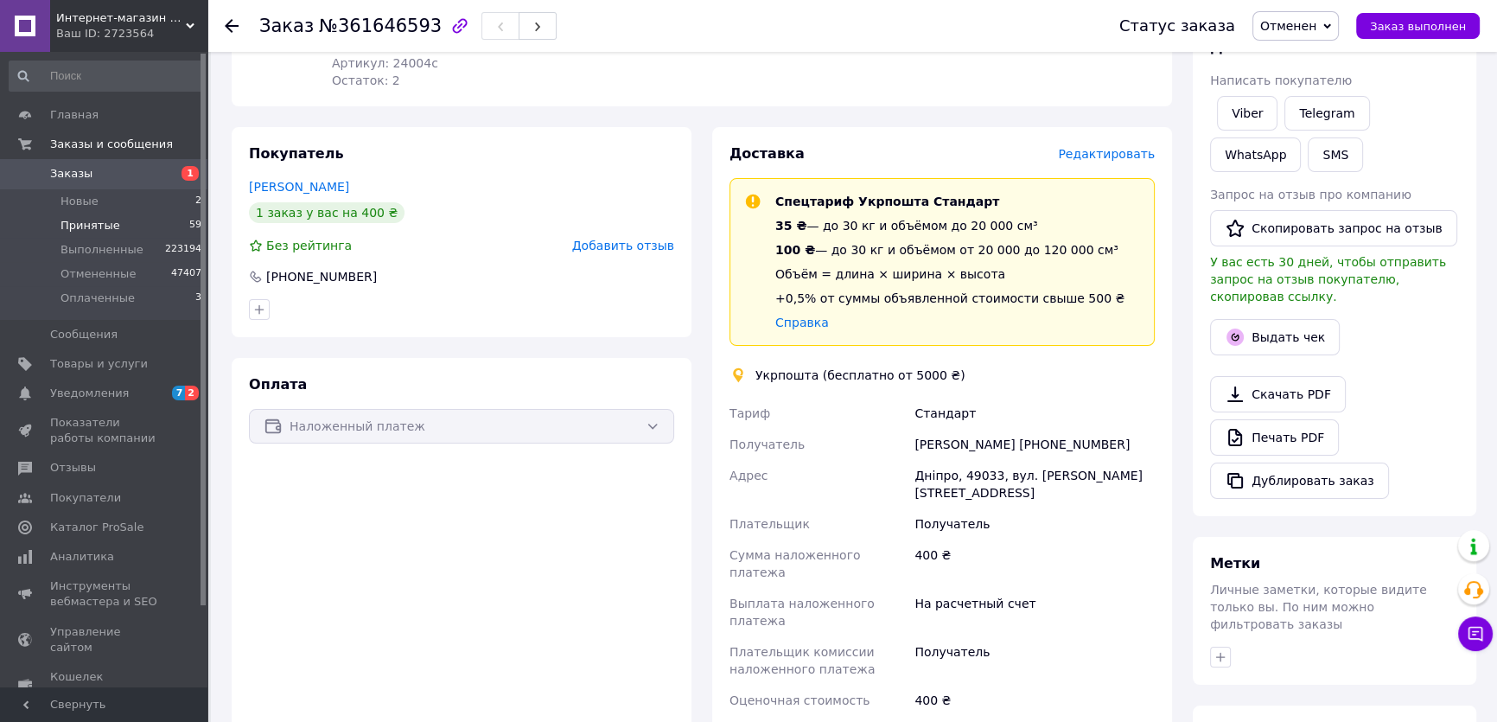
click at [94, 224] on span "Принятые" at bounding box center [91, 226] width 60 height 16
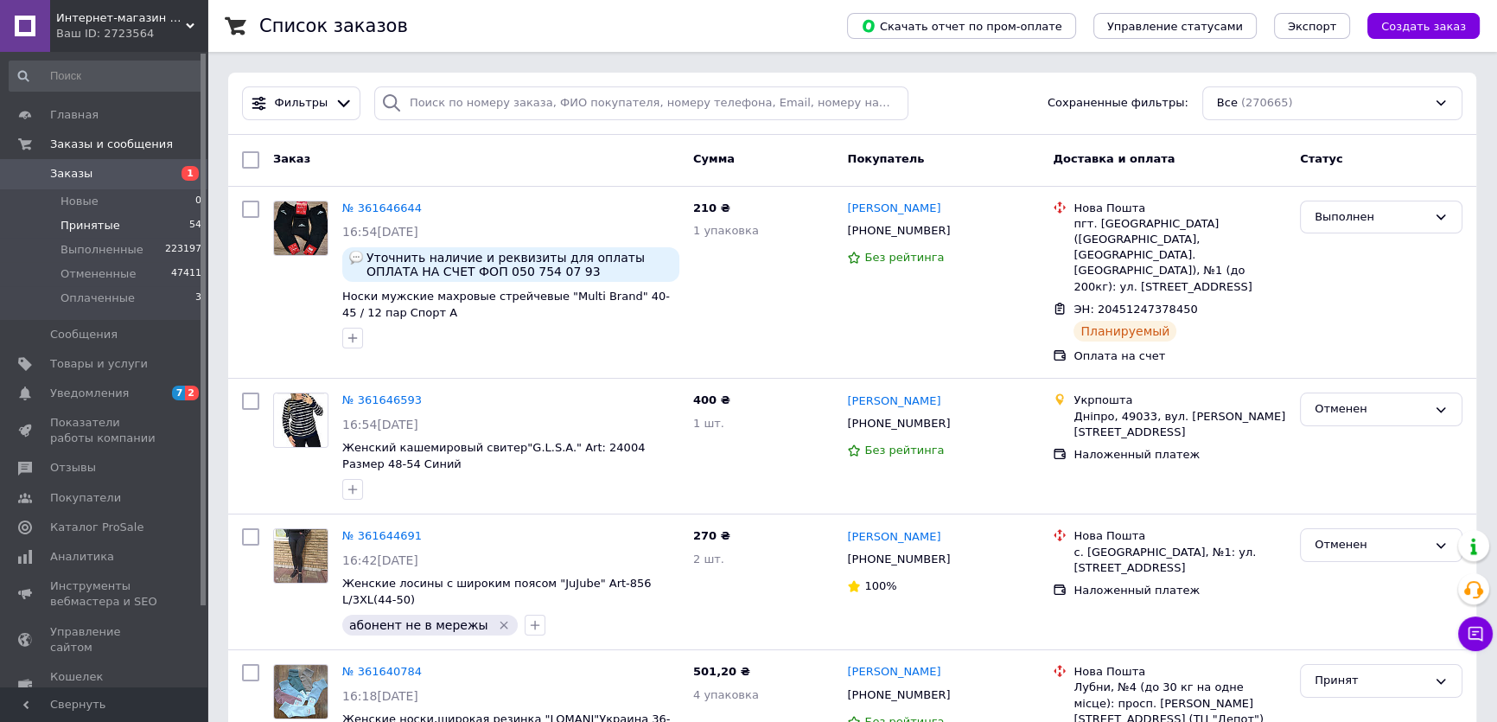
click at [63, 223] on span "Принятые" at bounding box center [91, 226] width 60 height 16
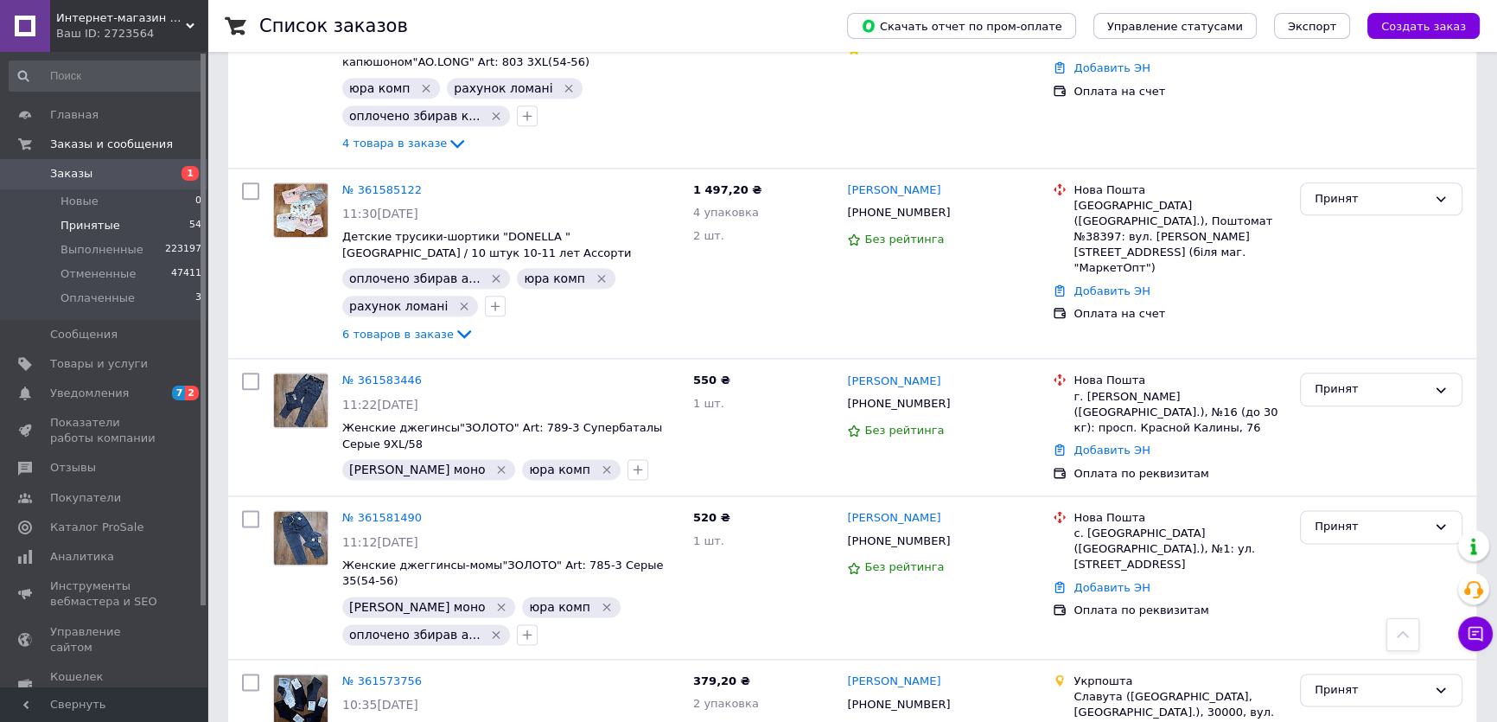
scroll to position [2738, 0]
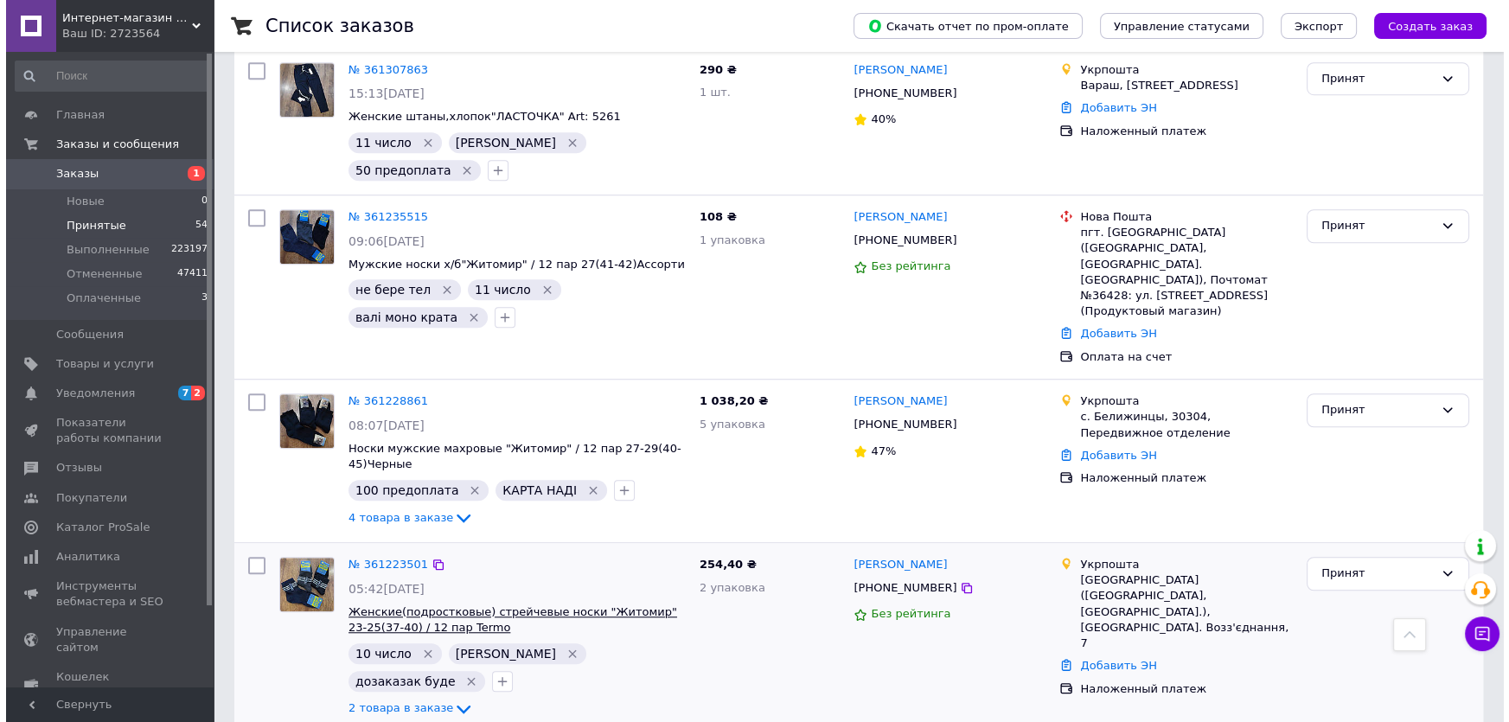
scroll to position [1755, 0]
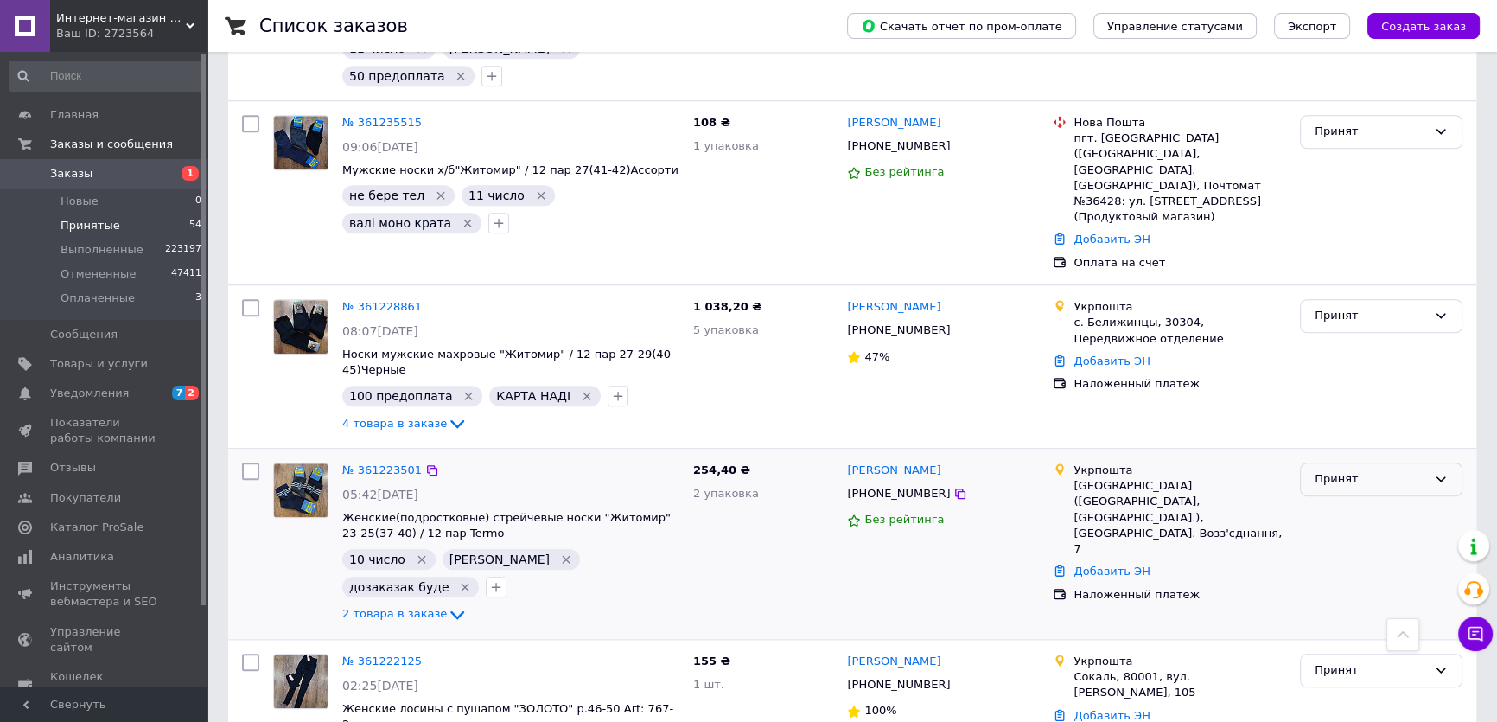
click at [1354, 470] on div "Принят" at bounding box center [1371, 479] width 112 height 18
click at [1339, 531] on li "Отменен" at bounding box center [1381, 547] width 161 height 32
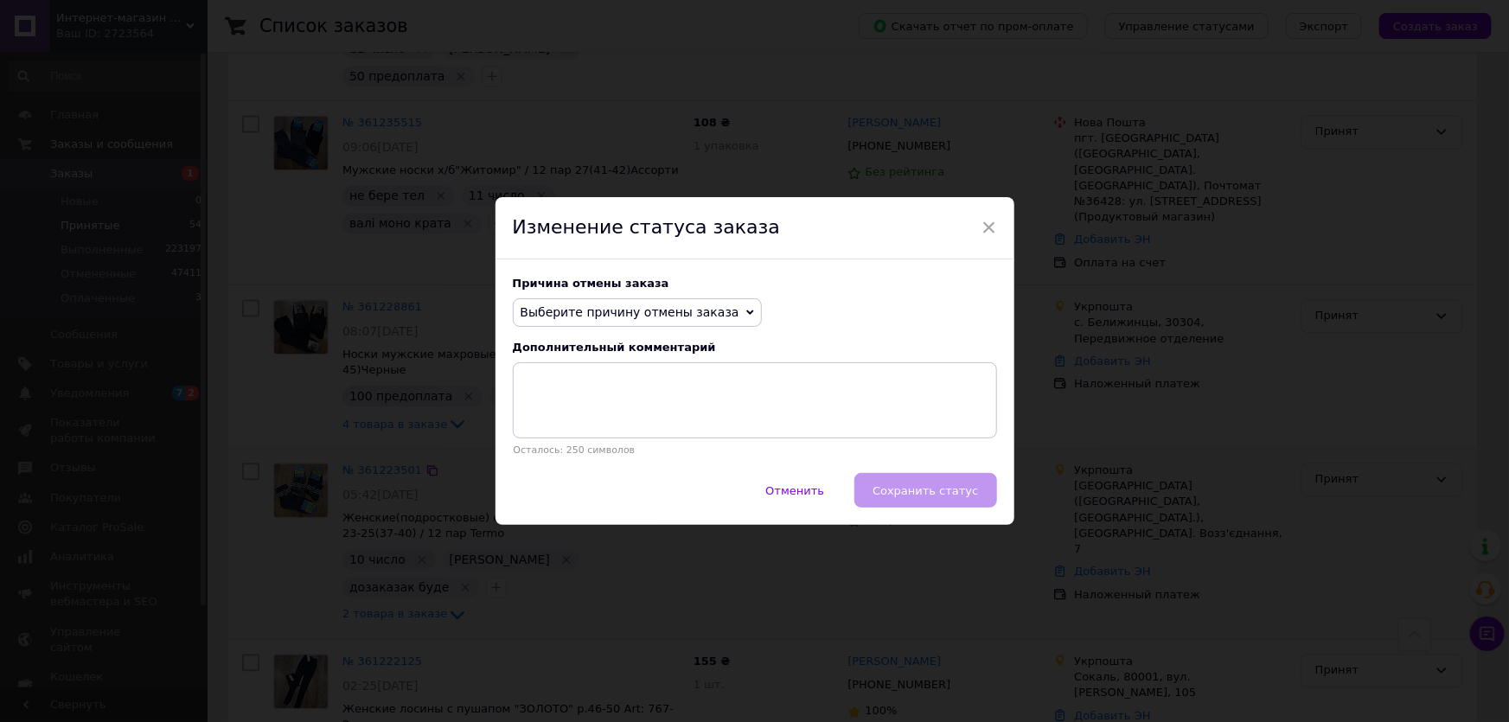
click at [570, 309] on span "Выберите причину отмены заказа" at bounding box center [629, 312] width 219 height 14
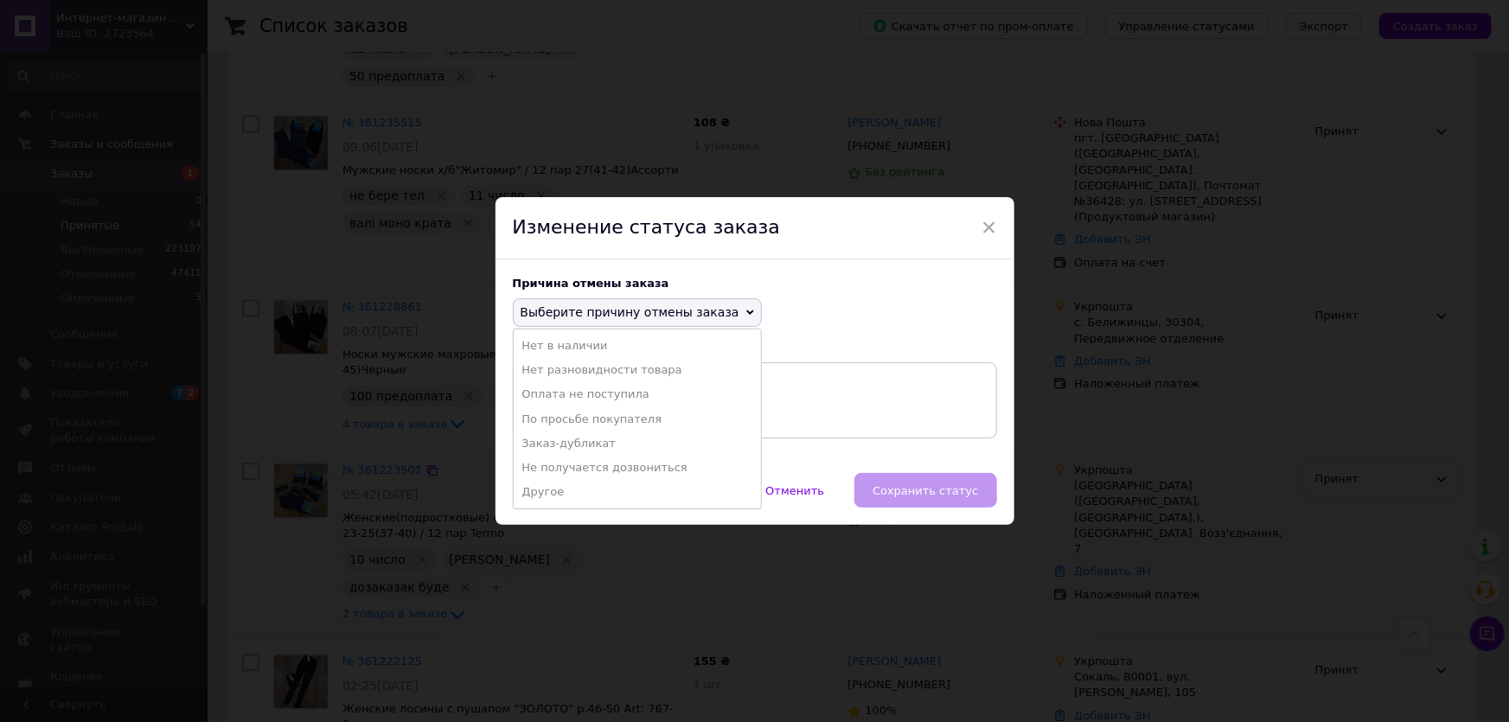
click at [564, 417] on li "По просьбе покупателя" at bounding box center [637, 419] width 247 height 24
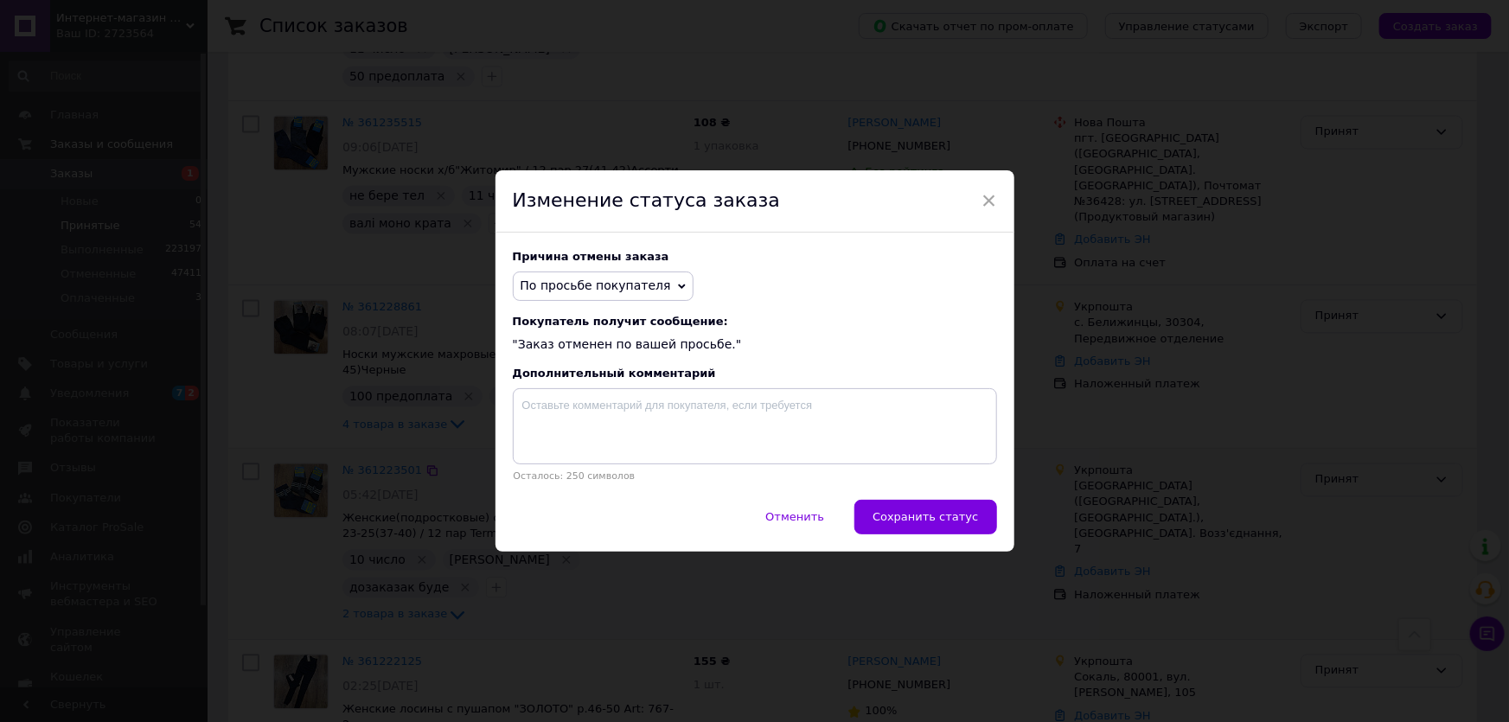
click at [933, 519] on span "Сохранить статус" at bounding box center [924, 516] width 105 height 13
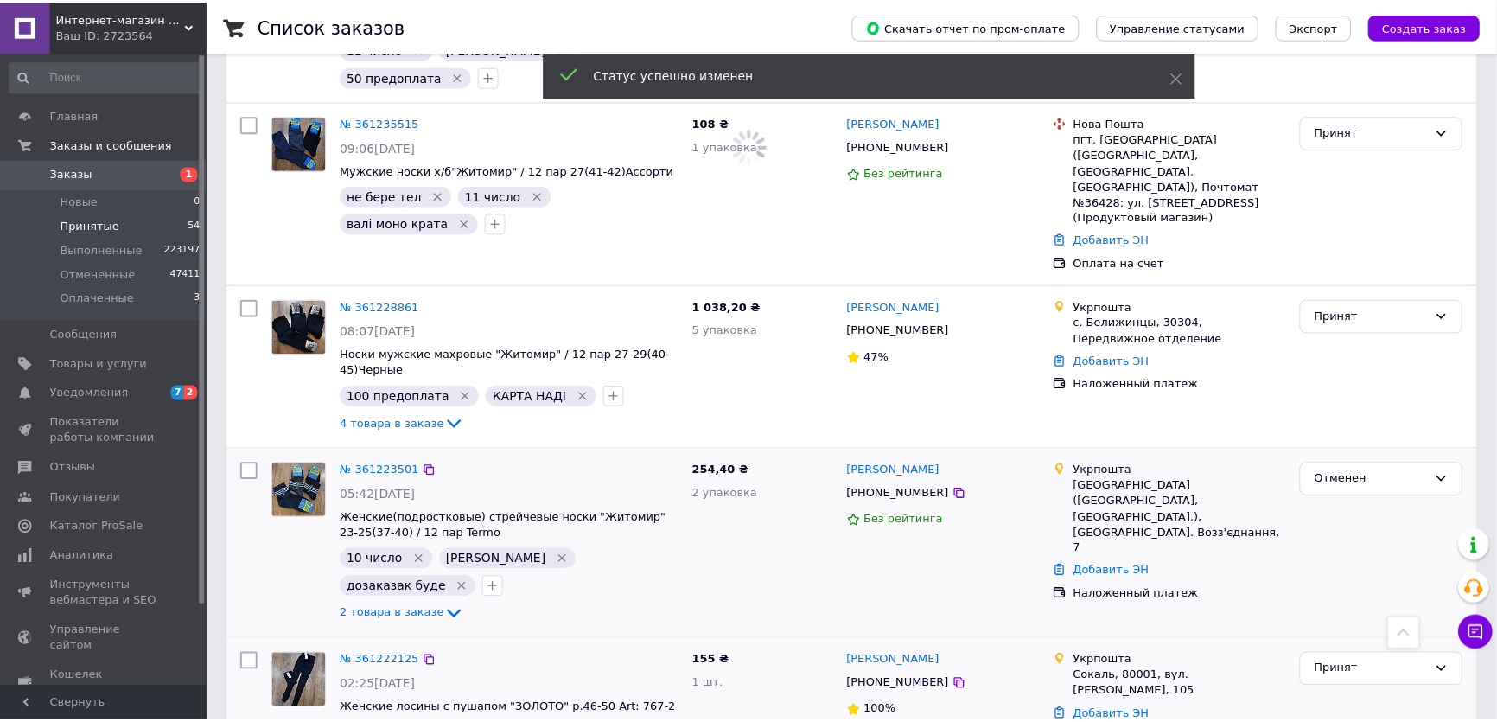
scroll to position [1721, 0]
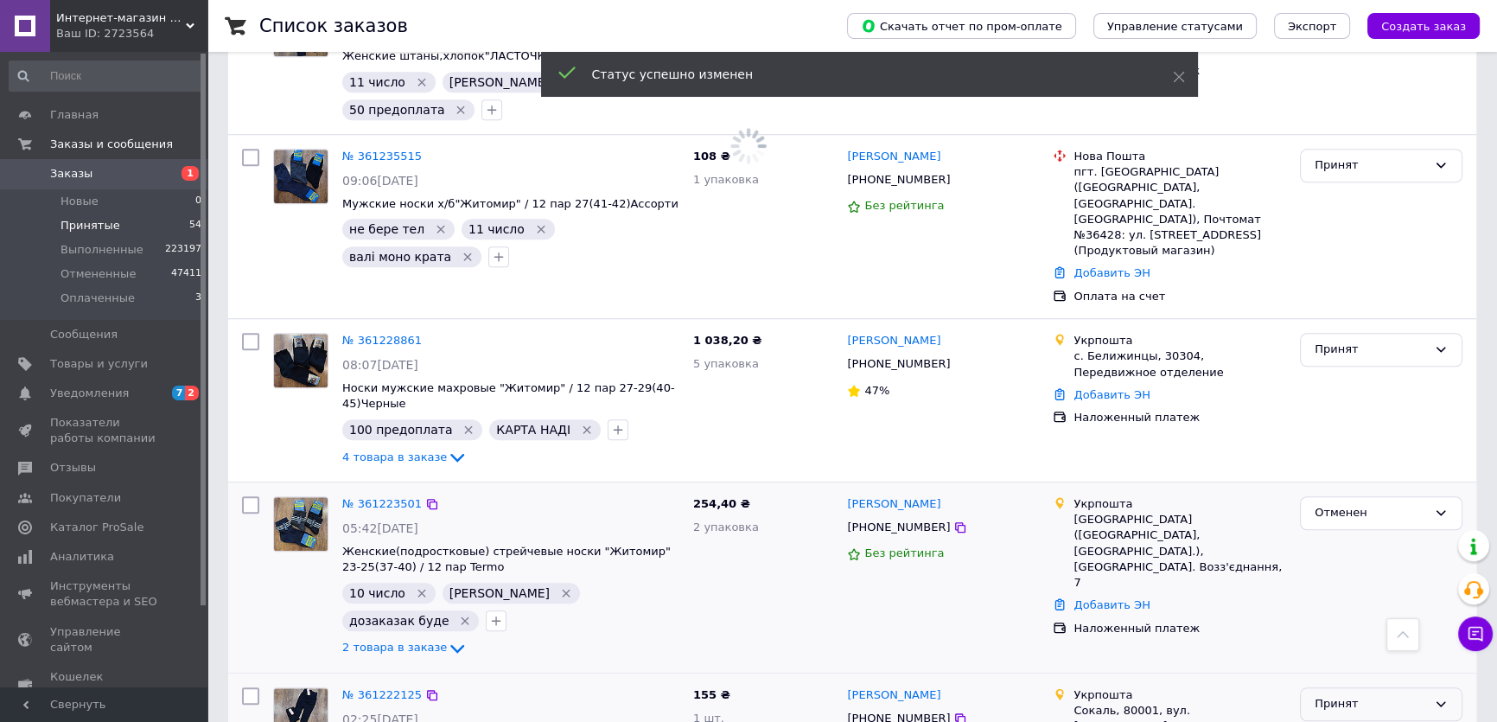
drag, startPoint x: 1353, startPoint y: 563, endPoint x: 1350, endPoint y: 581, distance: 18.3
click at [1337, 695] on div "Принят" at bounding box center [1371, 704] width 112 height 18
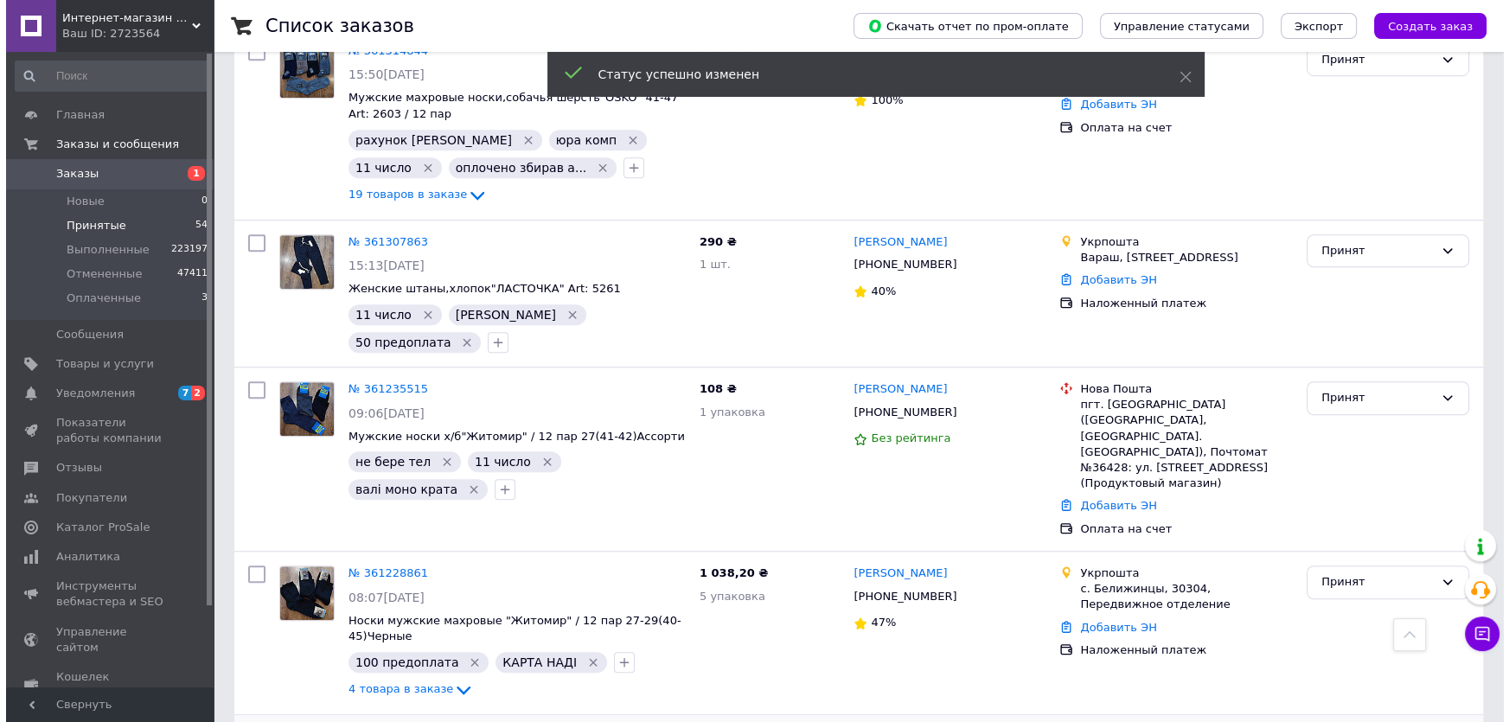
scroll to position [1912, 0]
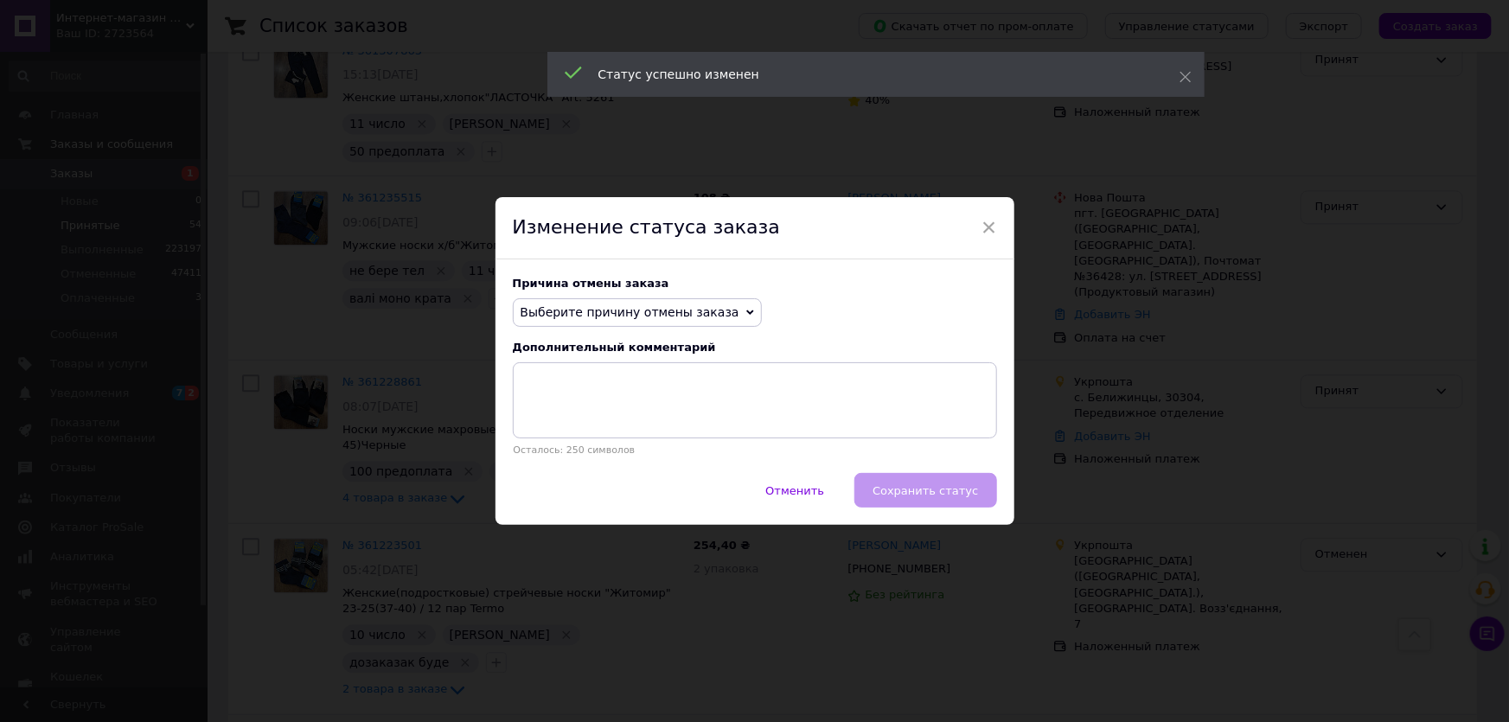
click at [605, 297] on div "Причина отмены заказа Выберите причину отмены заказа Нет в наличии Нет разновид…" at bounding box center [754, 366] width 519 height 214
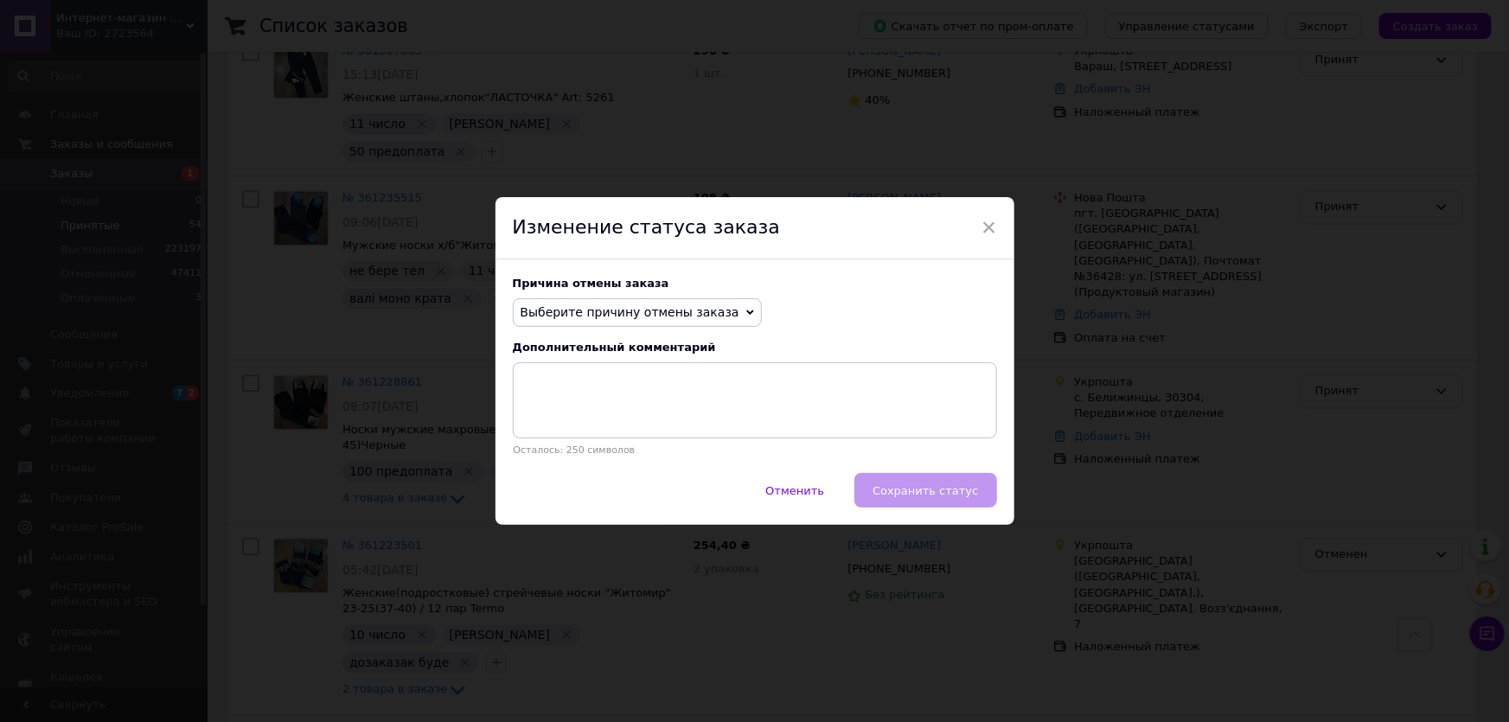
click at [574, 325] on div "Причина отмены заказа Выберите причину отмены заказа Нет в наличии Нет разновид…" at bounding box center [754, 366] width 519 height 214
click at [562, 308] on span "Выберите причину отмены заказа" at bounding box center [629, 312] width 219 height 14
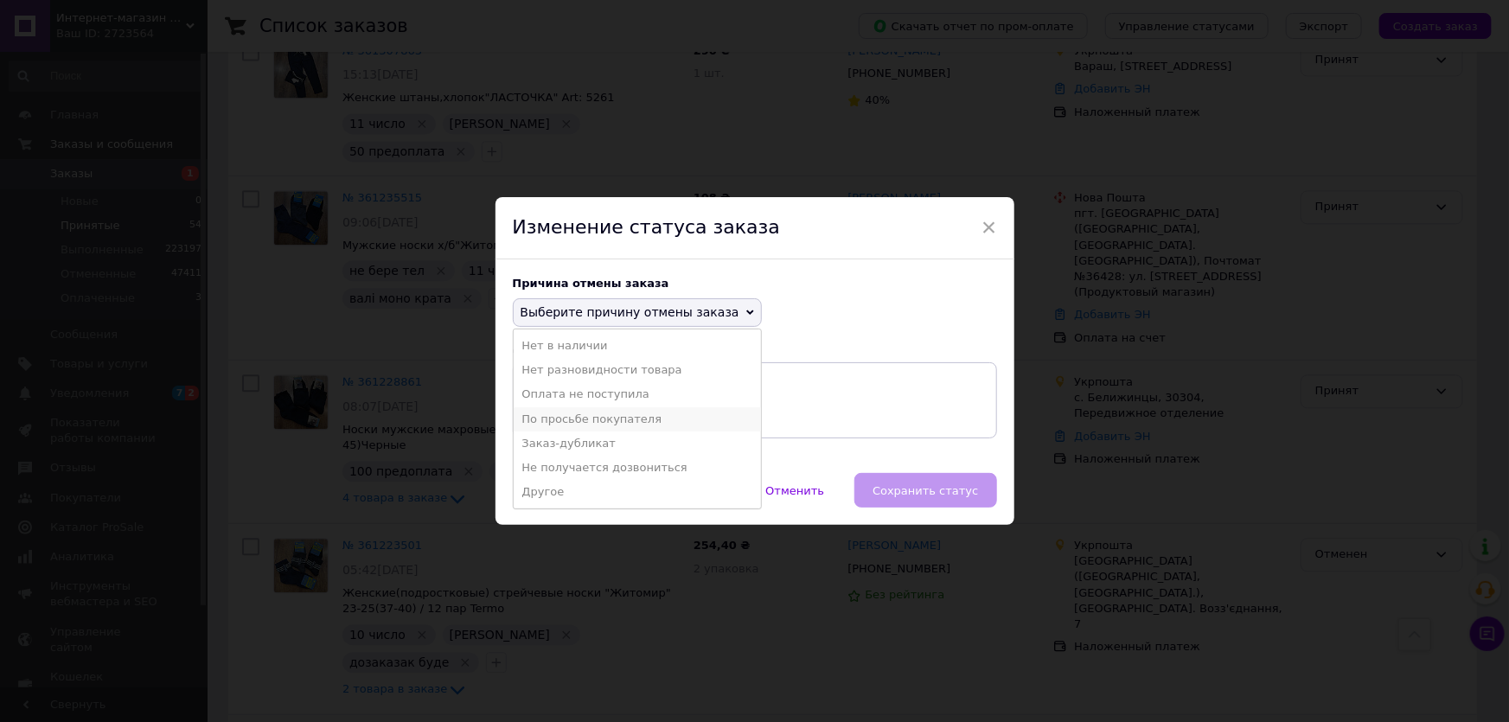
click at [576, 423] on li "По просьбе покупателя" at bounding box center [637, 419] width 247 height 24
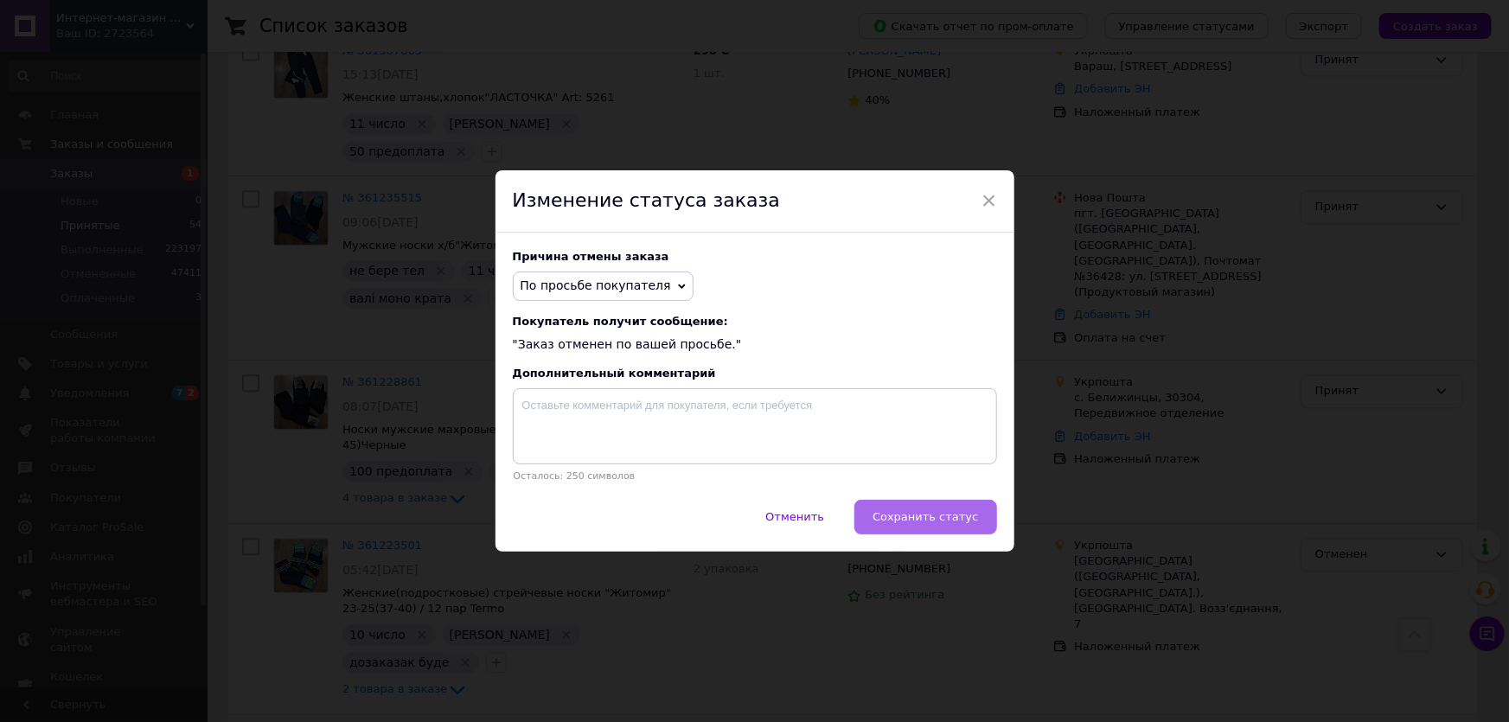
click at [939, 508] on button "Сохранить статус" at bounding box center [925, 517] width 142 height 35
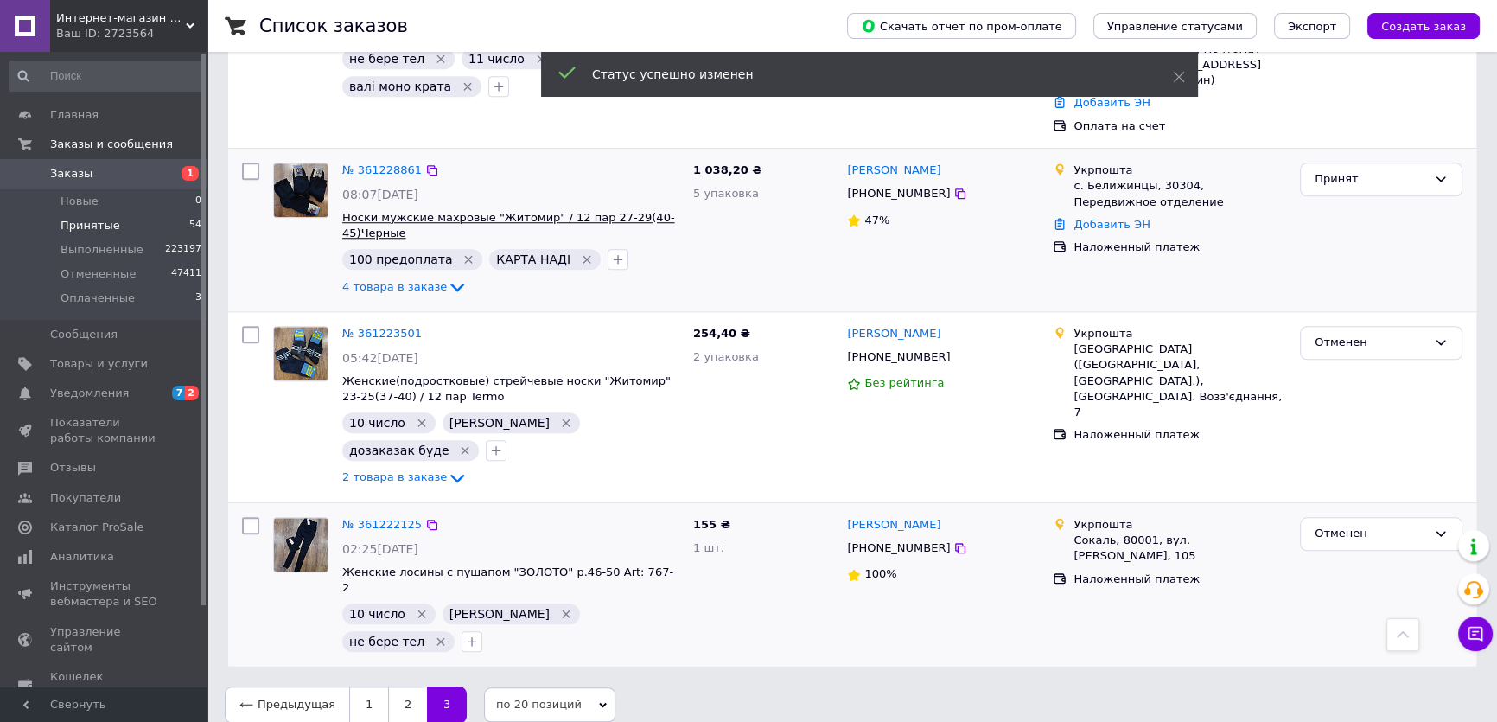
scroll to position [1643, 0]
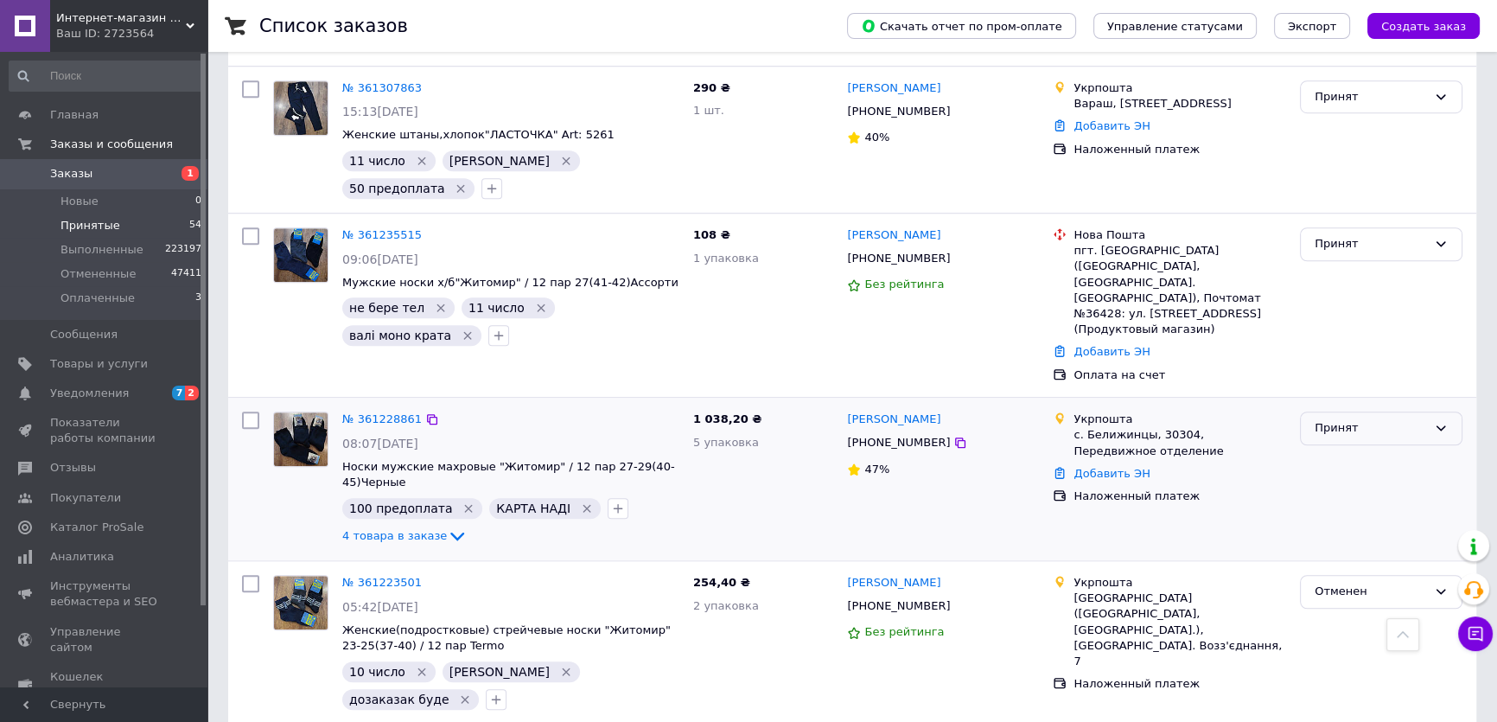
click at [1319, 419] on div "Принят" at bounding box center [1371, 428] width 112 height 18
click at [1339, 480] on li "Отменен" at bounding box center [1381, 496] width 161 height 32
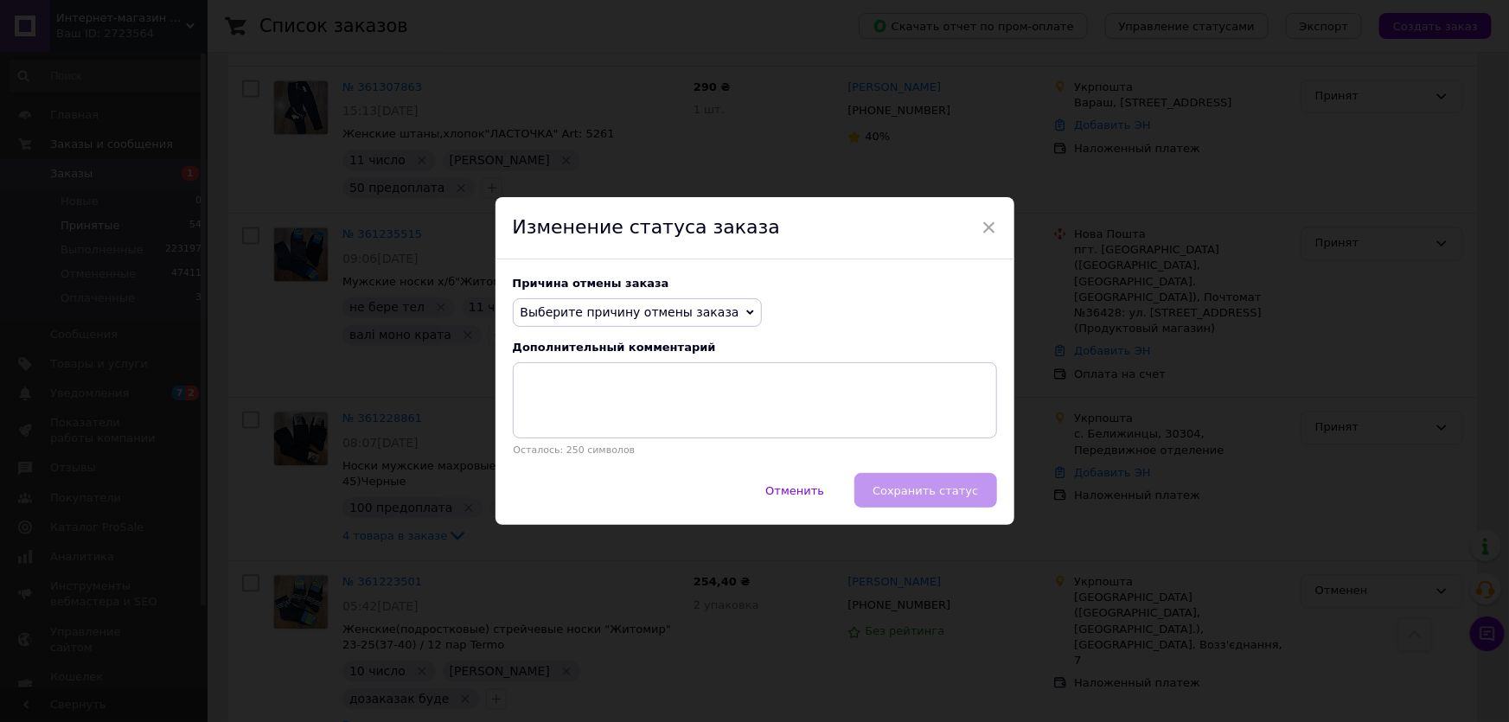
click at [531, 313] on span "Выберите причину отмены заказа" at bounding box center [629, 312] width 219 height 14
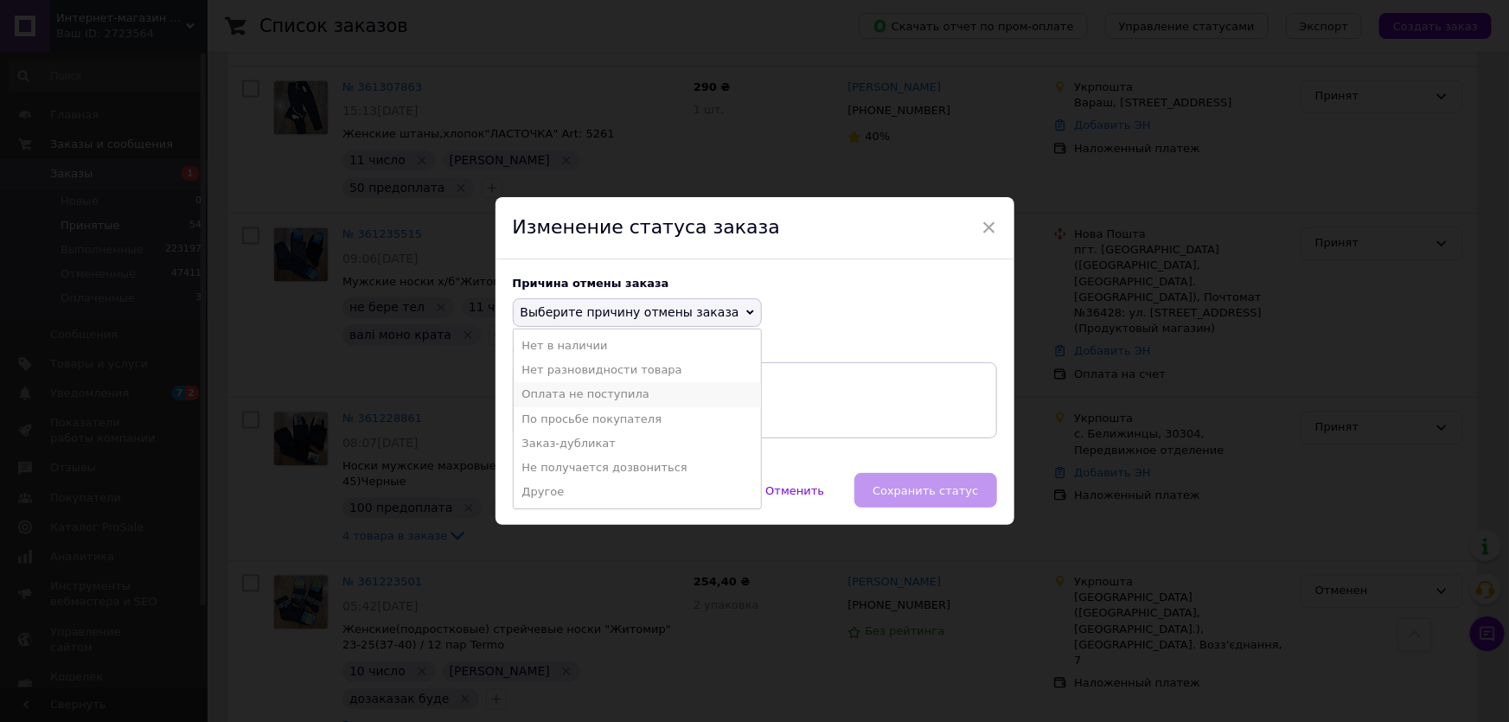
click at [563, 395] on li "Оплата не поступила" at bounding box center [637, 394] width 247 height 24
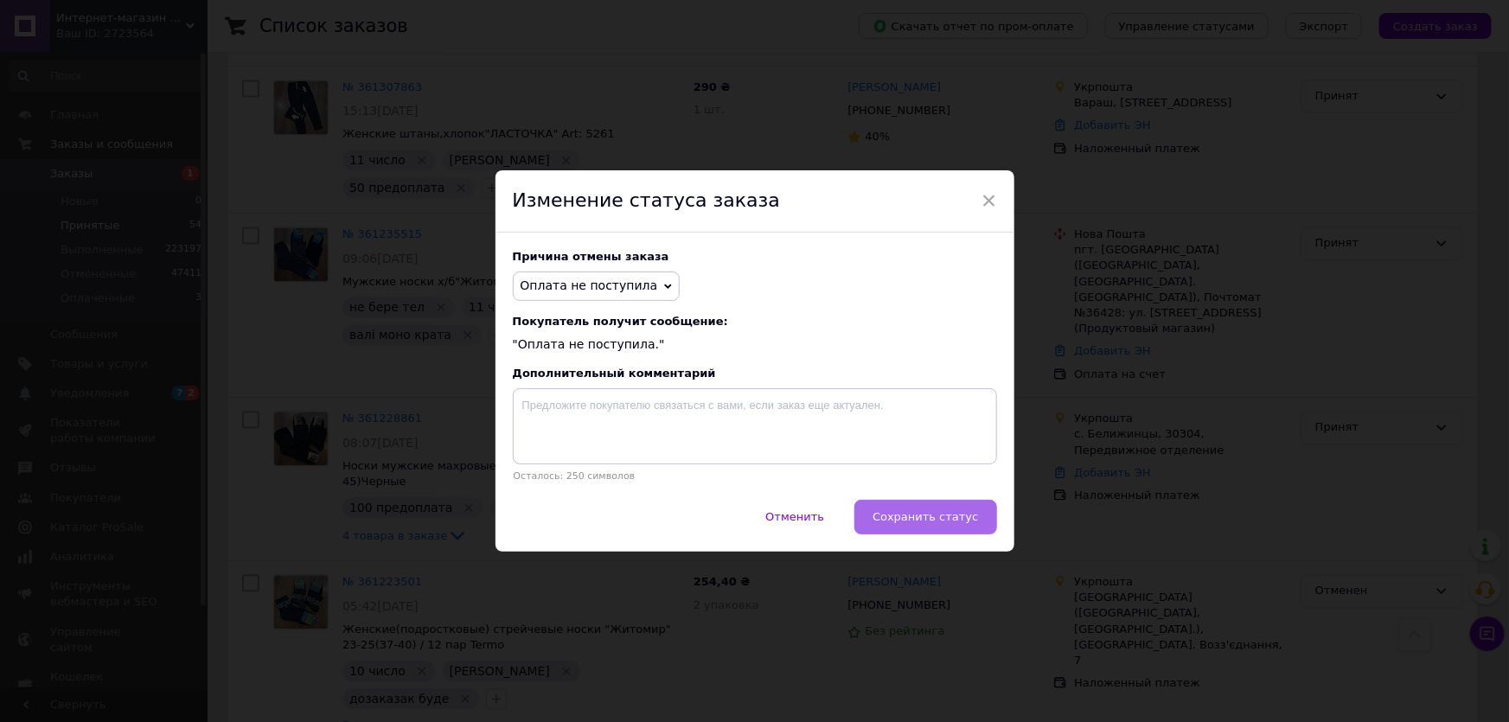
click at [924, 520] on span "Сохранить статус" at bounding box center [924, 516] width 105 height 13
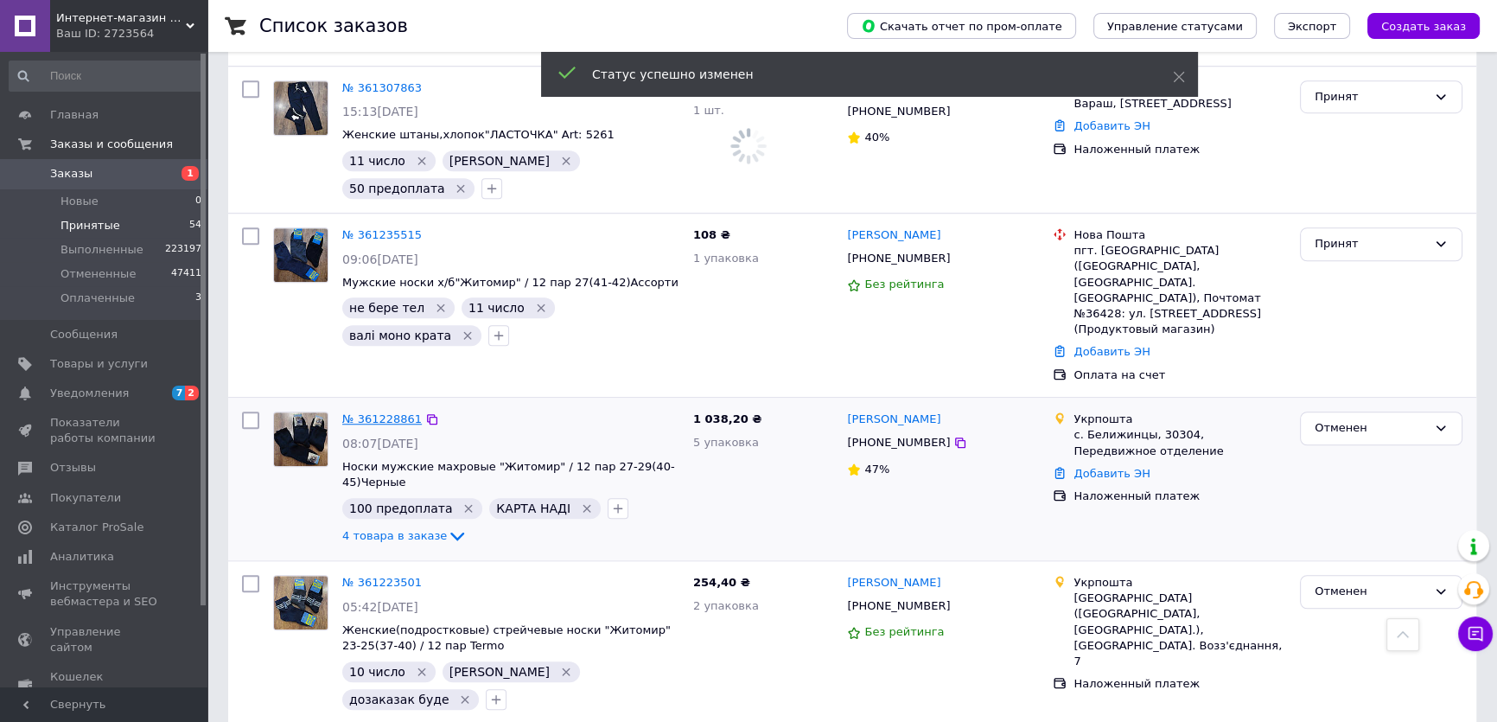
click at [357, 412] on link "№ 361228861" at bounding box center [382, 418] width 80 height 13
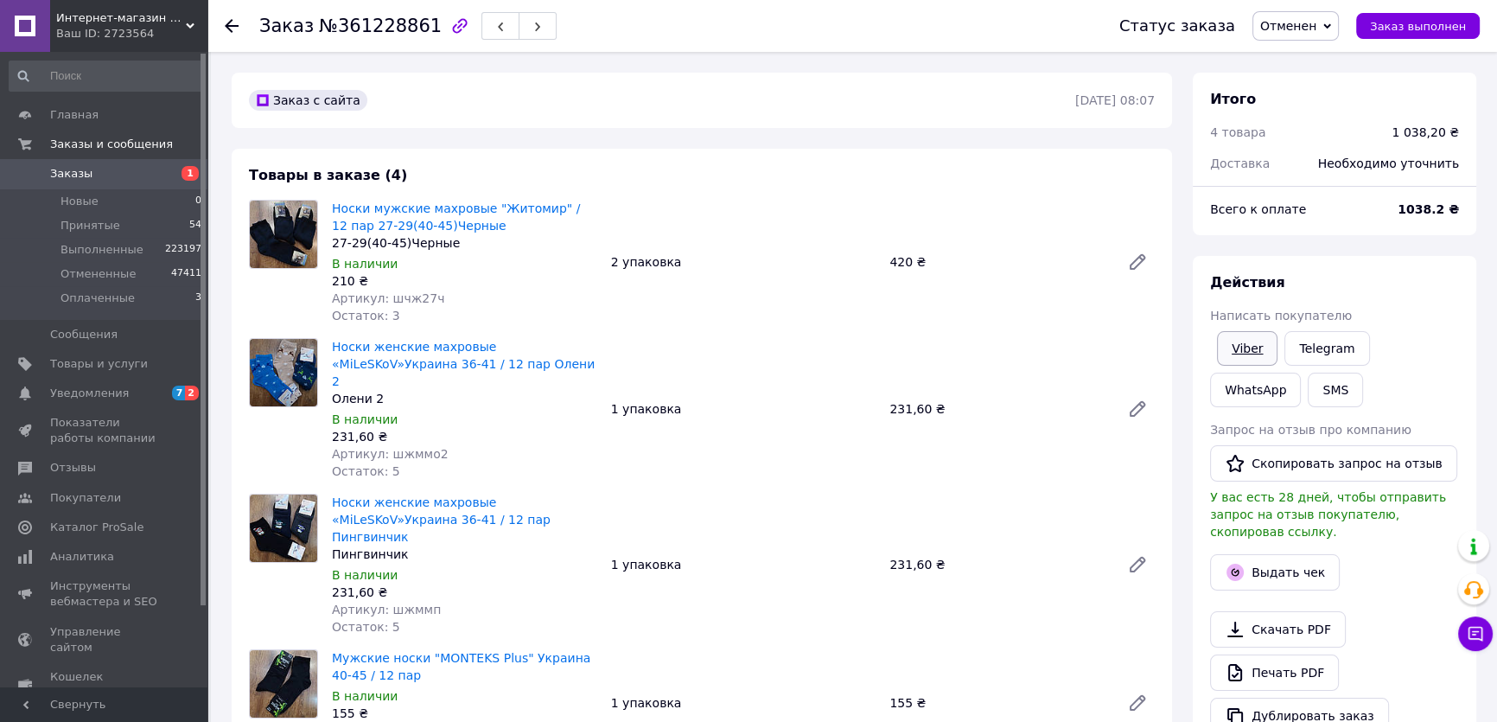
click at [1247, 353] on link "Viber" at bounding box center [1247, 348] width 61 height 35
click at [1367, 393] on div "Viber Telegram WhatsApp SMS" at bounding box center [1335, 369] width 256 height 83
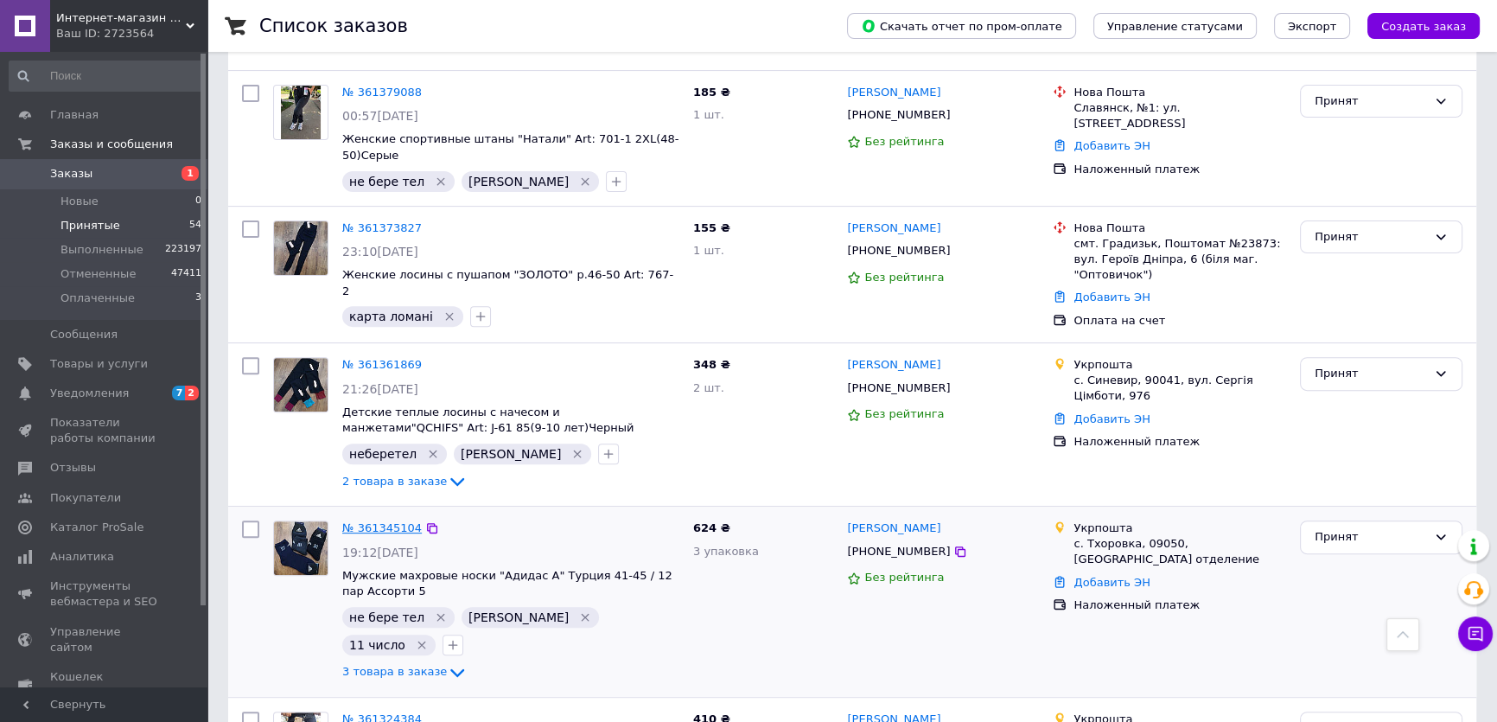
scroll to position [786, 0]
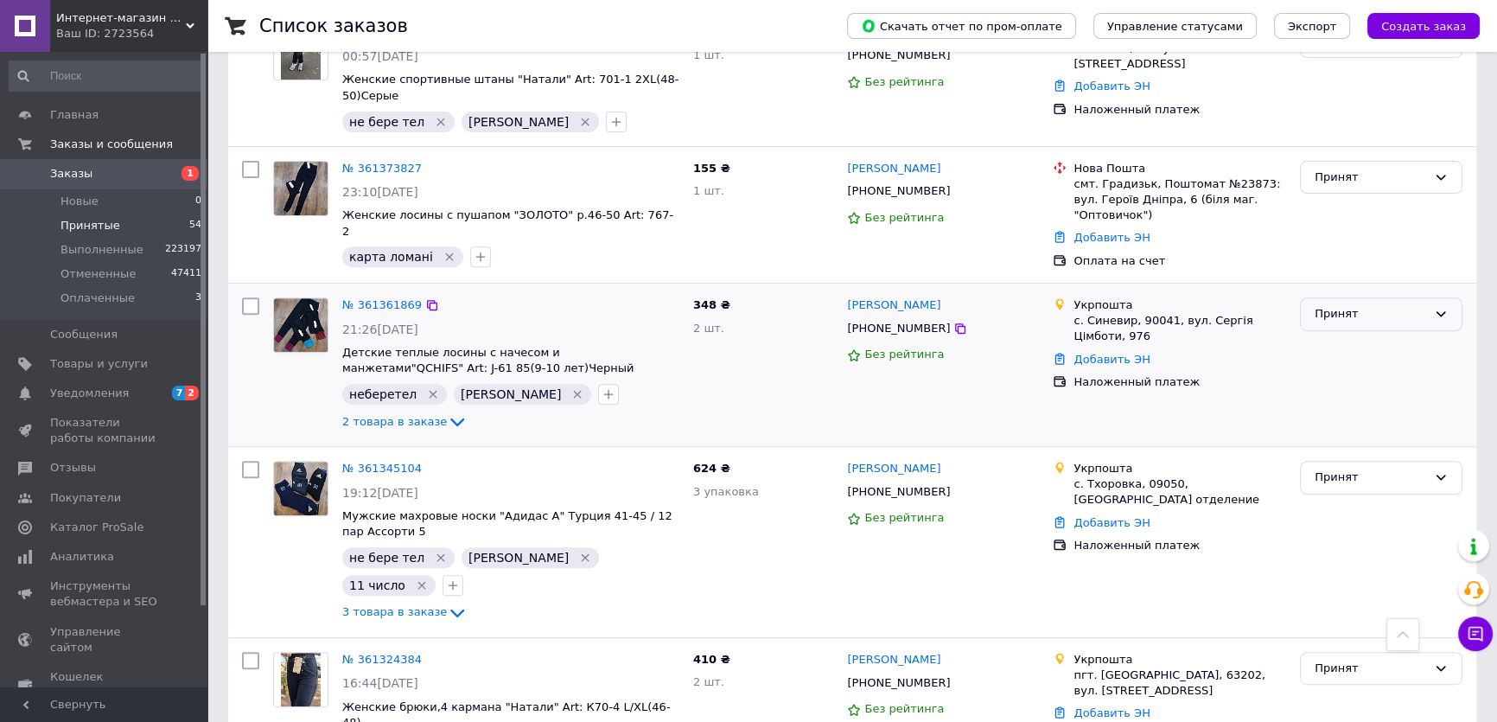
click at [1359, 305] on div "Принят" at bounding box center [1371, 314] width 112 height 18
drag, startPoint x: 1342, startPoint y: 300, endPoint x: 1114, endPoint y: 358, distance: 234.6
click at [1342, 366] on li "Отменен" at bounding box center [1381, 382] width 161 height 32
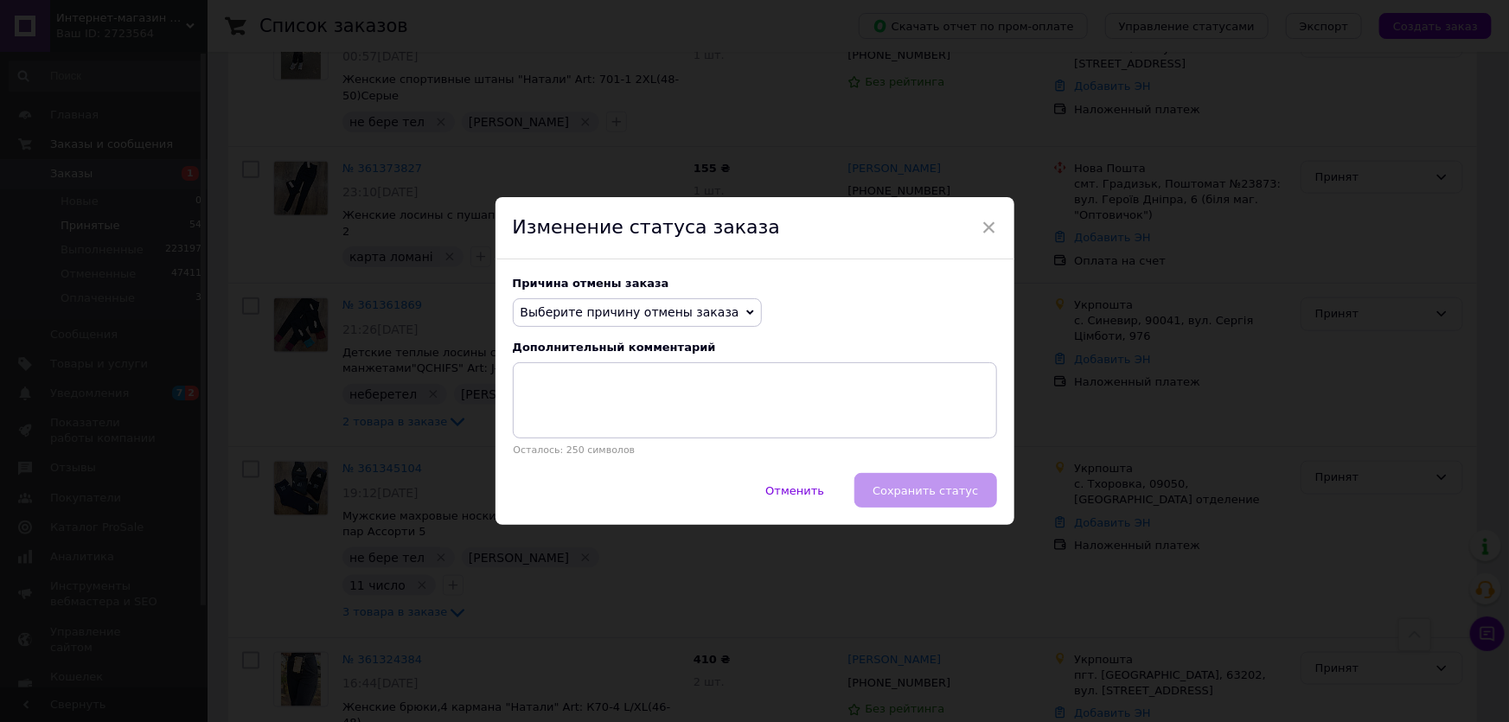
click at [545, 310] on span "Выберите причину отмены заказа" at bounding box center [629, 312] width 219 height 14
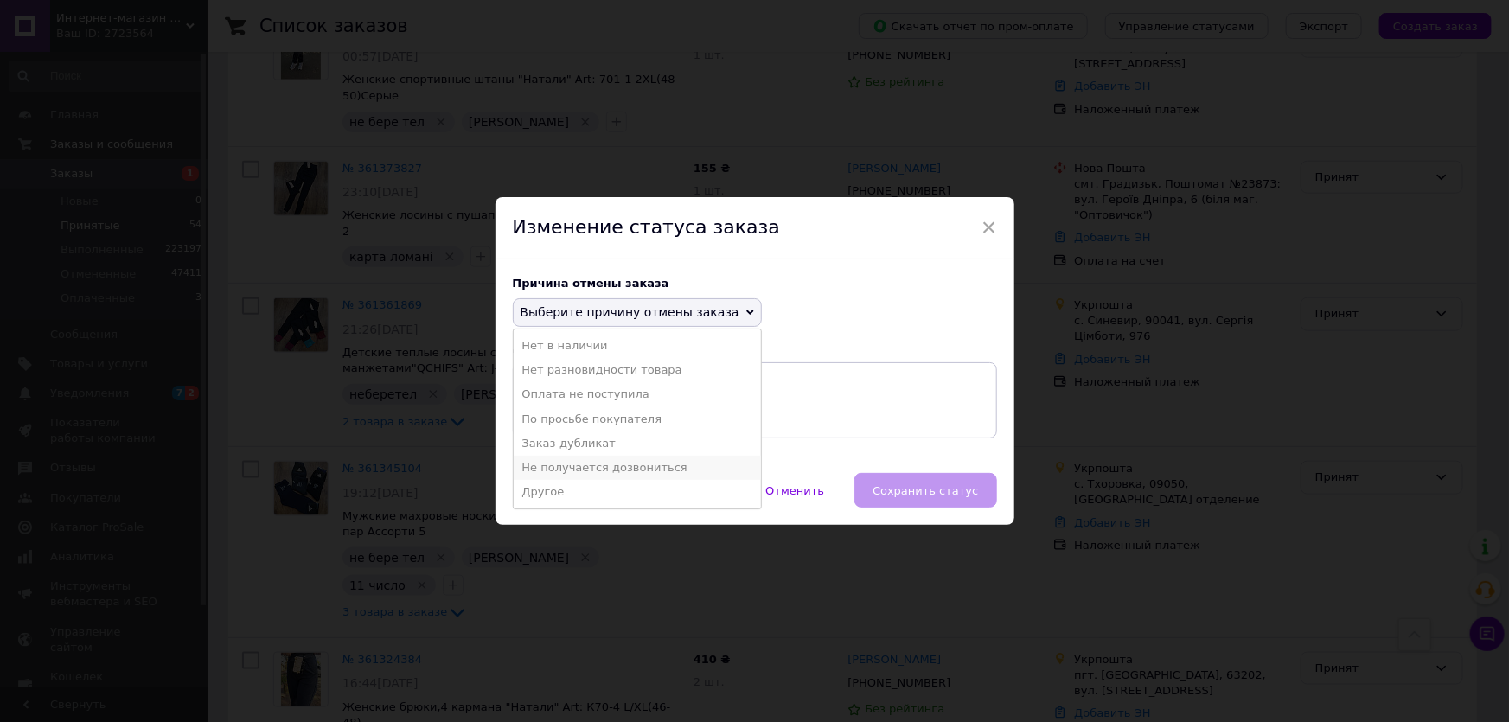
click at [590, 472] on li "Не получается дозвониться" at bounding box center [637, 468] width 247 height 24
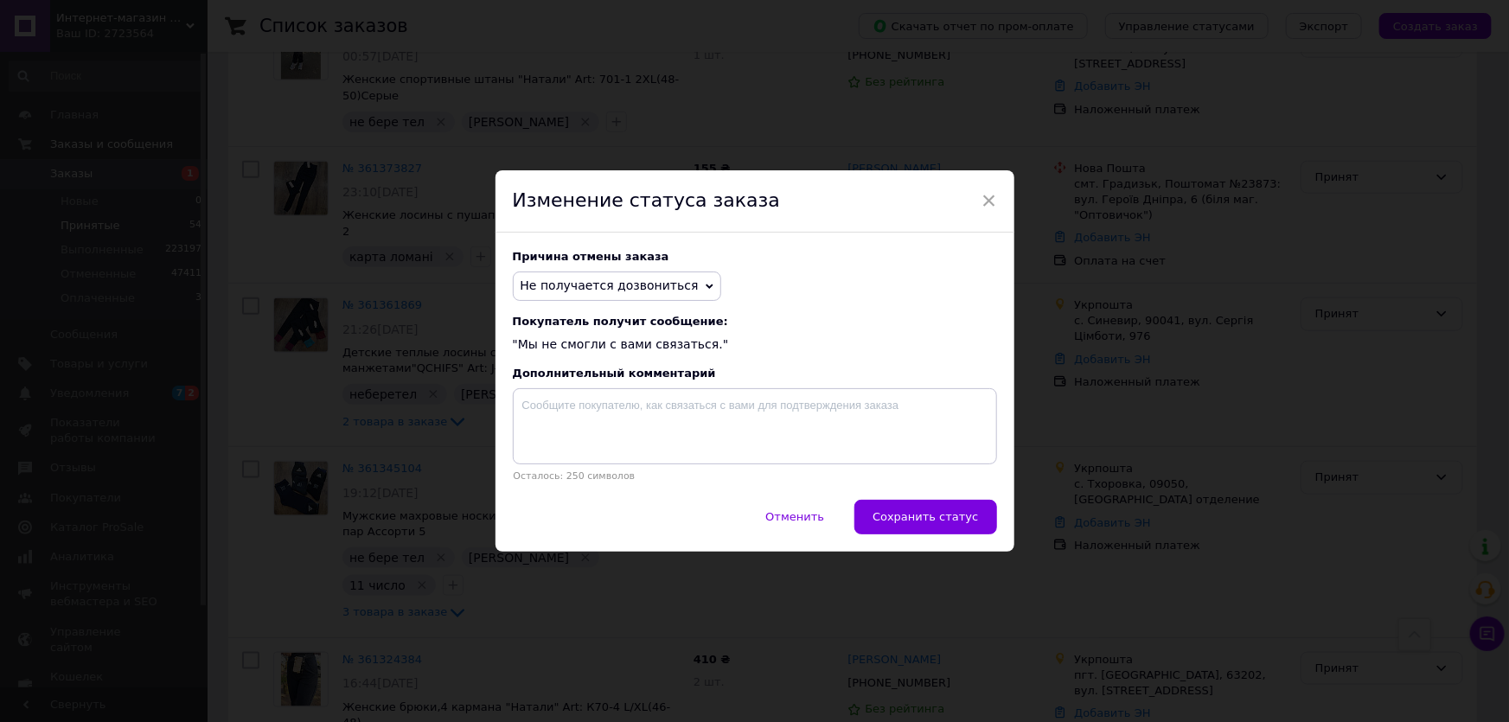
drag, startPoint x: 894, startPoint y: 532, endPoint x: 871, endPoint y: 530, distance: 22.5
click at [895, 532] on button "Сохранить статус" at bounding box center [925, 517] width 142 height 35
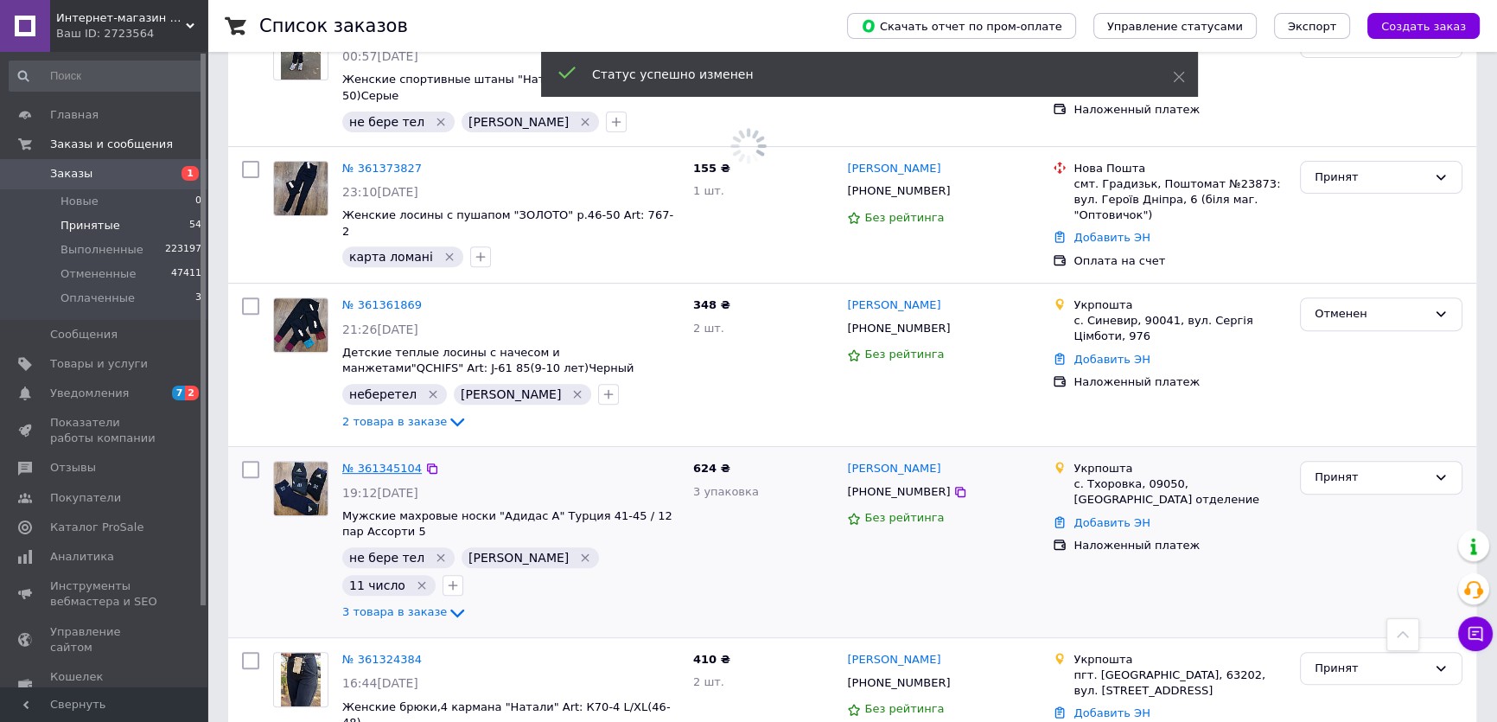
click at [374, 462] on link "№ 361345104" at bounding box center [382, 468] width 80 height 13
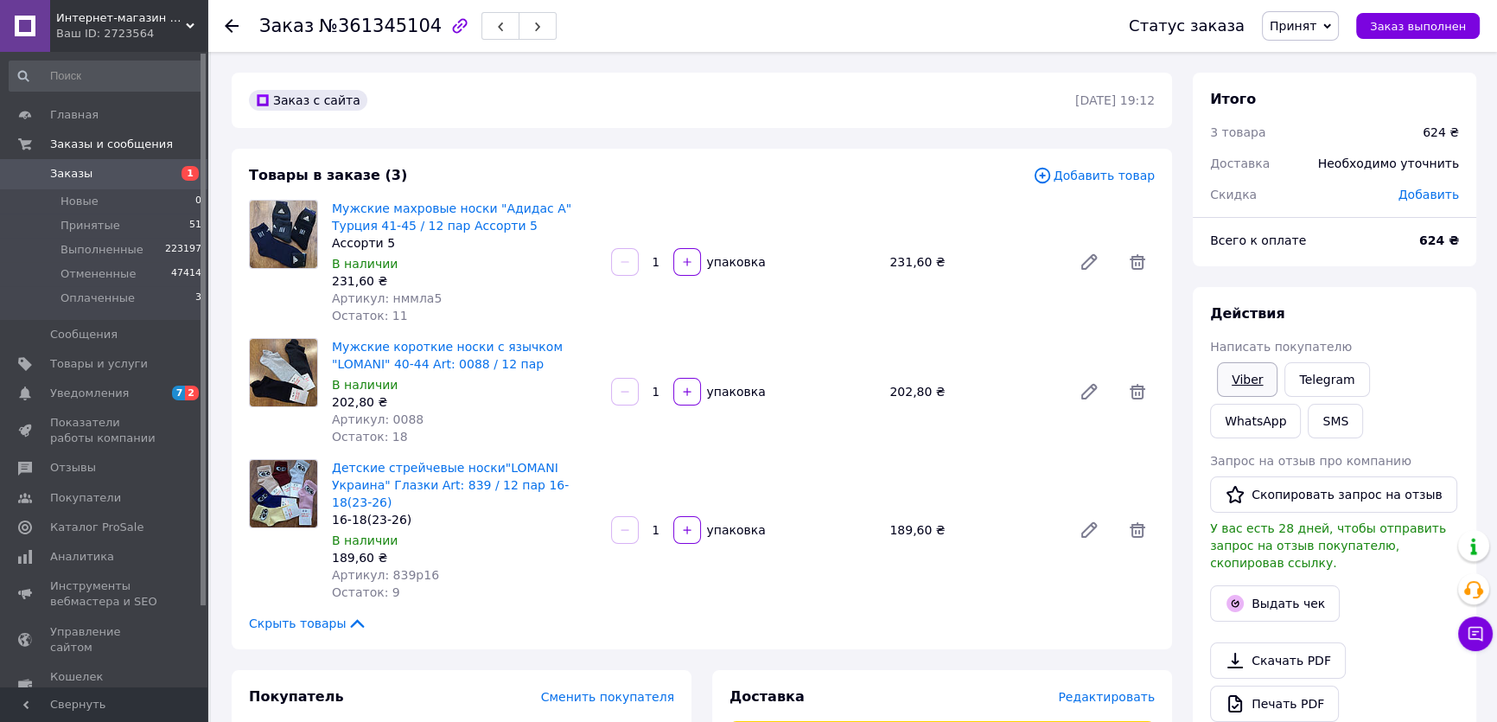
click at [1244, 372] on link "Viber" at bounding box center [1247, 379] width 61 height 35
click at [1317, 19] on span "Принят" at bounding box center [1293, 26] width 47 height 14
click at [1309, 92] on li "Отменен" at bounding box center [1309, 86] width 92 height 26
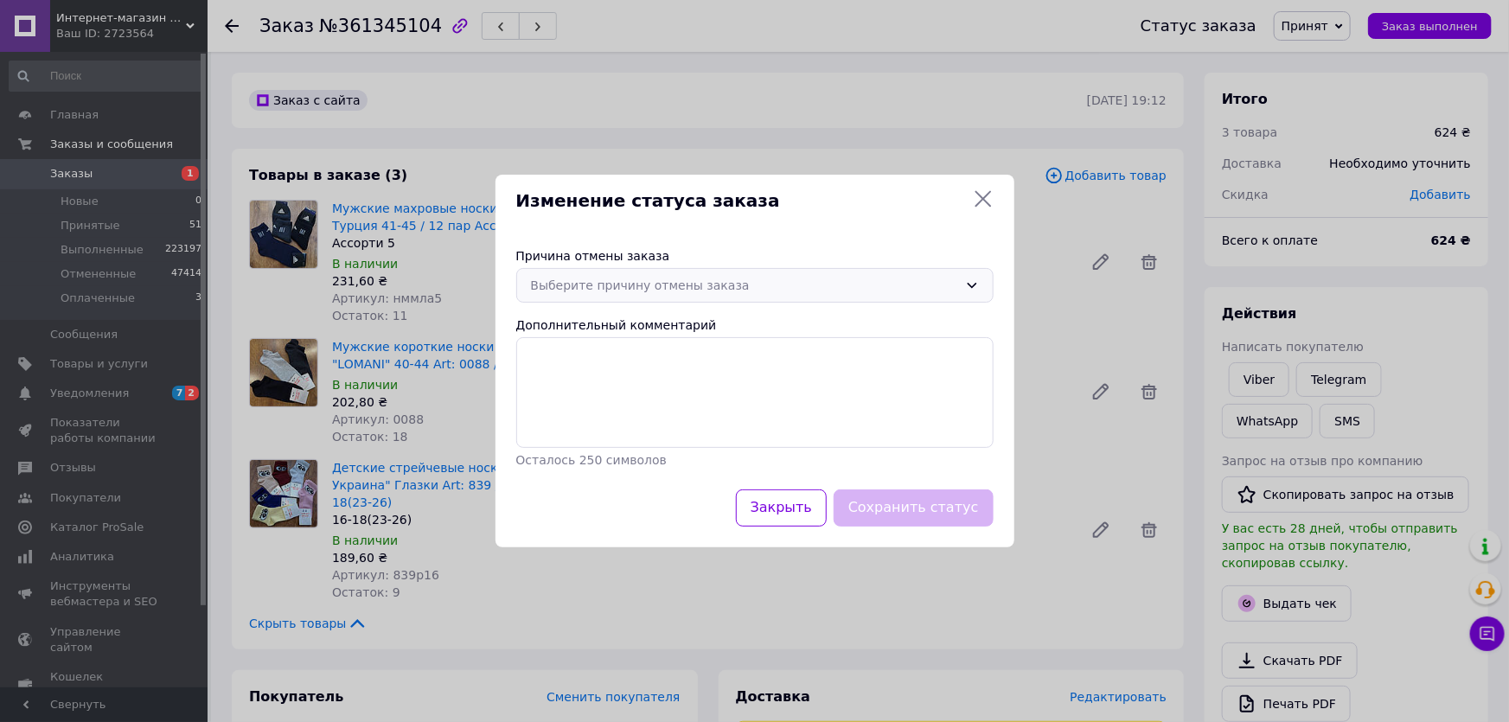
drag, startPoint x: 562, startPoint y: 290, endPoint x: 572, endPoint y: 298, distance: 13.0
click at [562, 290] on div "Выберите причину отмены заказа" at bounding box center [744, 285] width 427 height 19
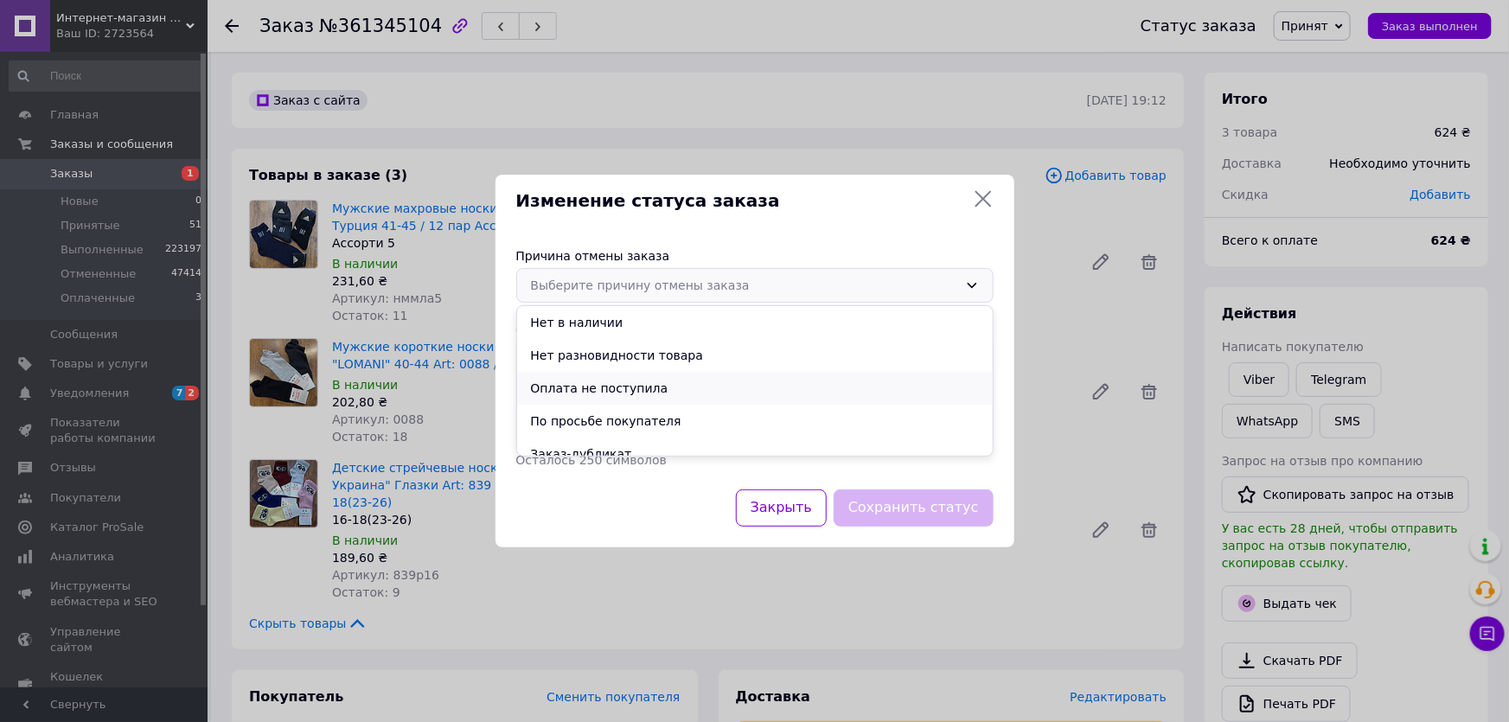
click at [580, 387] on li "Оплата не поступила" at bounding box center [754, 388] width 475 height 33
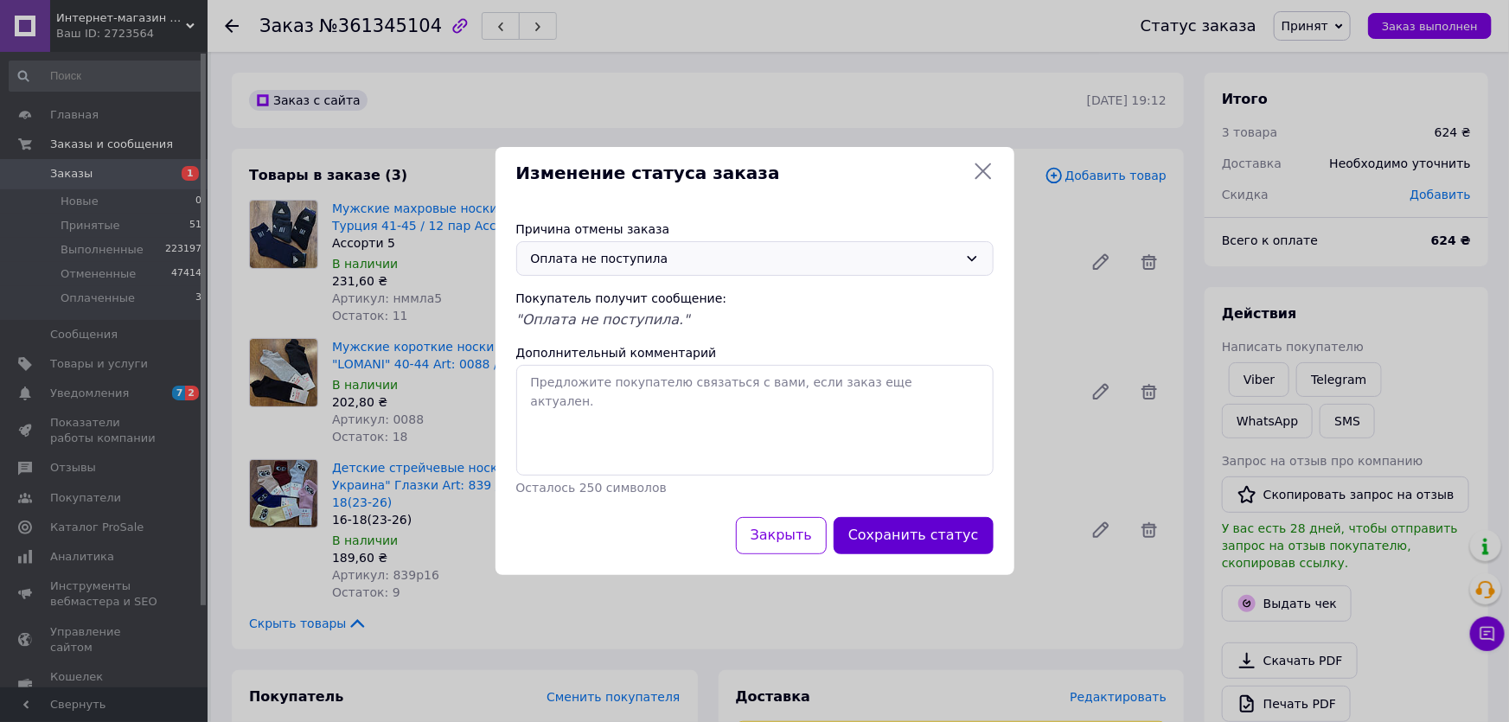
click at [916, 545] on button "Сохранить статус" at bounding box center [913, 535] width 160 height 37
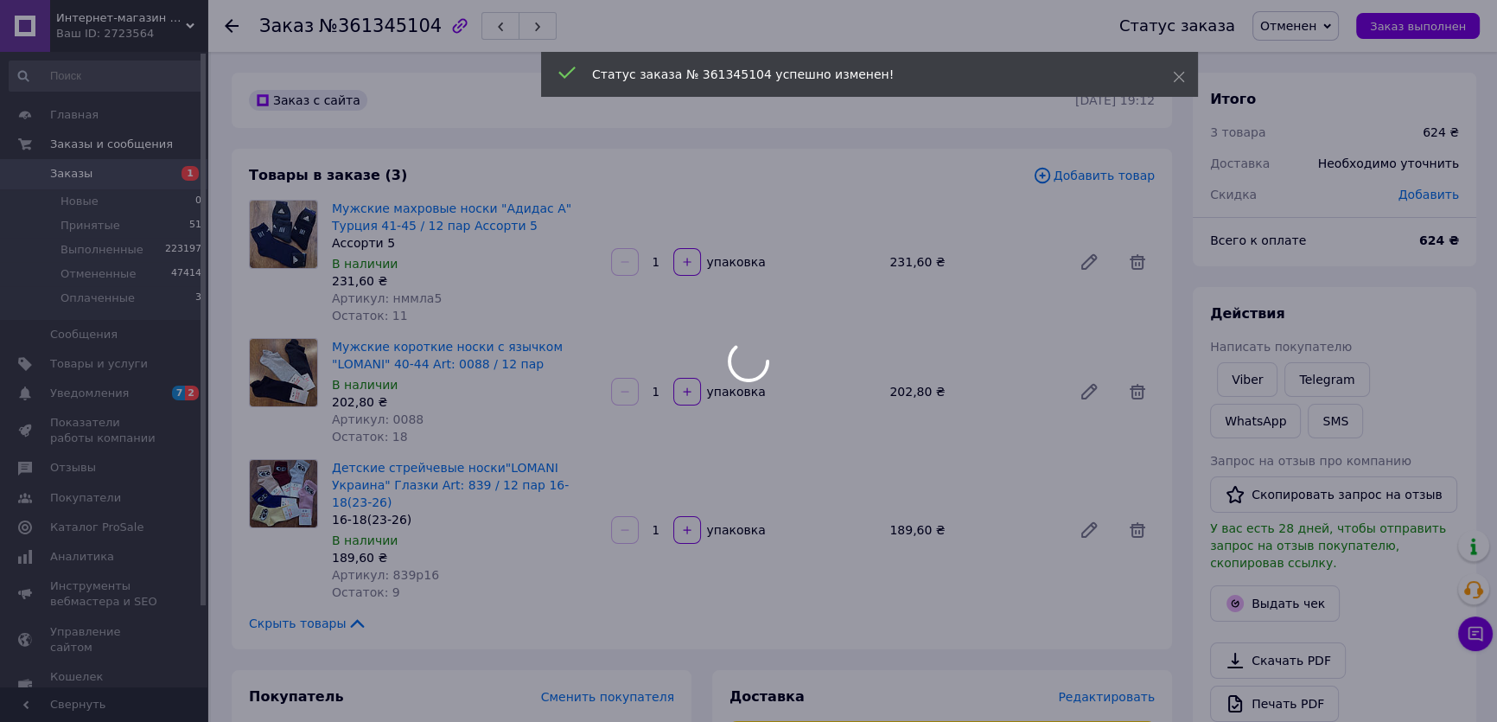
click at [78, 229] on div at bounding box center [748, 361] width 1497 height 722
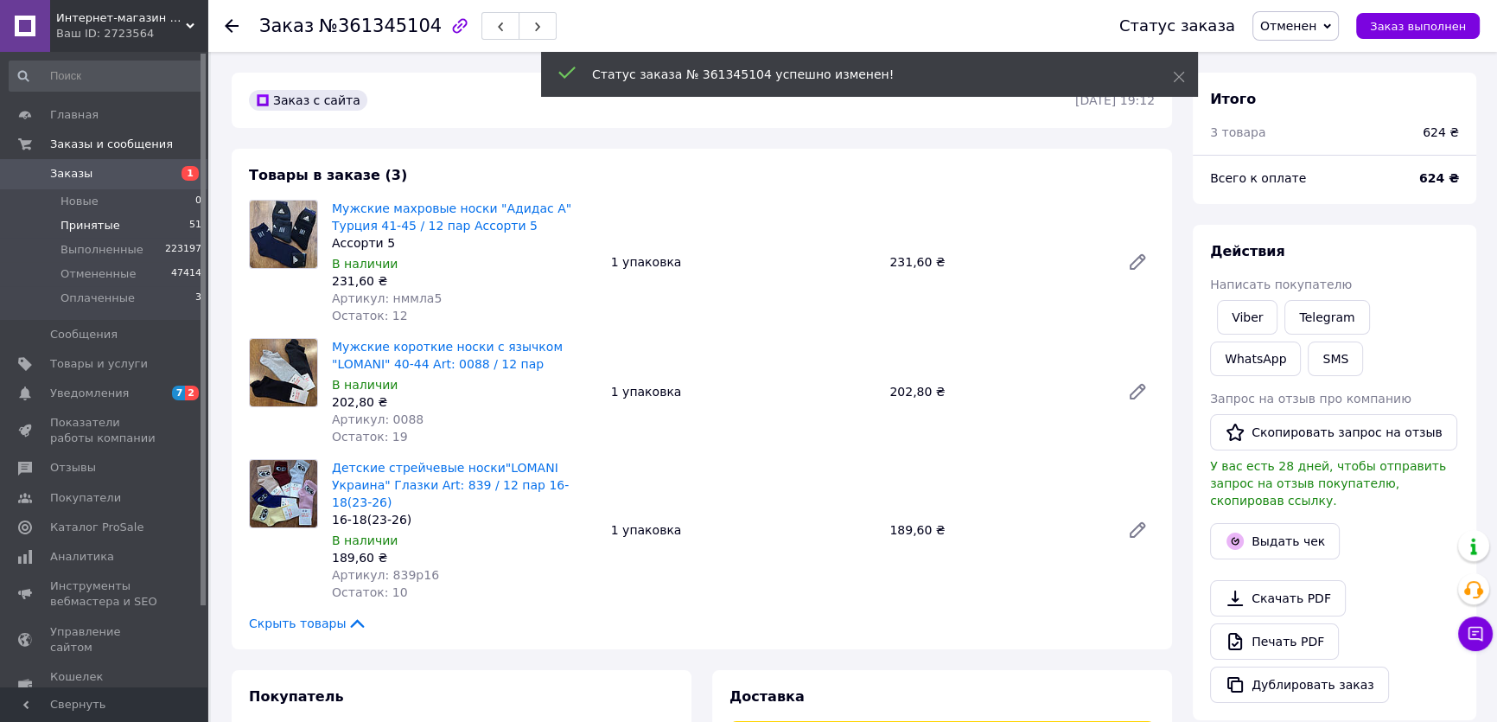
click at [73, 226] on span "Принятые" at bounding box center [91, 226] width 60 height 16
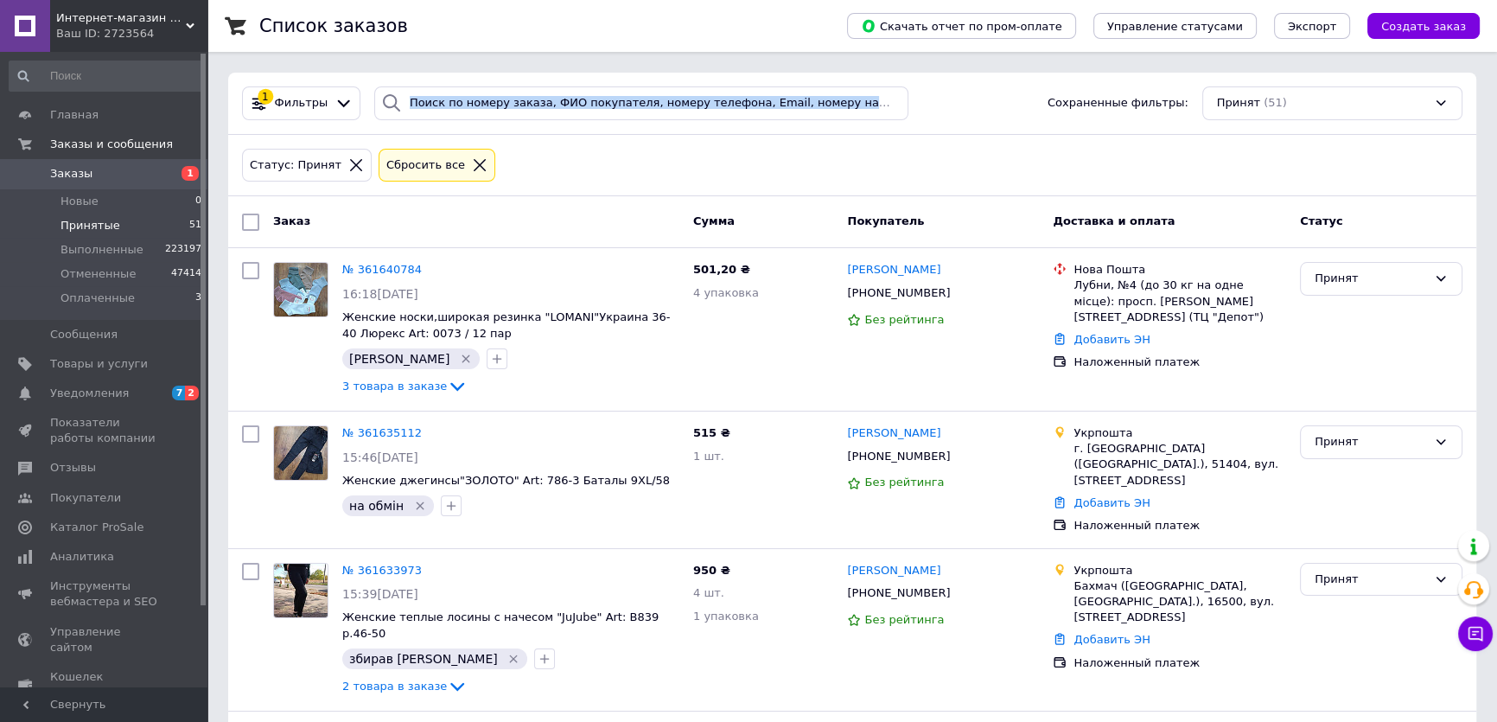
click at [414, 112] on div at bounding box center [641, 103] width 535 height 34
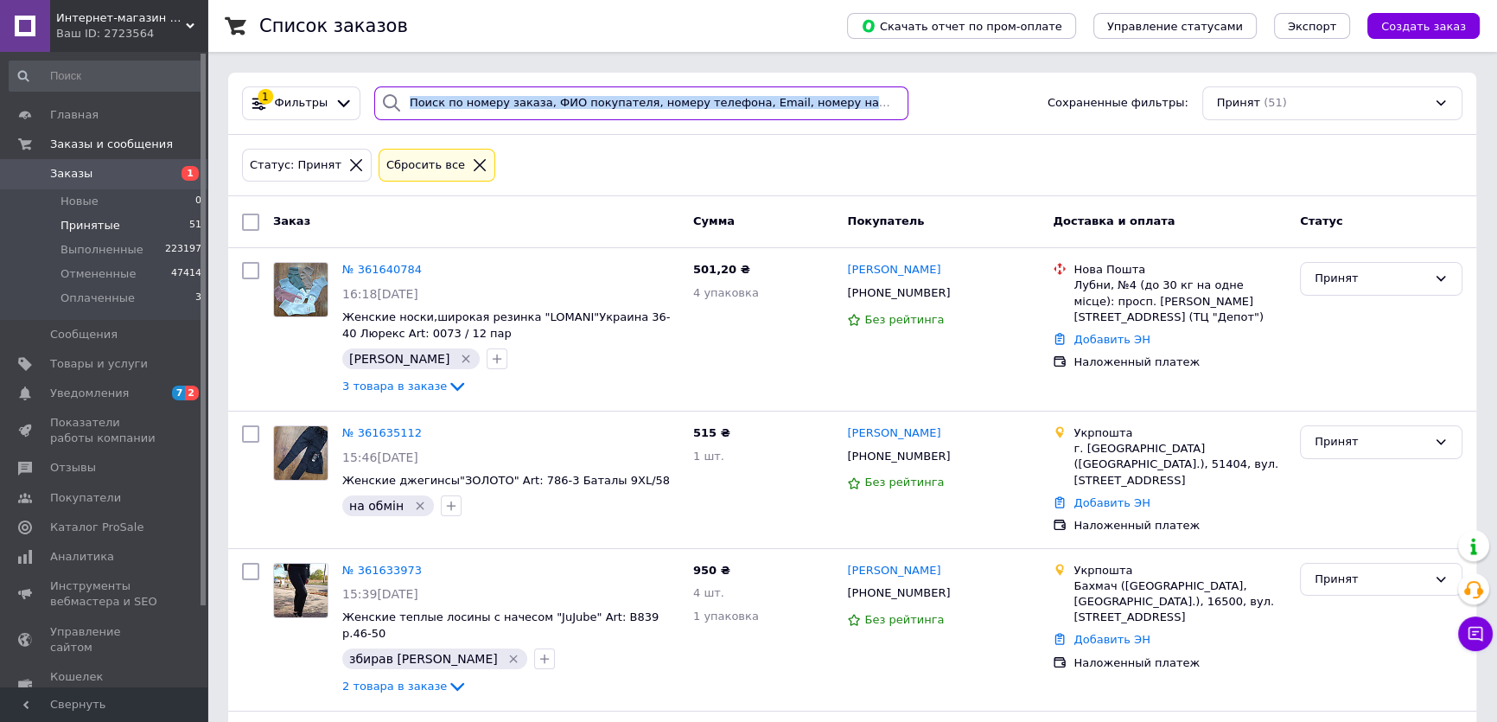
click at [425, 107] on input "search" at bounding box center [641, 103] width 535 height 34
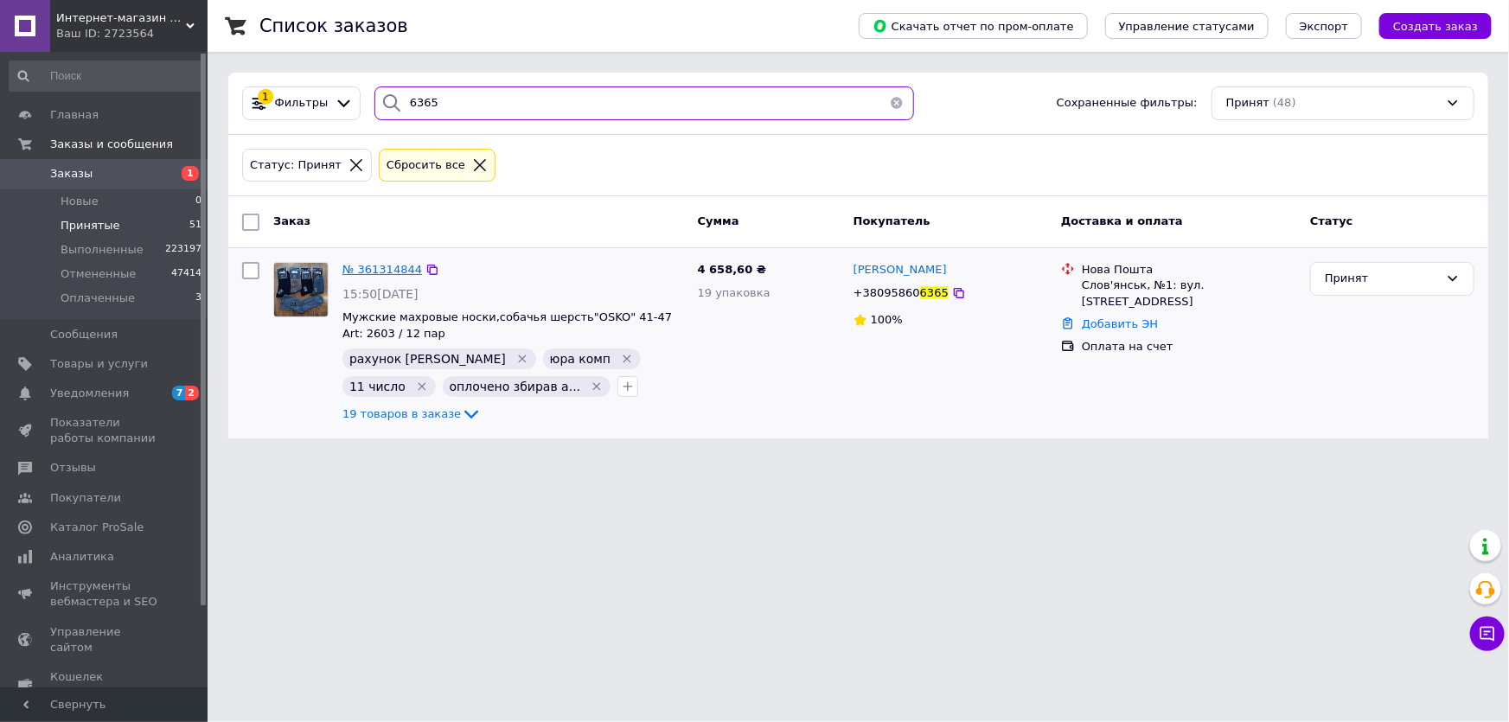
type input "6365"
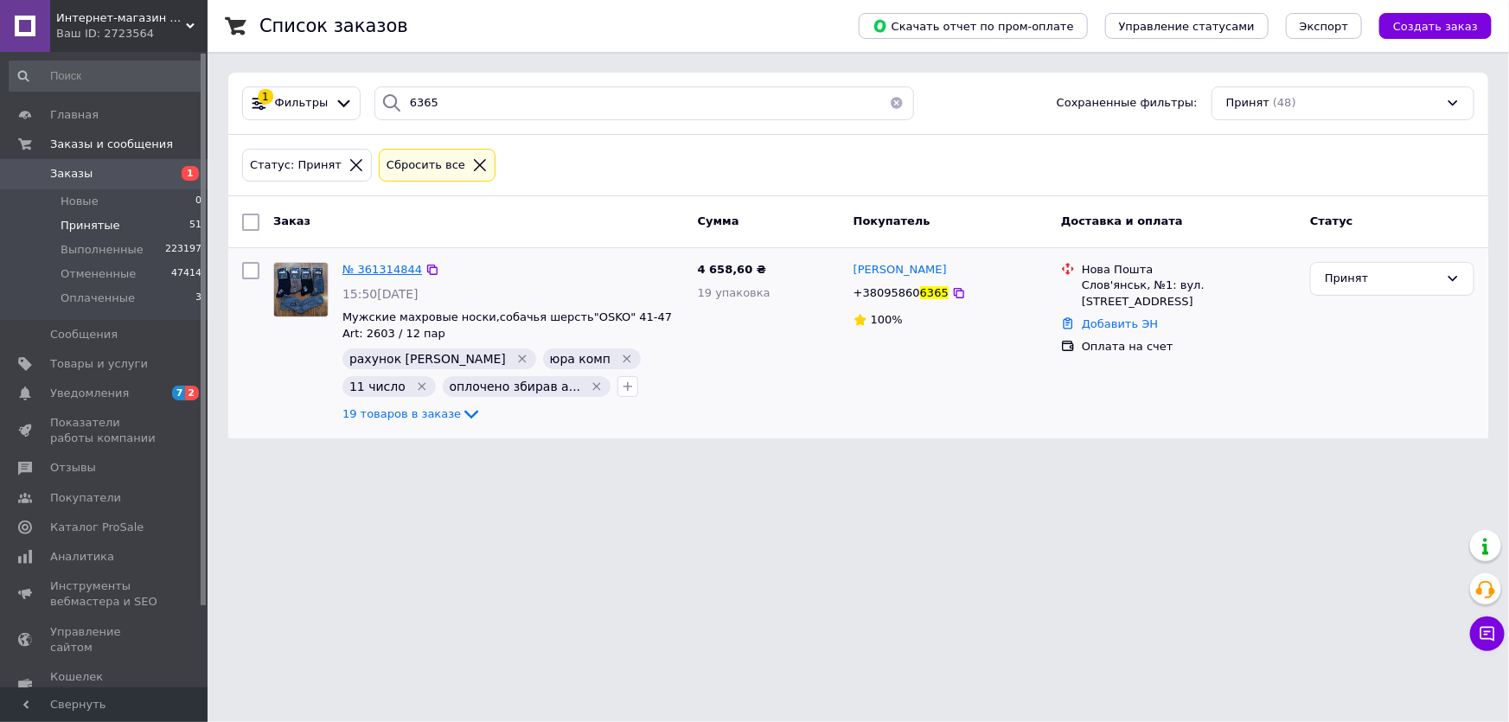
click at [372, 265] on span "№ 361314844" at bounding box center [382, 269] width 80 height 13
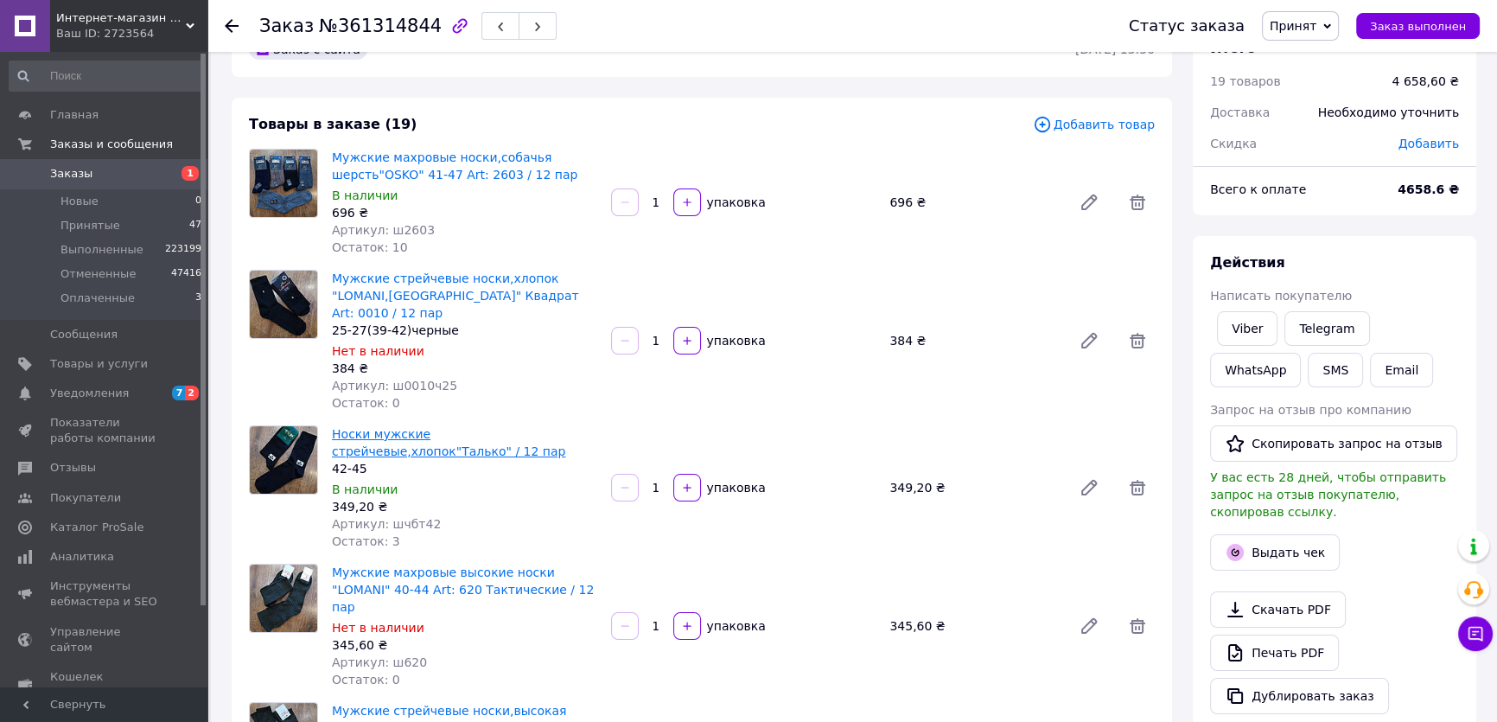
scroll to position [78, 0]
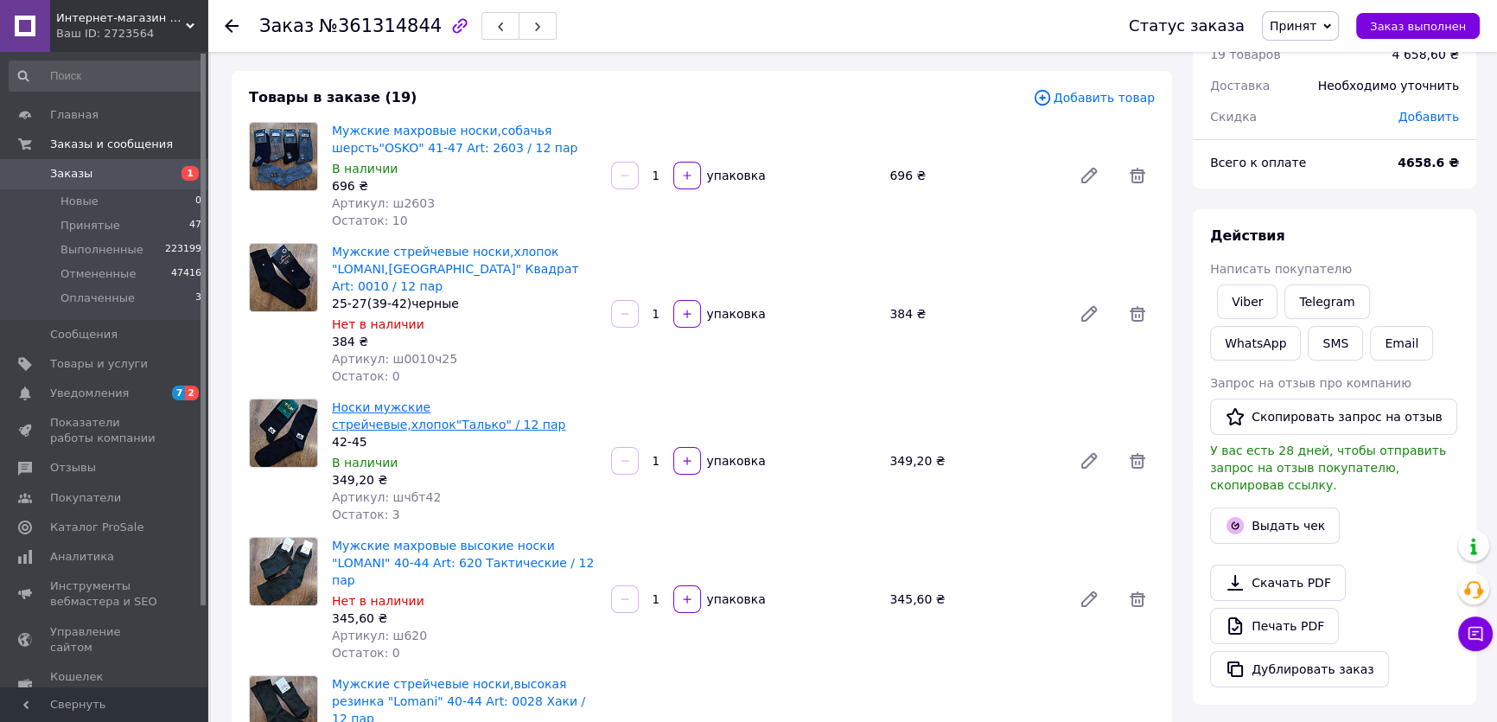
click at [401, 400] on link "Носки мужские стрейчевые,хлопок"Талько" / 12 пар" at bounding box center [448, 415] width 233 height 31
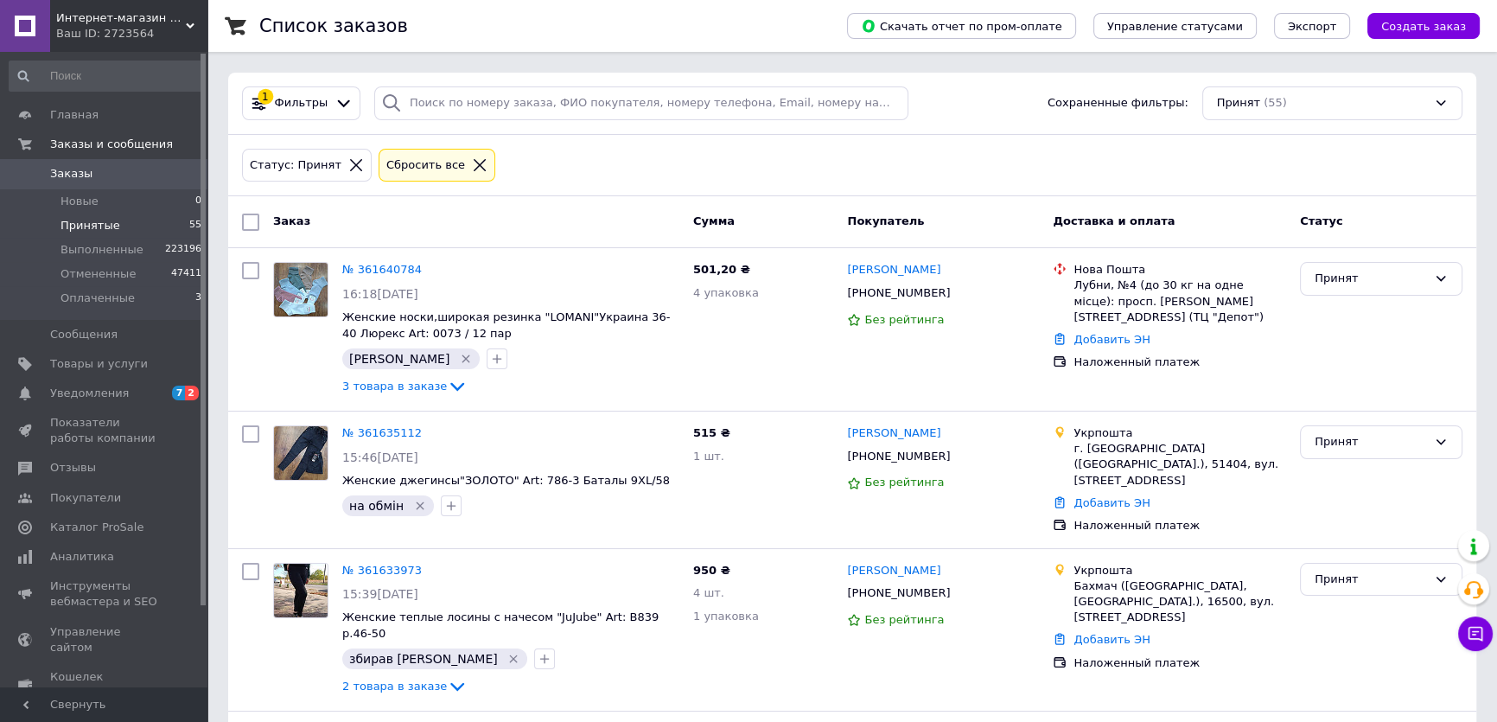
click at [1409, 24] on span "Создать заказ" at bounding box center [1423, 26] width 85 height 13
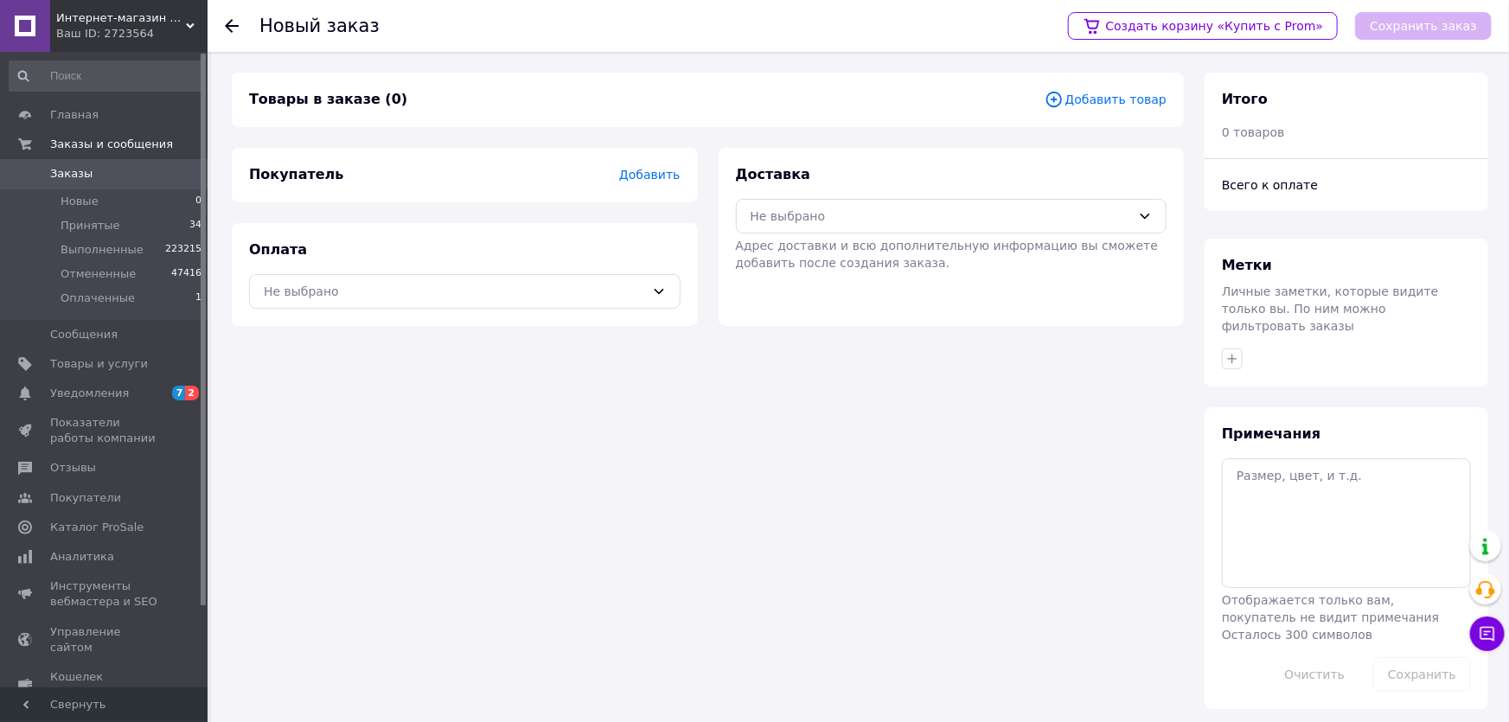
click at [1088, 94] on span "Добавить товар" at bounding box center [1105, 99] width 122 height 19
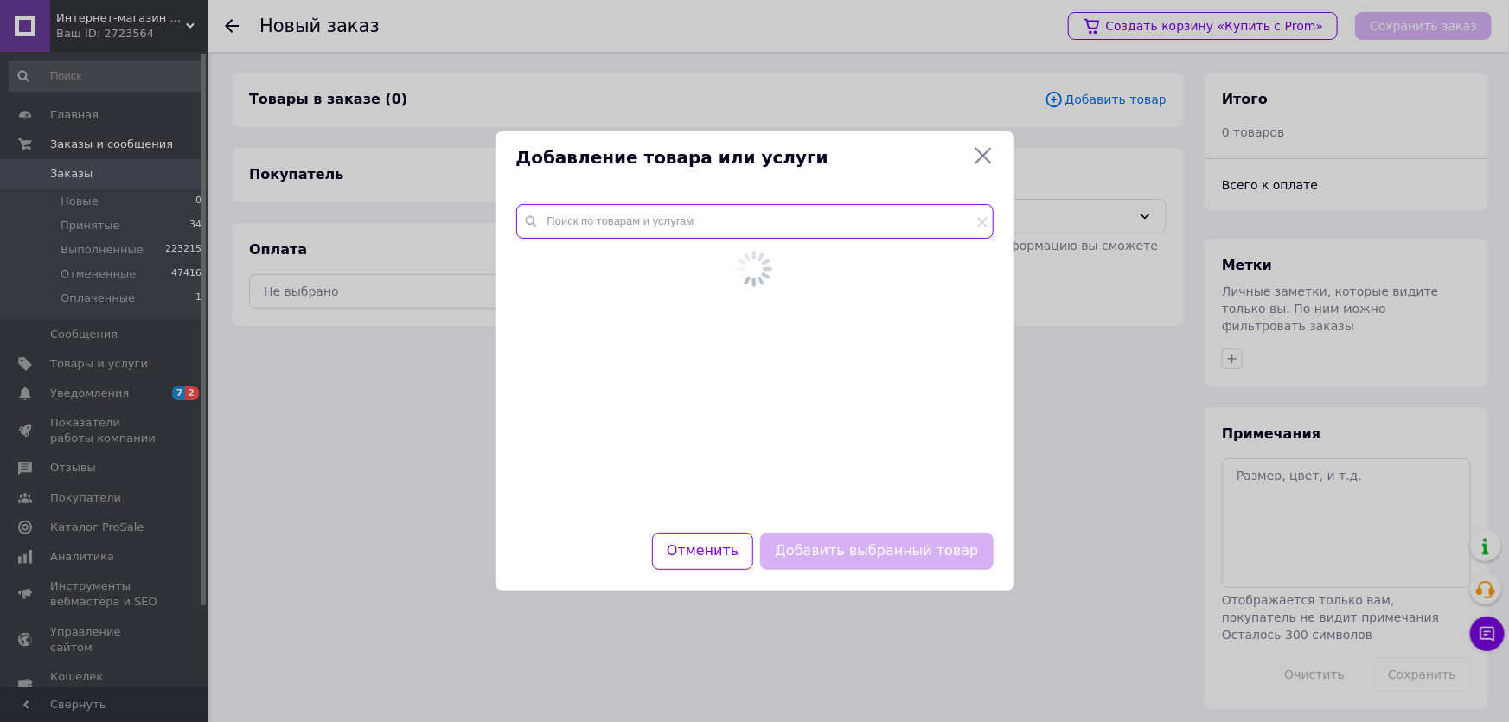
click at [628, 239] on input "text" at bounding box center [754, 221] width 477 height 35
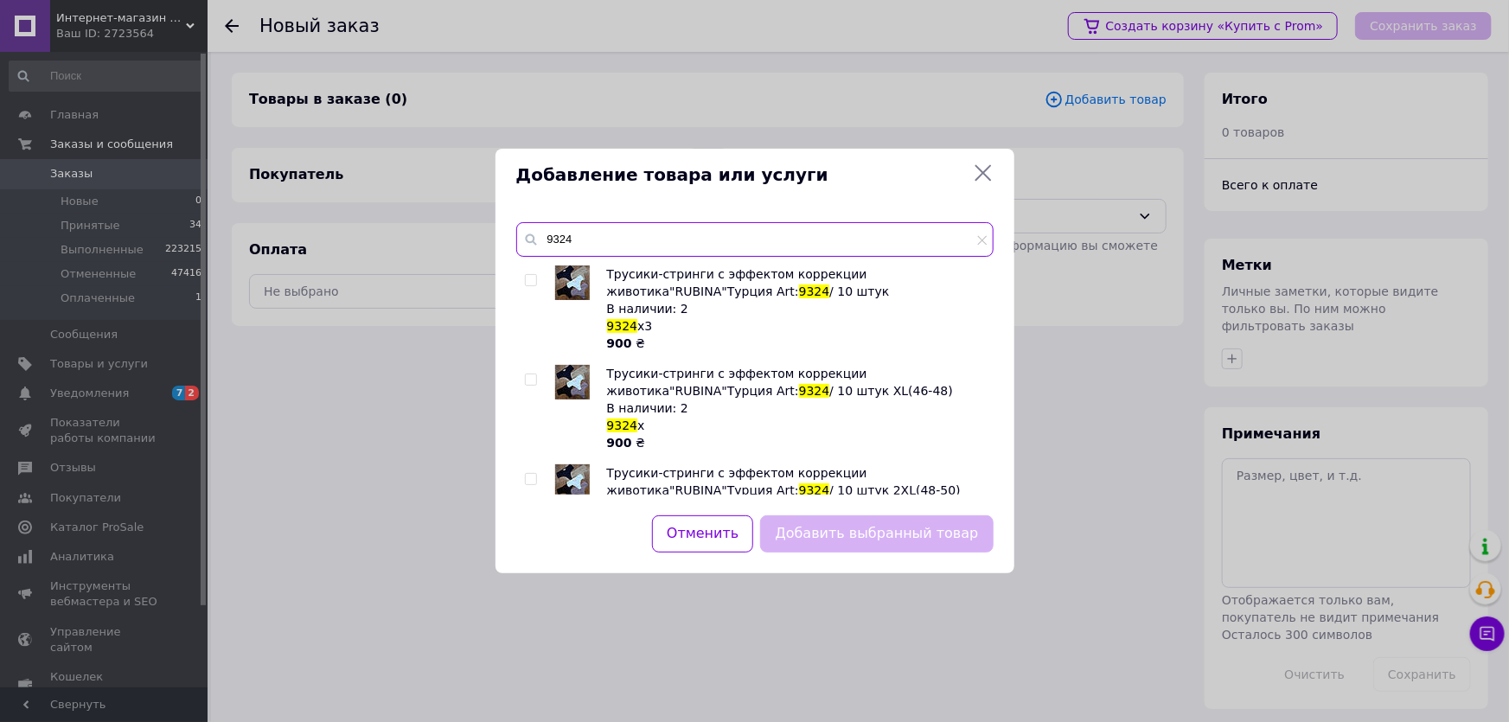
type input "9324"
click at [529, 279] on input "checkbox" at bounding box center [530, 280] width 11 height 11
checkbox input "true"
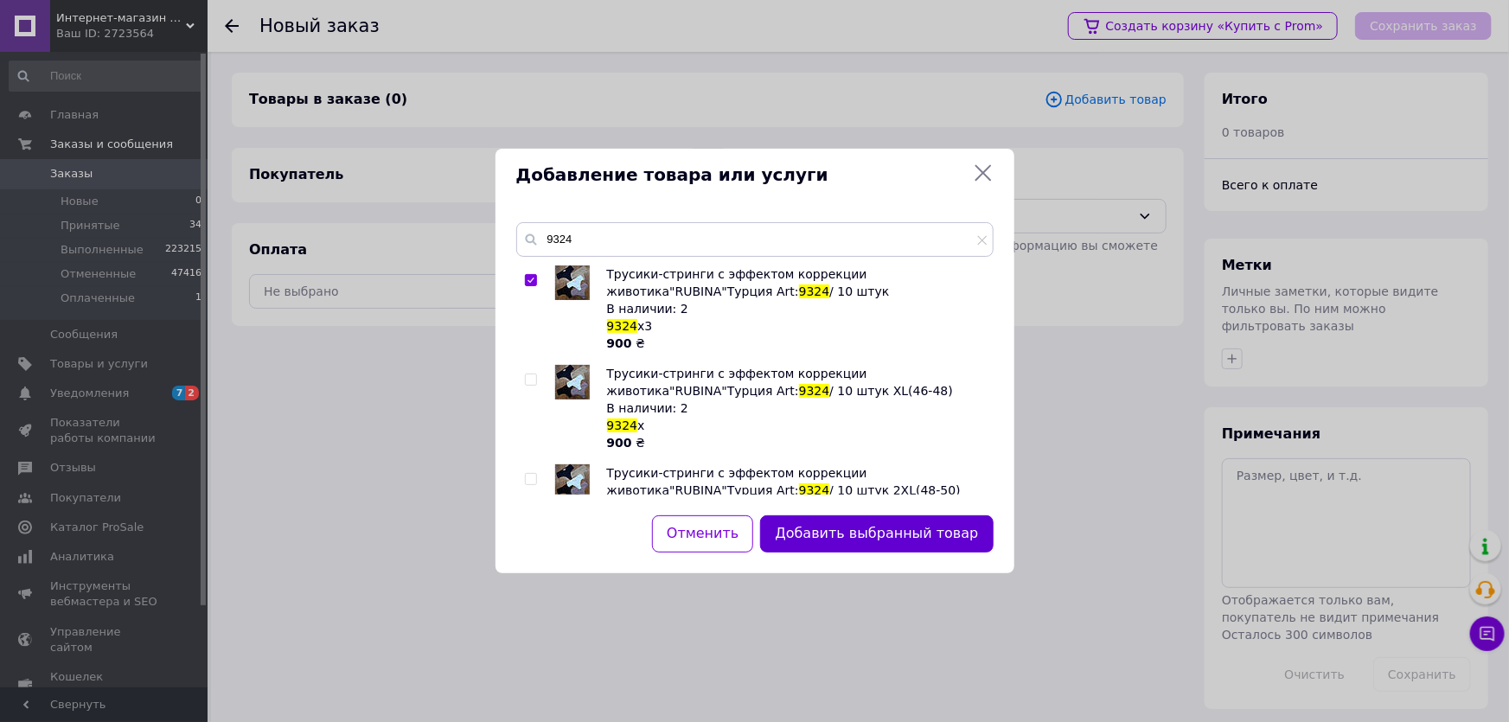
click at [891, 528] on button "Добавить выбранный товар" at bounding box center [876, 533] width 233 height 37
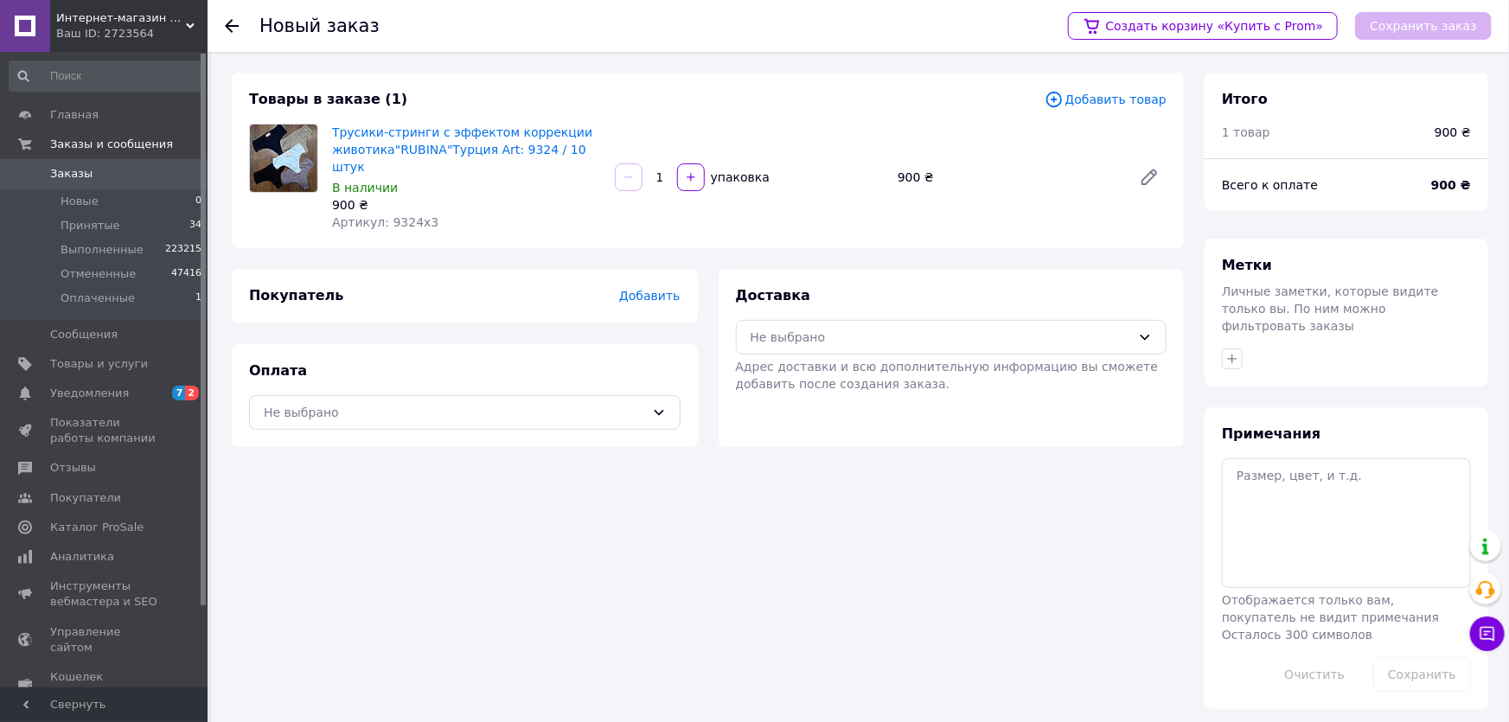
click at [1103, 120] on div "Трусики-стринги с эффектом коррекции животика"RUBINA"Турция Art: 9324 / 10 штук…" at bounding box center [749, 177] width 848 height 114
click at [1094, 103] on span "Добавить товар" at bounding box center [1105, 99] width 122 height 19
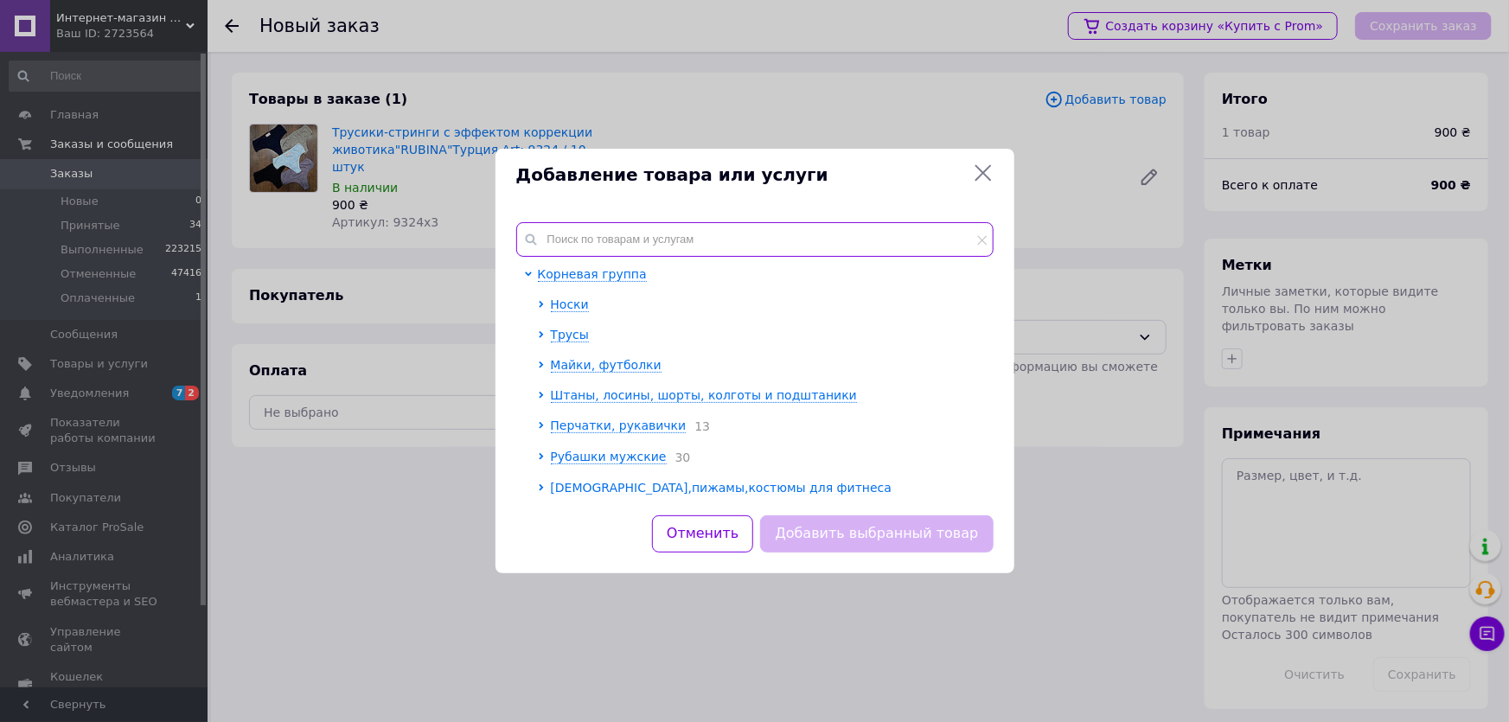
click at [637, 228] on input "text" at bounding box center [754, 239] width 477 height 35
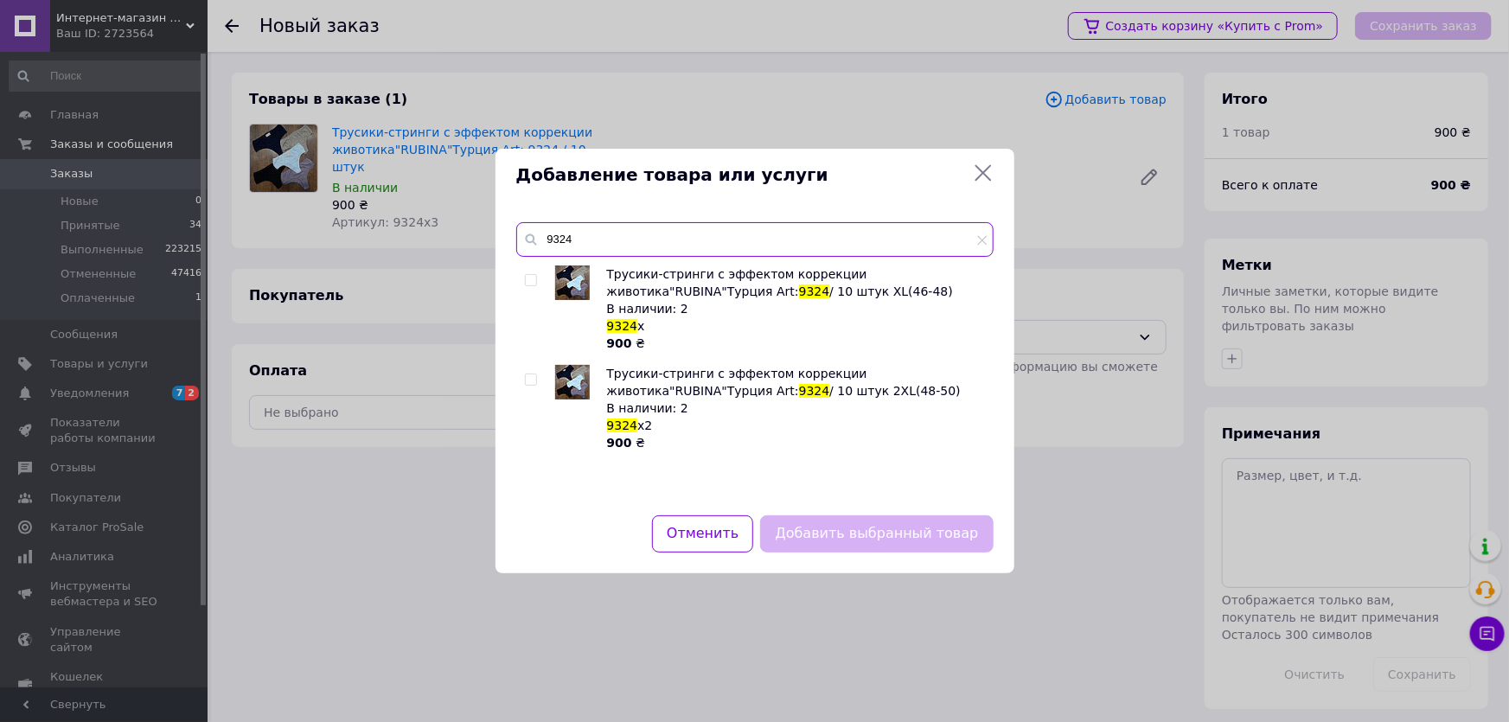
type input "9324"
click at [533, 277] on input "checkbox" at bounding box center [530, 280] width 11 height 11
checkbox input "true"
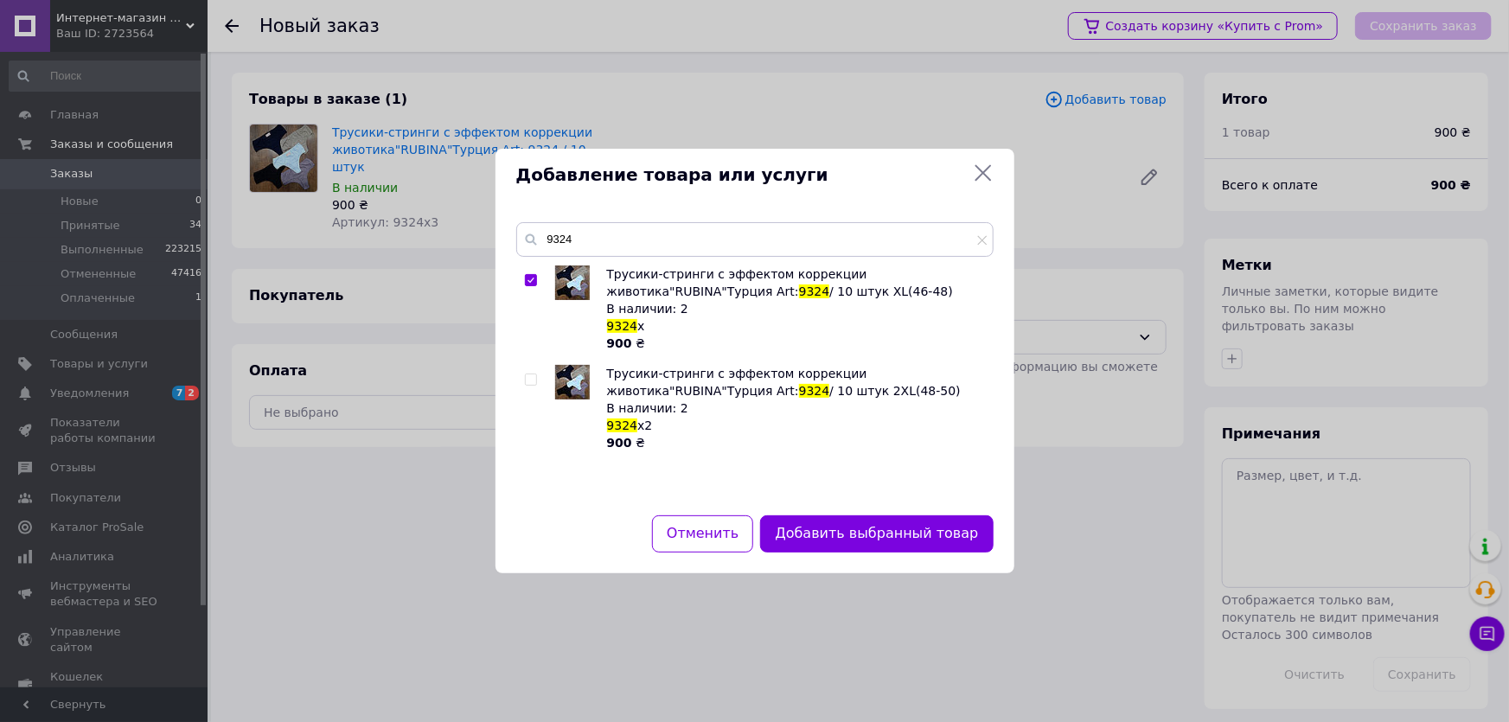
click at [900, 534] on button "Добавить выбранный товар" at bounding box center [876, 533] width 233 height 37
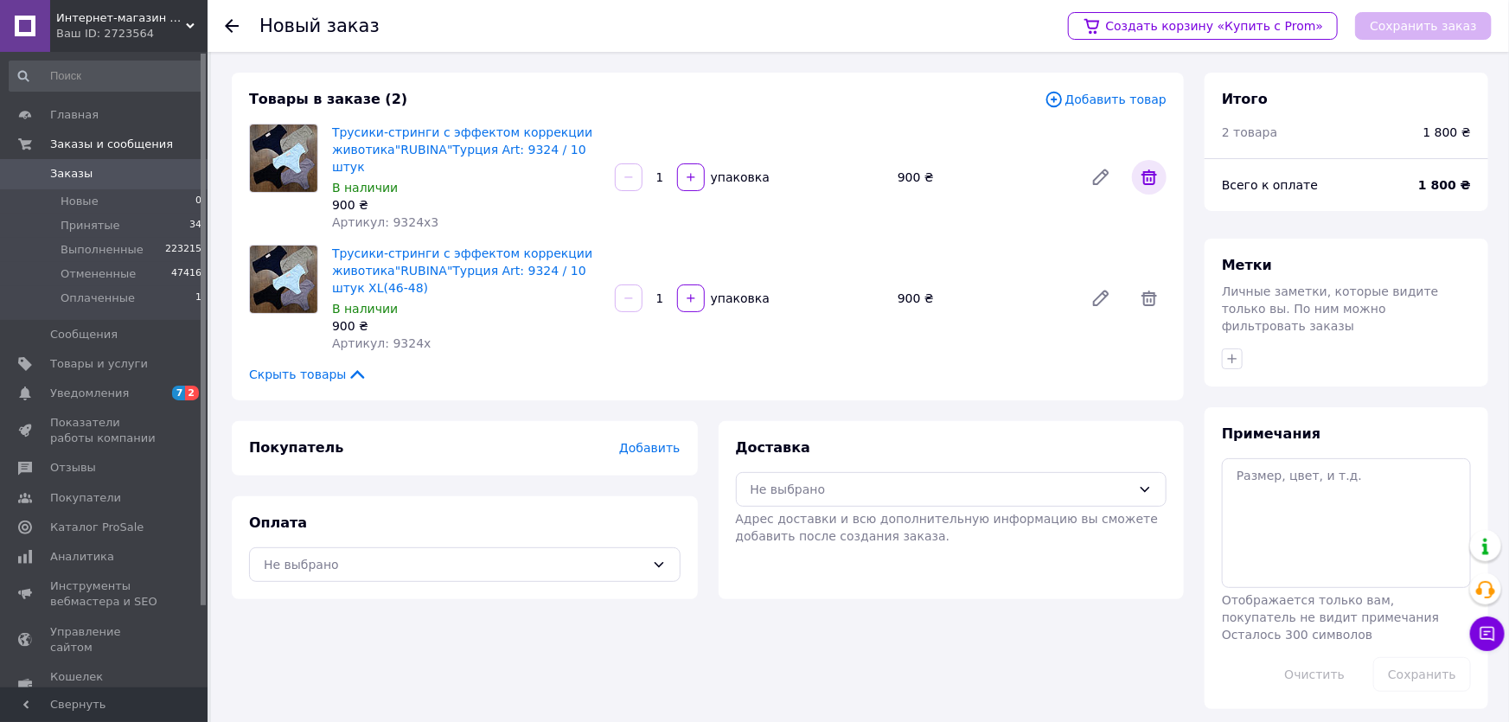
click at [1150, 170] on icon at bounding box center [1149, 177] width 16 height 16
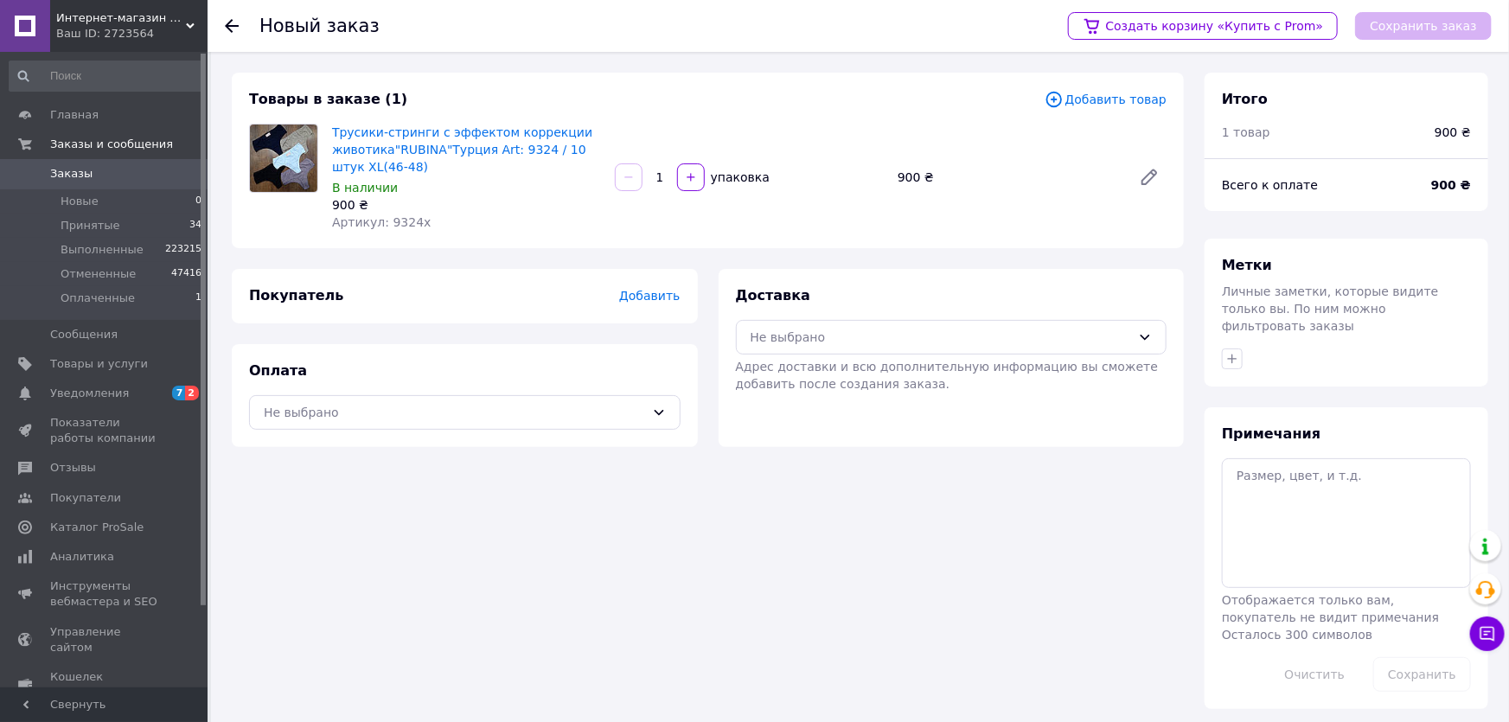
click at [653, 297] on span "Добавить" at bounding box center [649, 296] width 61 height 14
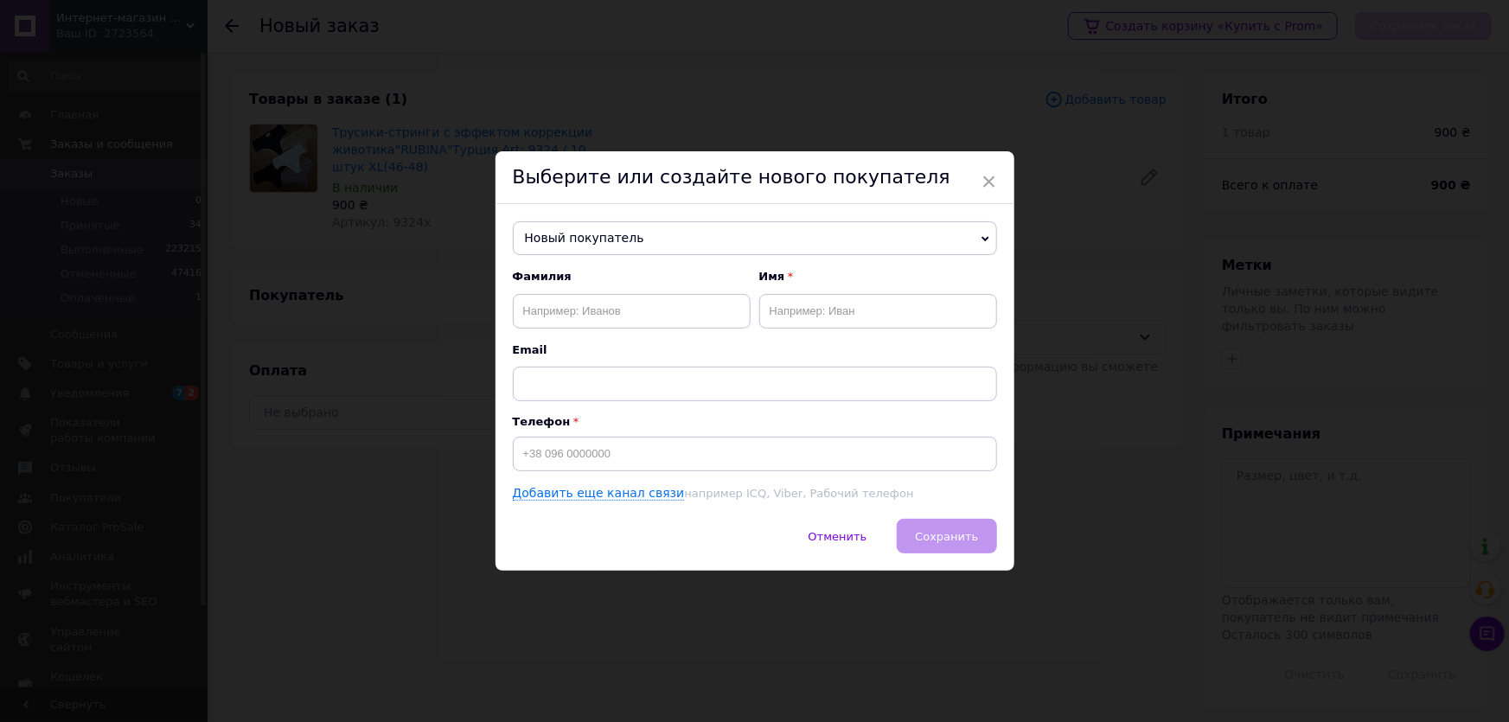
click at [560, 221] on span "Новый покупатель" at bounding box center [755, 238] width 484 height 35
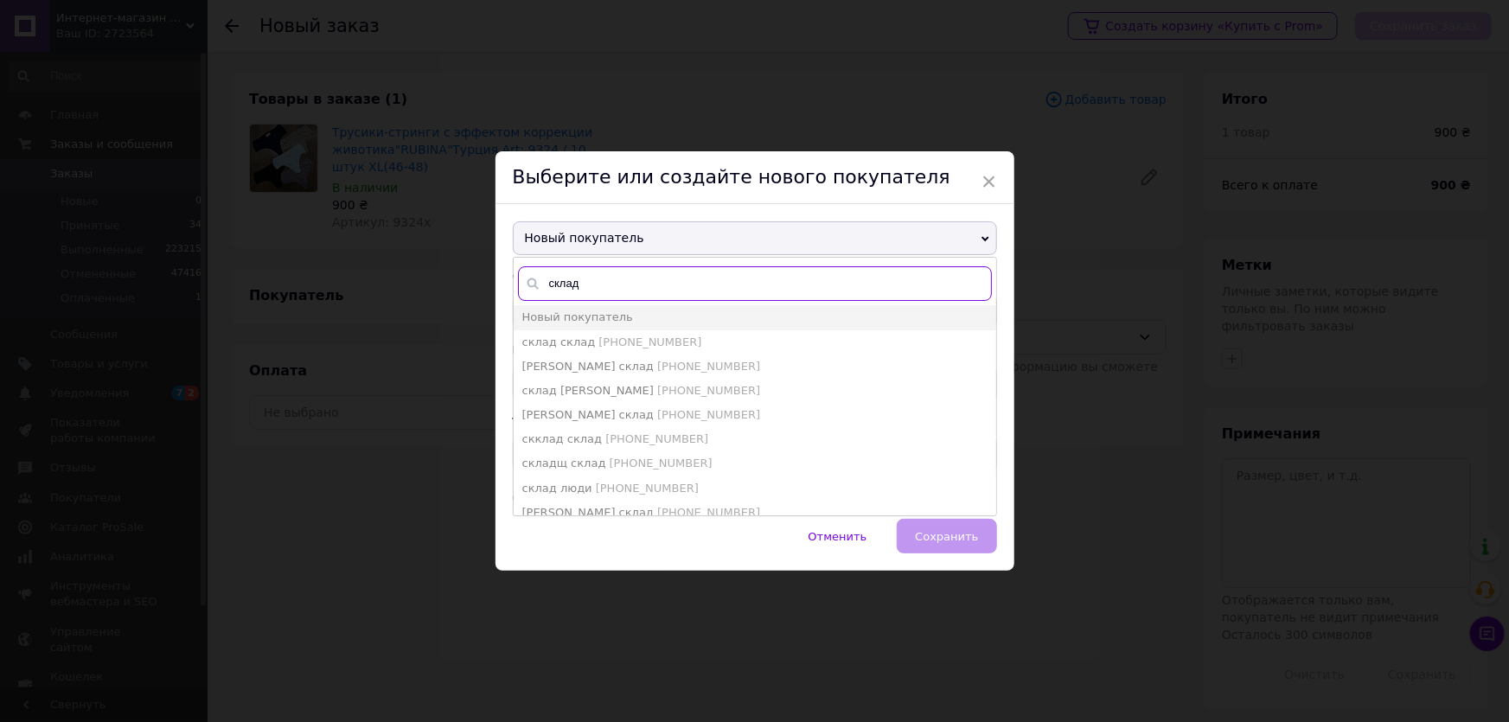
type input "склад"
click at [580, 339] on span "склад склад [PHONE_NUMBER]" at bounding box center [612, 341] width 180 height 13
type input "склад склад"
type input "[PHONE_NUMBER]"
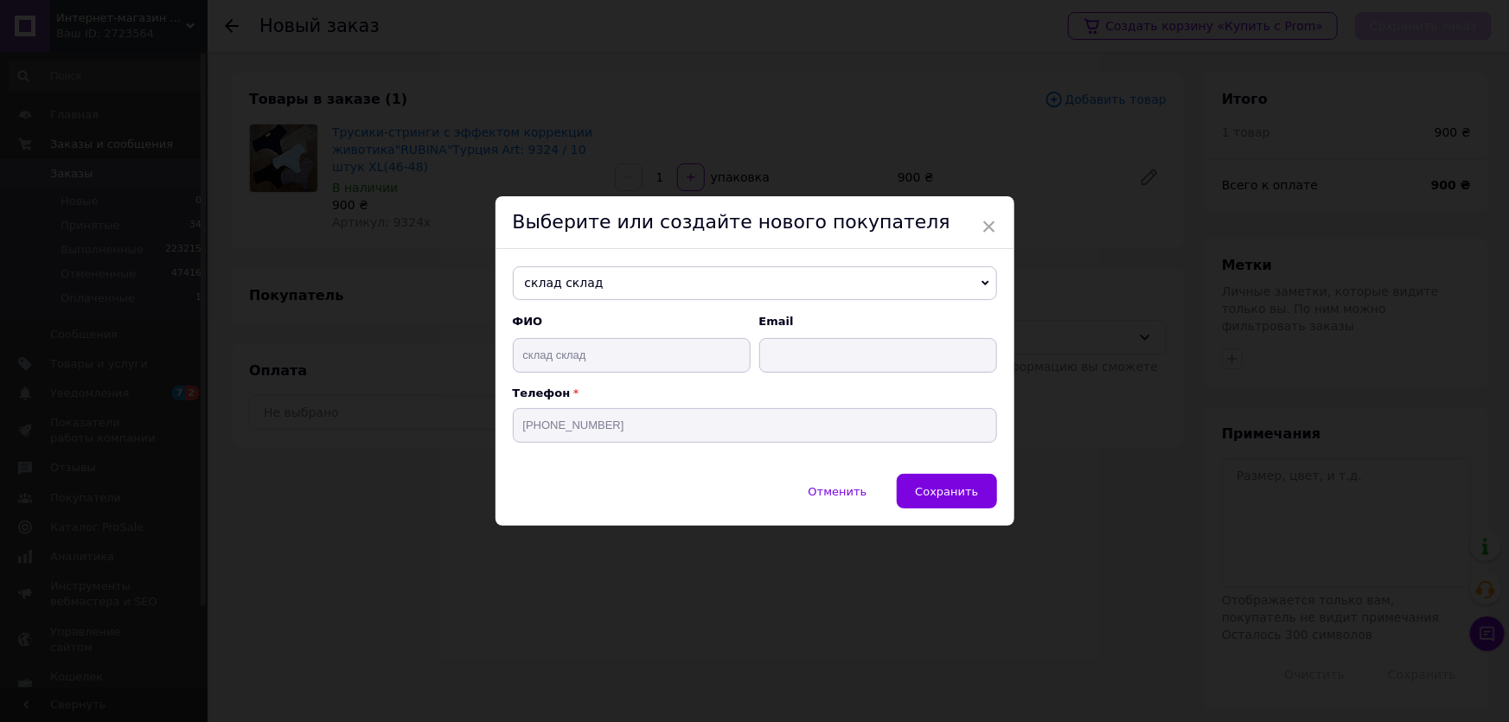
click at [938, 502] on button "Сохранить" at bounding box center [945, 491] width 99 height 35
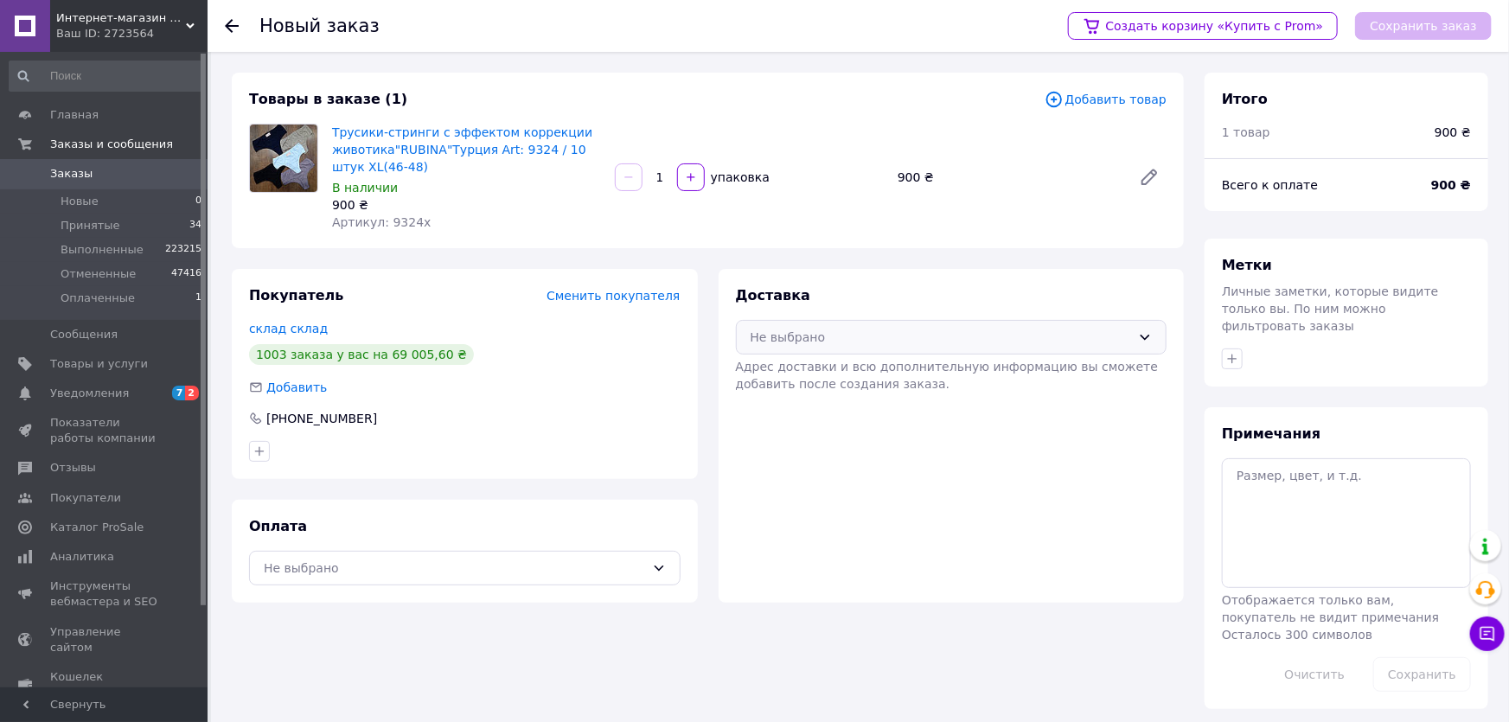
click at [785, 332] on div "Не выбрано" at bounding box center [940, 337] width 381 height 19
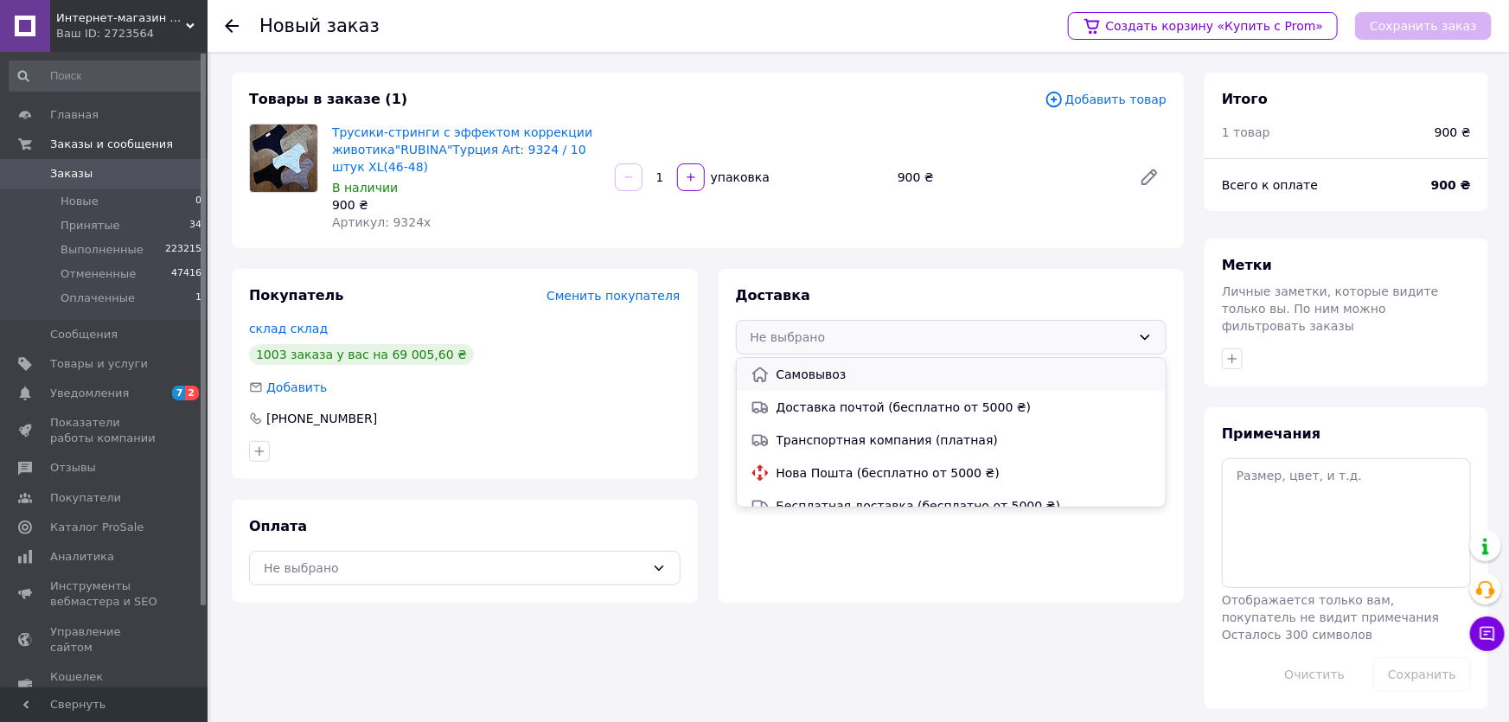
click at [794, 376] on span "Самовывоз" at bounding box center [964, 374] width 376 height 17
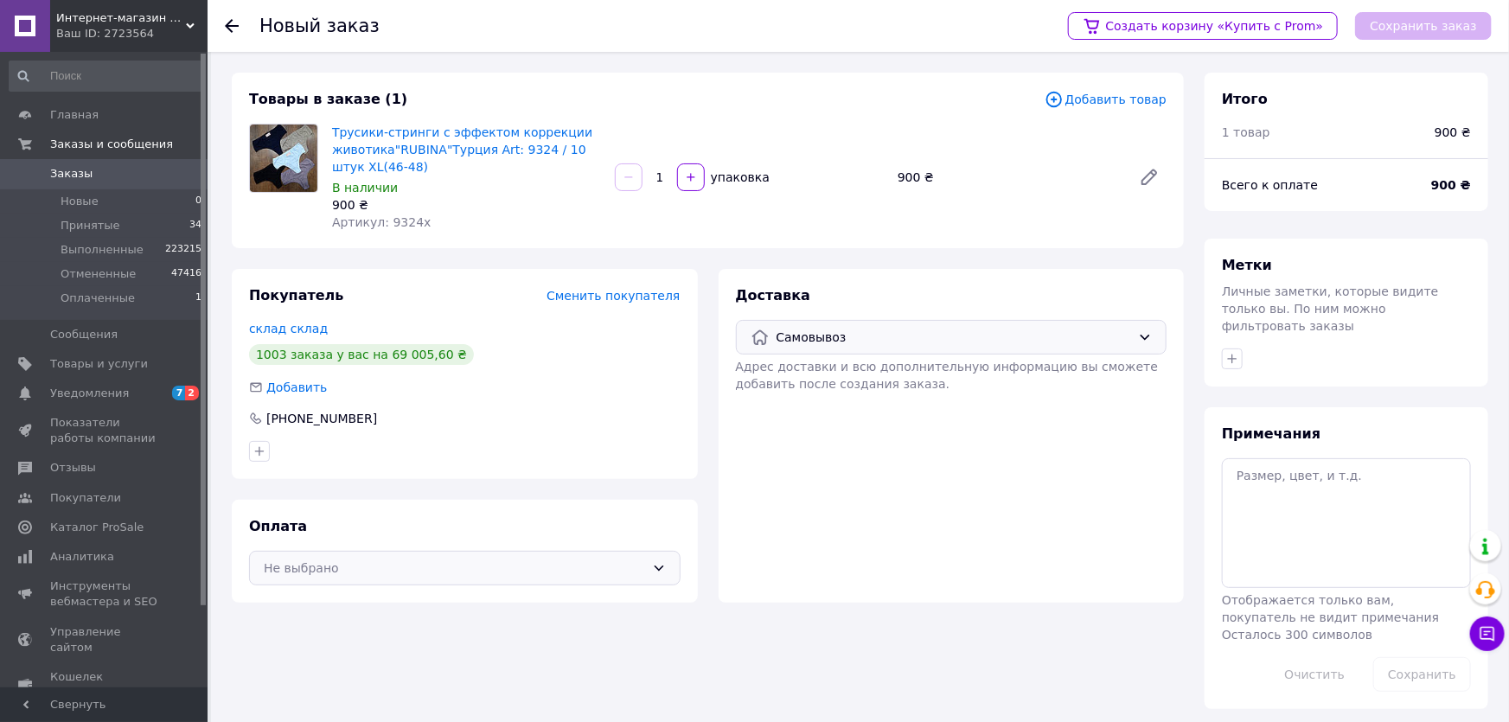
drag, startPoint x: 349, startPoint y: 563, endPoint x: 341, endPoint y: 586, distance: 24.9
click at [348, 564] on div "Не выбрано" at bounding box center [454, 567] width 381 height 19
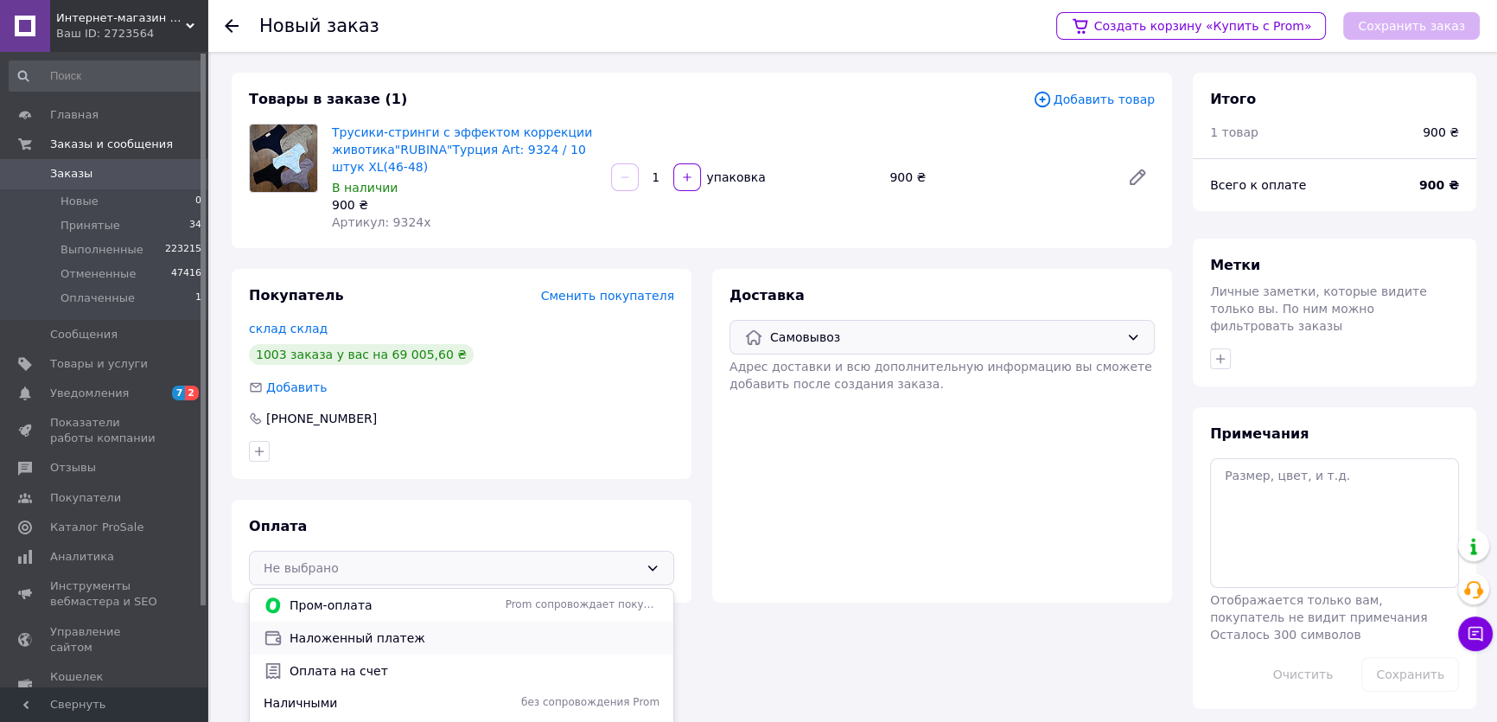
click at [329, 637] on span "Наложенный платеж" at bounding box center [475, 637] width 370 height 17
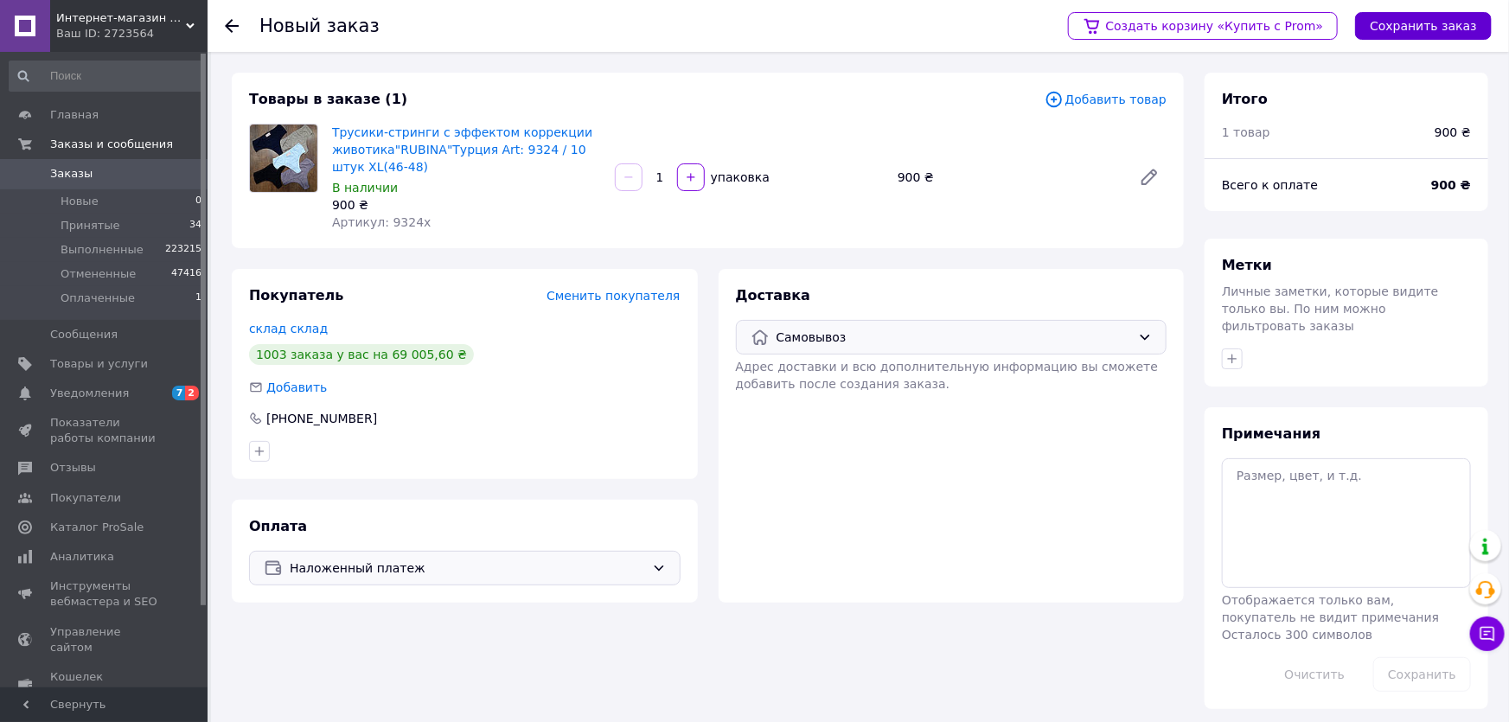
click at [1406, 28] on button "Сохранить заказ" at bounding box center [1423, 26] width 137 height 28
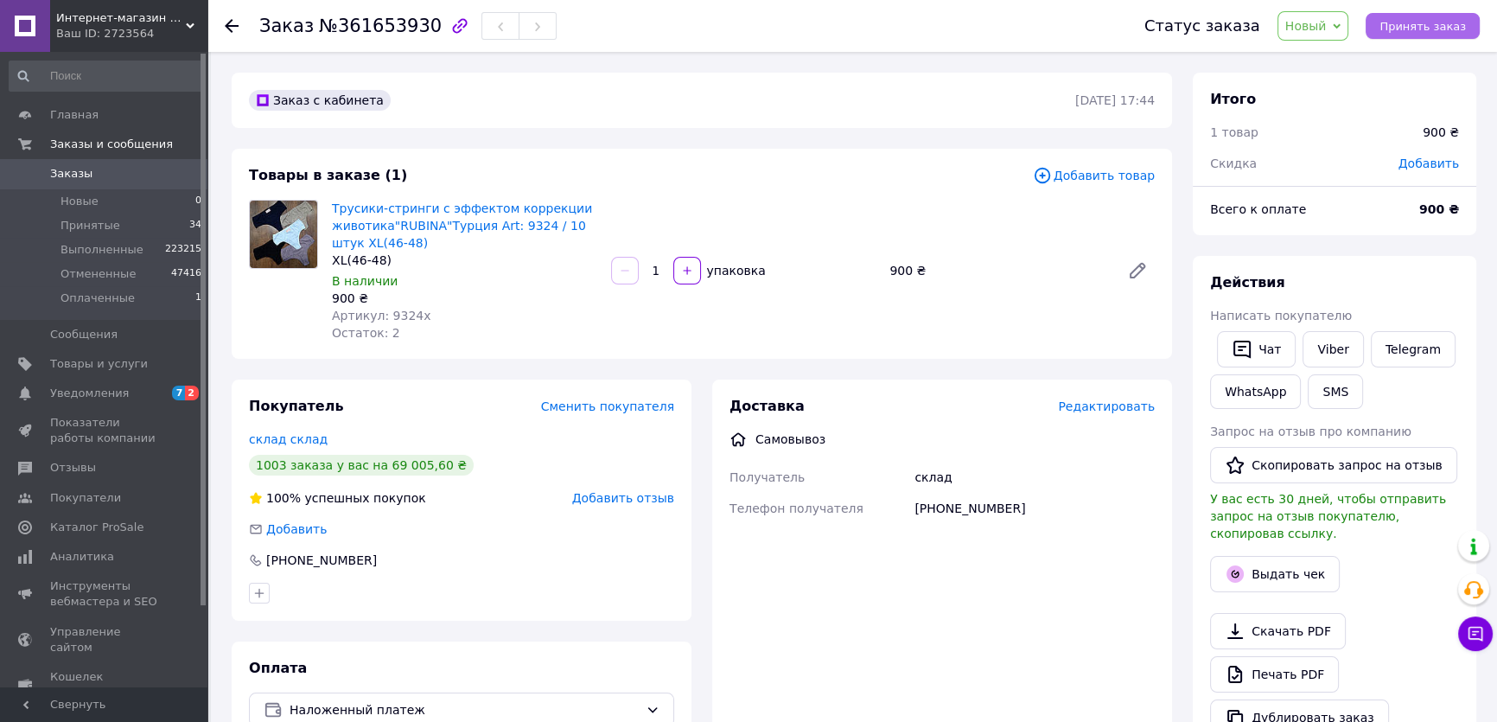
click at [1445, 16] on button "Принять заказ" at bounding box center [1423, 26] width 114 height 26
click at [1430, 25] on span "Принять заказ" at bounding box center [1423, 26] width 86 height 13
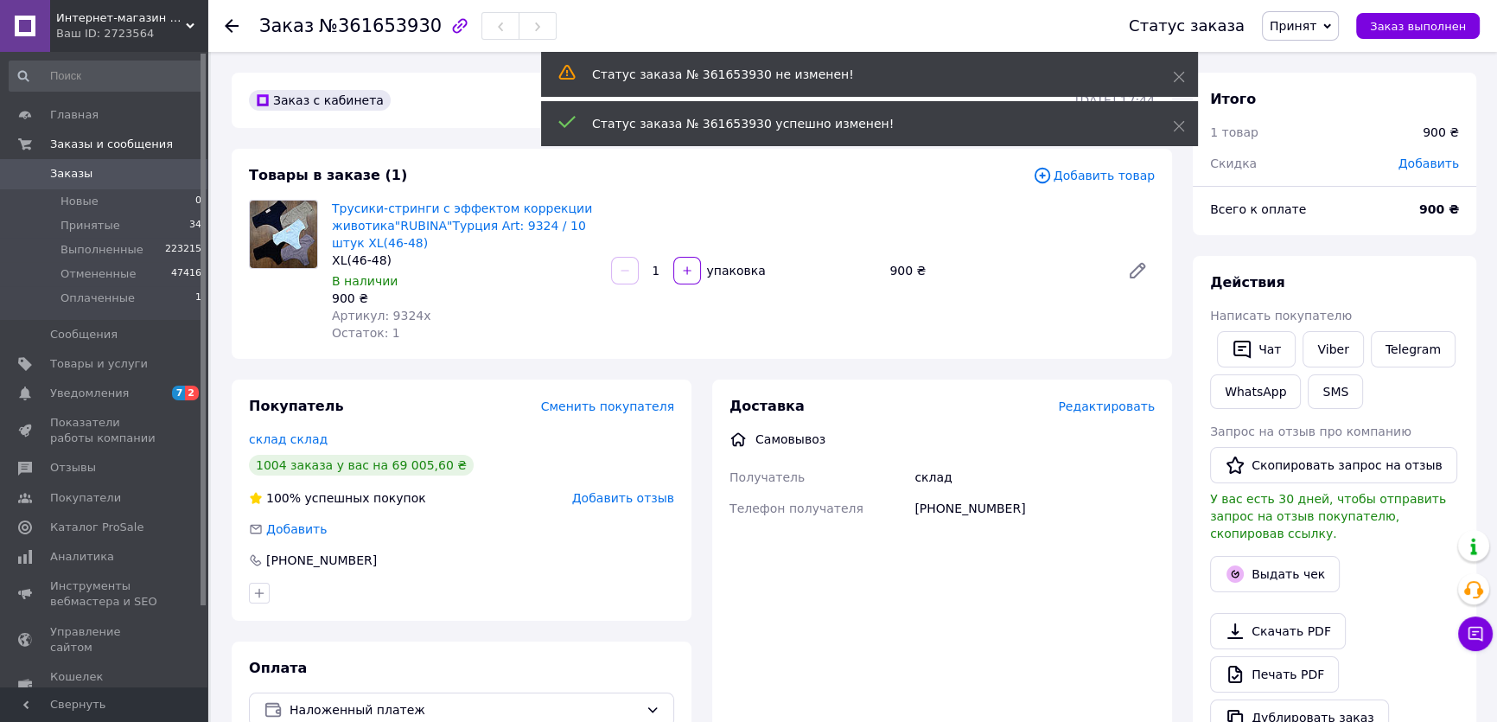
click at [1423, 29] on span "Заказ выполнен" at bounding box center [1418, 26] width 96 height 13
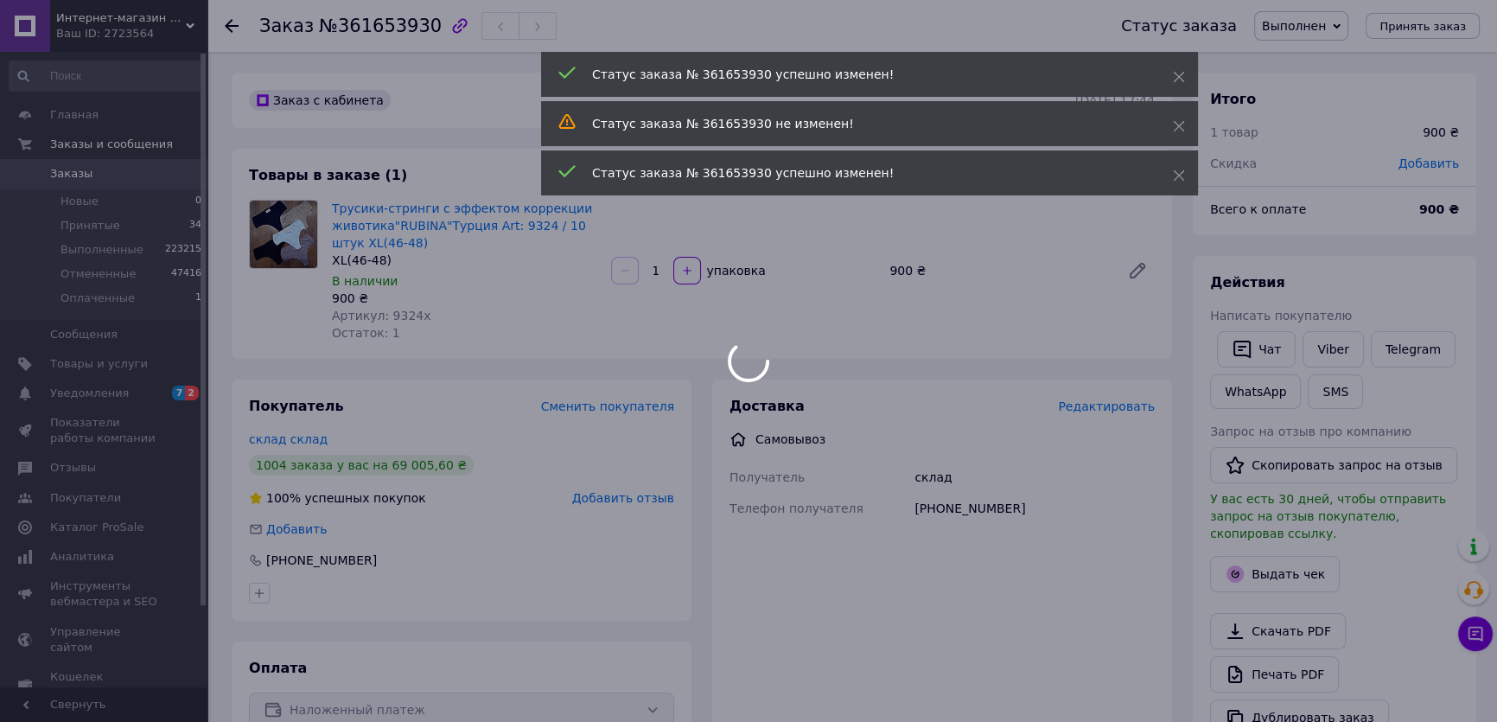
click at [88, 229] on div at bounding box center [748, 361] width 1497 height 722
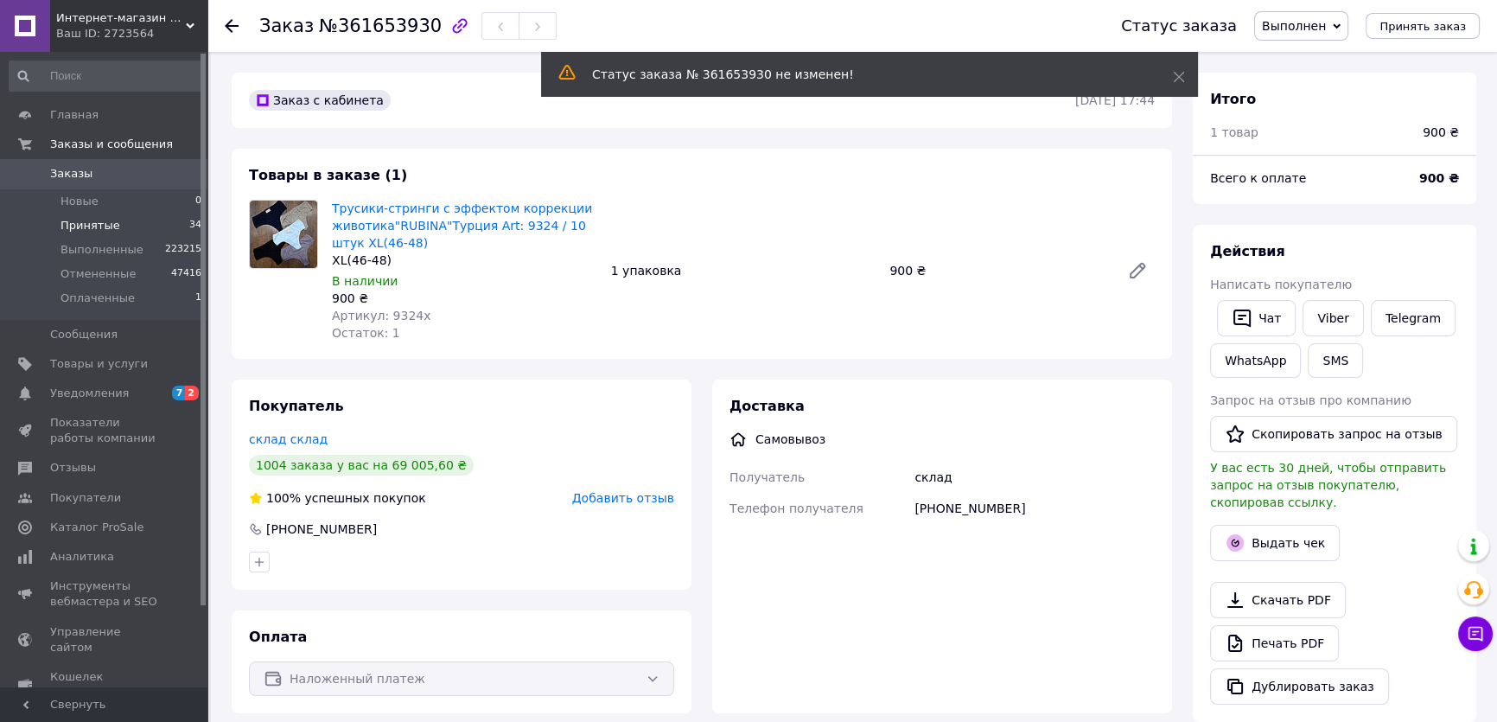
click at [118, 226] on li "Принятые 34" at bounding box center [106, 226] width 212 height 24
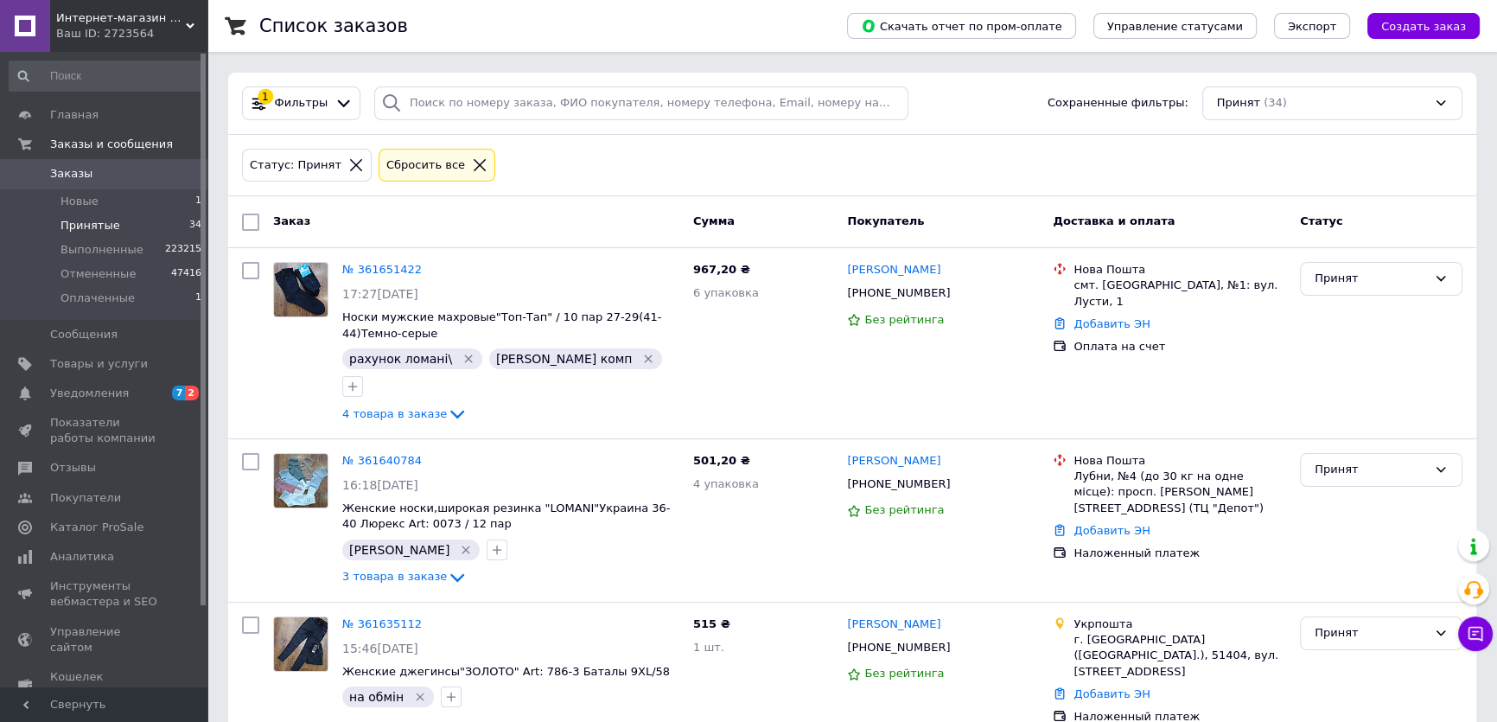
click at [349, 196] on div "Заказ Сумма Покупатель Доставка и оплата Статус" at bounding box center [852, 222] width 1248 height 52
click at [383, 163] on div "Сбросить все" at bounding box center [426, 165] width 86 height 18
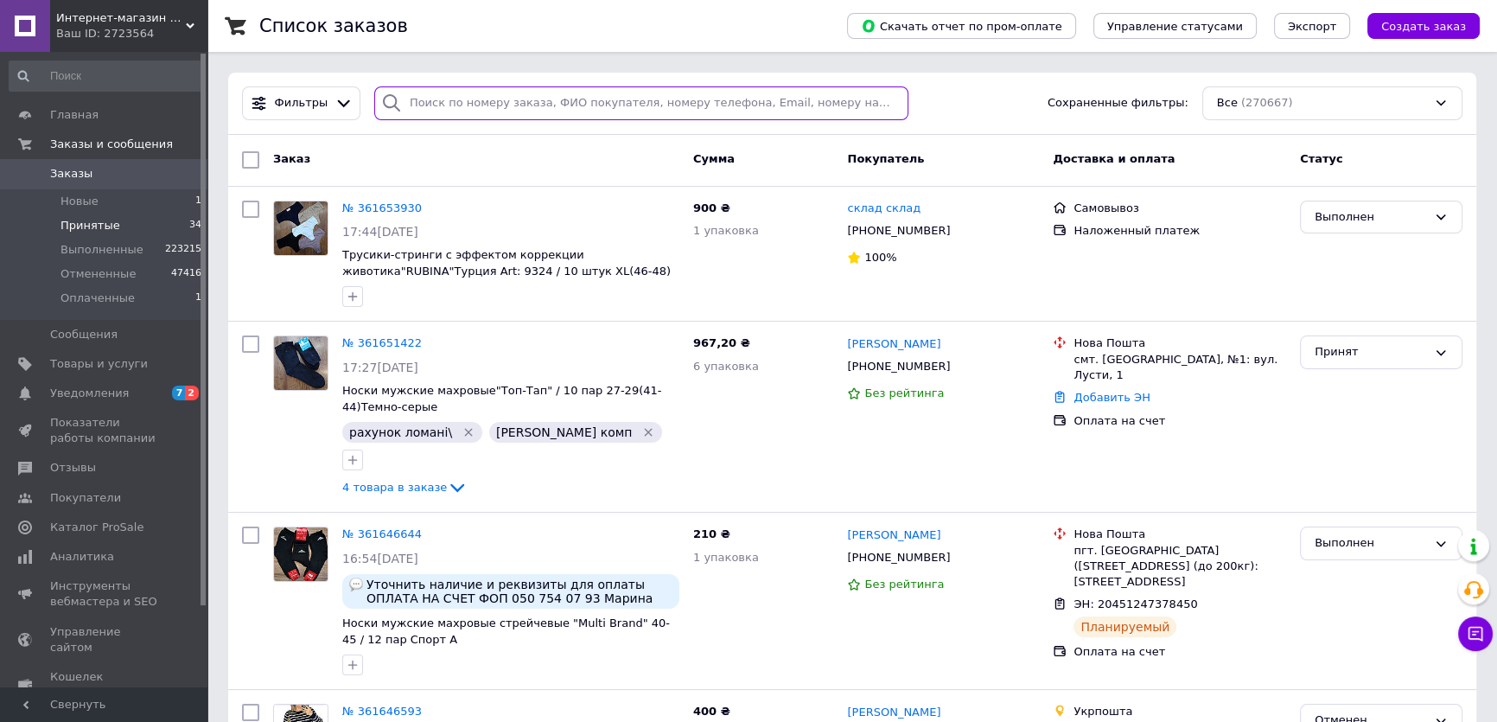
paste input "0639898369"
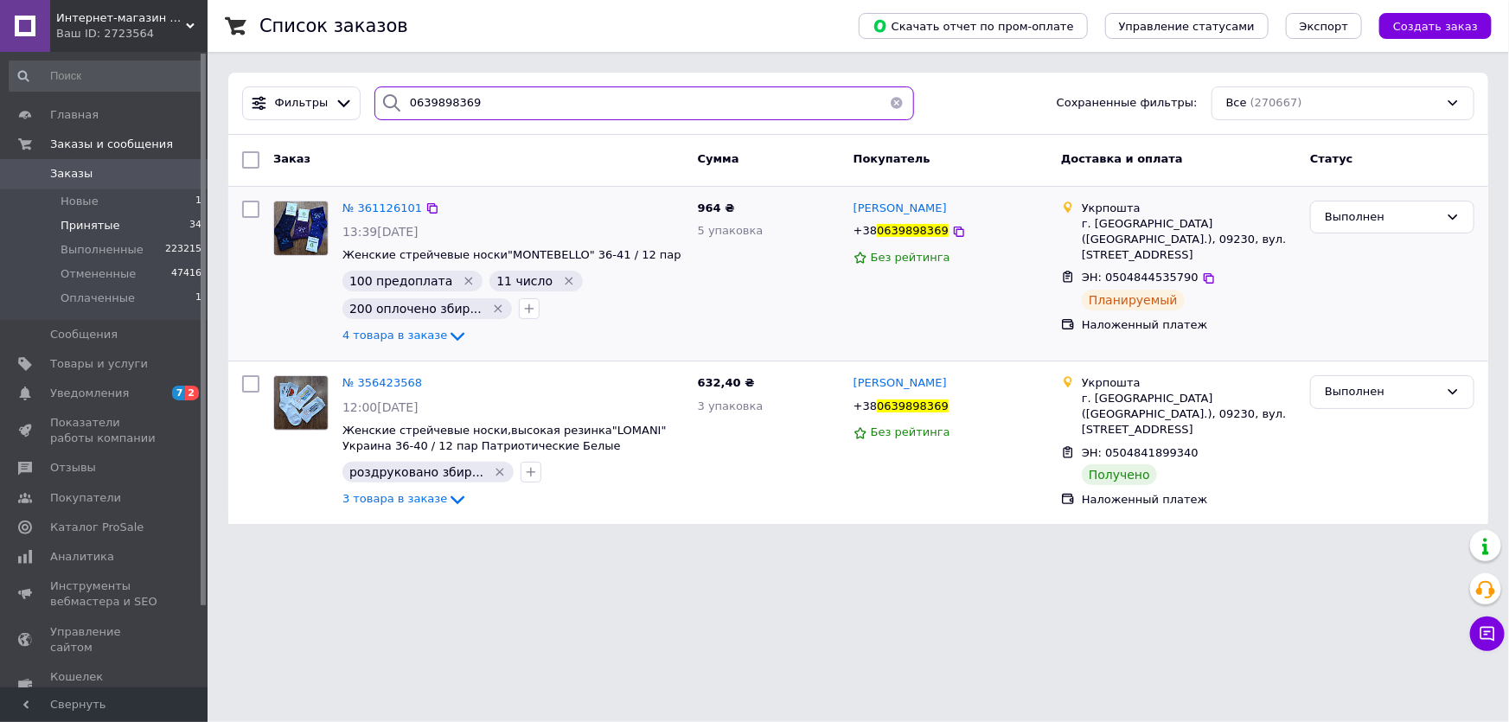
type input "0639898369"
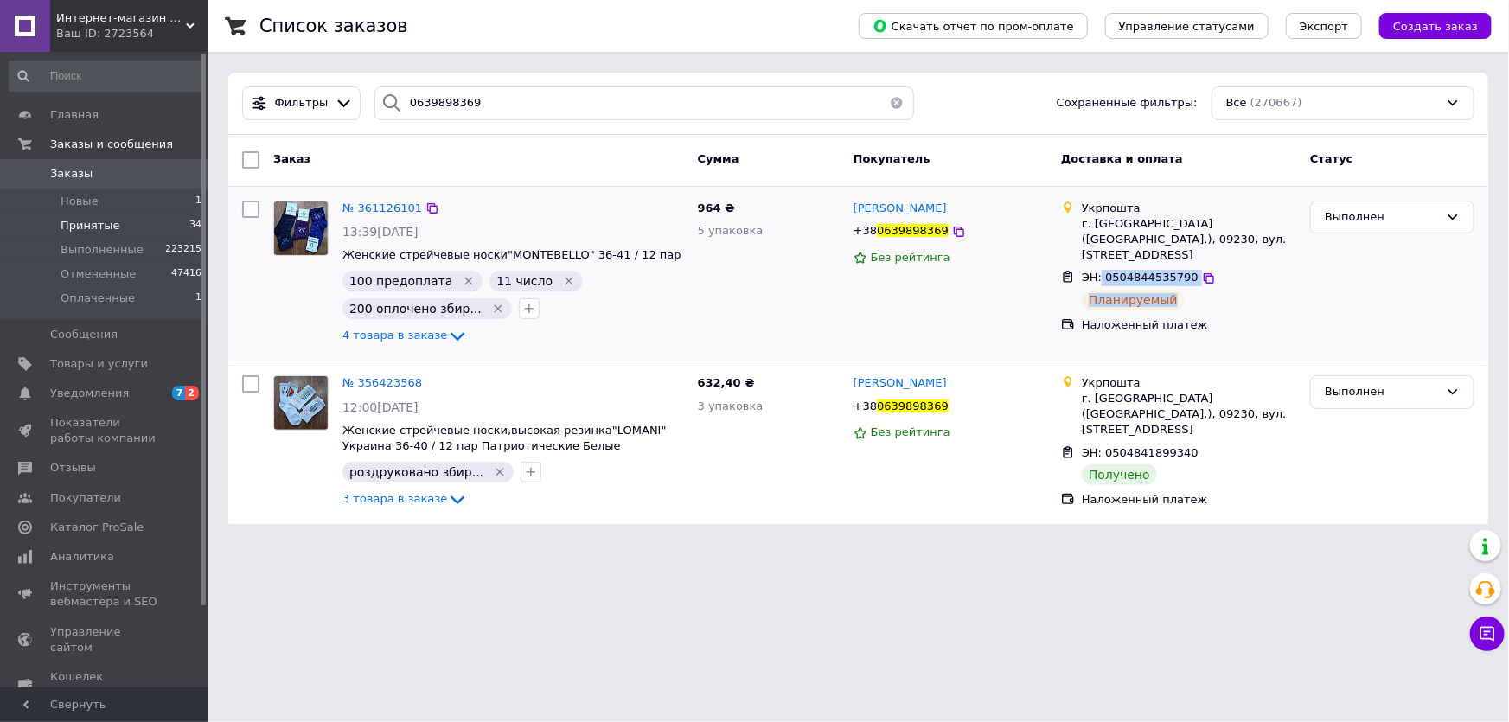
drag, startPoint x: 1100, startPoint y: 260, endPoint x: 1171, endPoint y: 281, distance: 73.9
click at [1185, 281] on div "ЭН: 0504844535790 Планируемый" at bounding box center [1188, 290] width 221 height 48
copy div "0504844535790 Планируемый"
click at [274, 348] on div at bounding box center [300, 274] width 69 height 160
click at [902, 104] on button "button" at bounding box center [896, 103] width 35 height 34
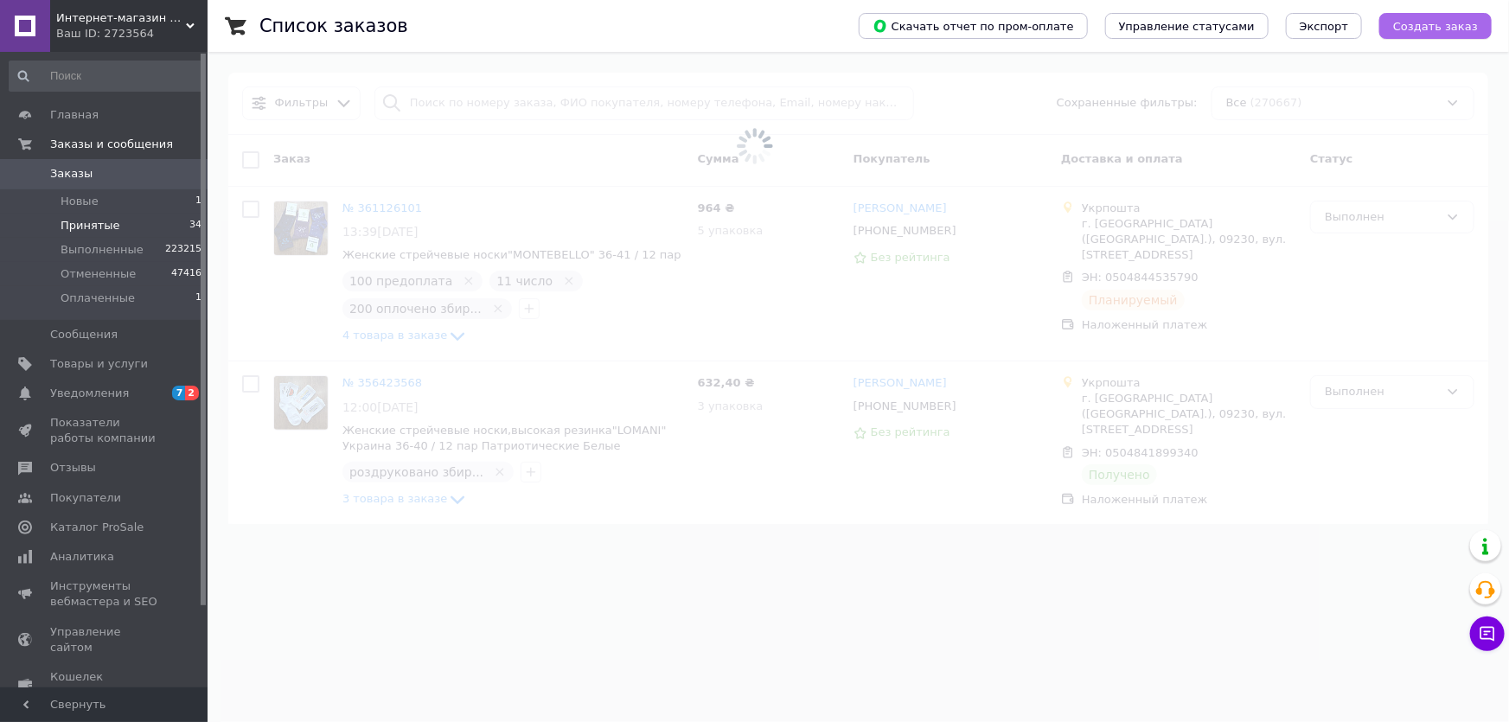
click at [1441, 30] on span "Создать заказ" at bounding box center [1435, 26] width 85 height 13
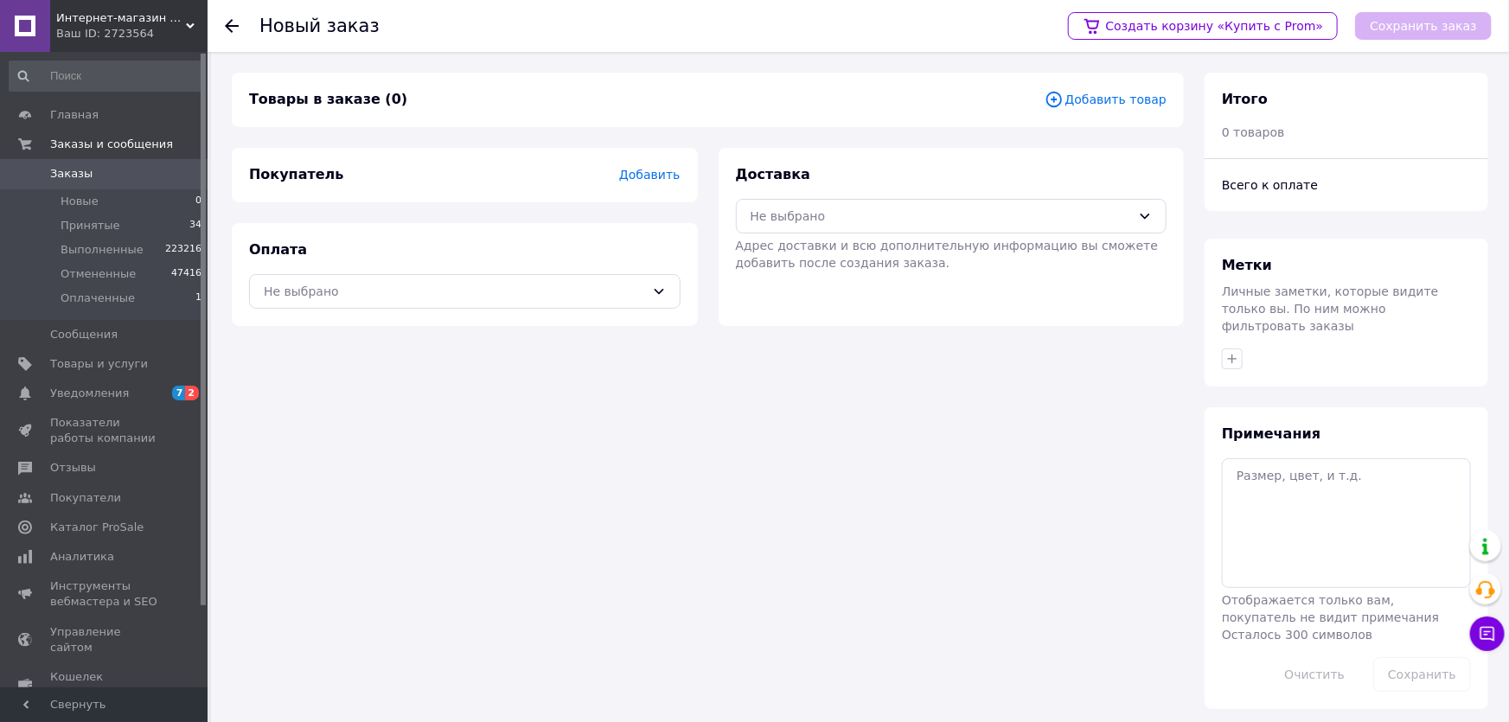
click at [654, 179] on span "Добавить" at bounding box center [649, 175] width 61 height 14
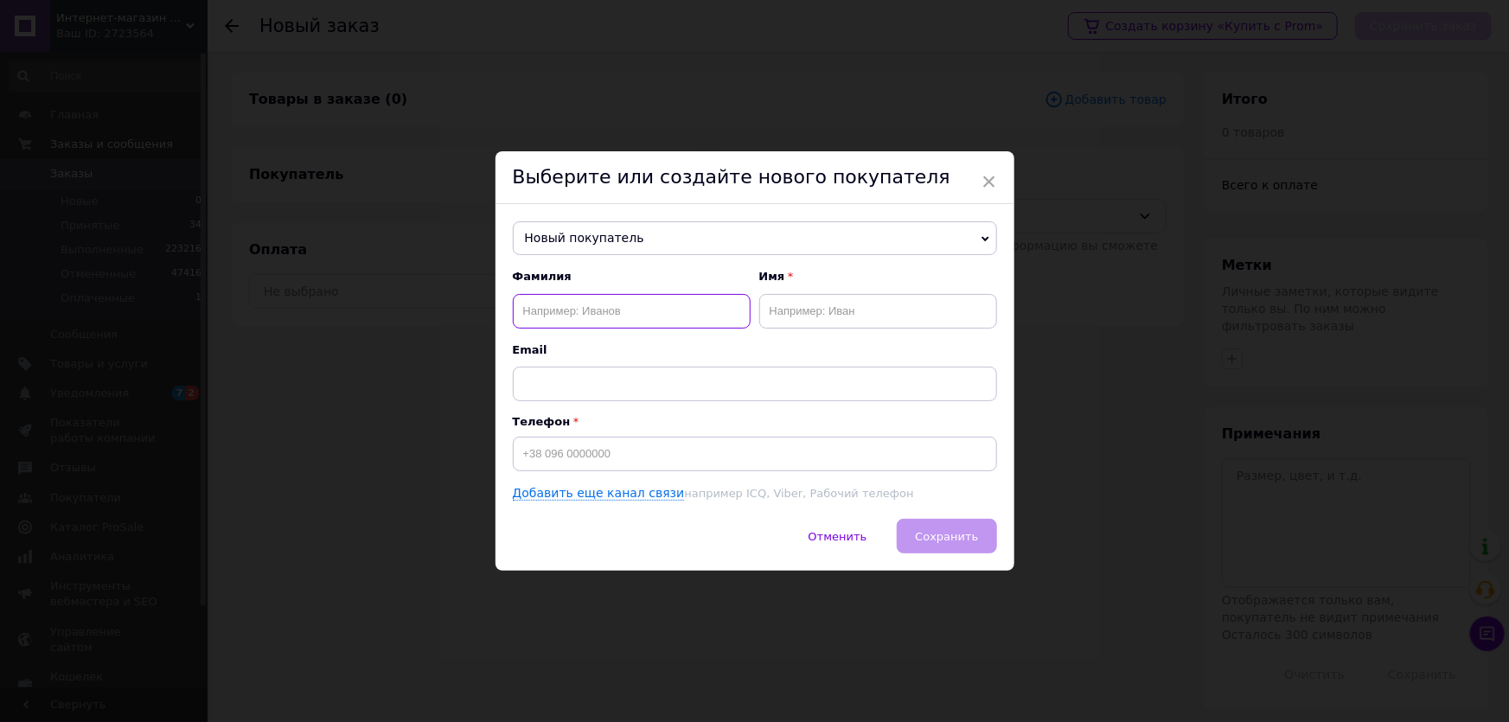
click at [582, 317] on input "text" at bounding box center [632, 311] width 238 height 35
type input "Калыберда"
click at [850, 309] on input "text" at bounding box center [878, 311] width 238 height 35
type input "Наталыя"
click at [612, 450] on input at bounding box center [755, 454] width 484 height 35
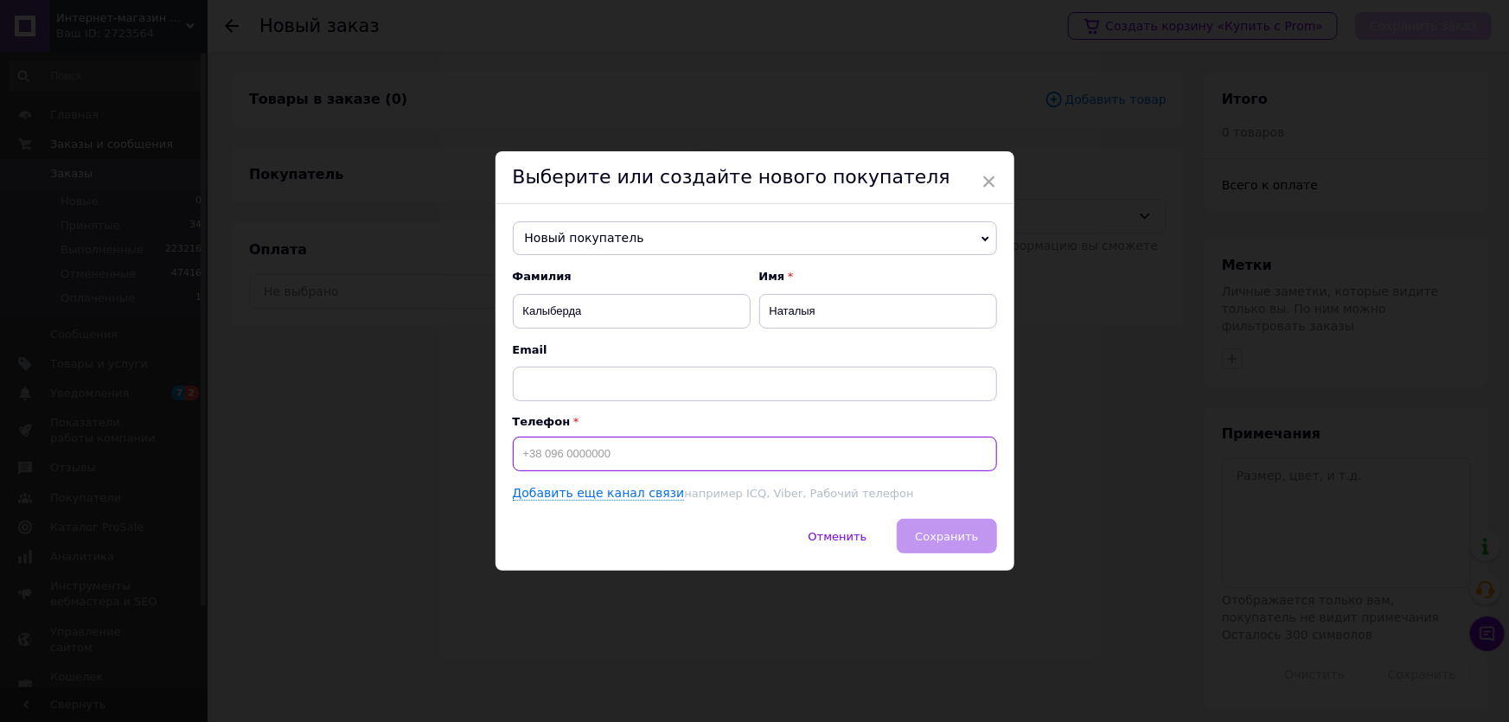
paste input "[PHONE_NUMBER]"
click at [960, 543] on span "Сохранить" at bounding box center [946, 536] width 63 height 13
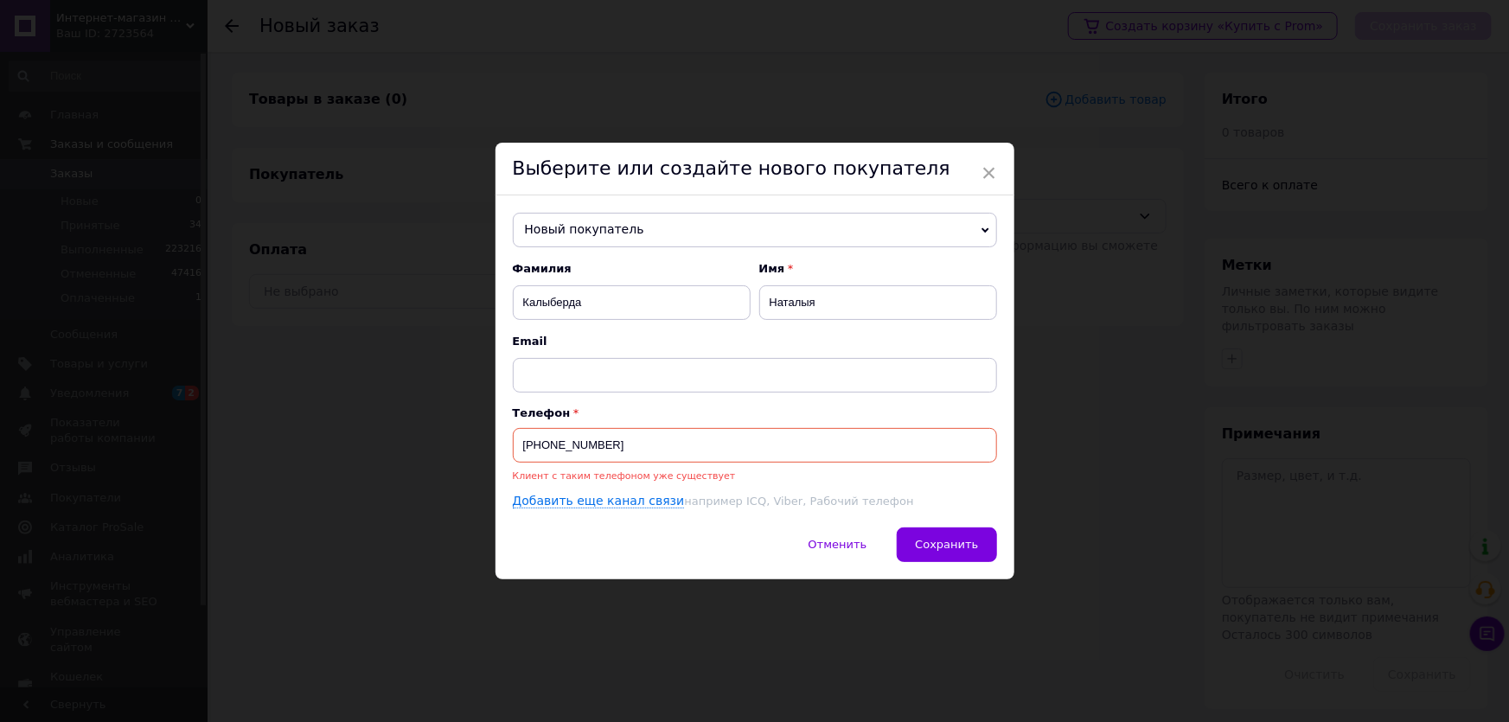
click at [606, 445] on input "[PHONE_NUMBER]" at bounding box center [755, 445] width 484 height 35
type input "[PHONE_NUMBER]"
click at [927, 548] on span "Сохранить" at bounding box center [946, 544] width 63 height 13
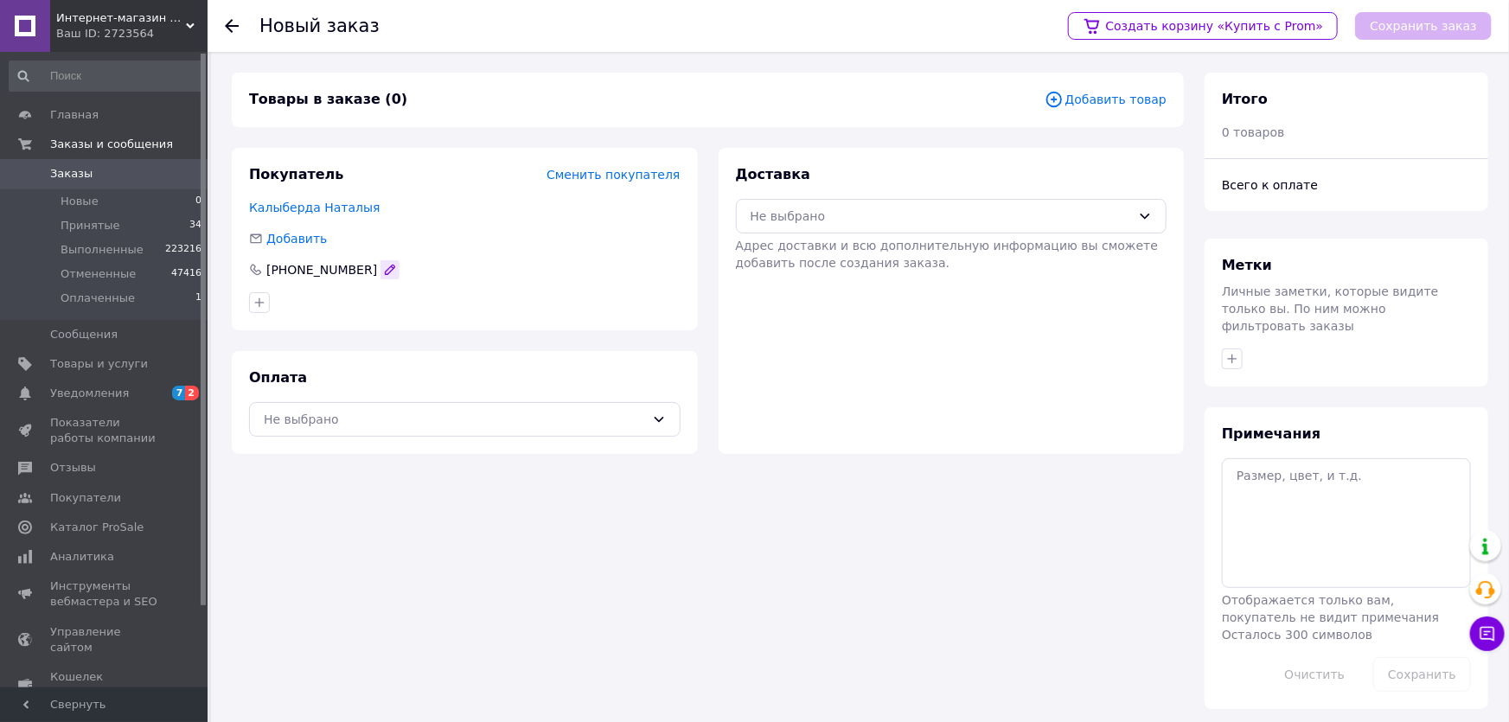
click at [383, 265] on icon "button" at bounding box center [390, 270] width 14 height 14
type input "[PHONE_NUMBER]"
click at [477, 216] on div "Покупатель Сменить покупателя Калыберда Наталыя Добавить [PHONE_NUMBER] [PHONE_…" at bounding box center [465, 239] width 466 height 182
click at [769, 195] on div "Доставка Не выбрано Адрес доставки и всю дополнительную информацию вы сможете д…" at bounding box center [951, 218] width 431 height 106
click at [780, 214] on div "Не выбрано" at bounding box center [940, 216] width 381 height 19
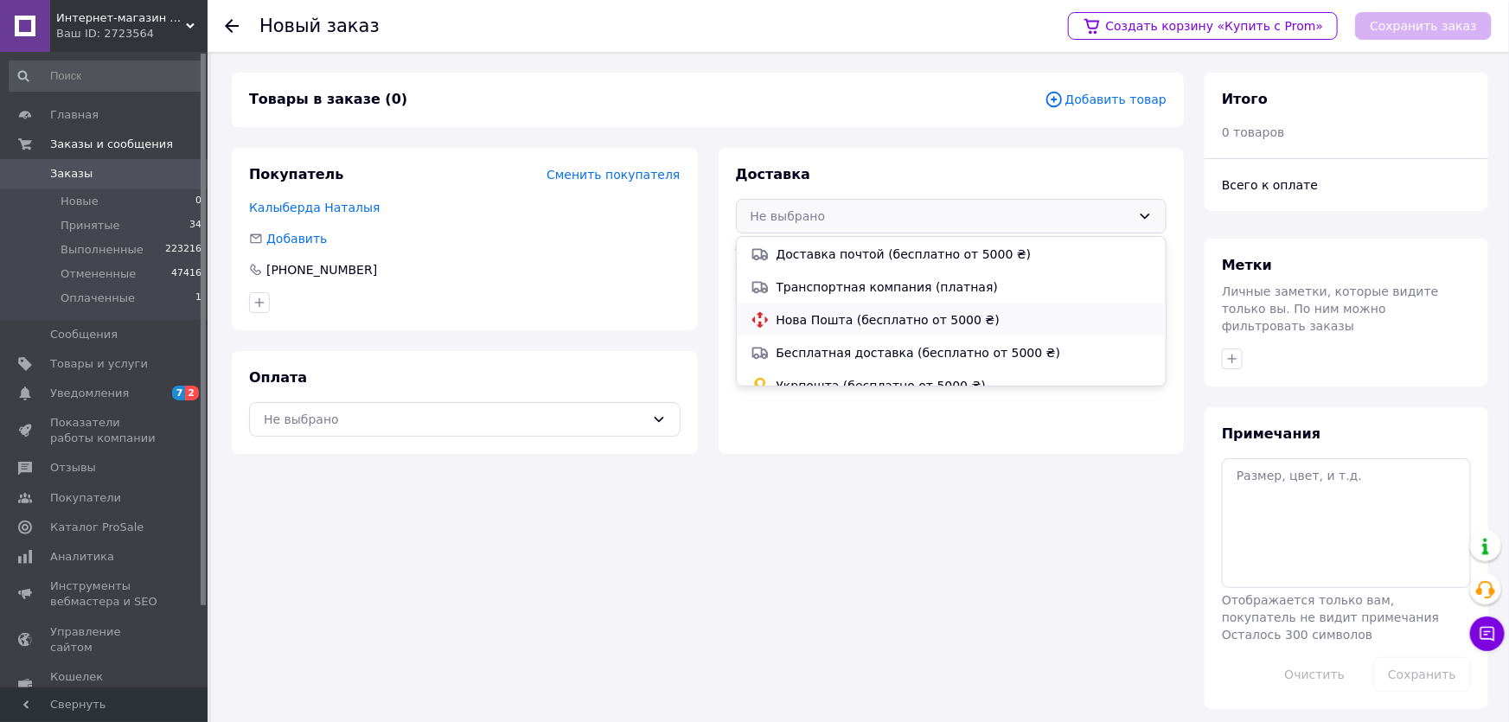
scroll to position [48, 0]
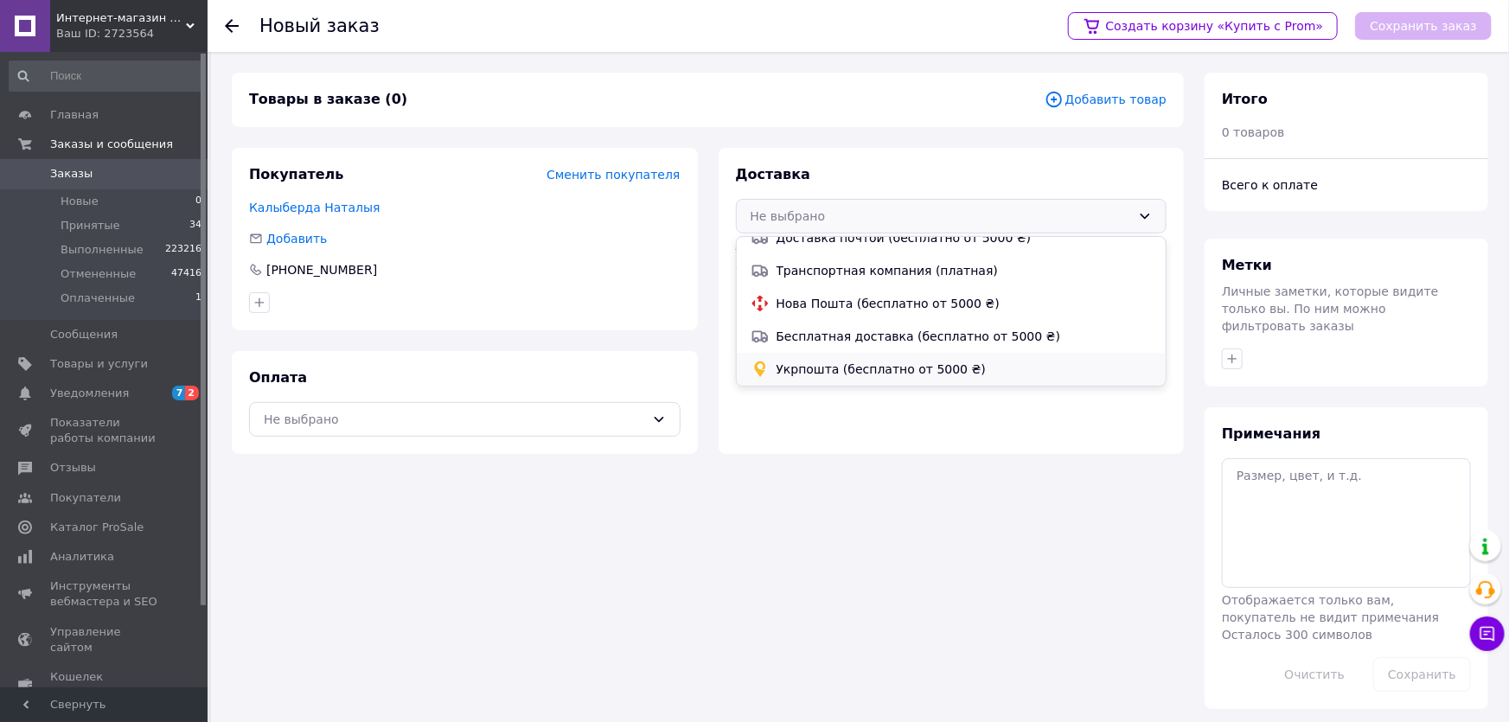
click at [792, 354] on div "Укрпошта (бесплатно от 5000 ₴)" at bounding box center [952, 369] width 430 height 33
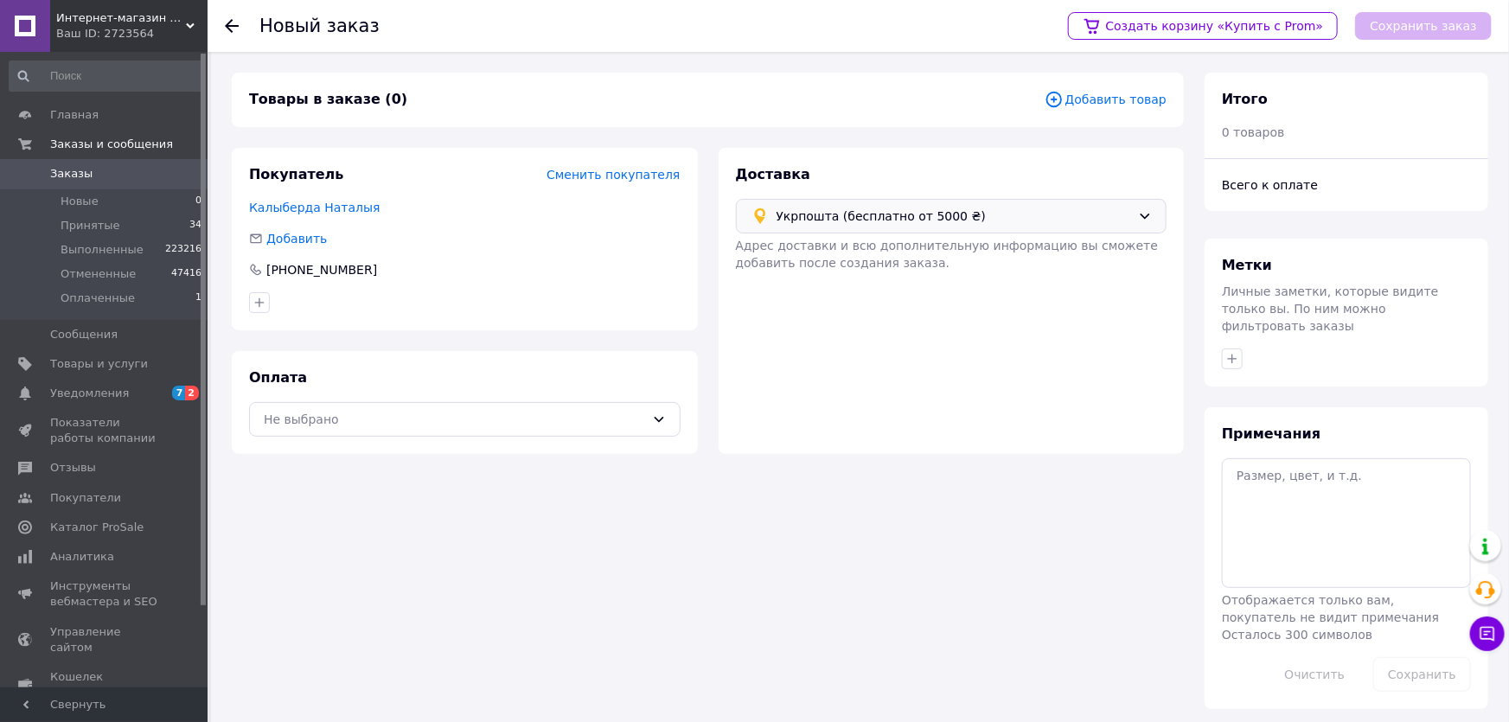
click at [332, 402] on div "Оплата Не выбрано" at bounding box center [465, 402] width 466 height 103
click at [320, 414] on div "Не выбрано" at bounding box center [454, 419] width 381 height 19
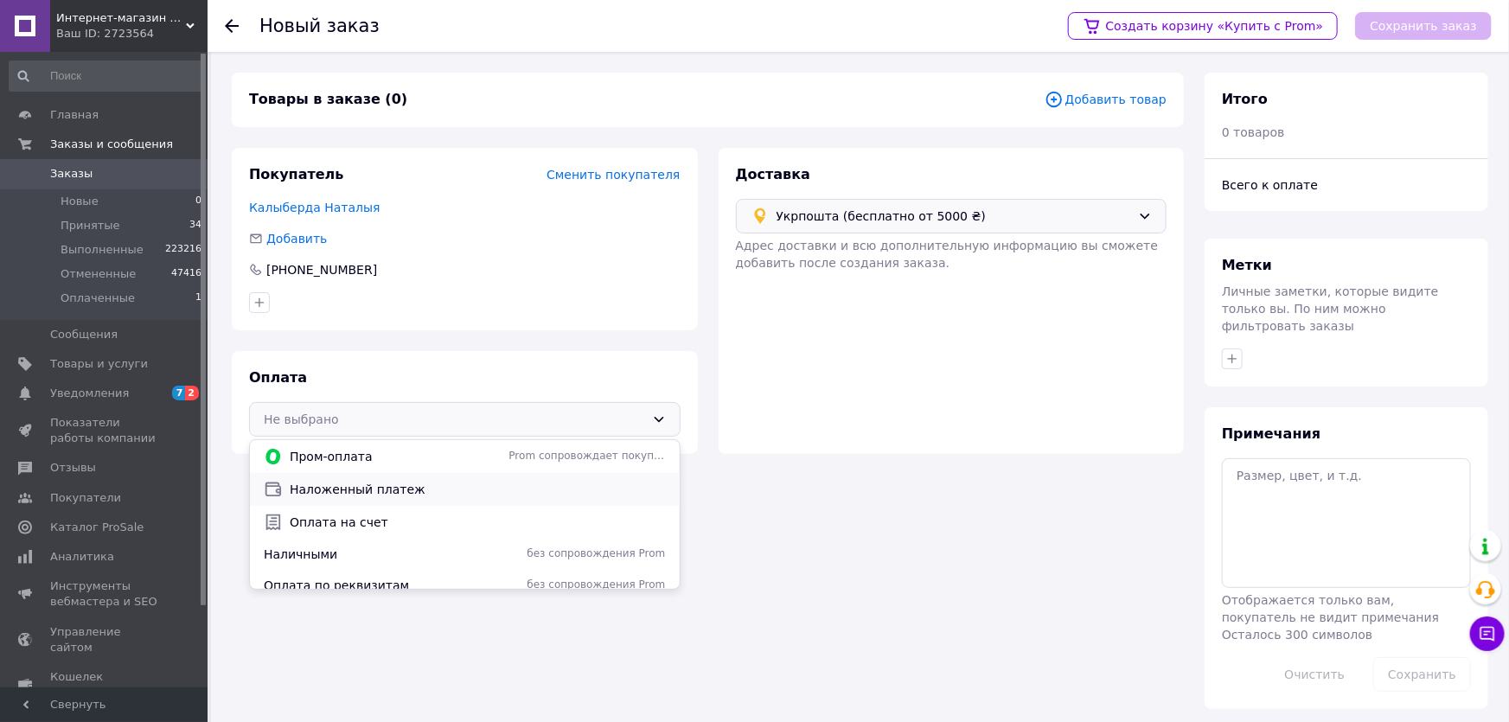
click at [341, 482] on span "Наложенный платеж" at bounding box center [478, 489] width 376 height 17
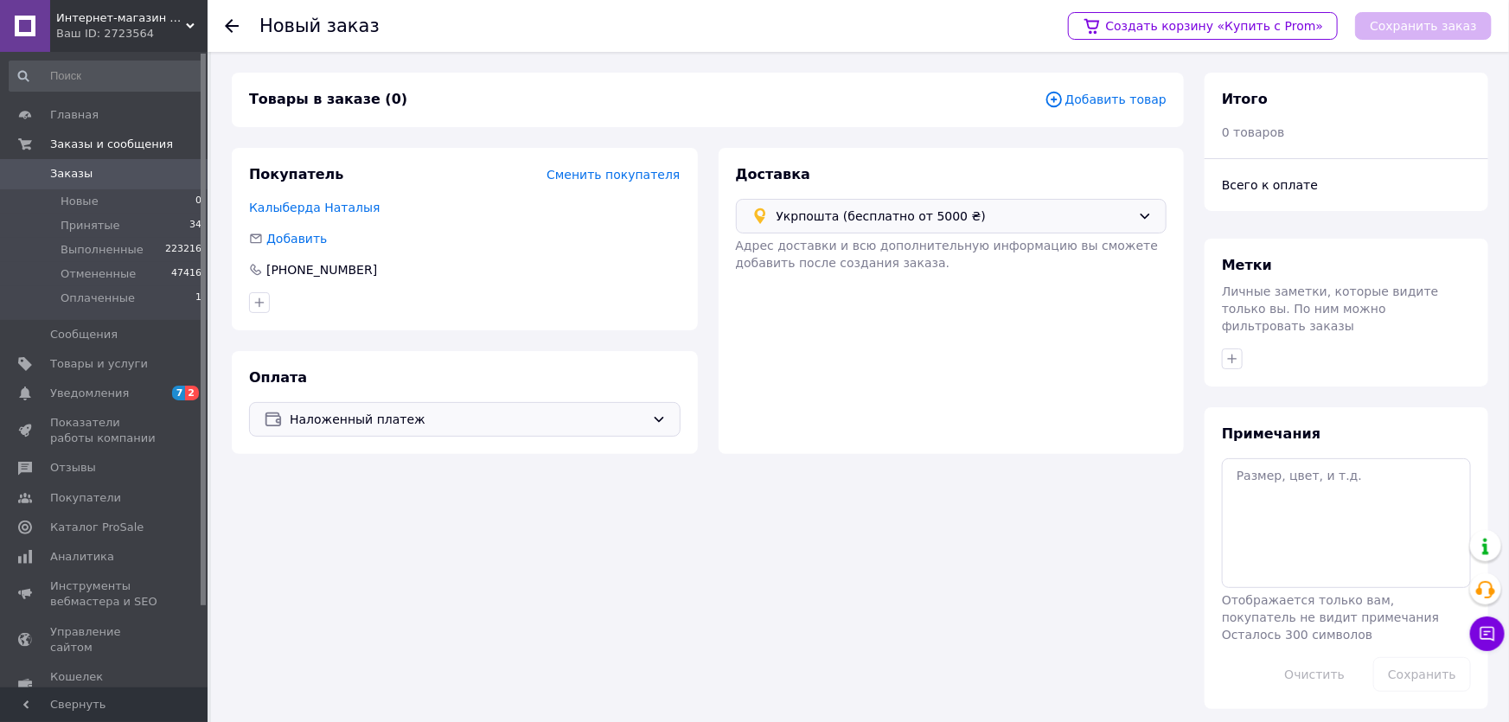
click at [1115, 99] on span "Добавить товар" at bounding box center [1105, 99] width 122 height 19
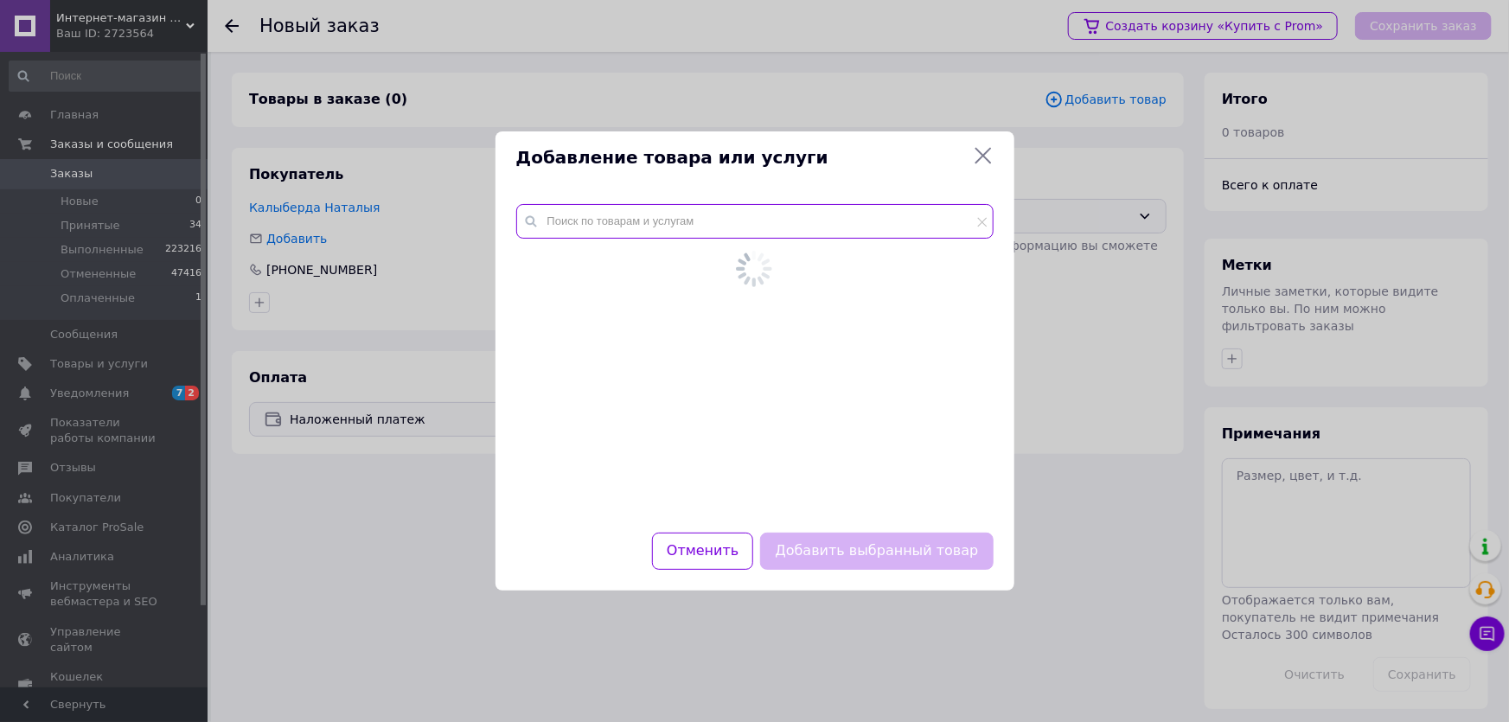
drag, startPoint x: 628, startPoint y: 235, endPoint x: 619, endPoint y: 239, distance: 9.7
click at [621, 239] on input "text" at bounding box center [754, 221] width 477 height 35
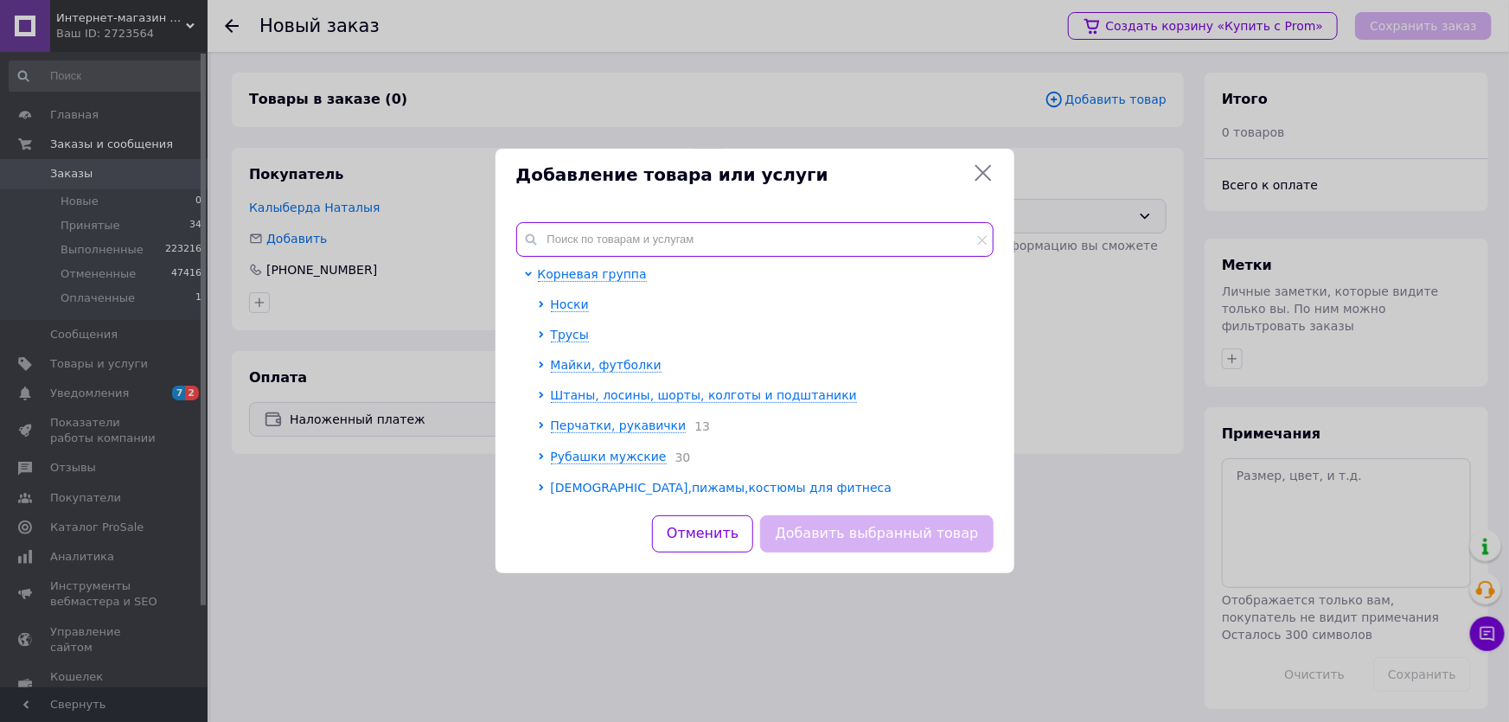
paste input "27096сЛ"
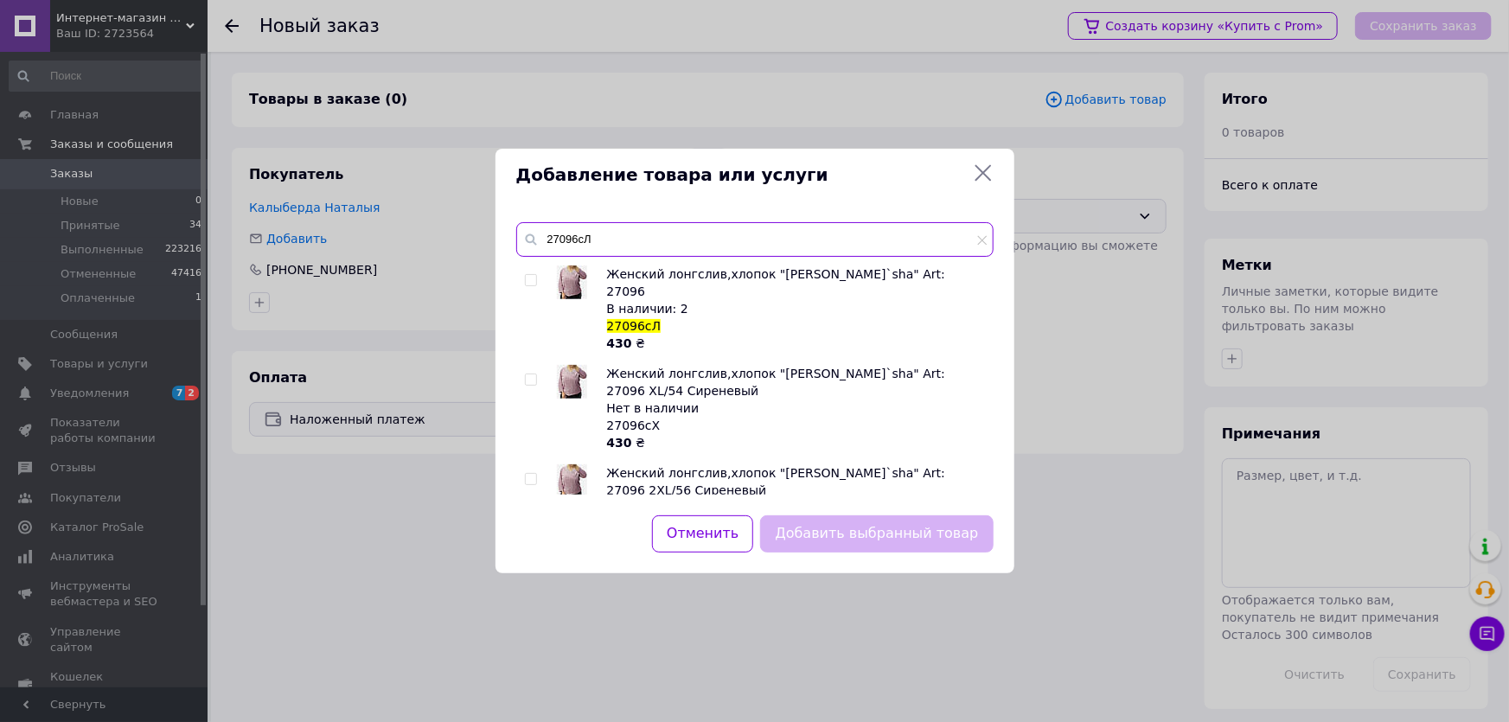
type input "27096сЛ"
click at [531, 283] on input "checkbox" at bounding box center [530, 280] width 11 height 11
checkbox input "true"
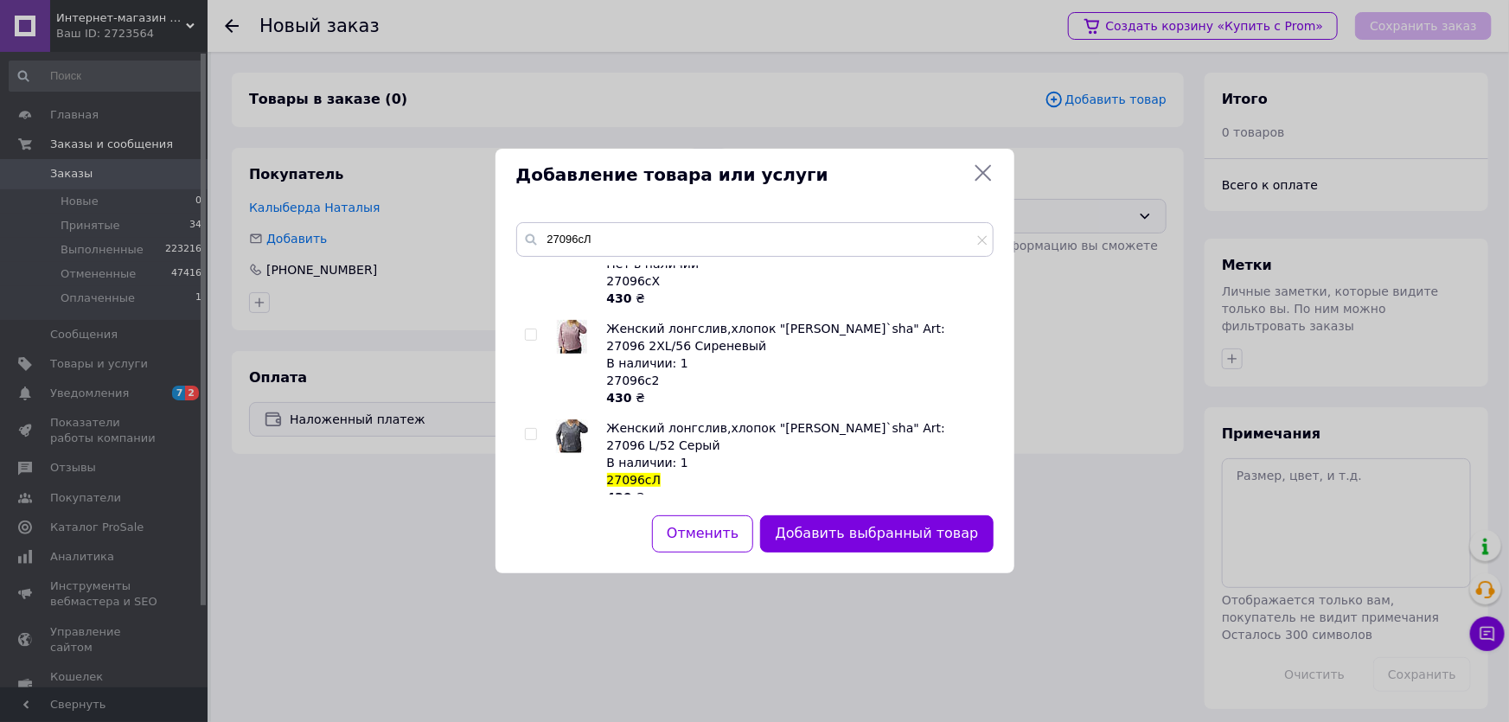
scroll to position [251, 0]
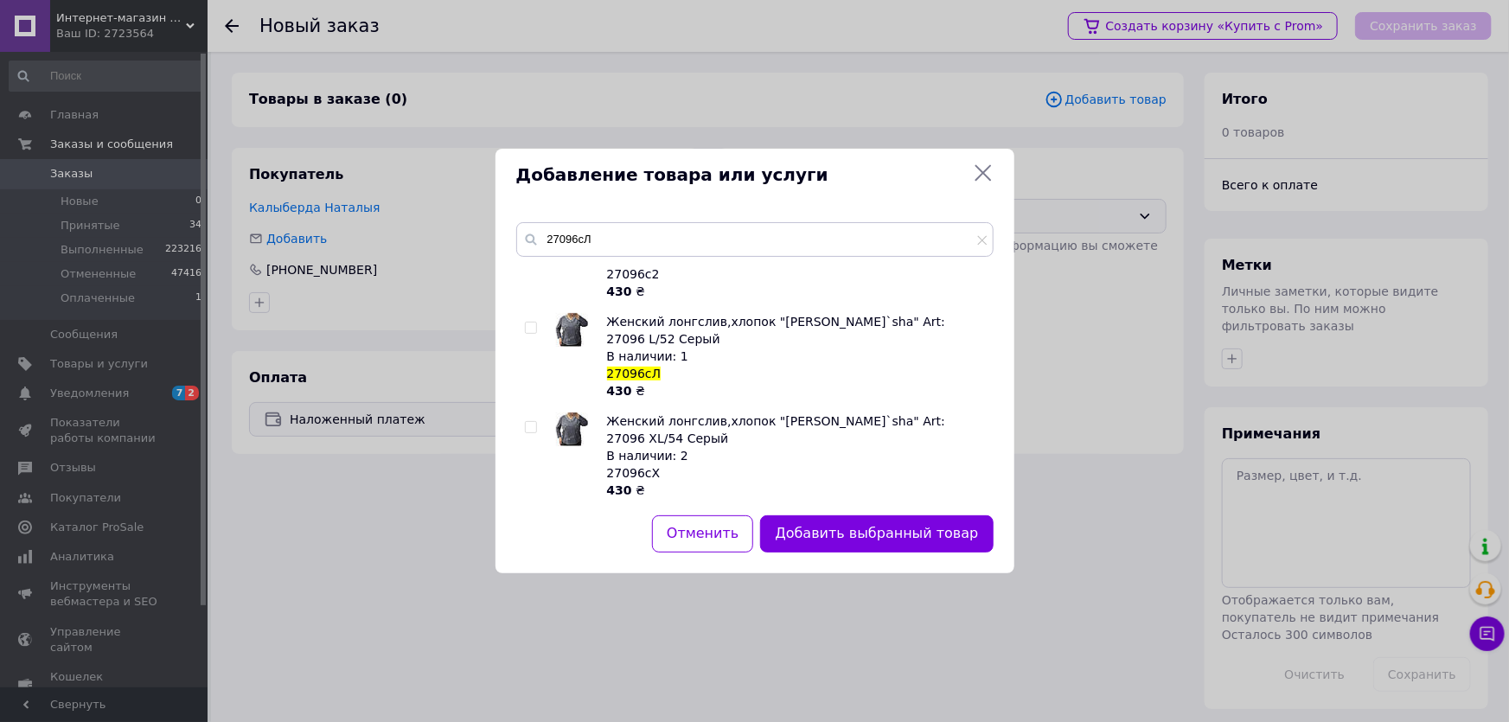
click at [527, 322] on input "checkbox" at bounding box center [530, 327] width 11 height 11
checkbox input "true"
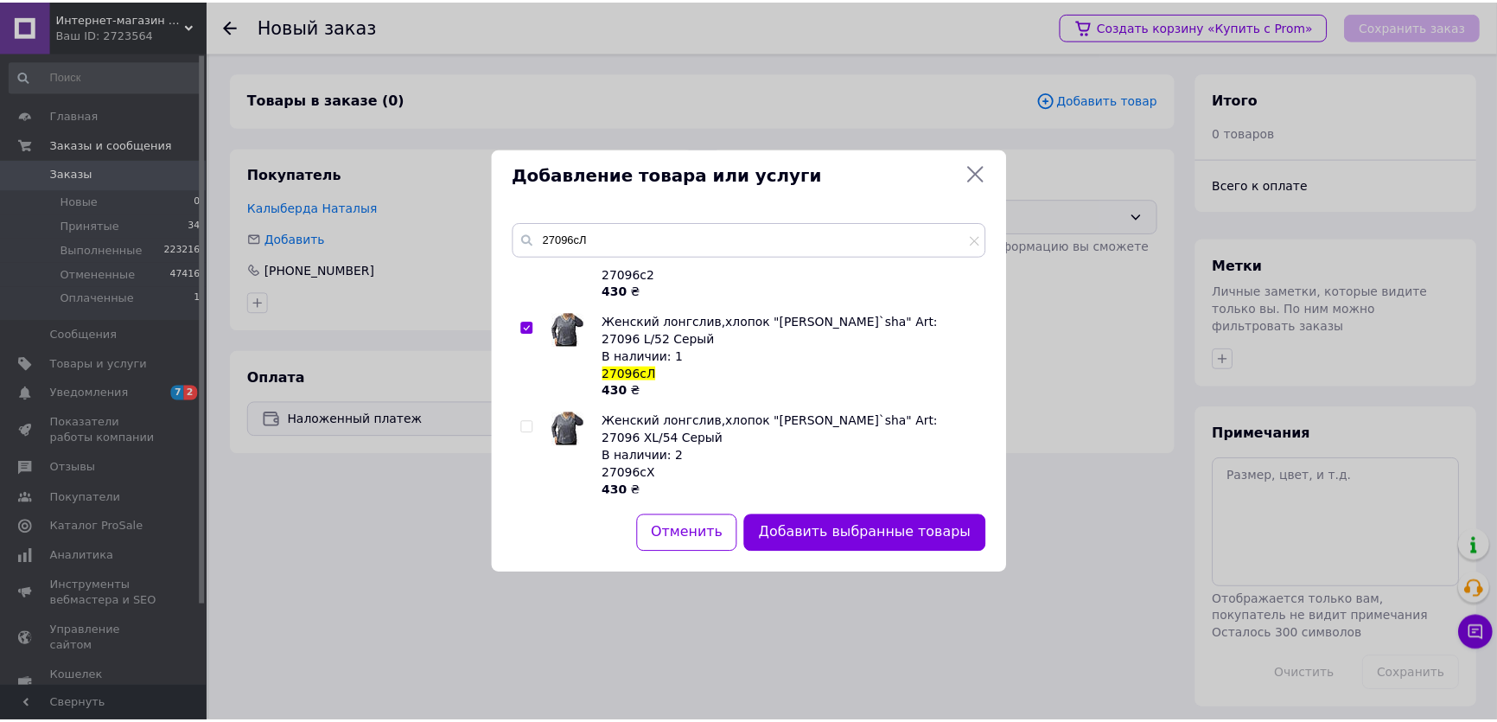
scroll to position [0, 0]
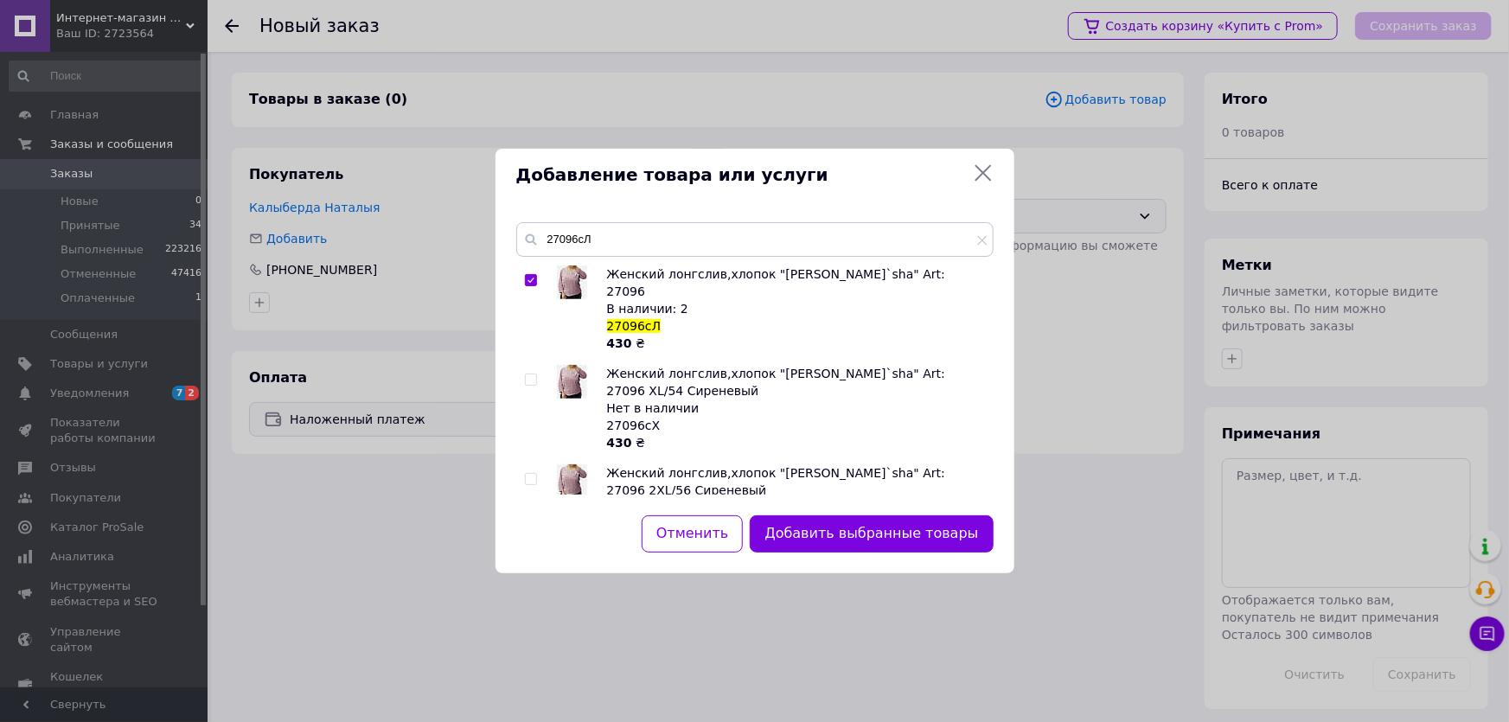
click at [531, 276] on input "checkbox" at bounding box center [530, 280] width 11 height 11
checkbox input "false"
click at [881, 542] on button "Добавить выбранный товар" at bounding box center [876, 533] width 233 height 37
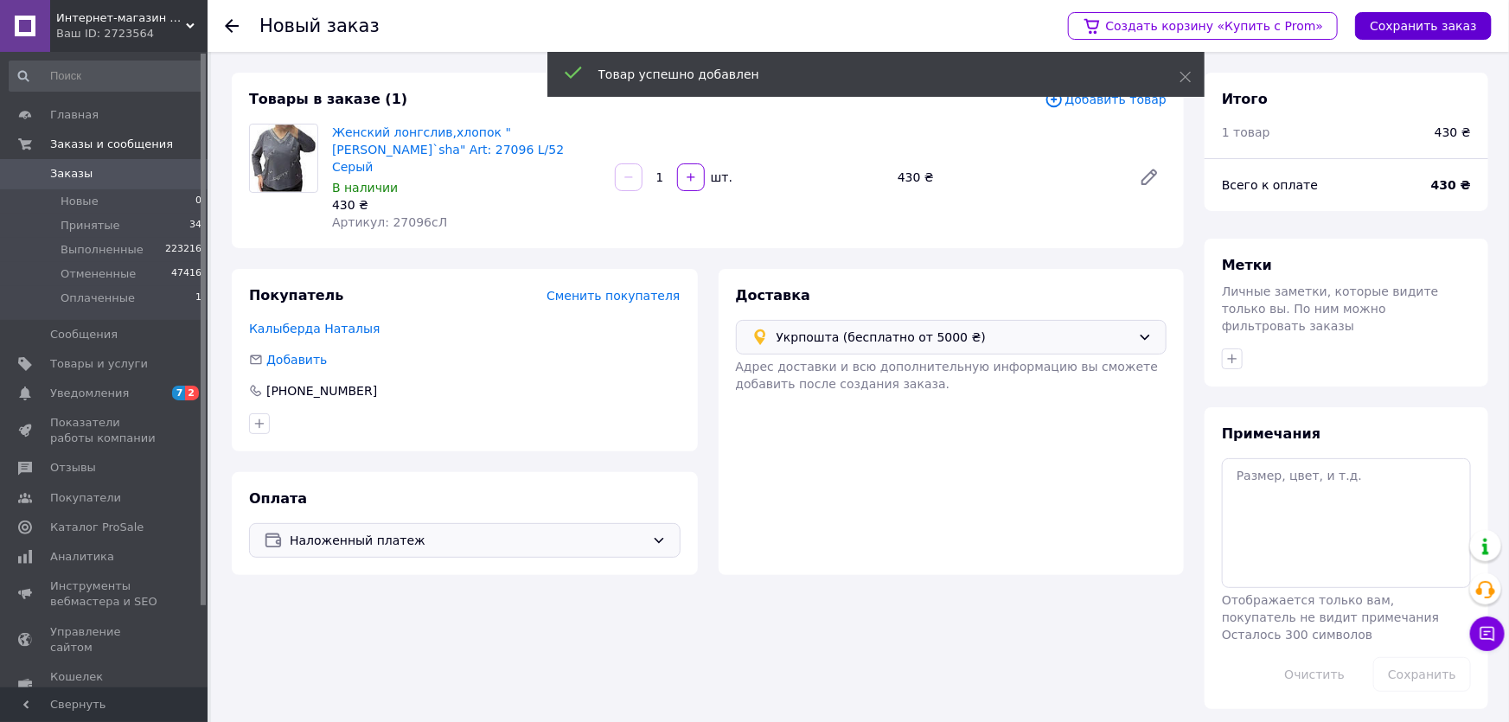
click at [1454, 26] on button "Сохранить заказ" at bounding box center [1423, 26] width 137 height 28
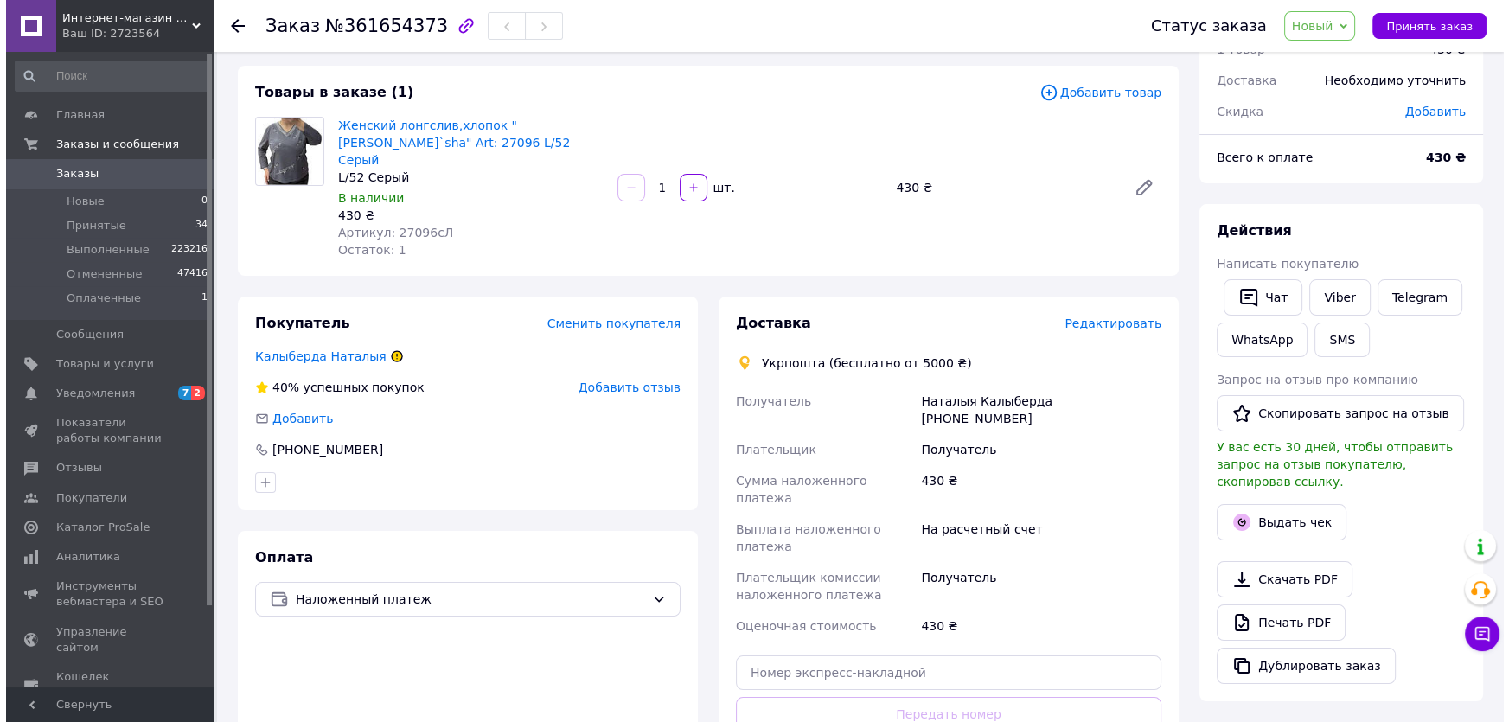
scroll to position [156, 0]
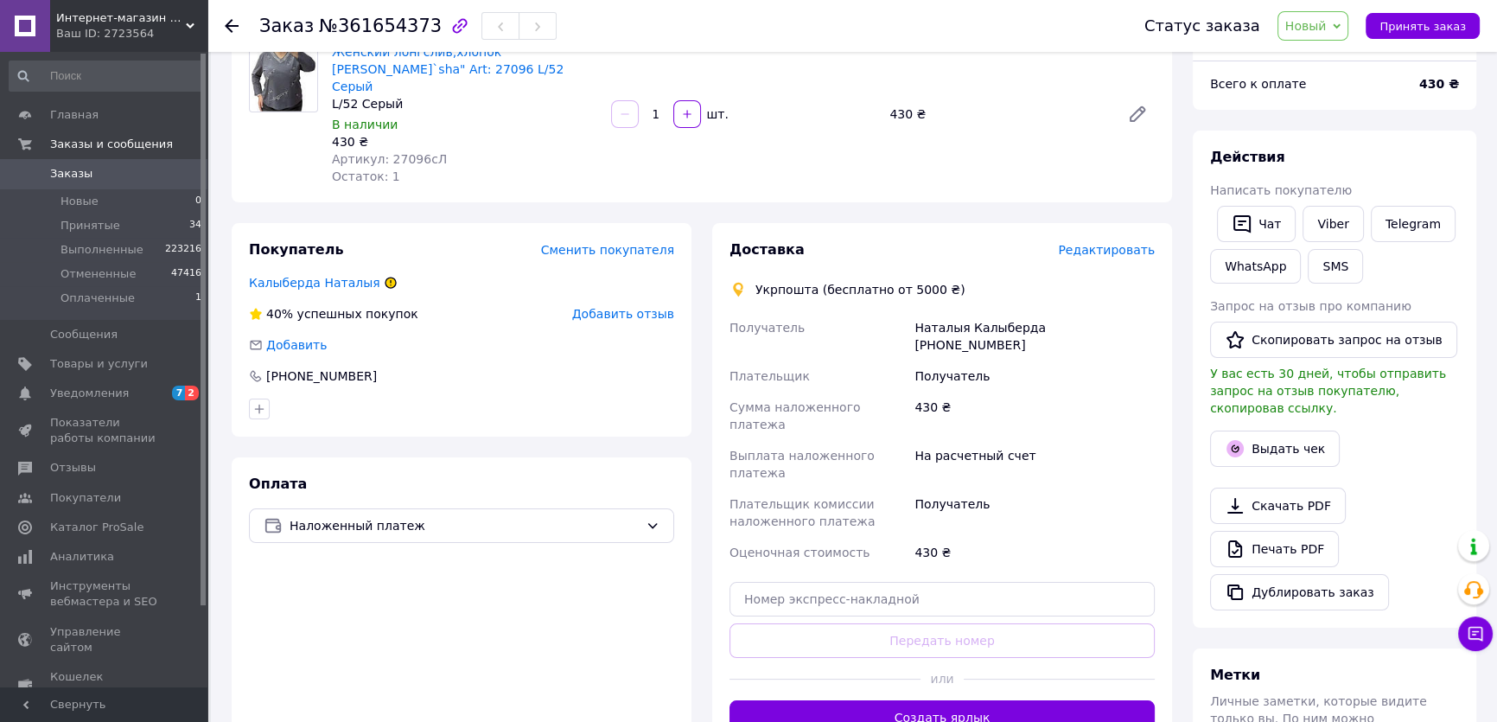
click at [1114, 243] on span "Редактировать" at bounding box center [1106, 250] width 97 height 14
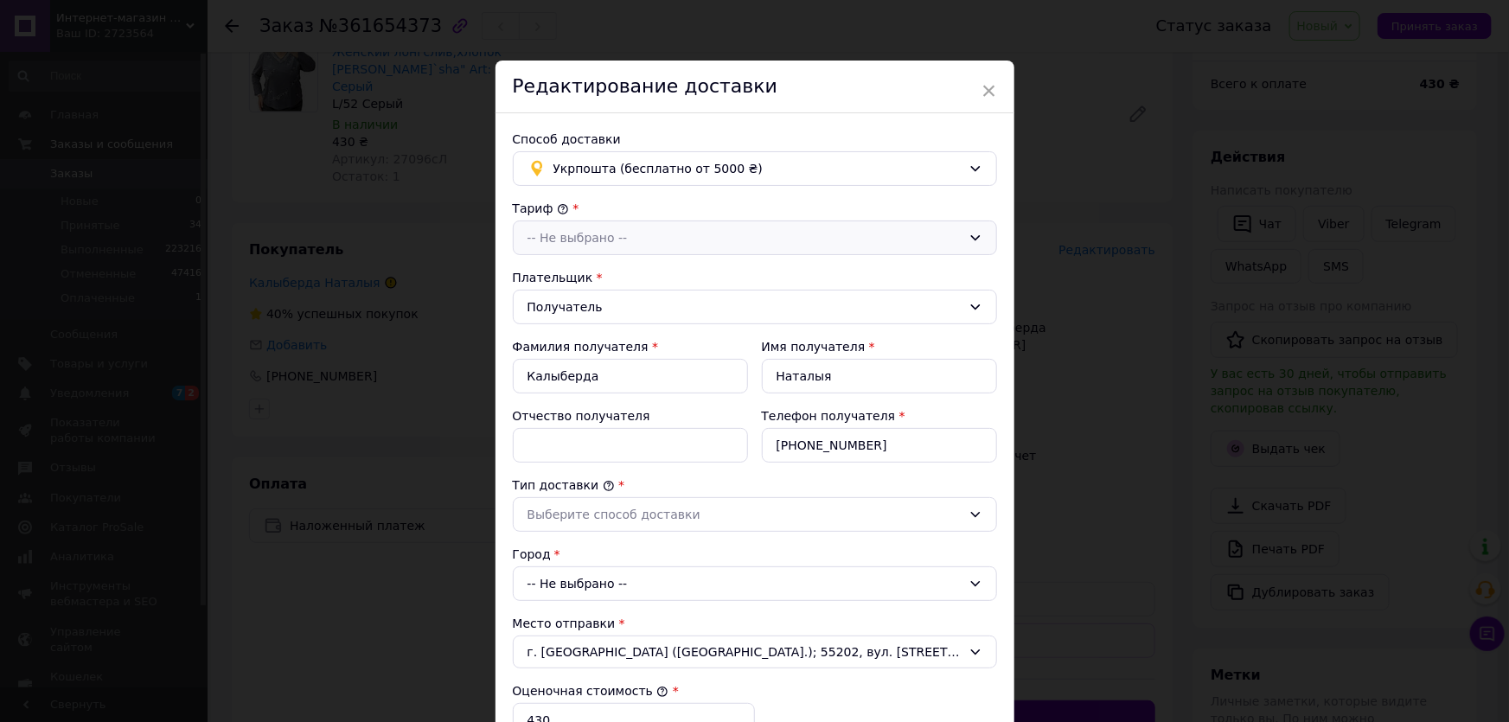
click at [560, 238] on div "-- Не выбрано --" at bounding box center [744, 237] width 434 height 19
click at [557, 266] on li "Стандарт" at bounding box center [755, 274] width 482 height 33
click at [553, 503] on div "Выберите способ доставки" at bounding box center [755, 514] width 484 height 35
drag, startPoint x: 562, startPoint y: 551, endPoint x: 561, endPoint y: 577, distance: 26.8
click at [561, 551] on li "Склад - склад" at bounding box center [755, 551] width 482 height 33
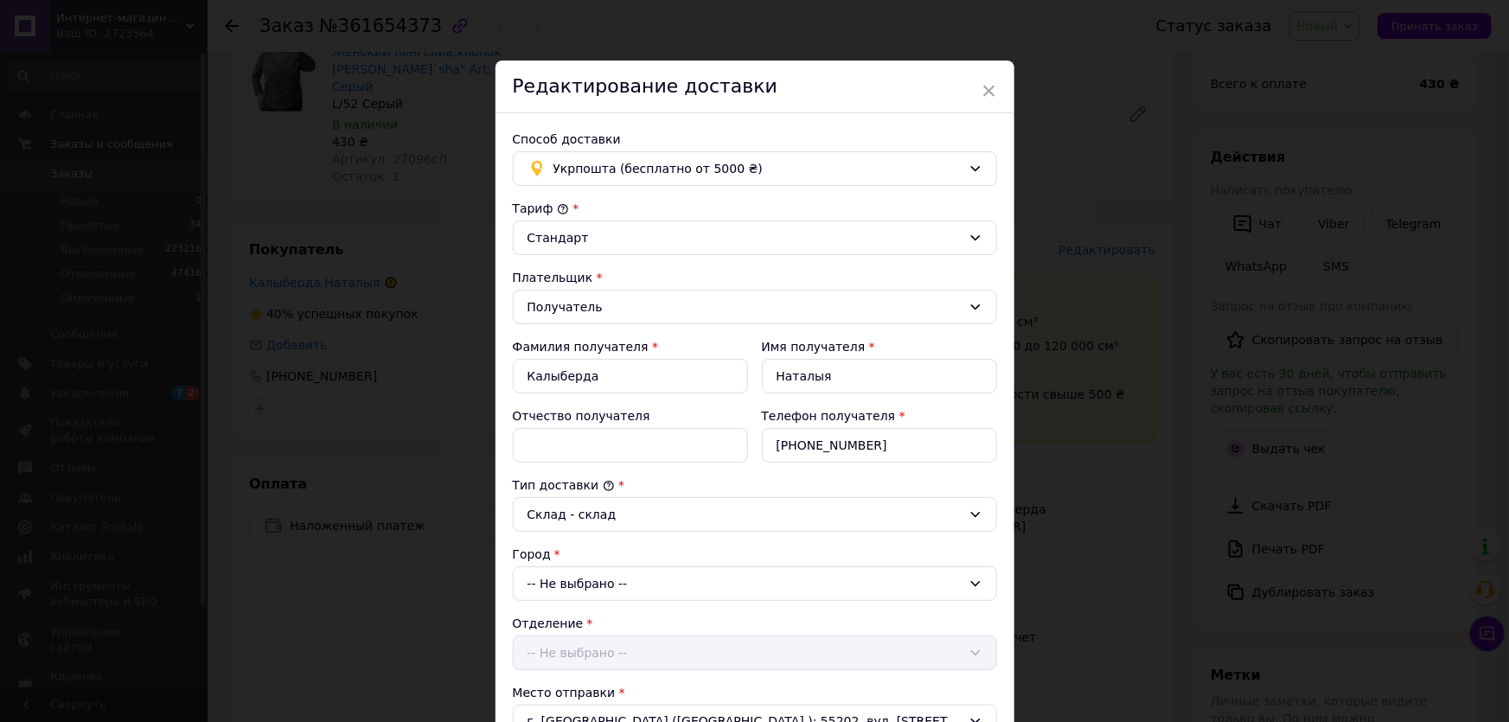
click at [559, 578] on div "-- Не выбрано --" at bounding box center [755, 583] width 484 height 35
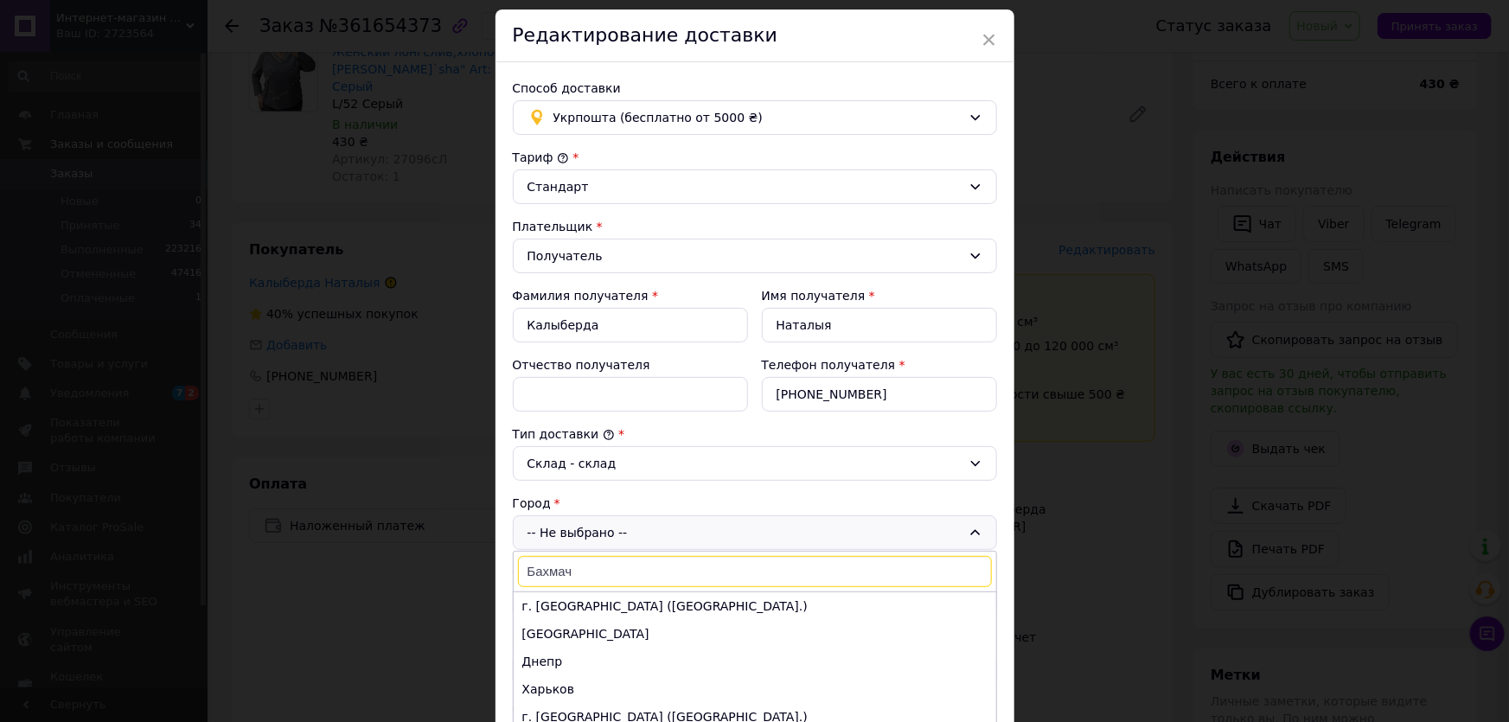
scroll to position [78, 0]
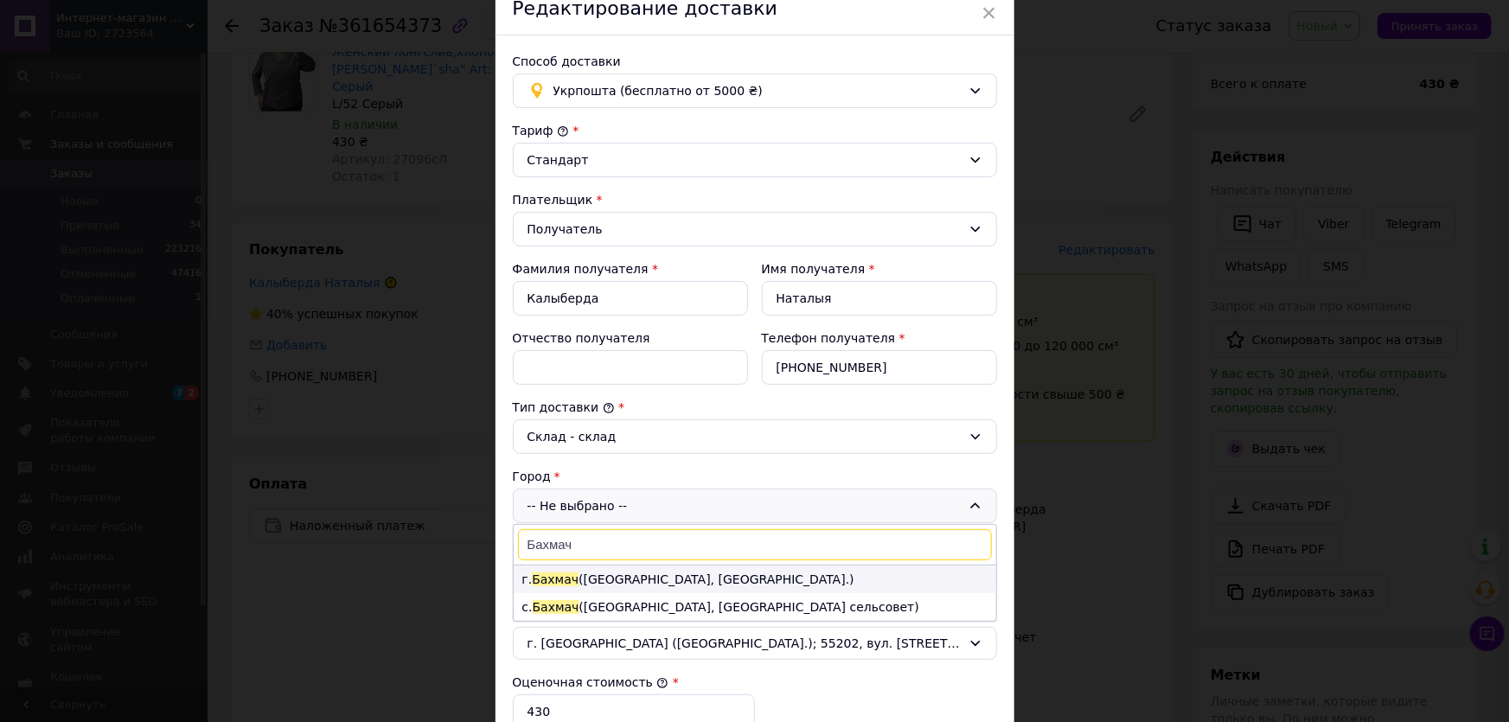
type input "Бахмач"
drag, startPoint x: 608, startPoint y: 586, endPoint x: 577, endPoint y: 575, distance: 32.3
click at [605, 584] on li "г. [GEOGRAPHIC_DATA] ([GEOGRAPHIC_DATA], [GEOGRAPHIC_DATA].)" at bounding box center [755, 579] width 482 height 28
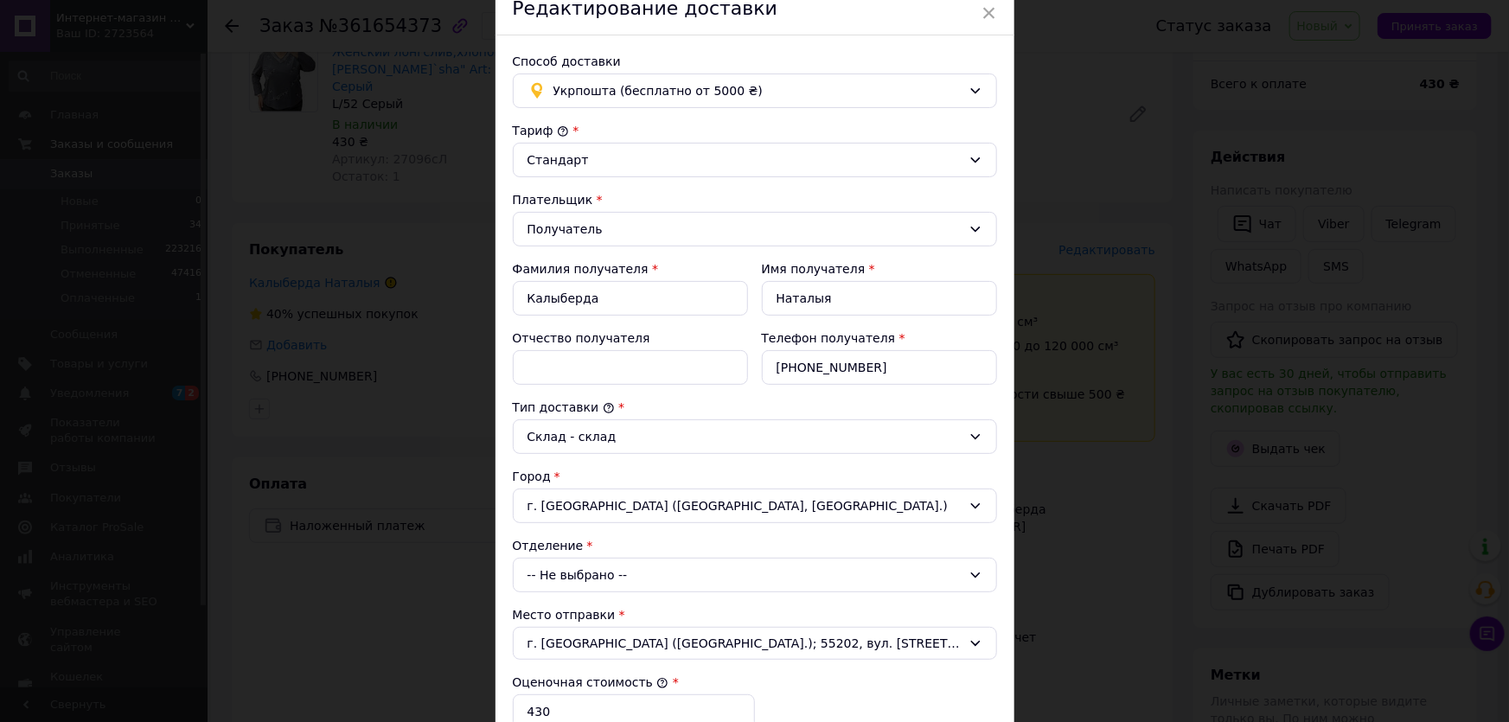
click at [571, 573] on div "-- Не выбрано --" at bounding box center [755, 575] width 484 height 35
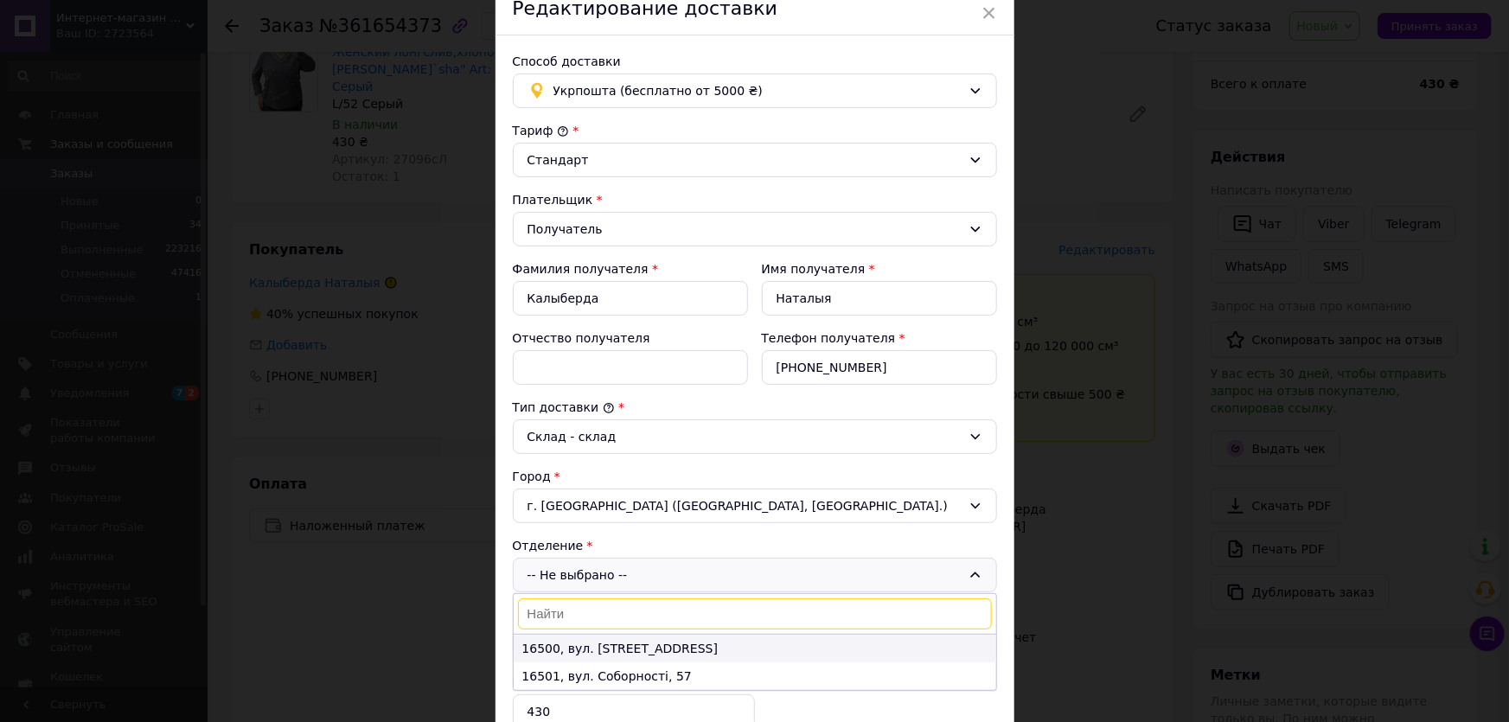
click at [571, 647] on li "16500, вул. [STREET_ADDRESS]" at bounding box center [755, 649] width 482 height 28
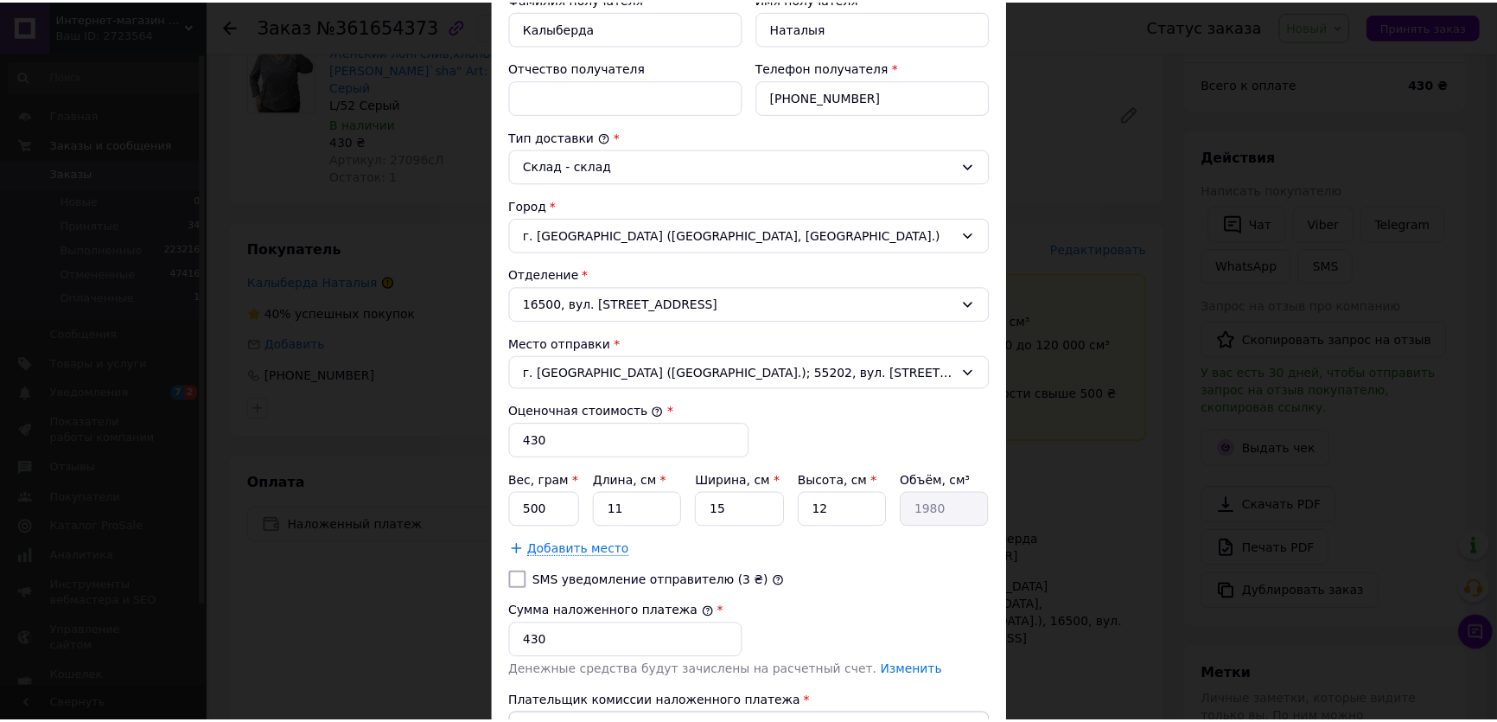
scroll to position [518, 0]
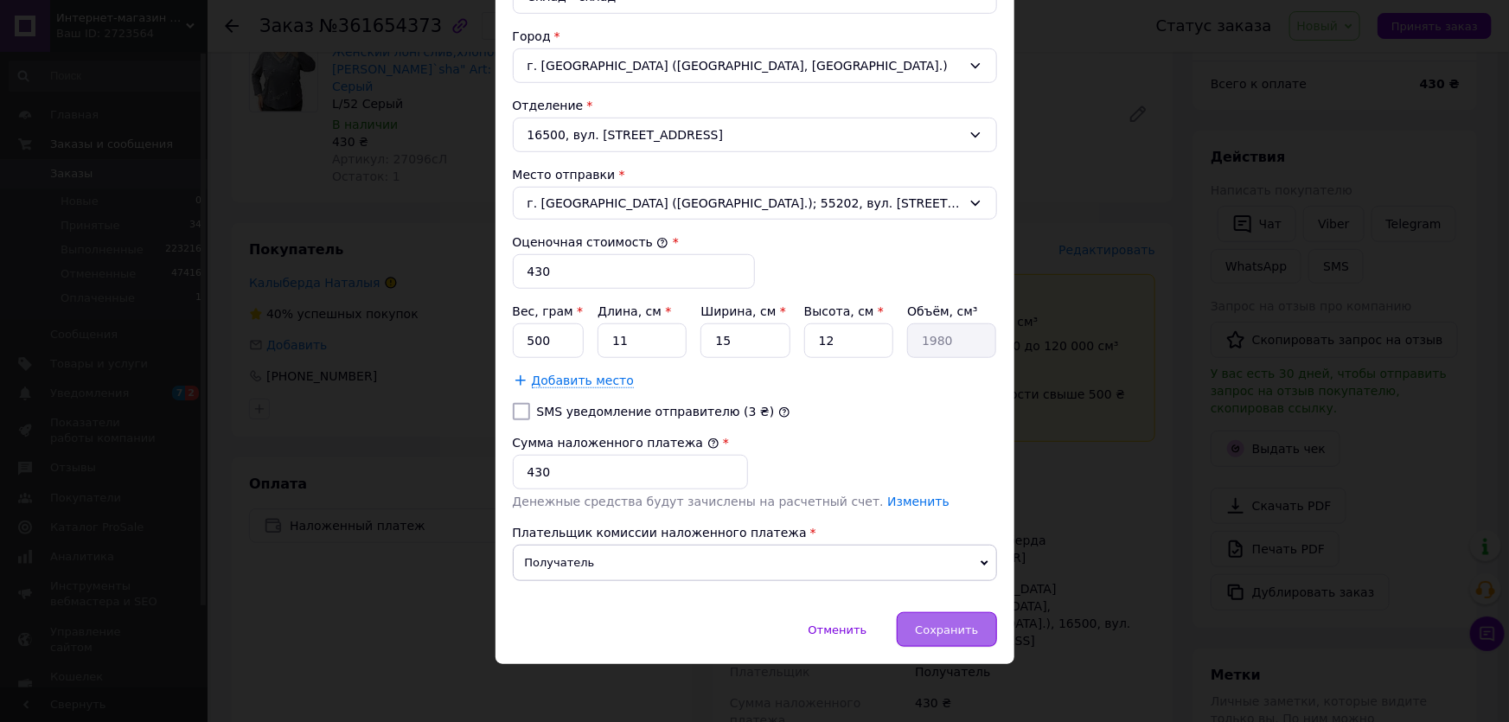
click at [941, 621] on div "Сохранить" at bounding box center [945, 629] width 99 height 35
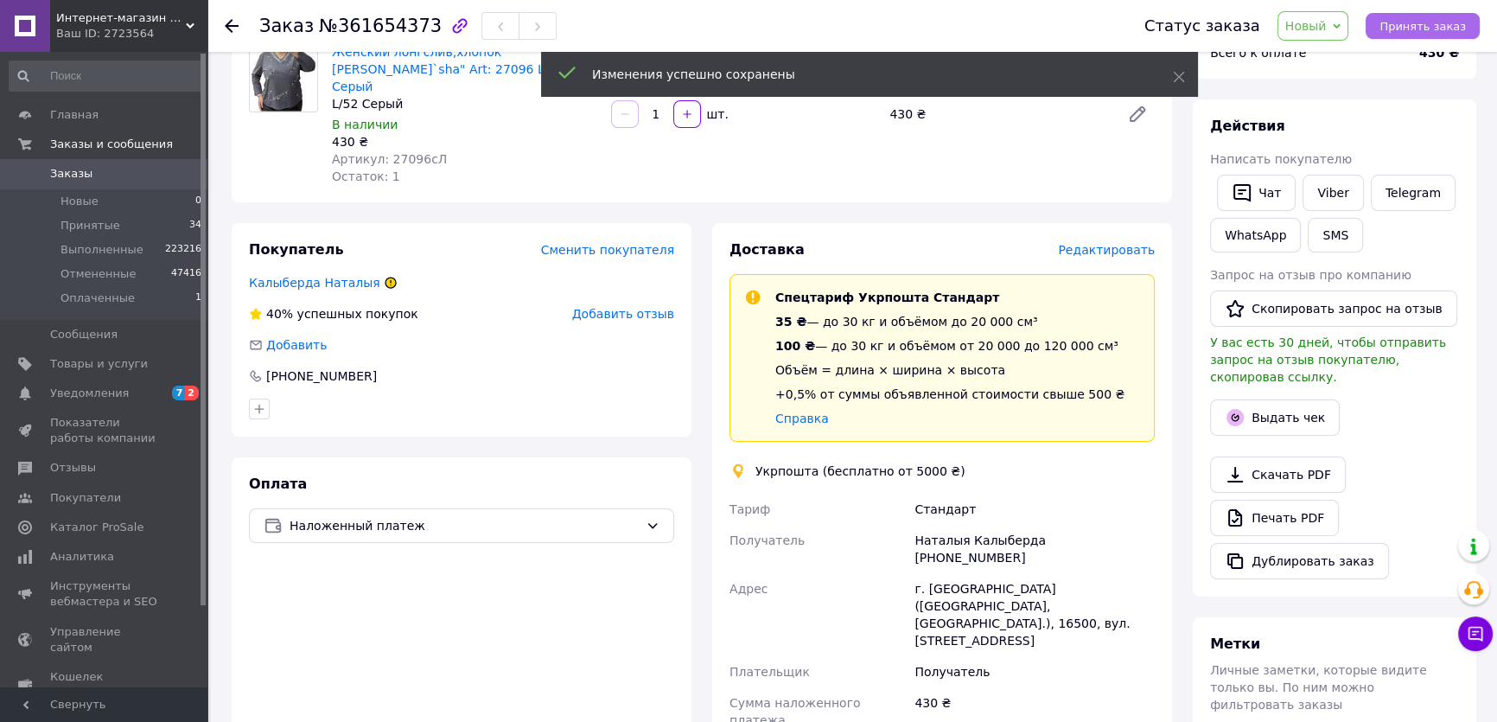
click at [1402, 25] on span "Принять заказ" at bounding box center [1423, 26] width 86 height 13
click at [1319, 239] on button "SMS" at bounding box center [1335, 235] width 55 height 35
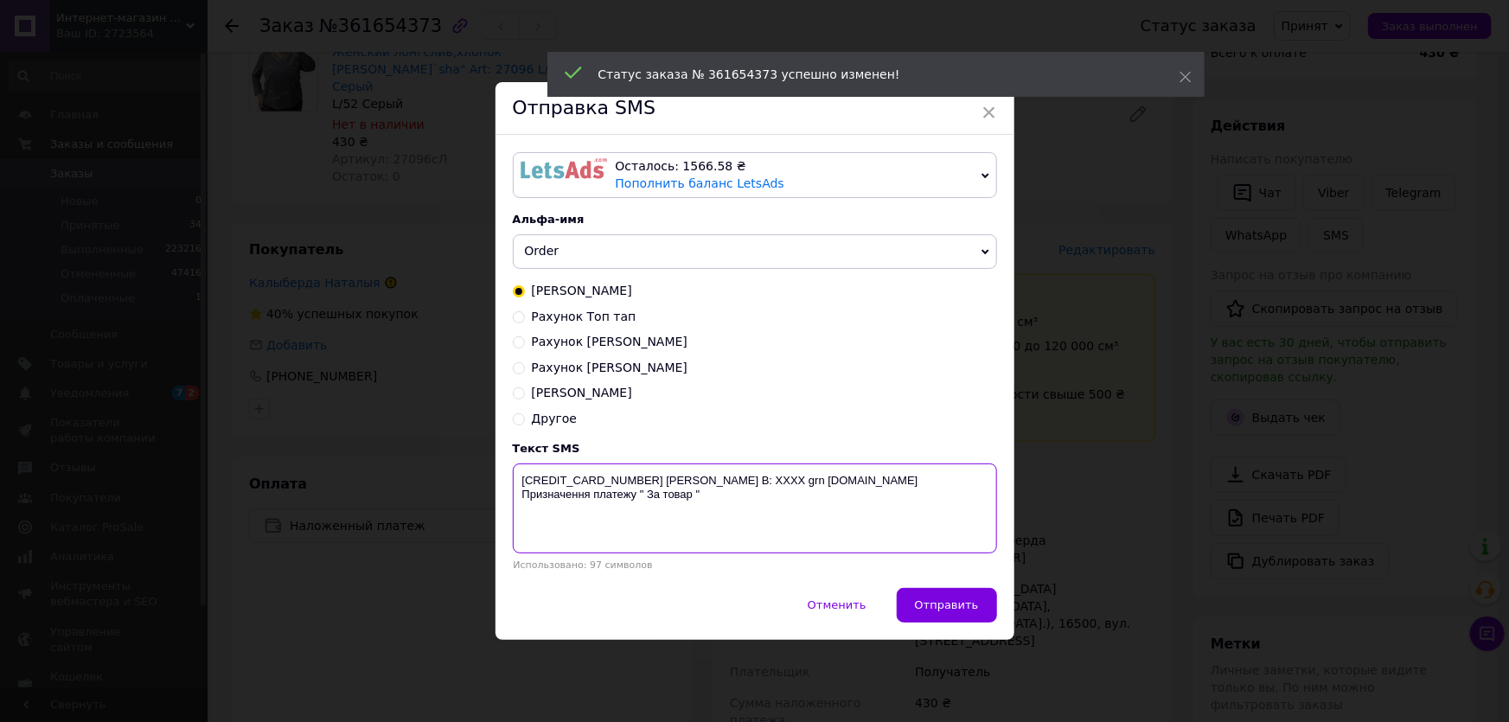
drag, startPoint x: 628, startPoint y: 523, endPoint x: 708, endPoint y: 539, distance: 81.0
click at [708, 539] on textarea "[CREDIT_CARD_NUMBER] [PERSON_NAME] В: ХХХХ grn [DOMAIN_NAME] Призначення платеж…" at bounding box center [755, 508] width 484 height 90
click at [1305, 524] on div "× Отправка SMS Осталось: 1566.58 ₴ Пополнить баланс LetsAds Подключить SMSClub …" at bounding box center [754, 361] width 1509 height 722
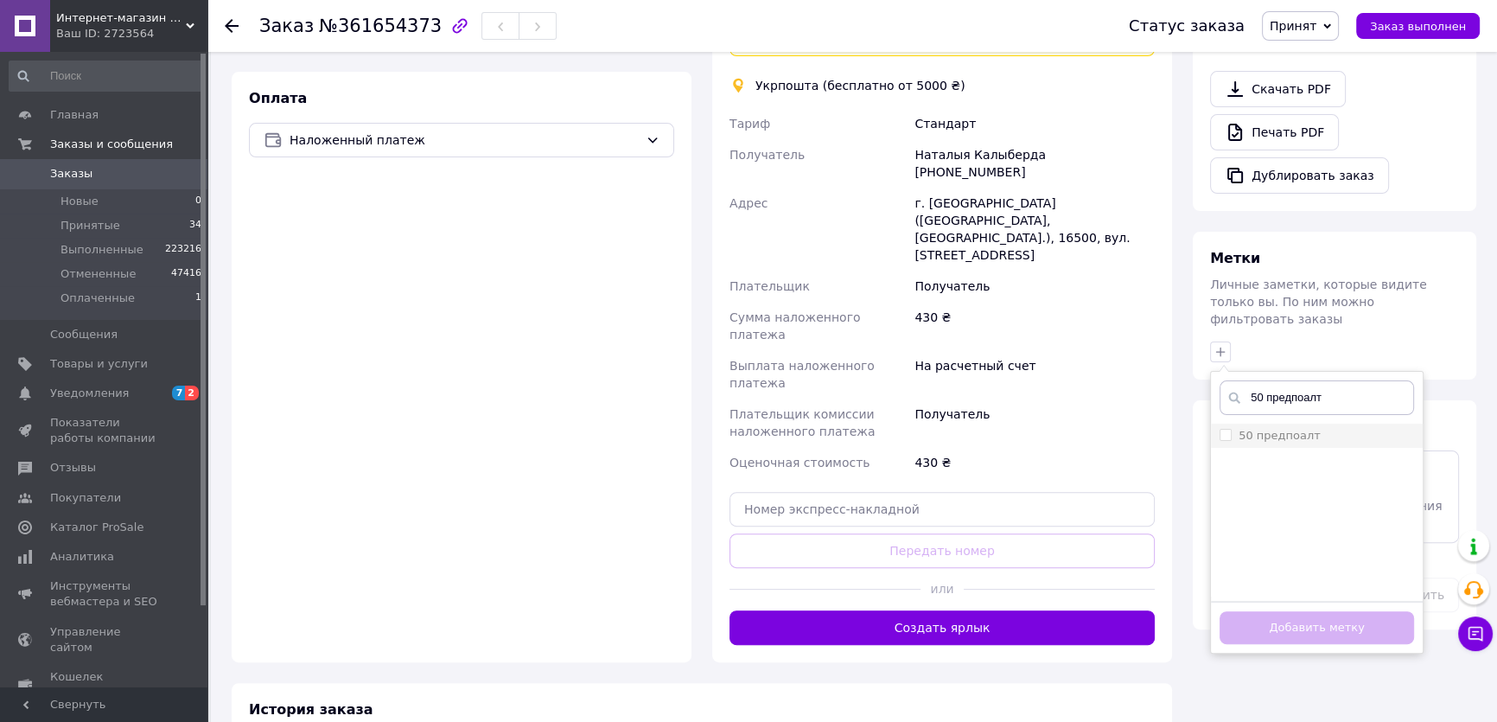
type input "50 предпоалт"
click at [1229, 429] on input "50 предпоалт" at bounding box center [1225, 434] width 11 height 11
checkbox input "true"
click at [1257, 611] on button "Добавить метку" at bounding box center [1317, 628] width 195 height 34
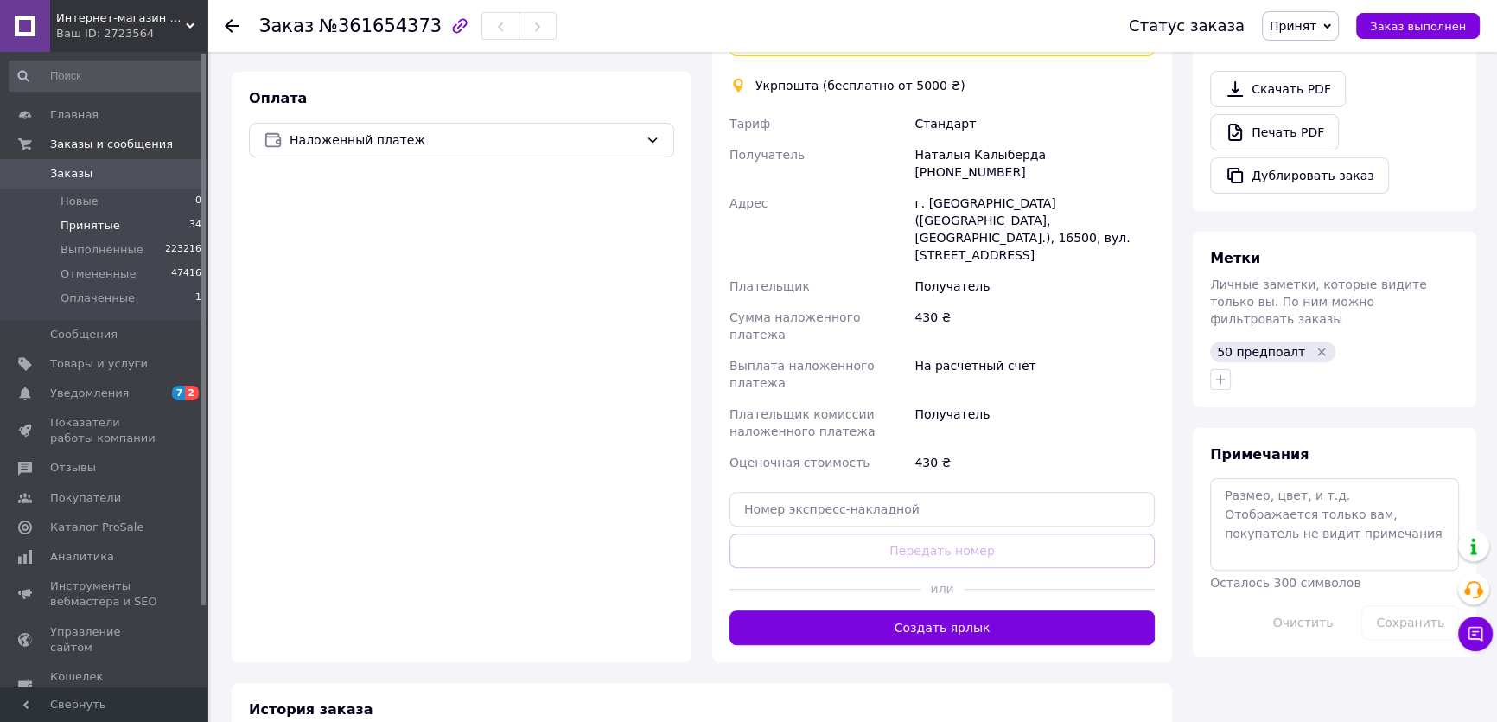
click at [98, 225] on span "Принятые" at bounding box center [91, 226] width 60 height 16
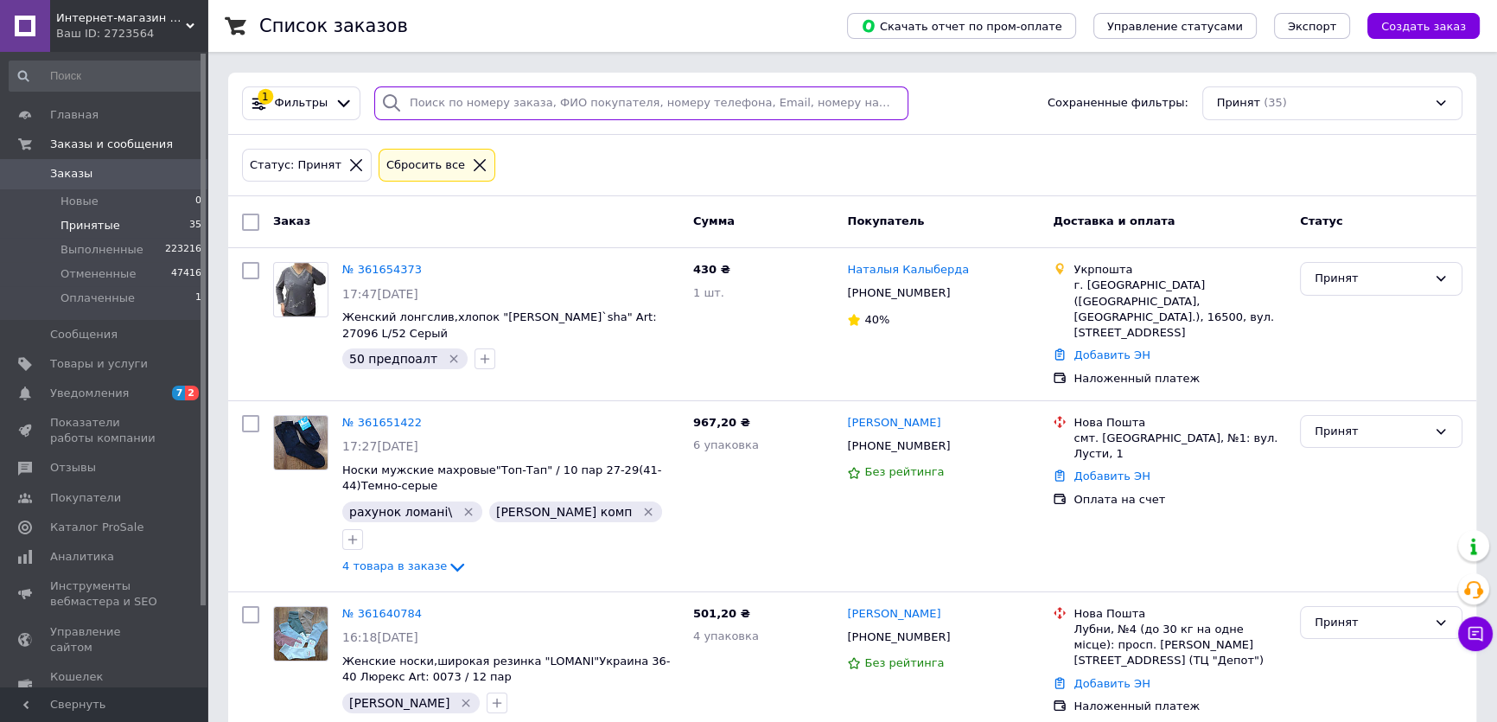
click at [422, 103] on input "search" at bounding box center [641, 103] width 535 height 34
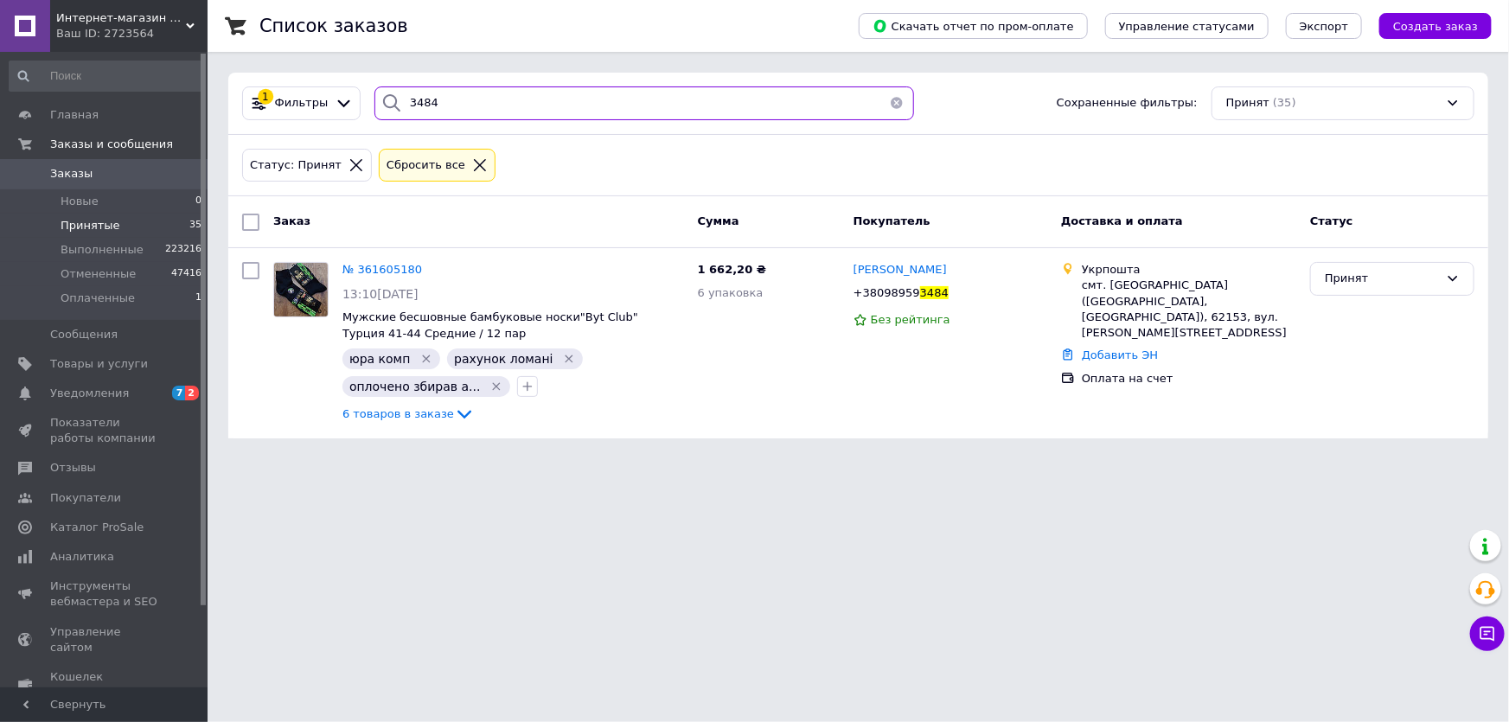
type input "3484"
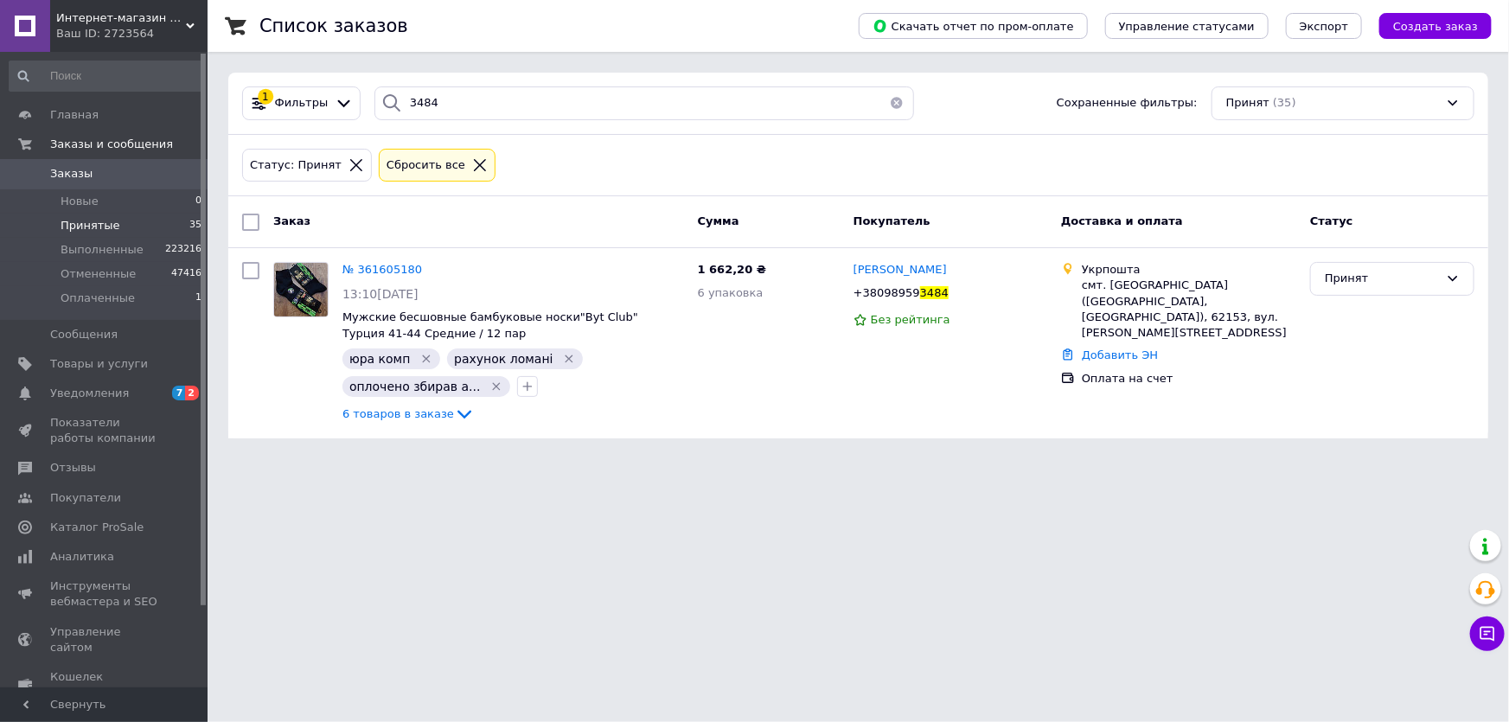
click at [103, 223] on span "Принятые" at bounding box center [91, 226] width 60 height 16
click at [336, 198] on div "Заказ Сумма Покупатель Доставка и оплата Статус" at bounding box center [858, 222] width 1260 height 52
click at [411, 137] on div "Статус: Принят Сбросить все" at bounding box center [858, 166] width 1260 height 62
click at [416, 165] on div "Сбросить все" at bounding box center [426, 165] width 86 height 18
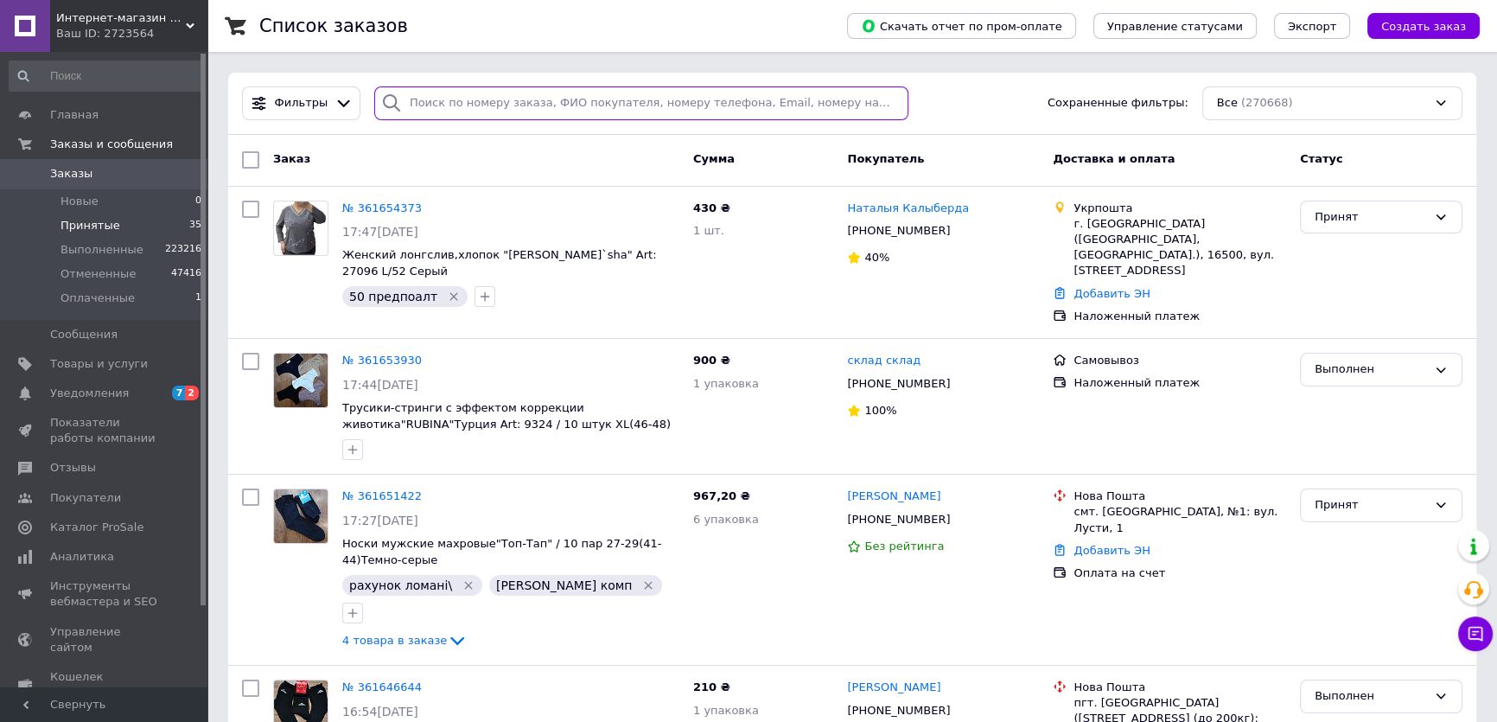
paste input "[PHONE_NUMBER]"
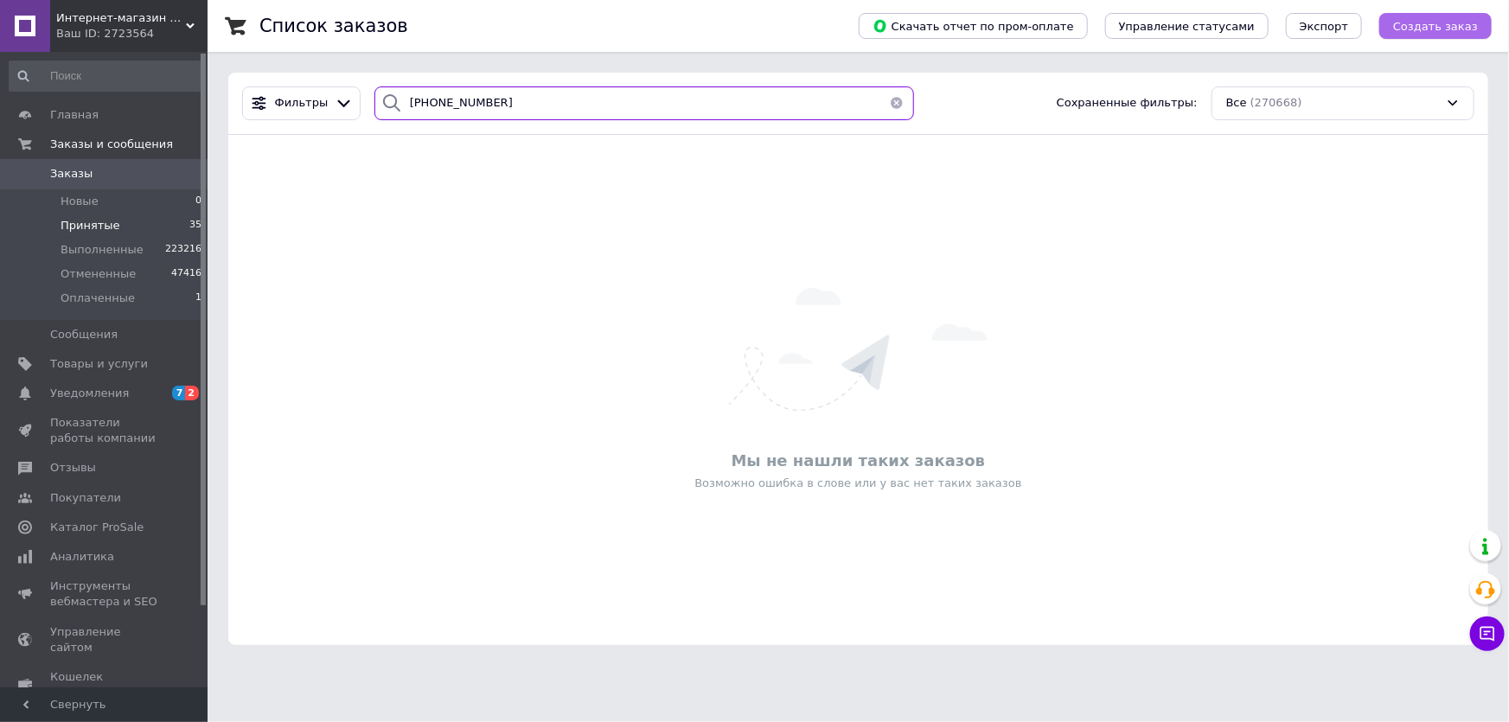
type input "[PHONE_NUMBER]"
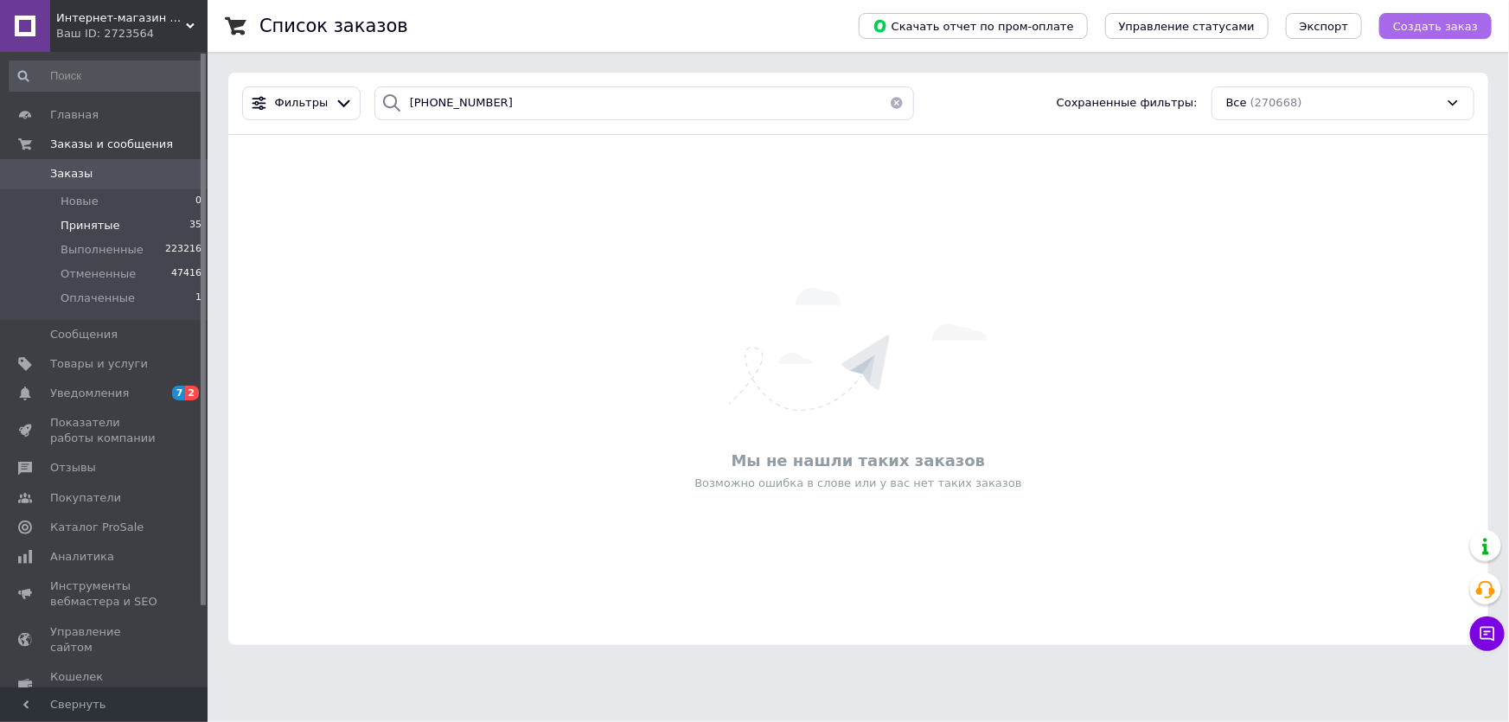
click at [1425, 23] on span "Создать заказ" at bounding box center [1435, 26] width 85 height 13
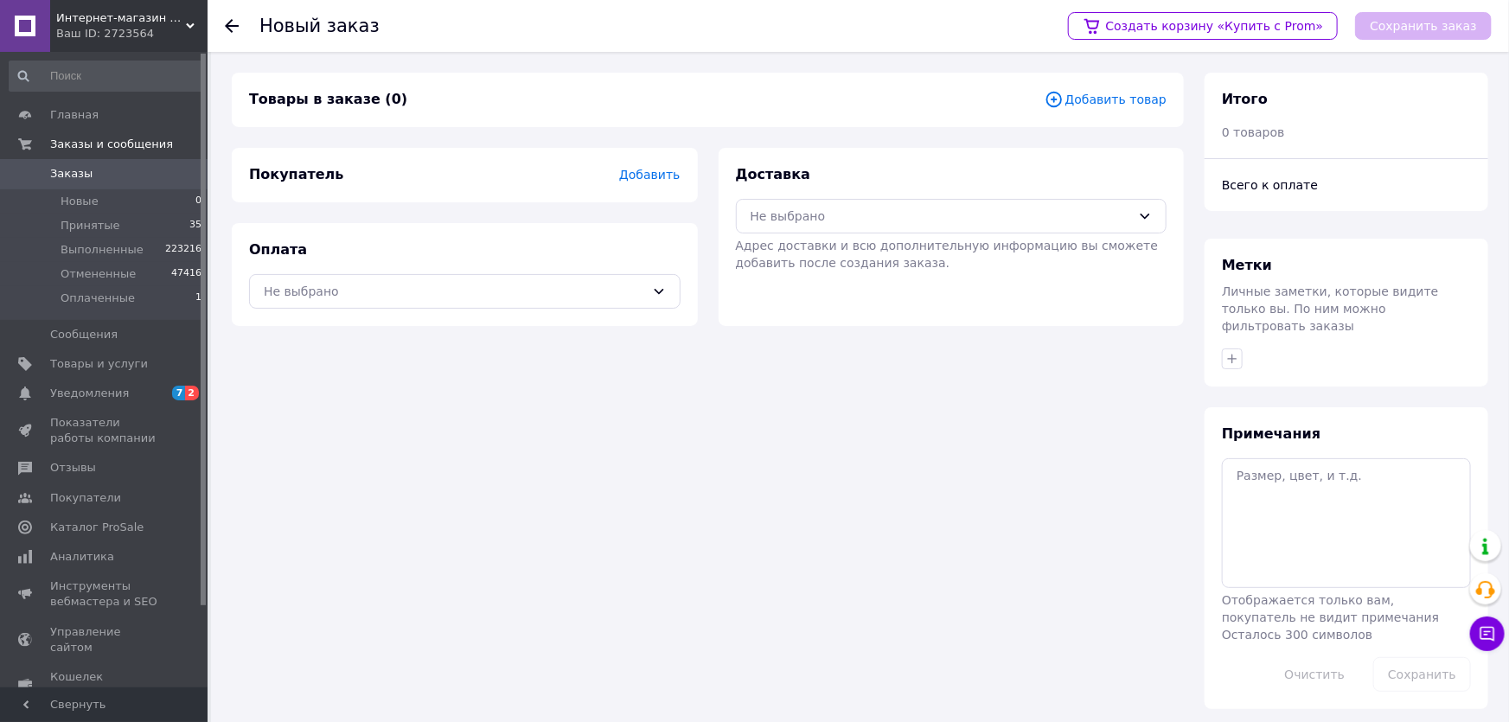
drag, startPoint x: 650, startPoint y: 164, endPoint x: 635, endPoint y: 230, distance: 67.5
click at [651, 165] on div "Покупатель Добавить" at bounding box center [464, 175] width 431 height 20
click at [642, 173] on span "Добавить" at bounding box center [649, 175] width 61 height 14
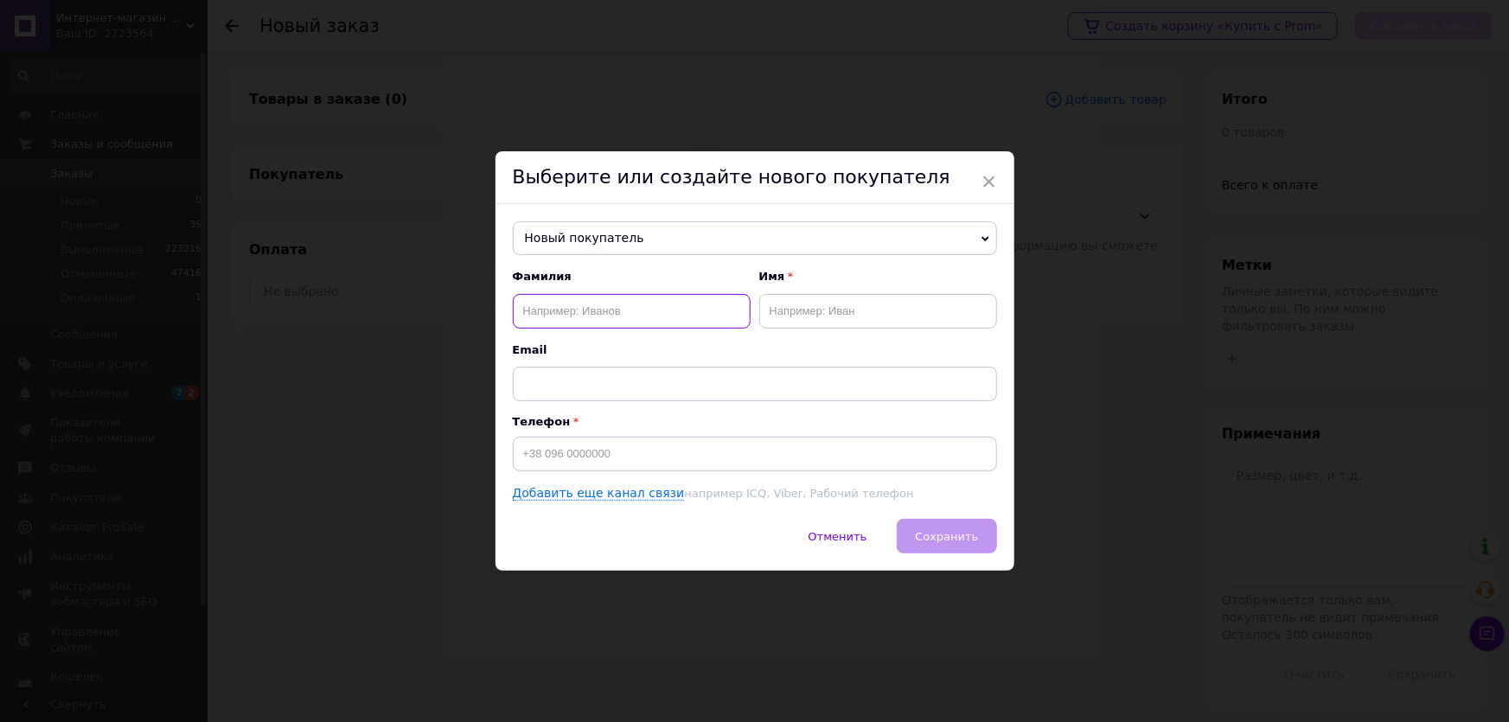
click at [624, 308] on input "text" at bounding box center [632, 311] width 238 height 35
type input "[PERSON_NAME]"
click at [826, 311] on input "text" at bounding box center [878, 311] width 238 height 35
type input "[PERSON_NAME]"
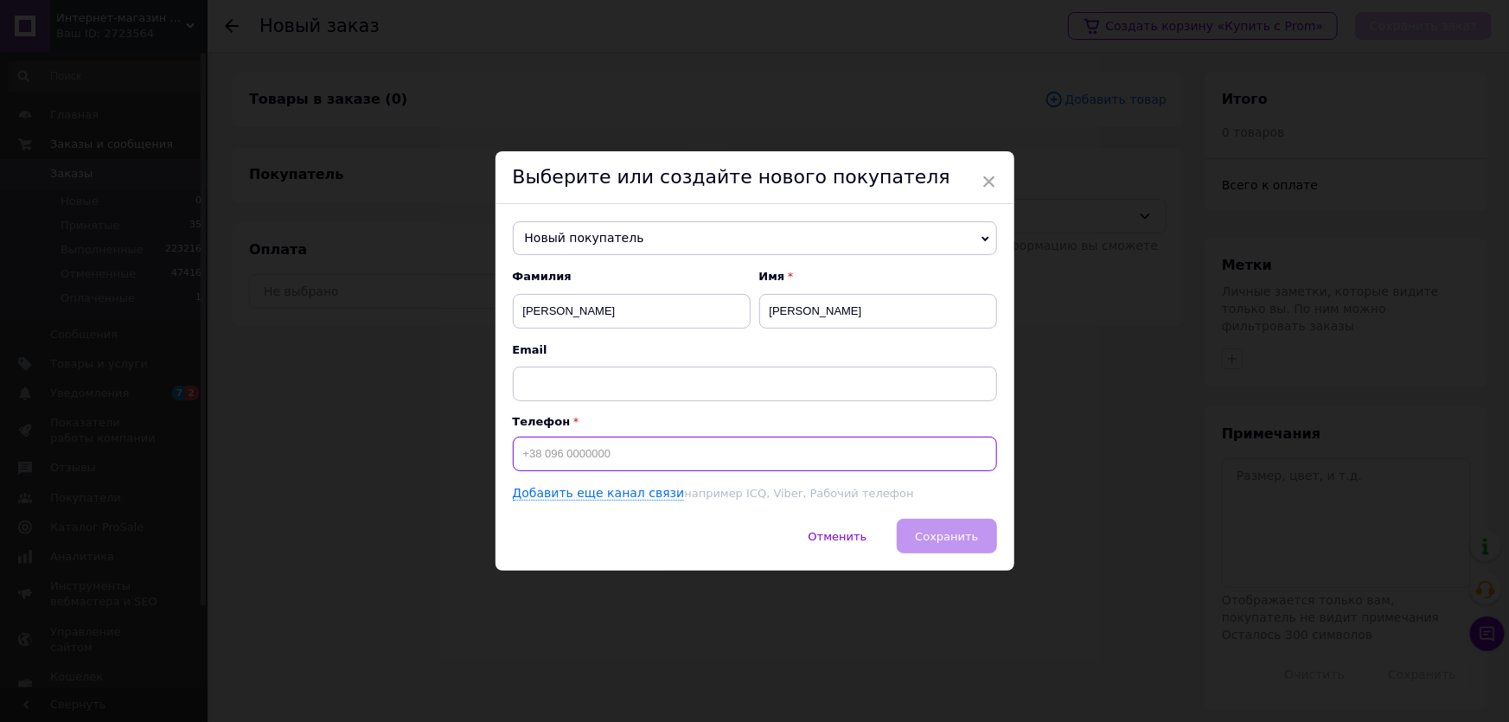
click at [603, 440] on input at bounding box center [755, 454] width 484 height 35
paste input "[PHONE_NUMBER]"
type input "[PHONE_NUMBER]"
click at [960, 552] on button "Сохранить" at bounding box center [945, 536] width 99 height 35
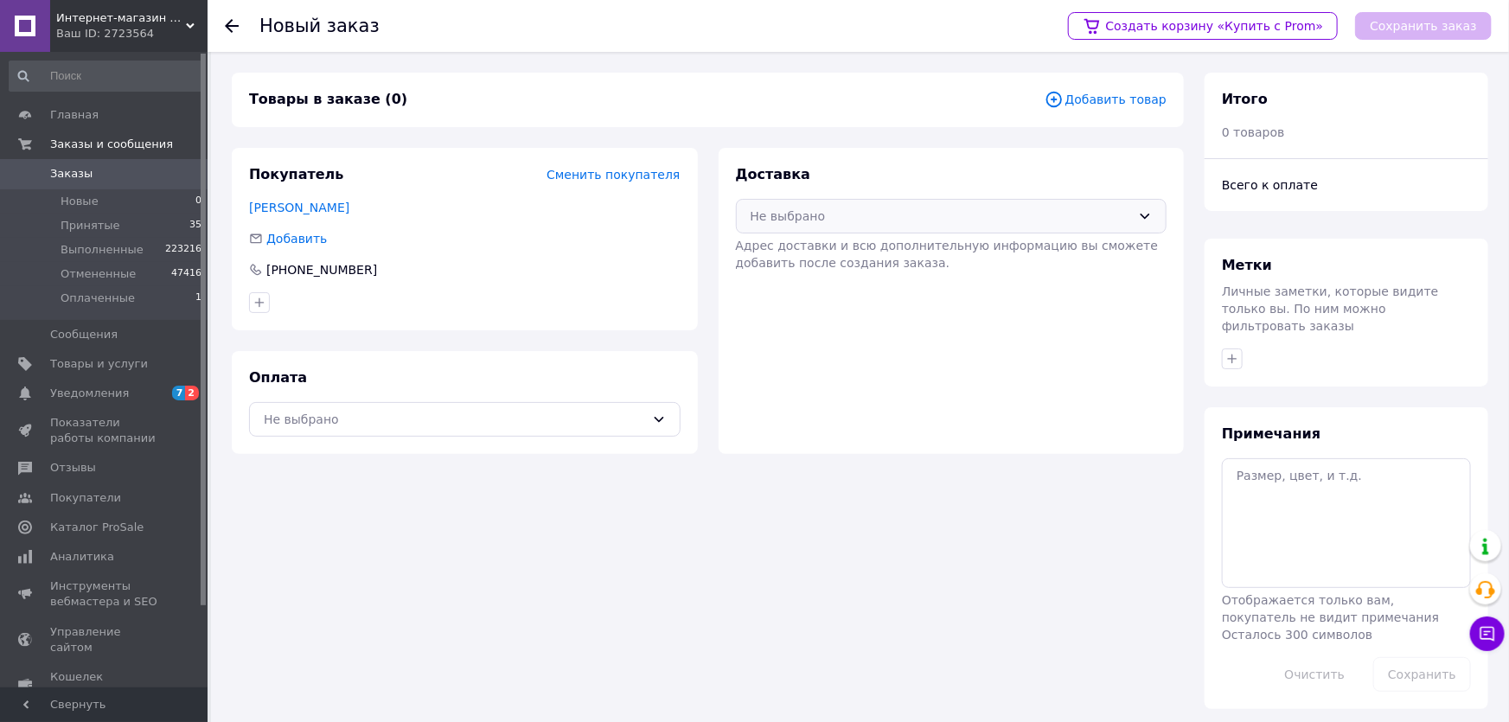
click at [779, 225] on div "Не выбрано" at bounding box center [951, 216] width 431 height 35
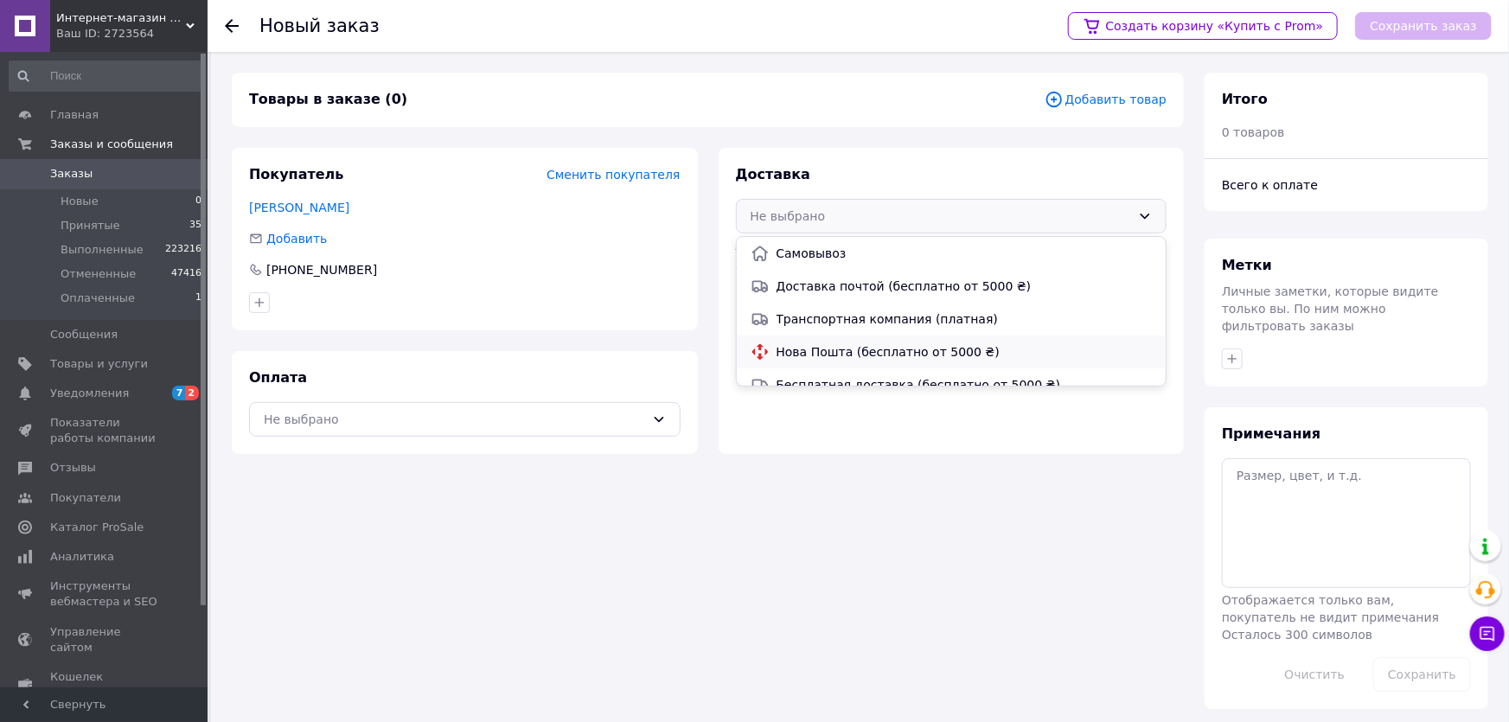
click at [799, 346] on span "Нова Пошта (бесплатно от 5000 ₴)" at bounding box center [964, 351] width 376 height 17
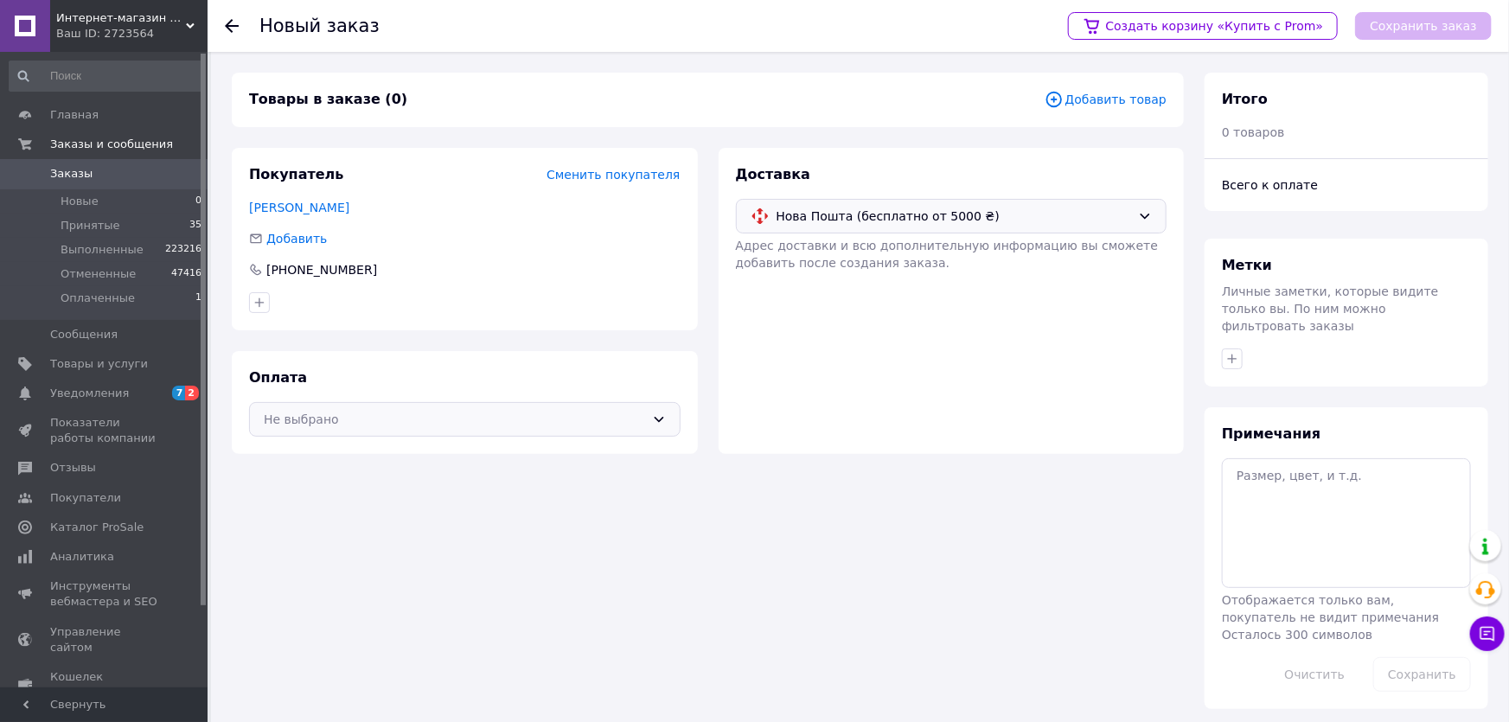
click at [314, 419] on div "Не выбрано" at bounding box center [454, 419] width 381 height 19
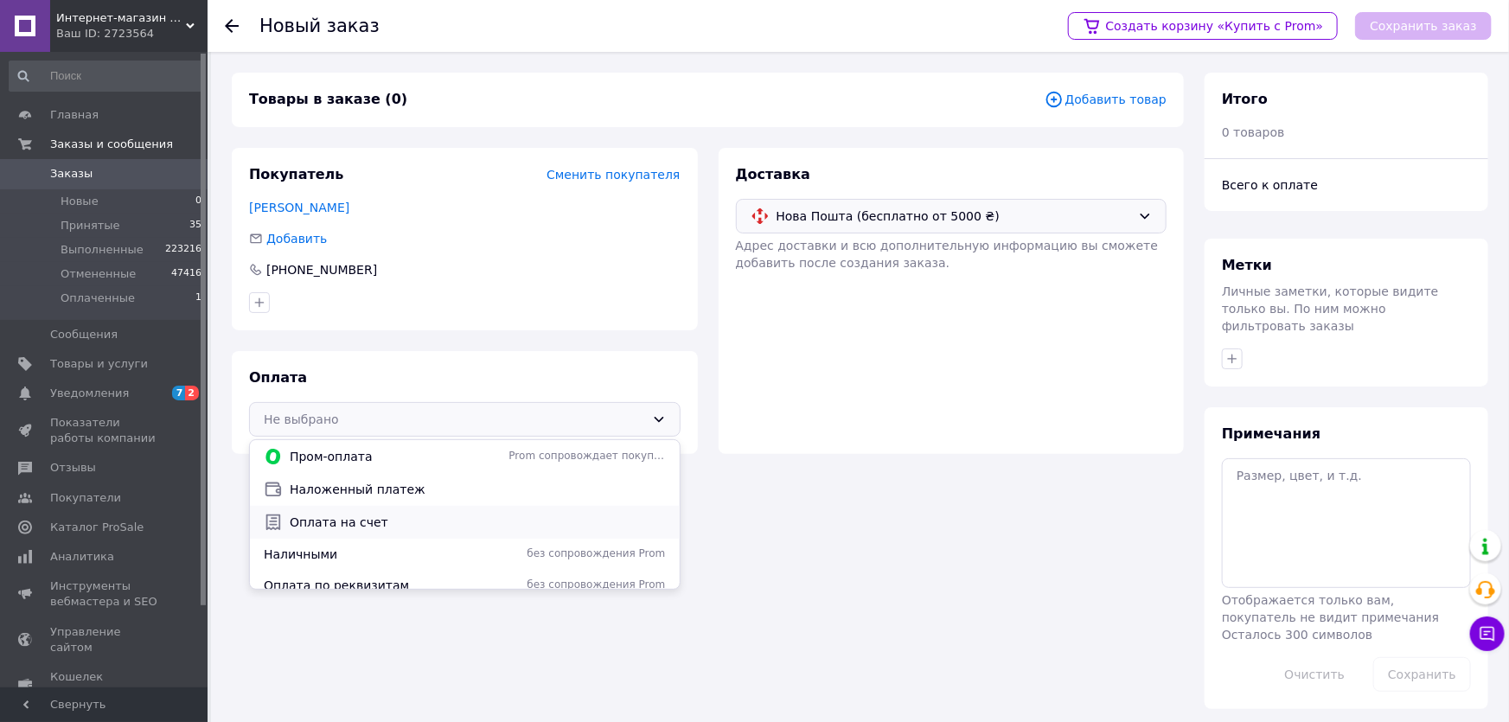
click at [320, 506] on div "Оплата на счет" at bounding box center [465, 522] width 430 height 33
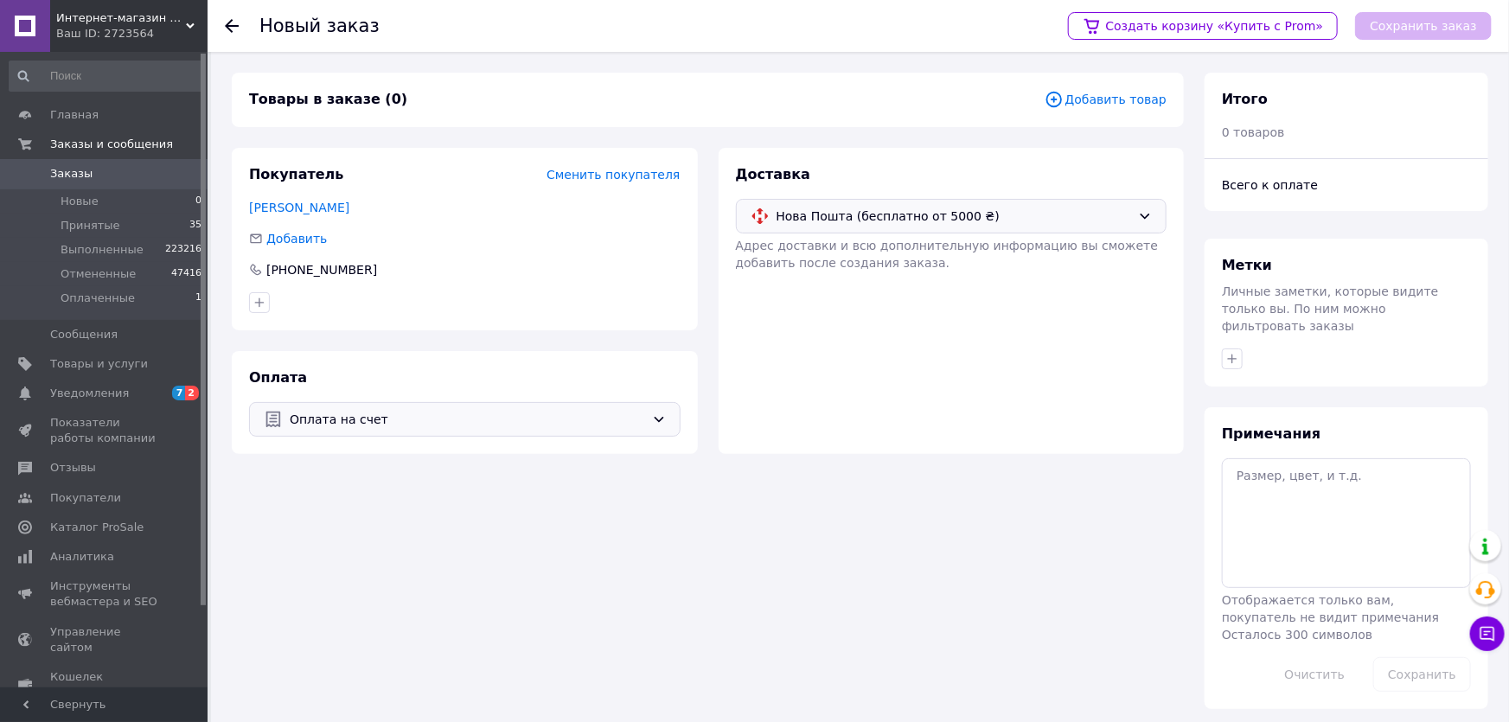
click at [314, 304] on div at bounding box center [465, 303] width 438 height 28
click at [1124, 102] on span "Добавить товар" at bounding box center [1105, 99] width 122 height 19
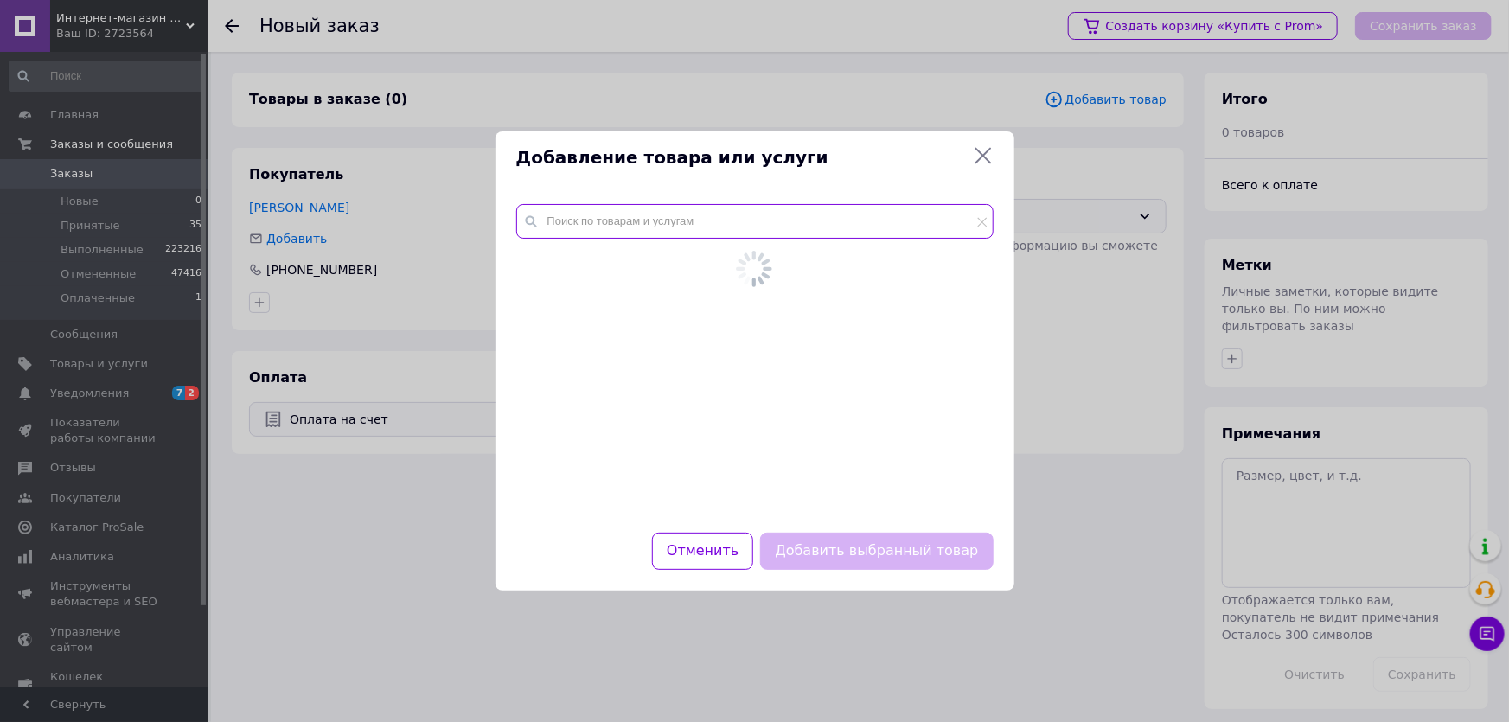
click at [673, 228] on input "text" at bounding box center [754, 221] width 477 height 35
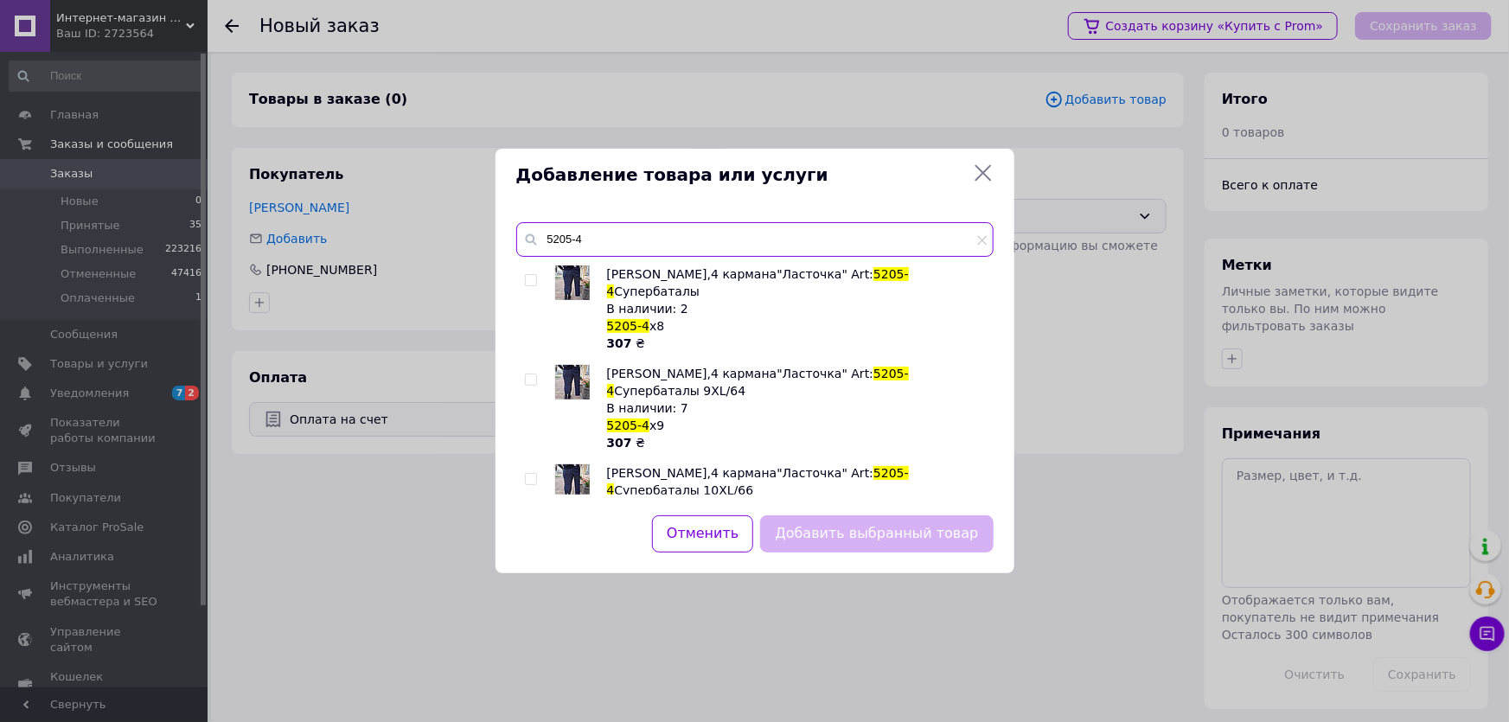
type input "5205-4"
click at [529, 284] on input "checkbox" at bounding box center [530, 280] width 11 height 11
checkbox input "true"
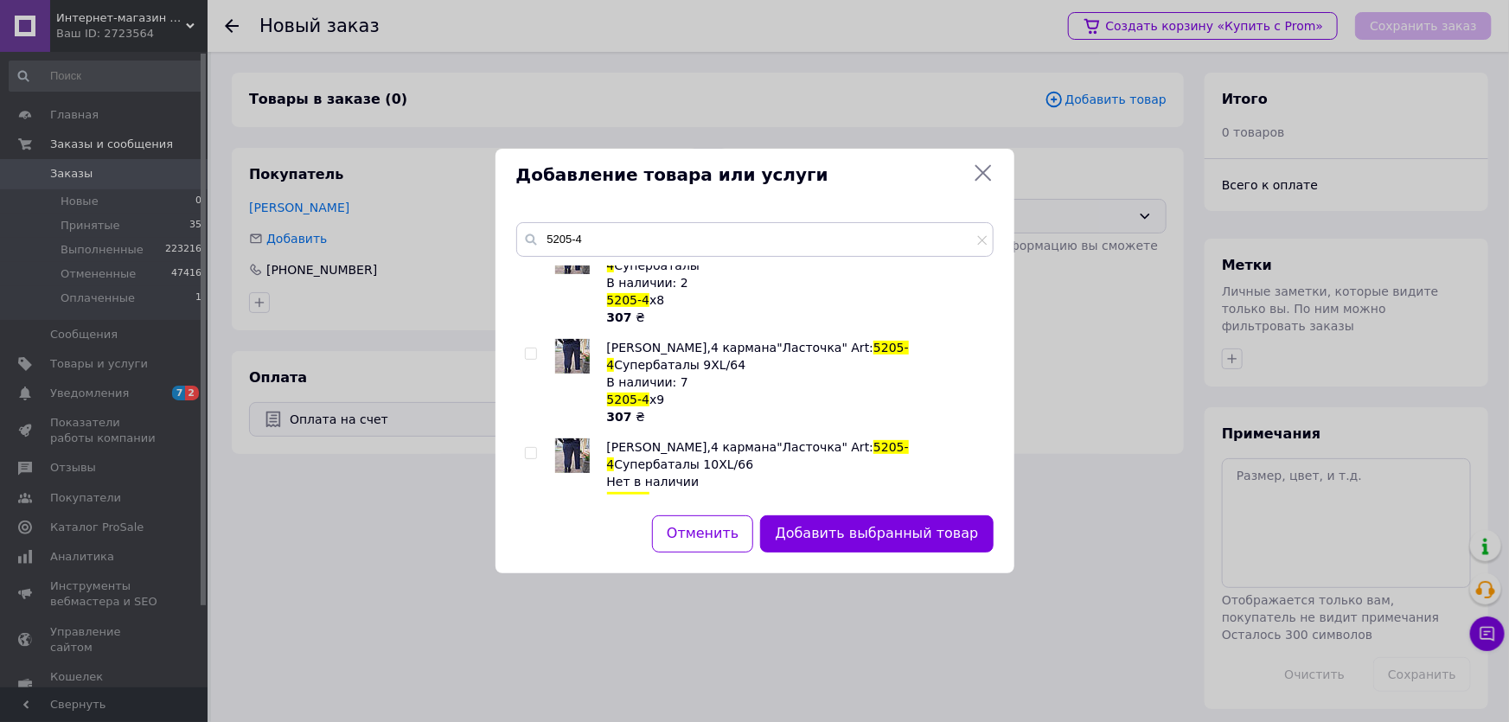
scroll to position [38, 0]
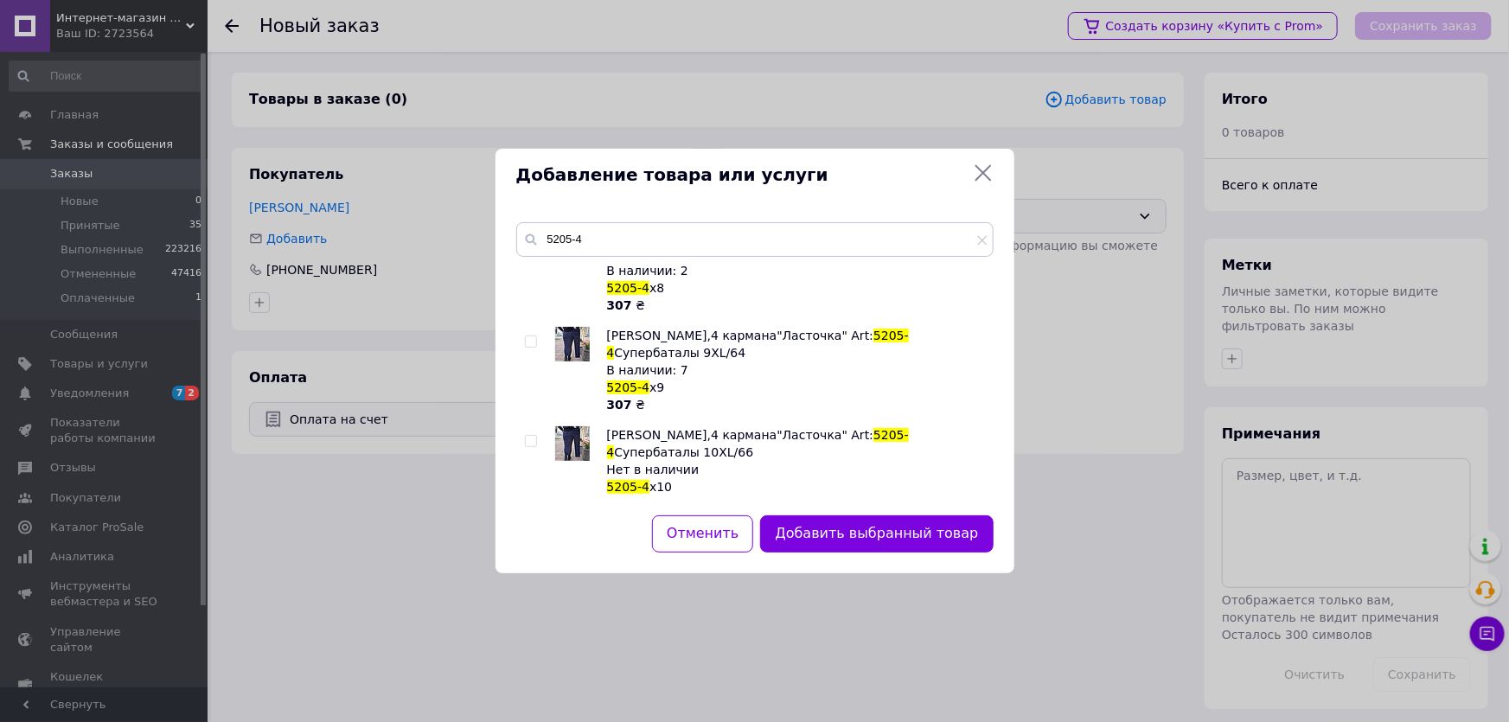
drag, startPoint x: 877, startPoint y: 545, endPoint x: 885, endPoint y: 535, distance: 12.9
click at [879, 545] on button "Добавить выбранный товар" at bounding box center [876, 533] width 233 height 37
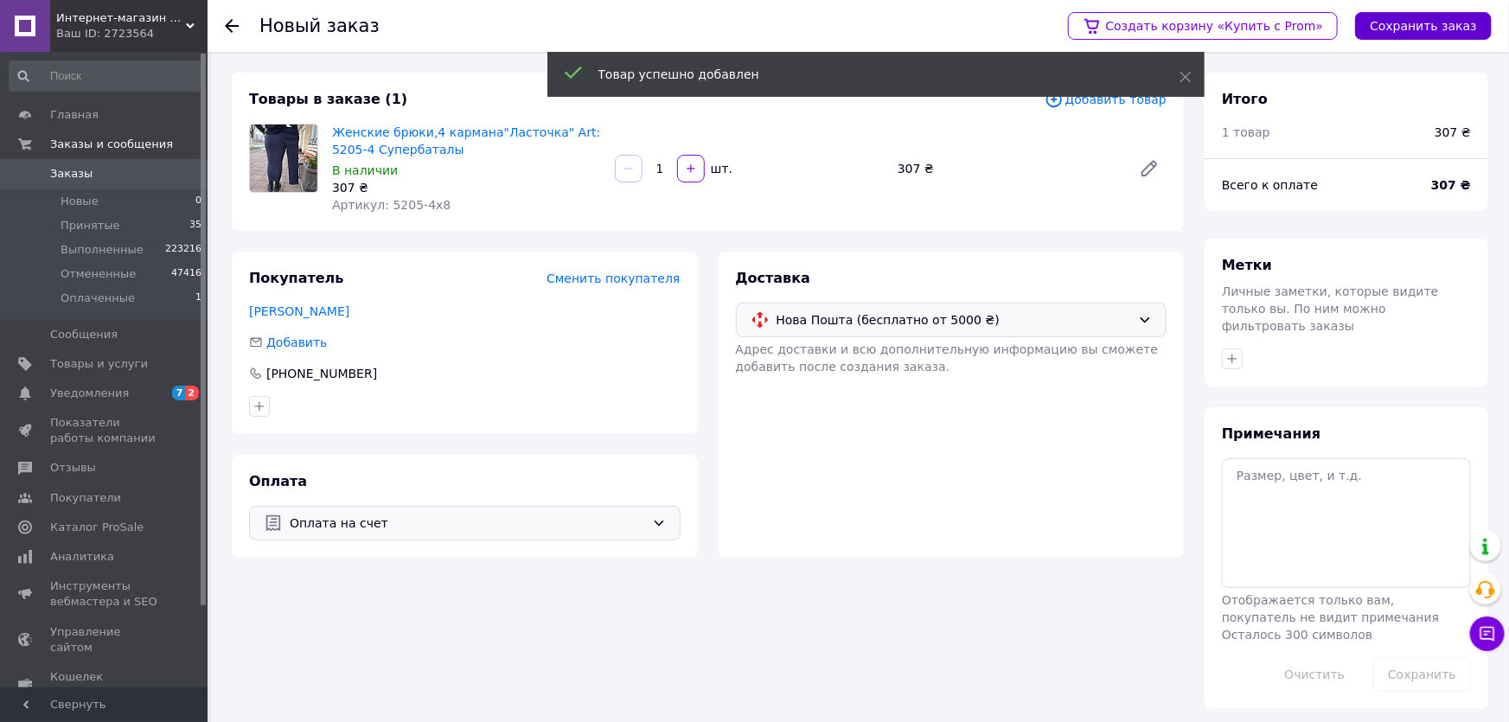
click at [1400, 27] on button "Сохранить заказ" at bounding box center [1423, 26] width 137 height 28
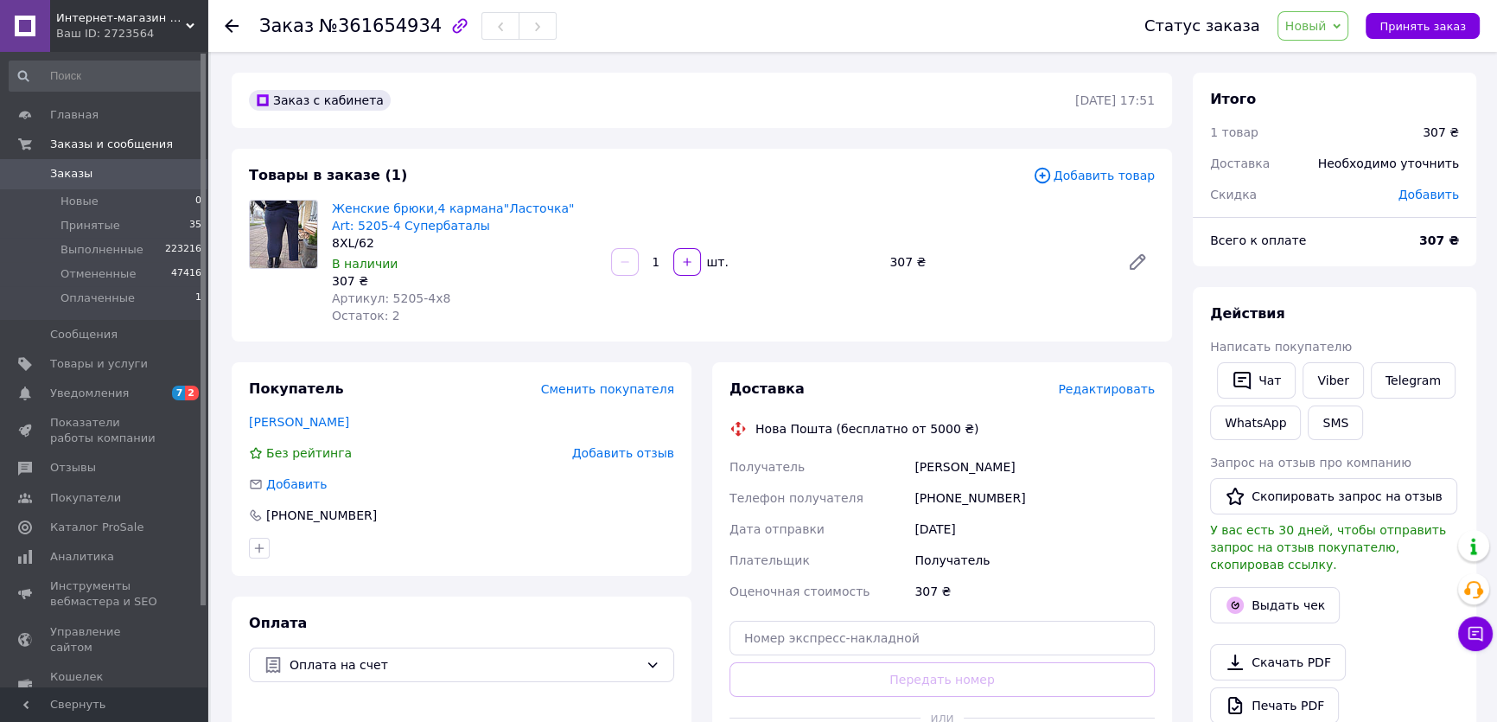
click at [1076, 388] on span "Редактировать" at bounding box center [1106, 389] width 97 height 14
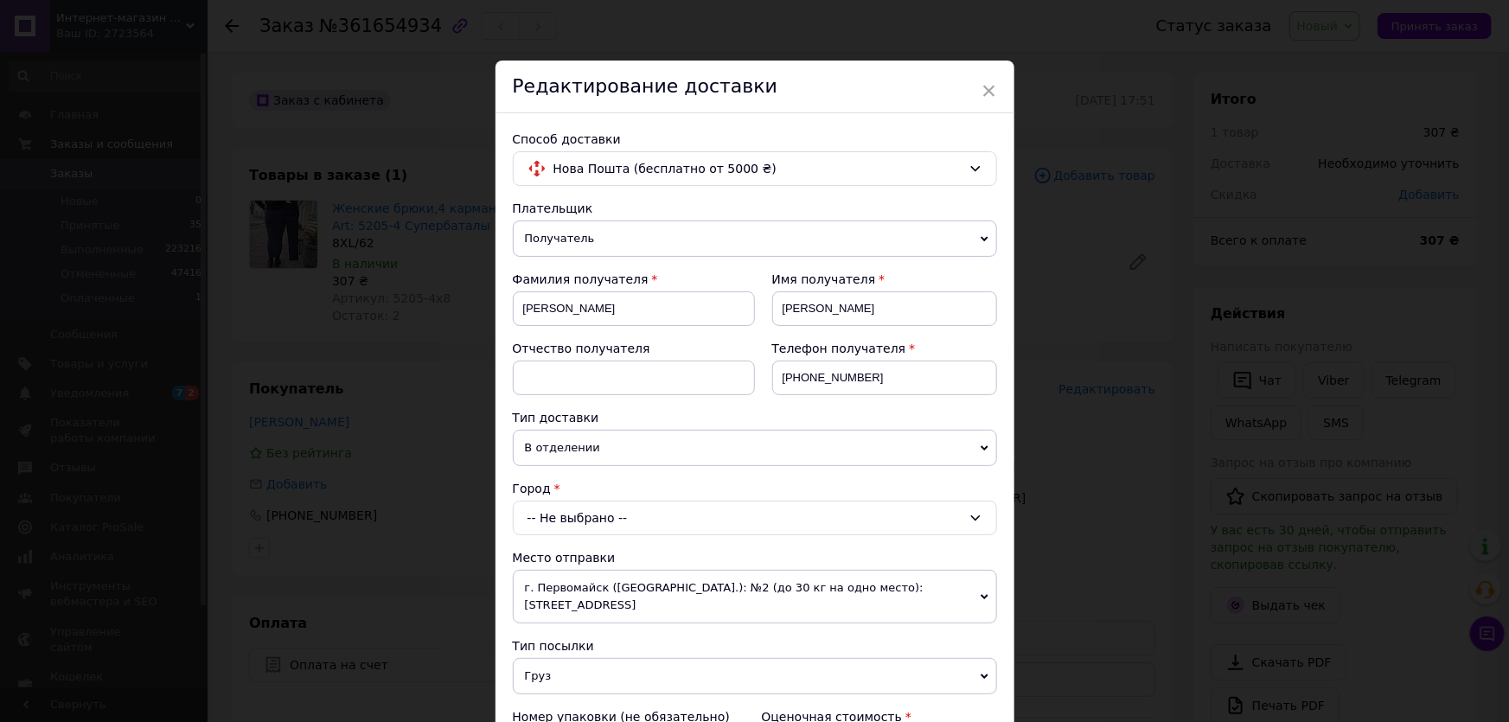
drag, startPoint x: 534, startPoint y: 516, endPoint x: 552, endPoint y: 531, distance: 22.7
click at [534, 517] on div "-- Не выбрано --" at bounding box center [755, 518] width 484 height 35
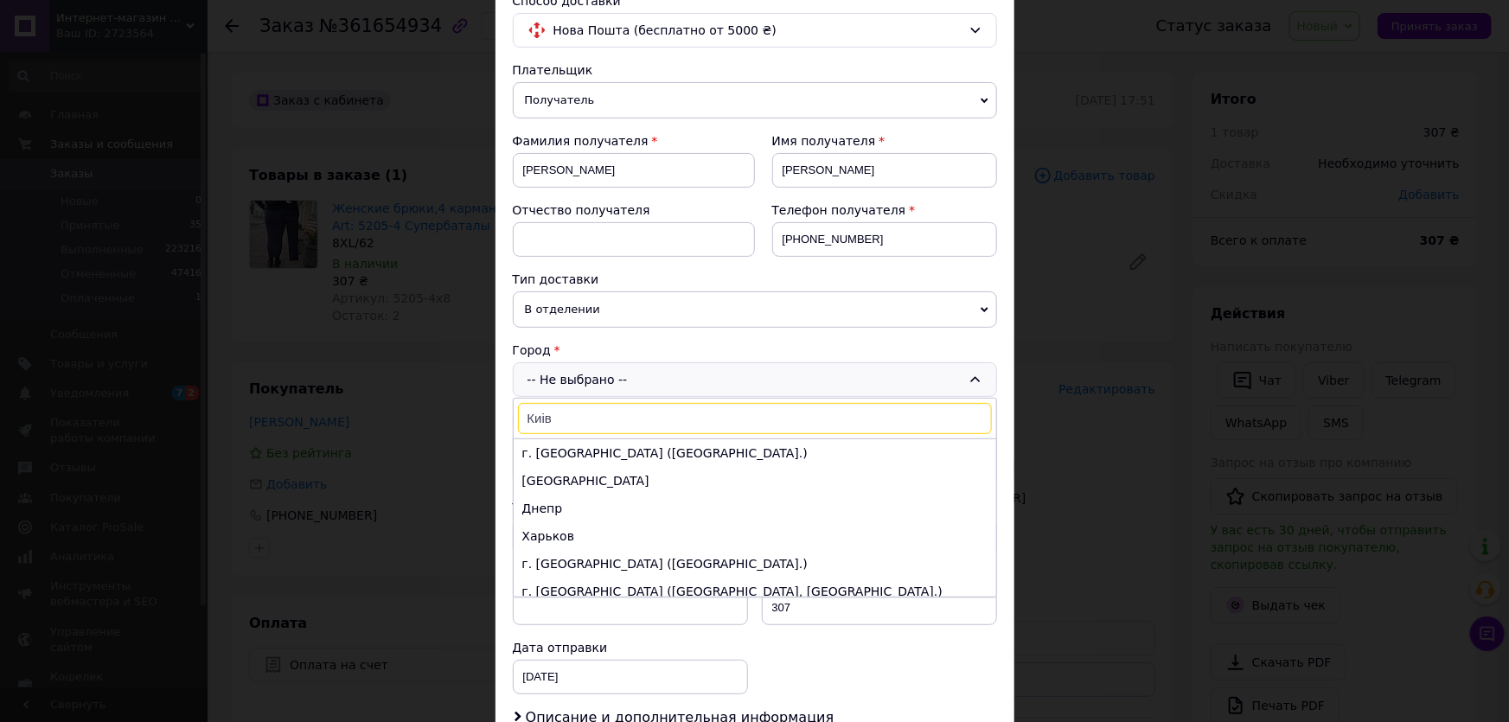
scroll to position [156, 0]
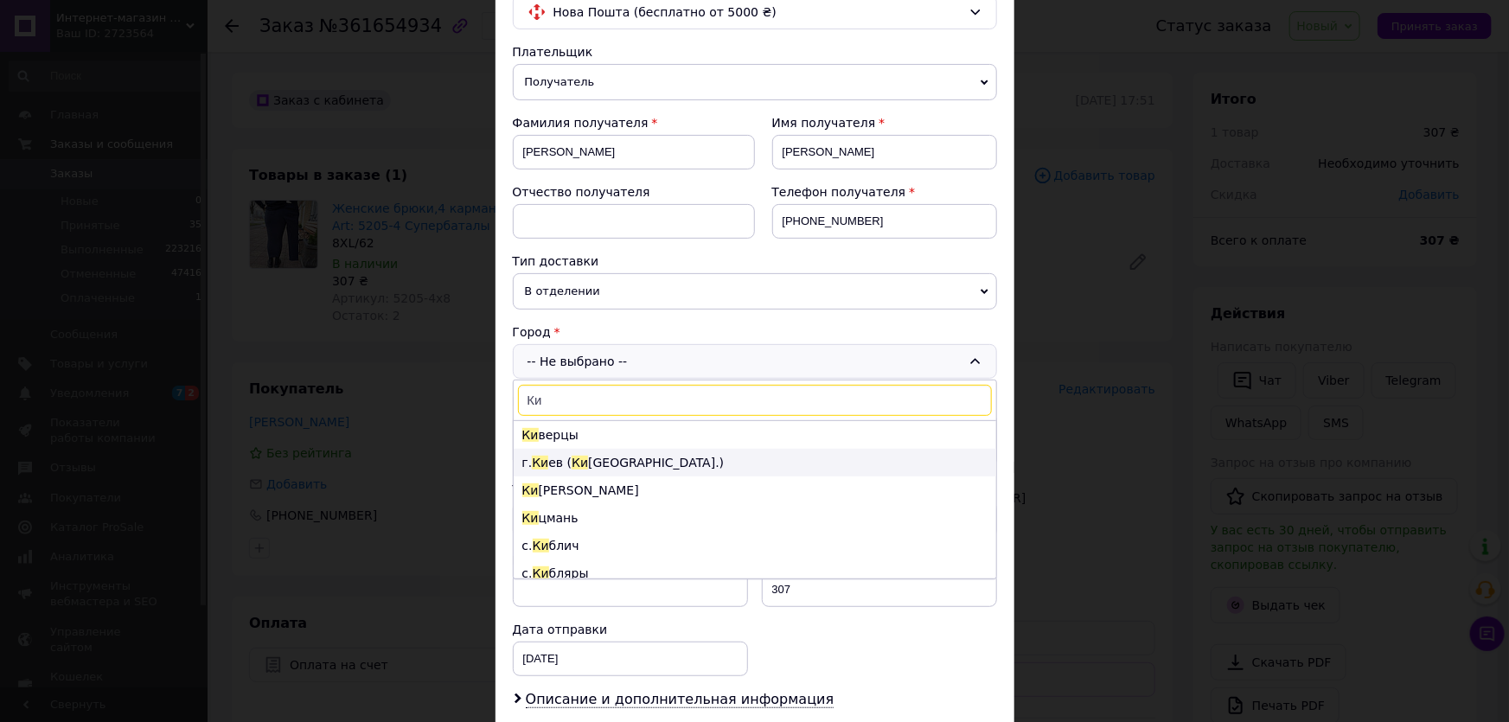
type input "Ки"
click at [577, 465] on li "г. Ки ев ( Ки [GEOGRAPHIC_DATA].)" at bounding box center [755, 463] width 482 height 28
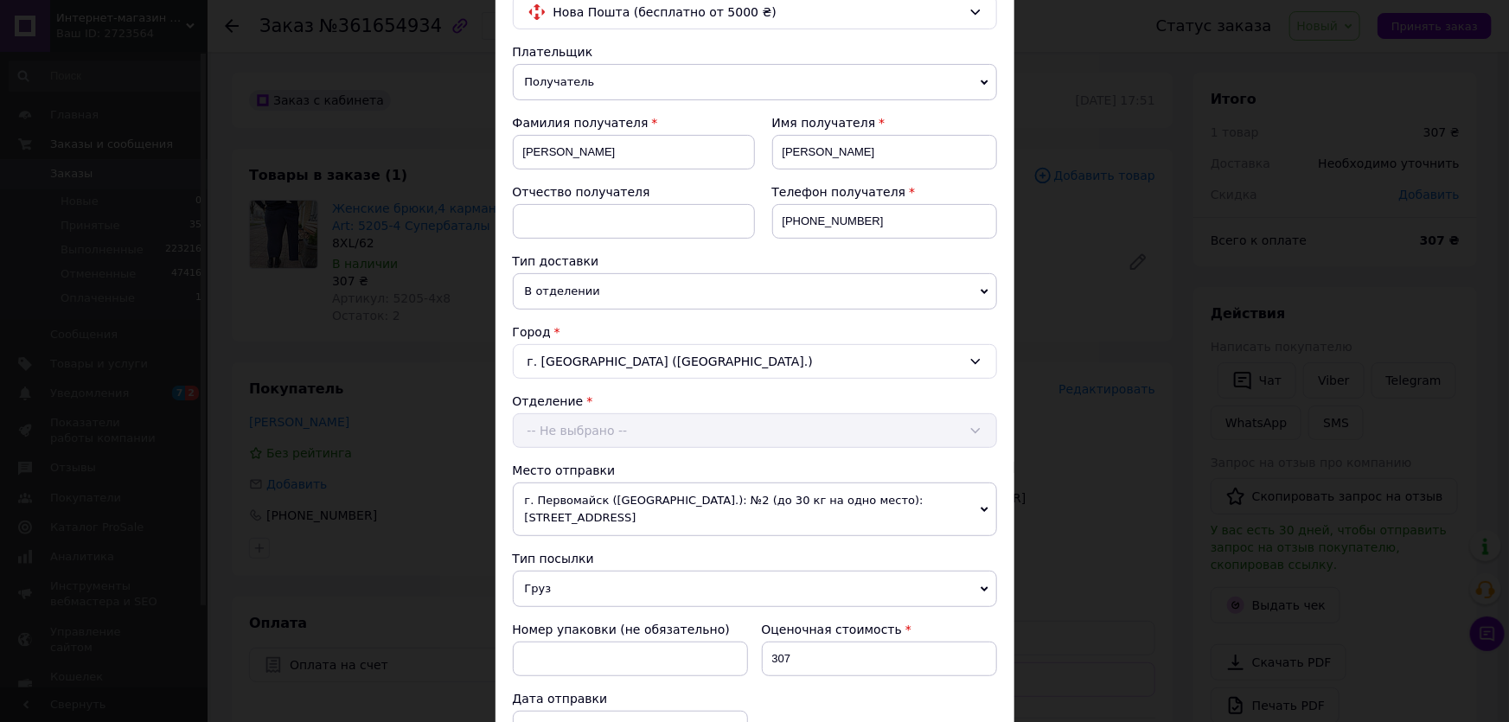
click at [560, 436] on div "Отделение -- Не выбрано --" at bounding box center [755, 419] width 484 height 55
click at [548, 423] on div "-- Не выбрано --" at bounding box center [755, 430] width 484 height 35
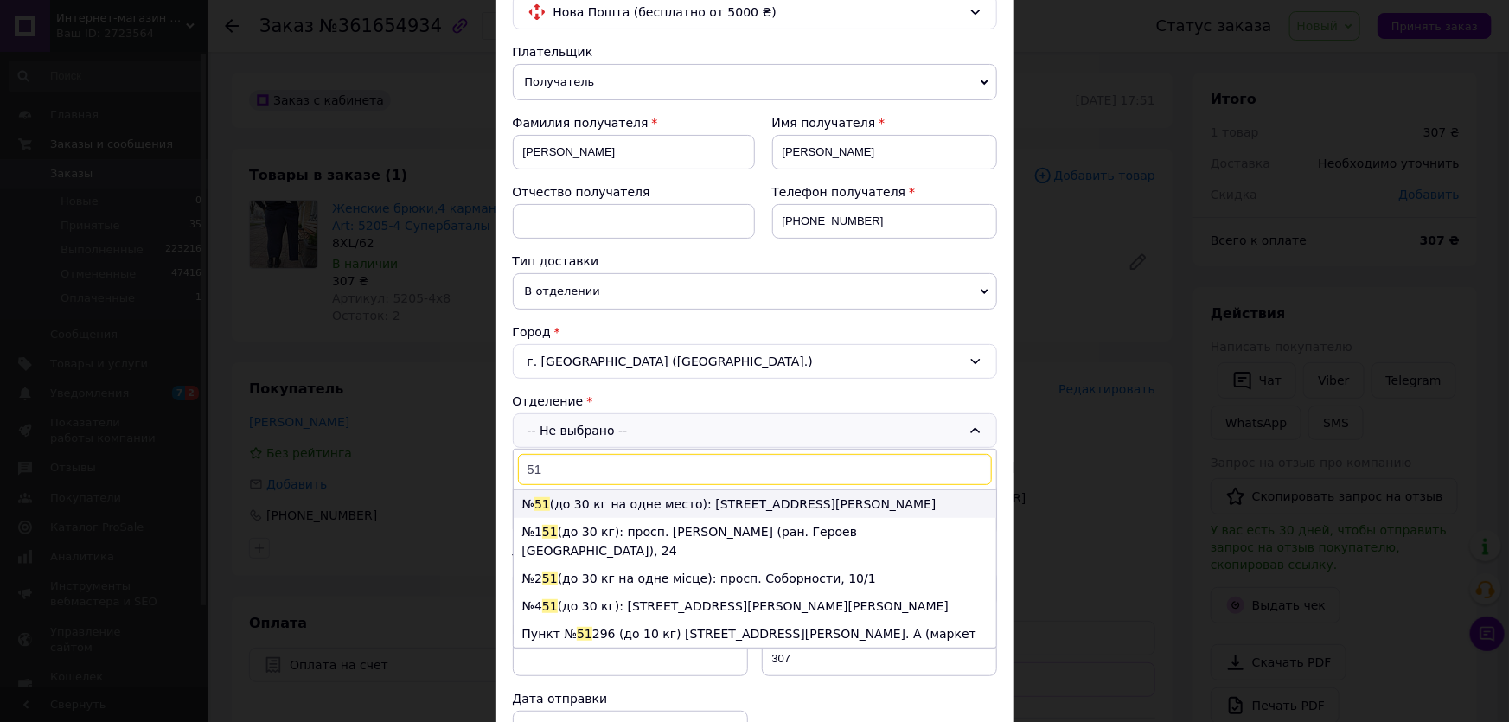
type input "51"
click at [585, 501] on li "№ 51 (до 30 кг на одне место): [STREET_ADDRESS][PERSON_NAME]" at bounding box center [755, 504] width 482 height 28
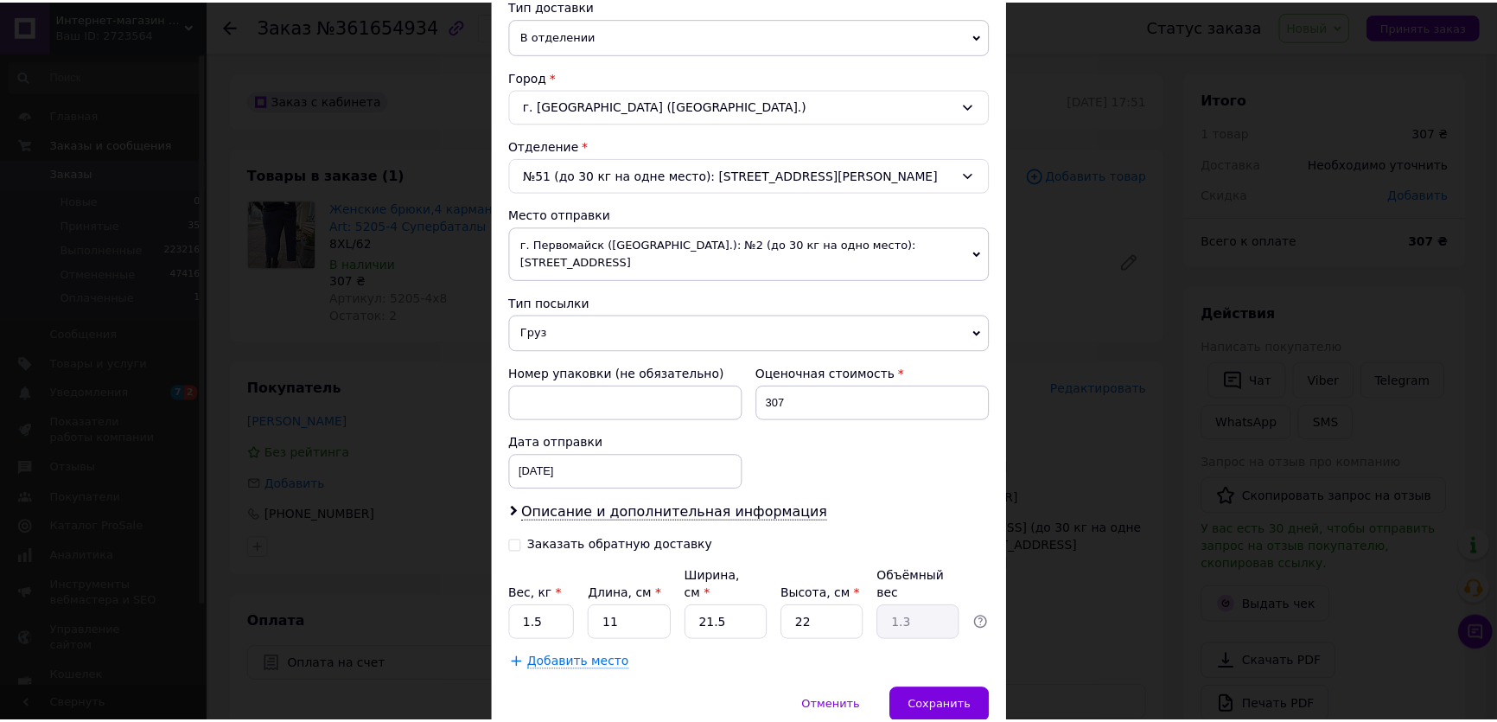
scroll to position [471, 0]
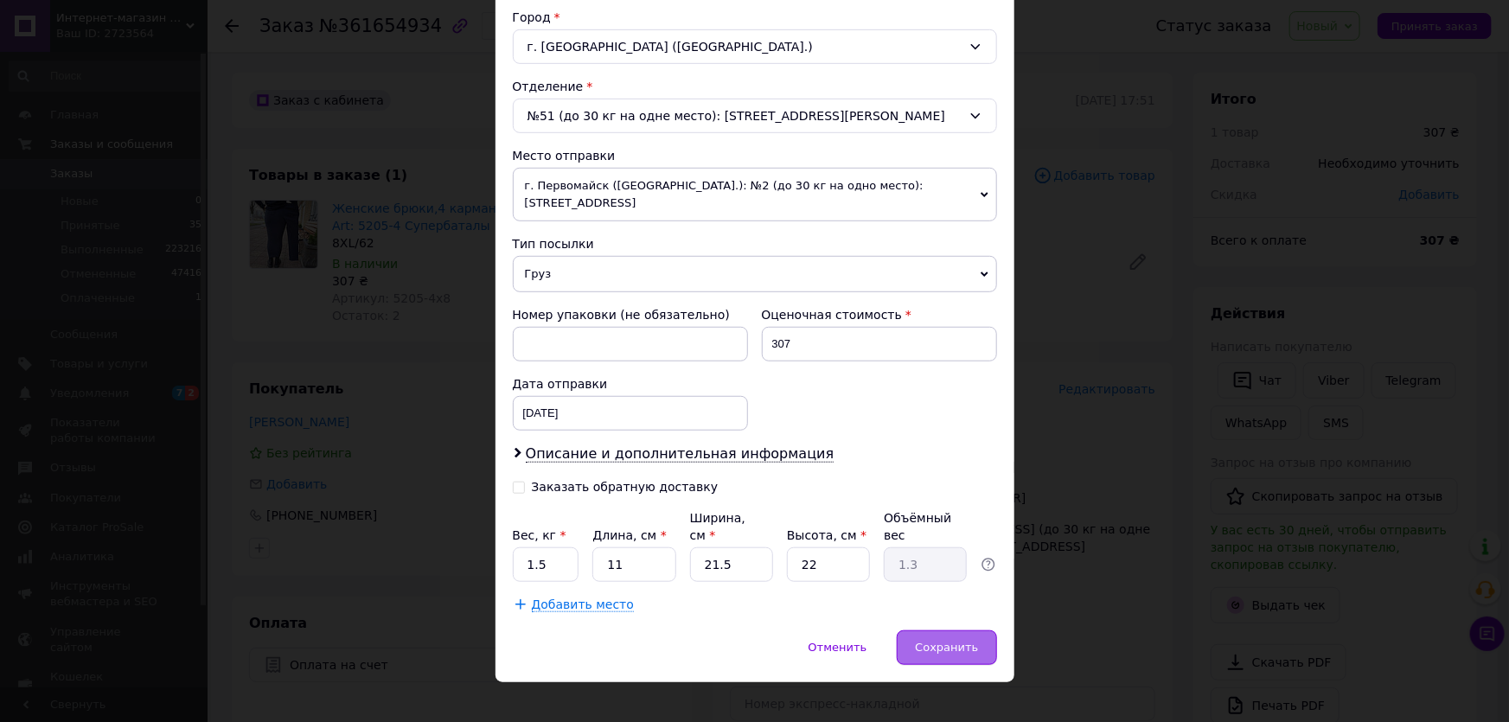
click at [947, 641] on span "Сохранить" at bounding box center [946, 647] width 63 height 13
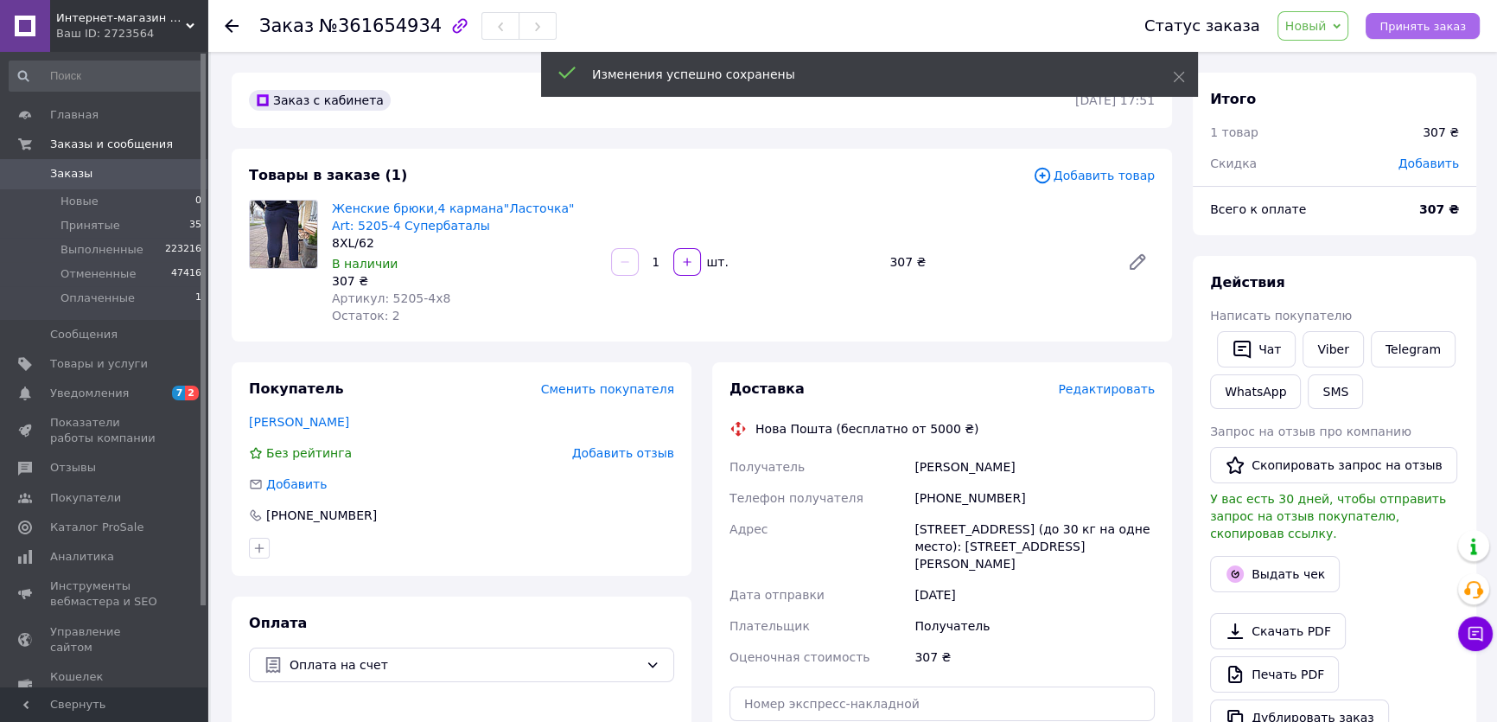
click at [1404, 30] on span "Принять заказ" at bounding box center [1423, 26] width 86 height 13
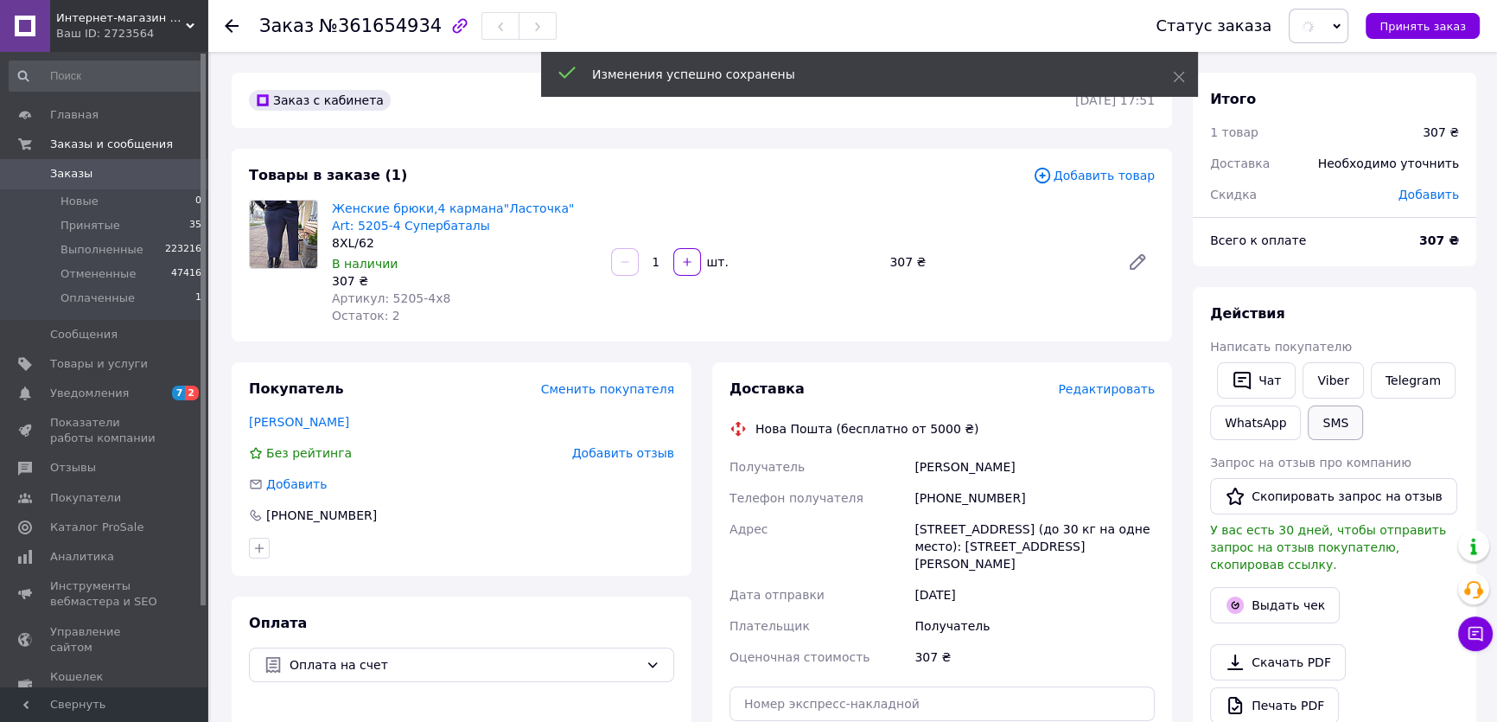
click at [1336, 423] on button "SMS" at bounding box center [1335, 422] width 55 height 35
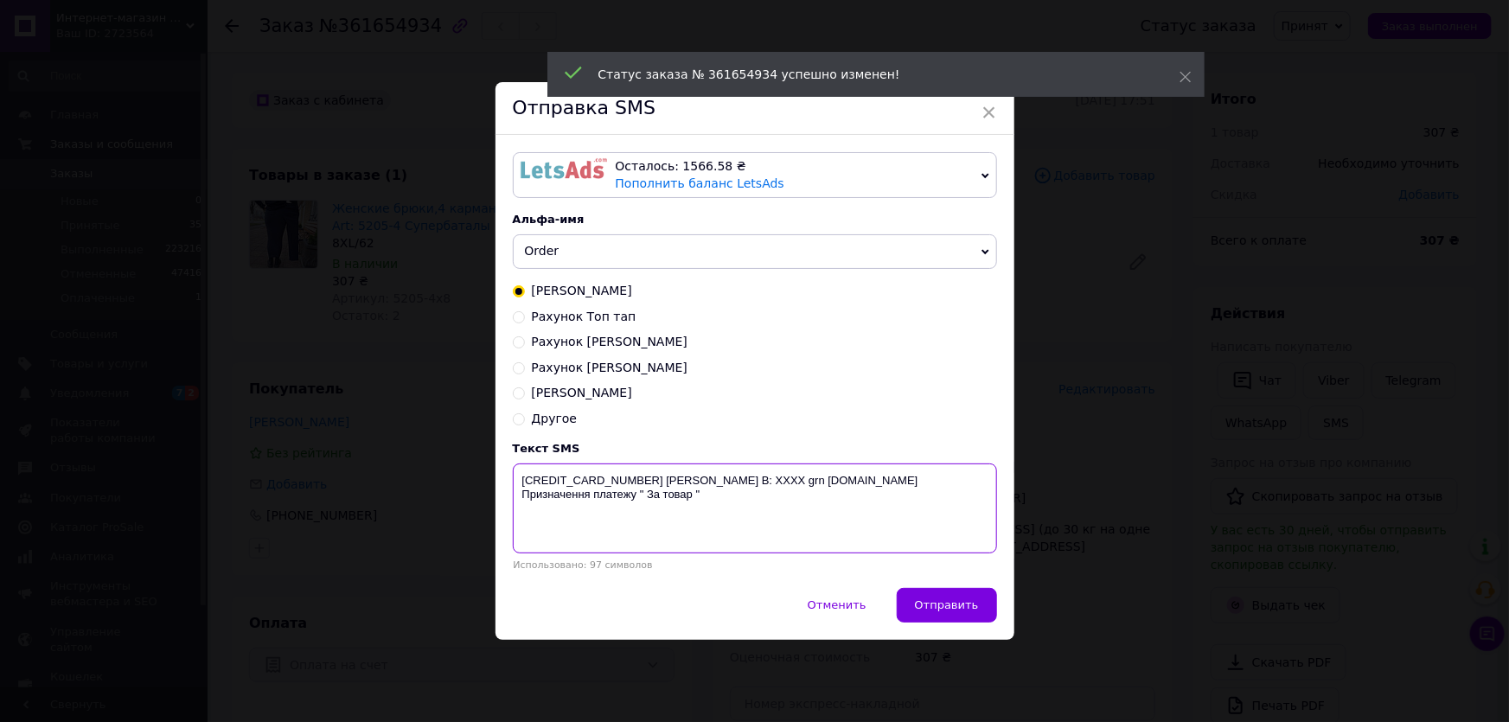
drag, startPoint x: 517, startPoint y: 480, endPoint x: 633, endPoint y: 504, distance: 118.3
click at [633, 504] on textarea "[CREDIT_CARD_NUMBER] [PERSON_NAME] В: ХХХХ grn [DOMAIN_NAME] Призначення платеж…" at bounding box center [755, 508] width 484 height 90
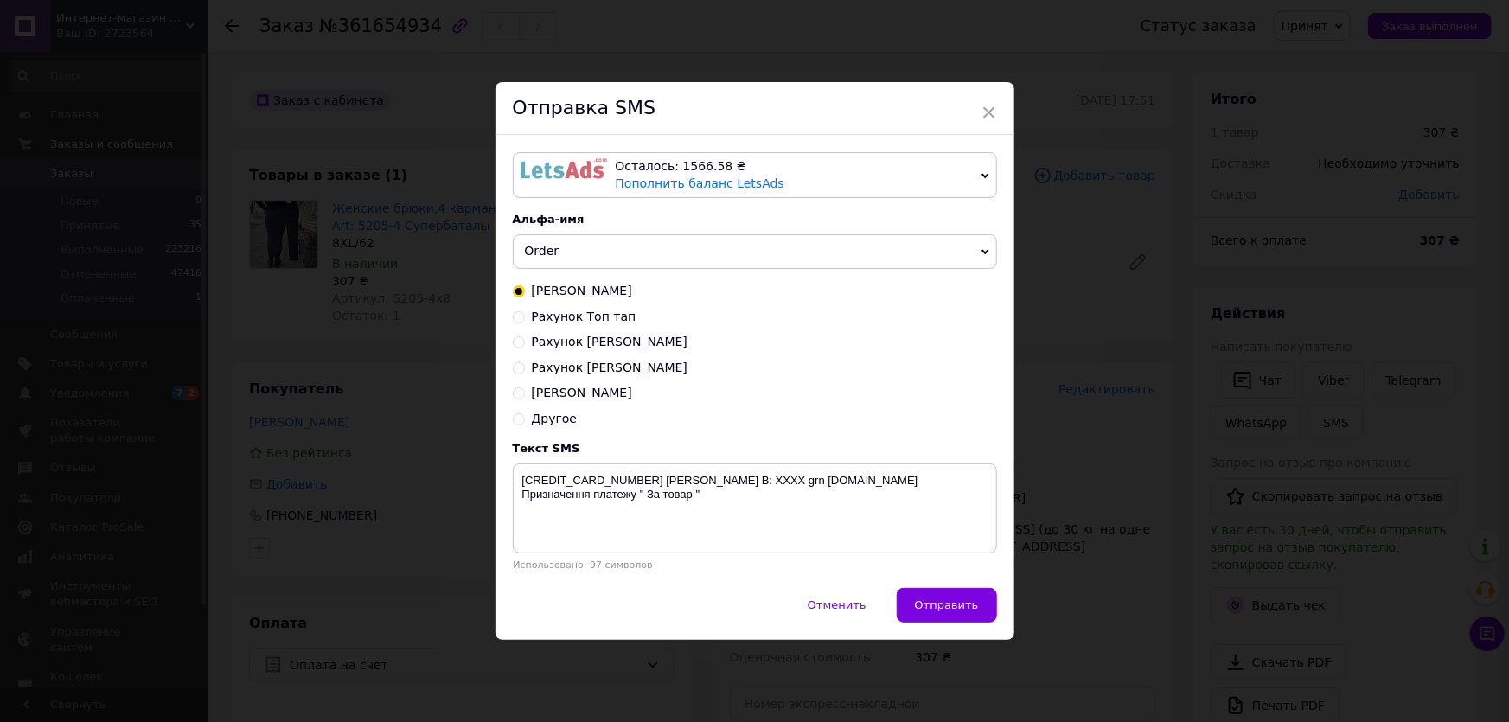
click at [393, 594] on div "× Отправка SMS Осталось: 1566.58 ₴ Пополнить баланс LetsAds Подключить SMSClub …" at bounding box center [754, 361] width 1509 height 722
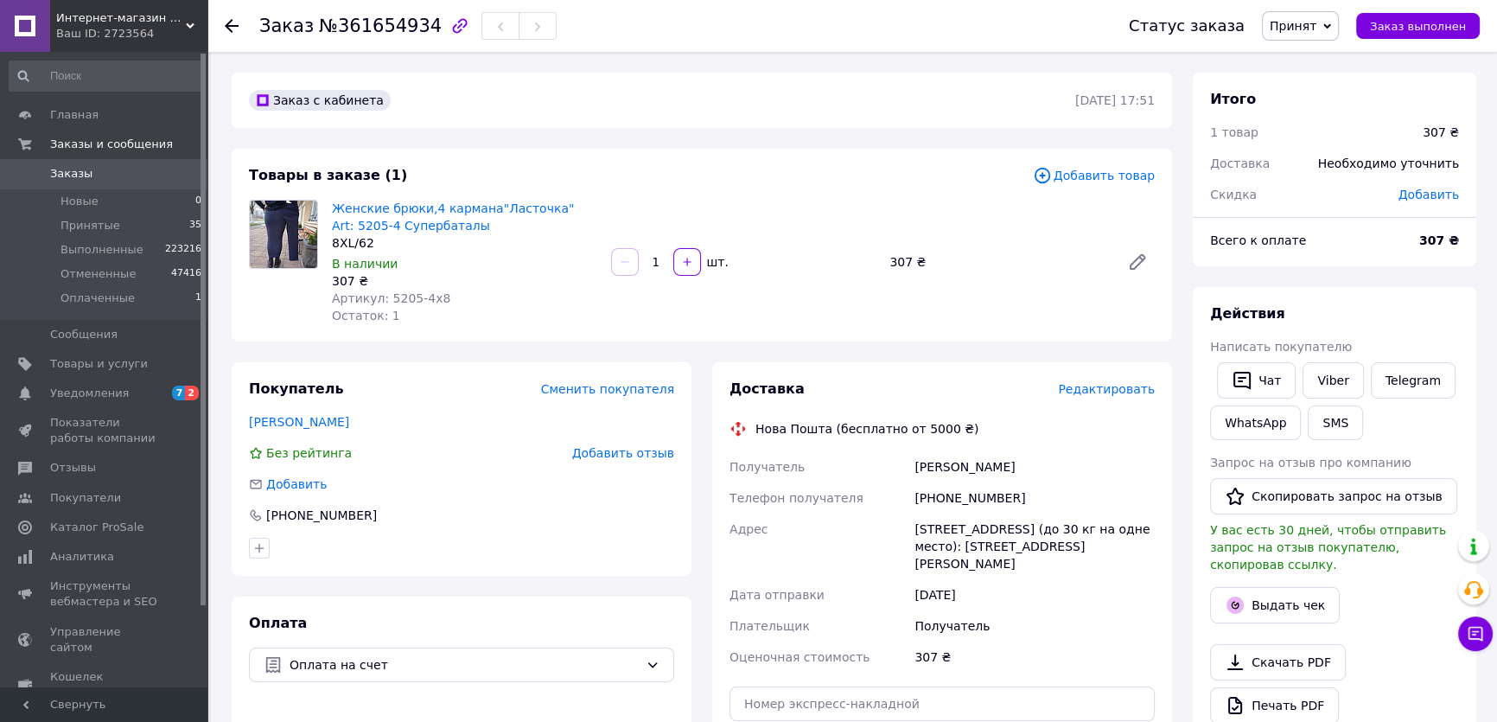
drag, startPoint x: 1359, startPoint y: 599, endPoint x: 1360, endPoint y: 583, distance: 16.4
click at [1360, 597] on div "Выдать чек" at bounding box center [1335, 605] width 256 height 43
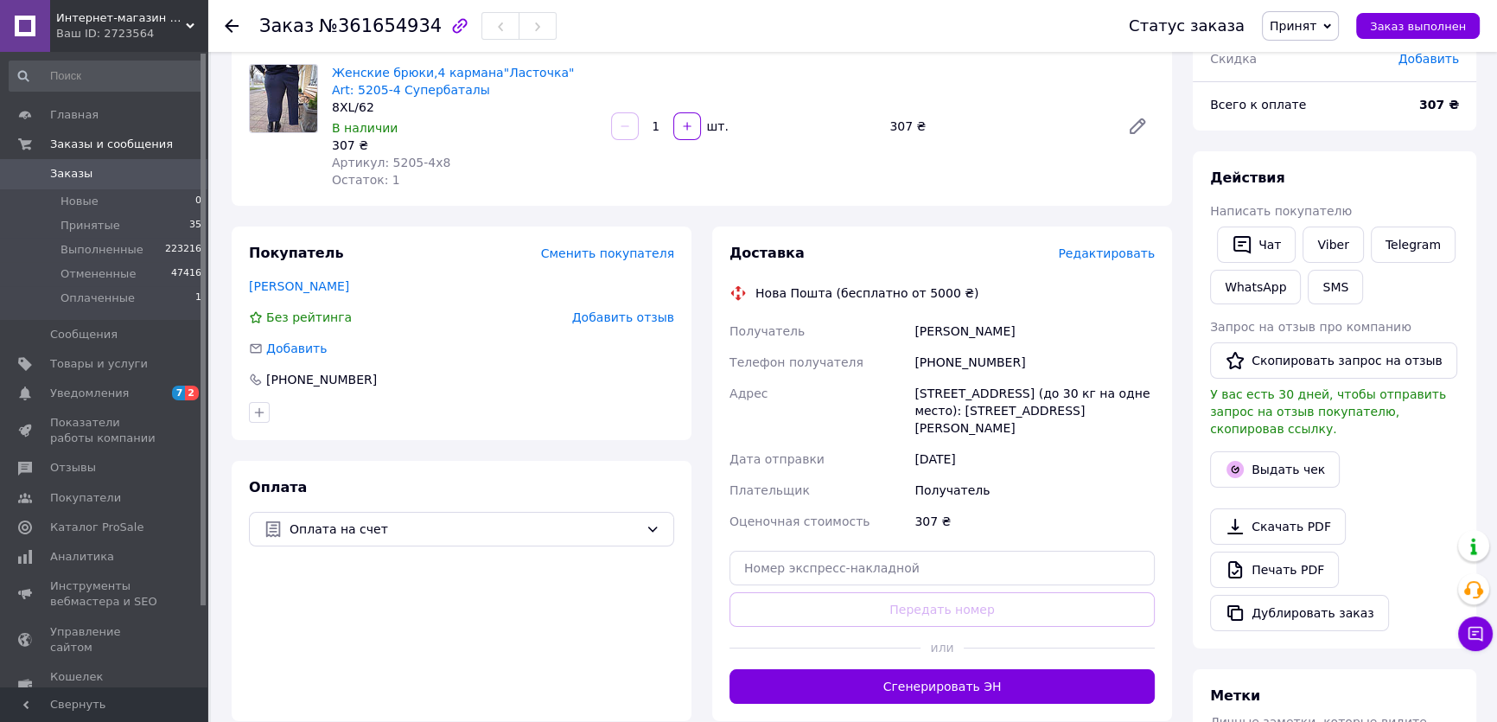
scroll to position [314, 0]
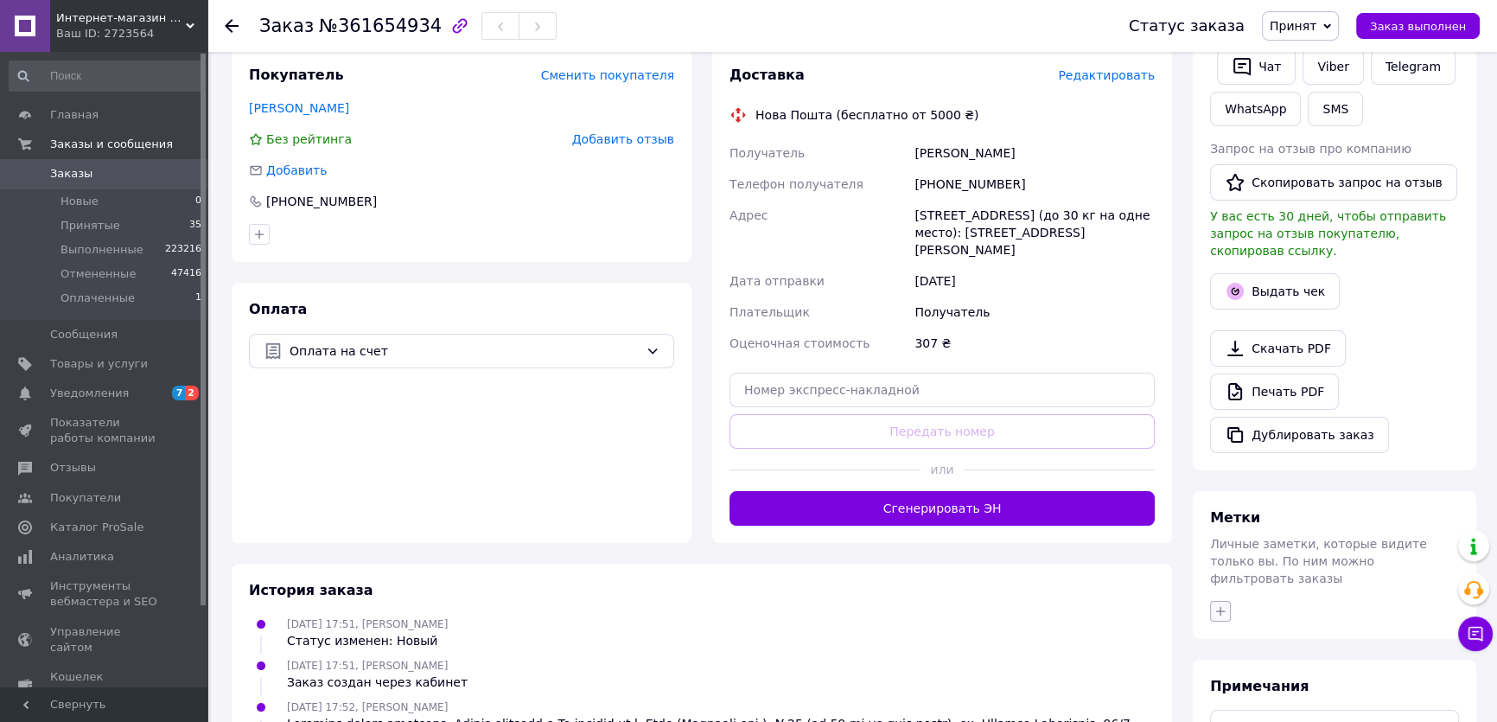
click at [1218, 604] on icon "button" at bounding box center [1221, 611] width 14 height 14
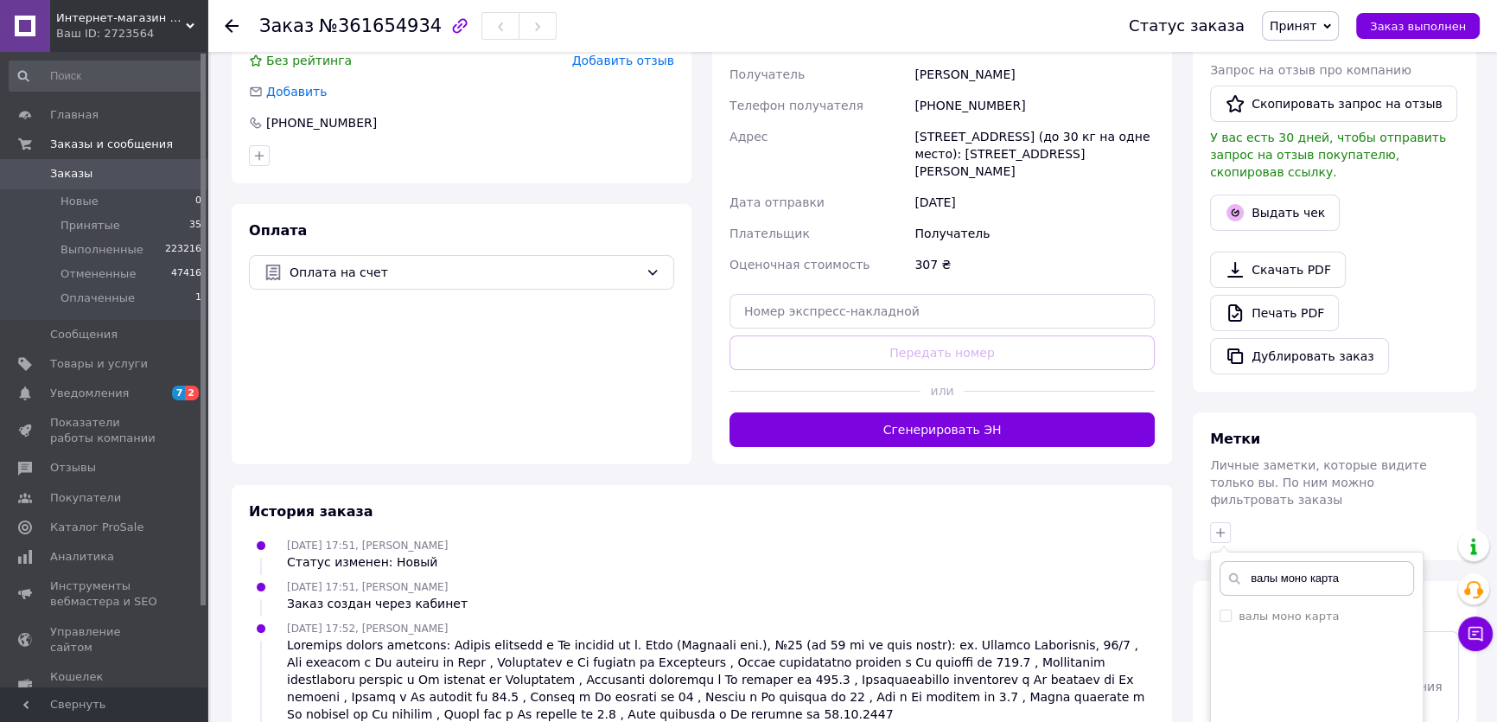
scroll to position [468, 0]
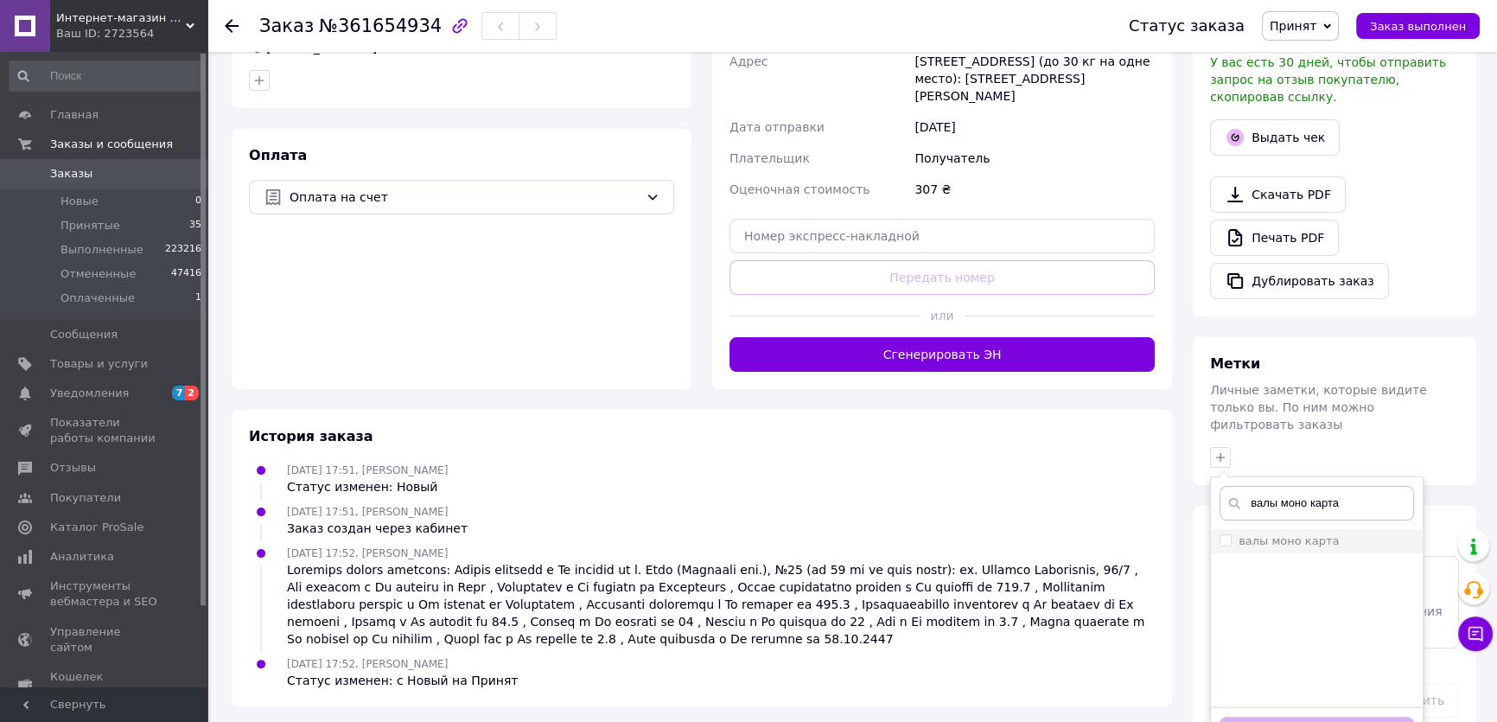
type input "валы моно карта"
click input "валы моно карта"
checkbox input "true"
click button "Добавить метку"
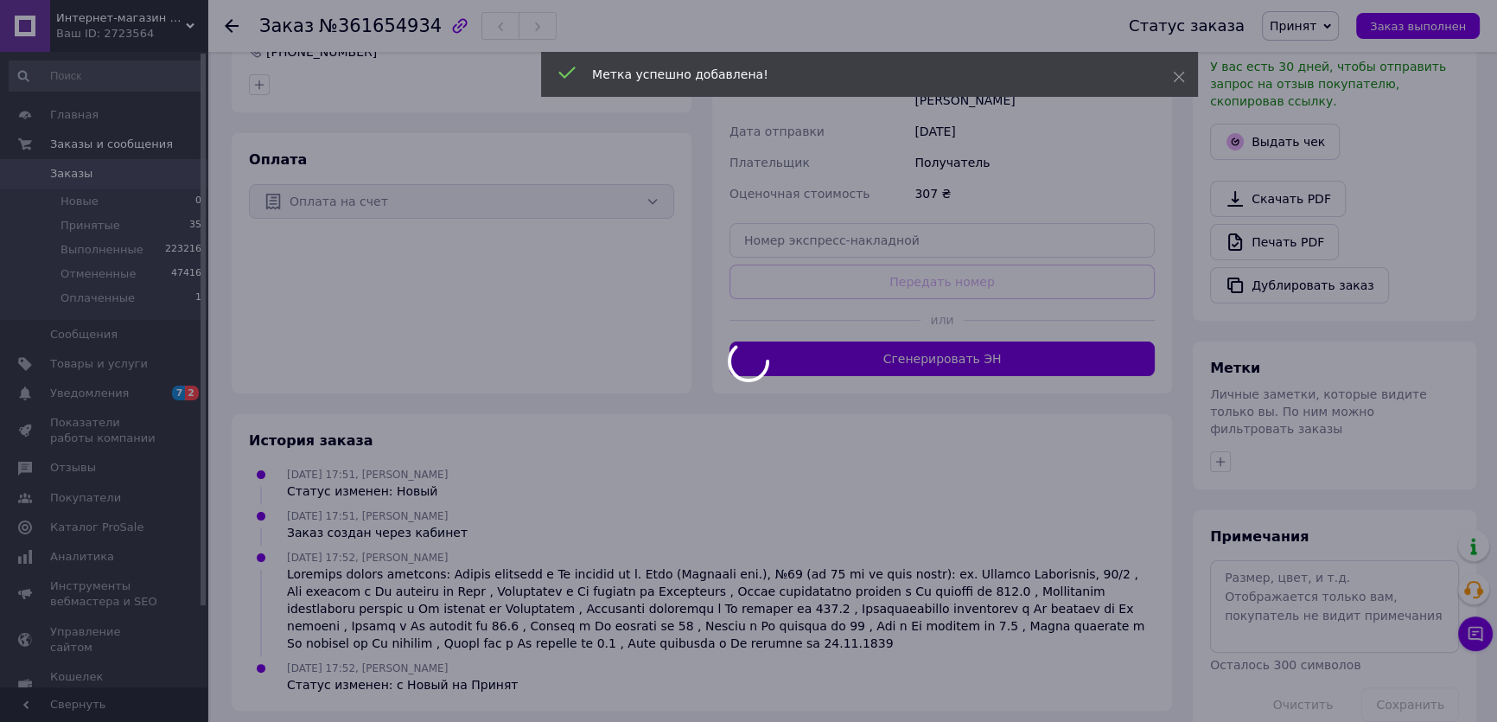
scroll to position [464, 0]
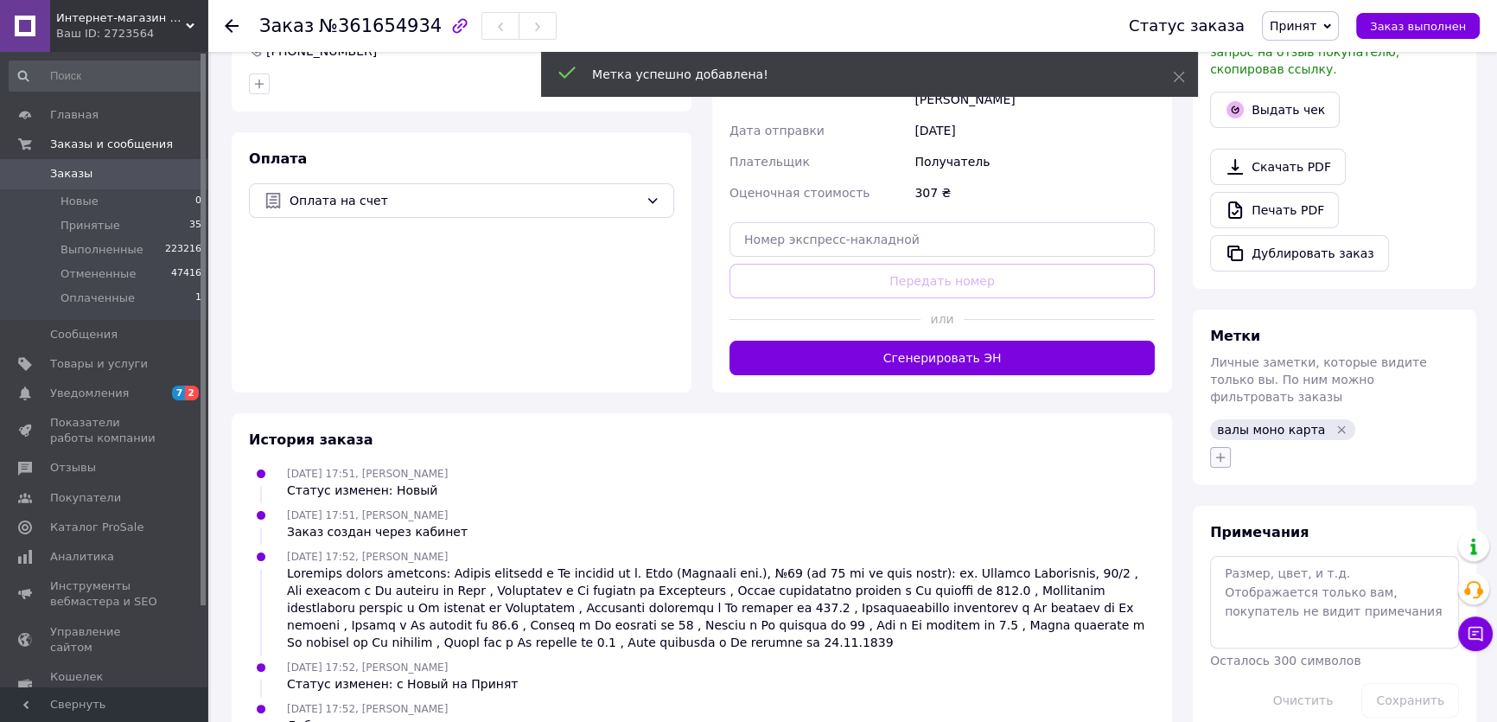
click button "button"
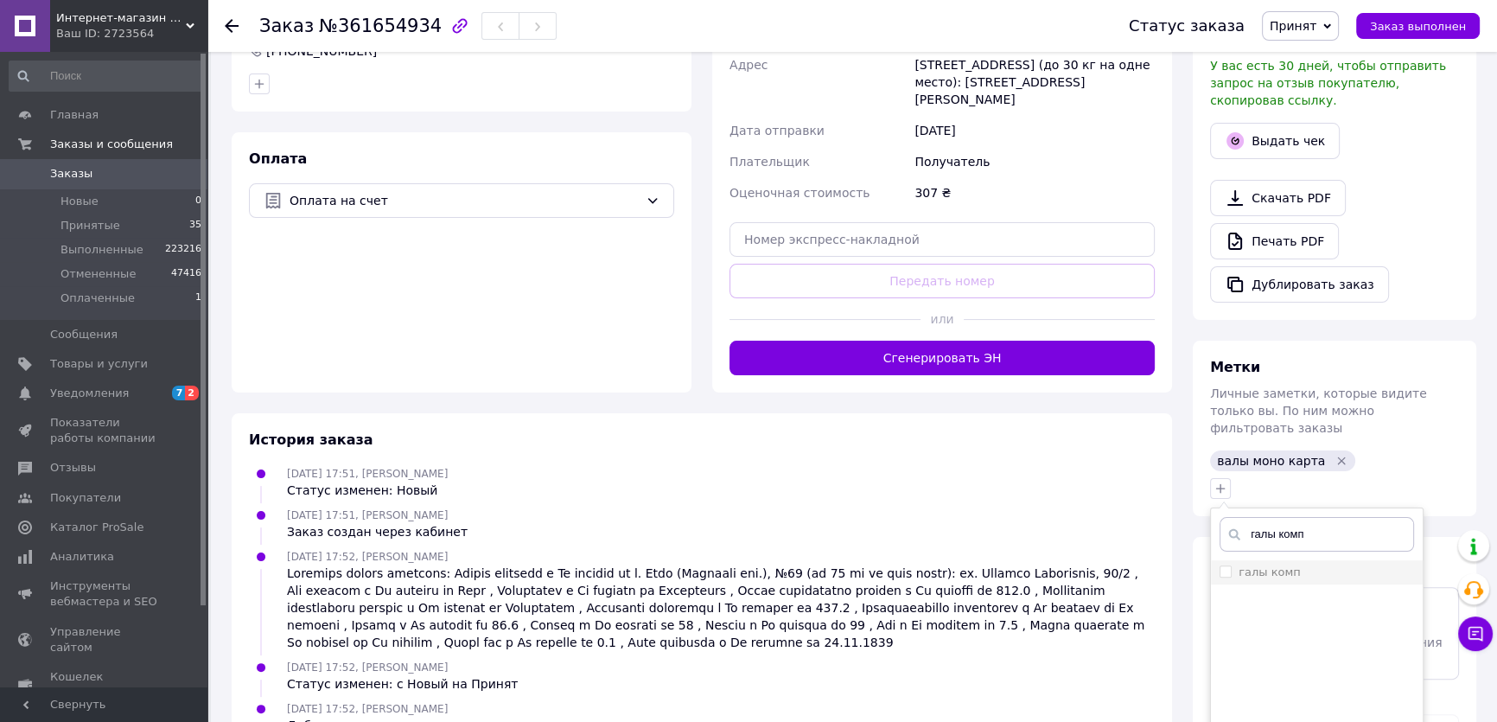
type input "галы комп"
click li "галы комп"
checkbox input "true"
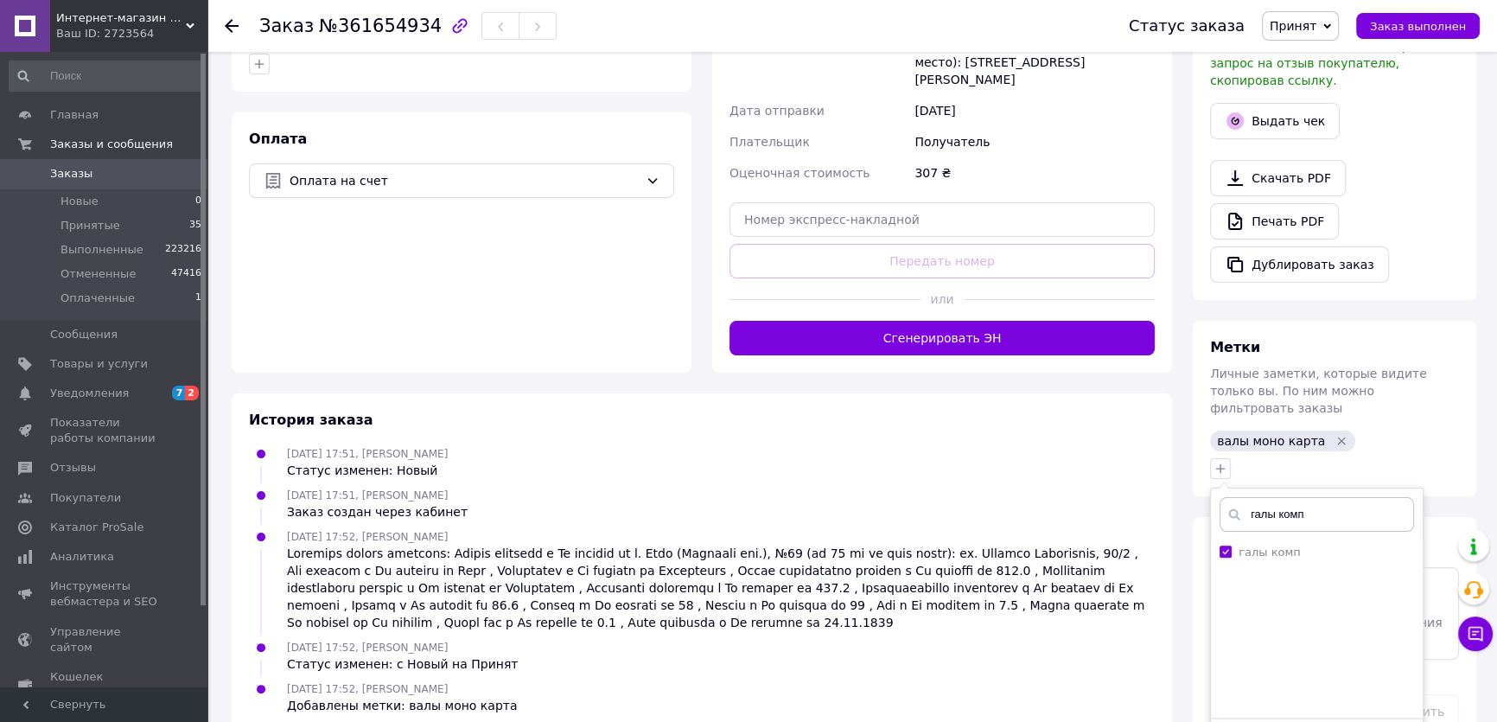
scroll to position [495, 0]
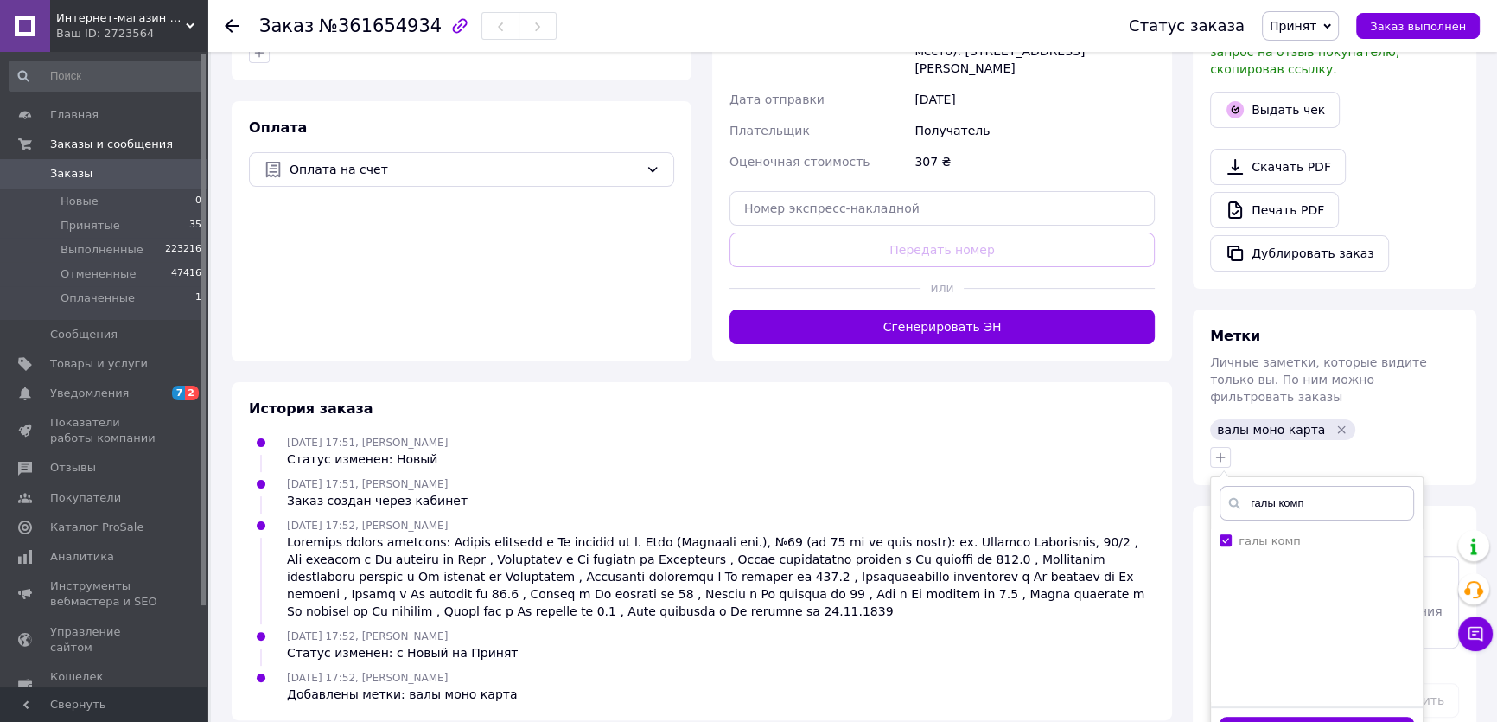
drag, startPoint x: 1286, startPoint y: 696, endPoint x: 1285, endPoint y: 683, distance: 13.1
click button "Добавить метку"
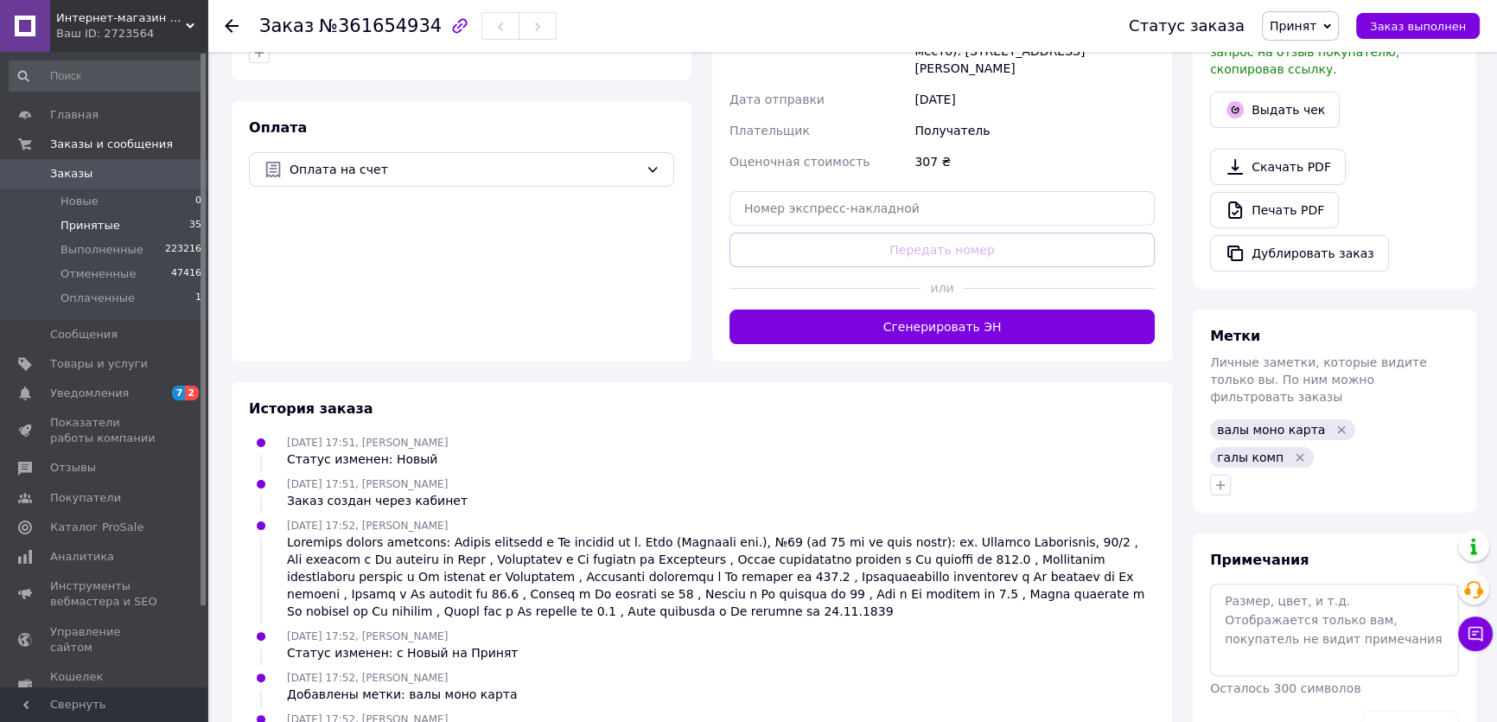
click li "Принятые 35"
